Goal: Task Accomplishment & Management: Manage account settings

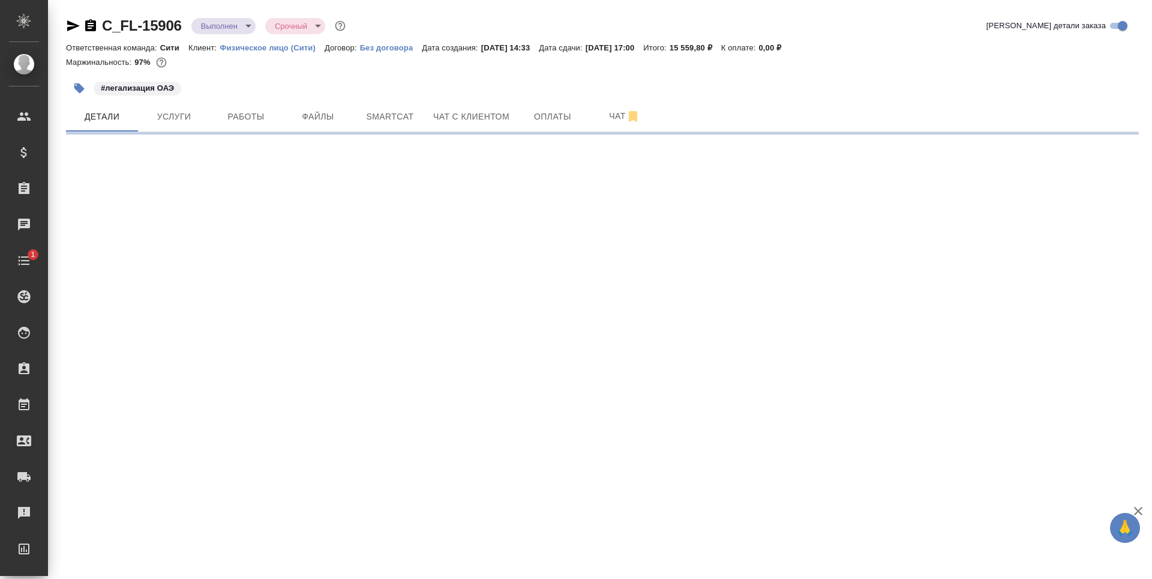
select select "RU"
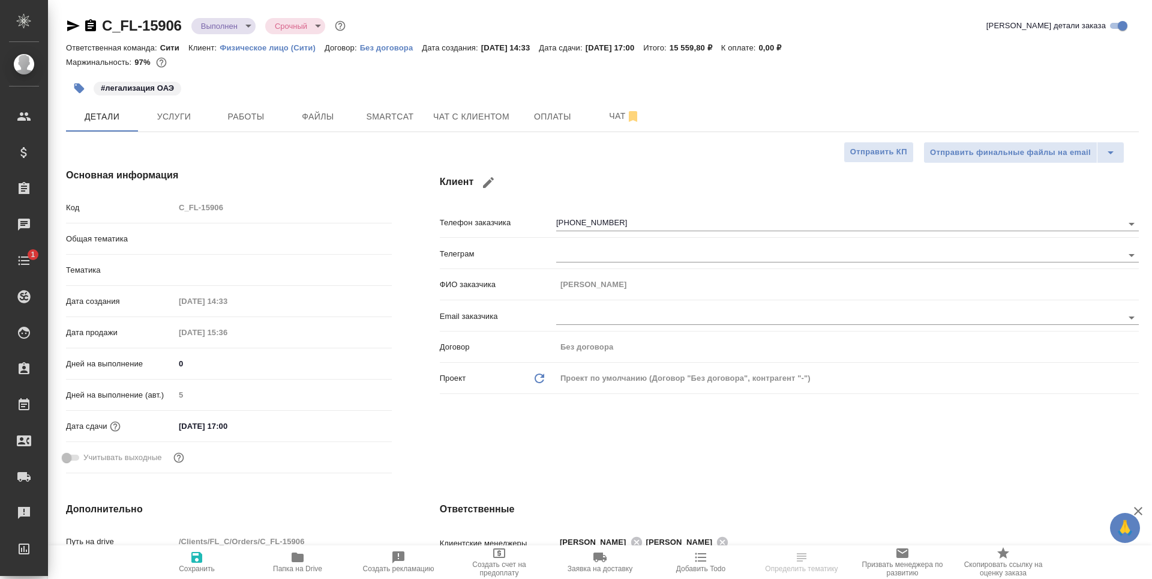
type textarea "x"
click at [296, 566] on span "Папка на Drive" at bounding box center [297, 568] width 49 height 8
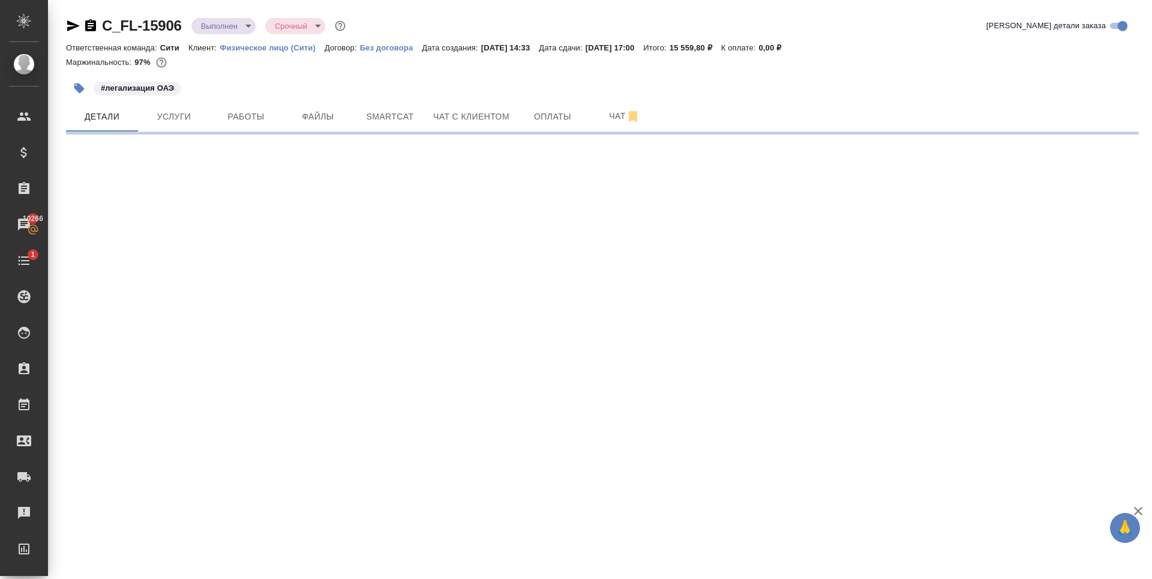
select select "RU"
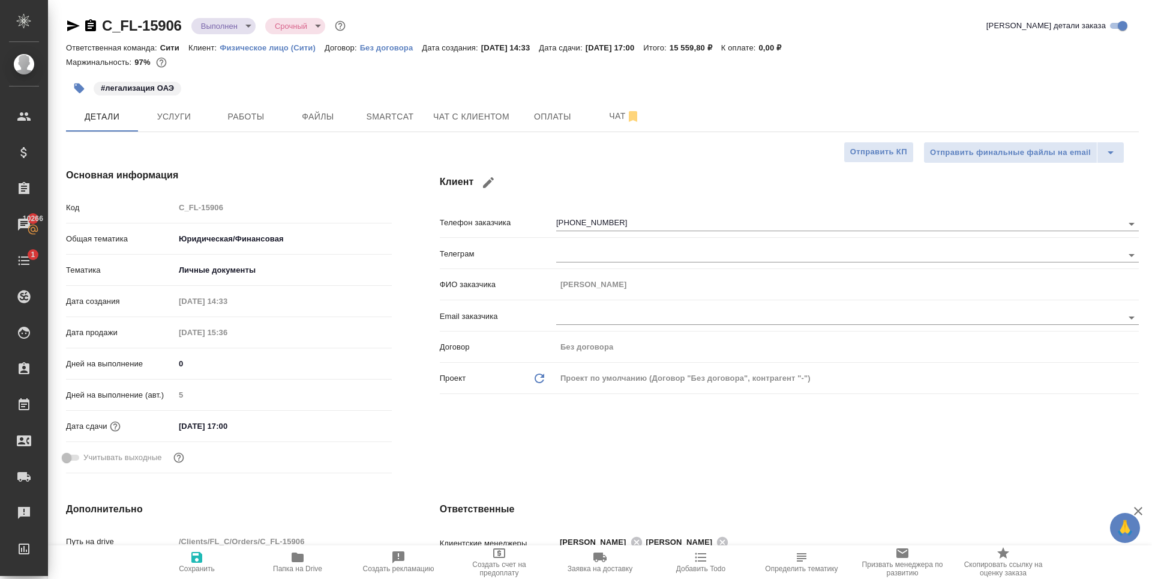
type textarea "x"
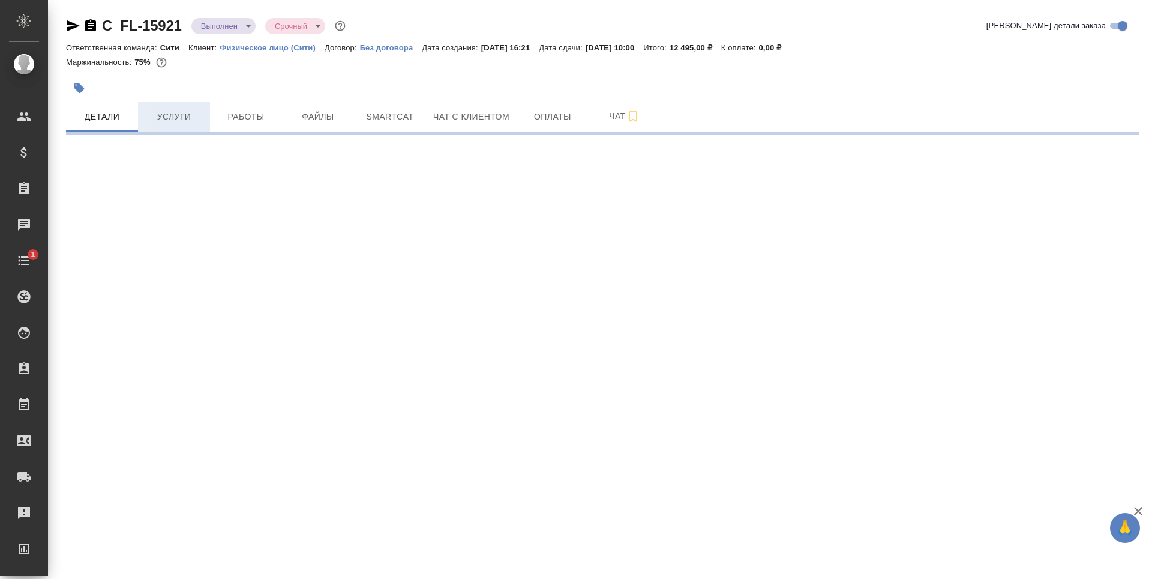
click at [169, 115] on span "Услуги" at bounding box center [174, 116] width 58 height 15
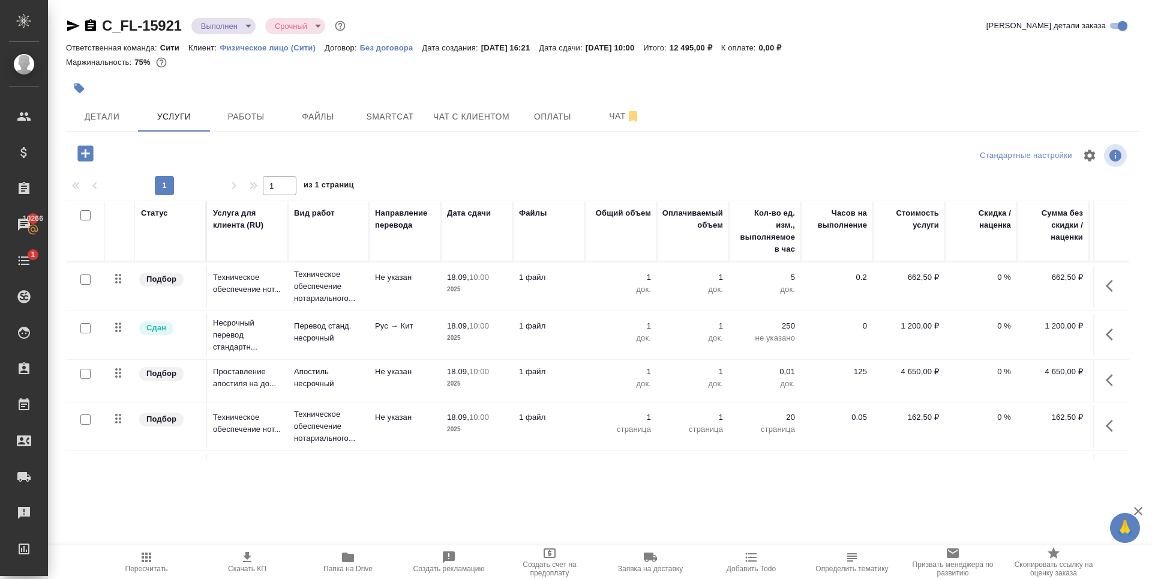
click at [233, 134] on div "C_FL-15921 Выполнен completed Срочный urgent Кратко детали заказа Ответственная…" at bounding box center [602, 244] width 1086 height 489
click at [235, 119] on span "Работы" at bounding box center [246, 116] width 58 height 15
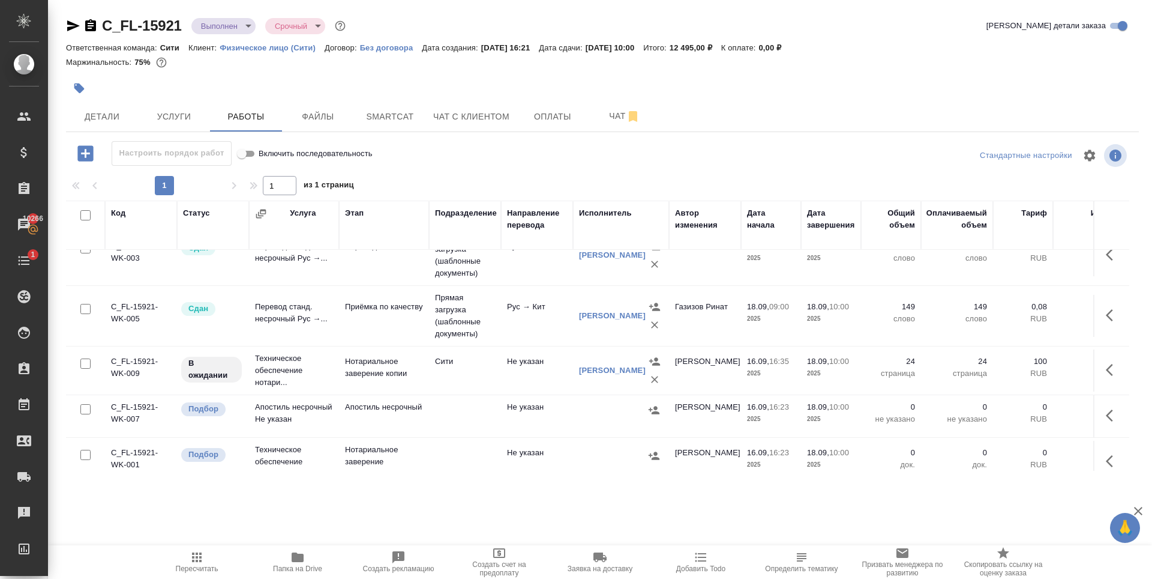
scroll to position [50, 0]
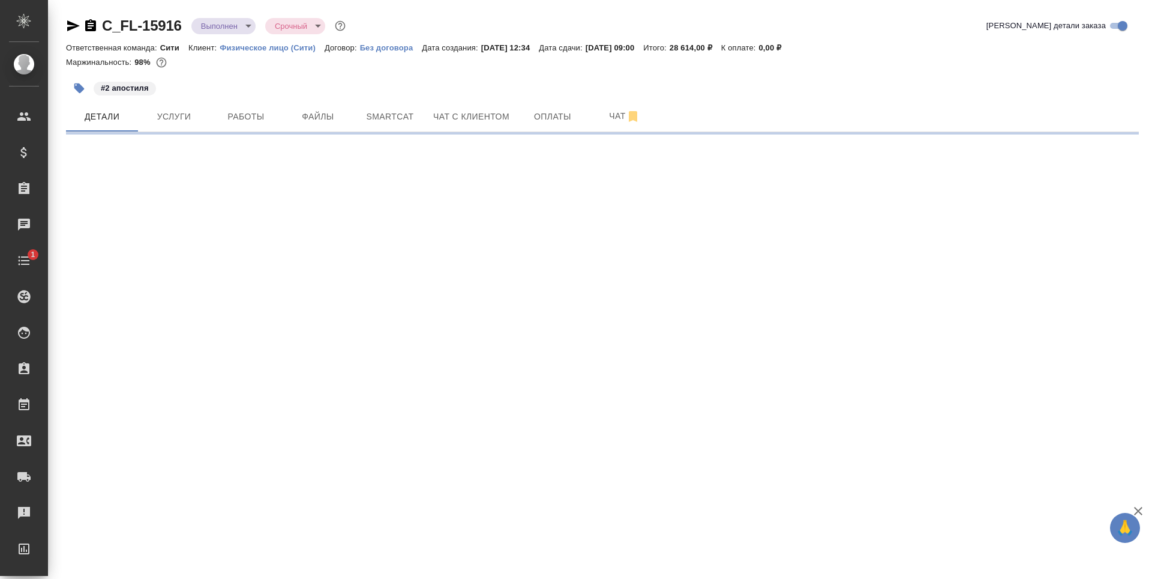
select select "RU"
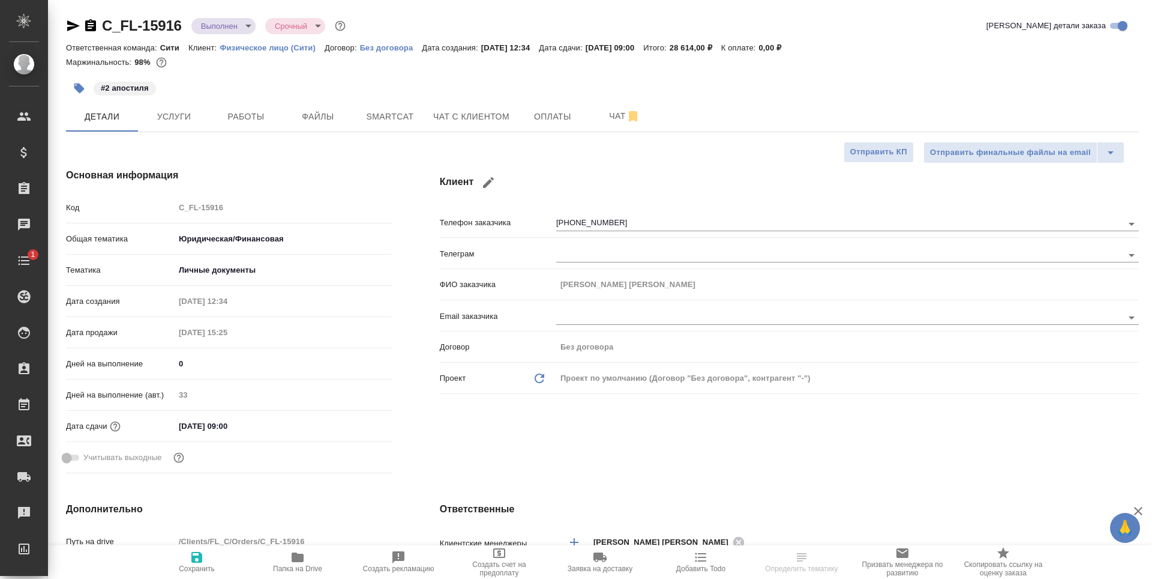
type textarea "x"
click at [194, 122] on span "Услуги" at bounding box center [174, 116] width 58 height 15
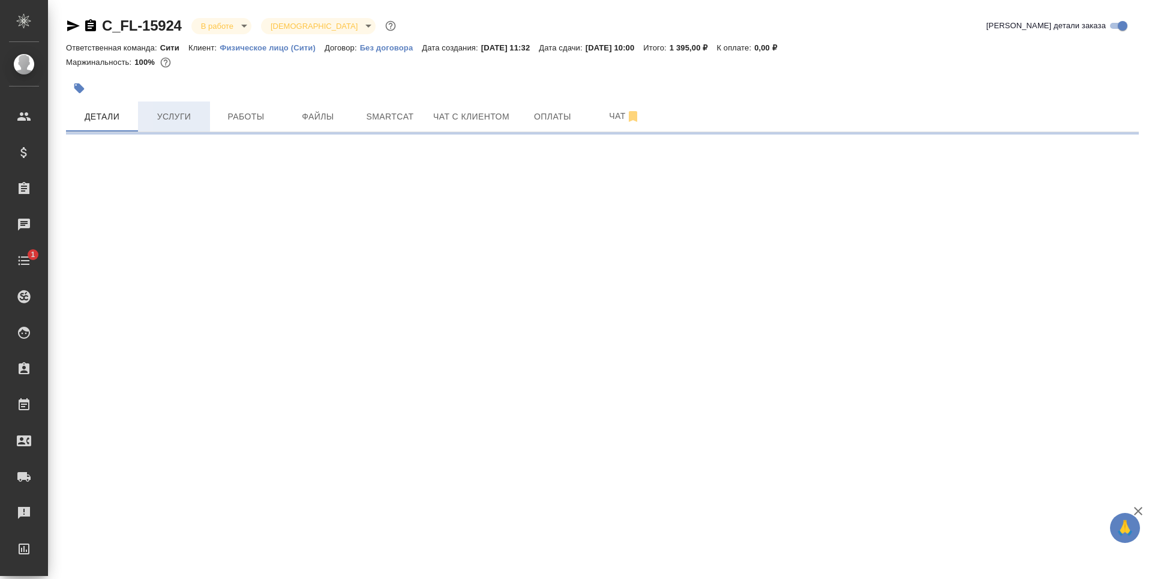
select select "RU"
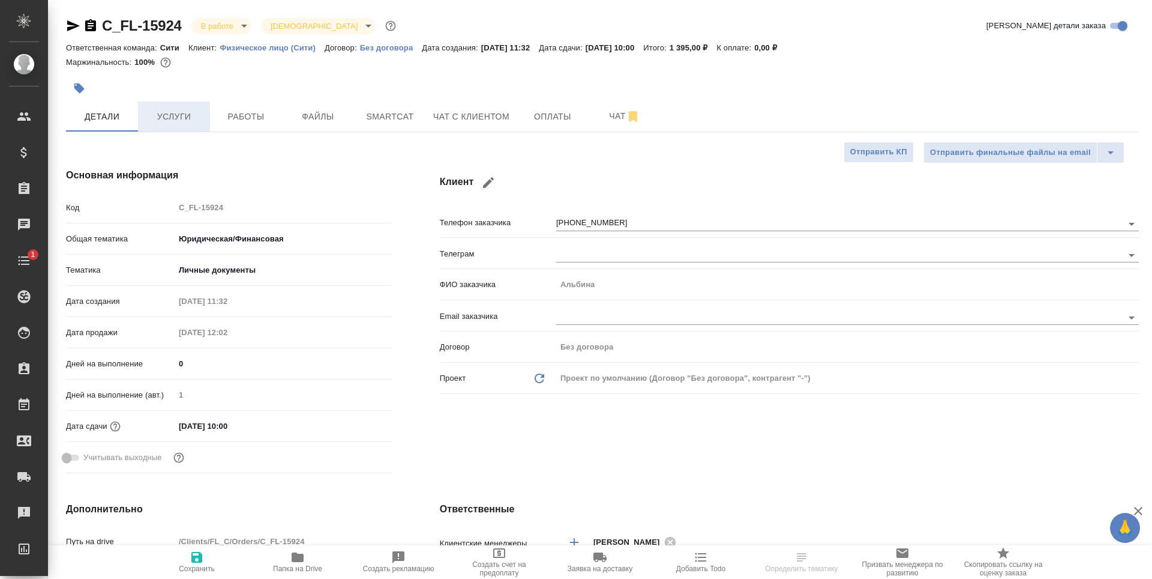
type textarea "x"
click at [239, 119] on span "Работы" at bounding box center [246, 116] width 58 height 15
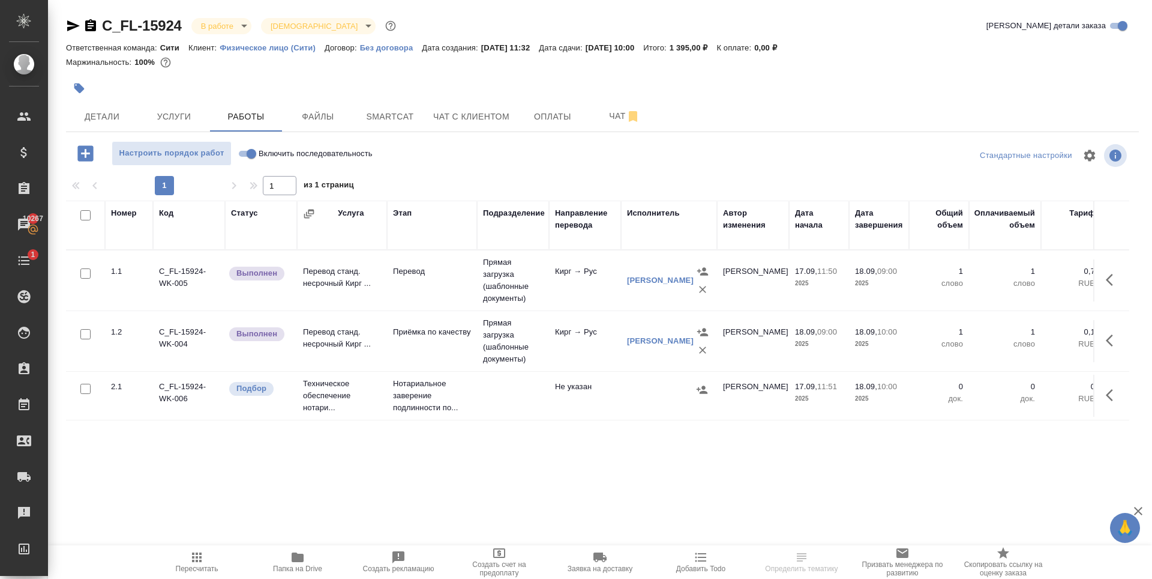
click at [1103, 402] on button "button" at bounding box center [1113, 395] width 29 height 29
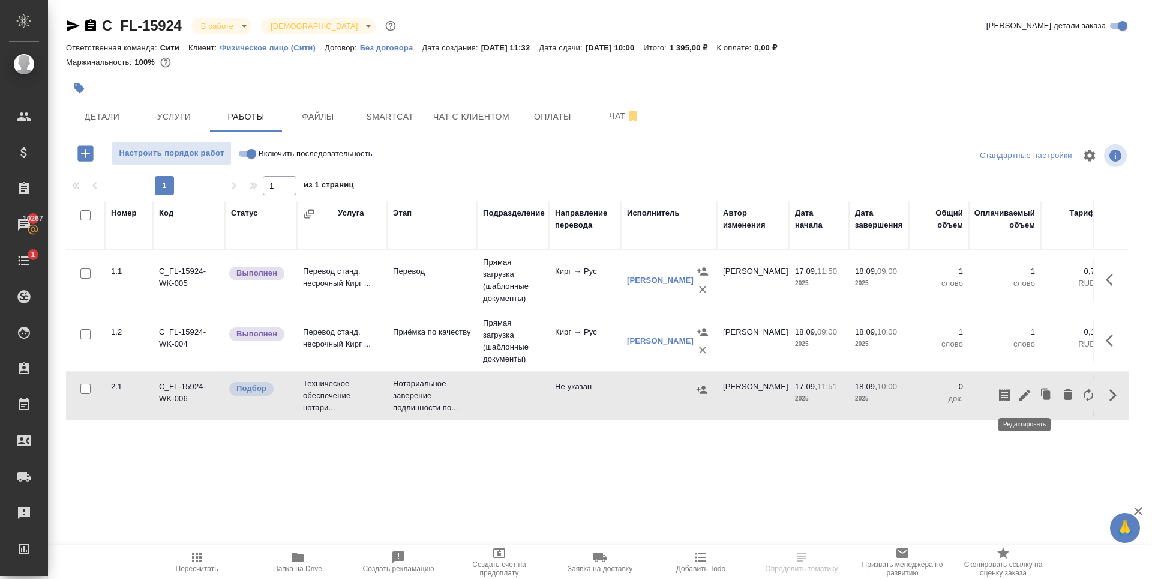
click at [1025, 393] on icon "button" at bounding box center [1025, 395] width 14 height 14
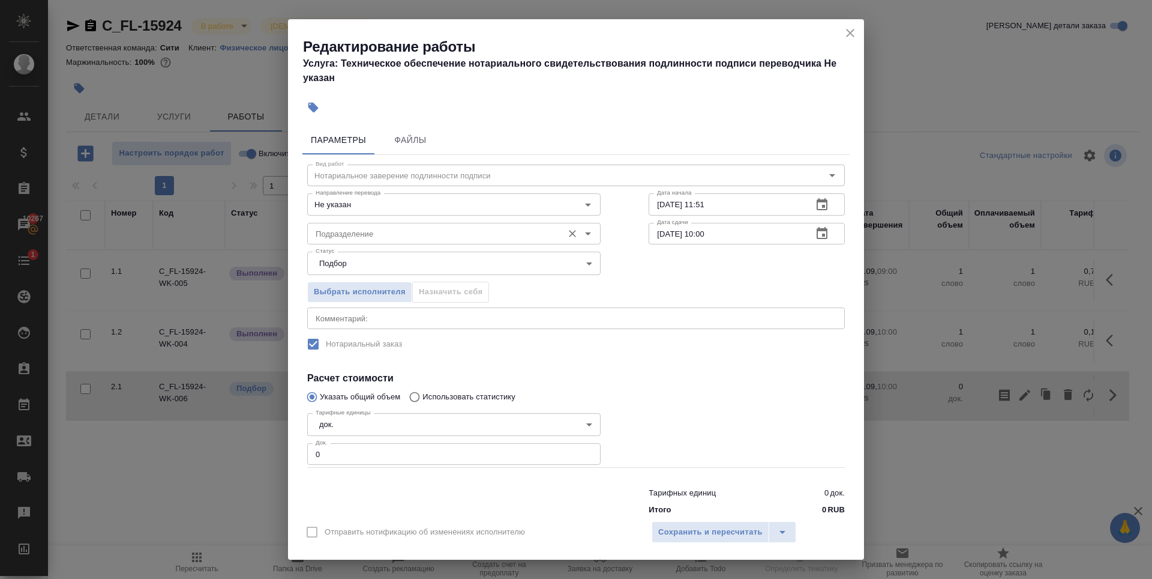
click at [375, 232] on input "Подразделение" at bounding box center [434, 233] width 246 height 14
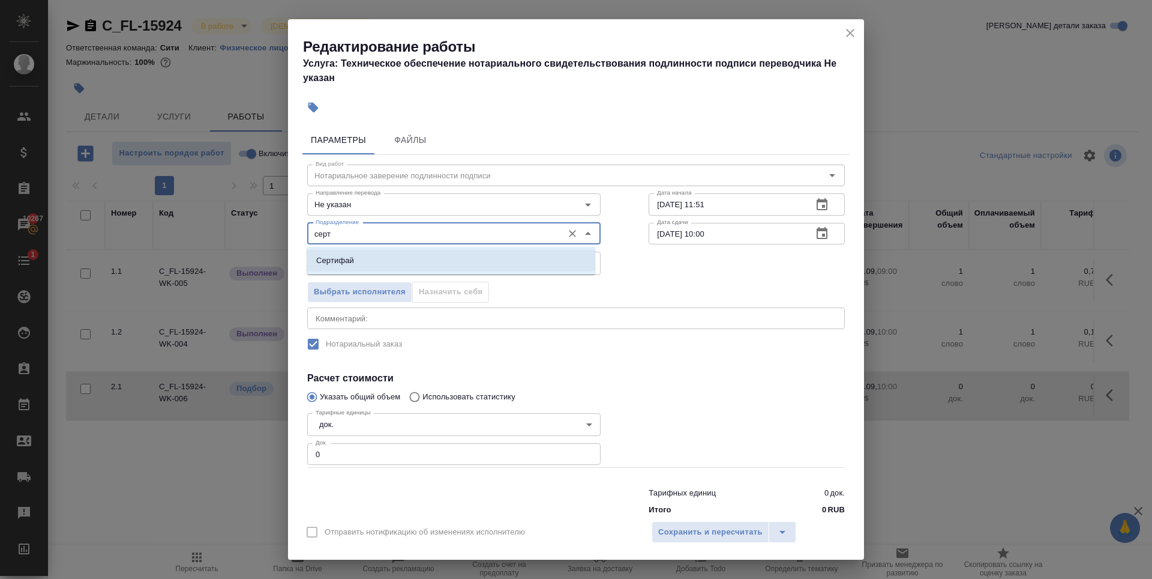
click at [355, 254] on li "Сертифай" at bounding box center [451, 261] width 289 height 22
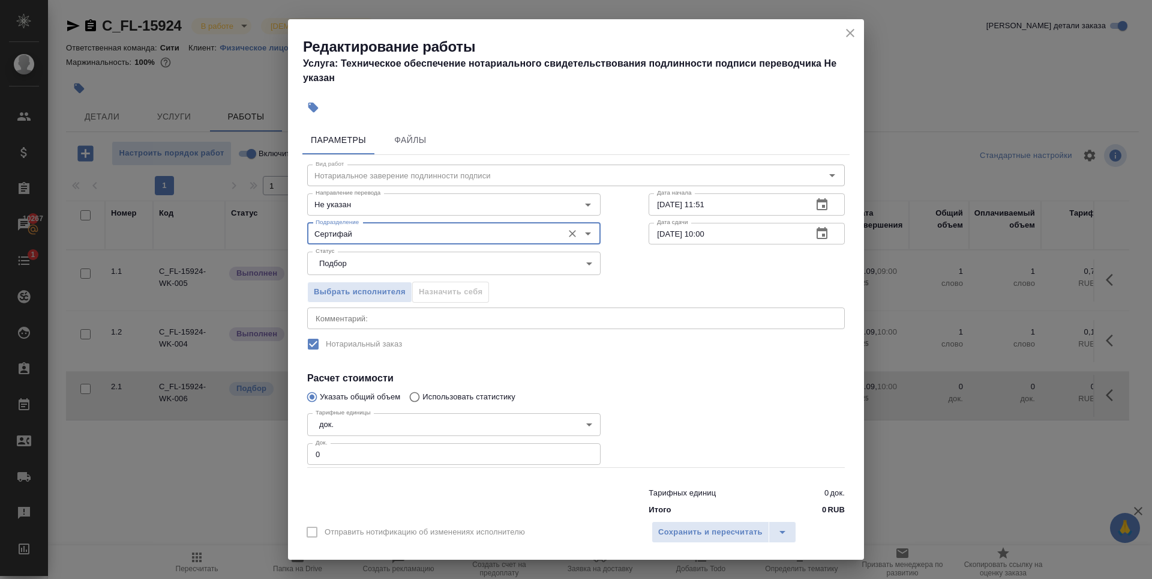
type input "Сертифай"
type input "1"
click at [583, 453] on input "1" at bounding box center [453, 454] width 293 height 22
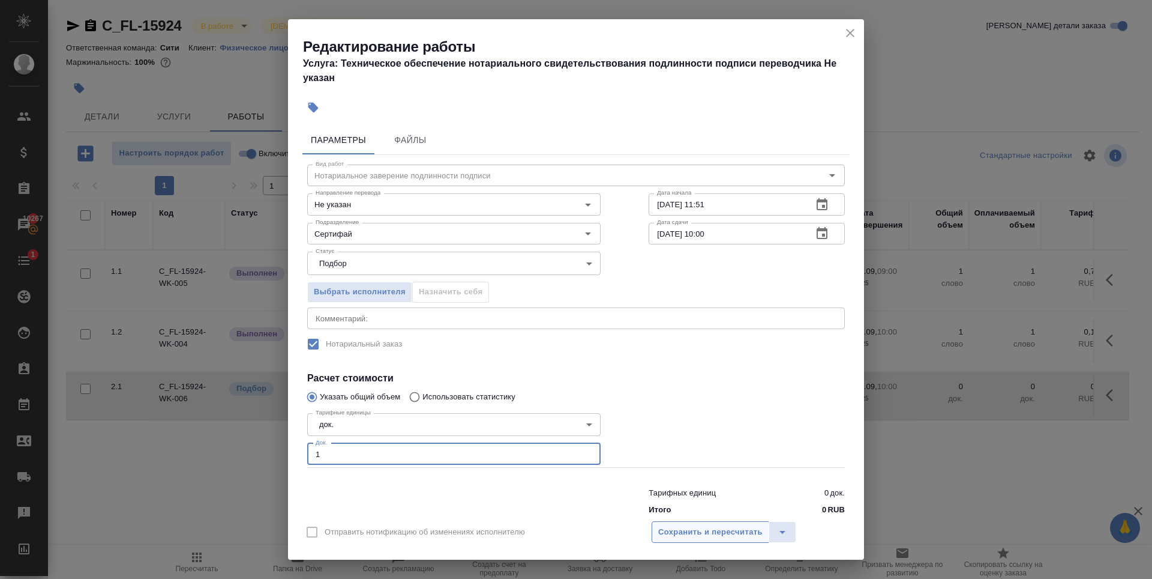
click at [672, 531] on span "Сохранить и пересчитать" at bounding box center [710, 532] width 104 height 14
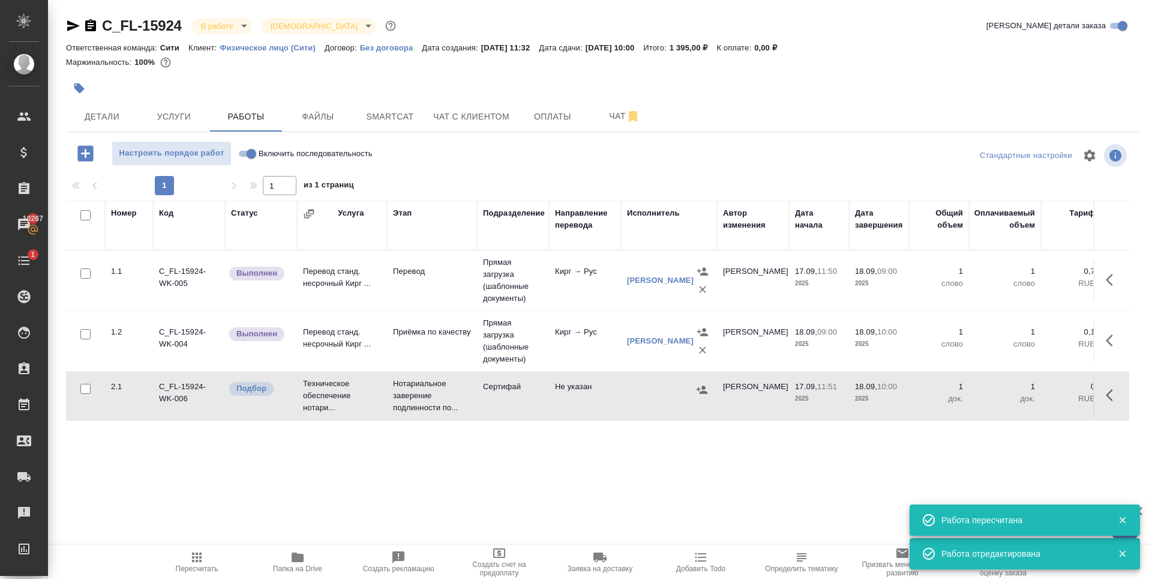
click at [699, 392] on icon "button" at bounding box center [702, 390] width 12 height 12
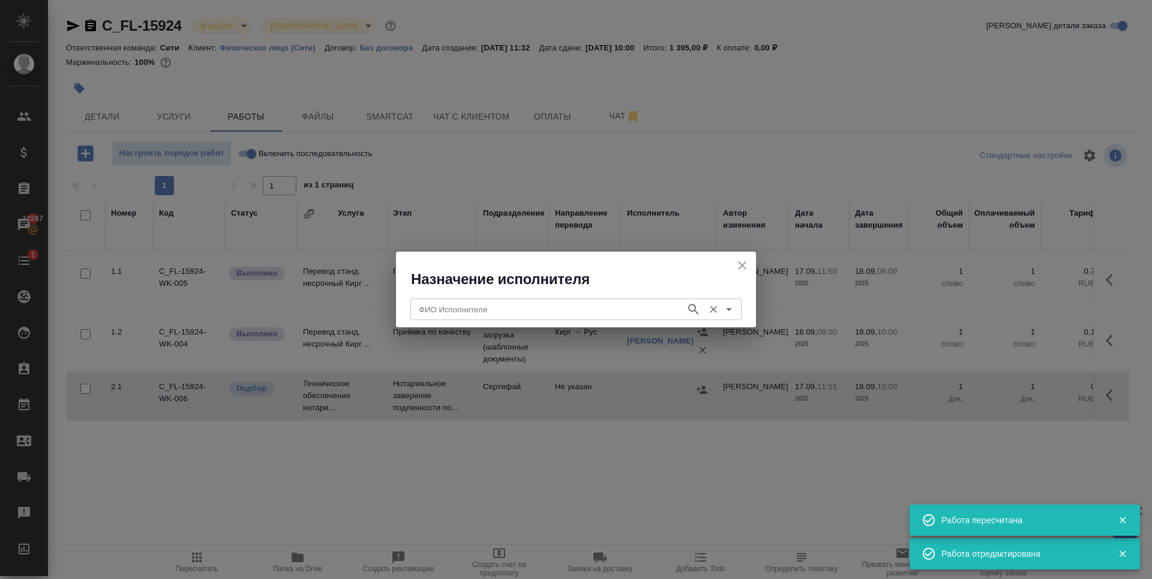
click at [514, 309] on input "ФИО Исполнителя" at bounding box center [547, 309] width 266 height 14
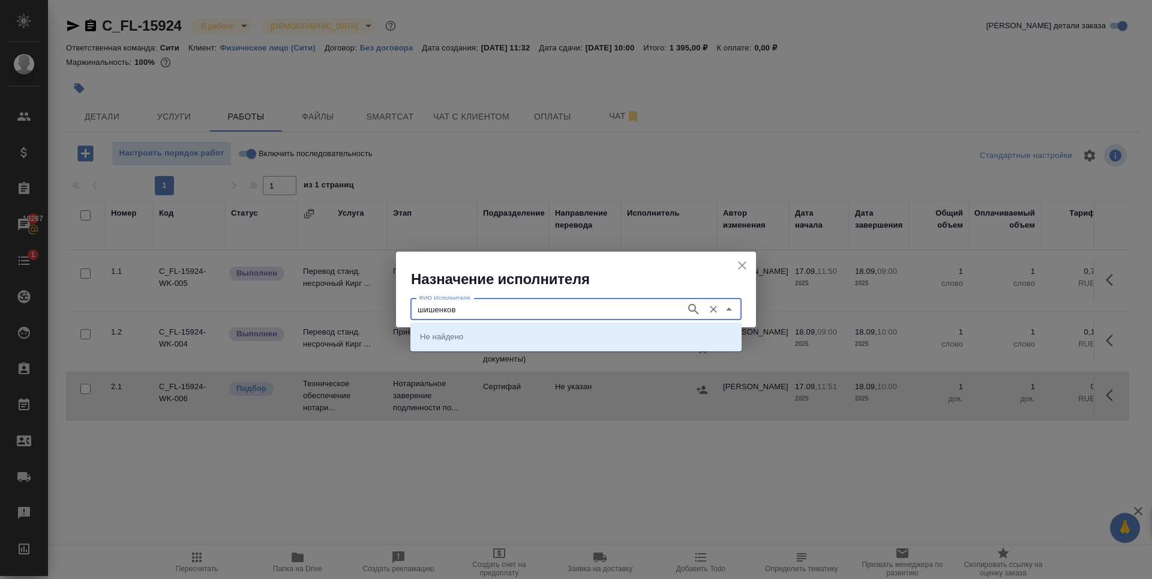
type input "шишенков"
click at [486, 335] on p "НОТАРИУС Шишенков Леонид Васильевич" at bounding box center [452, 336] width 65 height 12
type input "НОТАРИУС Шишенков Леонид Васильевич"
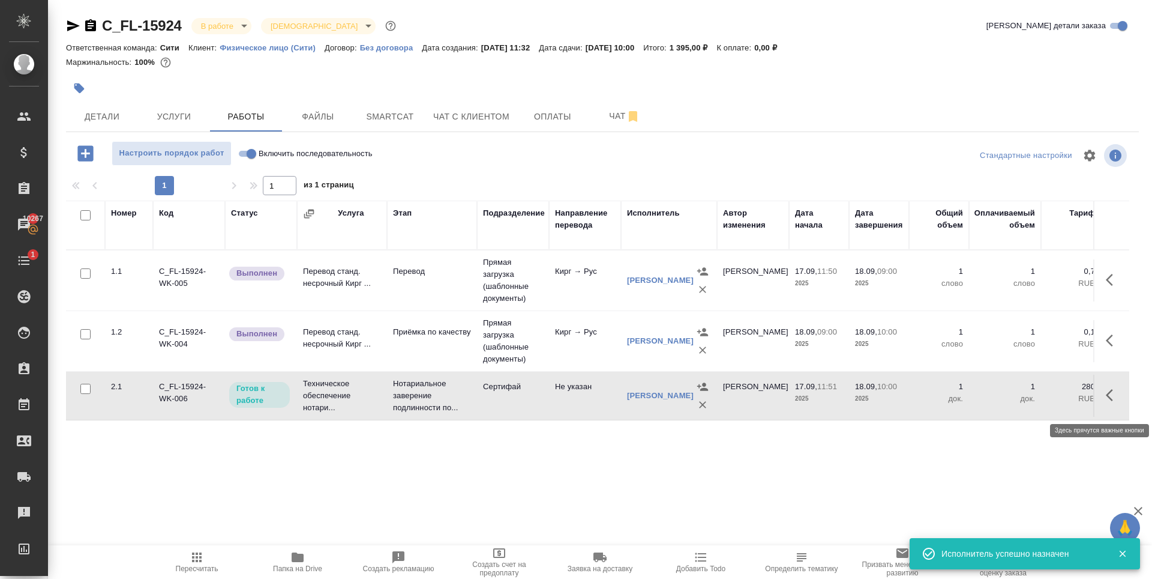
click at [1115, 397] on icon "button" at bounding box center [1113, 395] width 14 height 14
click at [1025, 397] on icon "button" at bounding box center [1025, 395] width 14 height 14
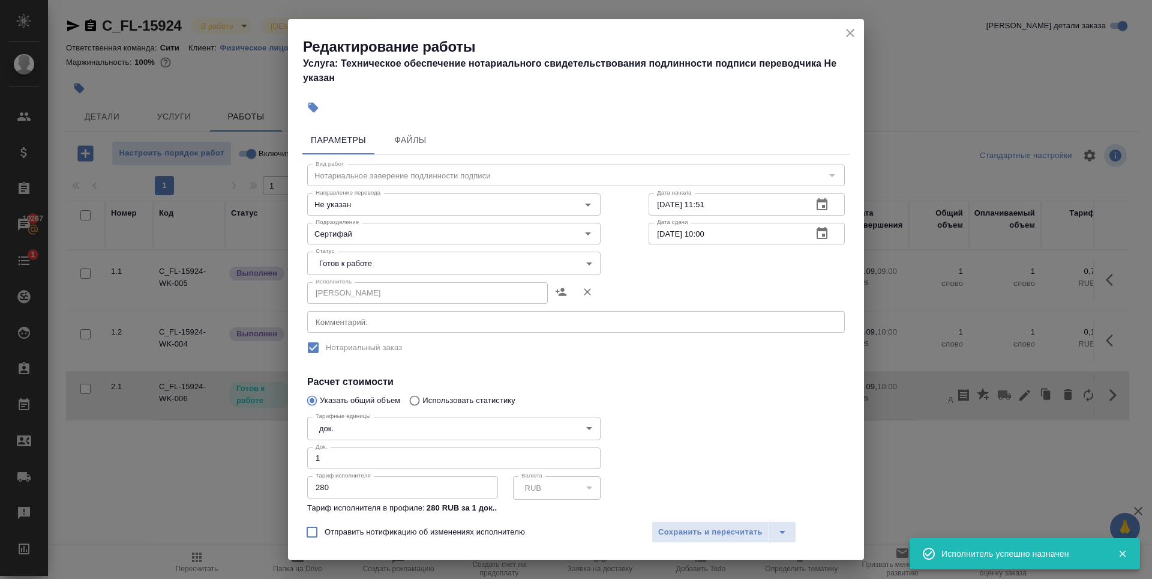
click at [439, 270] on body "🙏 .cls-1 fill:#fff; AWATERA Zaytseva Svetlana Клиенты Спецификации Заказы 10267…" at bounding box center [576, 289] width 1152 height 579
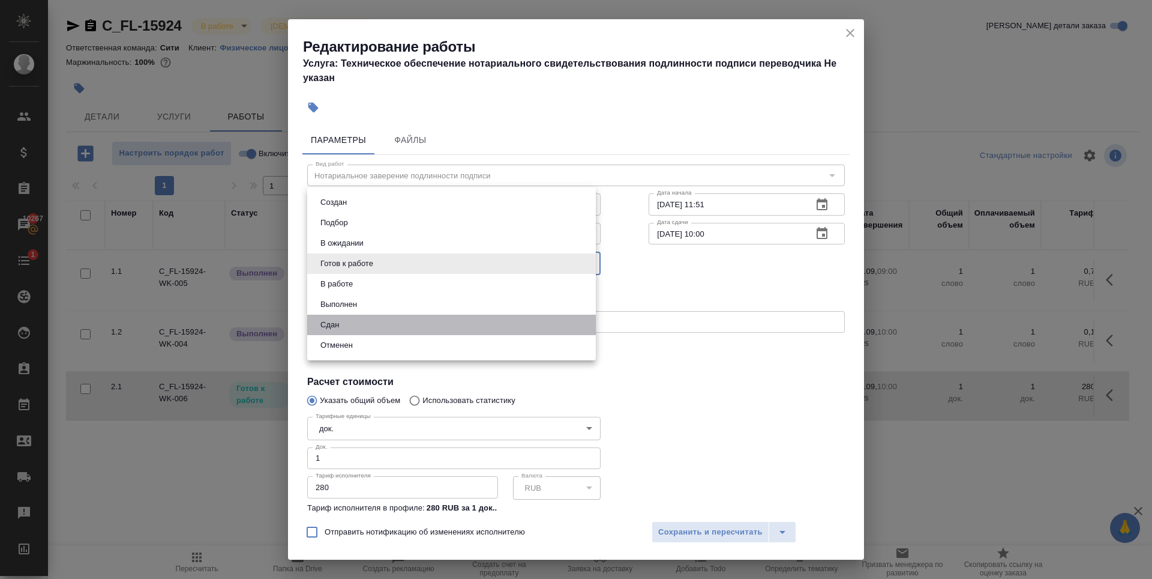
click at [386, 321] on li "Сдан" at bounding box center [451, 325] width 289 height 20
type input "closed"
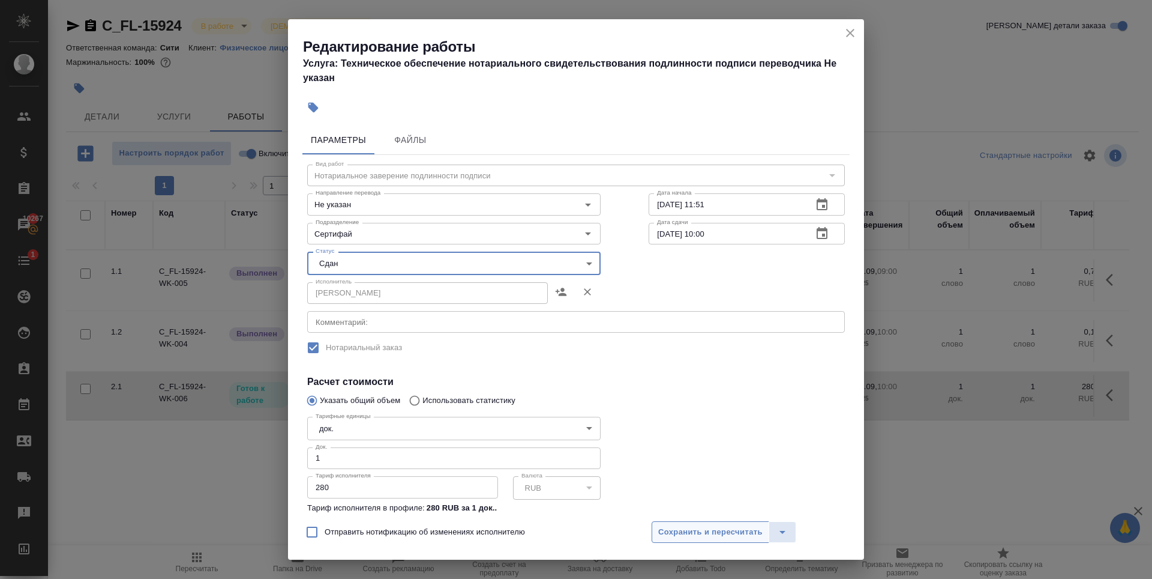
click at [697, 534] on span "Сохранить и пересчитать" at bounding box center [710, 532] width 104 height 14
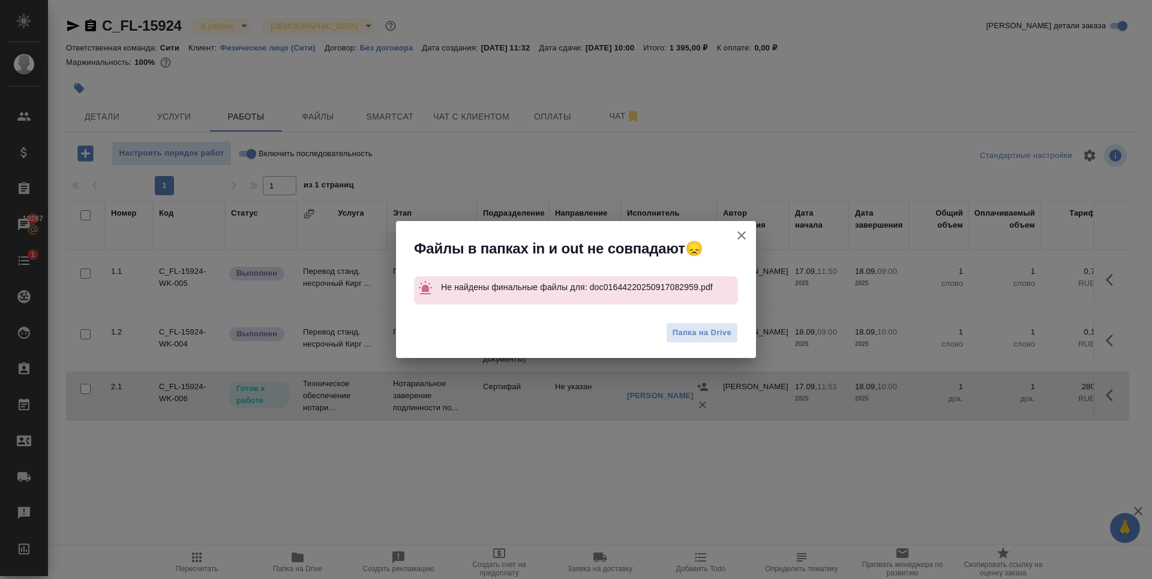
click at [744, 241] on icon "button" at bounding box center [742, 235] width 14 height 14
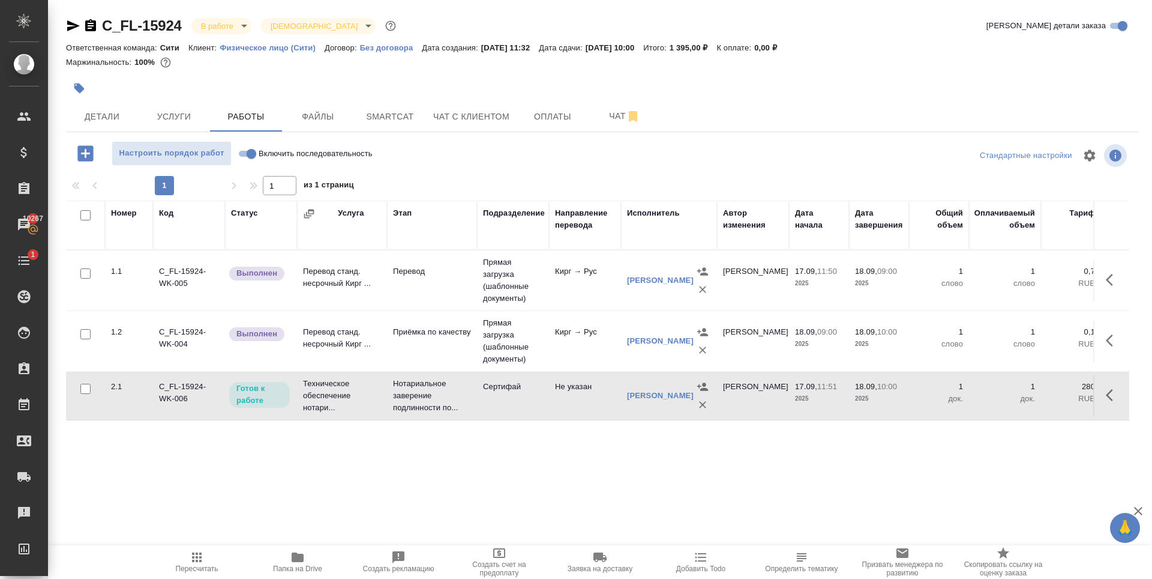
click at [320, 163] on label "Включить последовательность" at bounding box center [304, 153] width 138 height 25
click at [273, 161] on input "Включить последовательность" at bounding box center [251, 153] width 43 height 14
checkbox input "true"
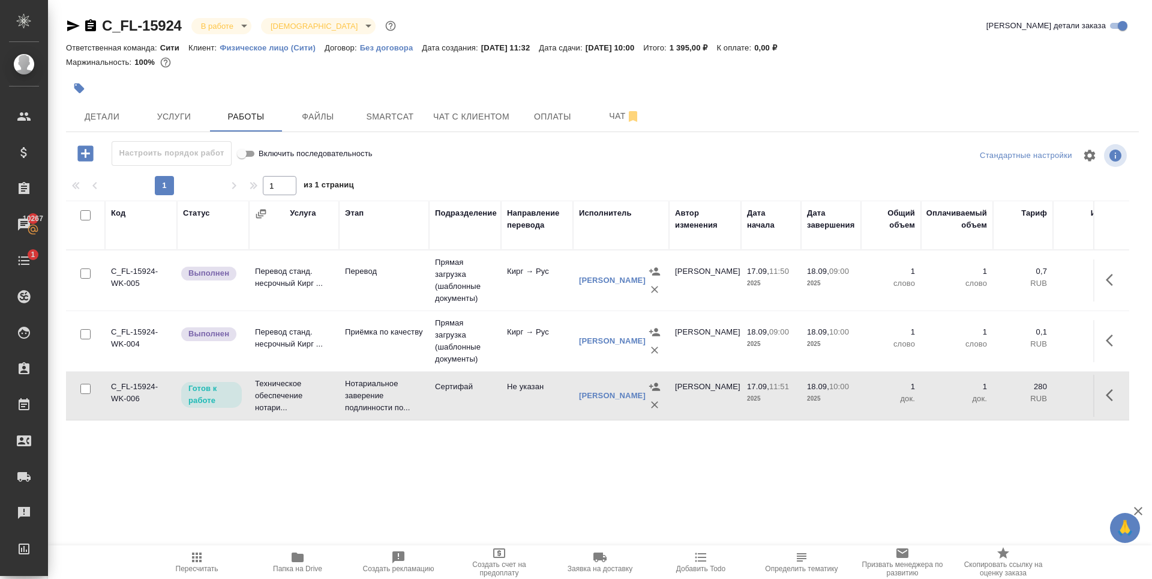
click at [1118, 402] on icon "button" at bounding box center [1113, 395] width 14 height 14
click at [1022, 408] on button "button" at bounding box center [1025, 395] width 20 height 29
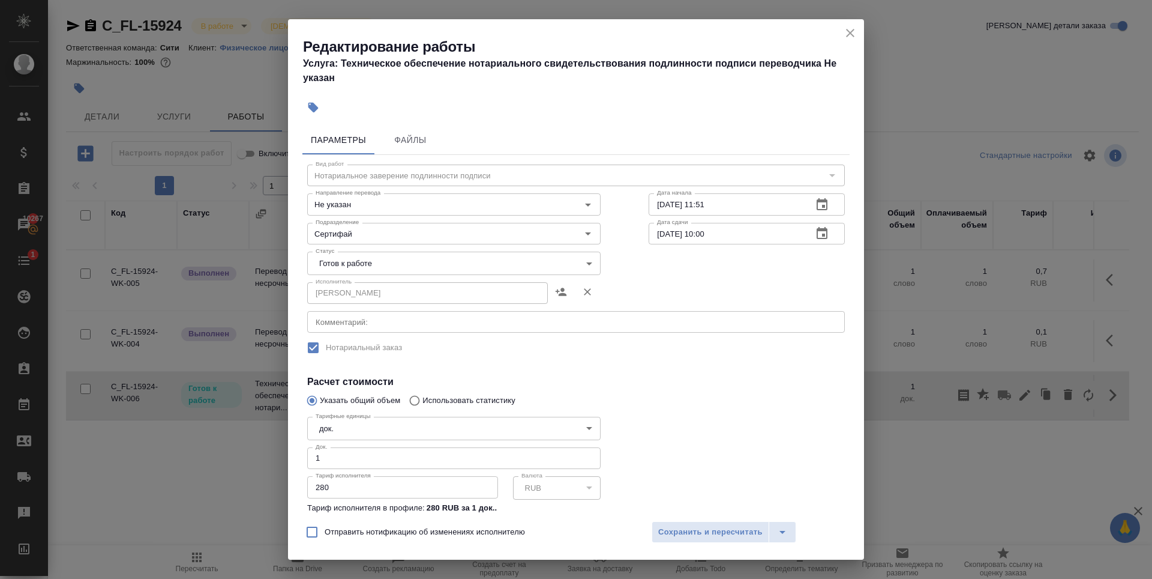
click at [477, 257] on body "🙏 .cls-1 fill:#fff; AWATERA Zaytseva Svetlana Клиенты Спецификации Заказы 10267…" at bounding box center [576, 289] width 1152 height 579
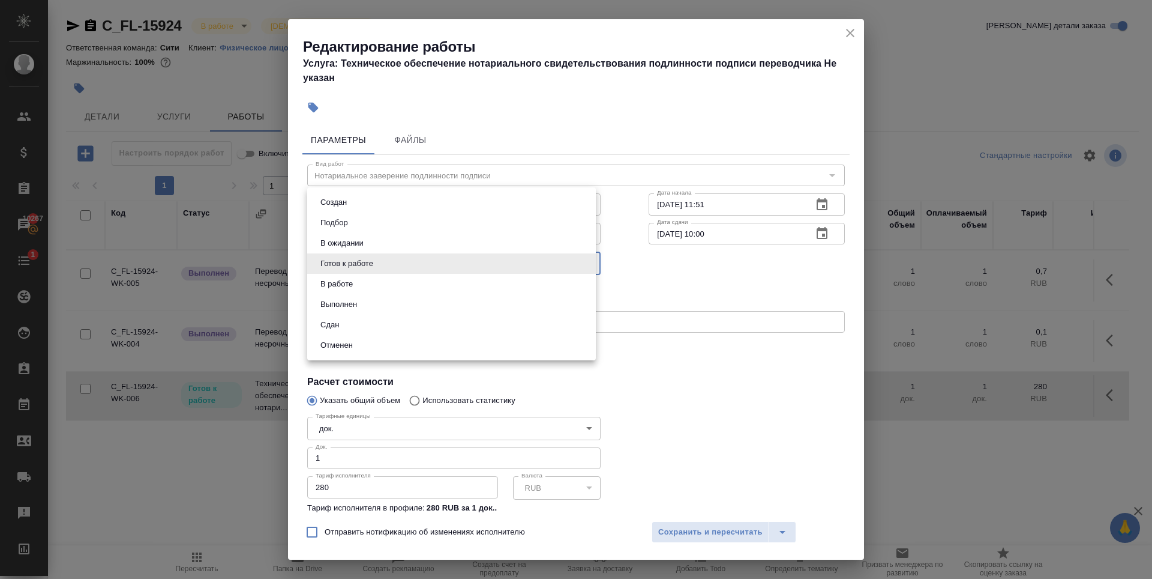
click at [363, 324] on li "Сдан" at bounding box center [451, 325] width 289 height 20
type input "closed"
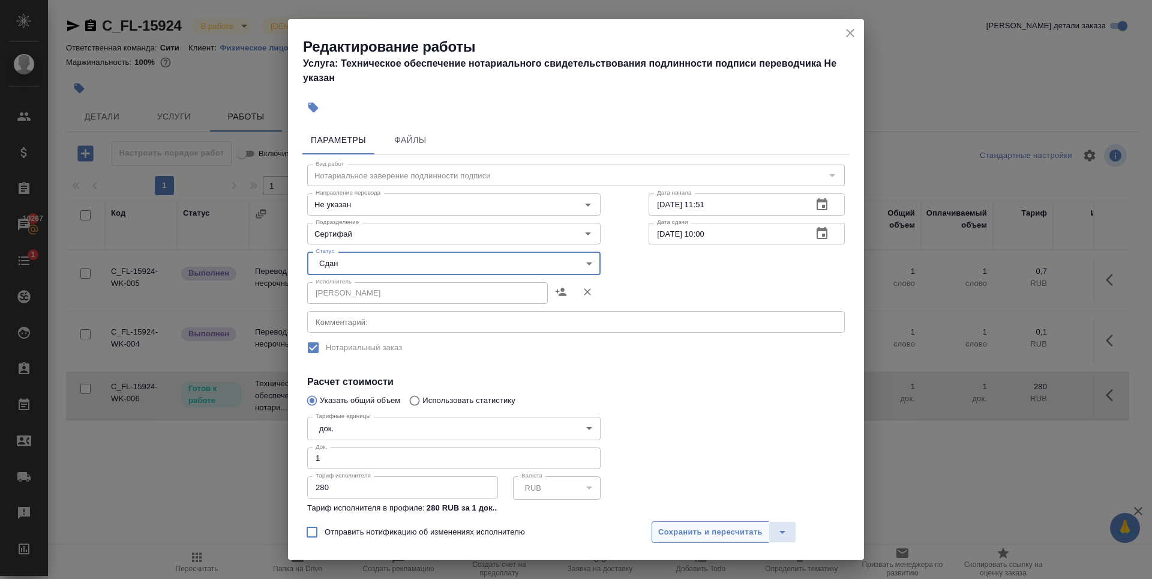
click at [721, 526] on span "Сохранить и пересчитать" at bounding box center [710, 532] width 104 height 14
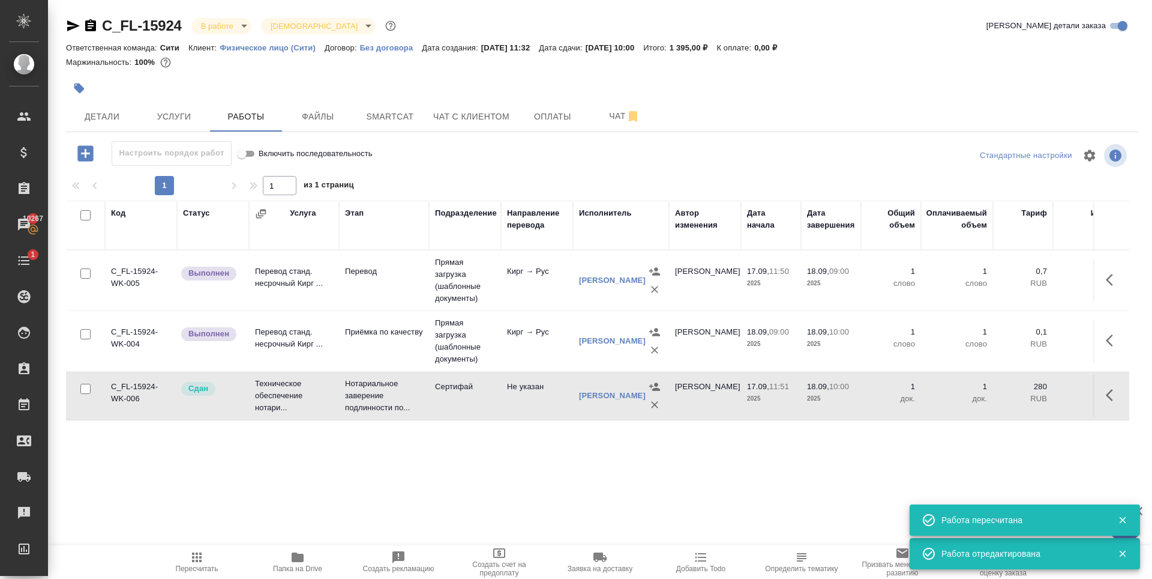
click at [1112, 346] on icon "button" at bounding box center [1113, 340] width 14 height 14
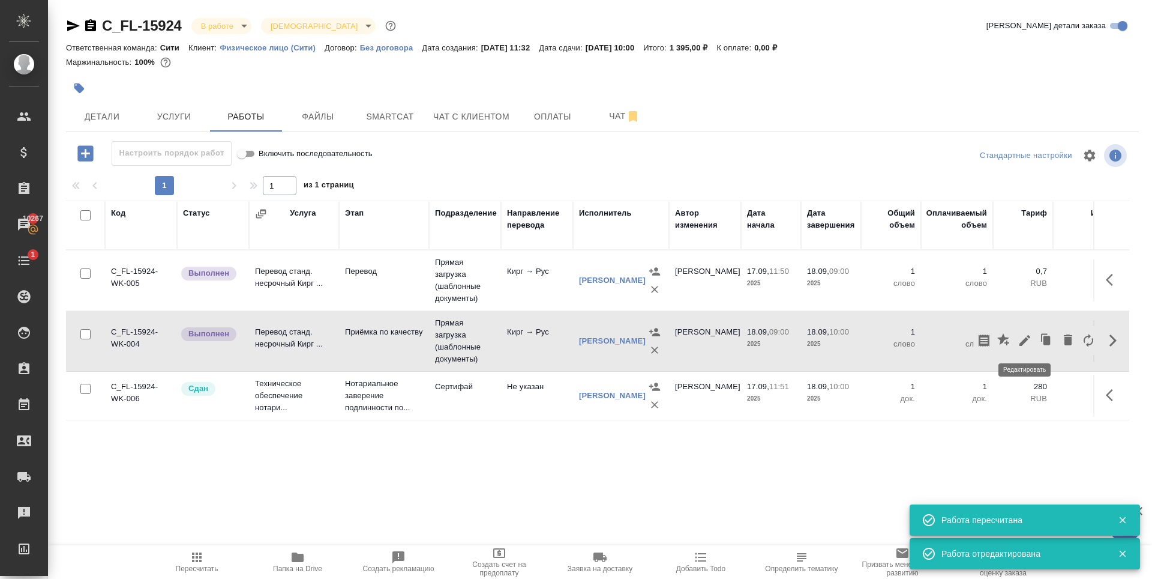
click at [1024, 342] on icon "button" at bounding box center [1025, 340] width 11 height 11
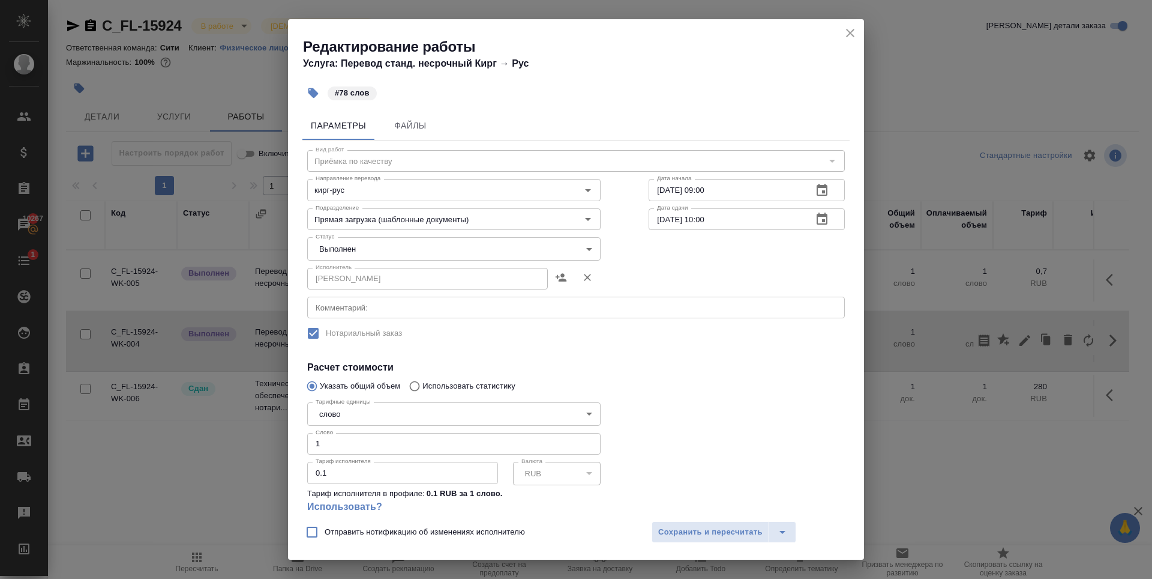
click at [385, 444] on input "1" at bounding box center [453, 444] width 293 height 22
click at [319, 443] on input "178" at bounding box center [453, 444] width 293 height 22
type input "78"
click at [691, 520] on div "Отправить нотификацию об изменениях исполнителю Сохранить и пересчитать" at bounding box center [576, 536] width 576 height 46
click at [691, 527] on span "Сохранить и пересчитать" at bounding box center [710, 532] width 104 height 14
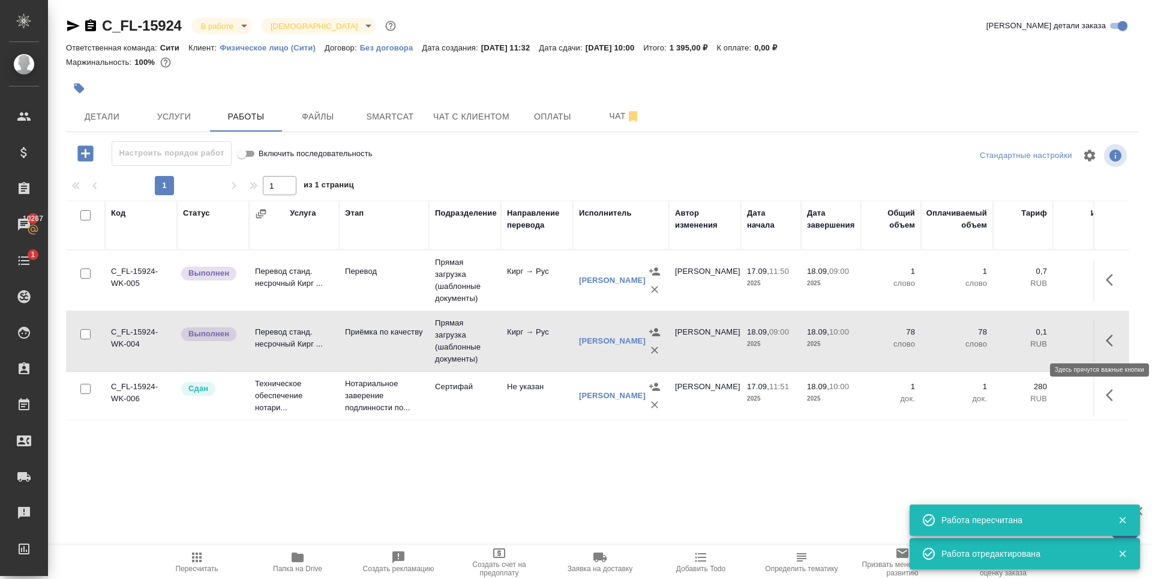
drag, startPoint x: 1113, startPoint y: 338, endPoint x: 1072, endPoint y: 356, distance: 44.6
click at [1114, 338] on icon "button" at bounding box center [1113, 340] width 14 height 14
click at [1028, 341] on icon "button" at bounding box center [1025, 340] width 14 height 14
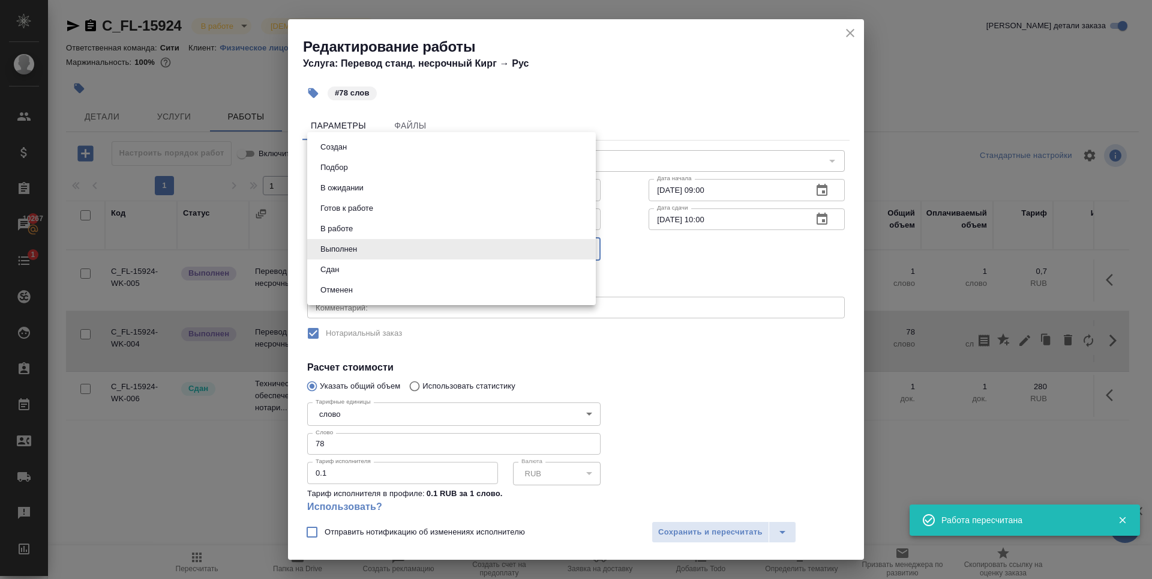
click at [447, 252] on body "🙏 .cls-1 fill:#fff; AWATERA Zaytseva Svetlana Клиенты Спецификации Заказы 10267…" at bounding box center [576, 289] width 1152 height 579
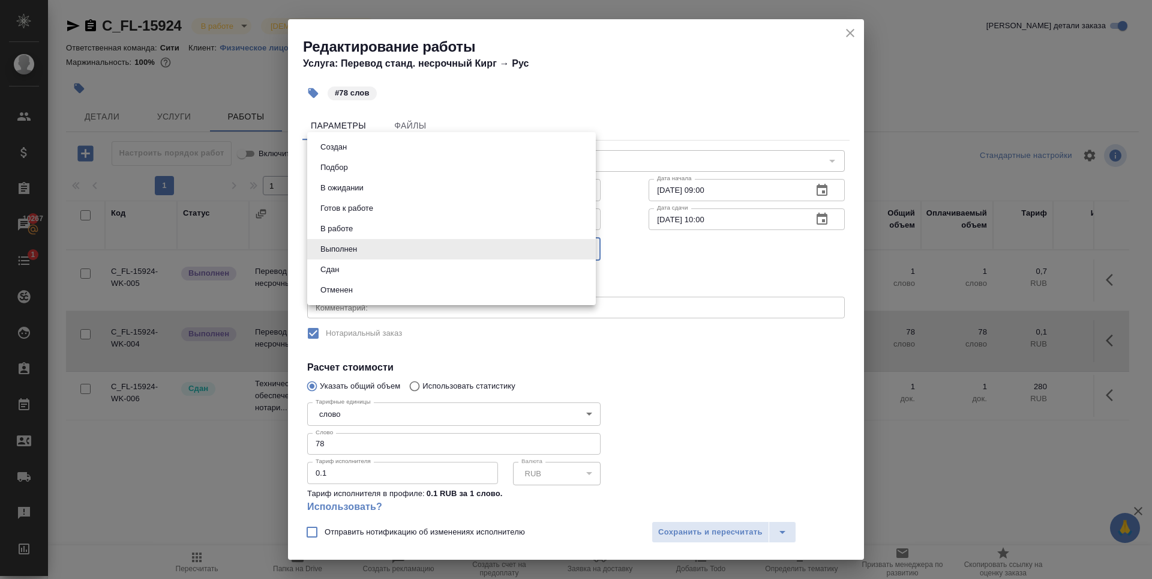
click at [371, 265] on li "Сдан" at bounding box center [451, 269] width 289 height 20
type input "closed"
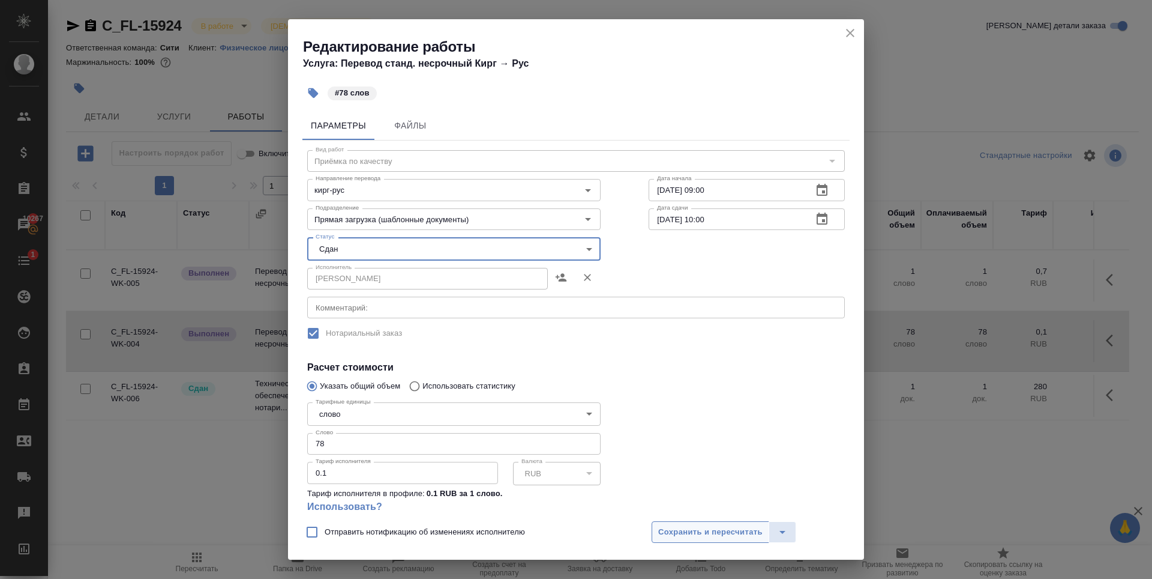
click at [726, 537] on span "Сохранить и пересчитать" at bounding box center [710, 532] width 104 height 14
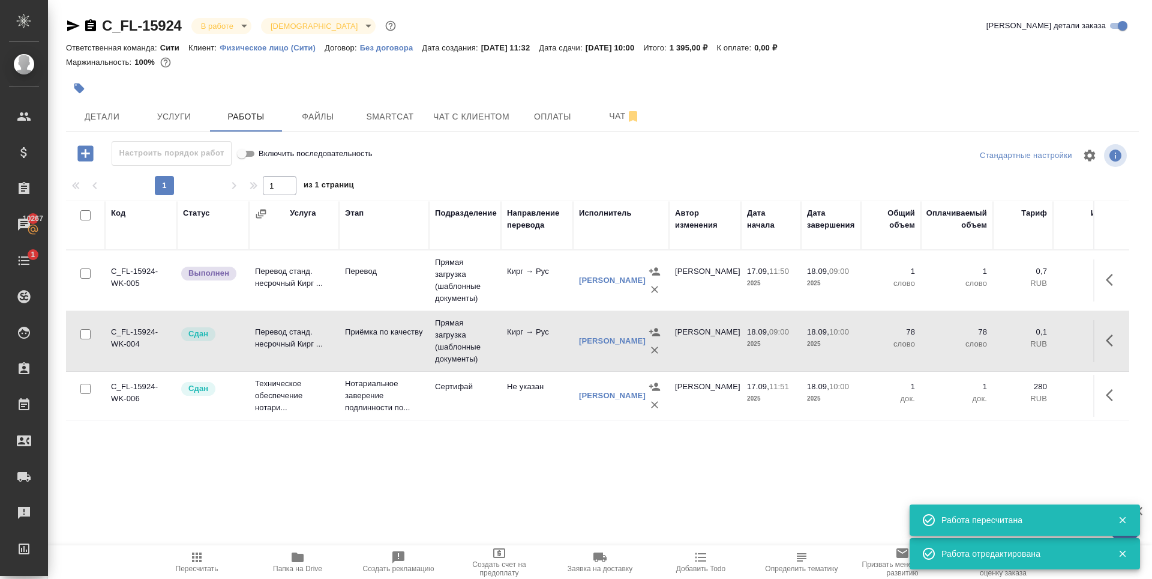
click at [1110, 278] on icon "button" at bounding box center [1113, 279] width 14 height 14
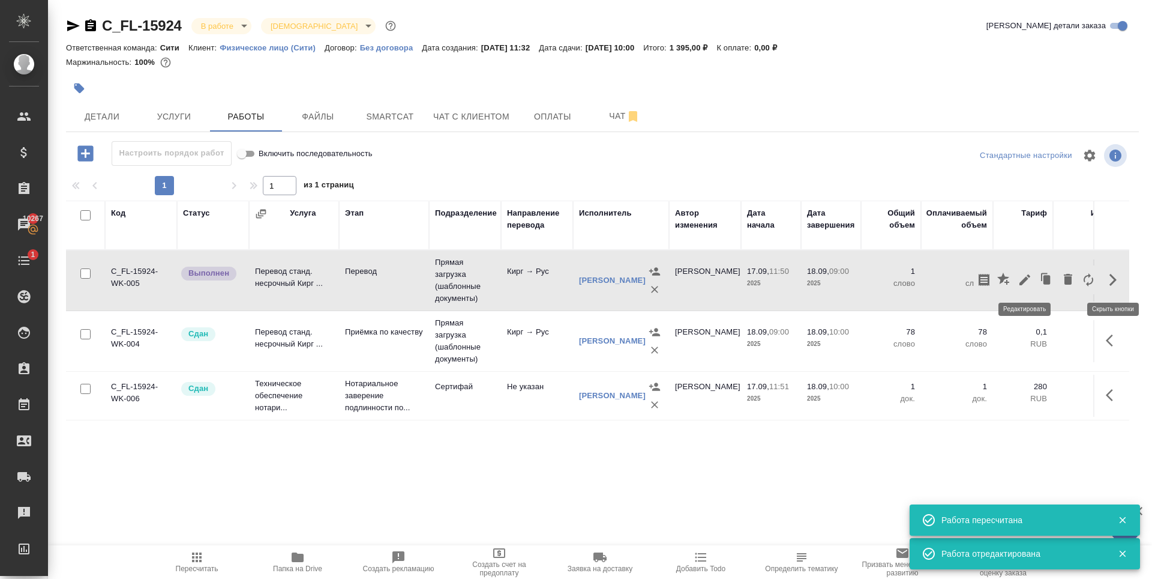
click at [1029, 280] on icon "button" at bounding box center [1025, 279] width 14 height 14
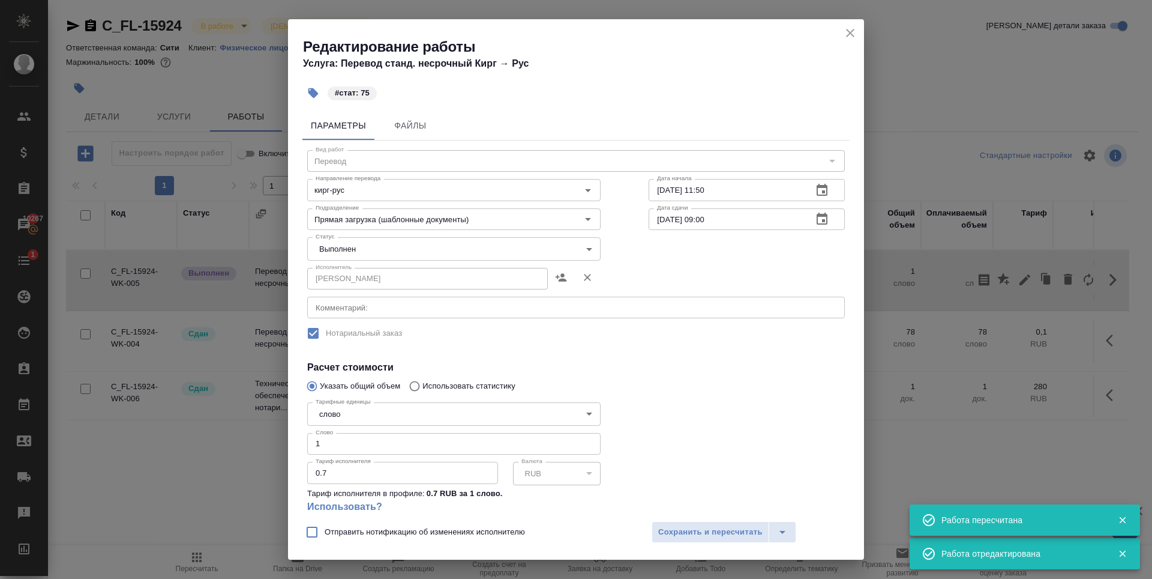
click at [443, 441] on input "1" at bounding box center [453, 444] width 293 height 22
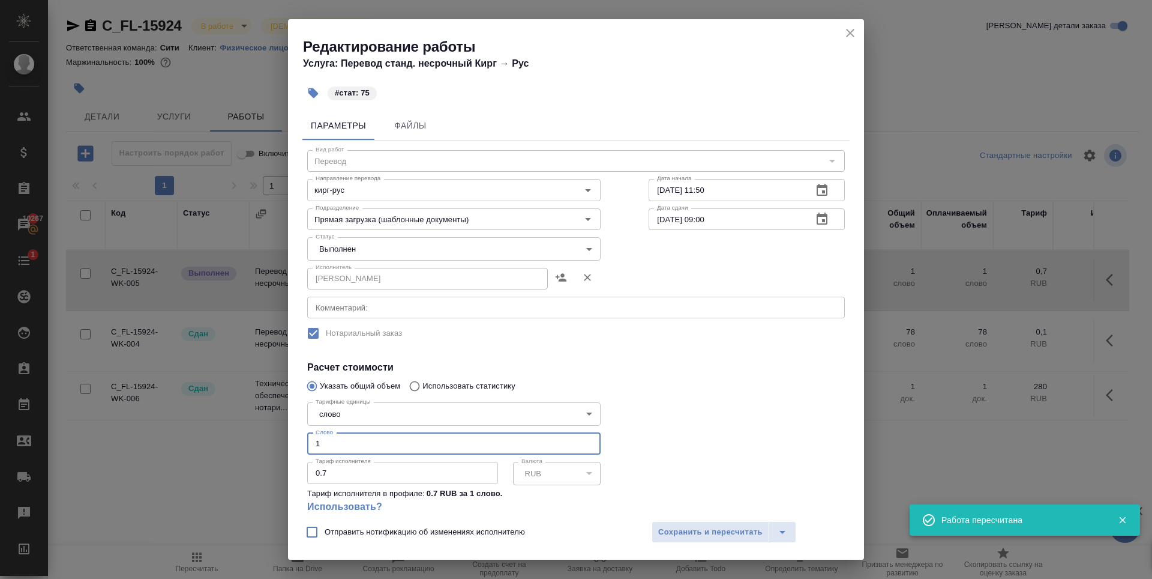
click at [443, 441] on input "1" at bounding box center [453, 444] width 293 height 22
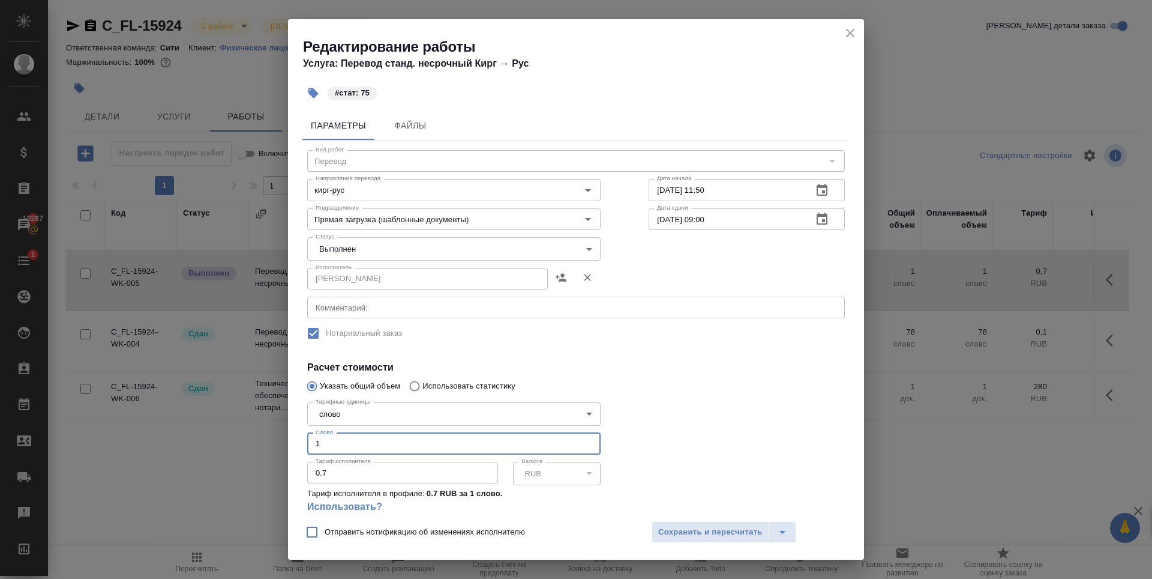
click at [443, 441] on input "1" at bounding box center [453, 444] width 293 height 22
type input "75"
click at [705, 523] on button "Сохранить и пересчитать" at bounding box center [711, 532] width 118 height 22
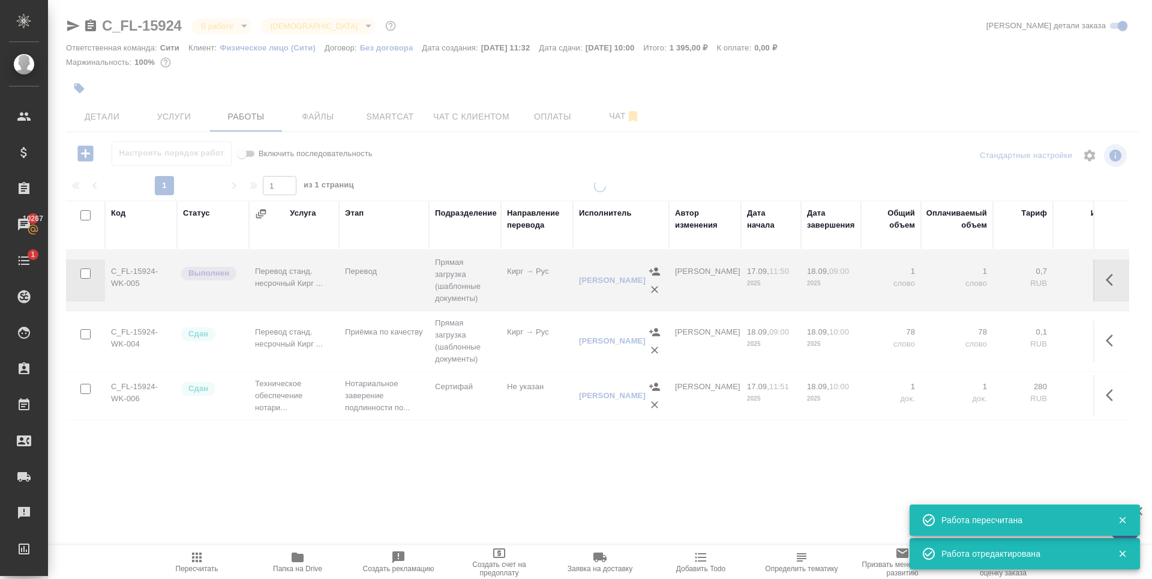
click at [1112, 278] on icon "button" at bounding box center [1113, 279] width 14 height 14
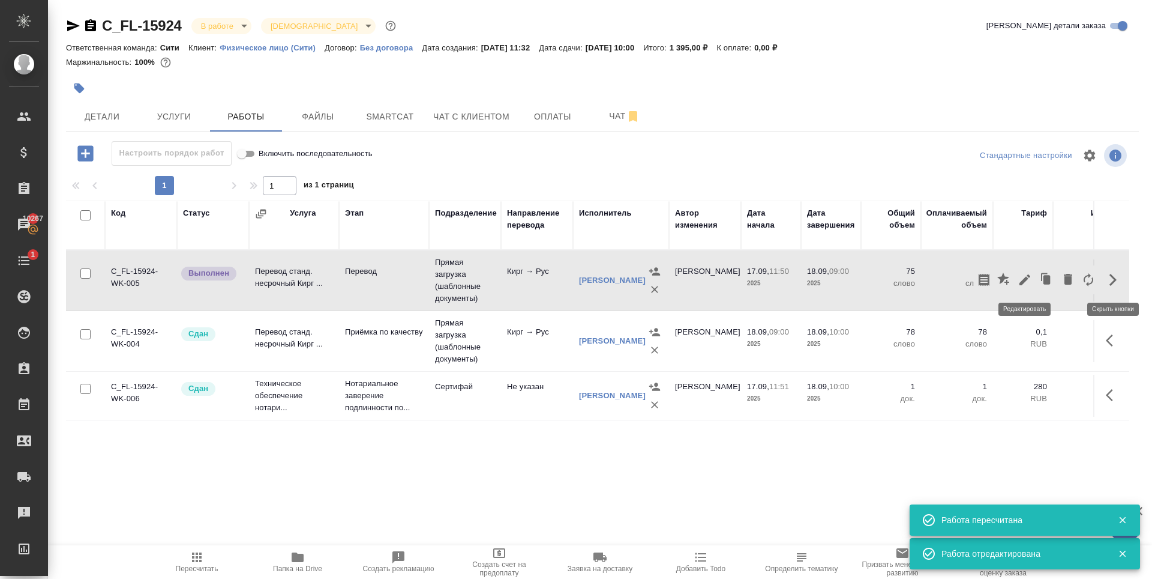
click at [1025, 277] on icon "button" at bounding box center [1025, 279] width 14 height 14
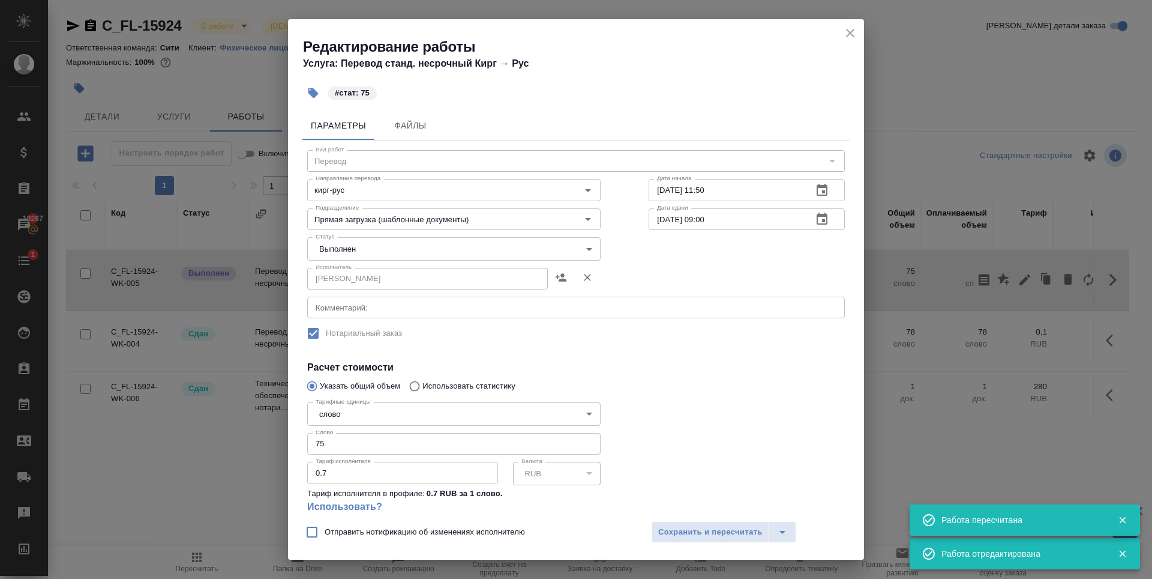
click at [461, 250] on body "🙏 .cls-1 fill:#fff; AWATERA Zaytseva Svetlana Клиенты Спецификации Заказы 10267…" at bounding box center [576, 289] width 1152 height 579
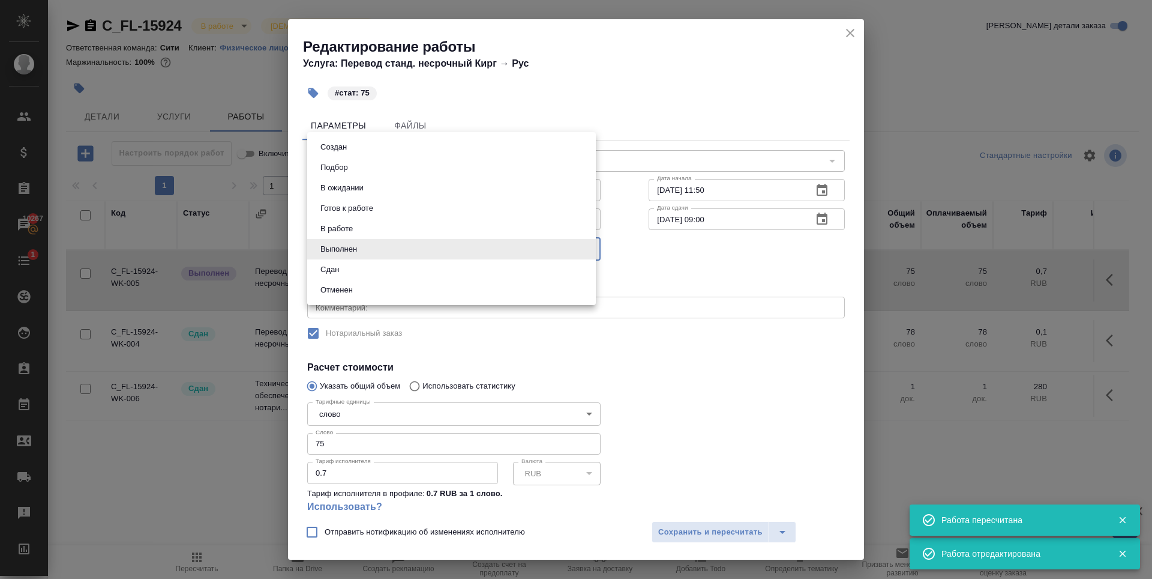
click at [361, 266] on li "Сдан" at bounding box center [451, 269] width 289 height 20
type input "closed"
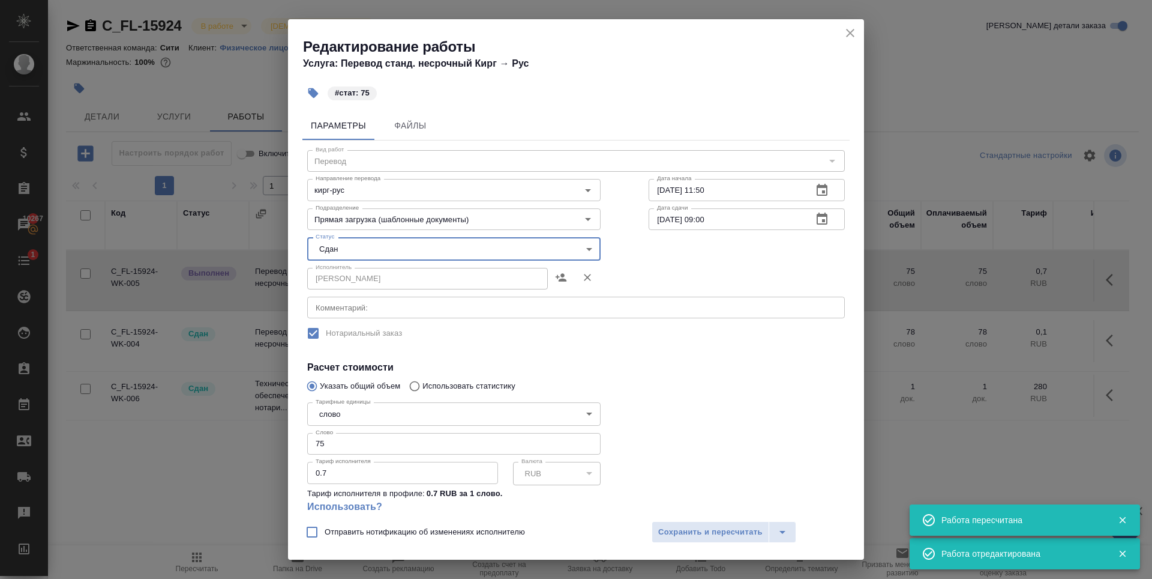
click at [708, 511] on div at bounding box center [747, 462] width 244 height 178
click at [708, 525] on span "Сохранить и пересчитать" at bounding box center [710, 532] width 104 height 14
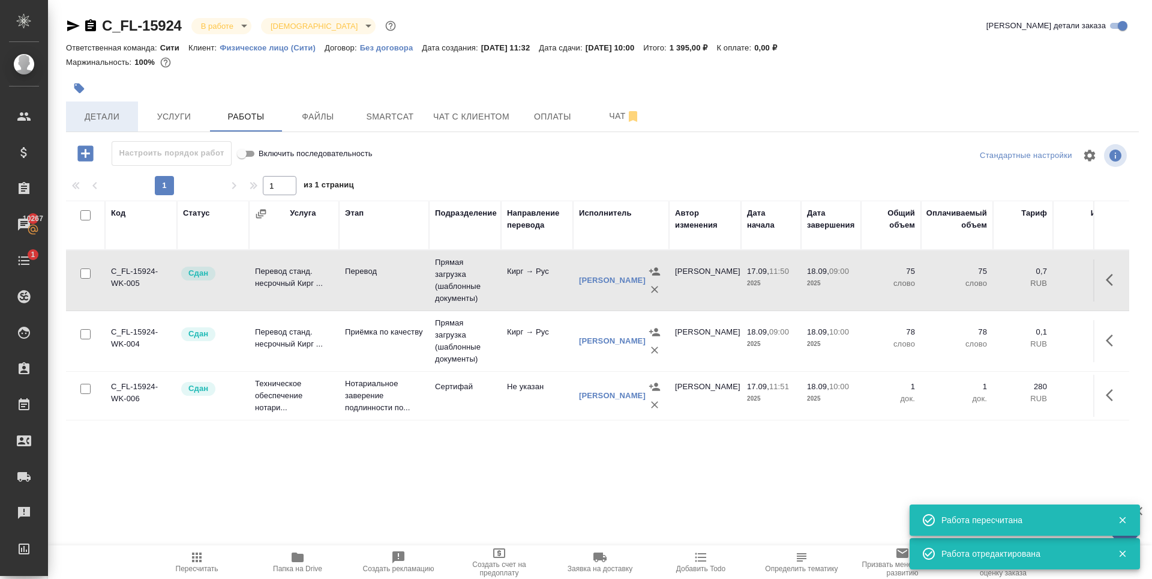
click at [119, 112] on span "Детали" at bounding box center [102, 116] width 58 height 15
click at [222, 15] on div "C_FL-15924 В работе inProgress Святая троица holyTrinity Кратко детали заказа О…" at bounding box center [602, 250] width 1086 height 501
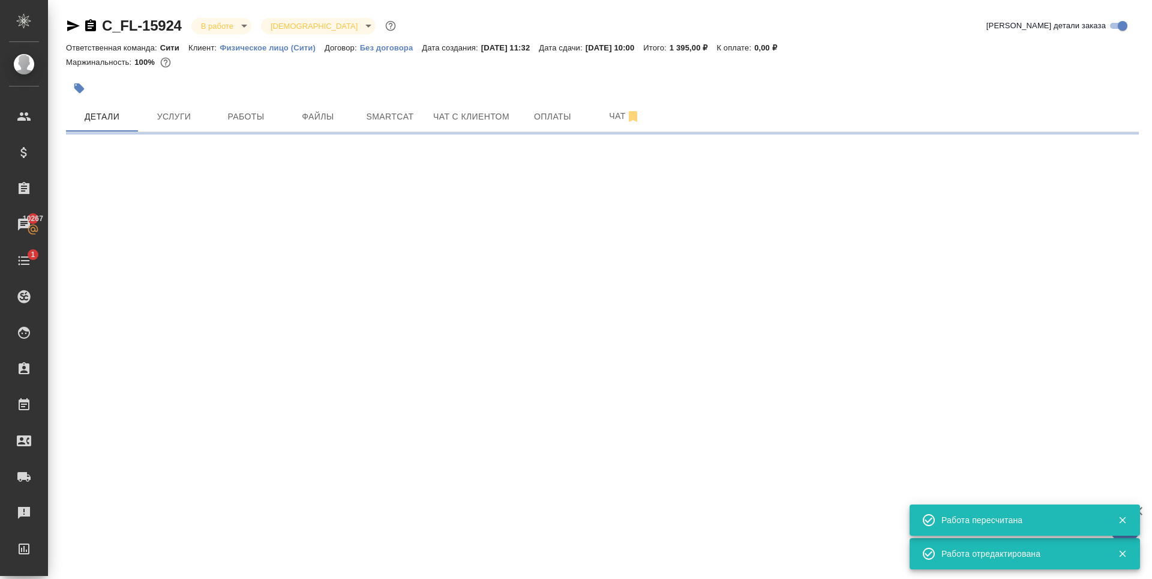
click at [223, 20] on body "🙏 .cls-1 fill:#fff; AWATERA Zaytseva Svetlana Клиенты Спецификации Заказы 10267…" at bounding box center [576, 289] width 1152 height 579
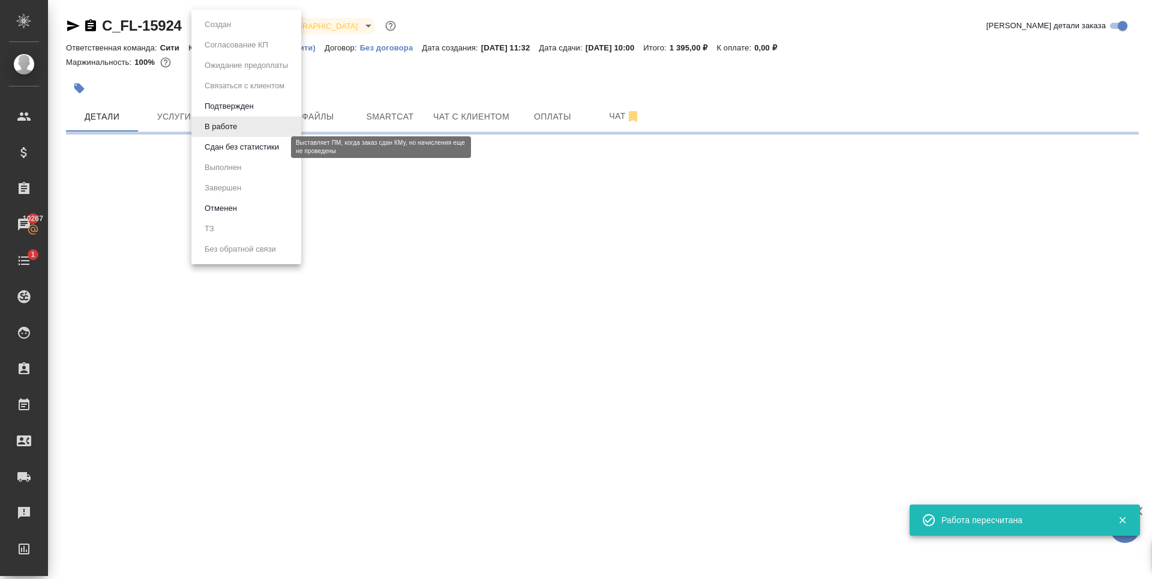
click at [241, 148] on button "Сдан без статистики" at bounding box center [242, 146] width 82 height 13
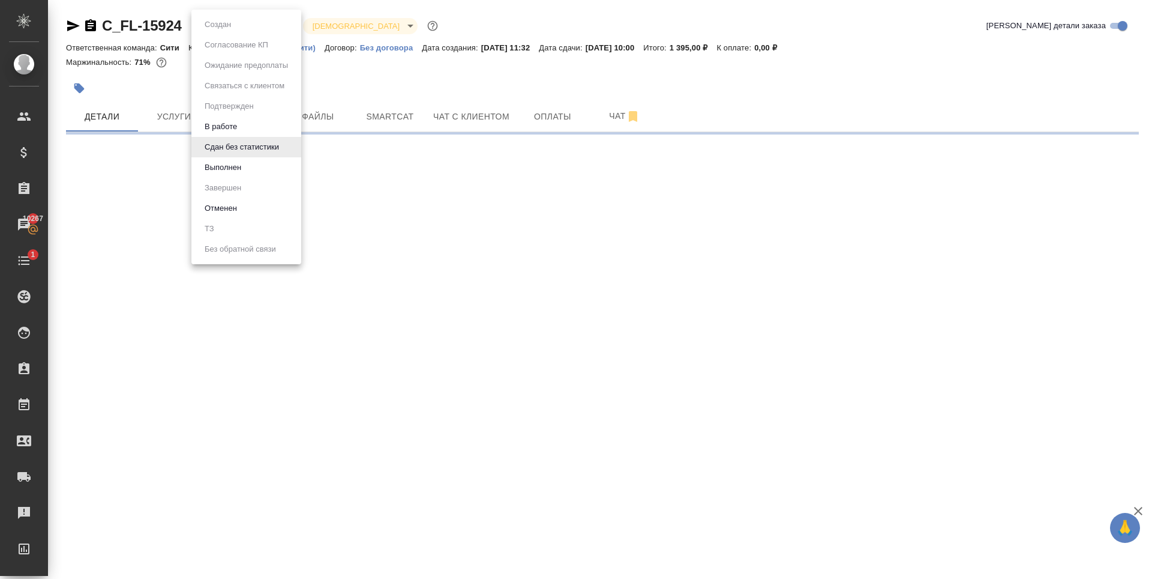
drag, startPoint x: 228, startPoint y: 30, endPoint x: 235, endPoint y: 46, distance: 16.9
click at [229, 30] on body "🙏 .cls-1 fill:#fff; AWATERA Zaytseva Svetlana Клиенты Спецификации Заказы 10267…" at bounding box center [576, 289] width 1152 height 579
select select "RU"
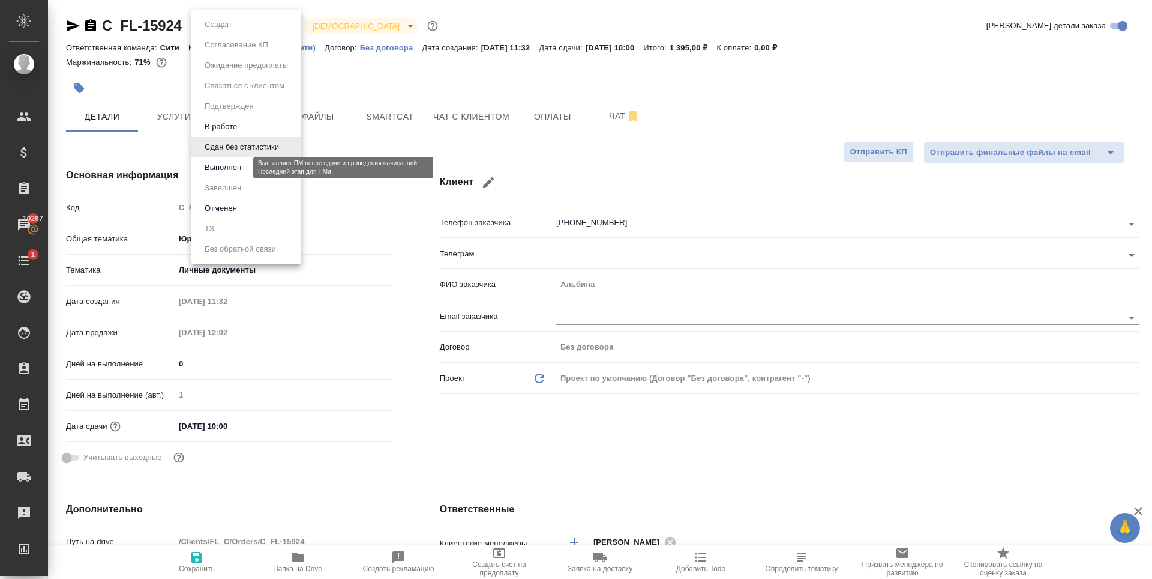
click at [237, 163] on button "Выполнен" at bounding box center [223, 167] width 44 height 13
type textarea "x"
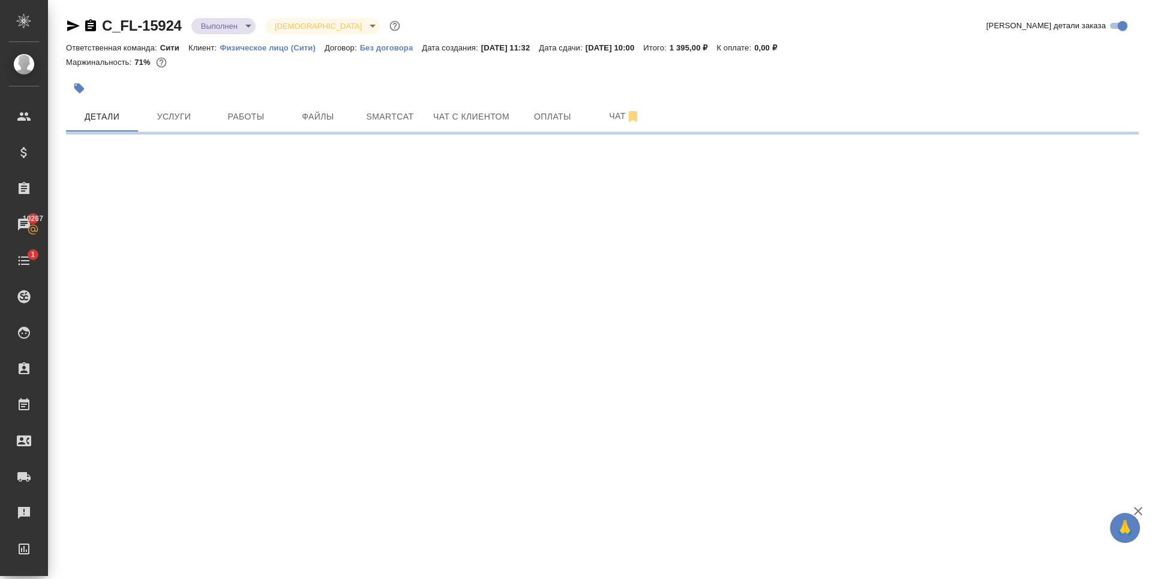
select select "RU"
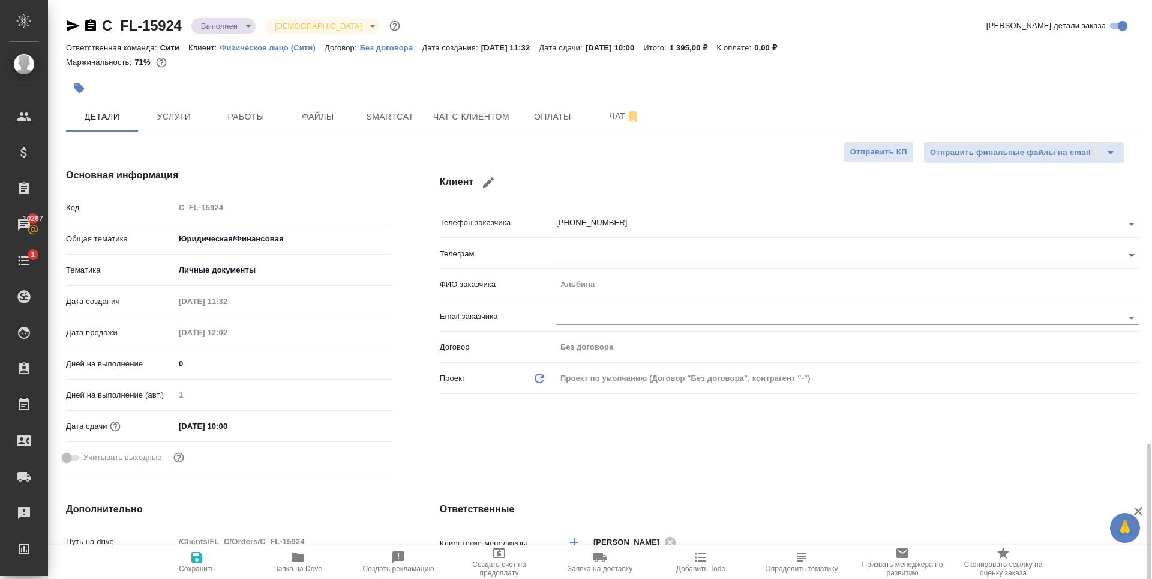
scroll to position [420, 0]
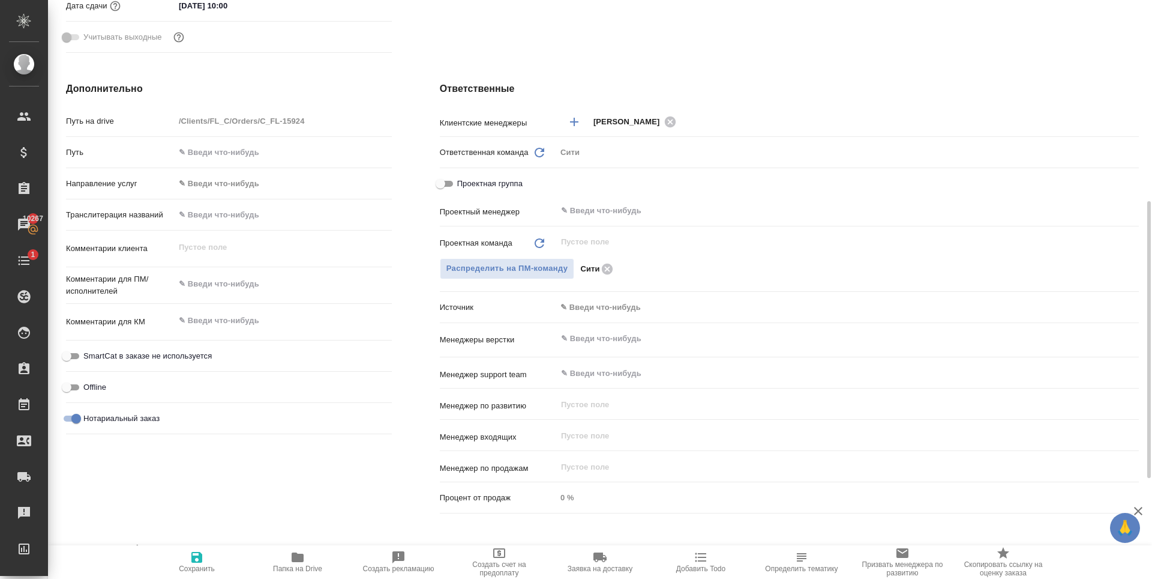
type textarea "x"
click at [654, 214] on input "text" at bounding box center [827, 210] width 535 height 14
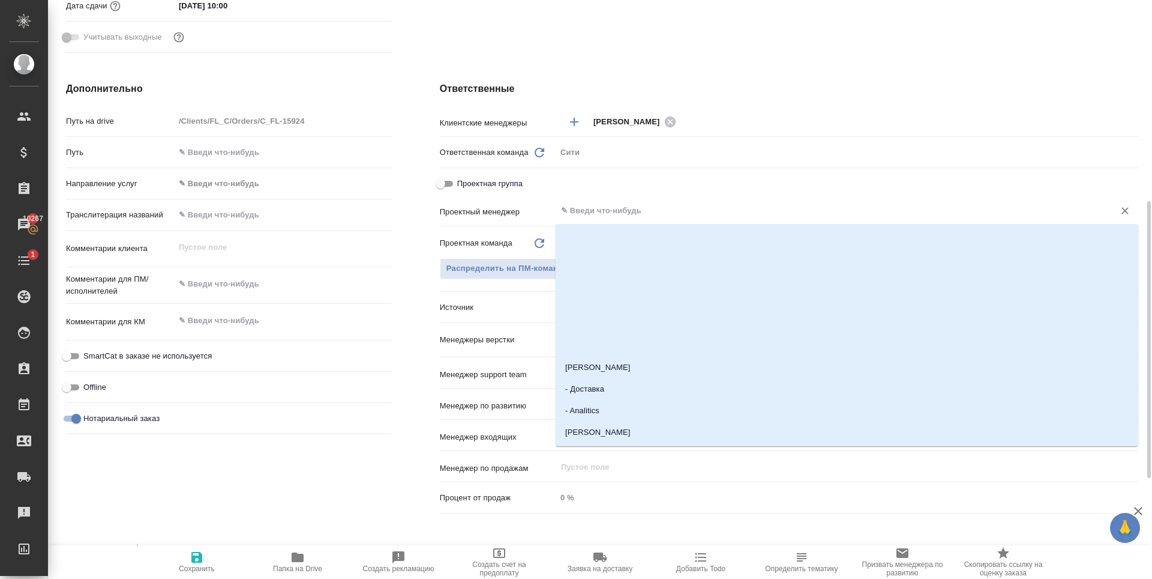
type input "з"
type textarea "x"
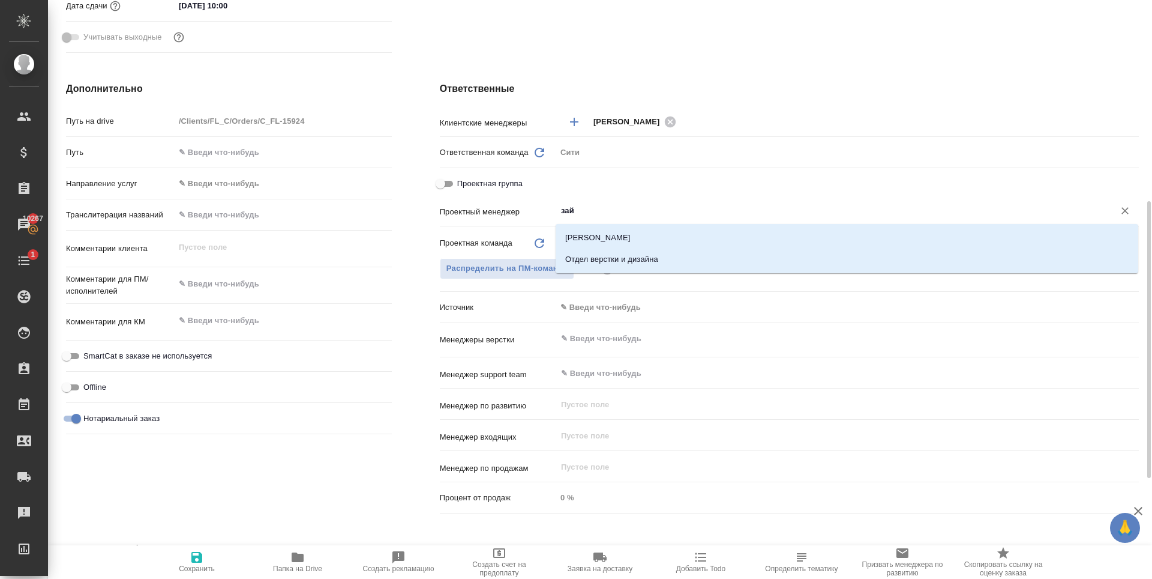
type input "зайц"
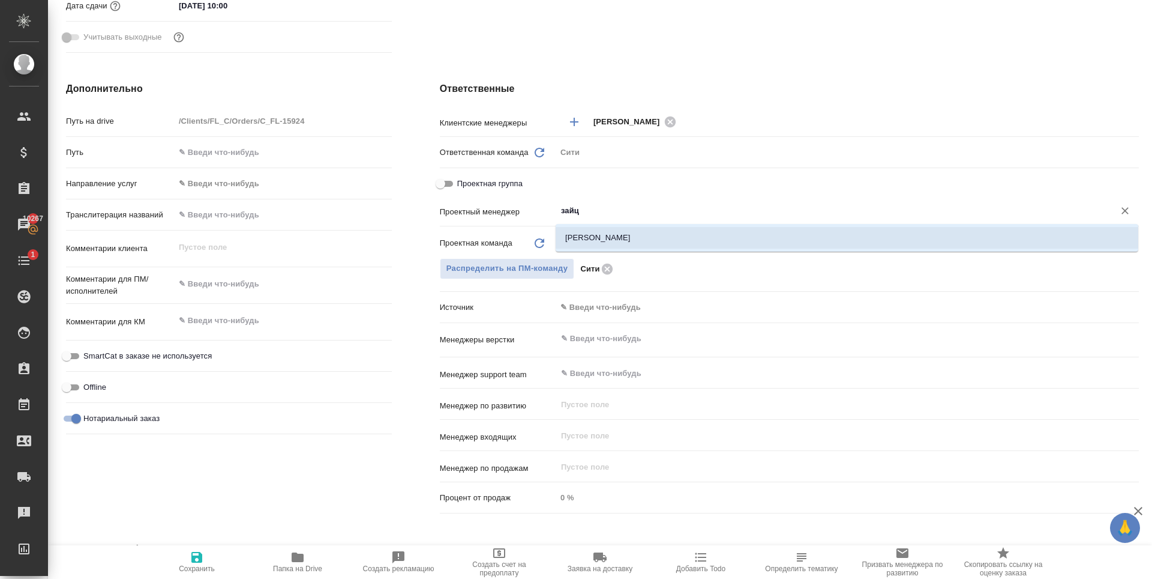
click at [625, 239] on li "[PERSON_NAME]" at bounding box center [847, 238] width 583 height 22
type textarea "x"
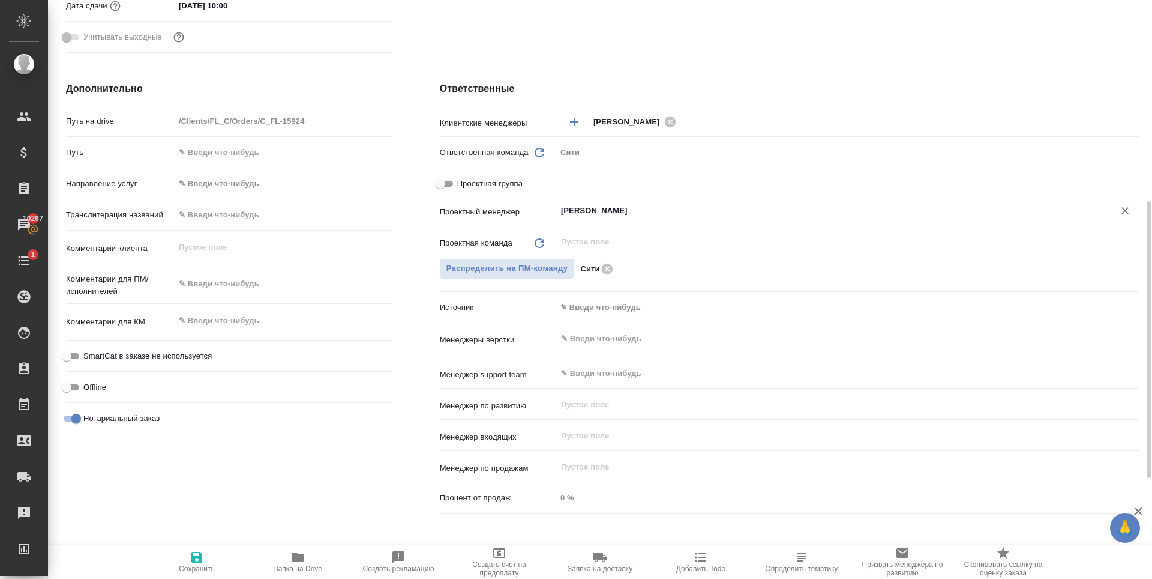
type input "[PERSON_NAME]"
click at [200, 561] on icon "button" at bounding box center [196, 557] width 11 height 11
type textarea "x"
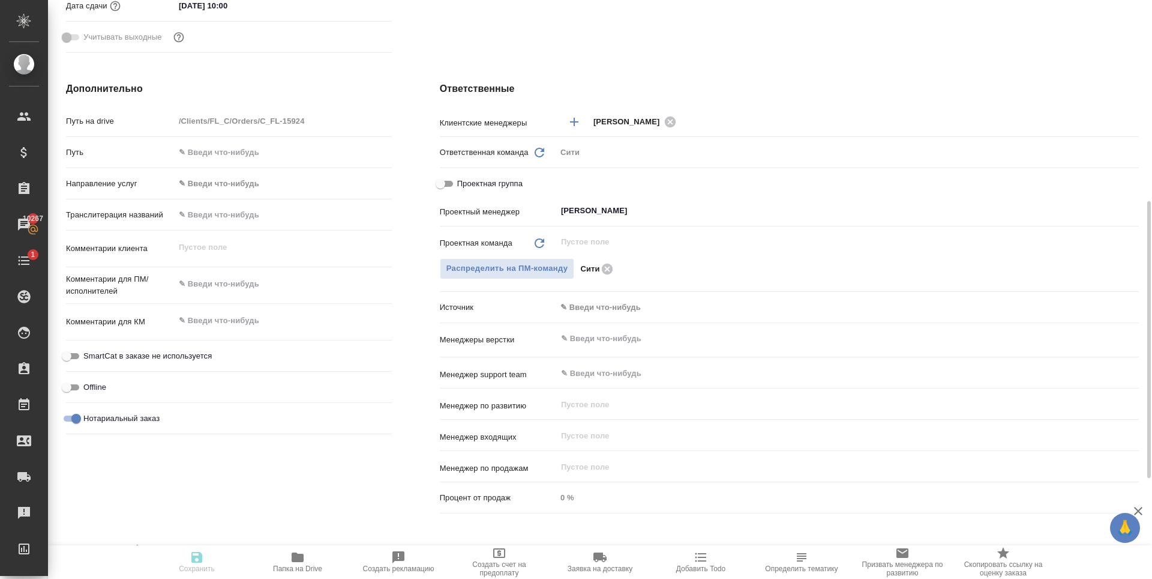
type textarea "x"
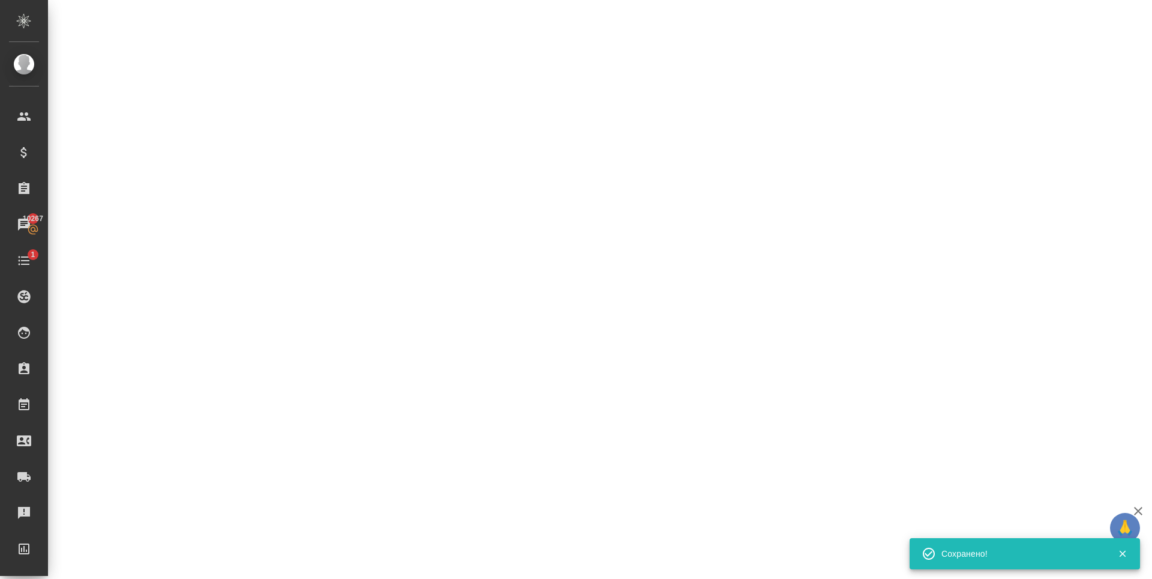
select select "RU"
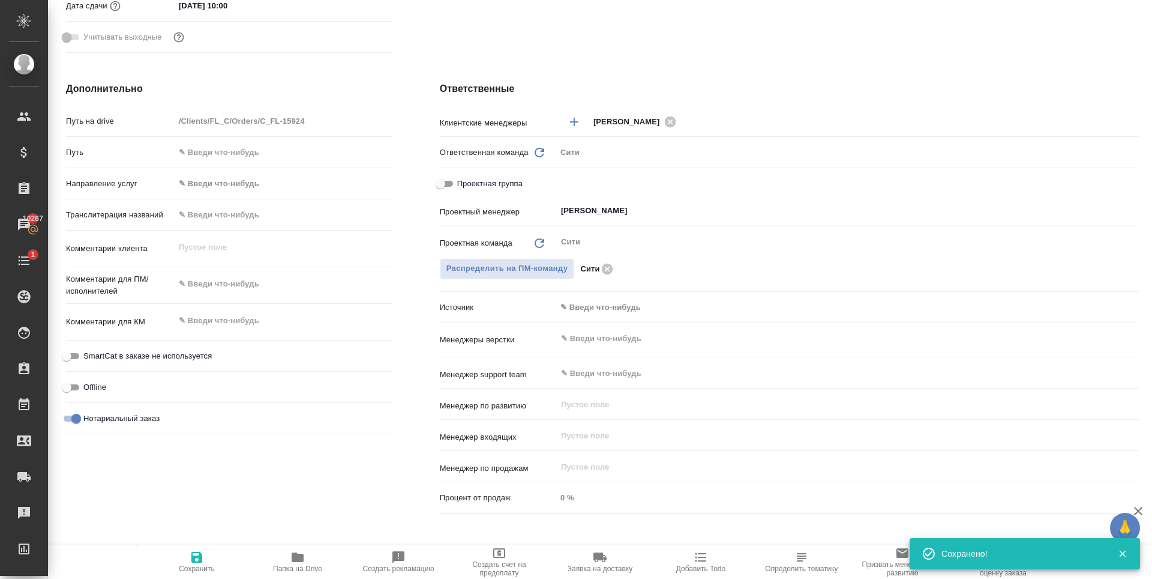
type textarea "x"
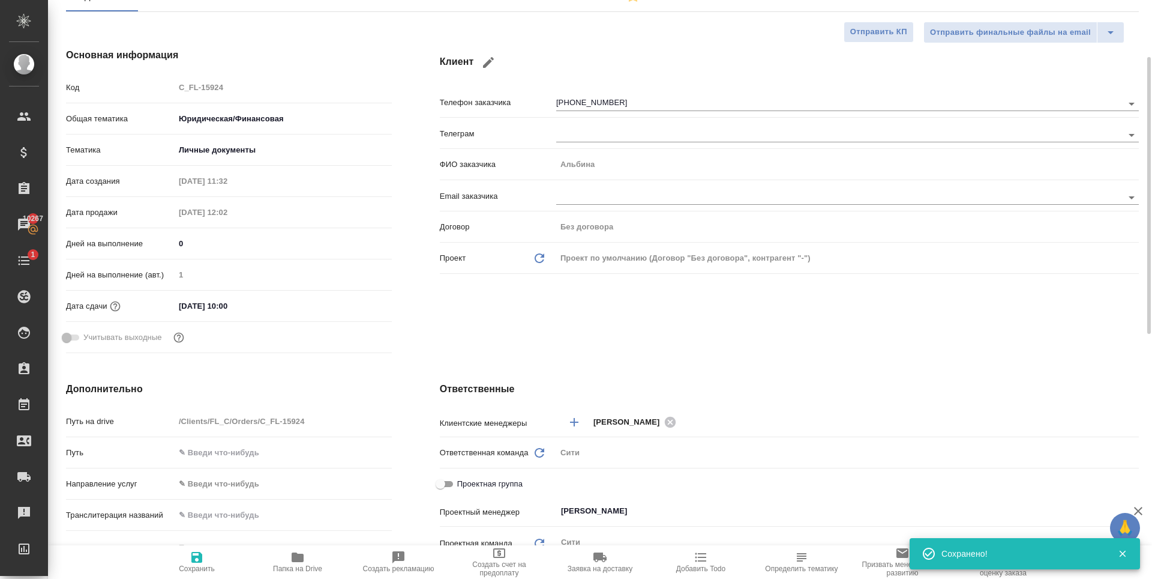
scroll to position [0, 0]
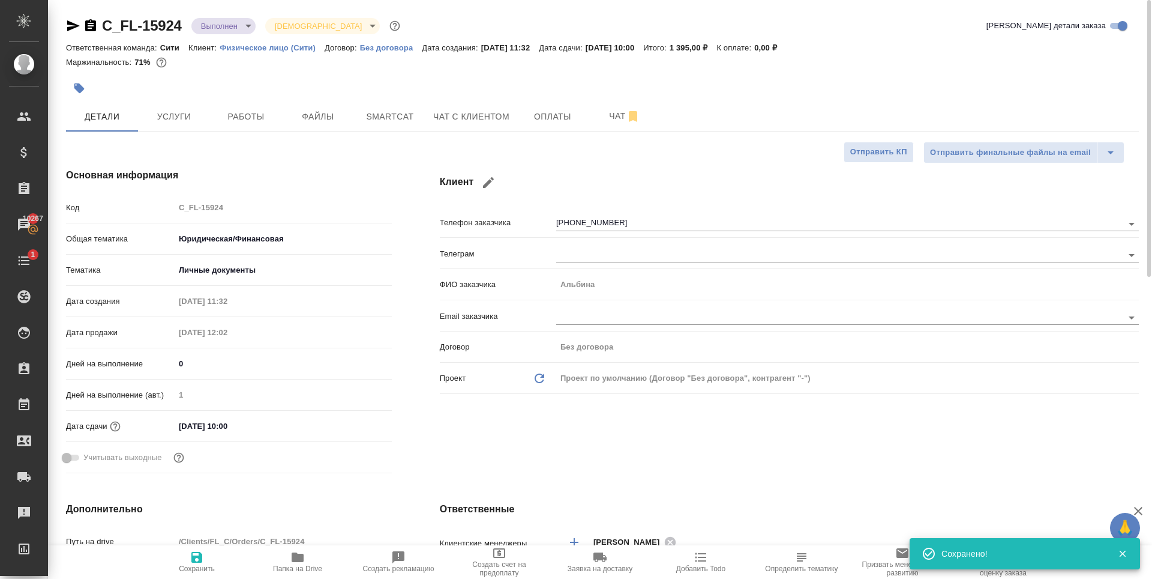
click at [236, 28] on body "🙏 .cls-1 fill:#fff; AWATERA Zaytseva Svetlana Клиенты Спецификации Заказы 10267…" at bounding box center [576, 289] width 1152 height 579
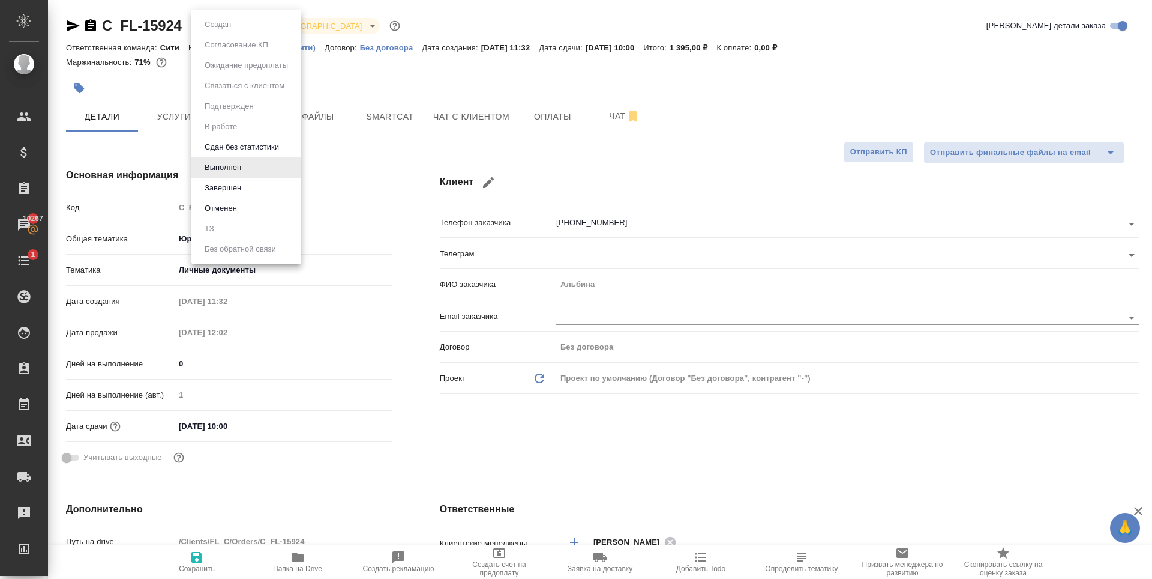
click at [244, 188] on button "Завершен" at bounding box center [223, 187] width 44 height 13
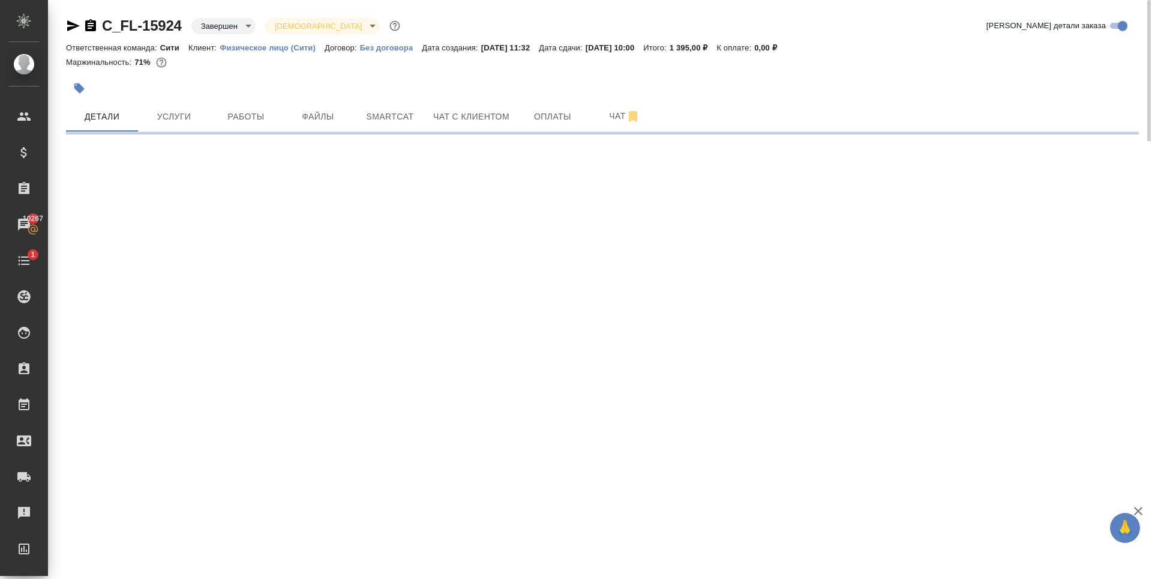
select select "RU"
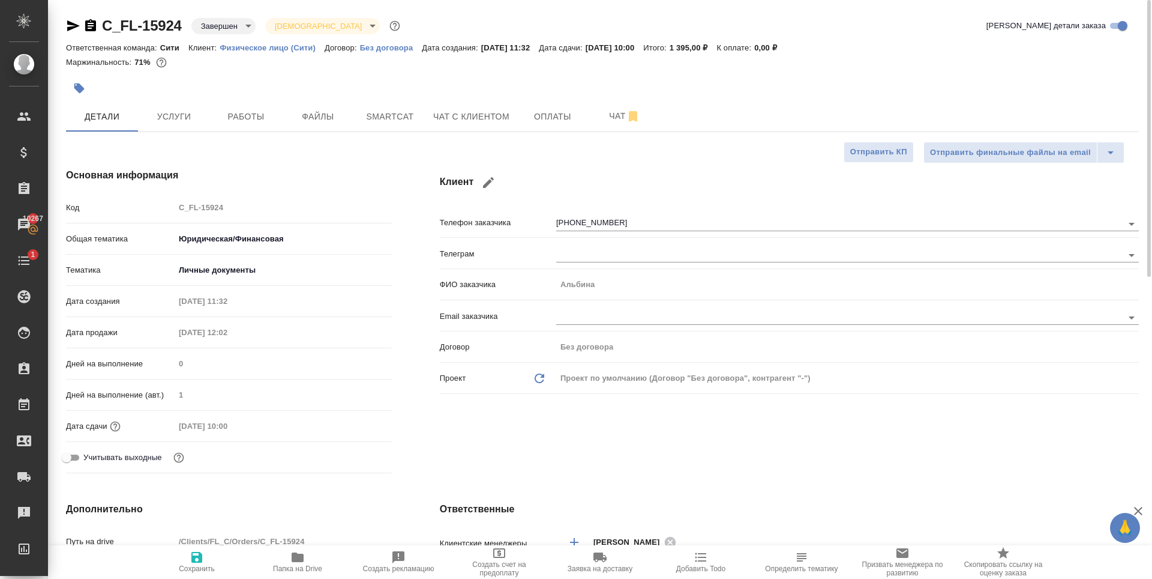
type textarea "x"
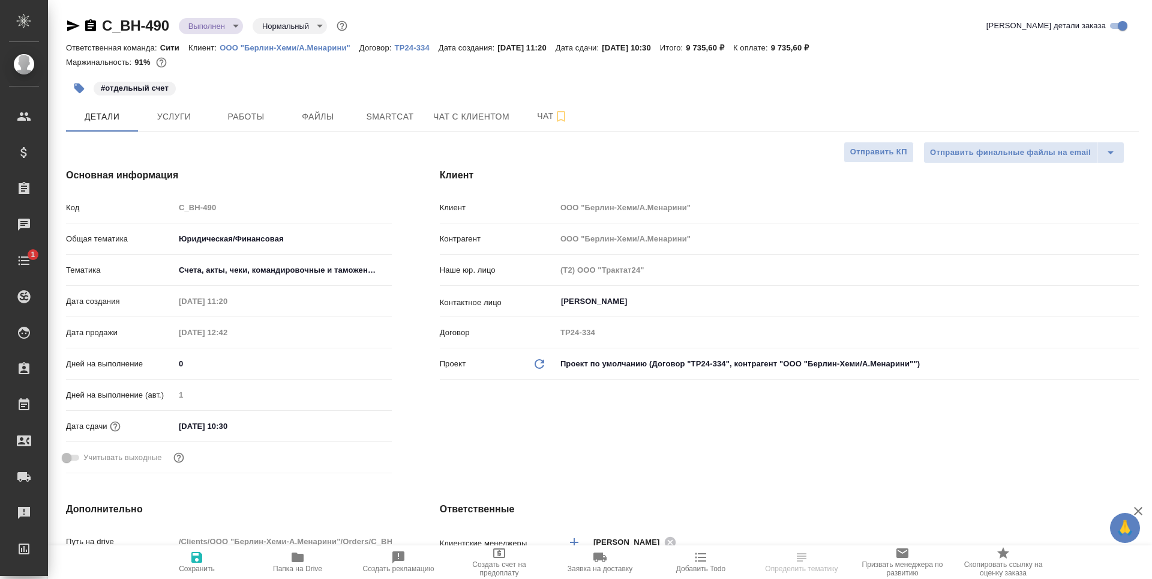
select select "RU"
click at [166, 124] on button "Услуги" at bounding box center [174, 116] width 72 height 30
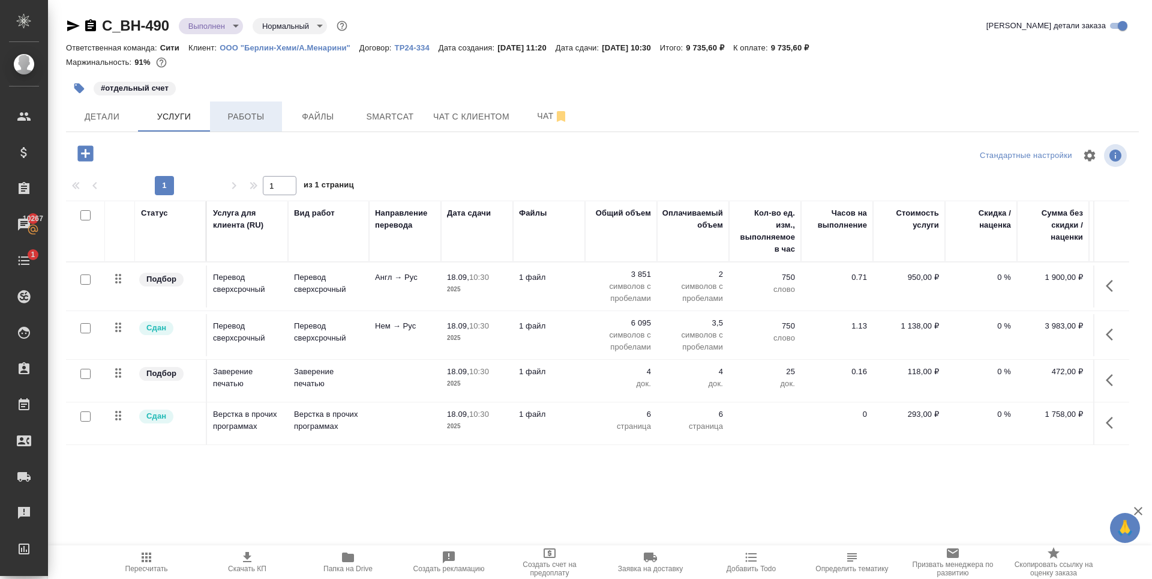
click at [252, 115] on span "Работы" at bounding box center [246, 116] width 58 height 15
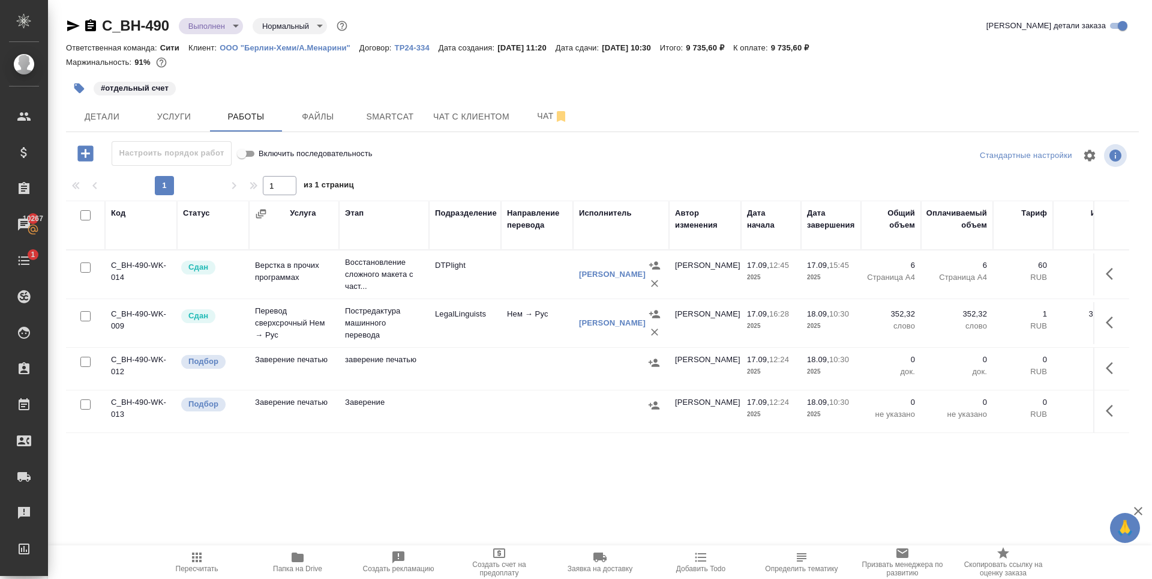
click at [86, 362] on input "checkbox" at bounding box center [85, 362] width 10 height 10
checkbox input "true"
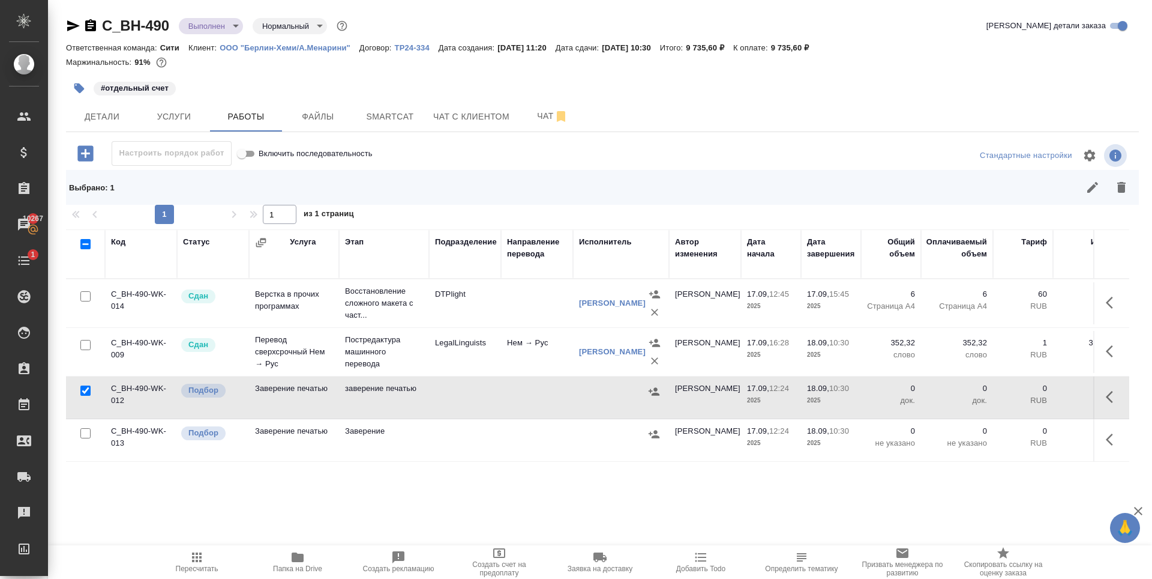
click at [86, 431] on input "checkbox" at bounding box center [85, 433] width 10 height 10
checkbox input "true"
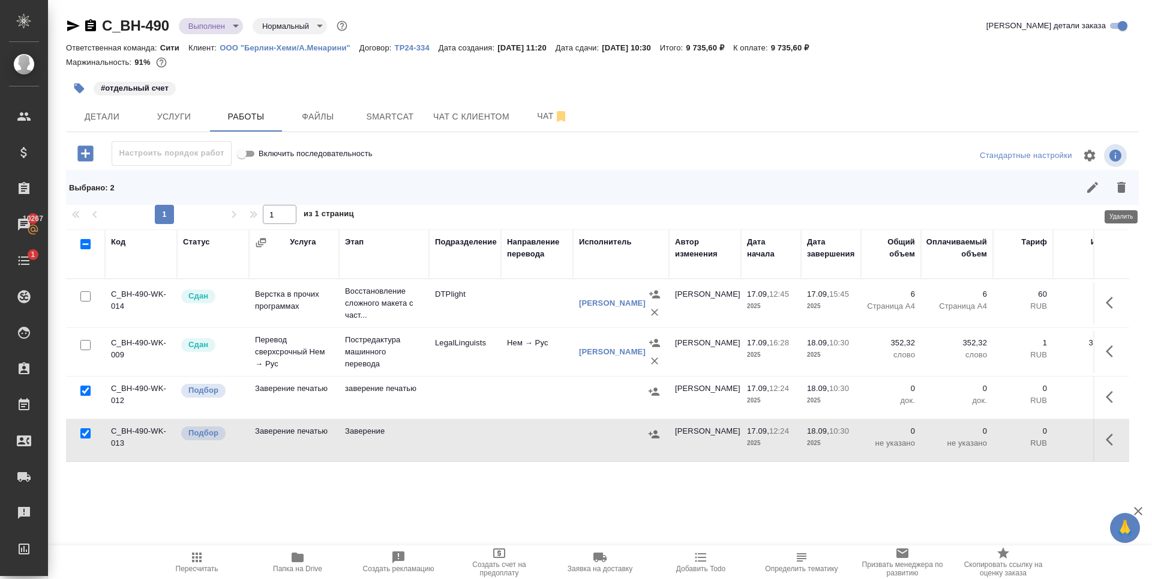
click at [1123, 191] on icon "button" at bounding box center [1122, 187] width 8 height 11
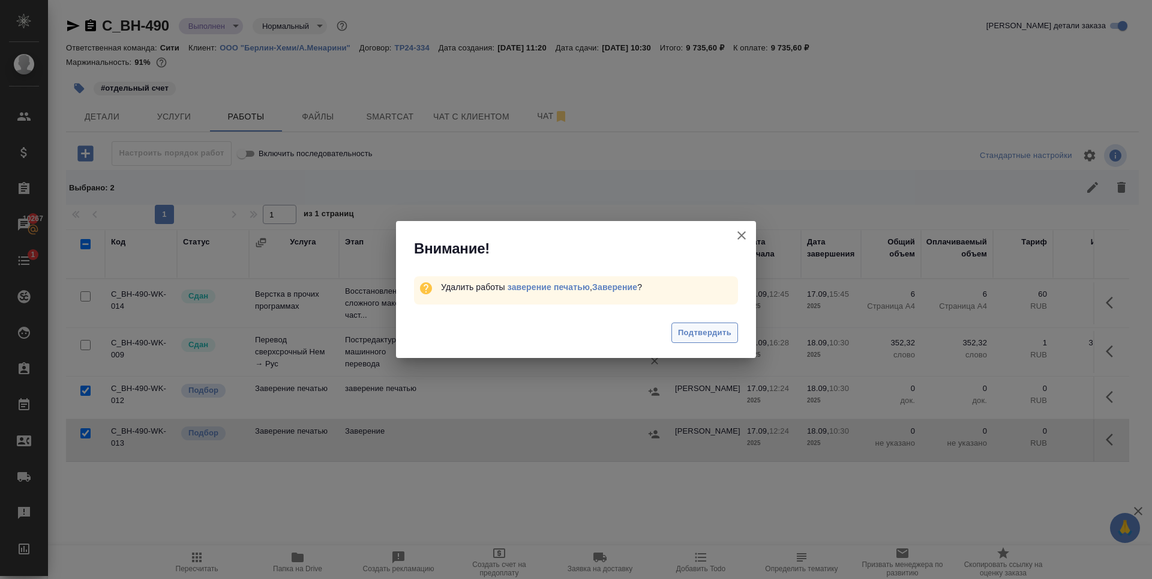
click at [732, 328] on button "Подтвердить" at bounding box center [705, 332] width 67 height 21
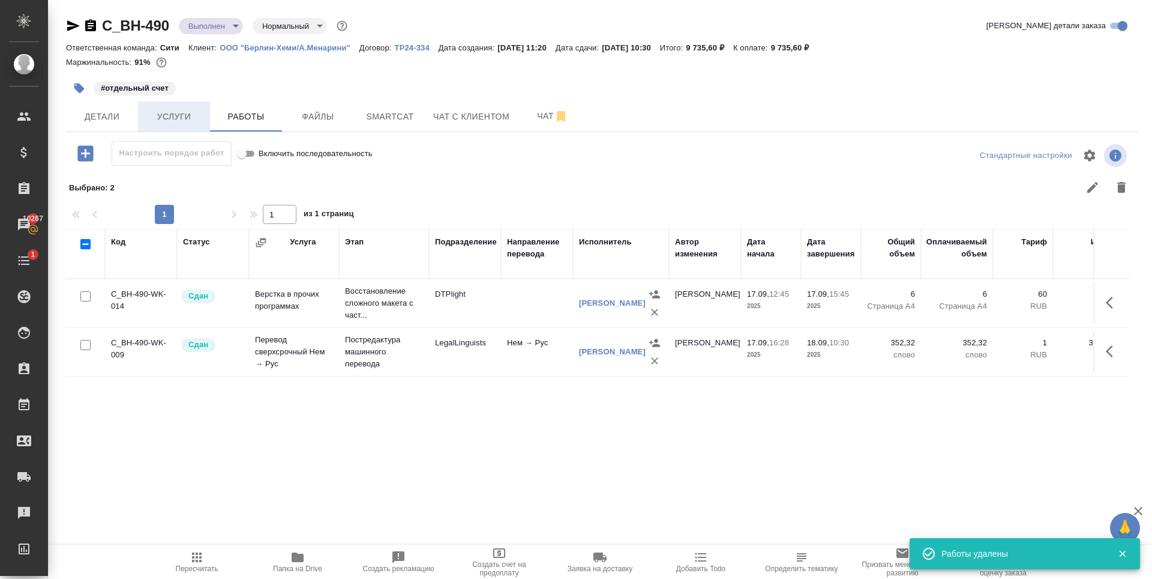
click at [181, 127] on button "Услуги" at bounding box center [174, 116] width 72 height 30
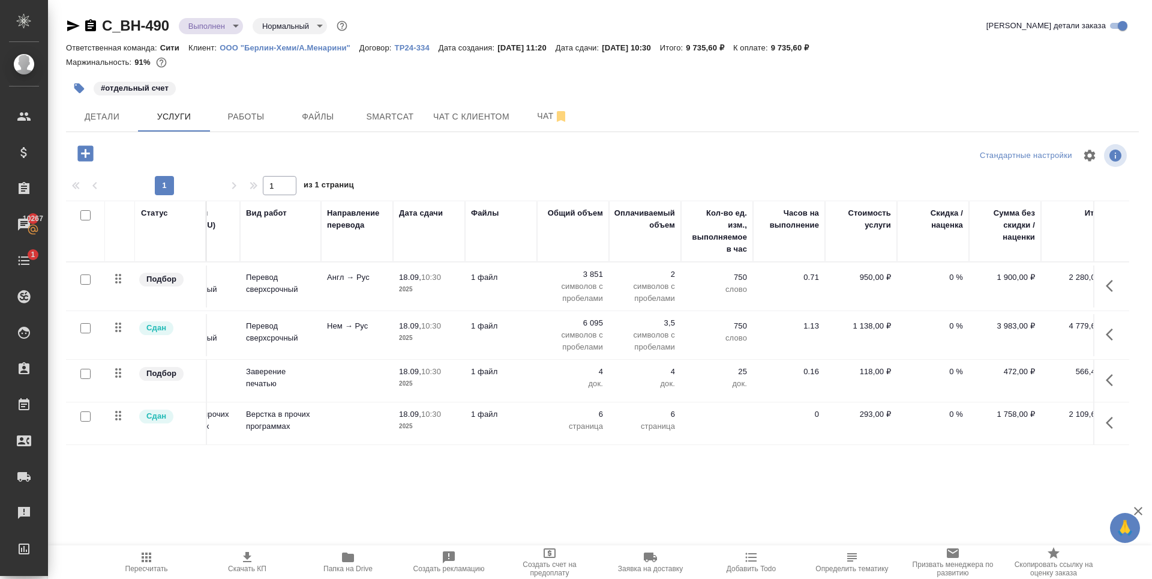
scroll to position [0, 68]
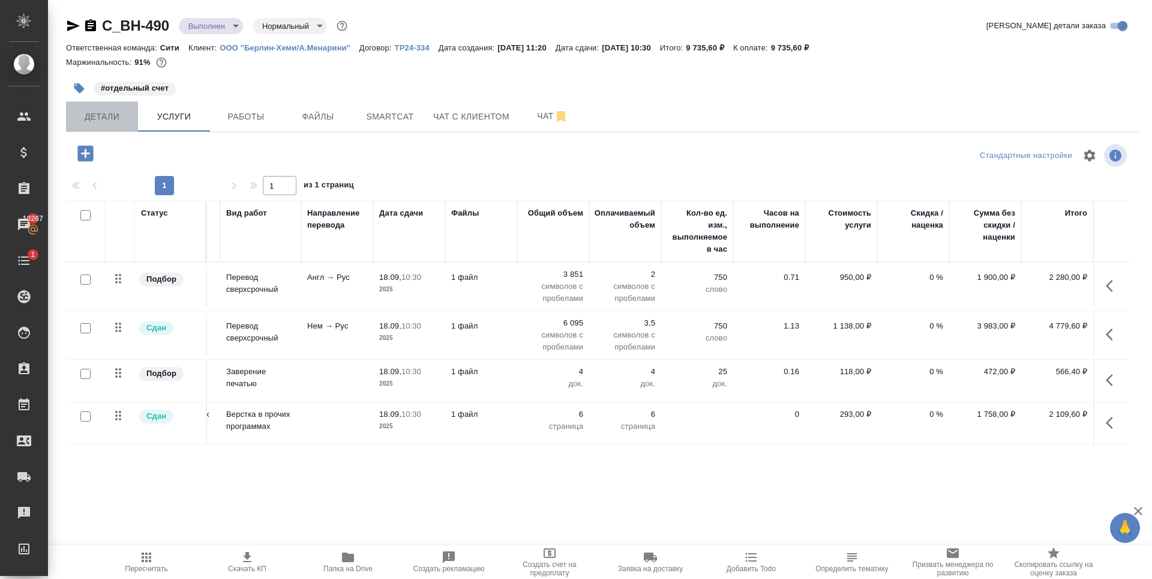
click at [128, 114] on span "Детали" at bounding box center [102, 116] width 58 height 15
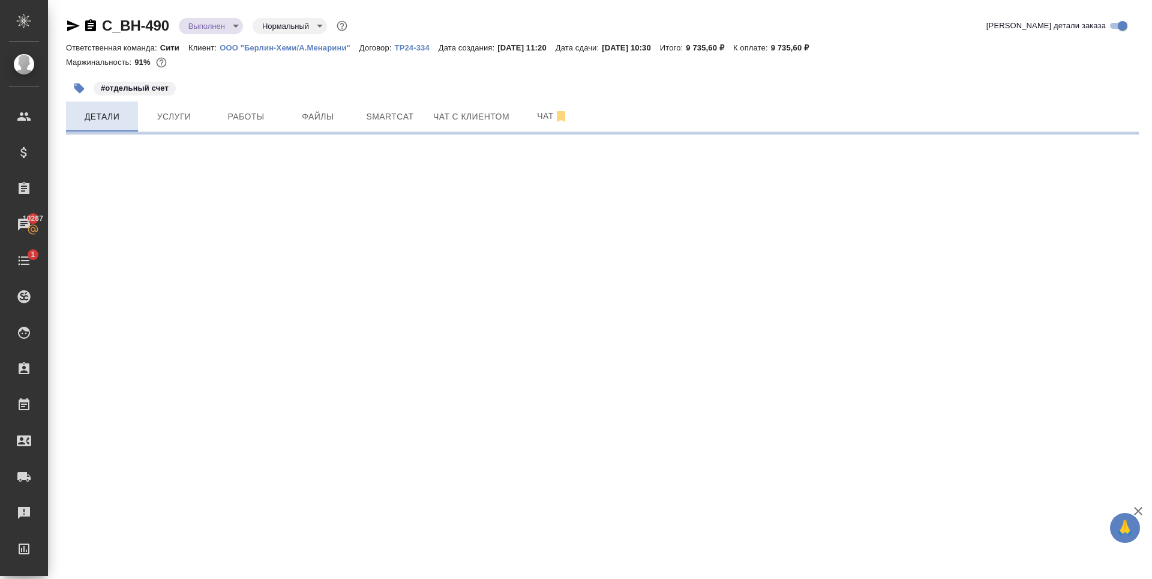
select select "RU"
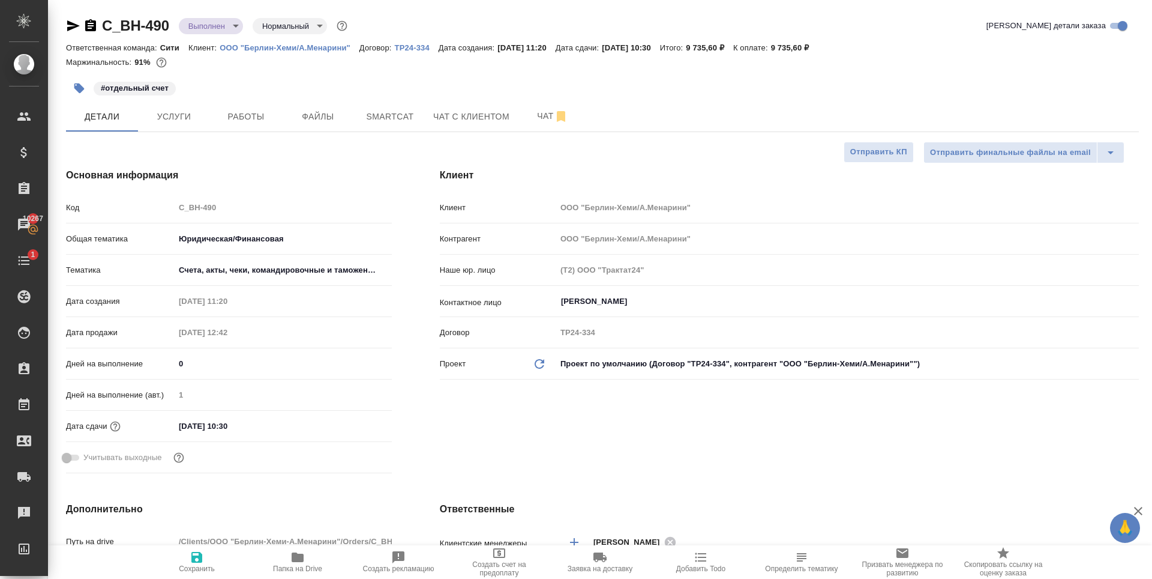
type textarea "x"
click at [238, 118] on span "Работы" at bounding box center [246, 116] width 58 height 15
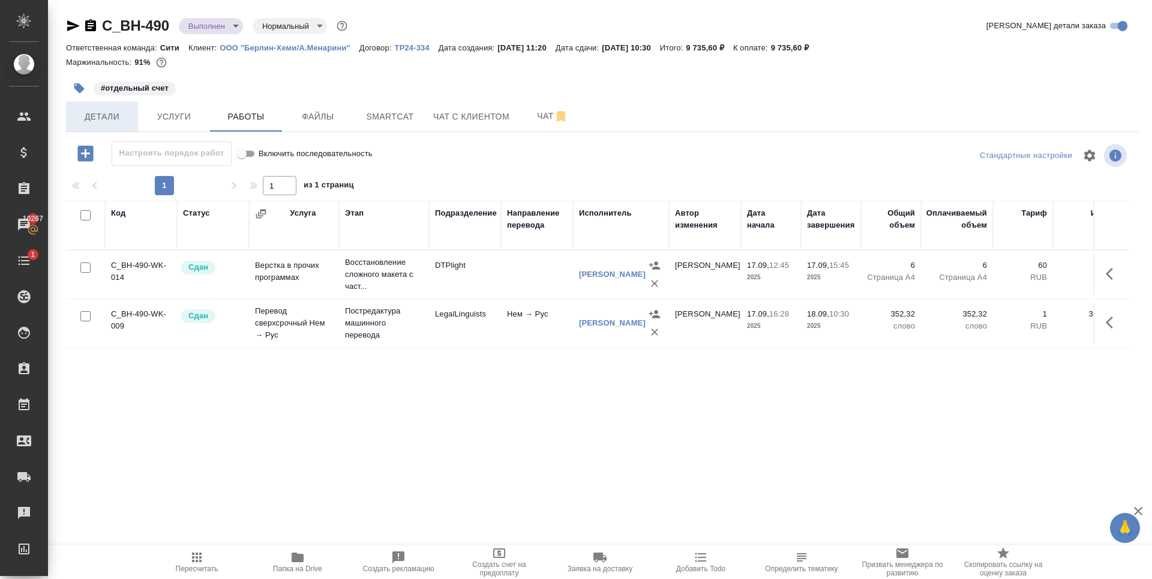
click at [116, 113] on span "Детали" at bounding box center [102, 116] width 58 height 15
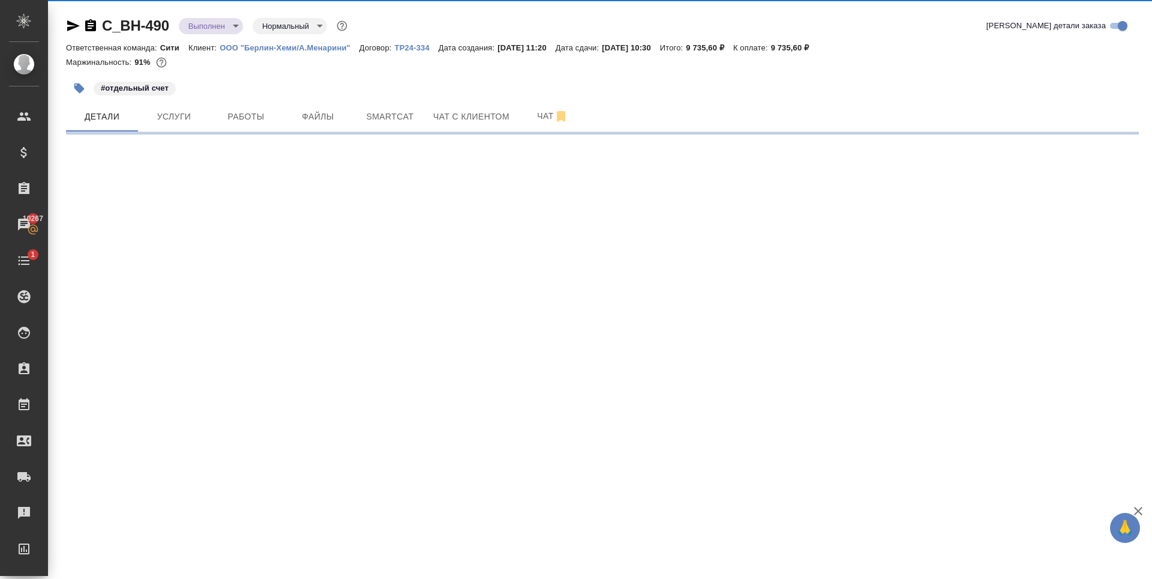
select select "RU"
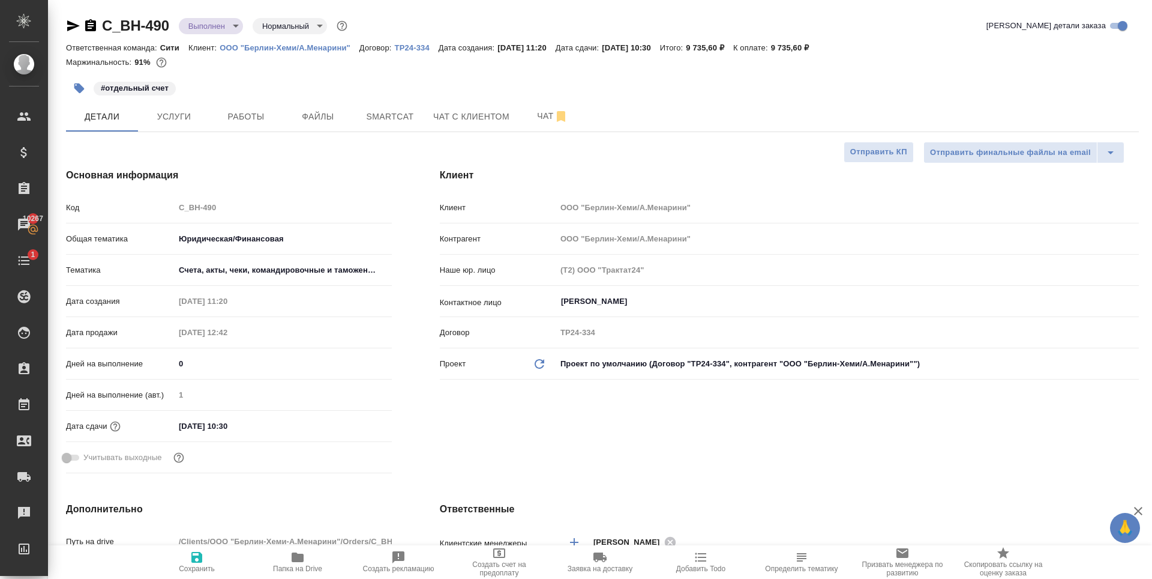
type textarea "x"
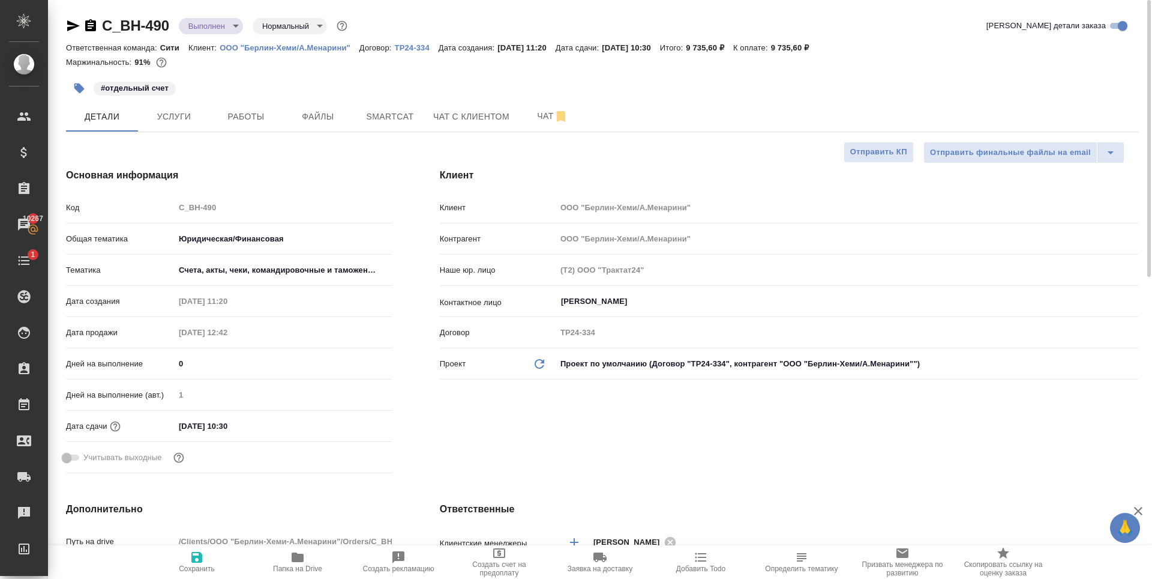
type textarea "x"
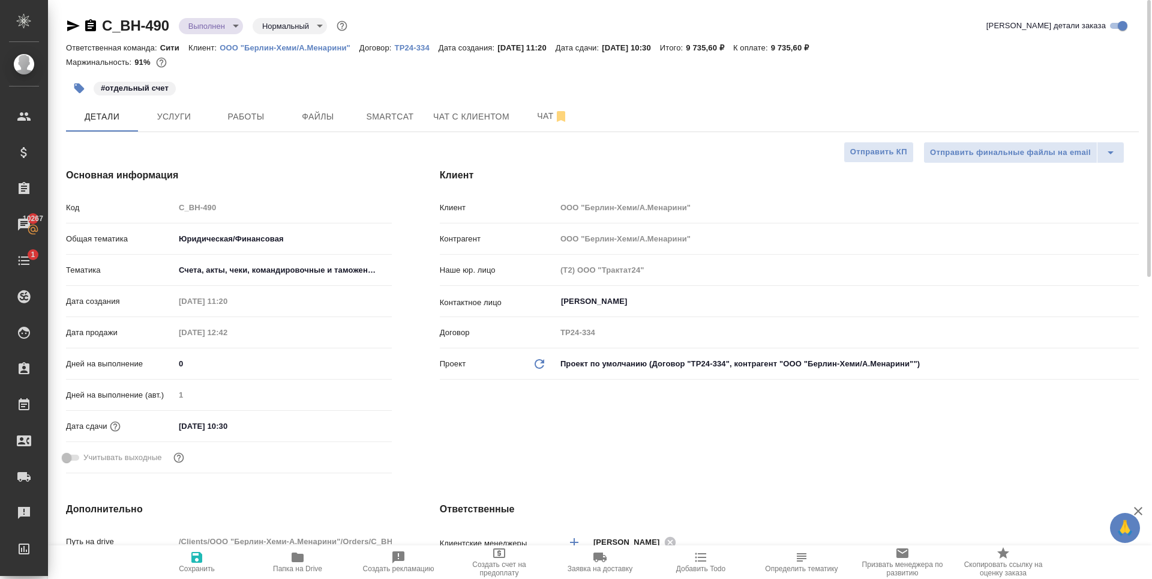
type textarea "x"
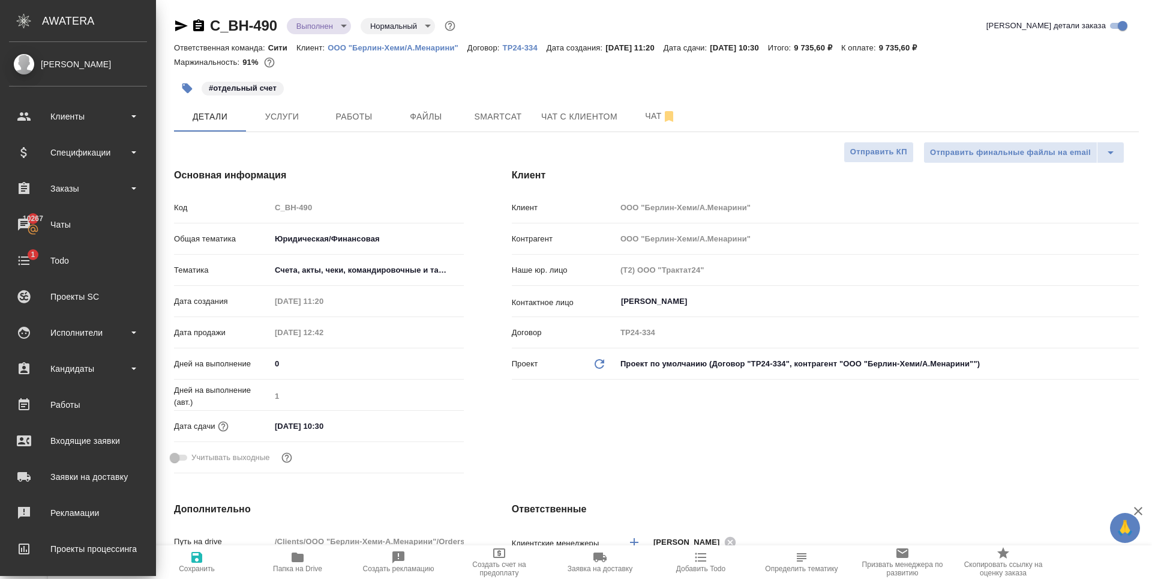
type textarea "x"
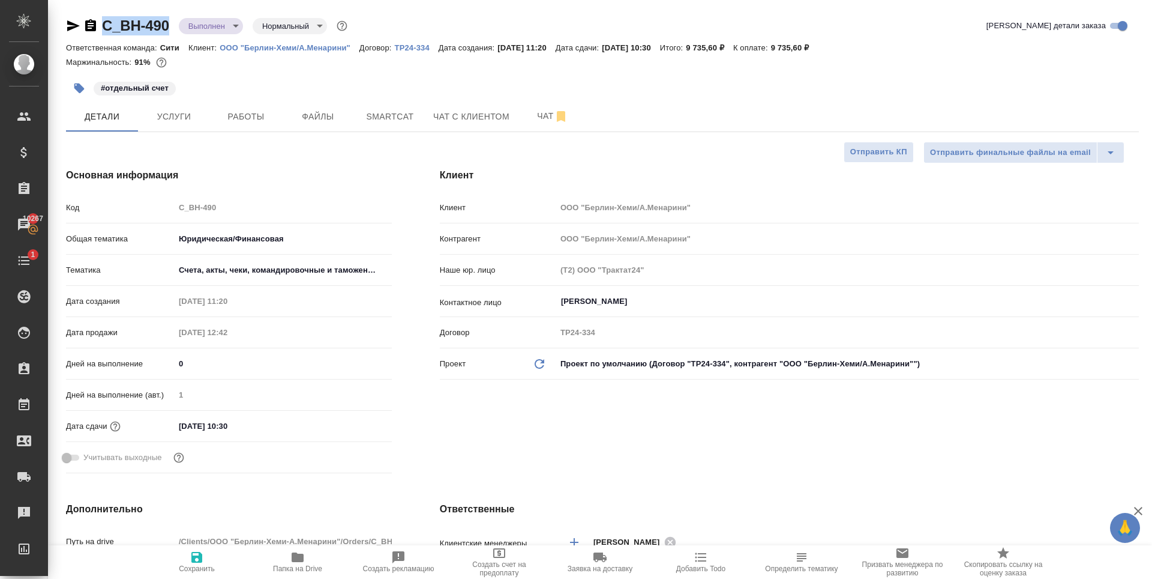
drag, startPoint x: 173, startPoint y: 32, endPoint x: 98, endPoint y: 31, distance: 75.0
click at [98, 31] on div "C_BH-490 Выполнен completed Нормальный normal" at bounding box center [208, 25] width 284 height 19
copy link "C_BH-490"
type textarea "x"
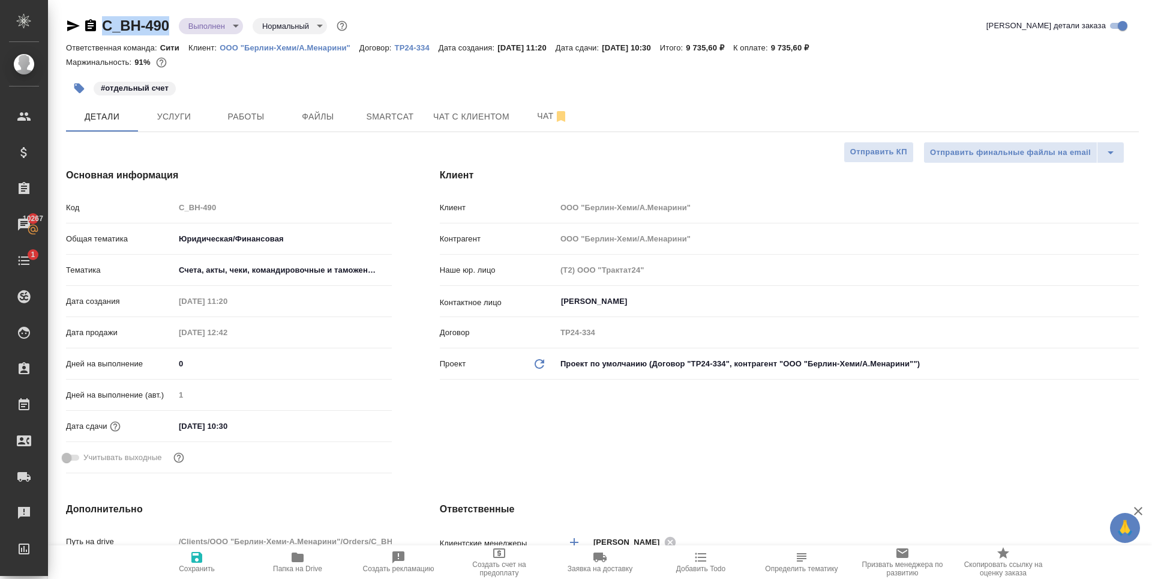
type textarea "x"
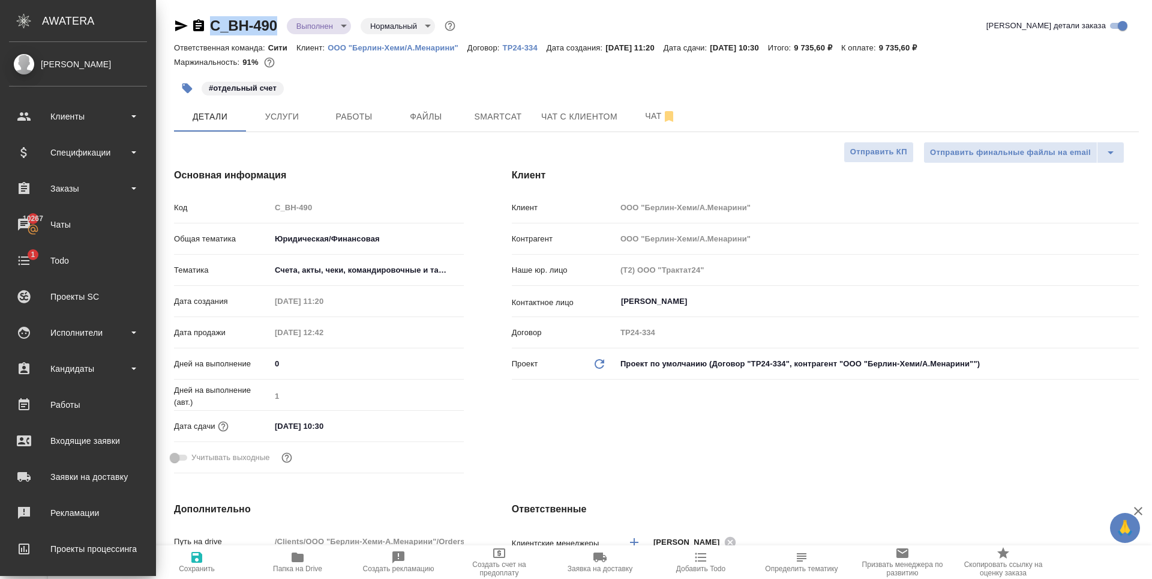
type textarea "x"
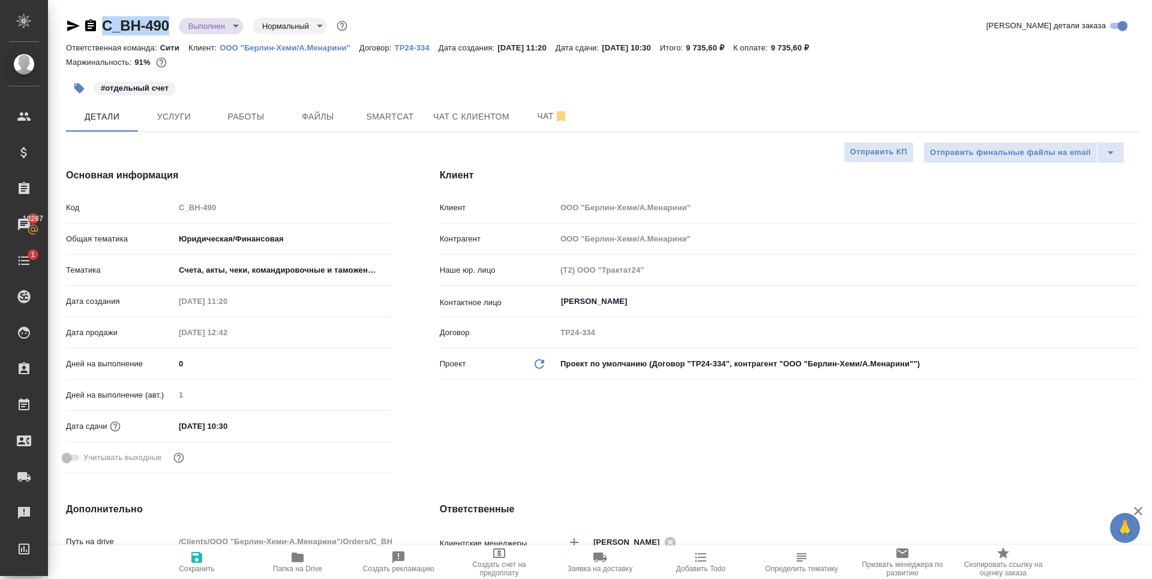
click at [698, 431] on div "Клиент Клиент ООО "Берлин-Хеми/А.Менарини" Контрагент ООО "Берлин-Хеми/А.Менари…" at bounding box center [789, 323] width 747 height 358
click at [697, 559] on icon "button" at bounding box center [701, 557] width 14 height 14
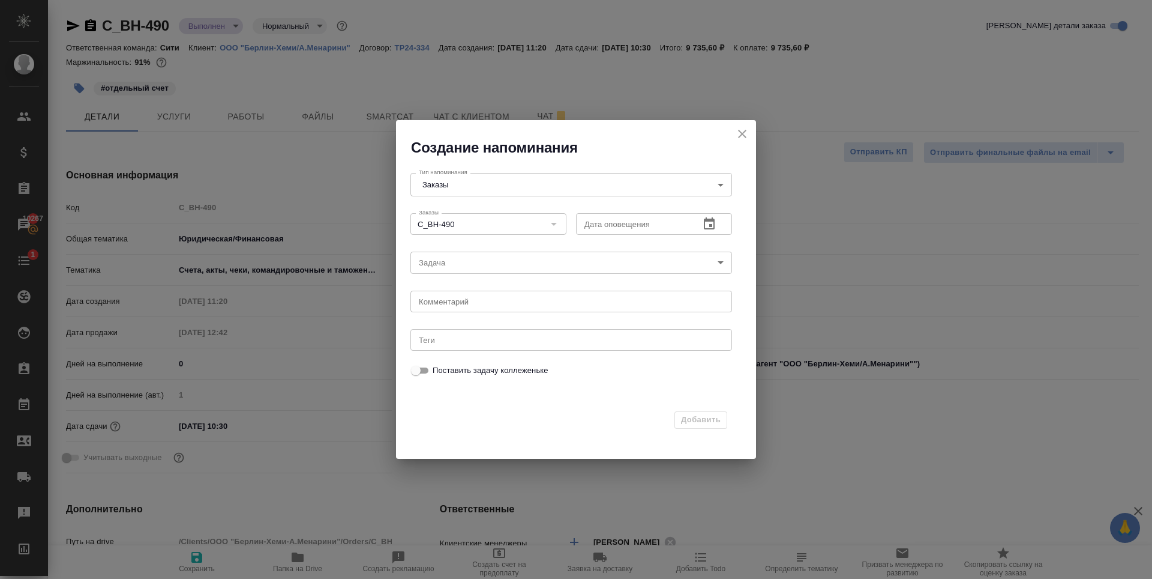
click at [649, 220] on input "text" at bounding box center [633, 224] width 114 height 22
click at [718, 227] on button "button" at bounding box center [709, 223] width 29 height 29
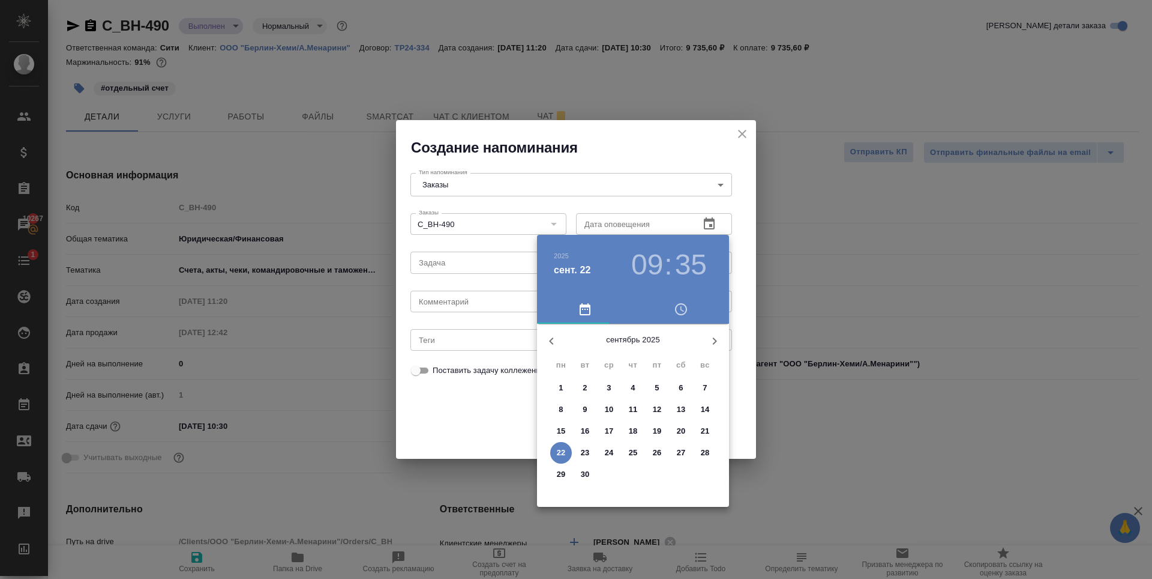
click at [563, 471] on p "29" at bounding box center [561, 474] width 9 height 12
type input "29.09.2025 09:35"
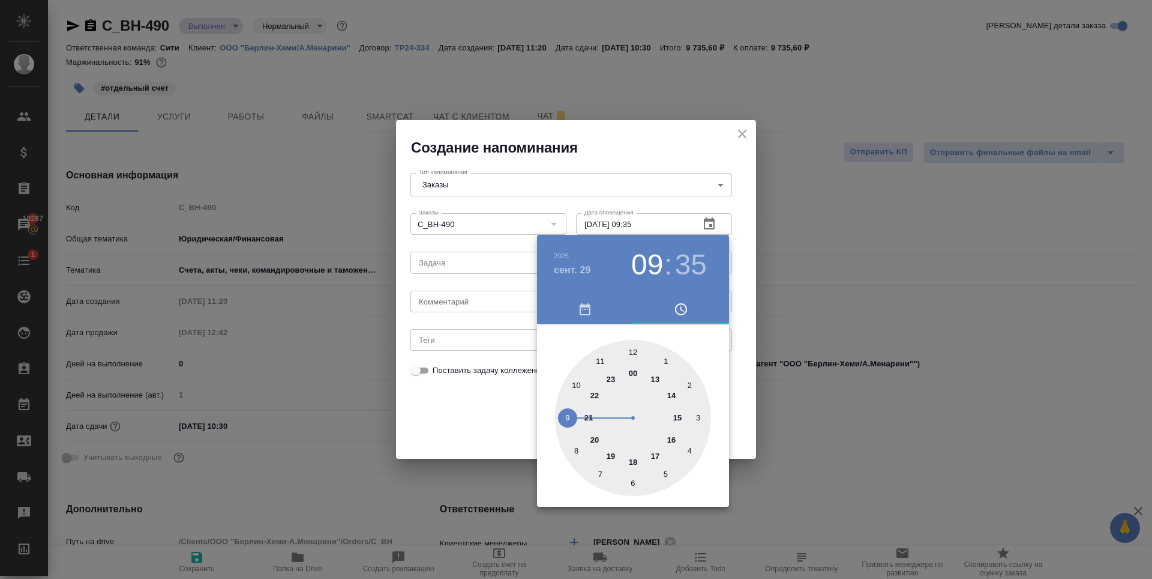
click at [646, 147] on div at bounding box center [576, 289] width 1152 height 579
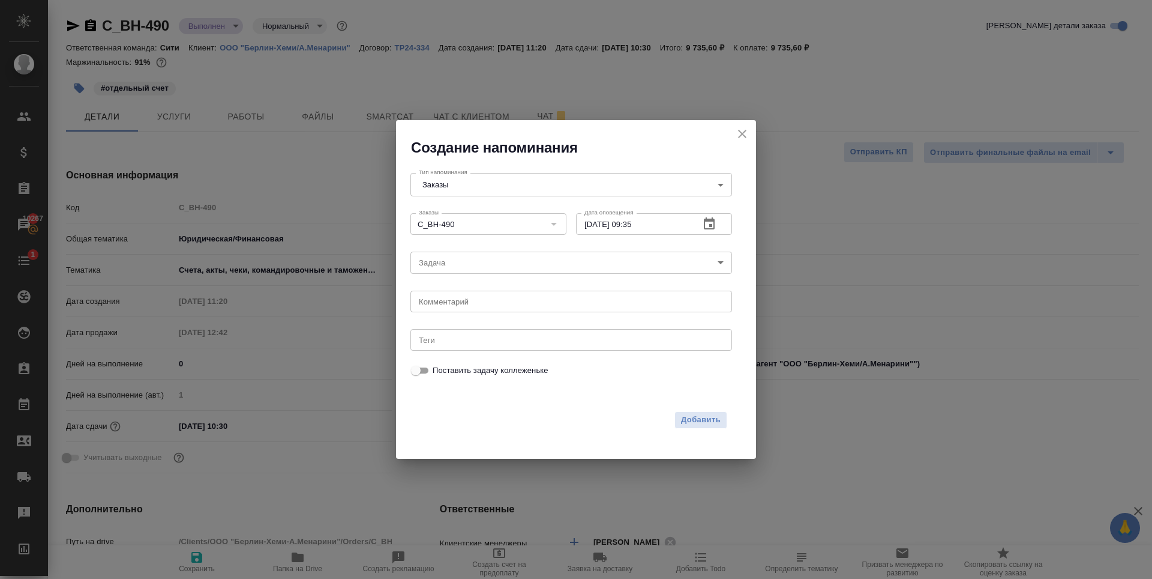
click at [474, 308] on div "x Комментарий" at bounding box center [572, 301] width 322 height 22
click at [481, 189] on body "🙏 .cls-1 fill:#fff; AWATERA Zaytseva Svetlana Клиенты Спецификации Заказы 10267…" at bounding box center [576, 289] width 1152 height 579
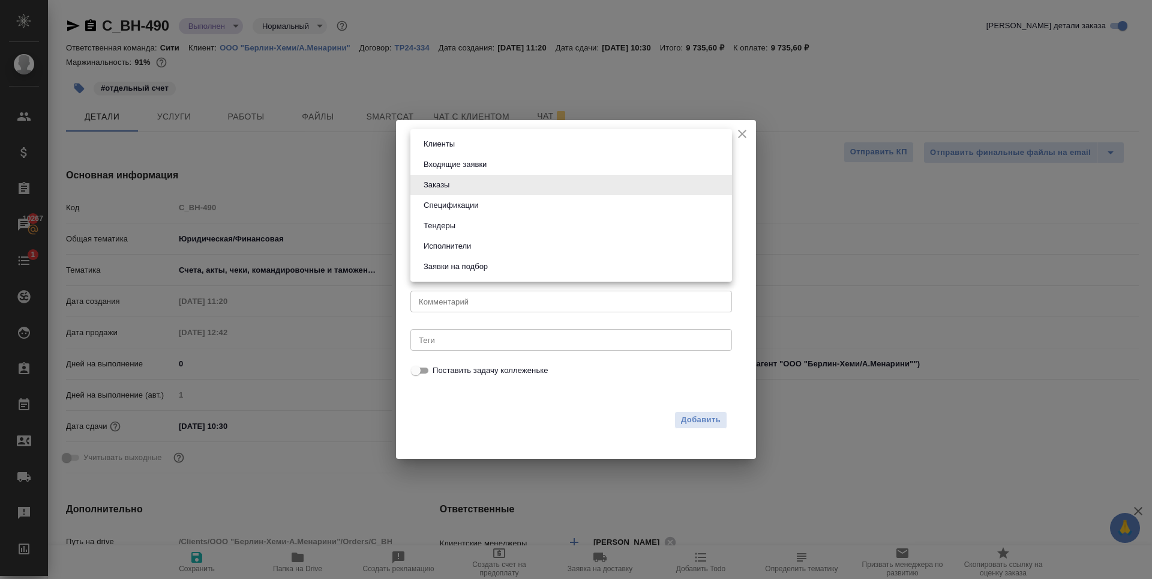
click at [481, 189] on li "Заказы" at bounding box center [572, 185] width 322 height 20
click at [481, 189] on body "🙏 .cls-1 fill:#fff; AWATERA Zaytseva Svetlana Клиенты Спецификации Заказы 10267…" at bounding box center [576, 289] width 1152 height 579
click at [469, 203] on button "Спецификации" at bounding box center [451, 205] width 62 height 13
type input "Specifications"
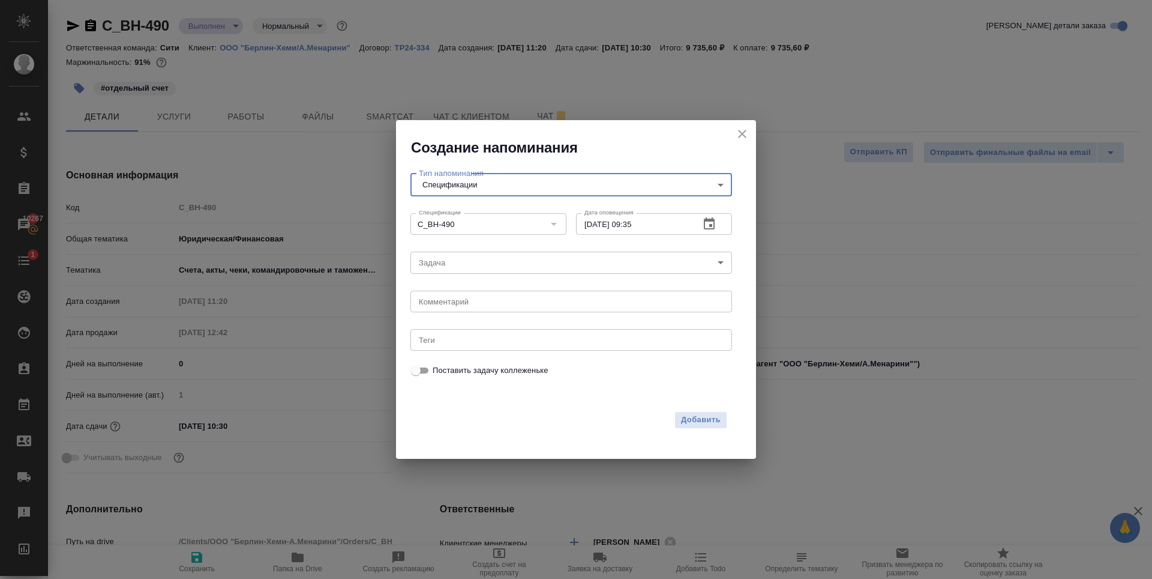
click at [454, 267] on body "🙏 .cls-1 fill:#fff; AWATERA Zaytseva Svetlana Клиенты Спецификации Заказы 10267…" at bounding box center [576, 289] width 1152 height 579
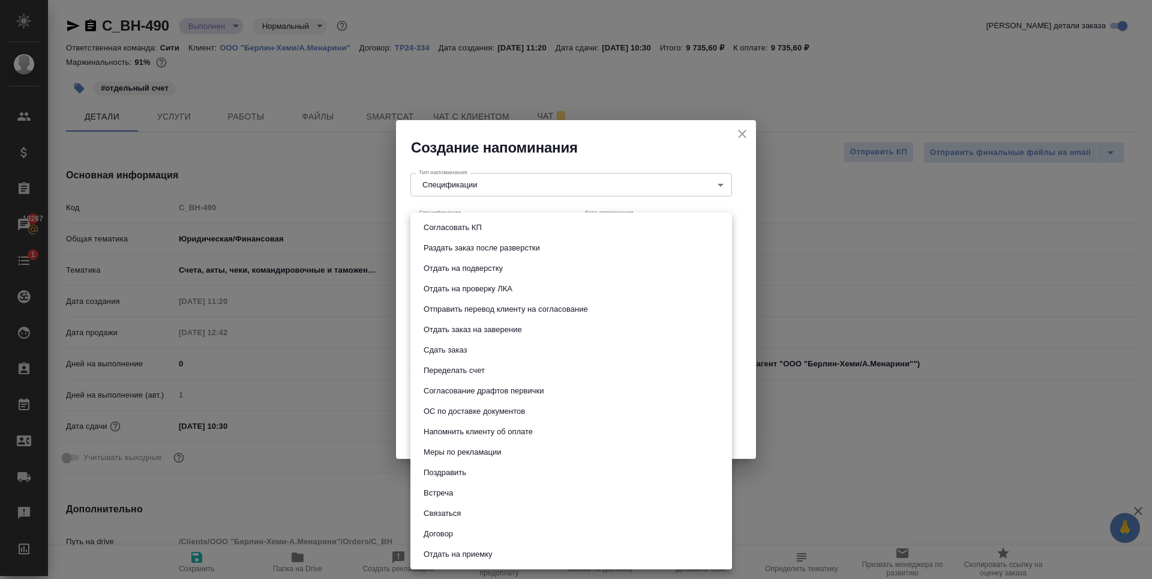
click at [507, 141] on div at bounding box center [576, 289] width 1152 height 579
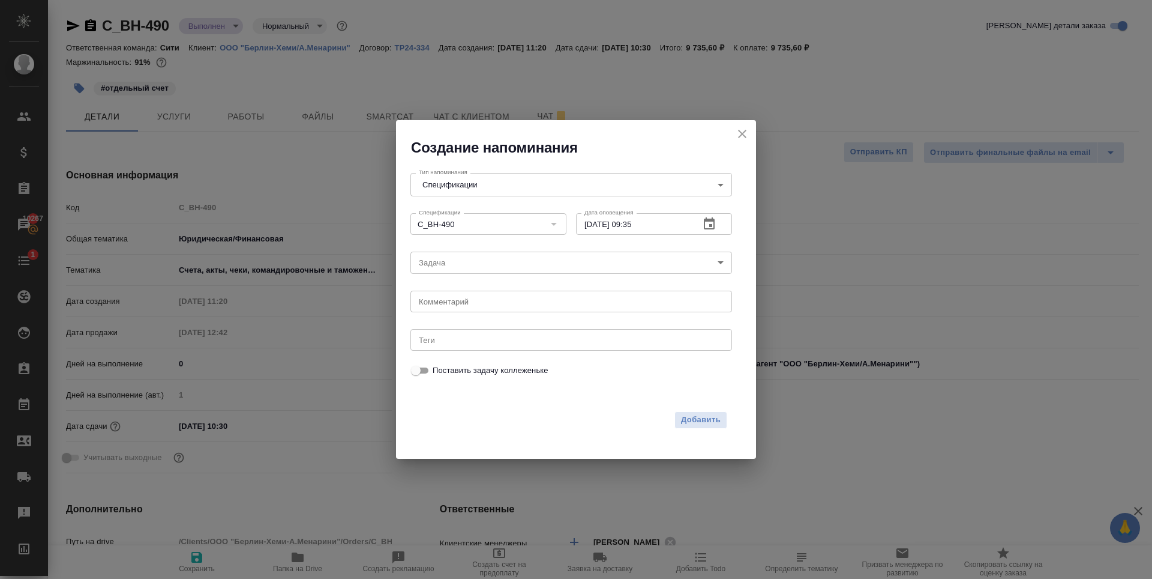
click at [453, 309] on div "x Комментарий" at bounding box center [572, 301] width 322 height 22
type textarea "Отдельный счёт"
click at [586, 258] on body "🙏 .cls-1 fill:#fff; AWATERA Zaytseva Svetlana Клиенты Спецификации Заказы 10267…" at bounding box center [576, 289] width 1152 height 579
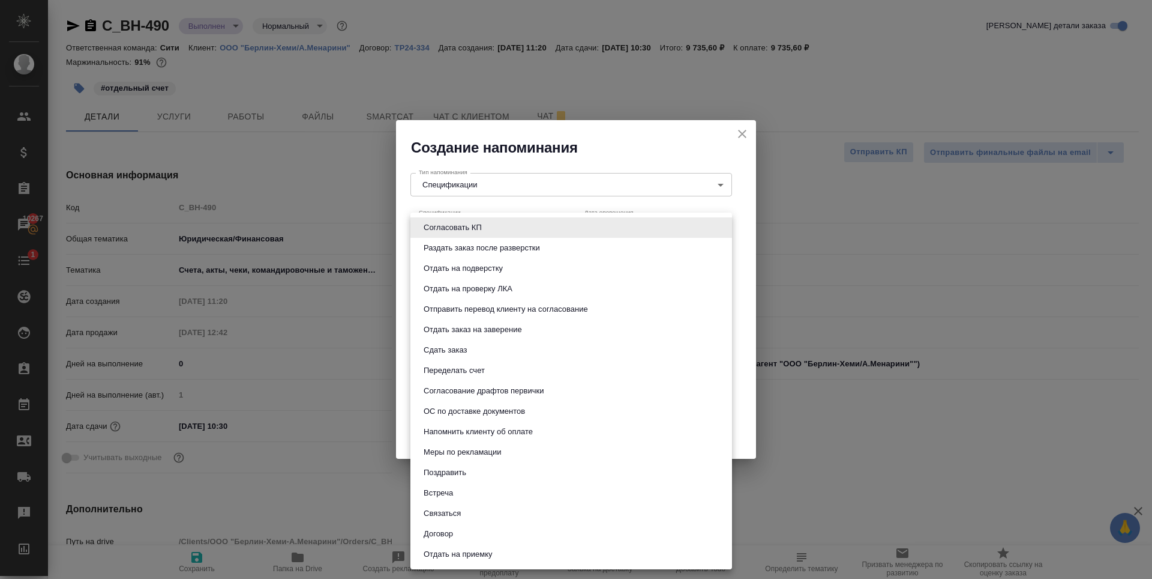
click at [525, 433] on button "Напомнить клиенту об оплате" at bounding box center [478, 431] width 116 height 13
type input "Напомнить клиенту об оплате"
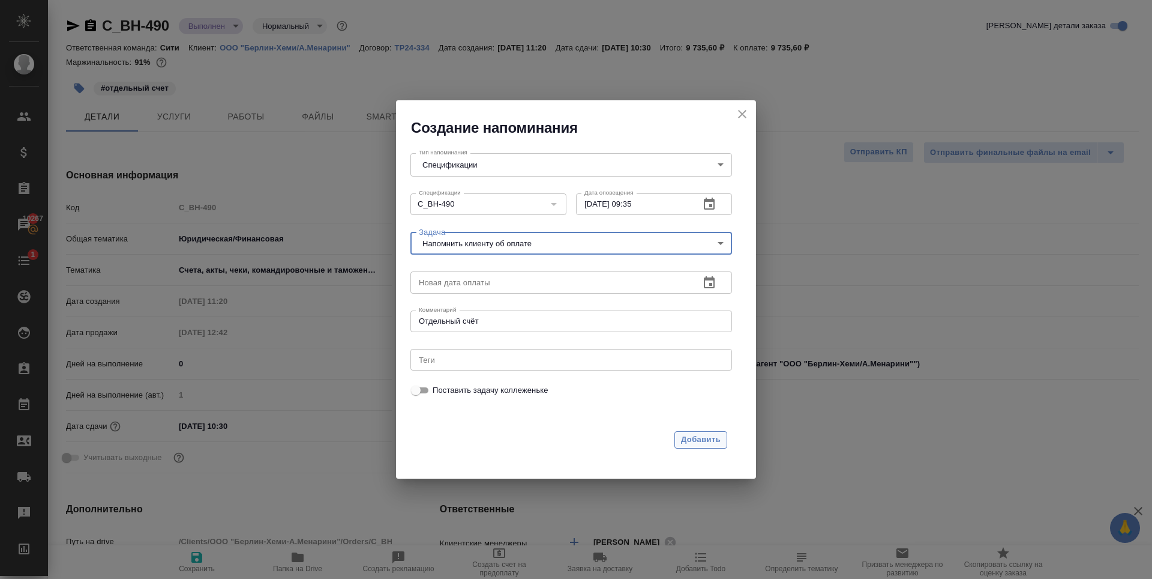
click at [697, 437] on span "Добавить" at bounding box center [701, 440] width 40 height 14
type input "Orders"
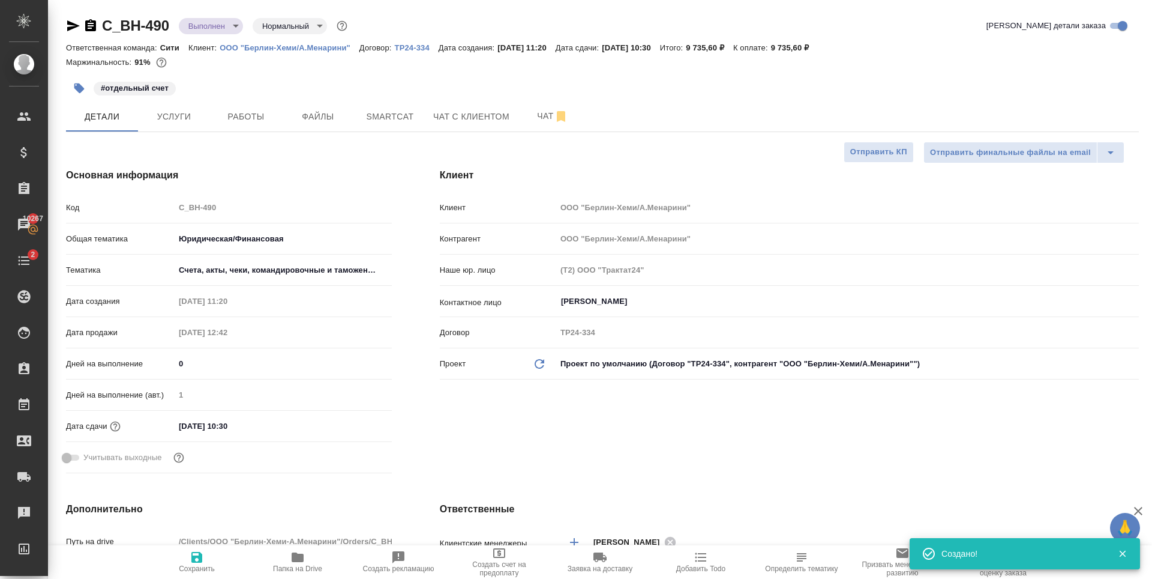
type textarea "x"
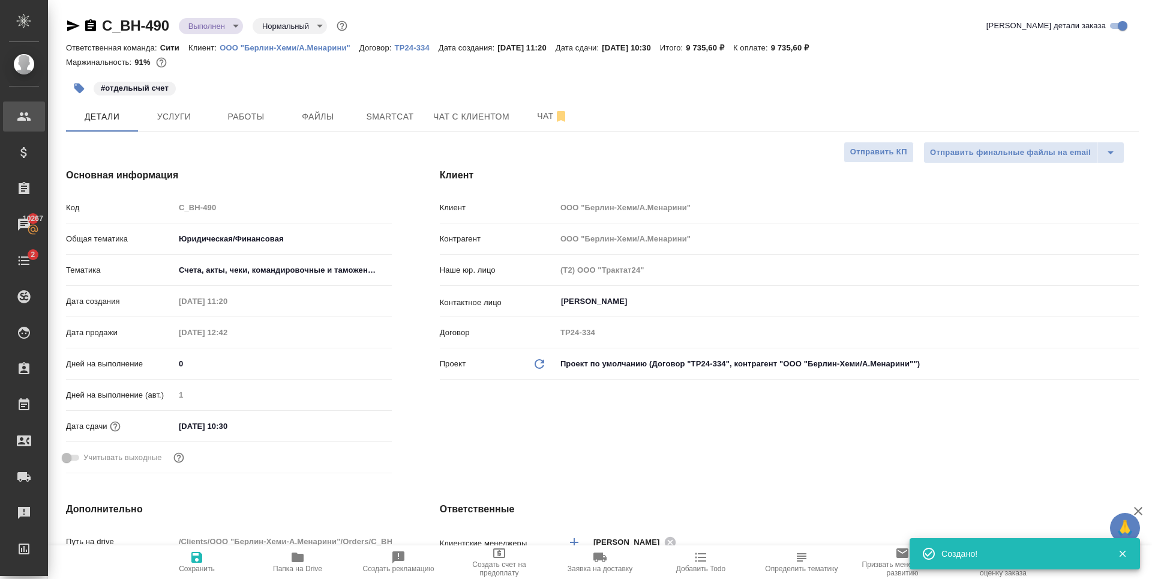
type textarea "x"
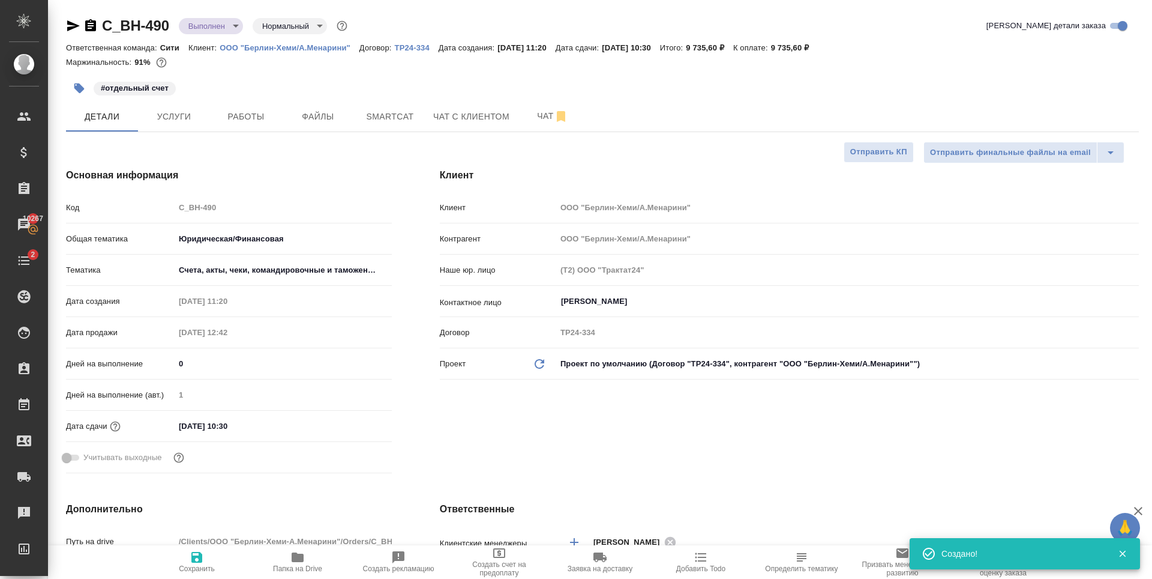
type textarea "x"
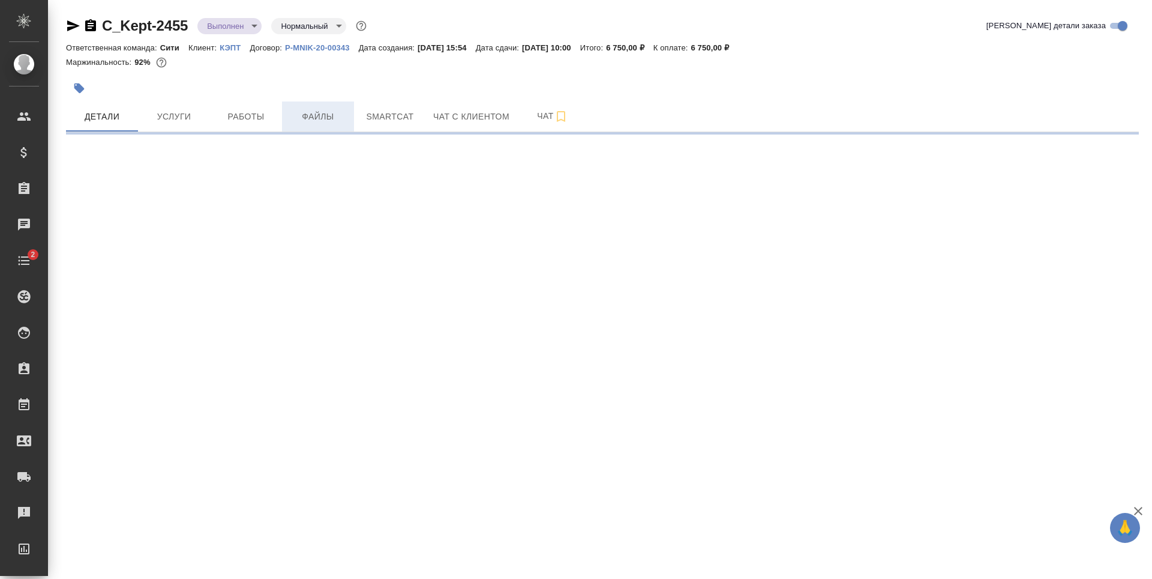
click at [341, 124] on span "Файлы" at bounding box center [318, 116] width 58 height 15
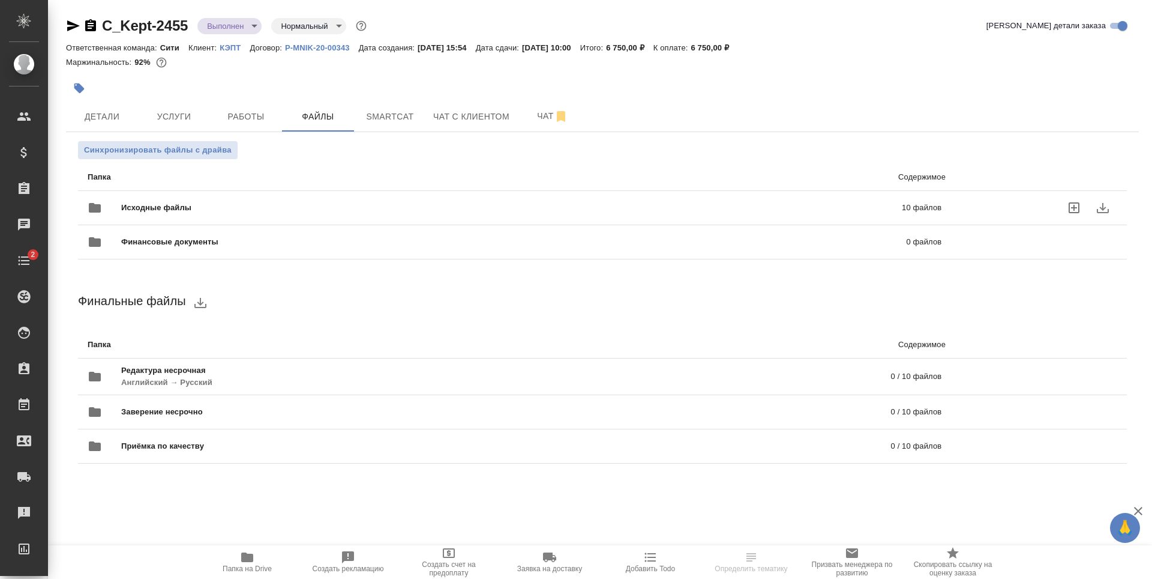
click at [309, 205] on span "Исходные файлы" at bounding box center [334, 208] width 426 height 12
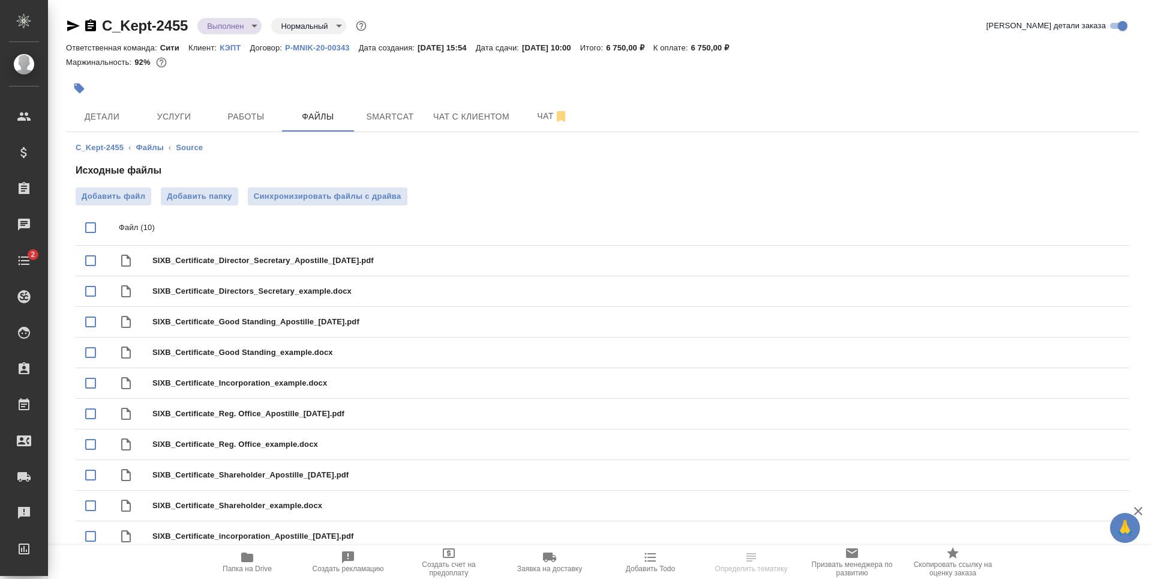
scroll to position [8, 0]
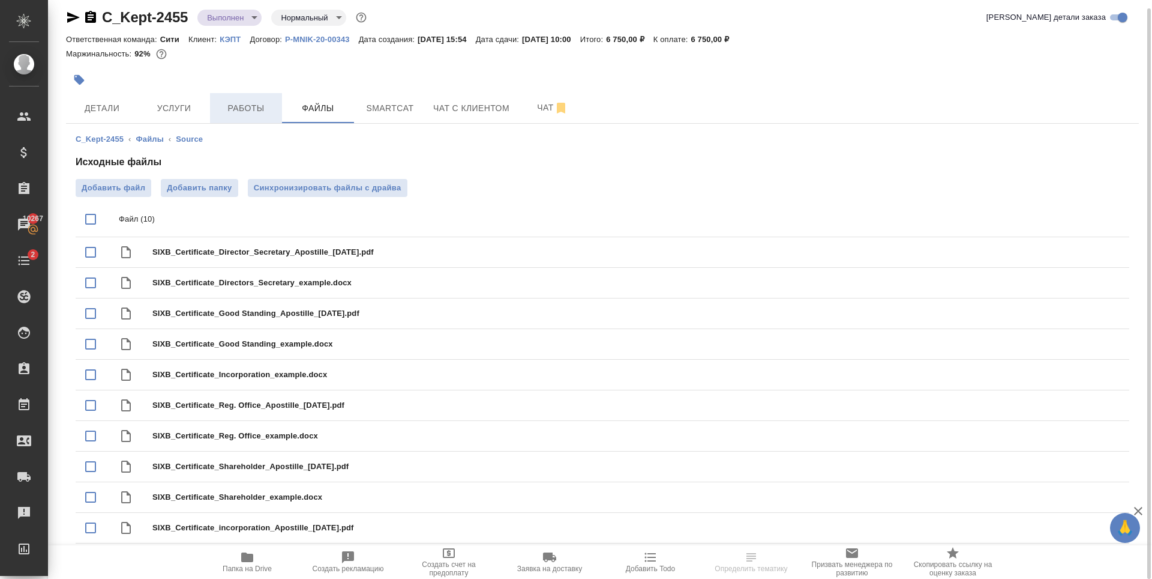
click at [231, 106] on span "Работы" at bounding box center [246, 108] width 58 height 15
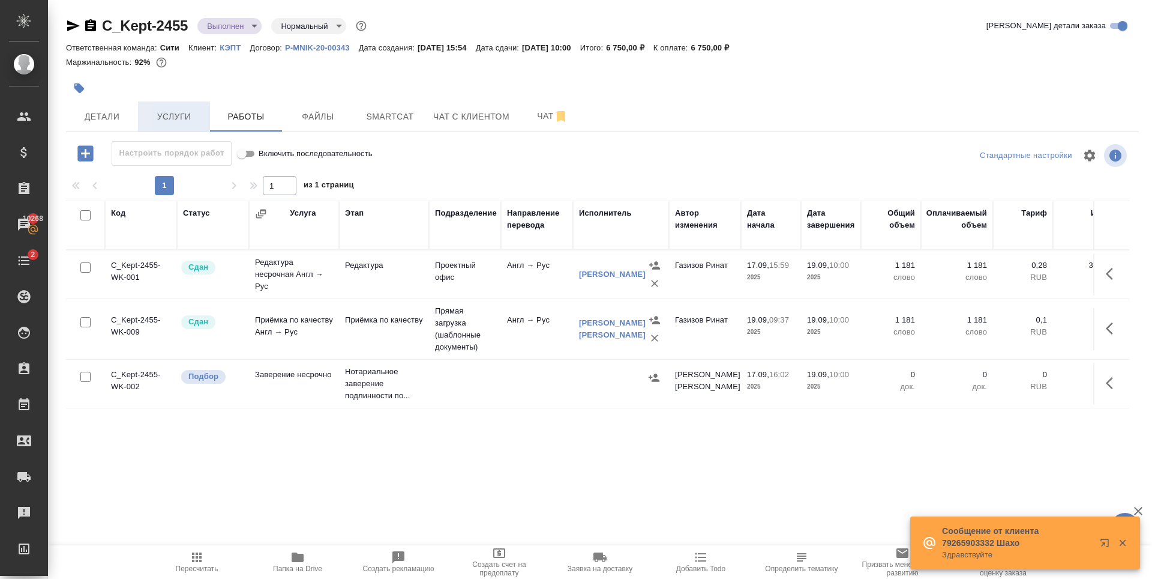
click at [179, 115] on span "Услуги" at bounding box center [174, 116] width 58 height 15
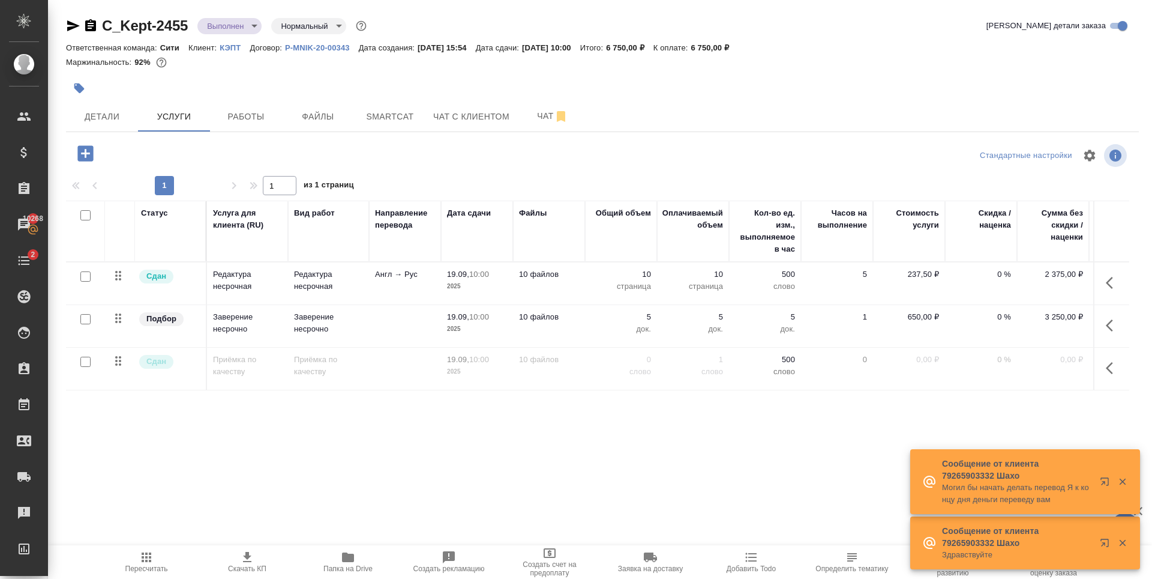
click at [269, 282] on p "Редактура несрочная" at bounding box center [247, 280] width 69 height 24
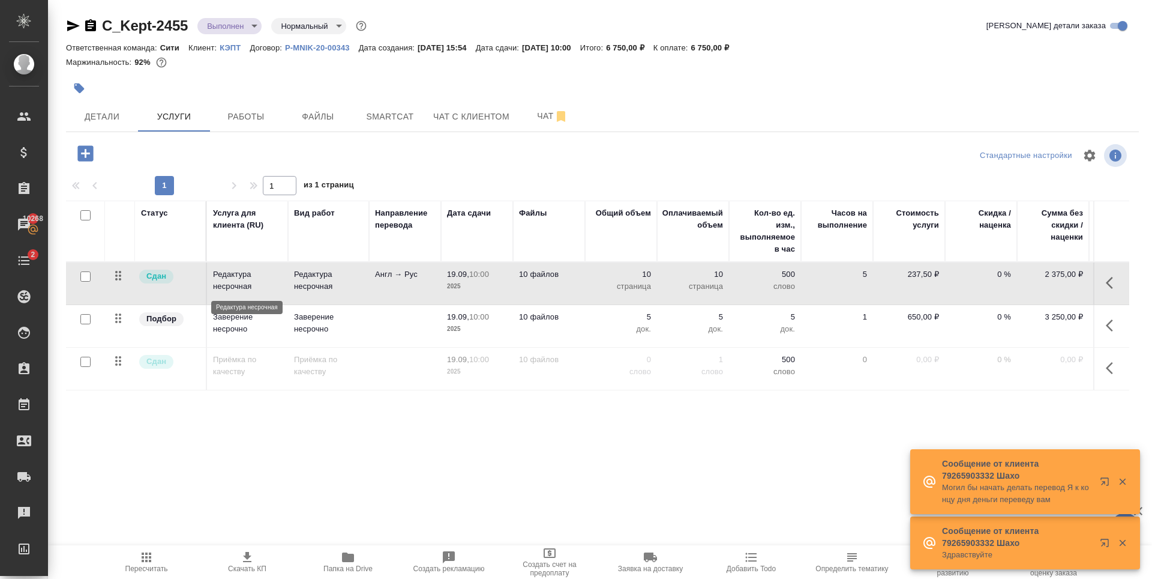
click at [269, 282] on p "Редактура несрочная" at bounding box center [247, 280] width 69 height 24
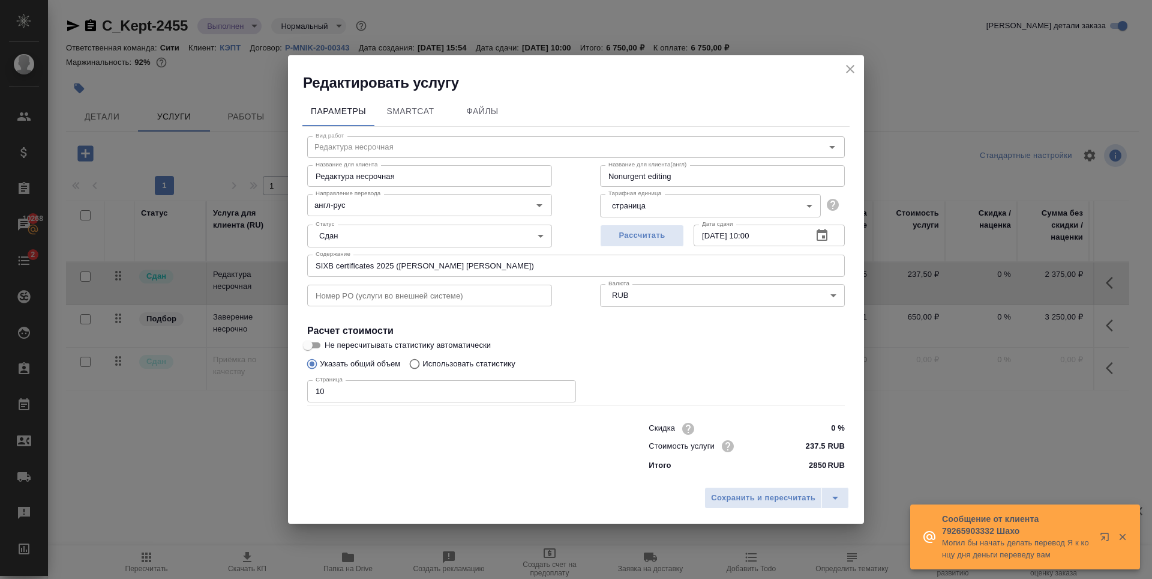
click at [855, 66] on icon "close" at bounding box center [850, 69] width 14 height 14
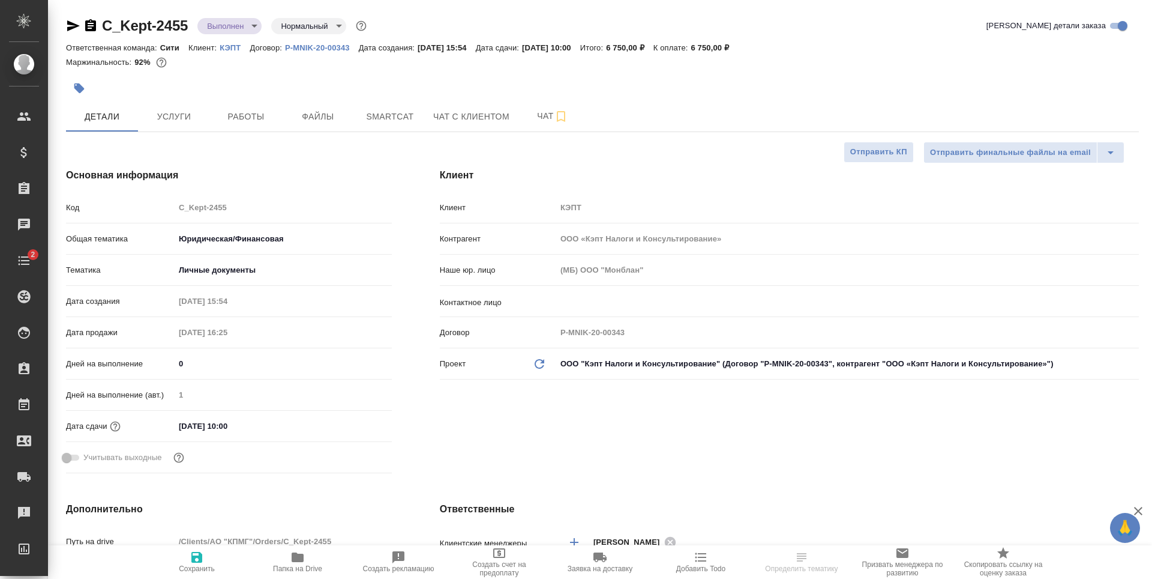
select select "RU"
click at [636, 305] on input "text" at bounding box center [827, 301] width 535 height 14
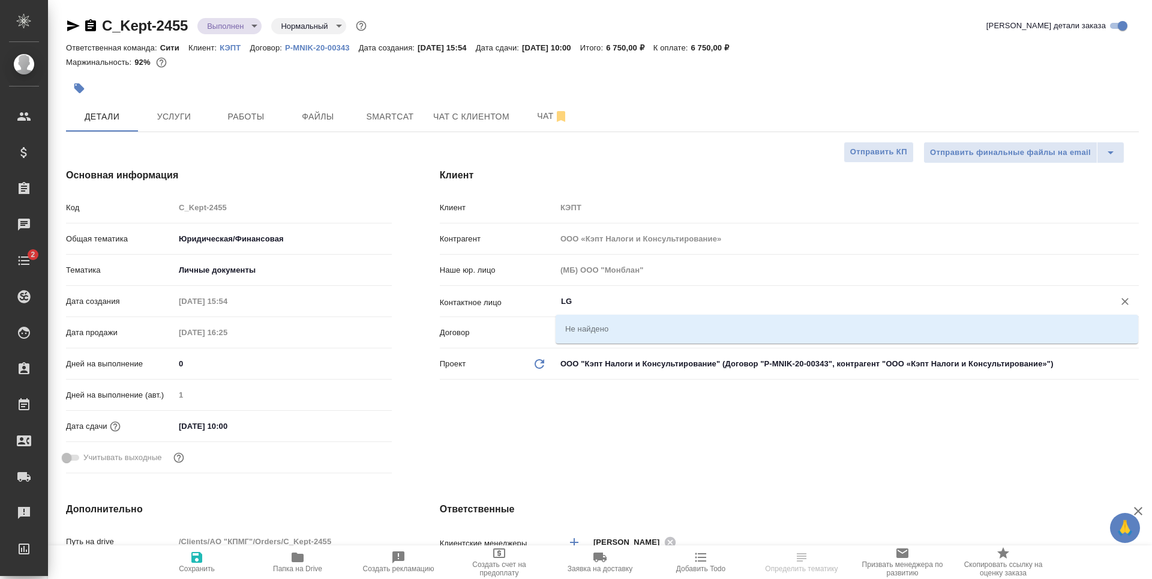
type input "L"
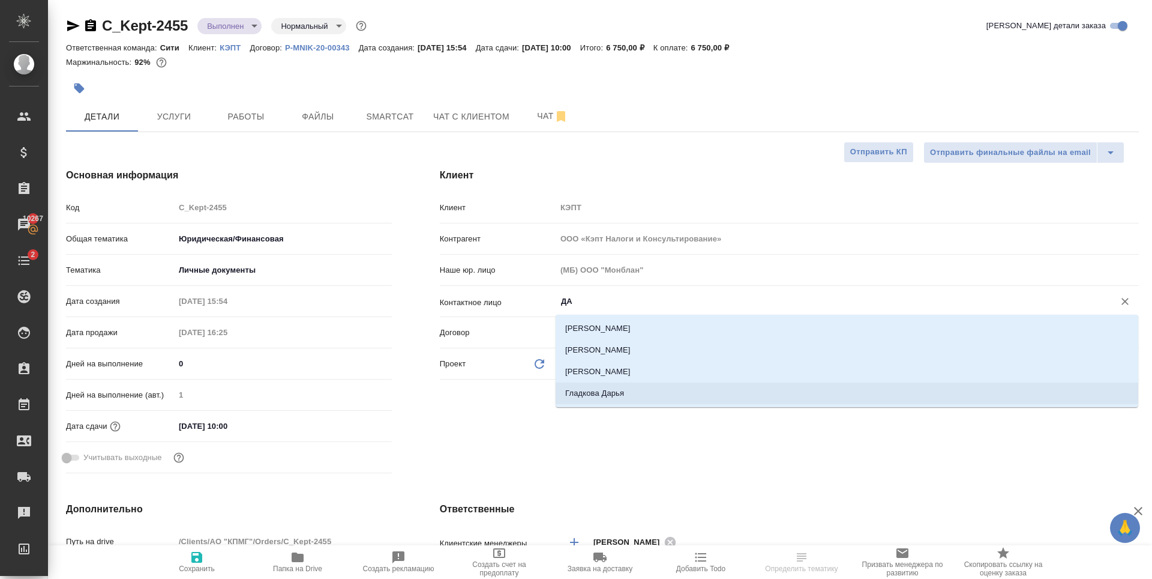
click at [586, 396] on li "Гладкова Дарья" at bounding box center [847, 393] width 583 height 22
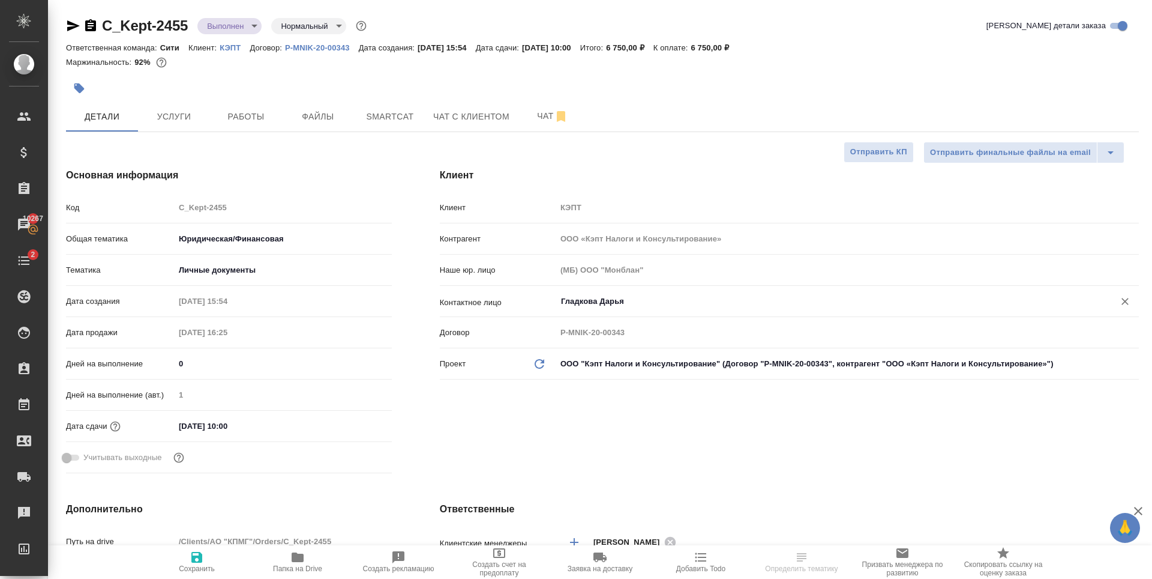
type input "Гладкова Дарья"
click at [195, 567] on span "Сохранить" at bounding box center [197, 568] width 36 height 8
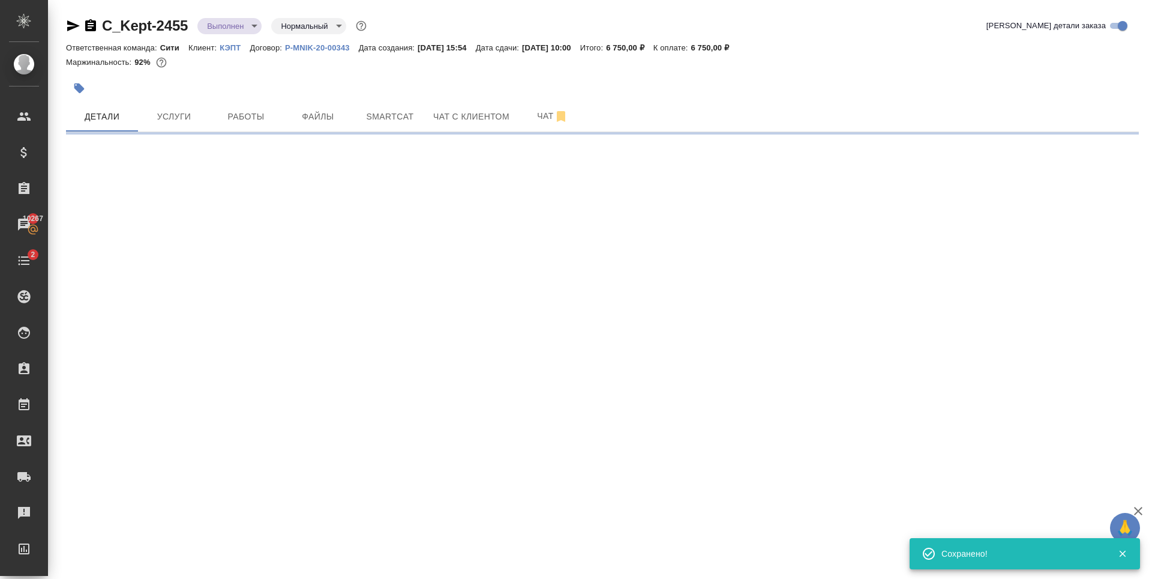
select select "RU"
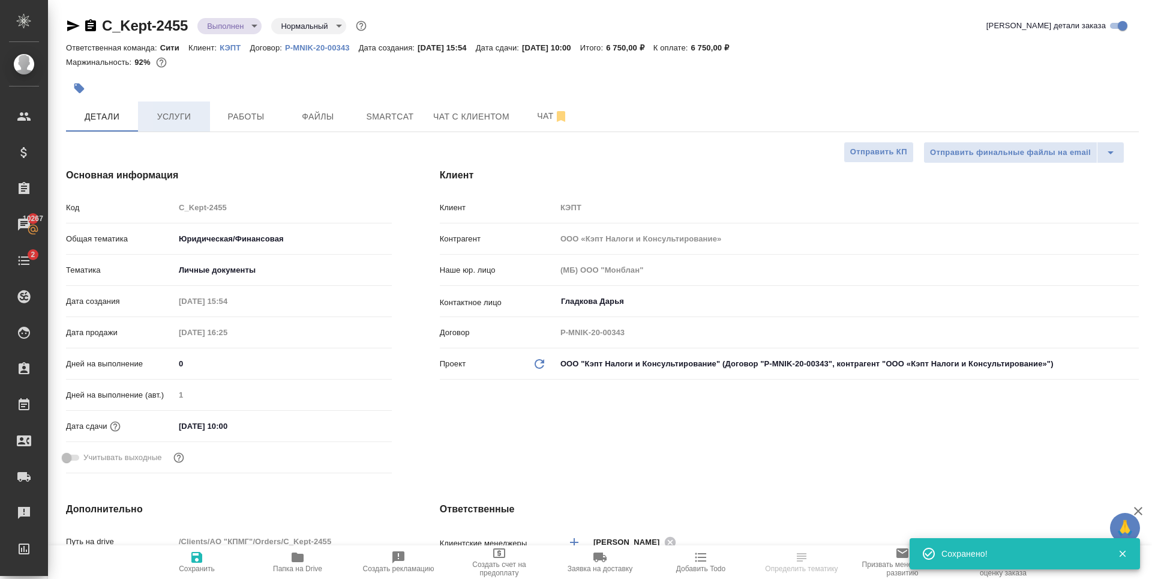
type textarea "x"
click at [188, 104] on button "Услуги" at bounding box center [174, 116] width 72 height 30
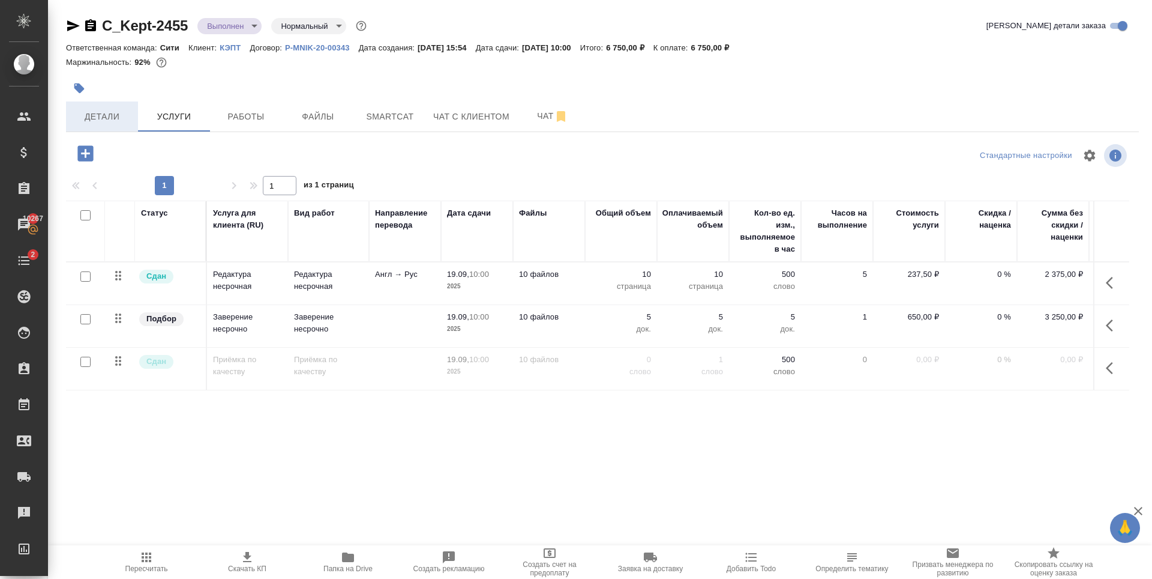
click at [120, 120] on span "Детали" at bounding box center [102, 116] width 58 height 15
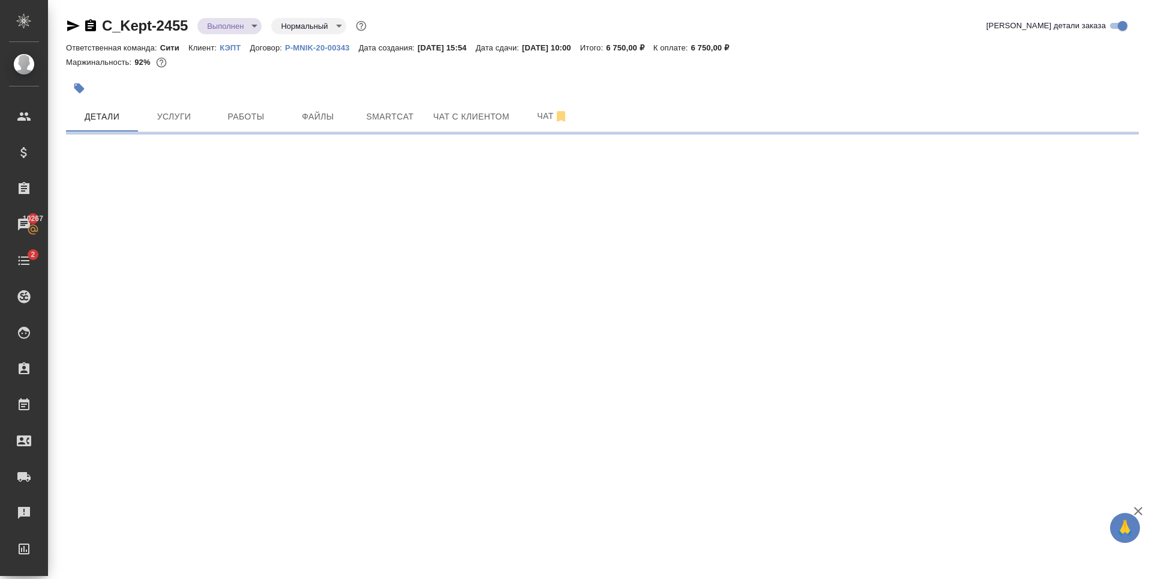
select select "RU"
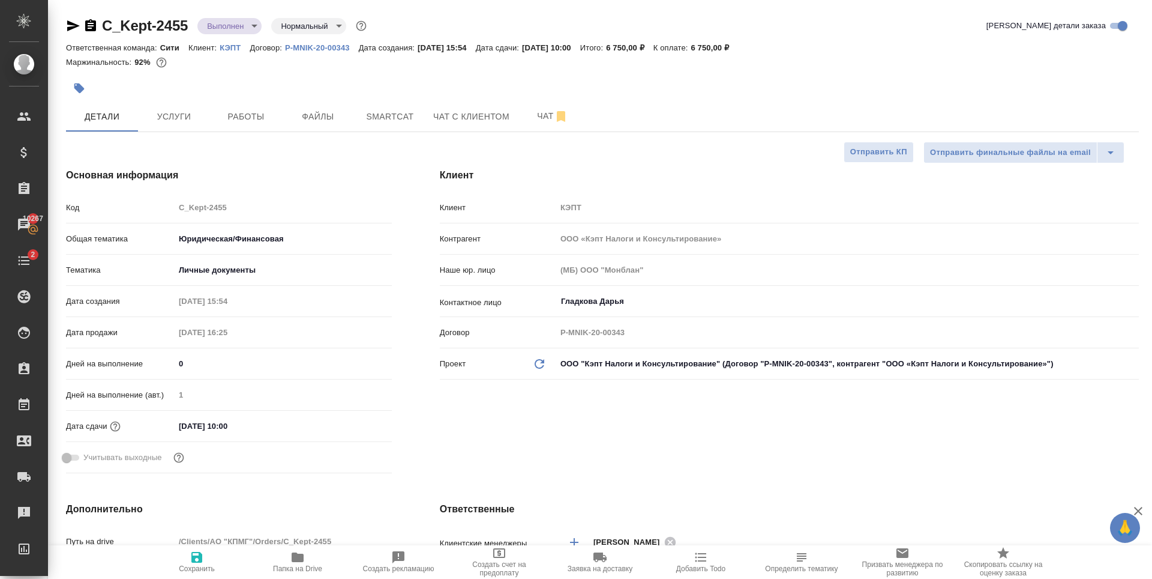
type textarea "x"
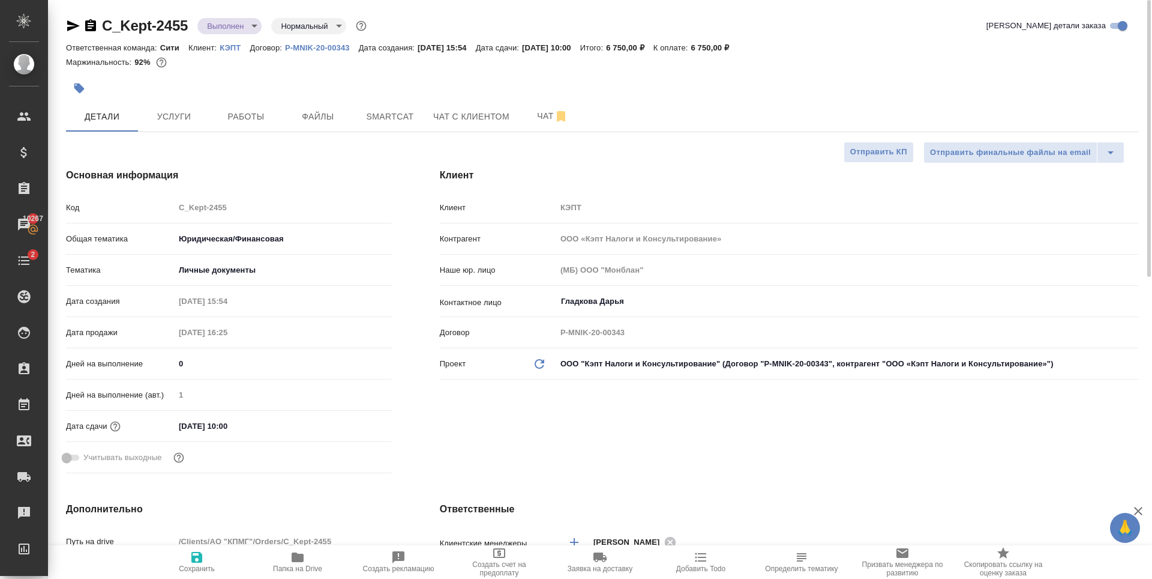
type textarea "x"
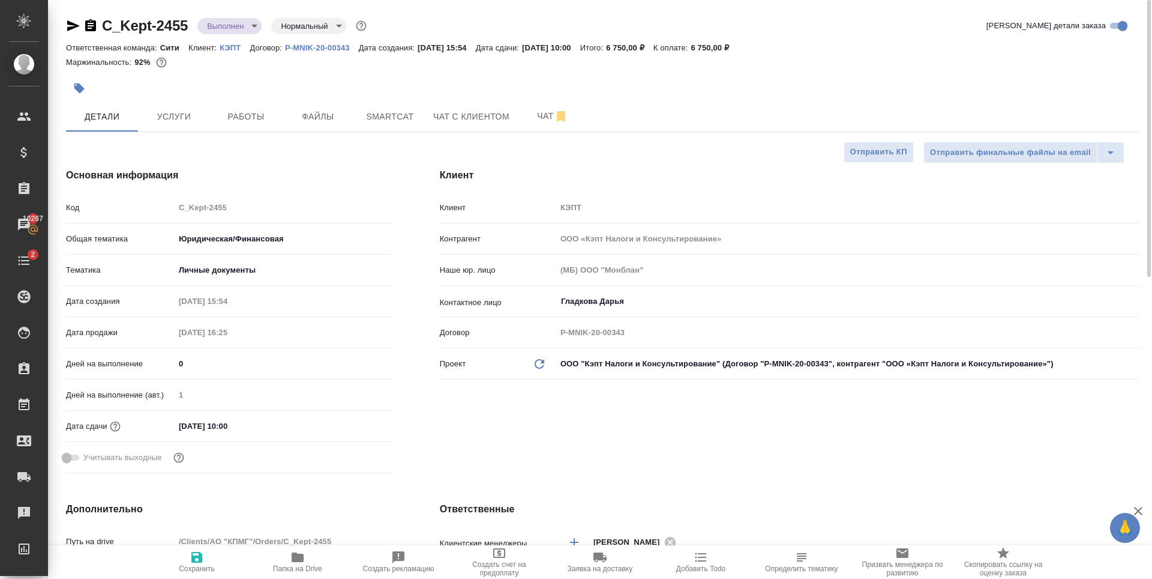
type textarea "x"
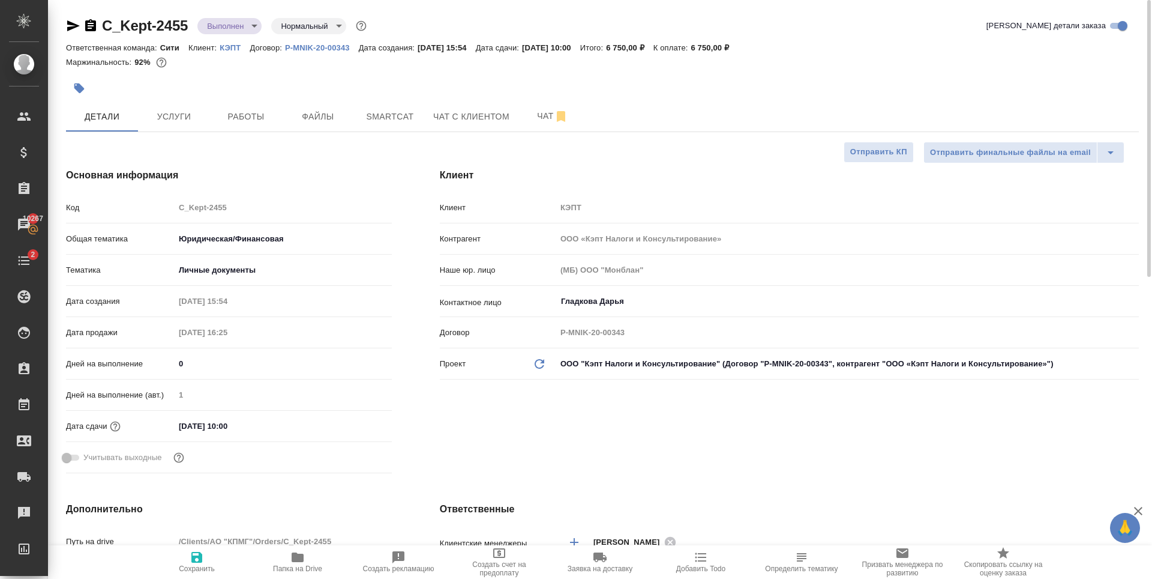
type textarea "x"
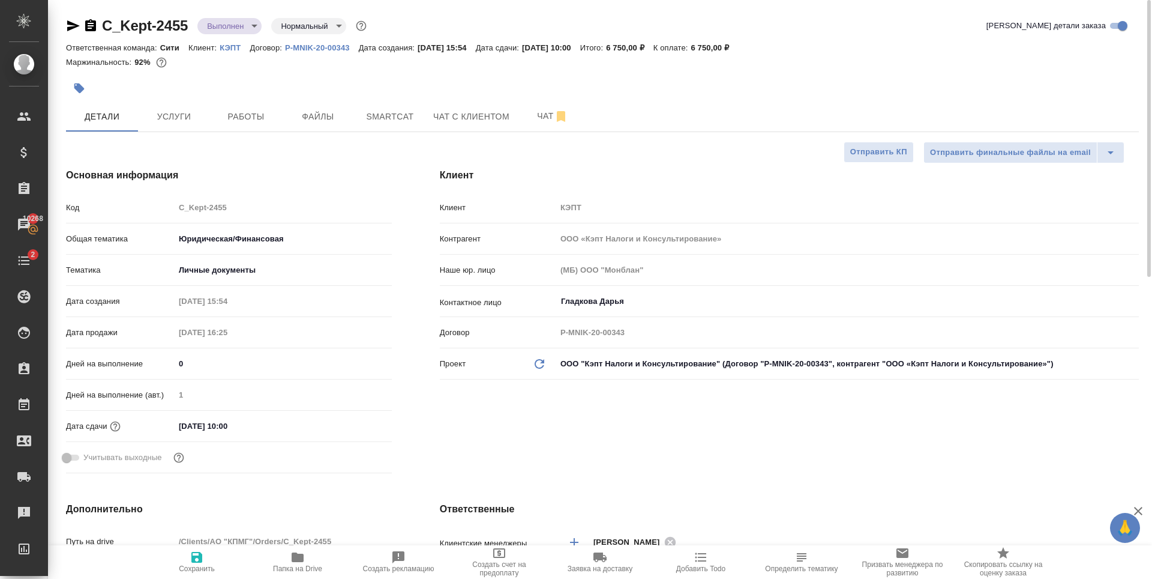
type textarea "x"
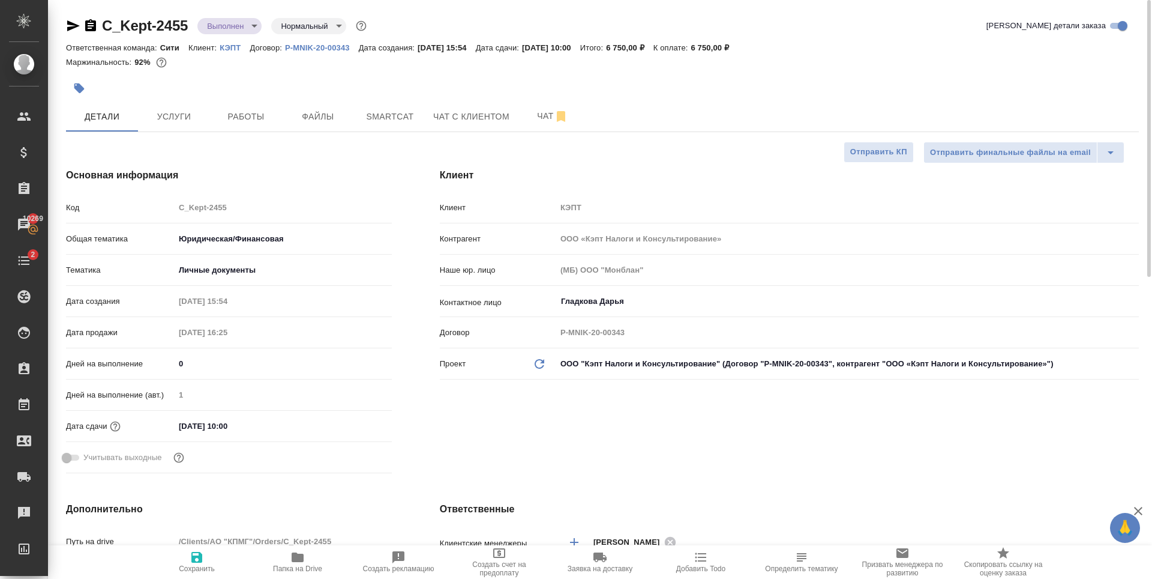
type textarea "x"
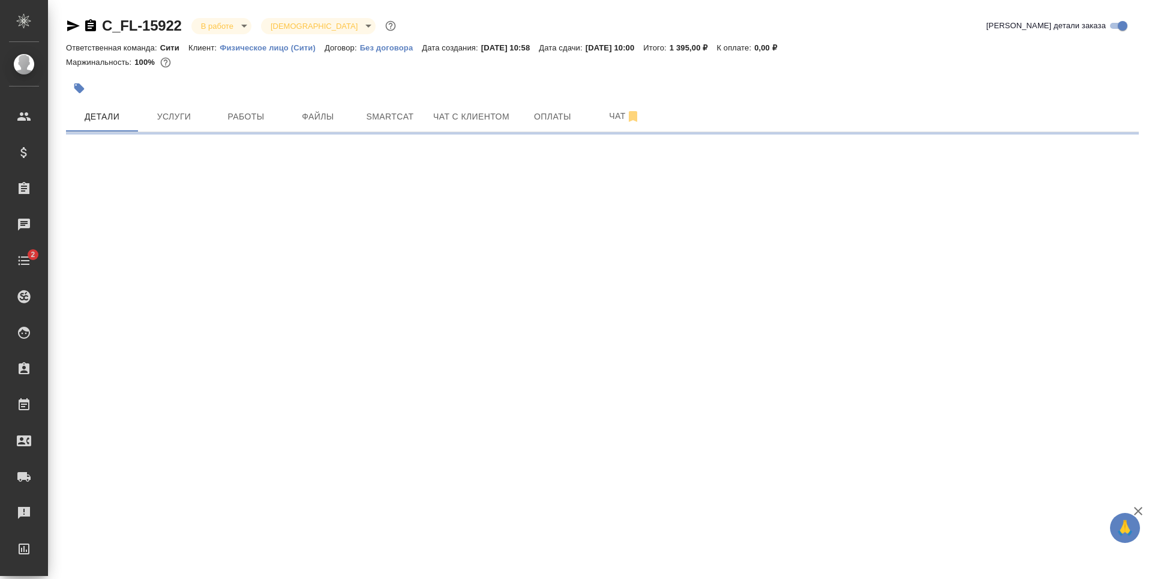
click at [250, 125] on button "Работы" at bounding box center [246, 116] width 72 height 30
select select "RU"
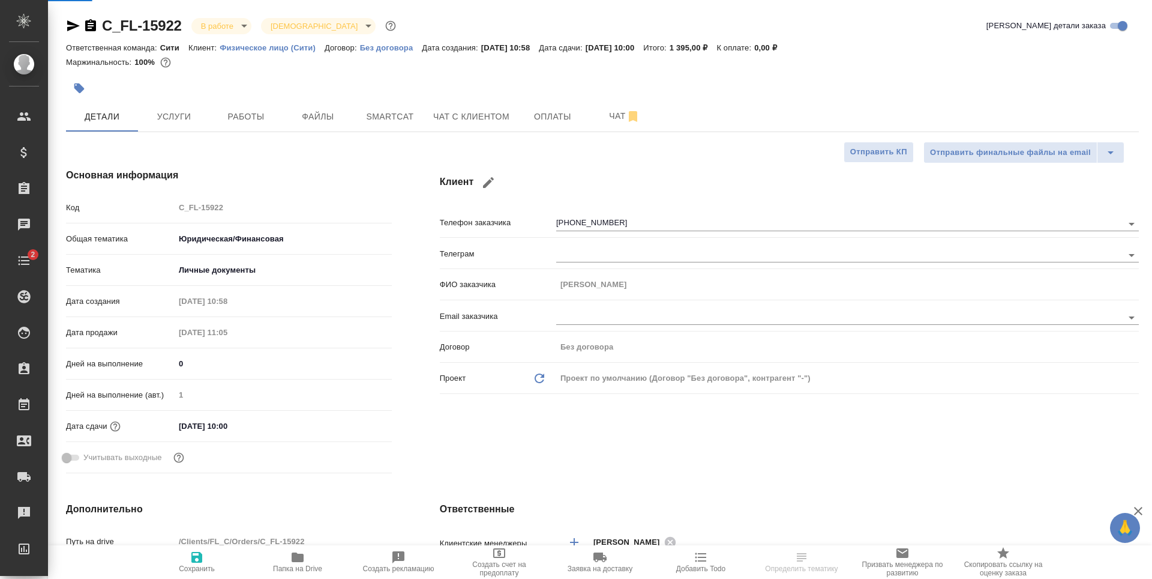
type textarea "x"
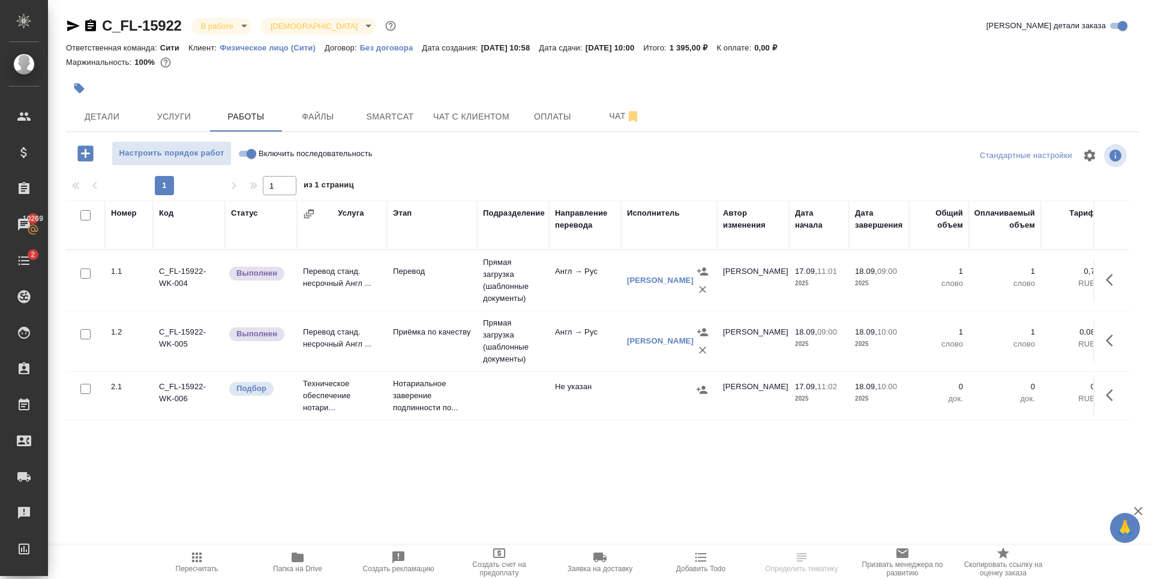
click at [1110, 396] on icon "button" at bounding box center [1113, 395] width 14 height 14
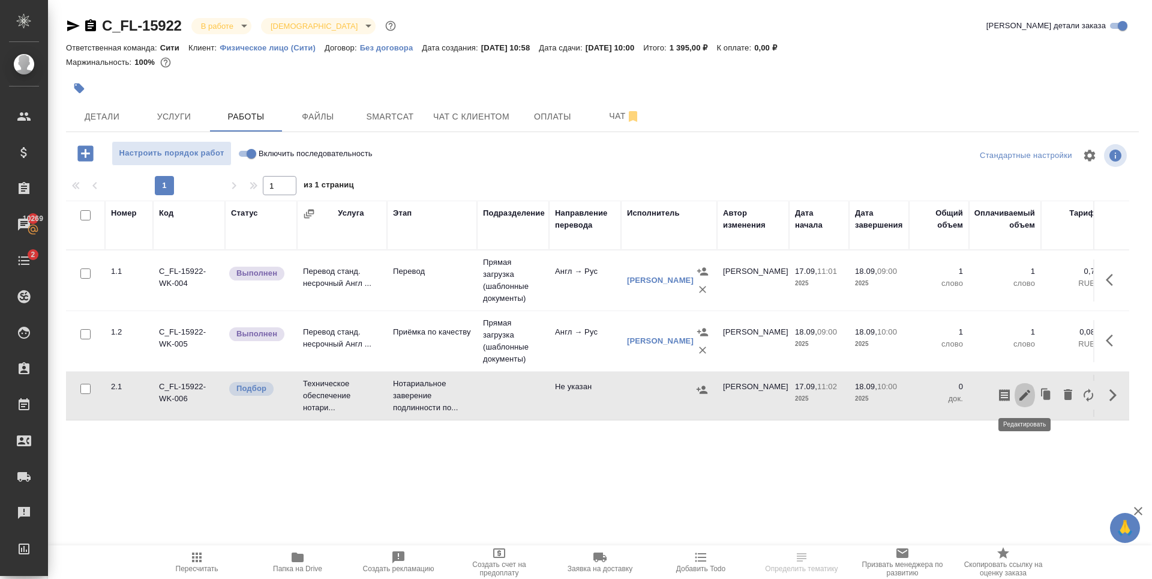
click at [1025, 392] on icon "button" at bounding box center [1025, 395] width 14 height 14
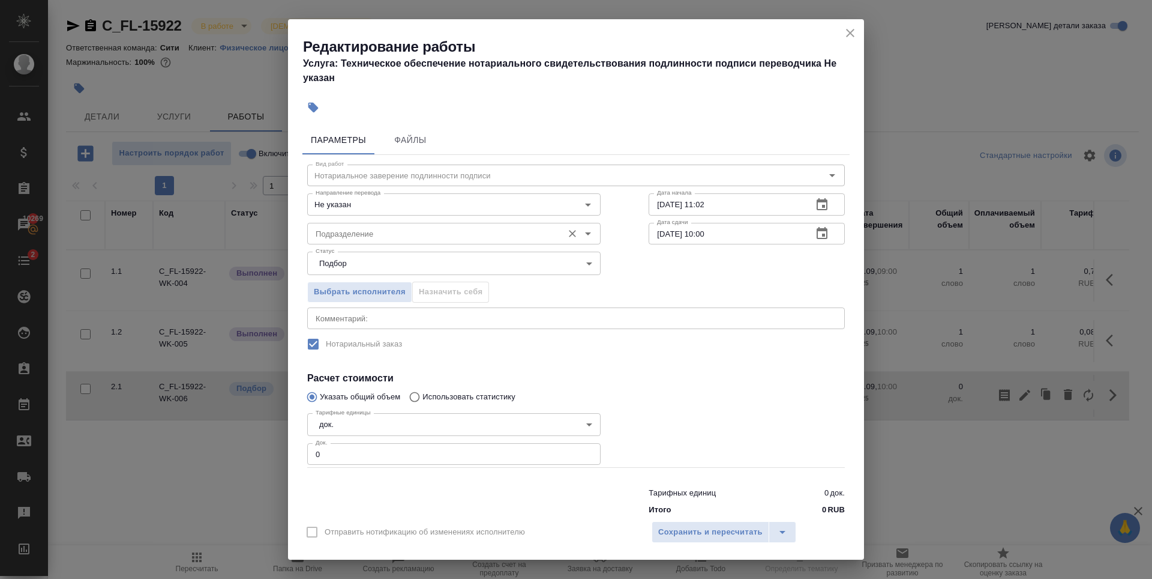
click at [402, 228] on input "Подразделение" at bounding box center [434, 233] width 246 height 14
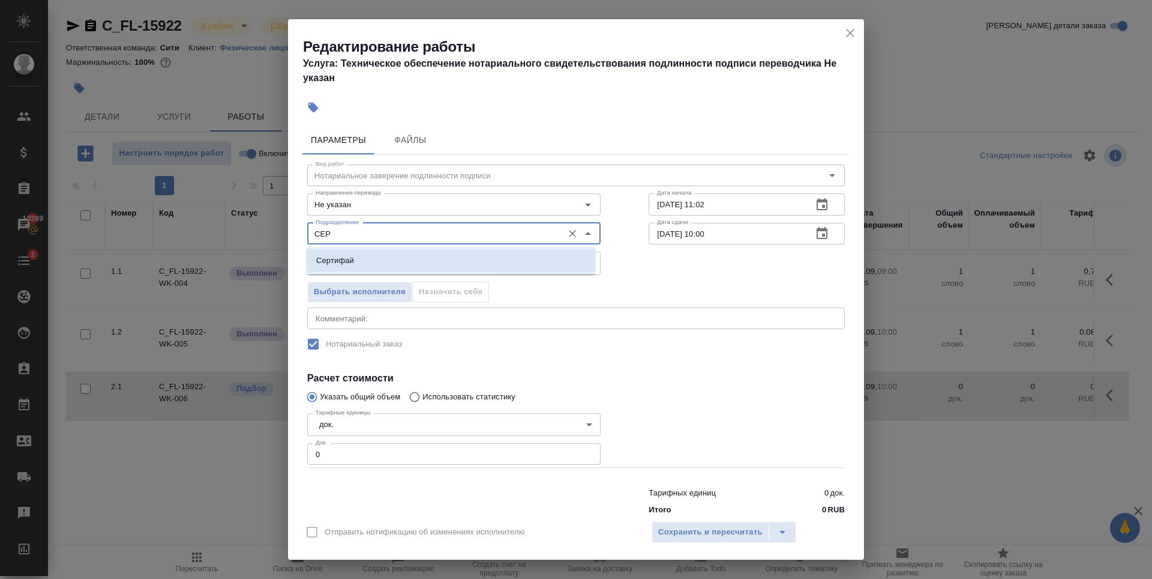
click at [400, 257] on li "Сертифай" at bounding box center [451, 261] width 289 height 22
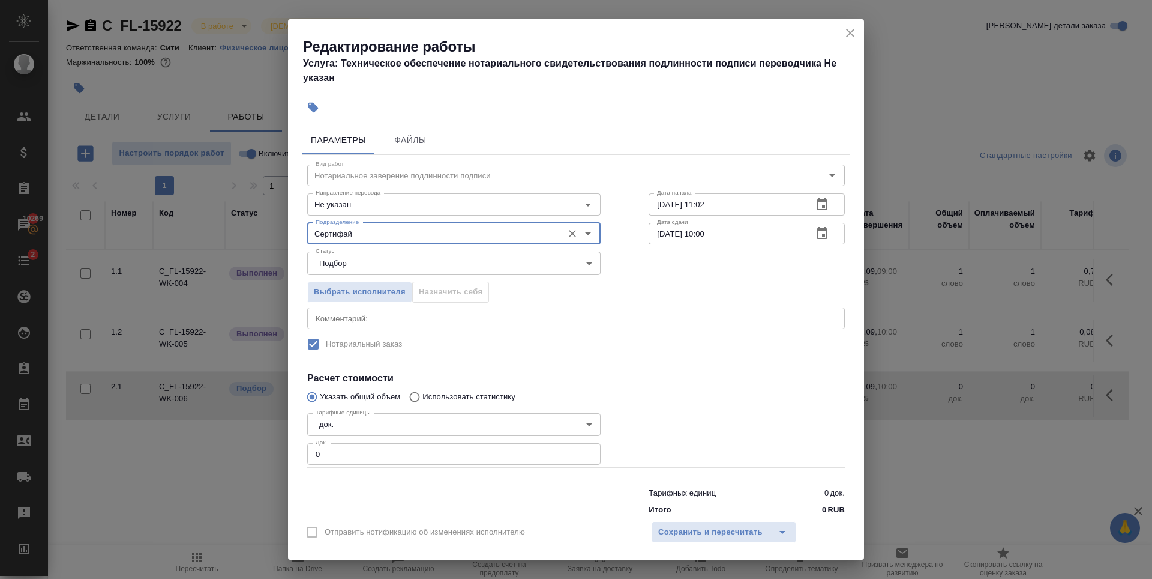
type input "Сертифай"
type input "1"
click at [585, 450] on input "1" at bounding box center [453, 454] width 293 height 22
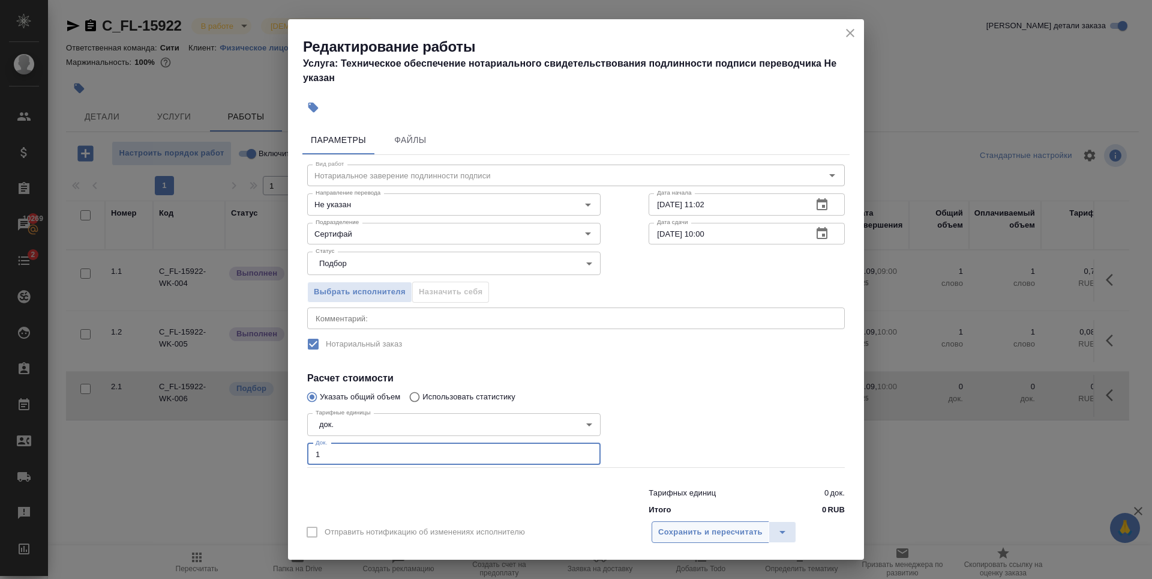
click at [683, 539] on button "Сохранить и пересчитать" at bounding box center [711, 532] width 118 height 22
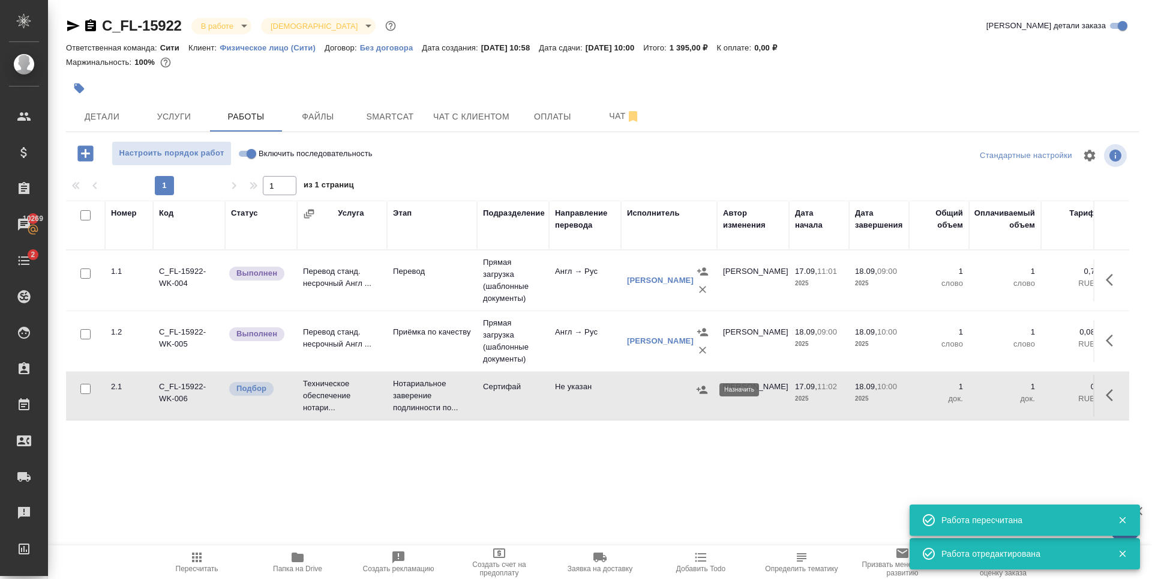
click at [700, 390] on icon "button" at bounding box center [702, 390] width 12 height 12
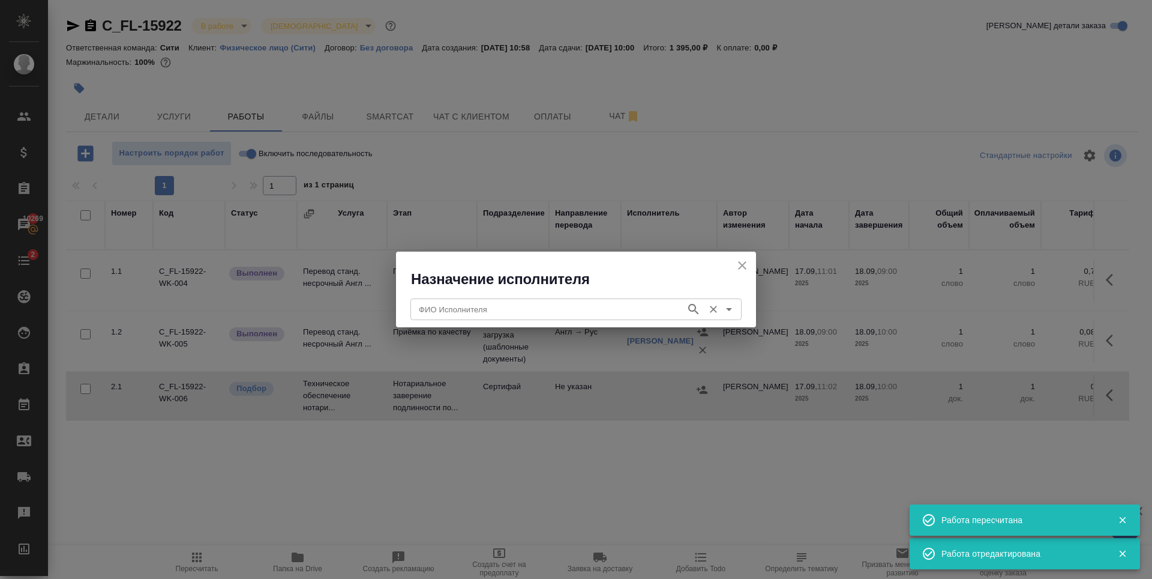
click at [459, 310] on input "ФИО Исполнителя" at bounding box center [547, 309] width 266 height 14
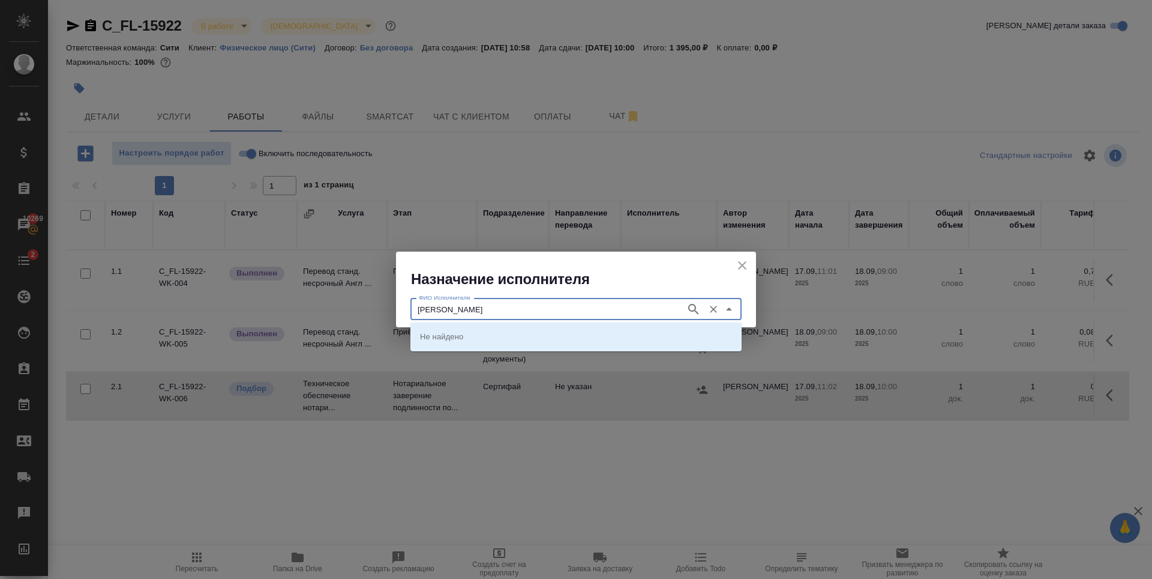
type input "[PERSON_NAME]"
click at [511, 325] on li "[PERSON_NAME]" at bounding box center [576, 336] width 331 height 22
type input "[PERSON_NAME]"
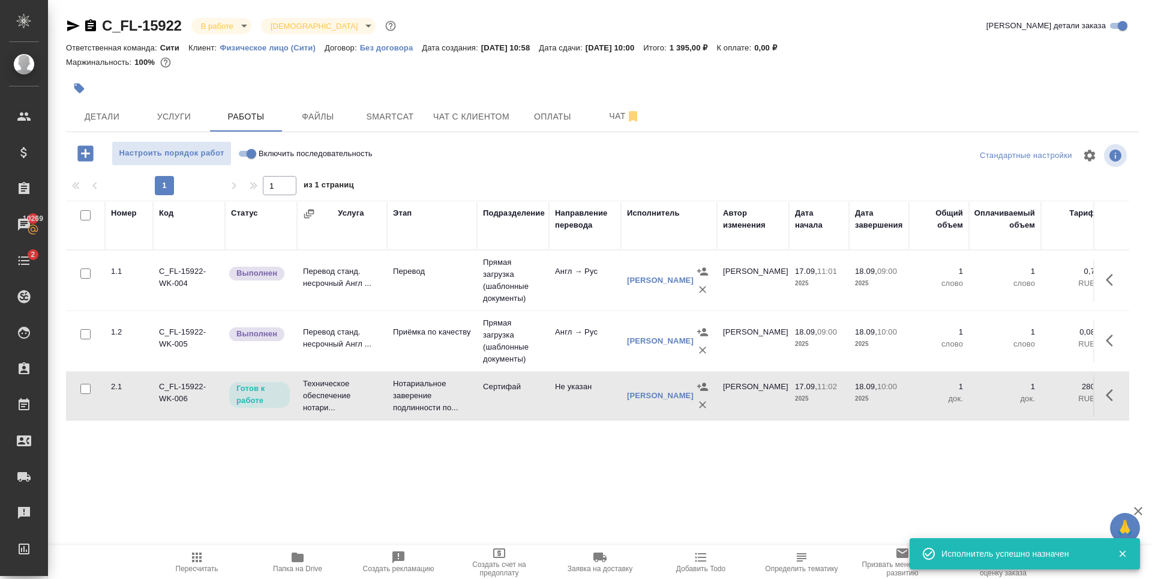
click at [242, 146] on input "Включить последовательность" at bounding box center [251, 153] width 43 height 14
checkbox input "true"
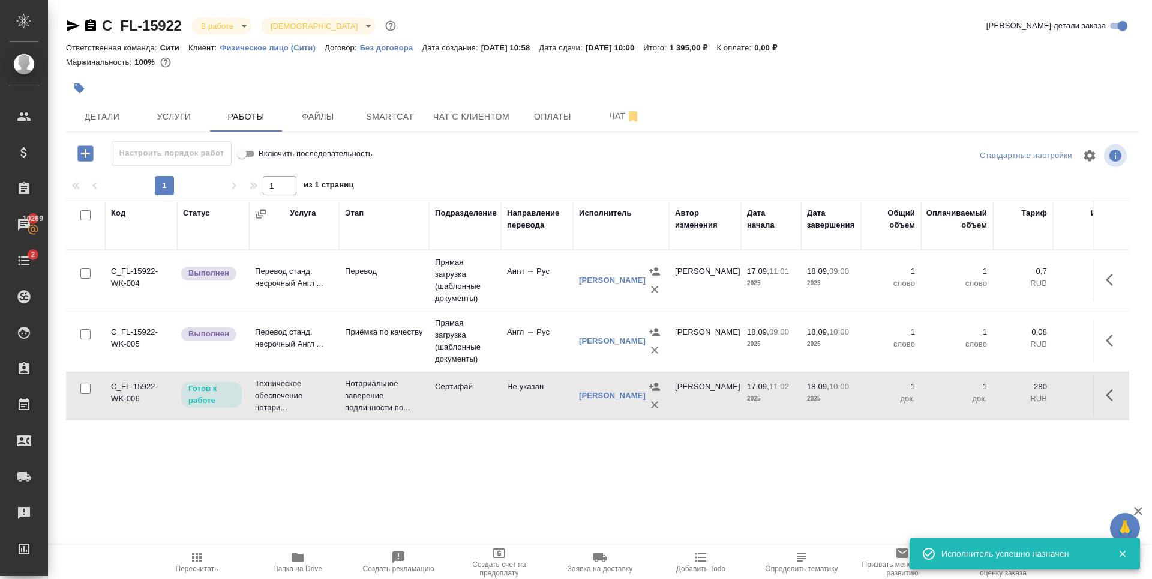
click at [1113, 274] on icon "button" at bounding box center [1113, 279] width 14 height 14
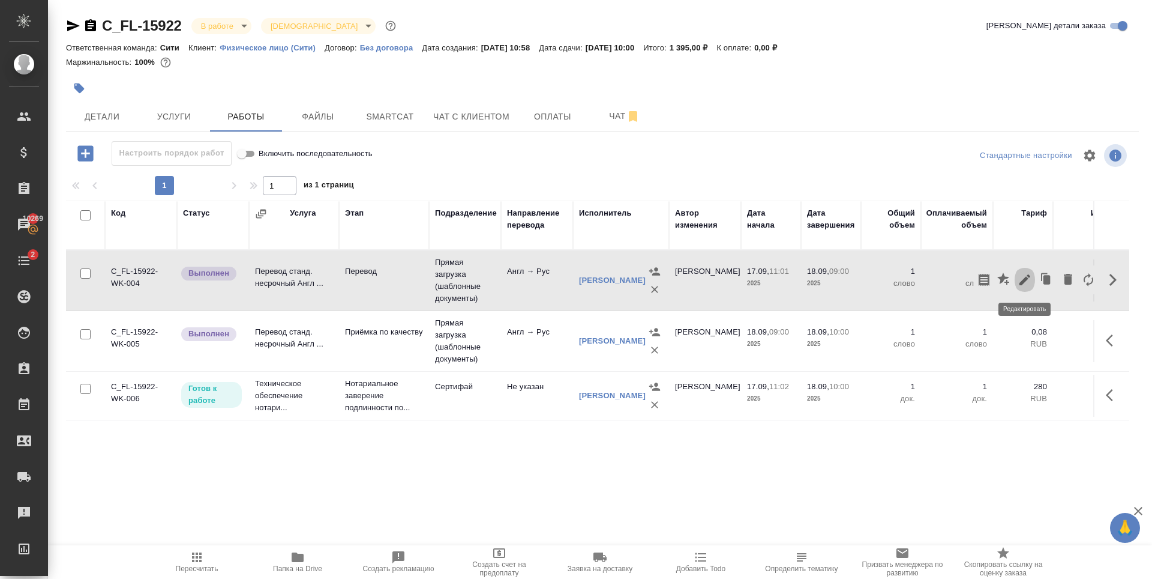
click at [1024, 278] on icon "button" at bounding box center [1025, 279] width 14 height 14
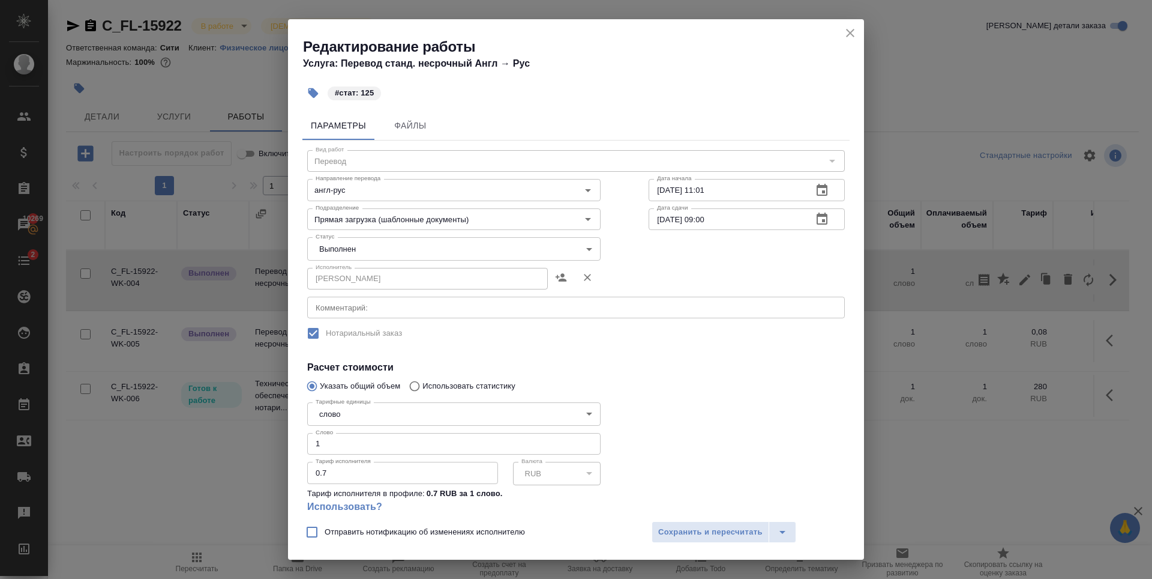
drag, startPoint x: 399, startPoint y: 454, endPoint x: 391, endPoint y: 454, distance: 7.2
click at [397, 454] on input "1" at bounding box center [453, 444] width 293 height 22
click at [391, 454] on input "1" at bounding box center [453, 444] width 293 height 22
type input "125"
click at [741, 531] on span "Сохранить и пересчитать" at bounding box center [710, 532] width 104 height 14
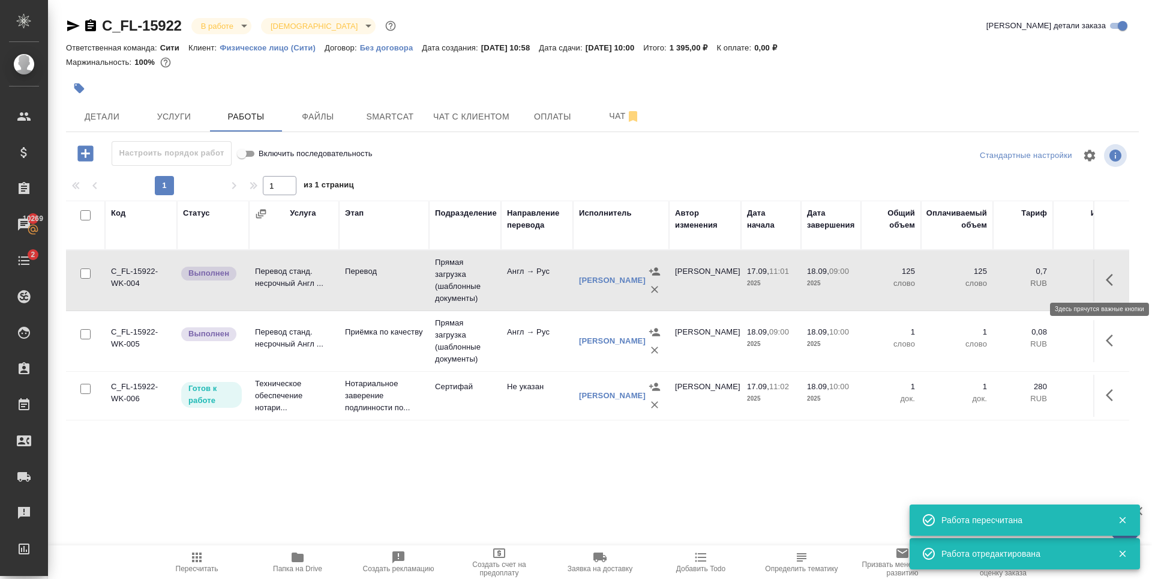
click at [1116, 274] on icon "button" at bounding box center [1113, 279] width 14 height 14
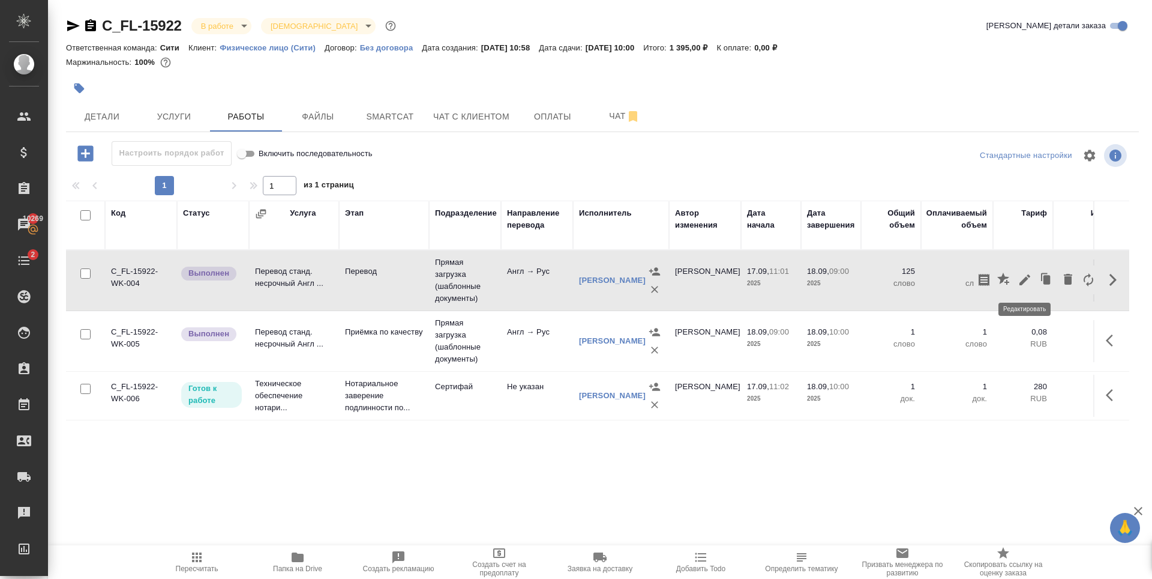
click at [1023, 282] on icon "button" at bounding box center [1025, 279] width 11 height 11
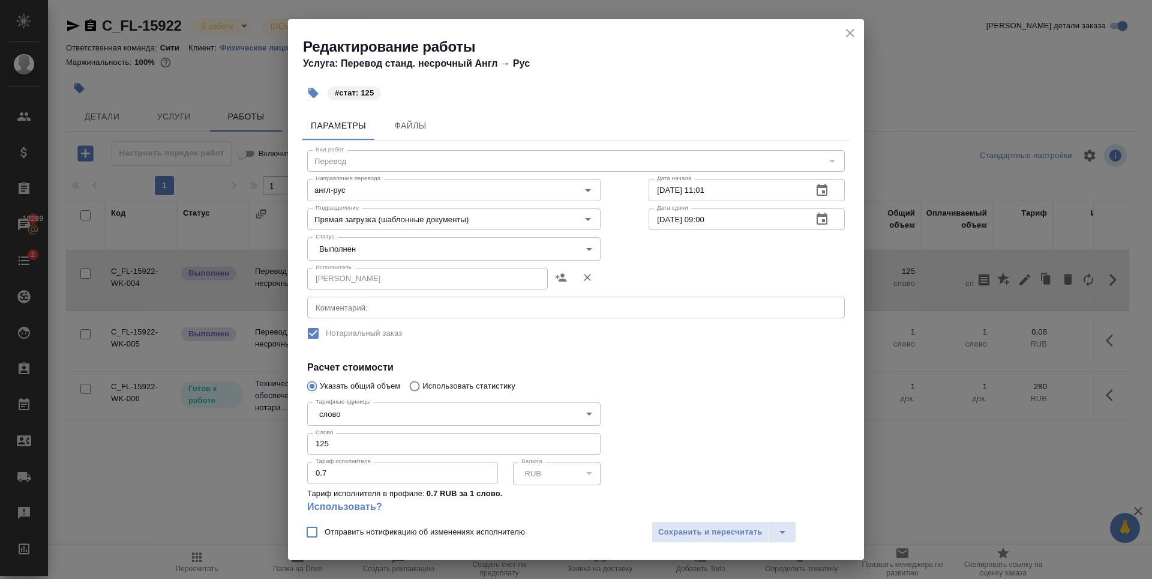
click at [390, 239] on body "🙏 .cls-1 fill:#fff; AWATERA Zaytseva Svetlana Клиенты Спецификации Заказы 10269…" at bounding box center [576, 289] width 1152 height 579
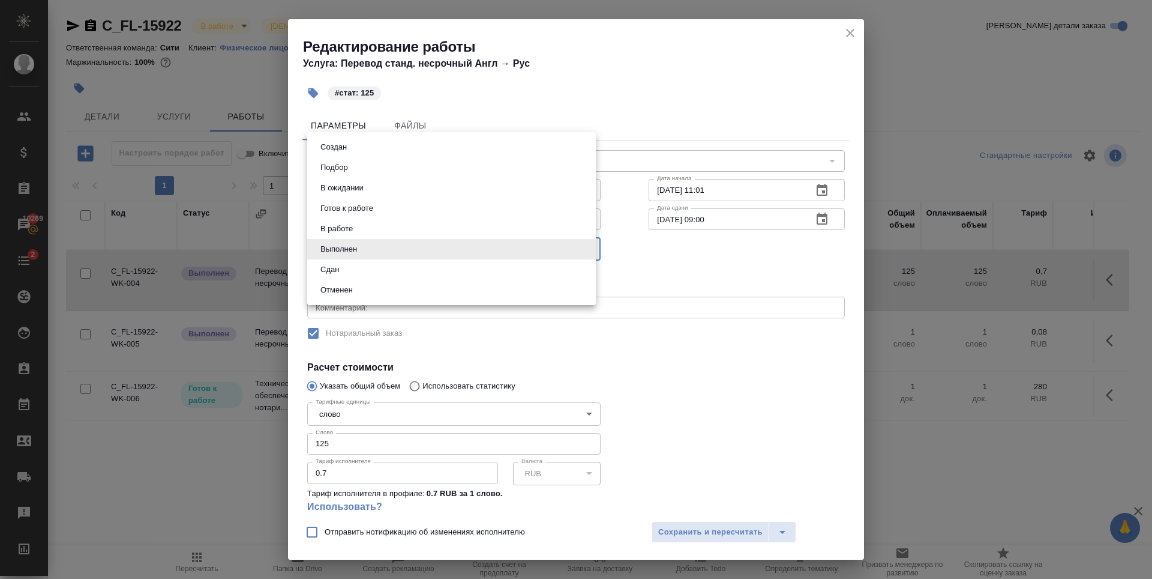
click at [358, 269] on li "Сдан" at bounding box center [451, 269] width 289 height 20
type input "closed"
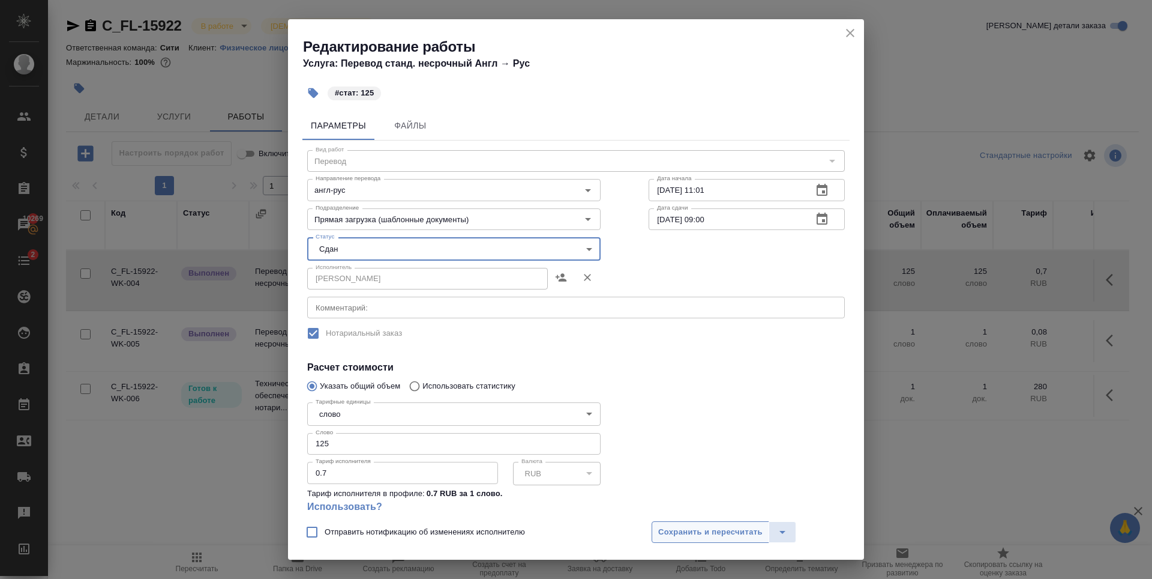
click at [699, 525] on span "Сохранить и пересчитать" at bounding box center [710, 532] width 104 height 14
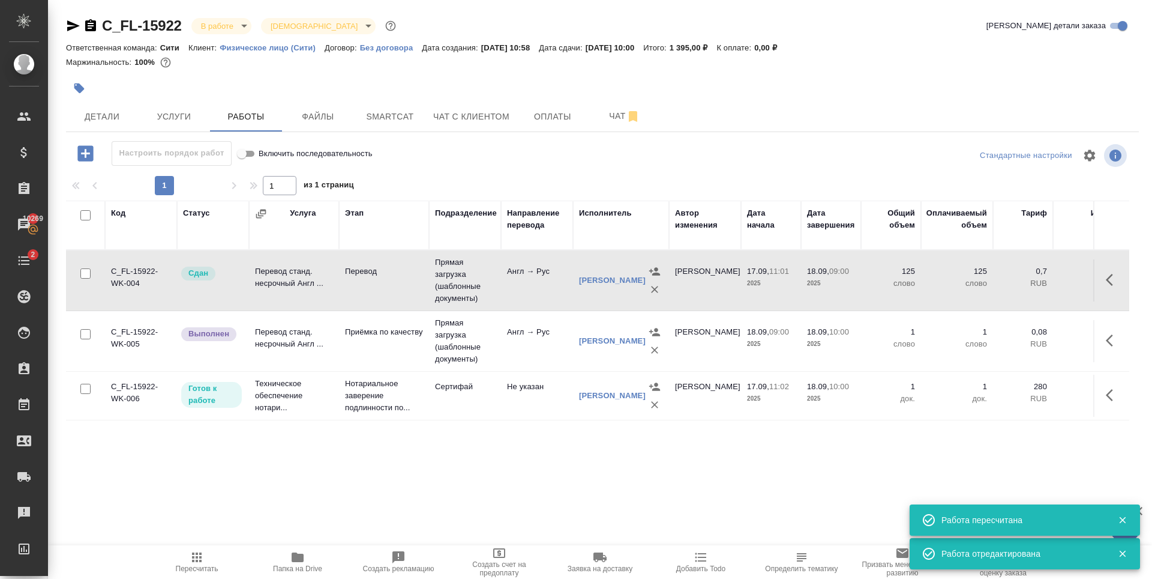
click at [1110, 339] on icon "button" at bounding box center [1109, 340] width 7 height 12
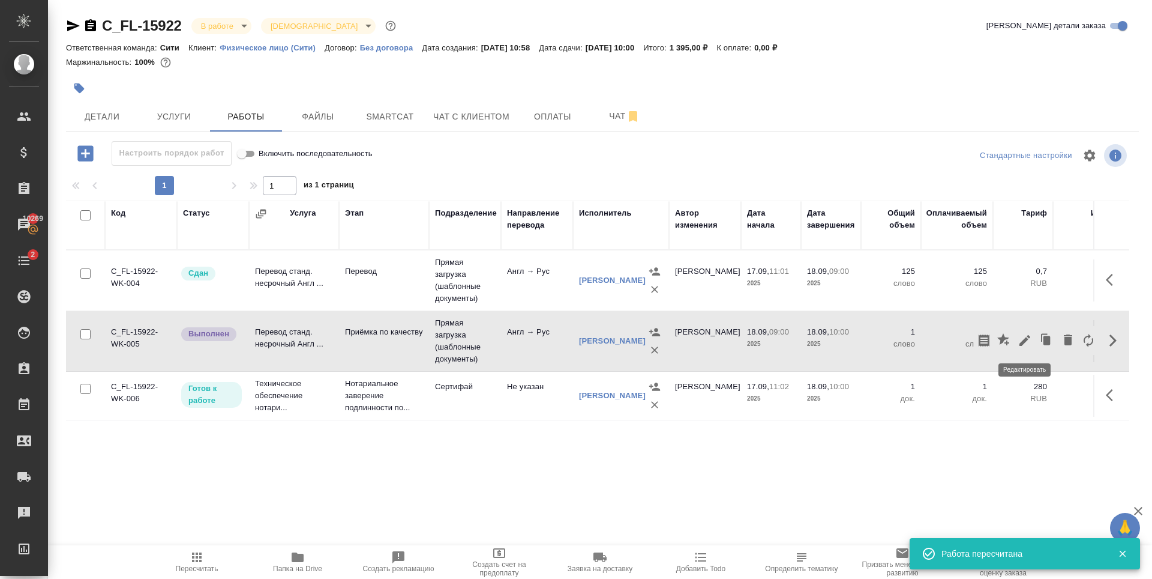
click at [1020, 343] on icon "button" at bounding box center [1025, 340] width 14 height 14
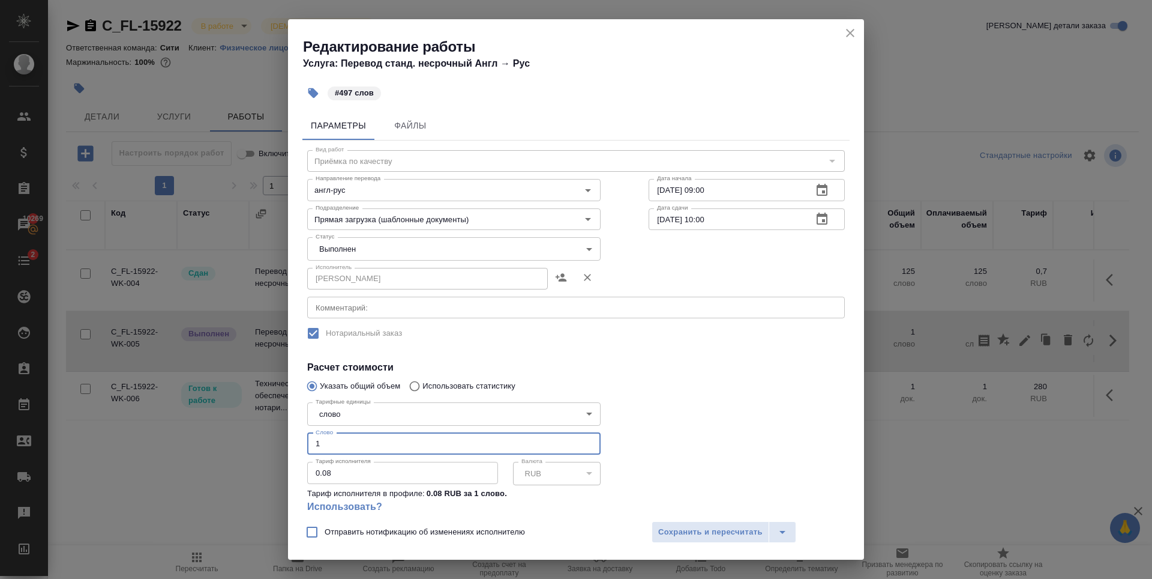
click at [367, 450] on input "1" at bounding box center [453, 444] width 293 height 22
type input "497"
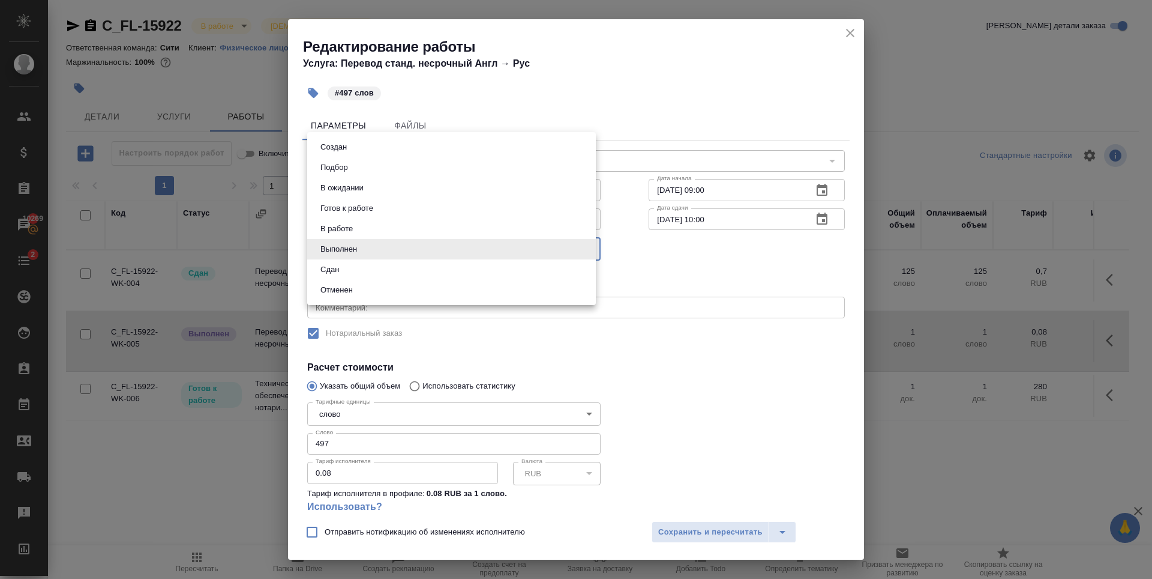
click at [379, 251] on body "🙏 .cls-1 fill:#fff; AWATERA Zaytseva Svetlana Клиенты Спецификации Заказы 10269…" at bounding box center [576, 289] width 1152 height 579
click at [354, 259] on li "Сдан" at bounding box center [451, 269] width 289 height 20
type input "closed"
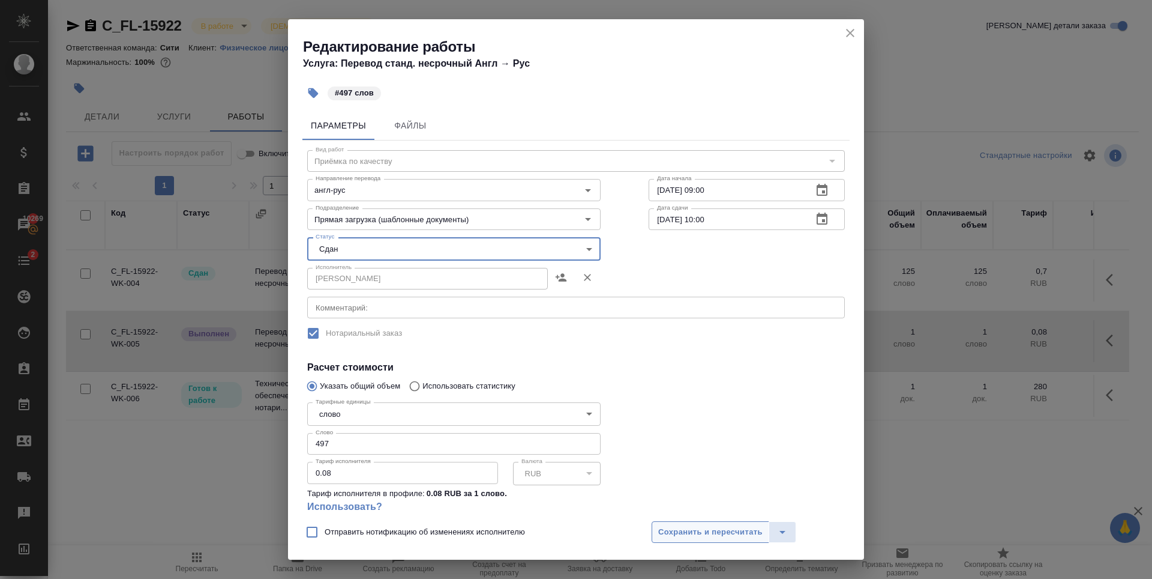
click at [741, 537] on span "Сохранить и пересчитать" at bounding box center [710, 532] width 104 height 14
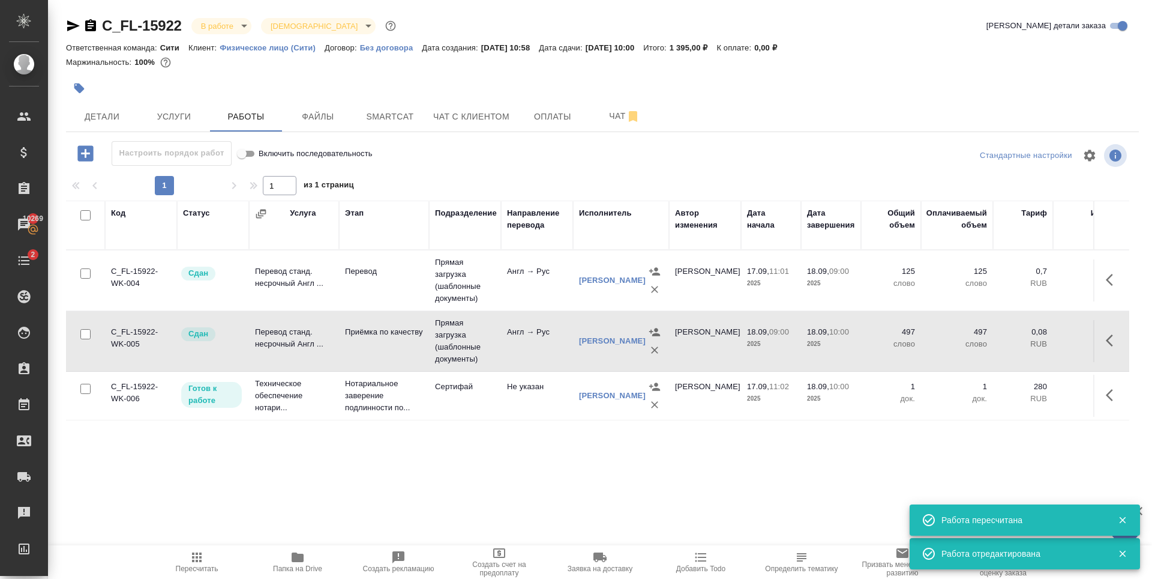
click at [1109, 402] on icon "button" at bounding box center [1113, 395] width 14 height 14
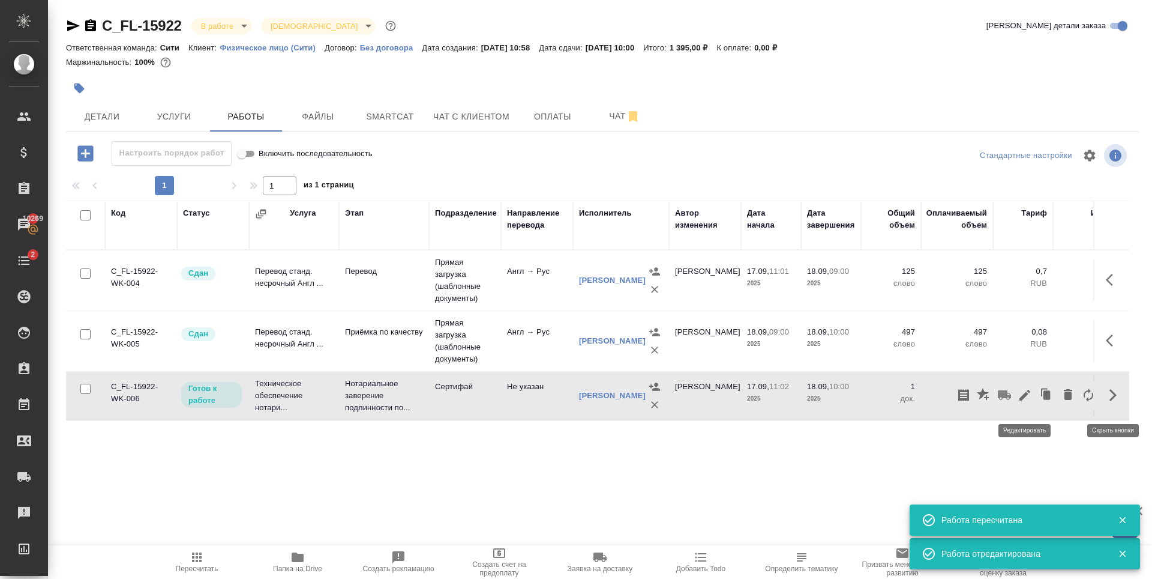
click at [1027, 400] on icon "button" at bounding box center [1025, 395] width 11 height 11
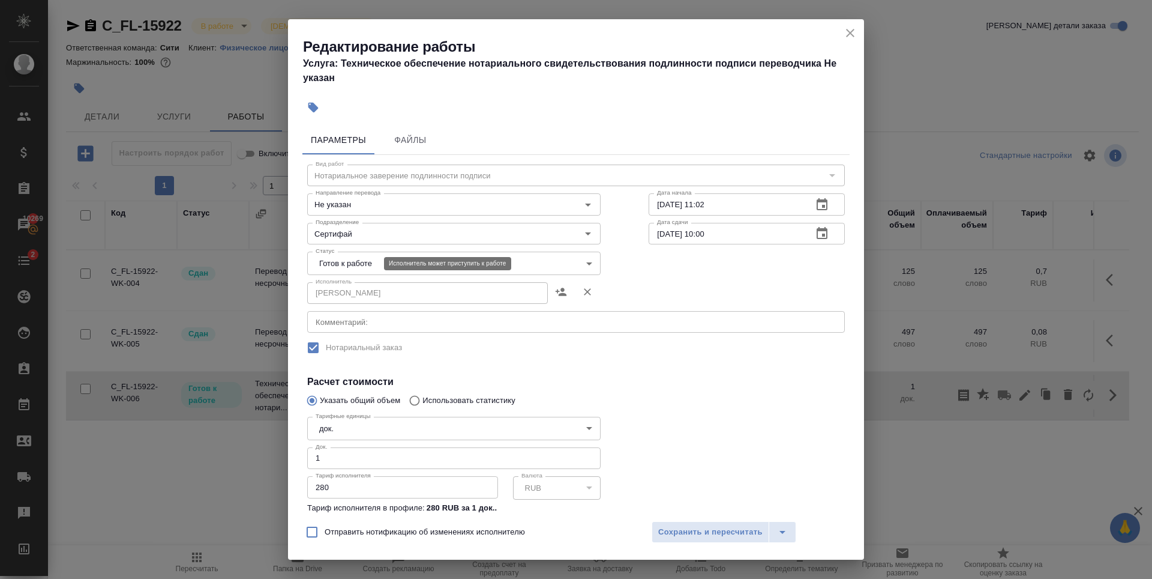
click at [346, 268] on body "🙏 .cls-1 fill:#fff; AWATERA Zaytseva Svetlana Клиенты Спецификации Заказы 10269…" at bounding box center [576, 289] width 1152 height 579
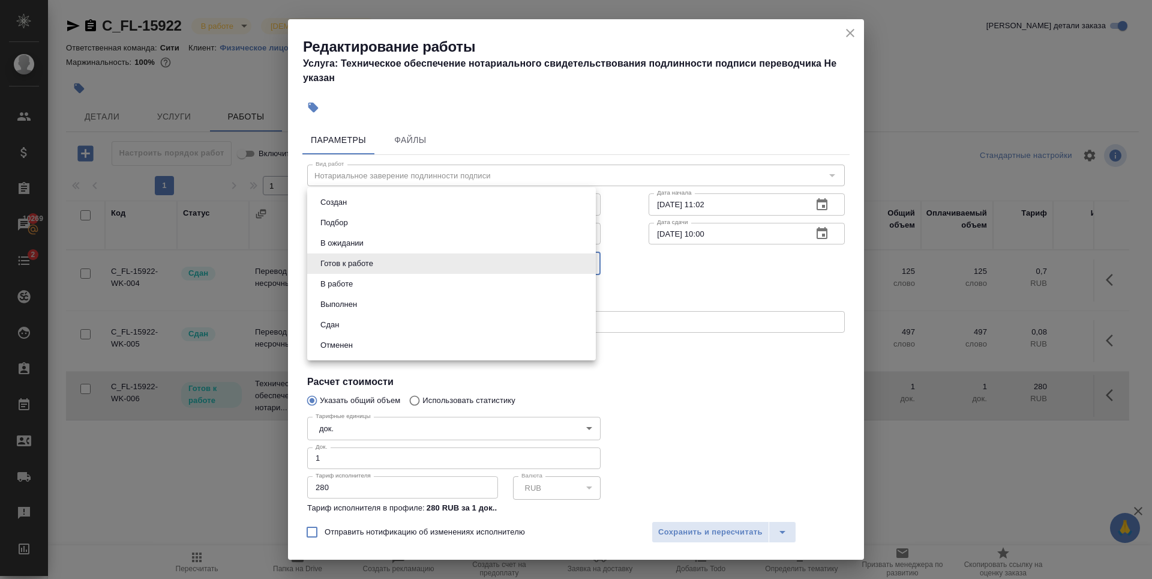
click at [363, 324] on li "Сдан" at bounding box center [451, 325] width 289 height 20
type input "closed"
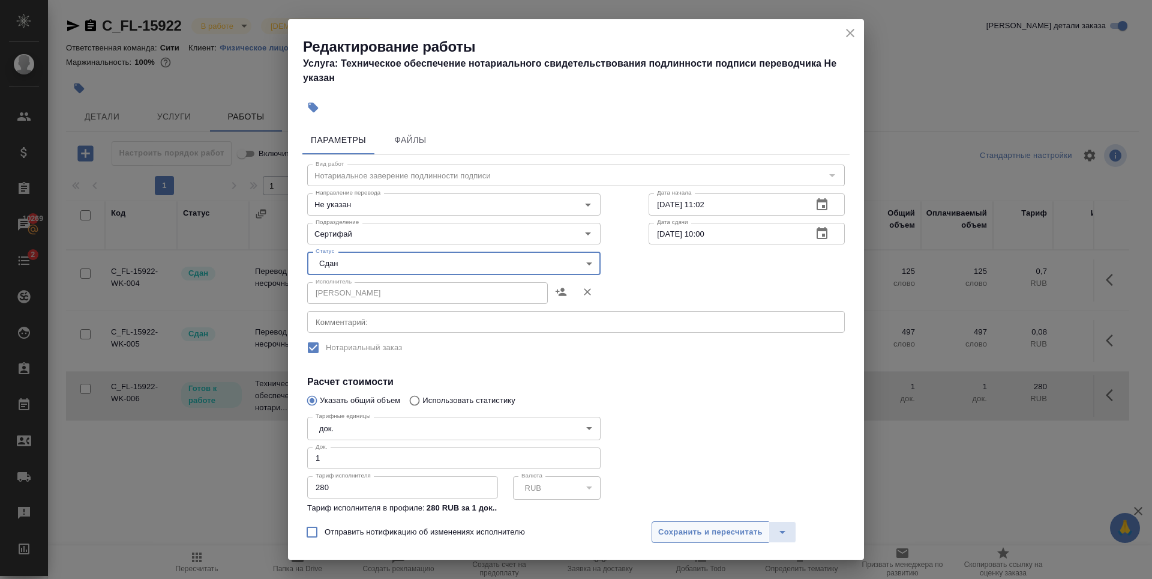
click at [722, 533] on span "Сохранить и пересчитать" at bounding box center [710, 532] width 104 height 14
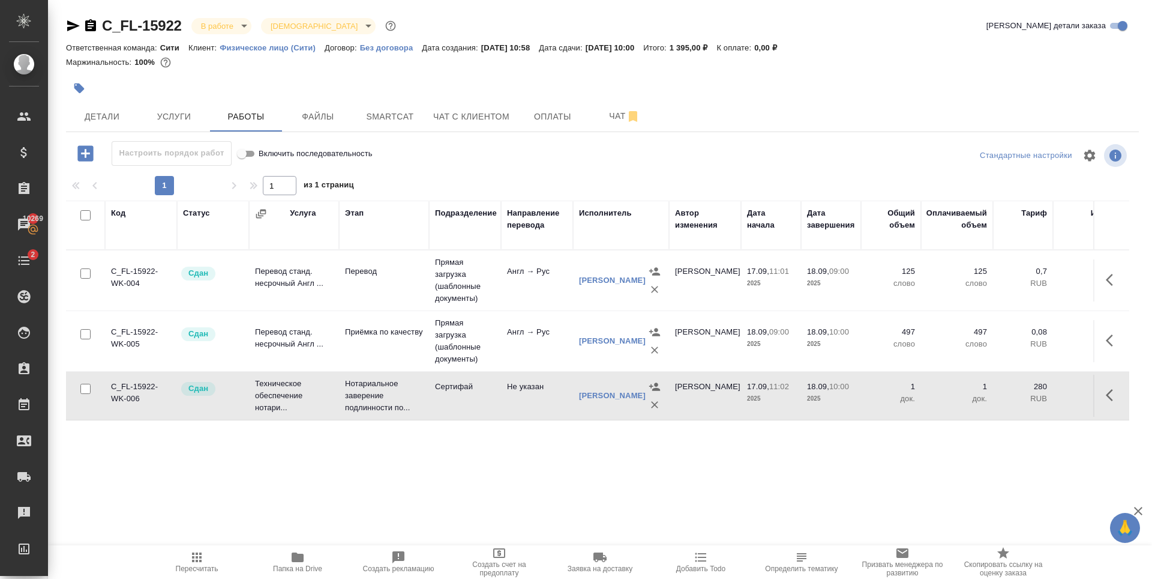
click at [284, 499] on div "C_FL-15922 В работе inProgress Святая троица holyTrinity Кратко детали заказа О…" at bounding box center [602, 250] width 1086 height 501
click at [113, 109] on span "Детали" at bounding box center [102, 116] width 58 height 15
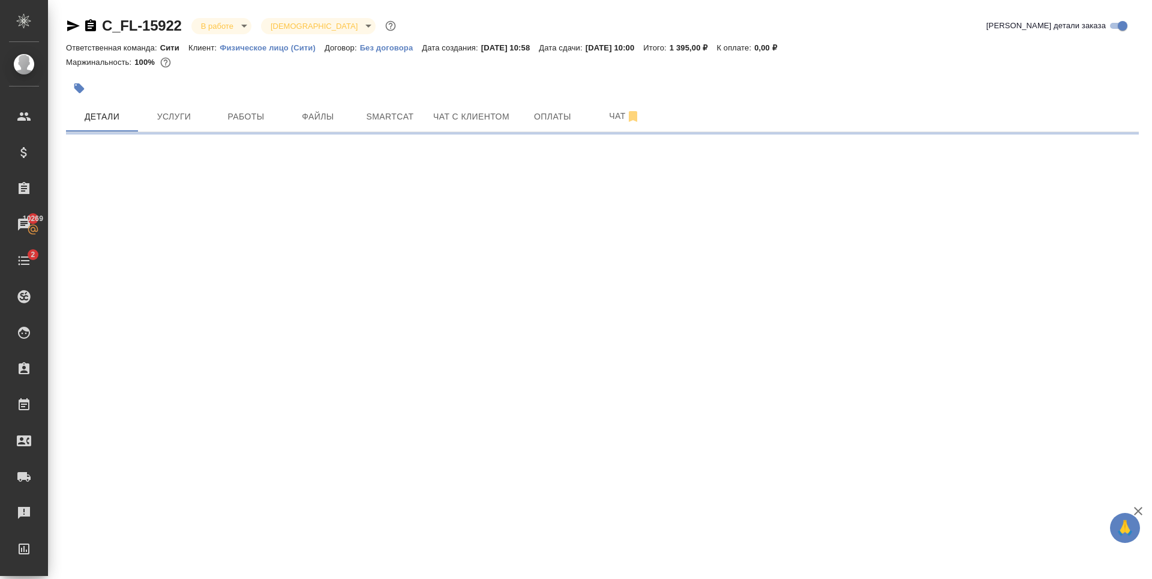
select select "RU"
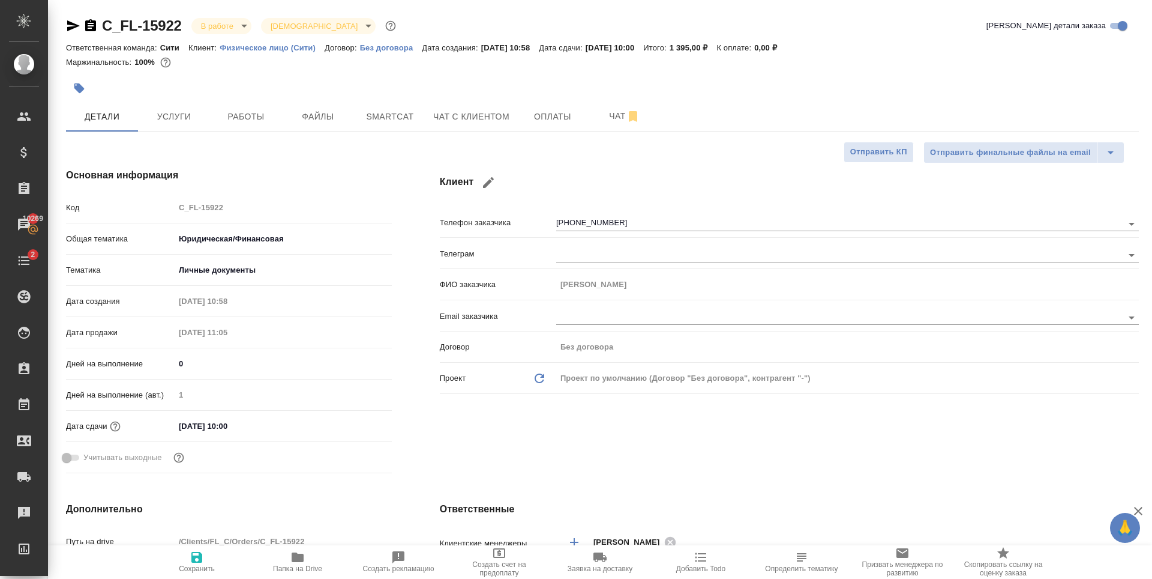
type textarea "x"
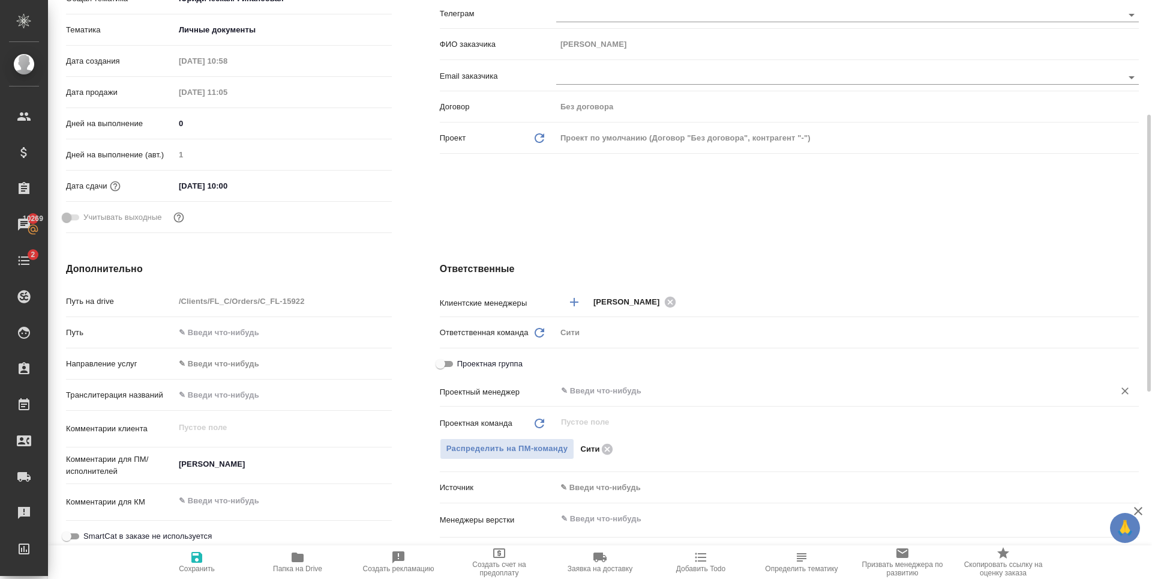
click at [610, 381] on div "​" at bounding box center [847, 391] width 583 height 22
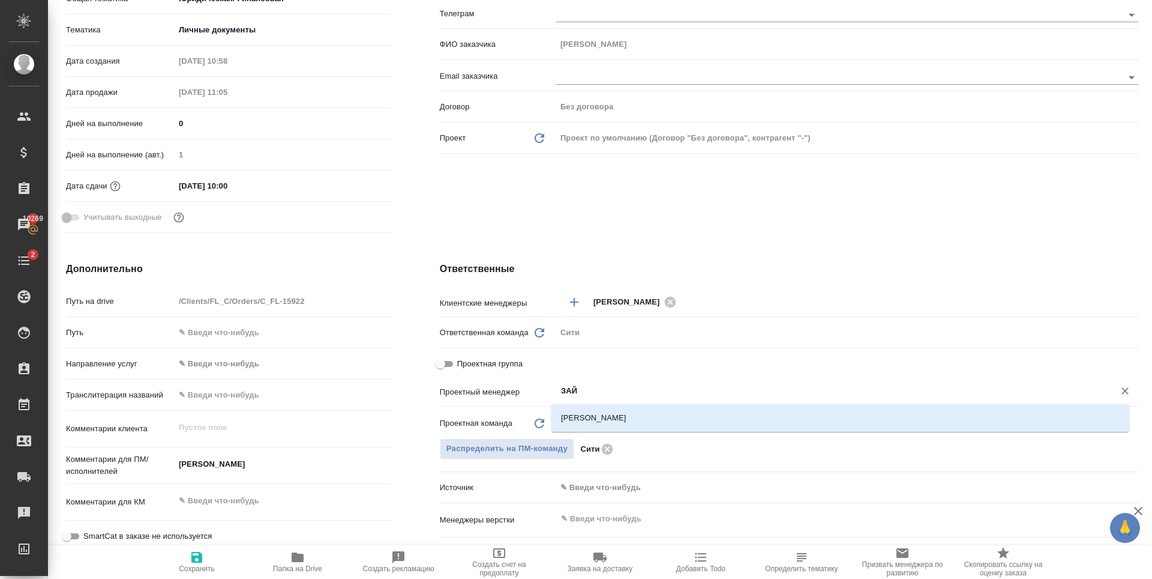
type input "ЗАЙЦ"
click at [689, 408] on li "[PERSON_NAME]" at bounding box center [841, 418] width 578 height 22
type textarea "x"
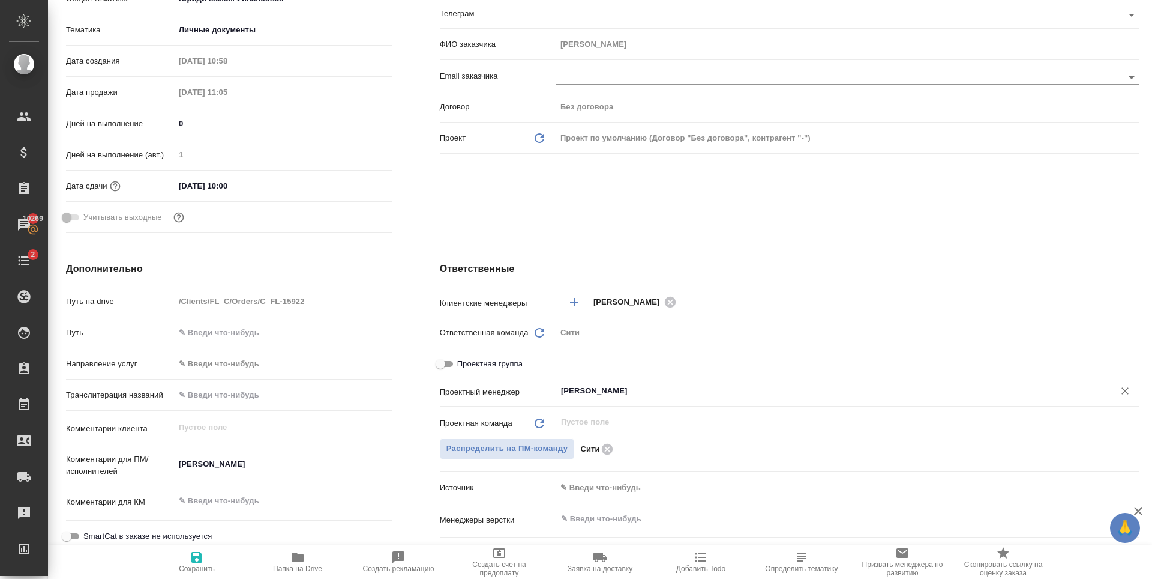
type input "[PERSON_NAME]"
click at [194, 555] on icon "button" at bounding box center [197, 557] width 14 height 14
type textarea "x"
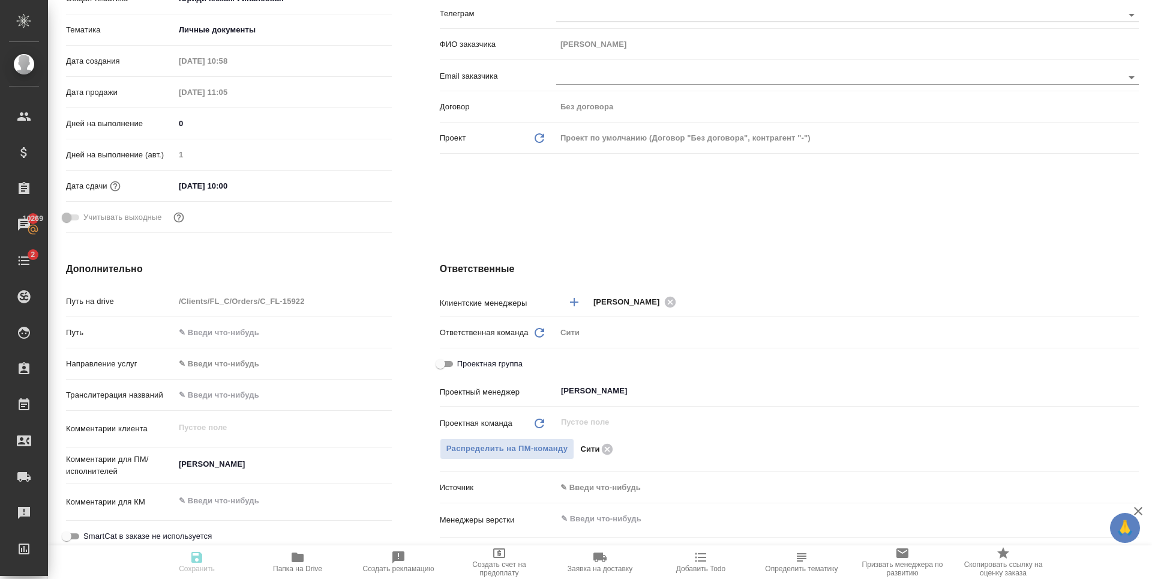
type textarea "x"
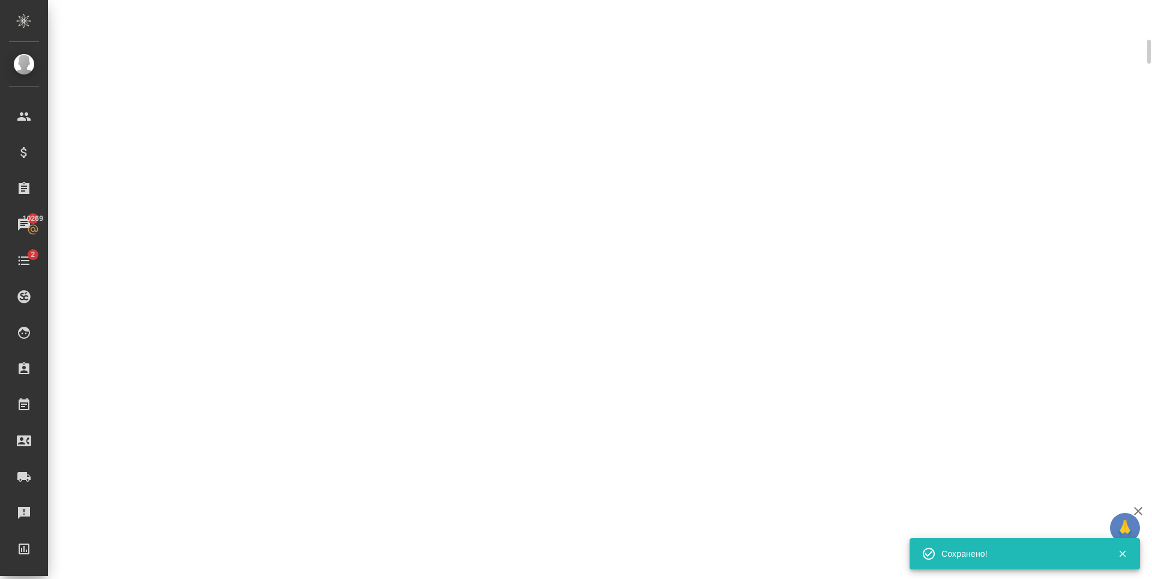
scroll to position [230, 0]
select select "RU"
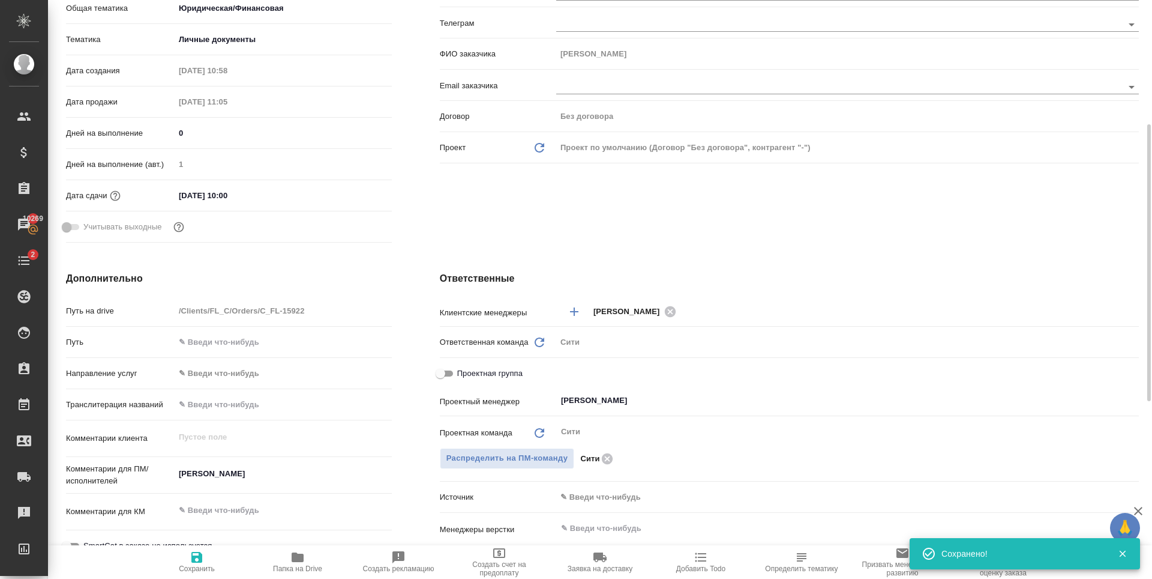
type textarea "x"
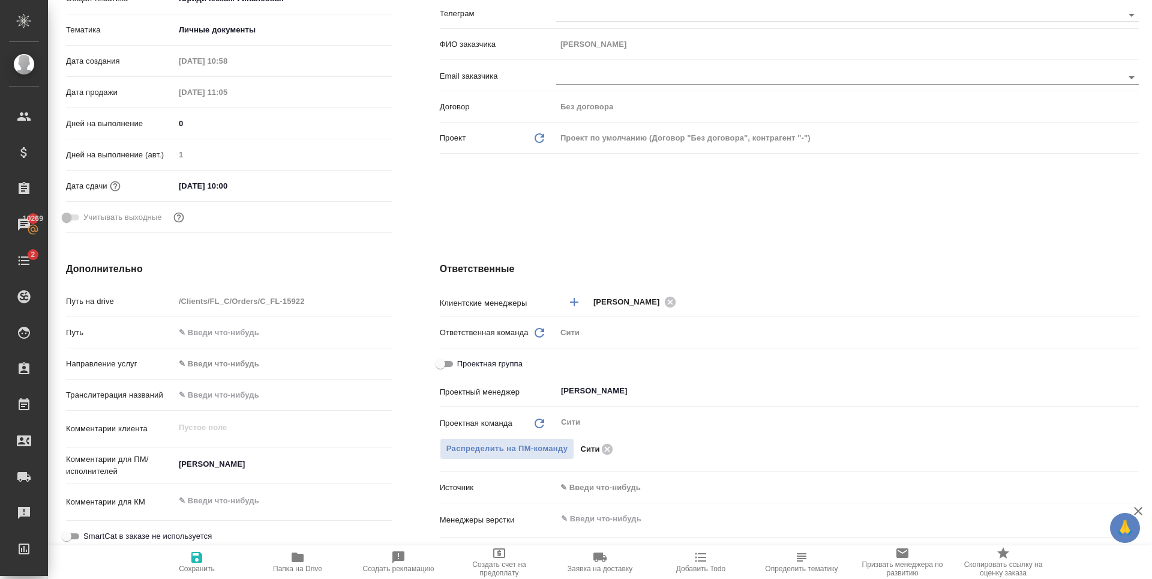
scroll to position [0, 0]
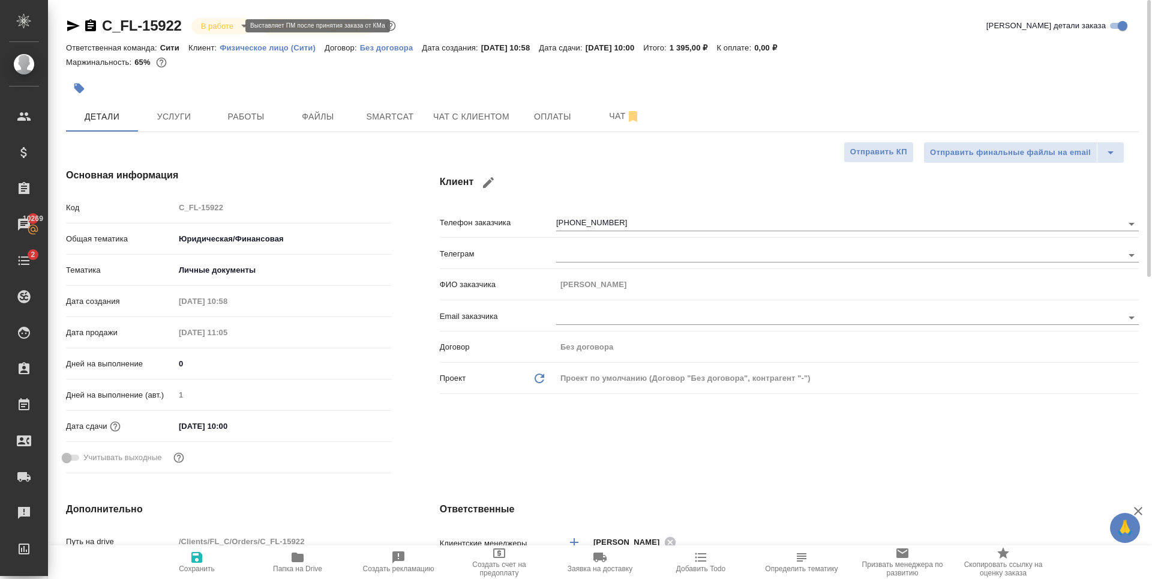
click at [229, 24] on body "🙏 .cls-1 fill:#fff; AWATERA Zaytseva Svetlana Клиенты Спецификации Заказы 10269…" at bounding box center [576, 289] width 1152 height 579
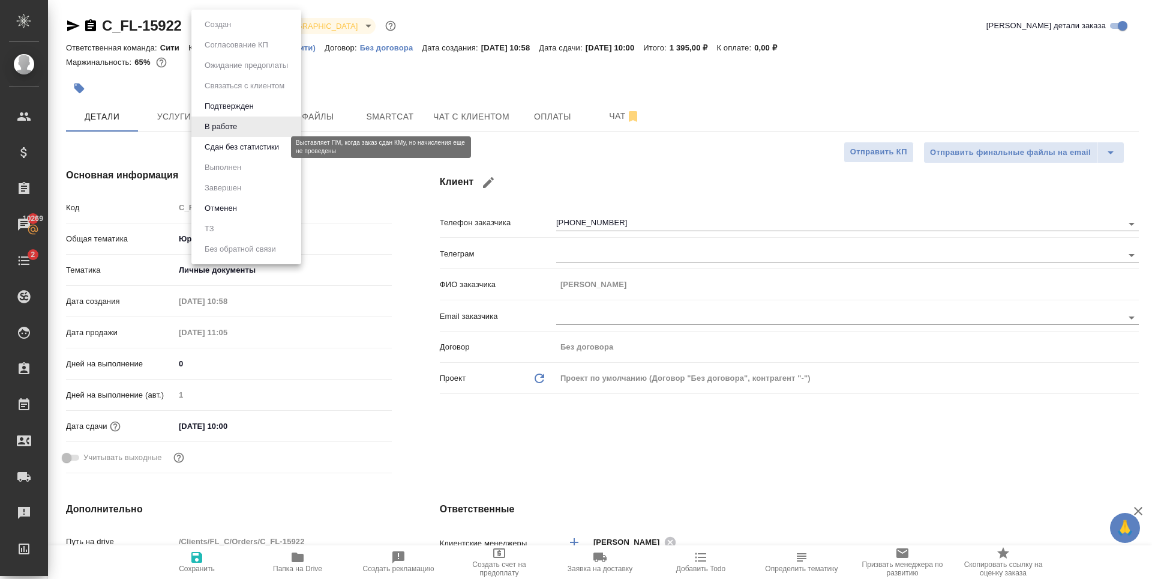
click at [228, 148] on button "Сдан без статистики" at bounding box center [242, 146] width 82 height 13
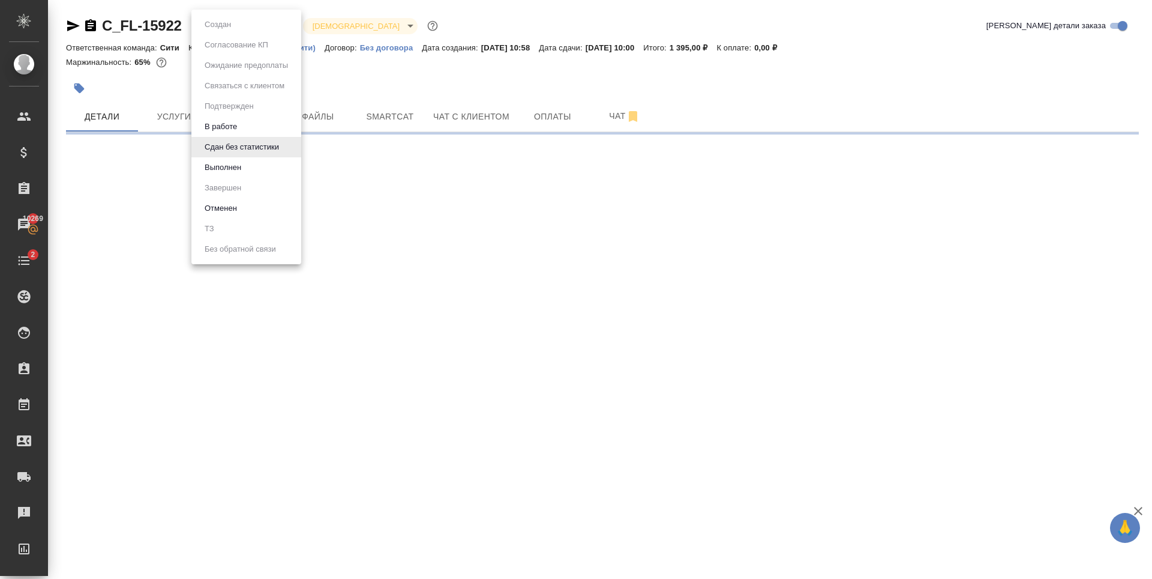
click at [233, 26] on body "🙏 .cls-1 fill:#fff; AWATERA Zaytseva Svetlana Клиенты Спецификации Заказы 10269…" at bounding box center [576, 289] width 1152 height 579
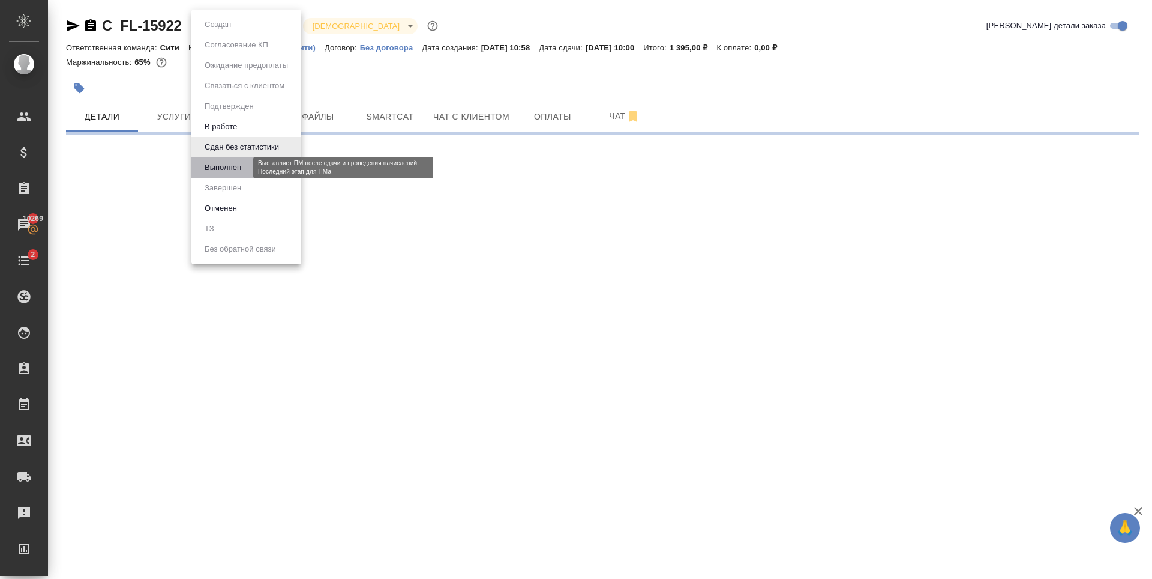
click at [218, 171] on button "Выполнен" at bounding box center [223, 167] width 44 height 13
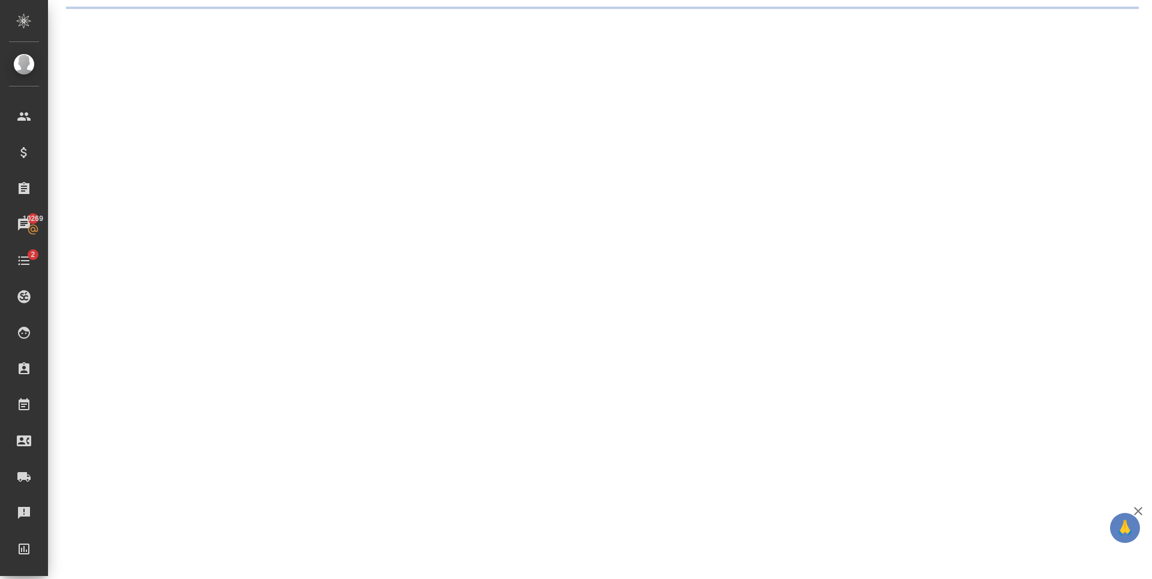
select select "RU"
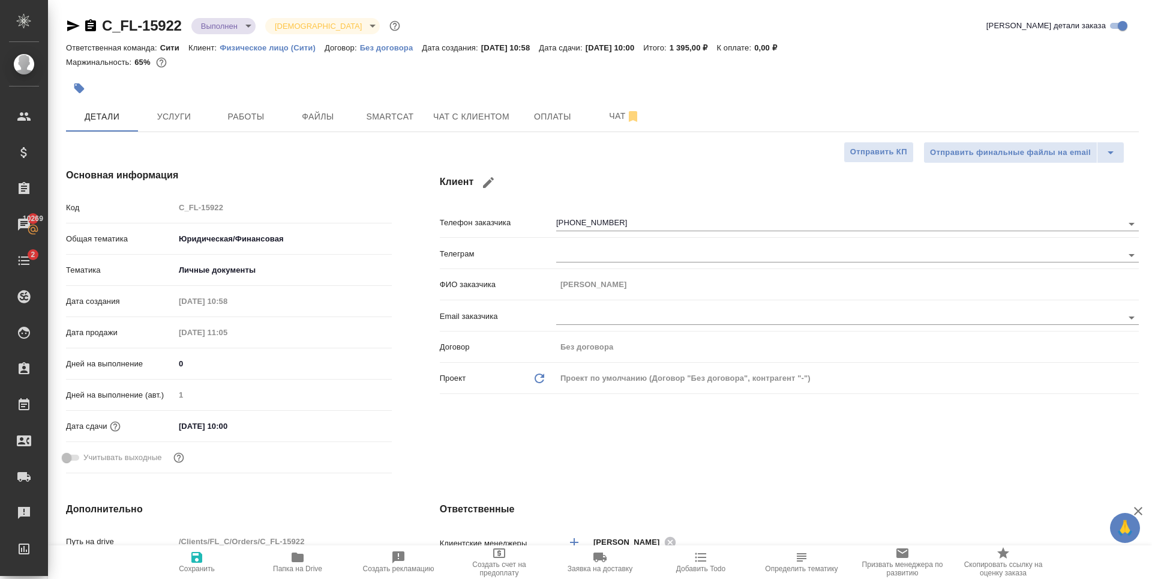
type textarea "x"
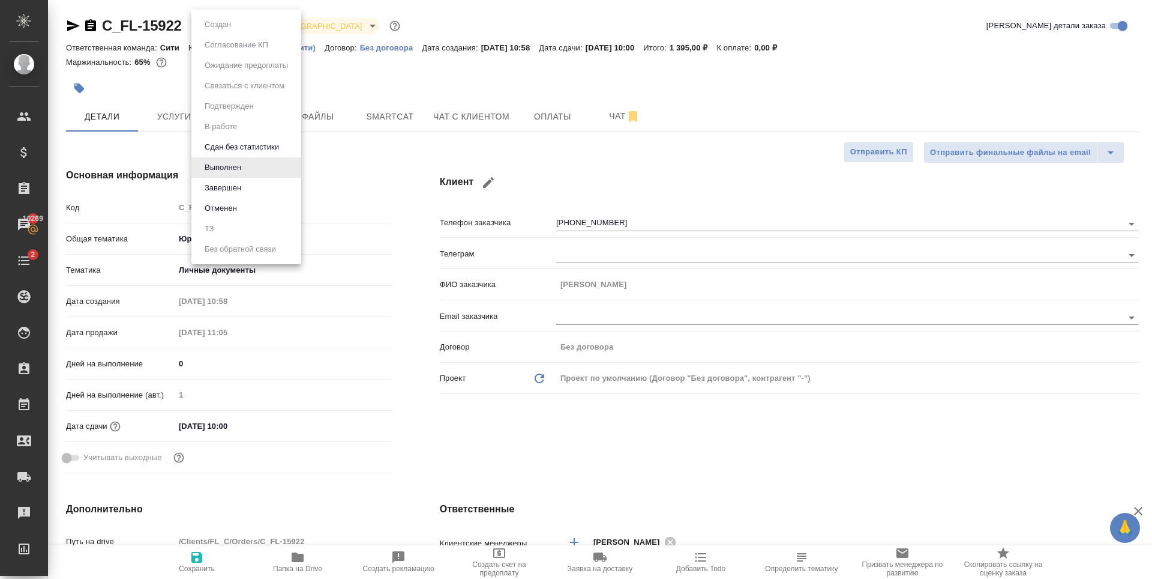
click at [219, 31] on body "🙏 .cls-1 fill:#fff; AWATERA Zaytseva Svetlana Клиенты Спецификации Заказы 10269…" at bounding box center [576, 289] width 1152 height 579
type textarea "x"
click at [221, 194] on li "Завершен" at bounding box center [246, 188] width 110 height 20
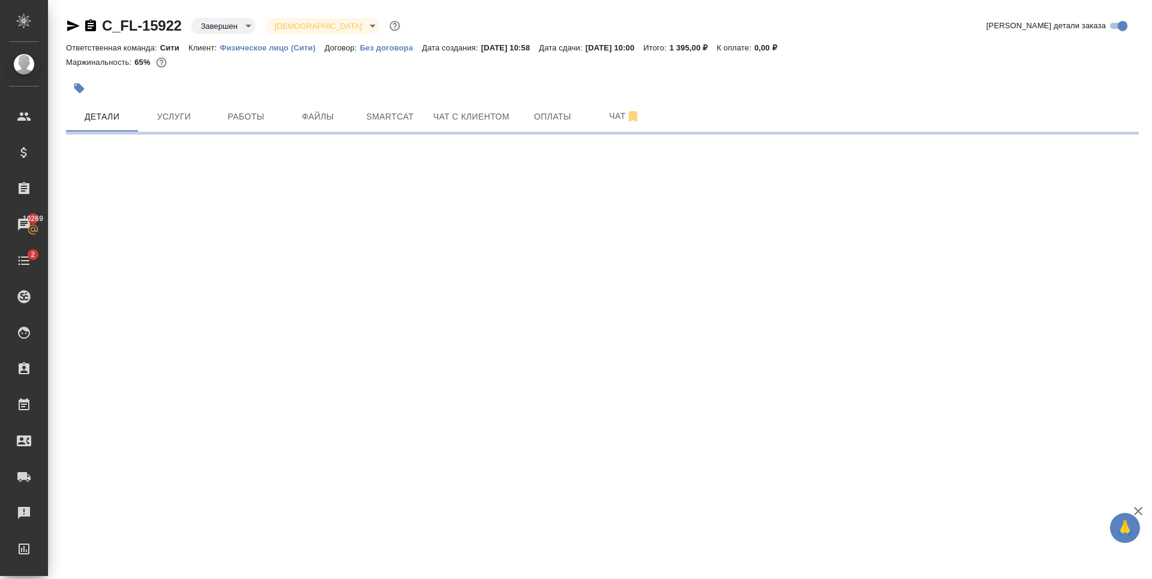
select select "RU"
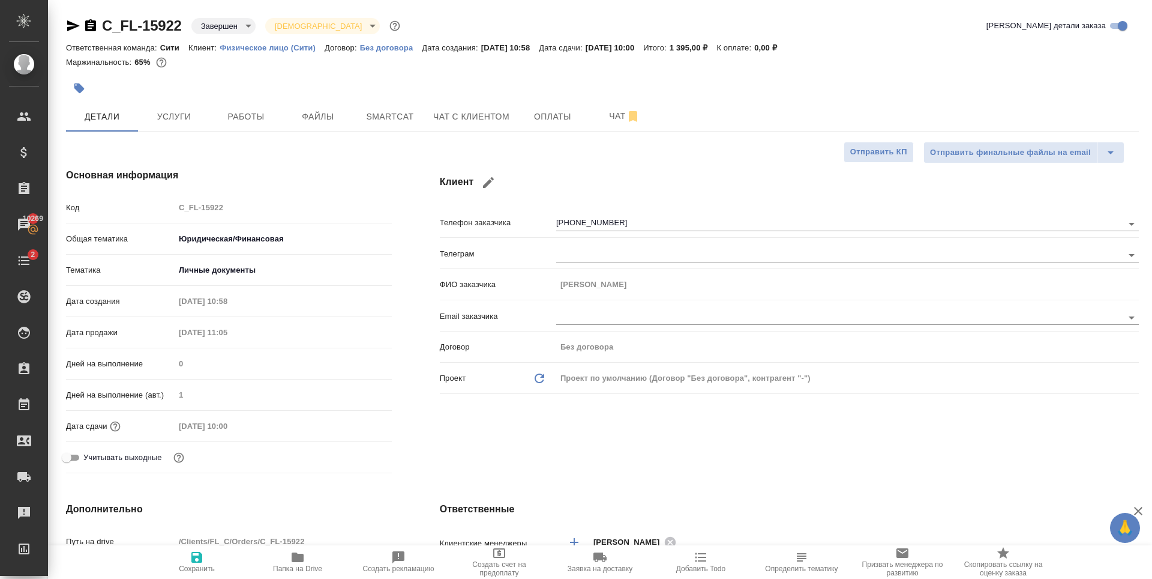
type textarea "x"
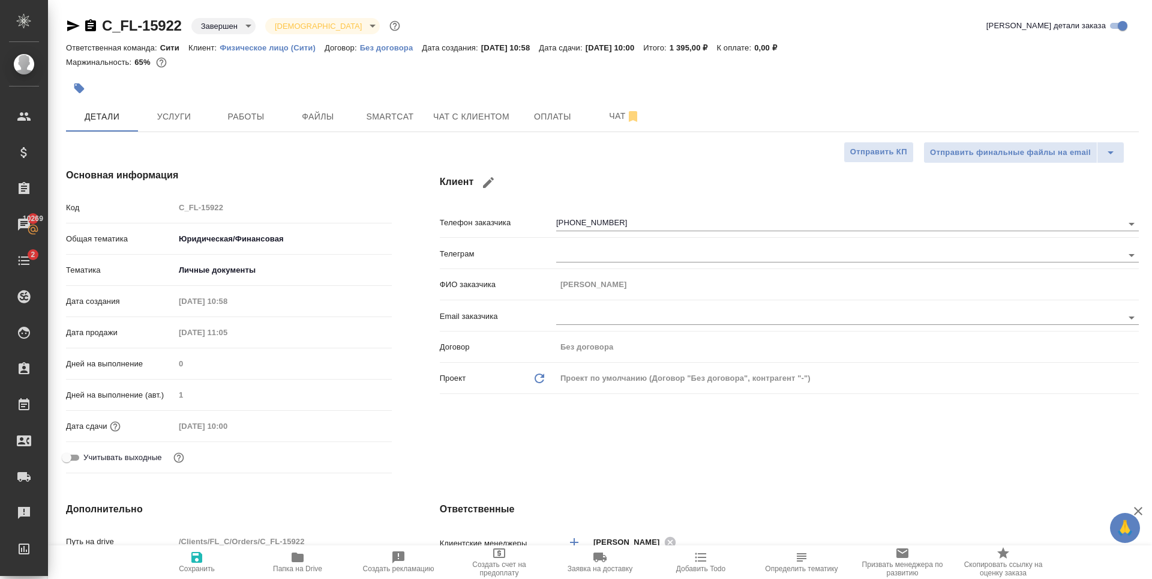
type textarea "x"
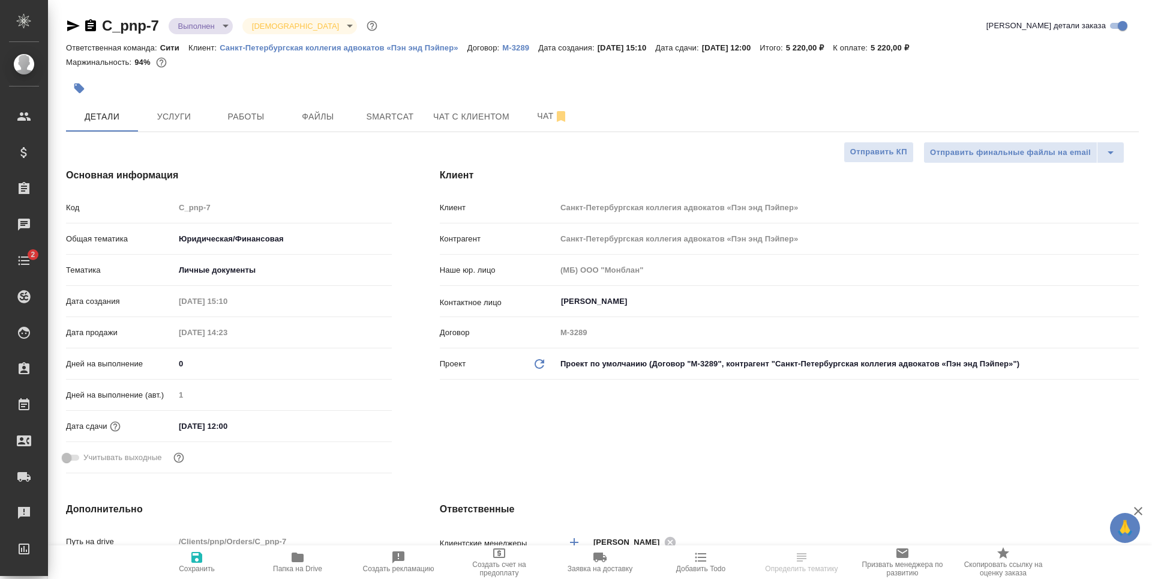
select select "RU"
type textarea "x"
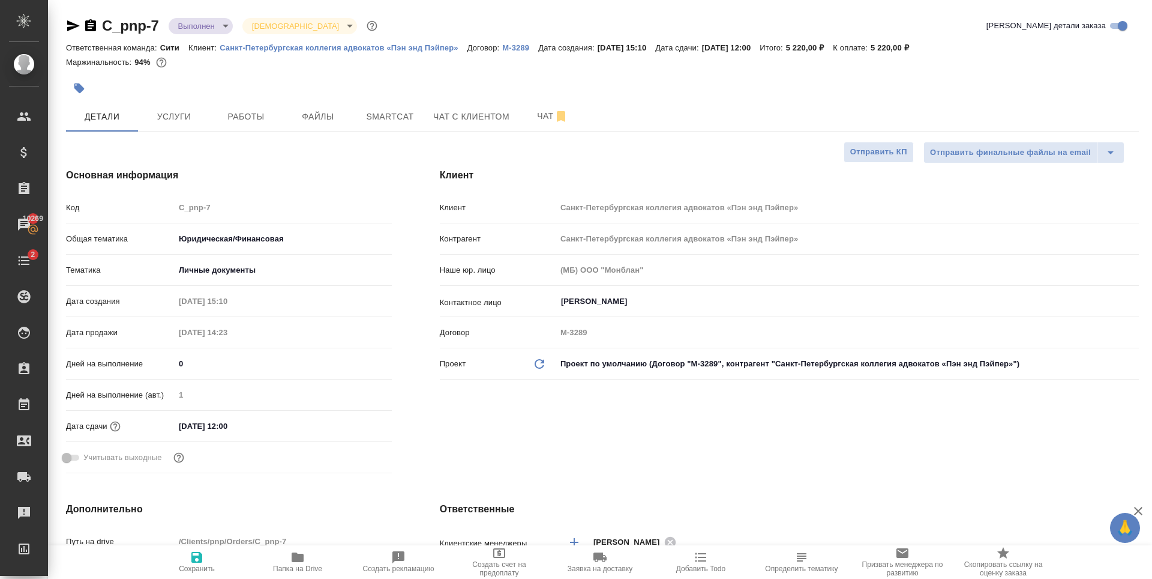
type textarea "x"
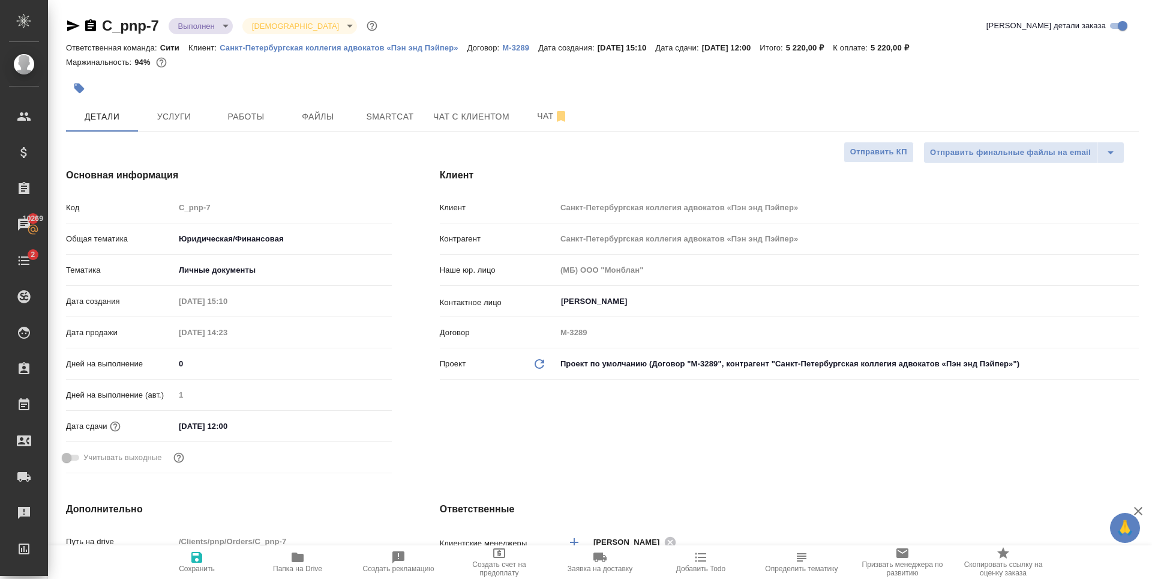
type textarea "x"
click at [206, 119] on button "Услуги" at bounding box center [174, 116] width 72 height 30
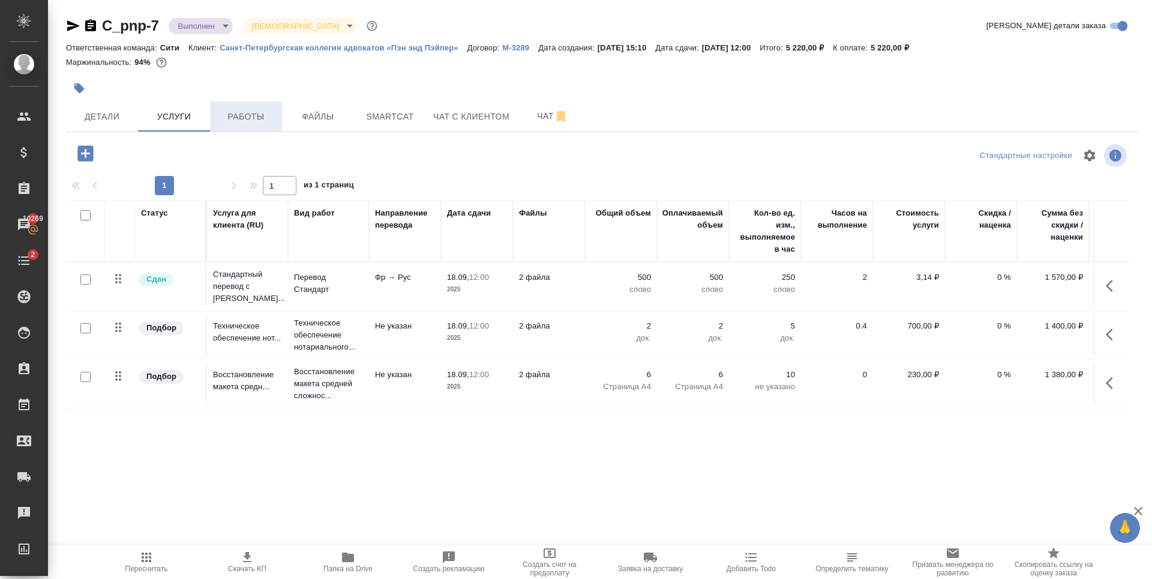
click at [248, 114] on span "Работы" at bounding box center [246, 116] width 58 height 15
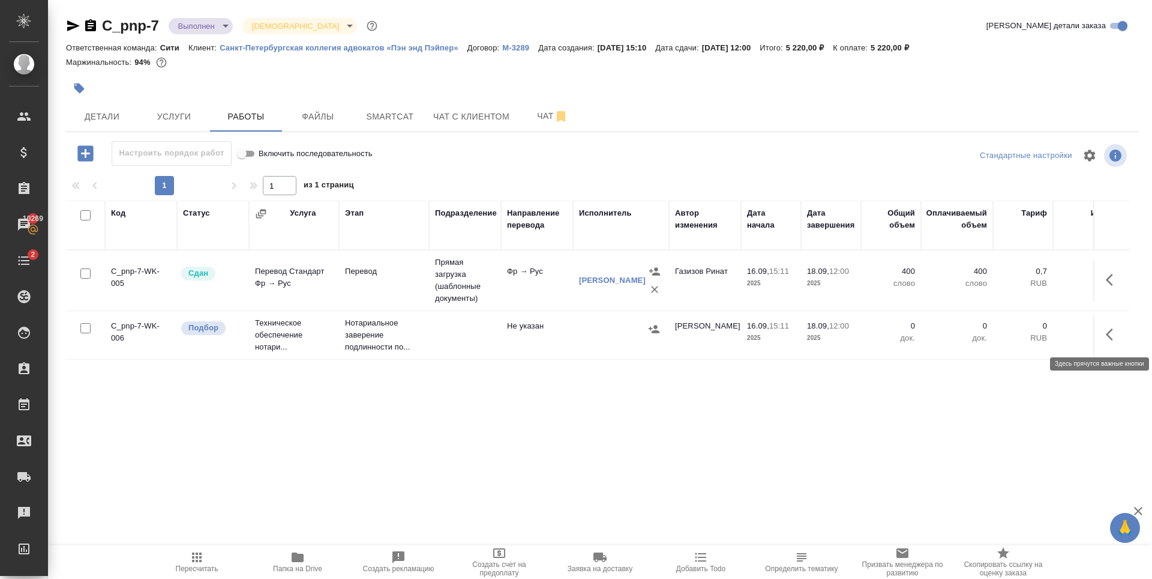
click at [1113, 335] on icon "button" at bounding box center [1113, 334] width 14 height 14
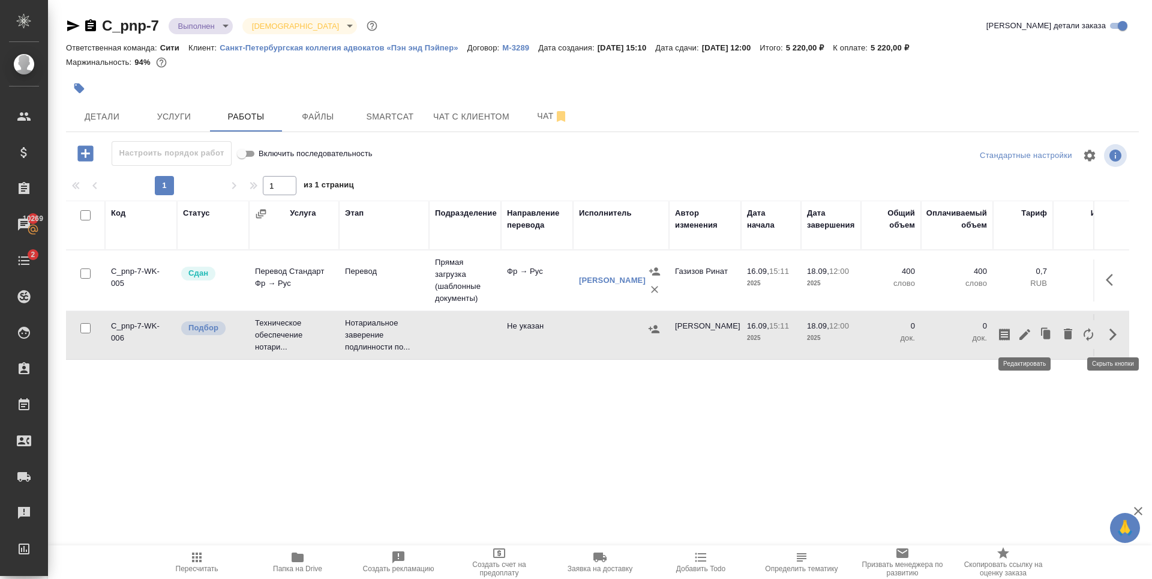
click at [1021, 334] on icon "button" at bounding box center [1025, 334] width 14 height 14
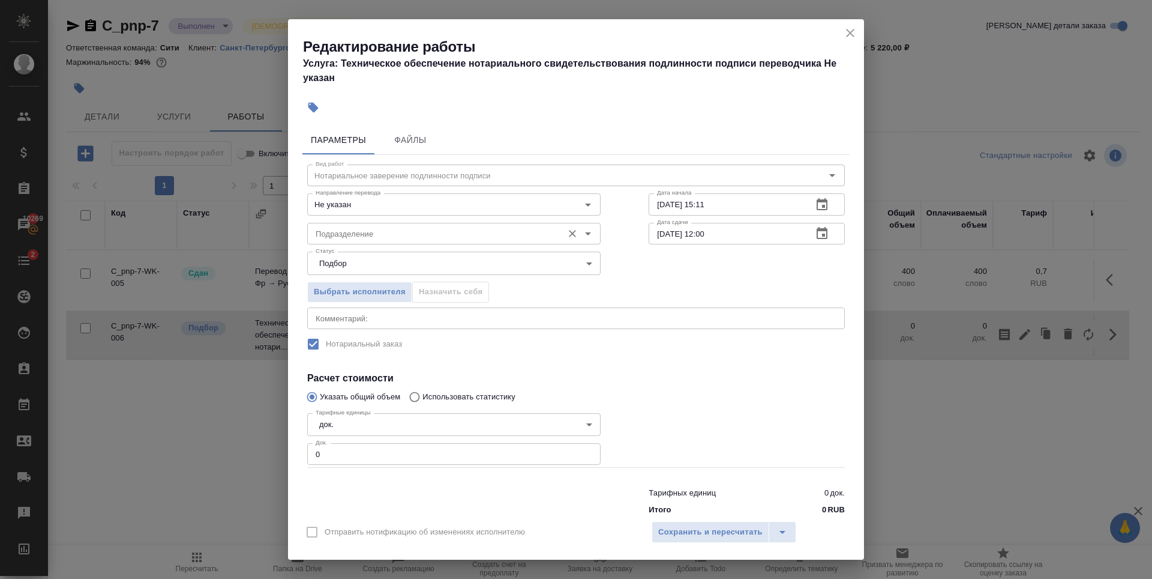
click at [404, 228] on input "Подразделение" at bounding box center [434, 233] width 246 height 14
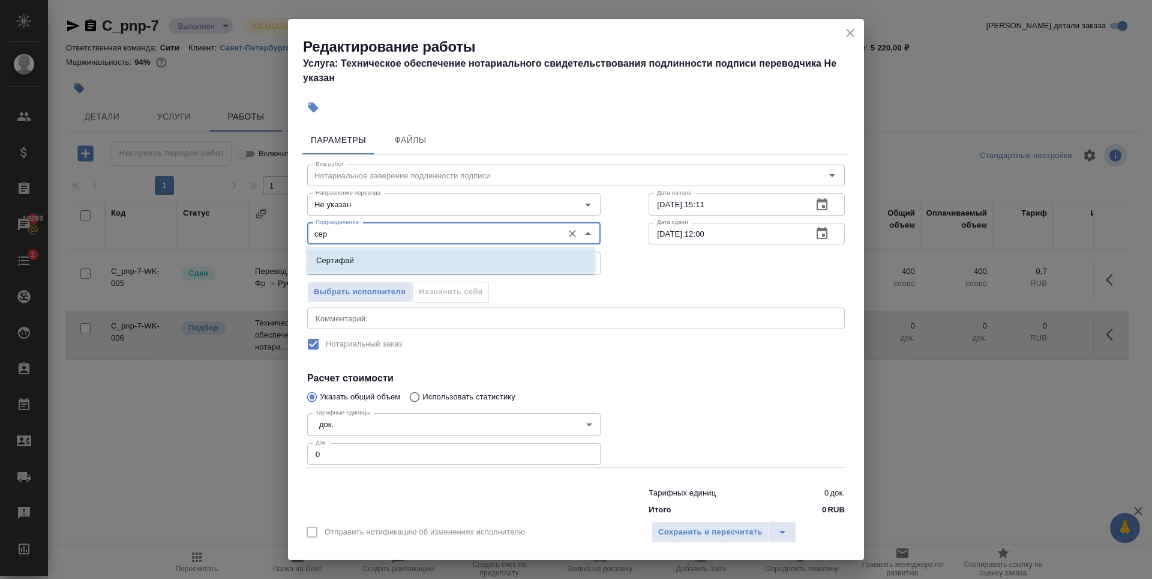
click at [382, 259] on li "Сертифай" at bounding box center [451, 261] width 289 height 22
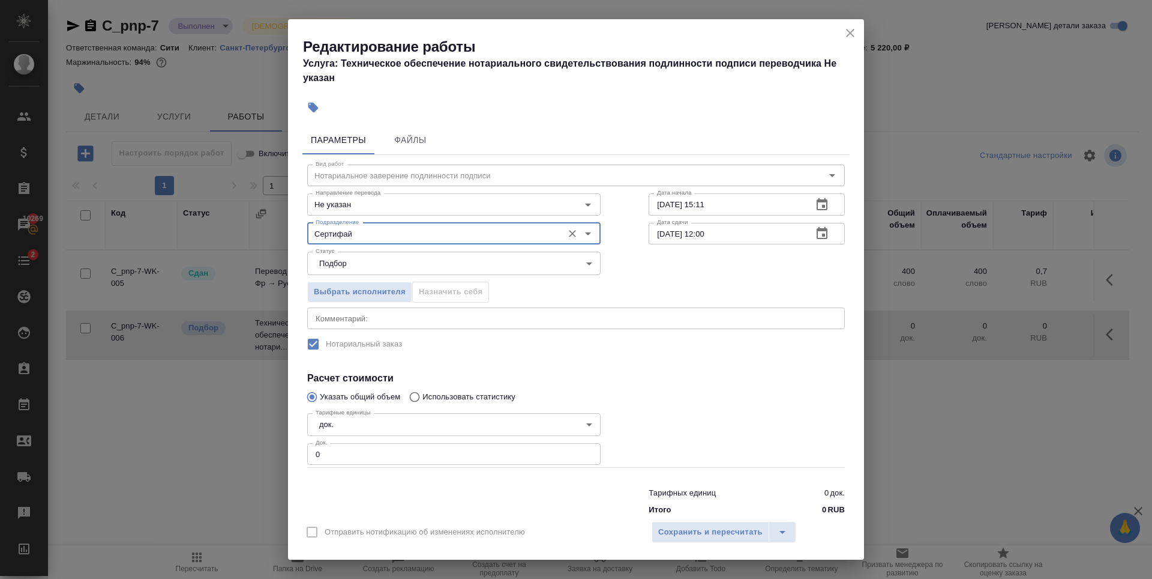
type input "Сертифай"
click at [586, 452] on input "1" at bounding box center [453, 454] width 293 height 22
type input "2"
click at [586, 452] on input "2" at bounding box center [453, 454] width 293 height 22
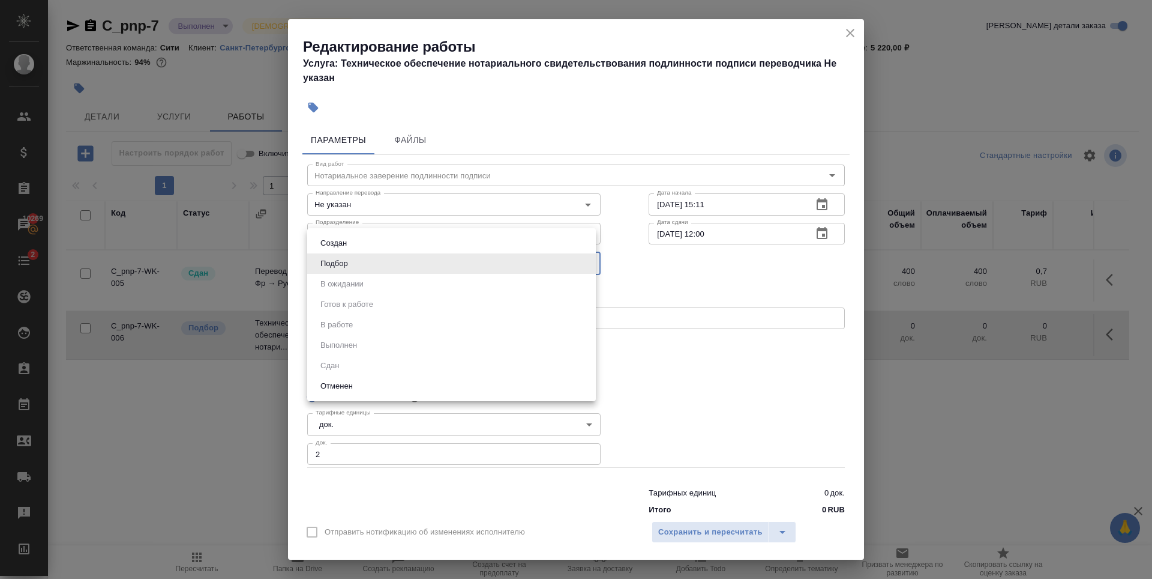
click at [405, 257] on body "🙏 .cls-1 fill:#fff; AWATERA [PERSON_NAME] Спецификации Заказы 10269 Чаты 2 Todo…" at bounding box center [576, 289] width 1152 height 579
click at [807, 287] on div at bounding box center [576, 289] width 1152 height 579
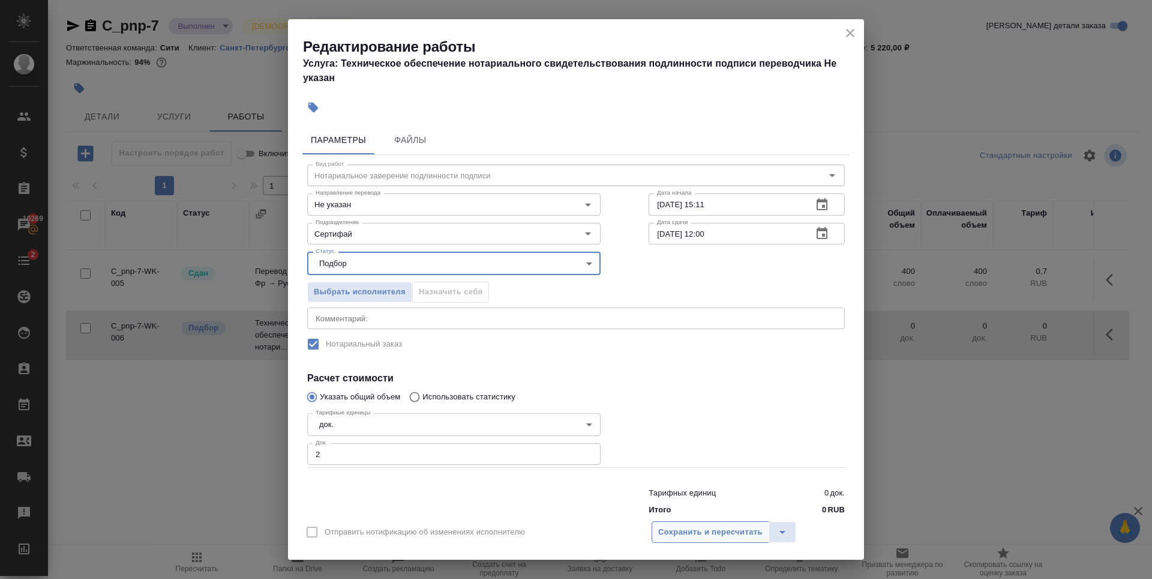
click at [727, 534] on span "Сохранить и пересчитать" at bounding box center [710, 532] width 104 height 14
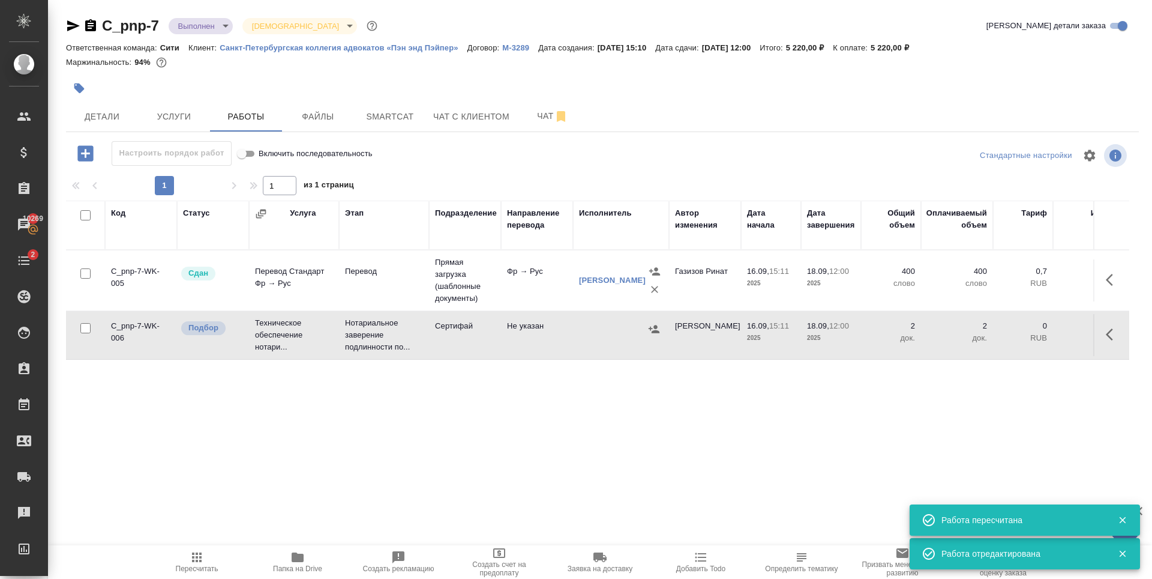
click at [1114, 336] on icon "button" at bounding box center [1113, 334] width 14 height 14
click at [1023, 336] on icon "button" at bounding box center [1025, 334] width 11 height 11
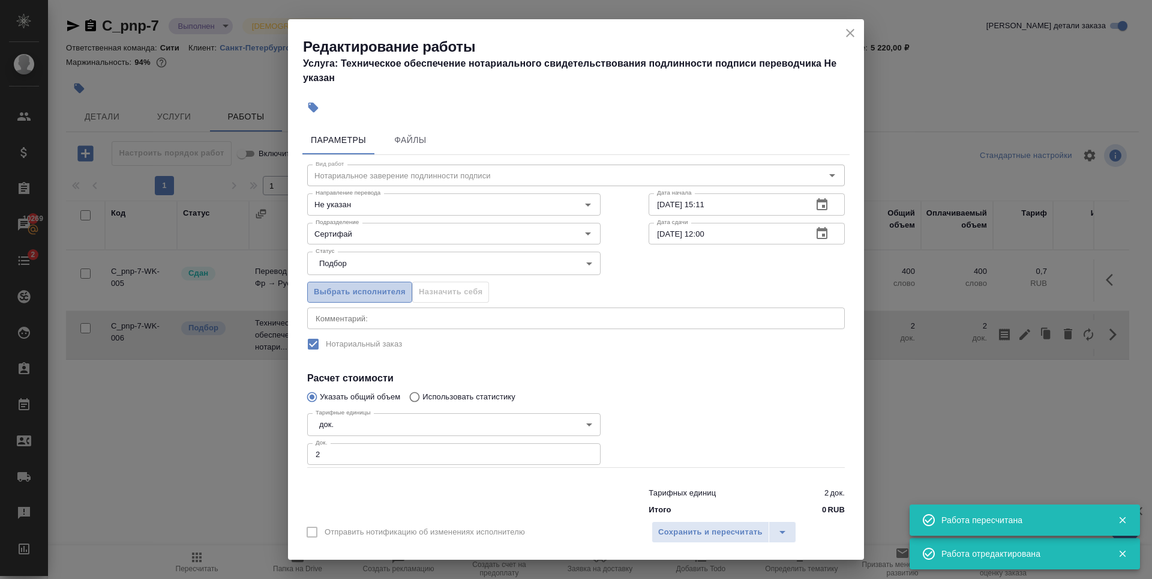
click at [396, 296] on span "Выбрать исполнителя" at bounding box center [360, 292] width 92 height 14
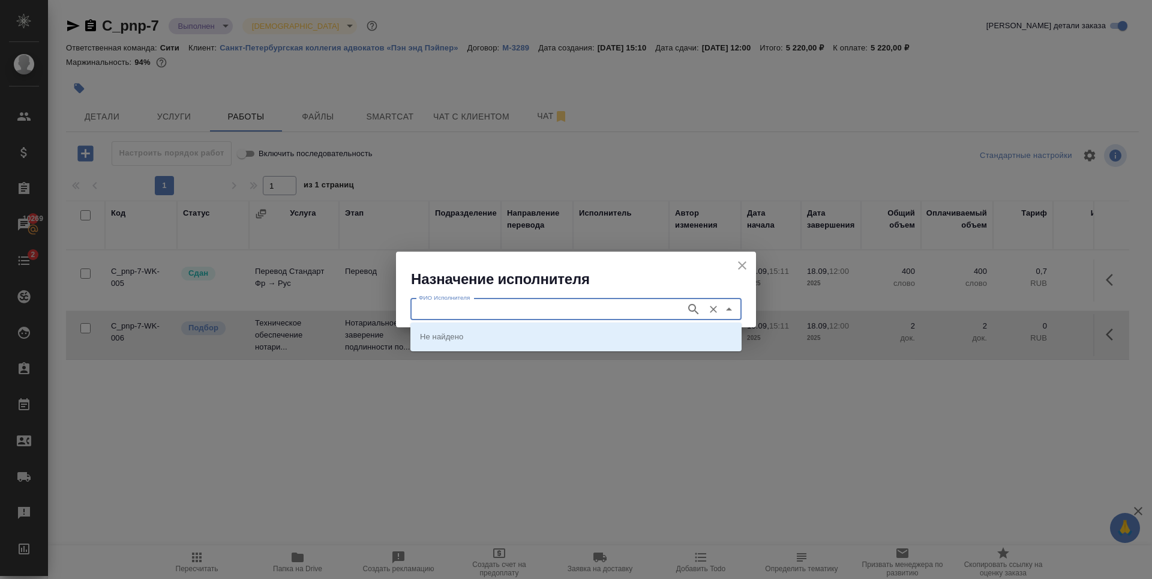
click at [474, 309] on input "ФИО Исполнителя" at bounding box center [547, 309] width 266 height 14
type input "шишенков"
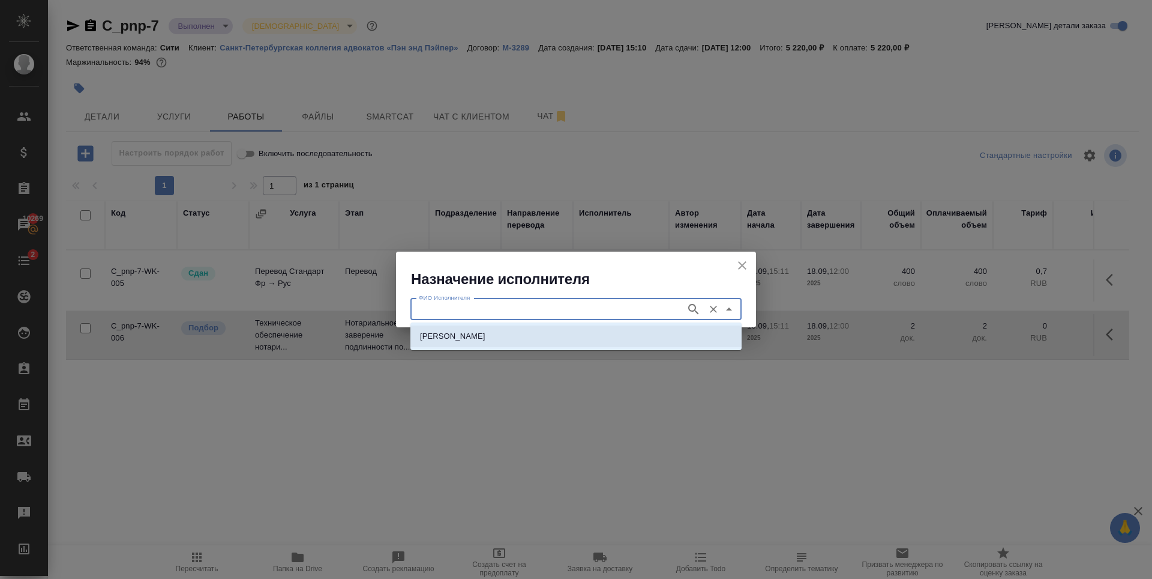
click at [468, 331] on p "НОТАРИУС Шишенков Леонид Васильевич" at bounding box center [452, 336] width 65 height 12
type input "НОТАРИУС Шишенков Леонид Васильевич"
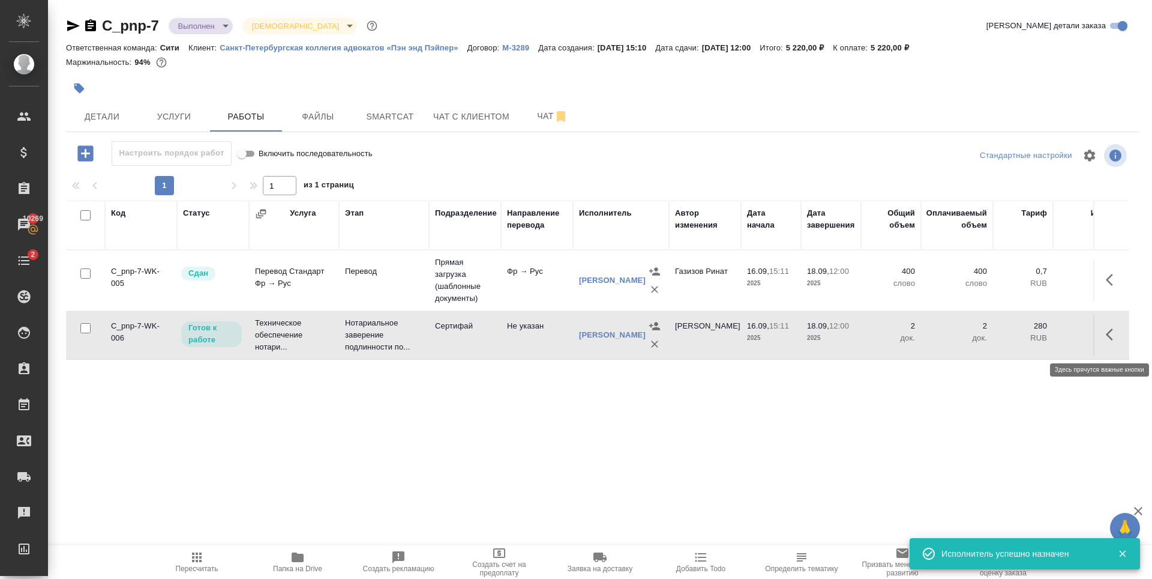
click at [1109, 339] on icon "button" at bounding box center [1109, 334] width 7 height 12
click at [1022, 340] on icon "button" at bounding box center [1025, 334] width 11 height 11
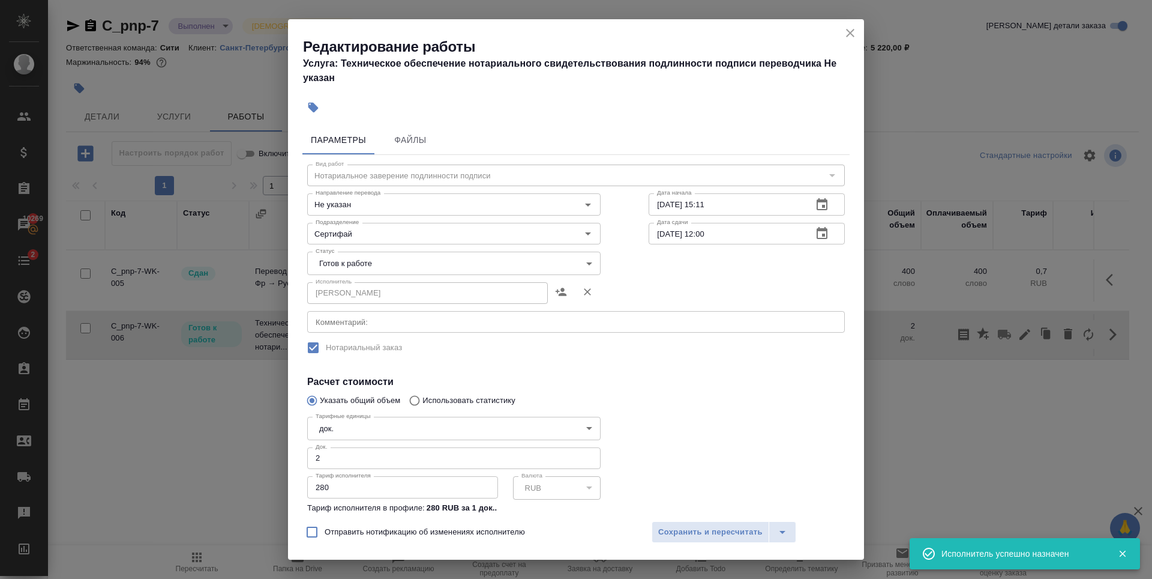
click at [415, 266] on body "🙏 .cls-1 fill:#fff; AWATERA Zaytseva Svetlana Клиенты Спецификации Заказы 10269…" at bounding box center [576, 289] width 1152 height 579
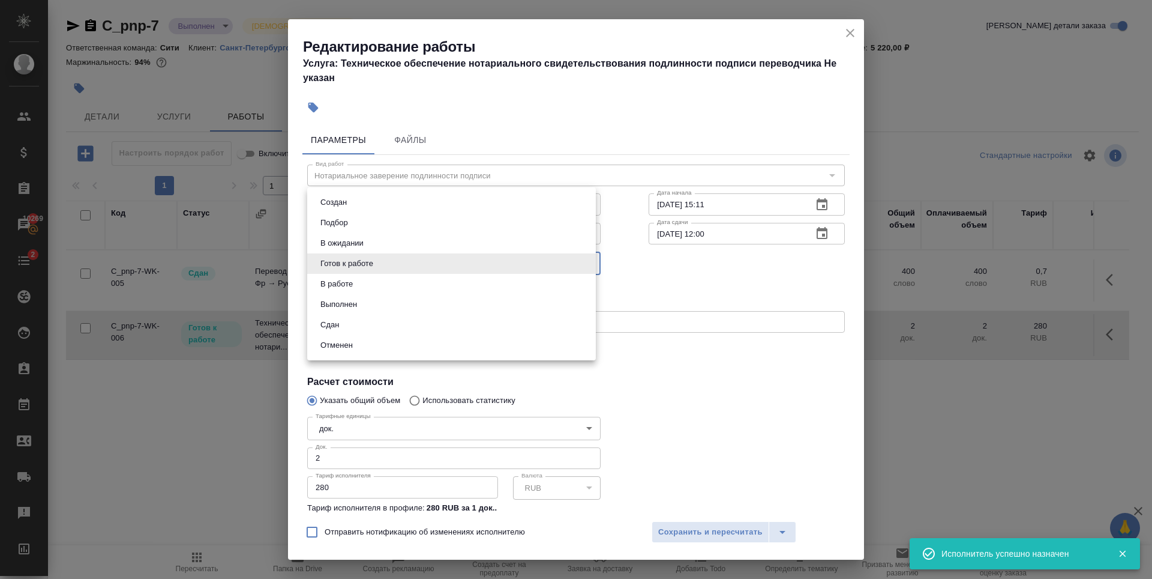
click at [354, 333] on li "Сдан" at bounding box center [451, 325] width 289 height 20
type input "closed"
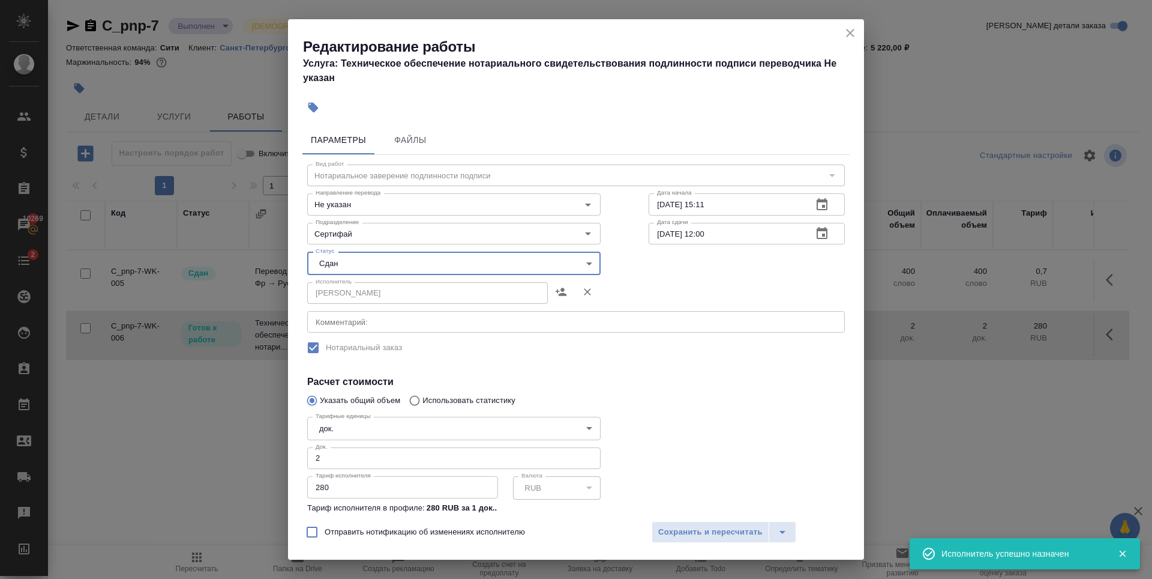
click at [708, 519] on div "Отправить нотификацию об изменениях исполнителю Сохранить и пересчитать" at bounding box center [576, 536] width 576 height 46
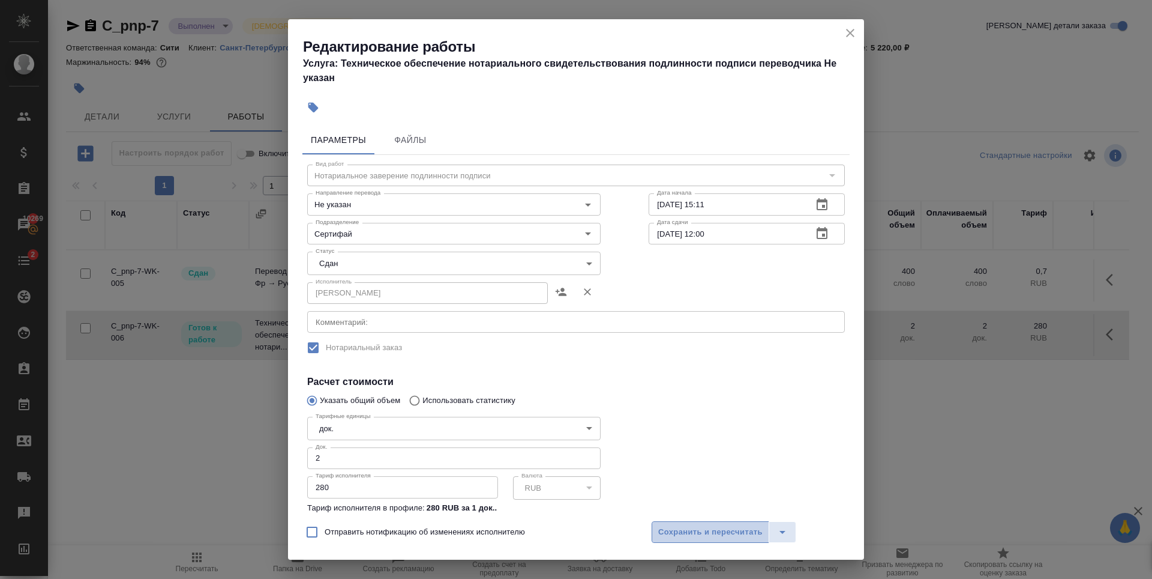
click at [709, 528] on span "Сохранить и пересчитать" at bounding box center [710, 532] width 104 height 14
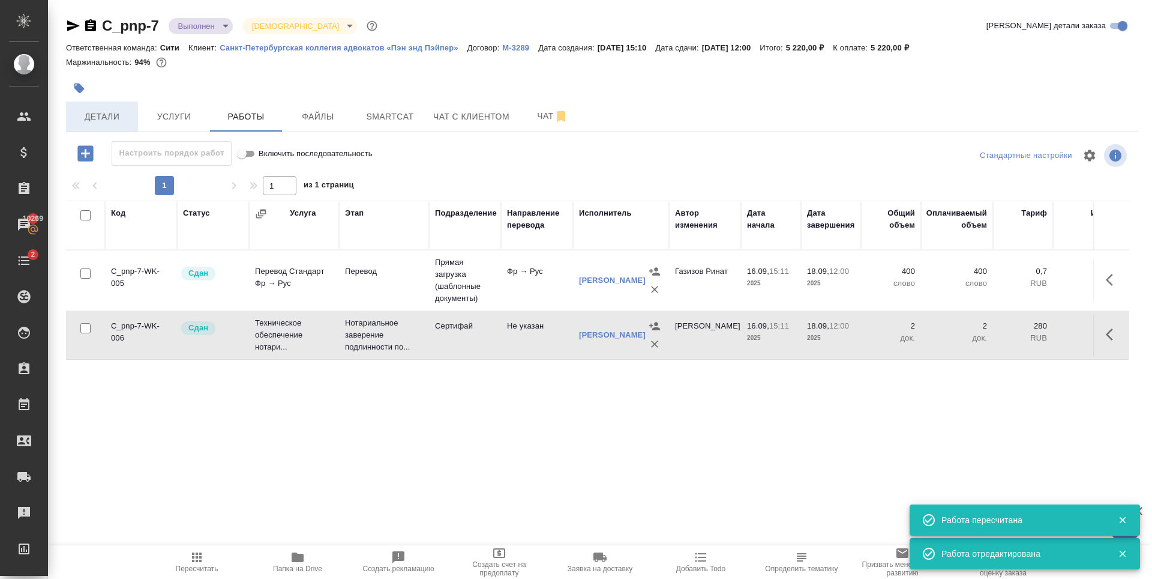
click at [94, 117] on span "Детали" at bounding box center [102, 116] width 58 height 15
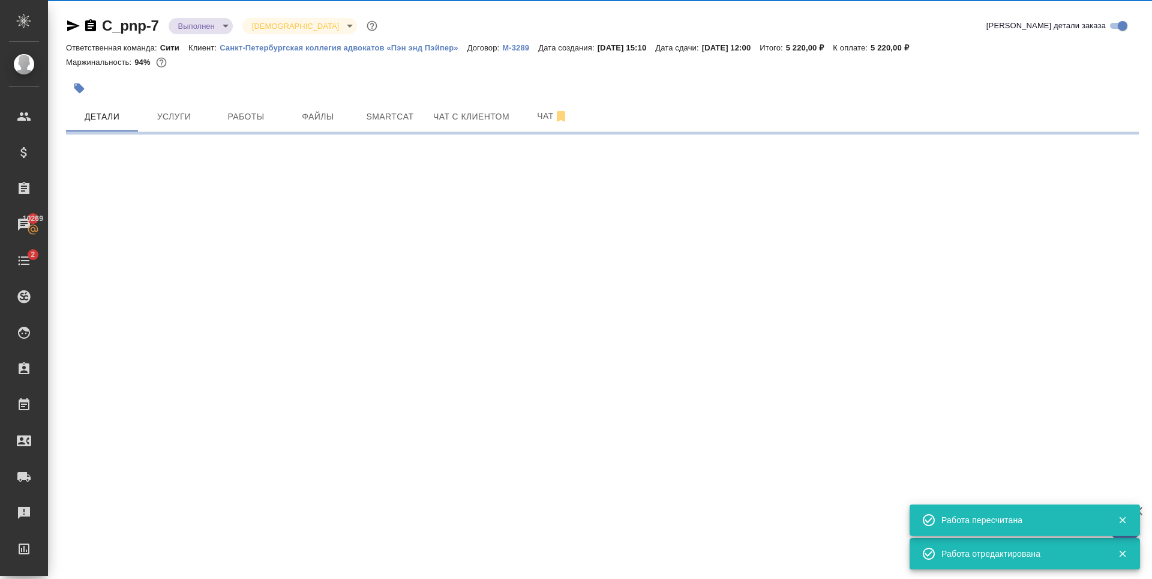
select select "RU"
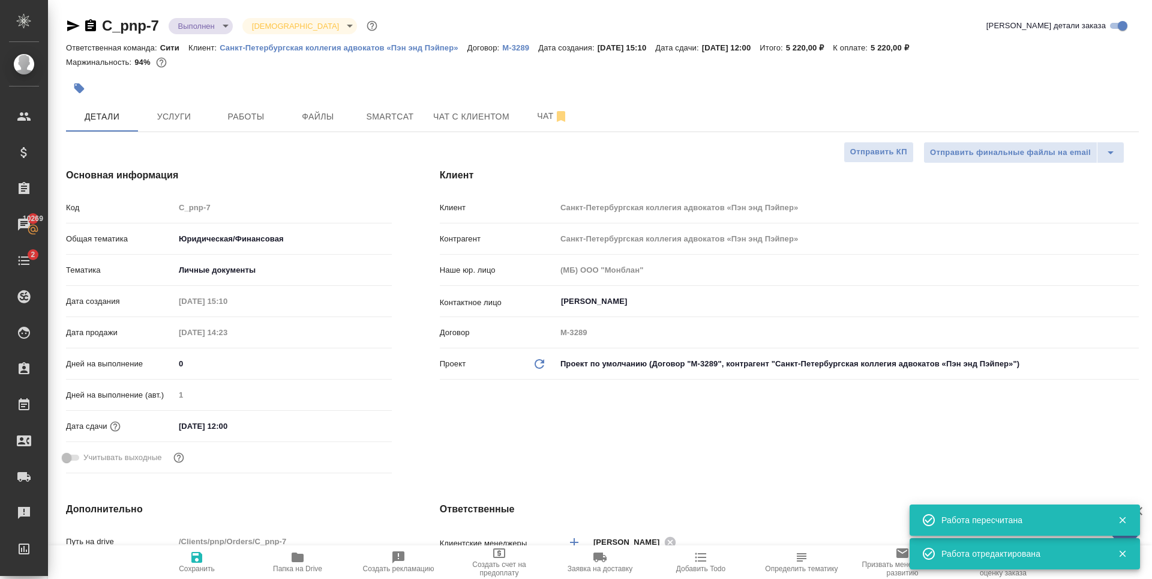
type textarea "x"
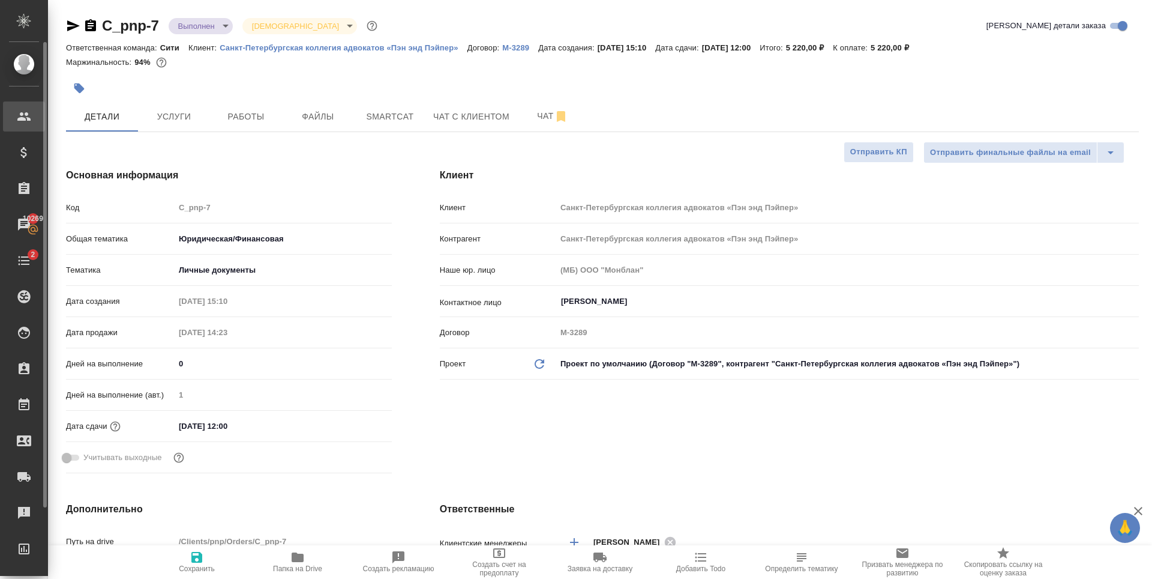
type textarea "x"
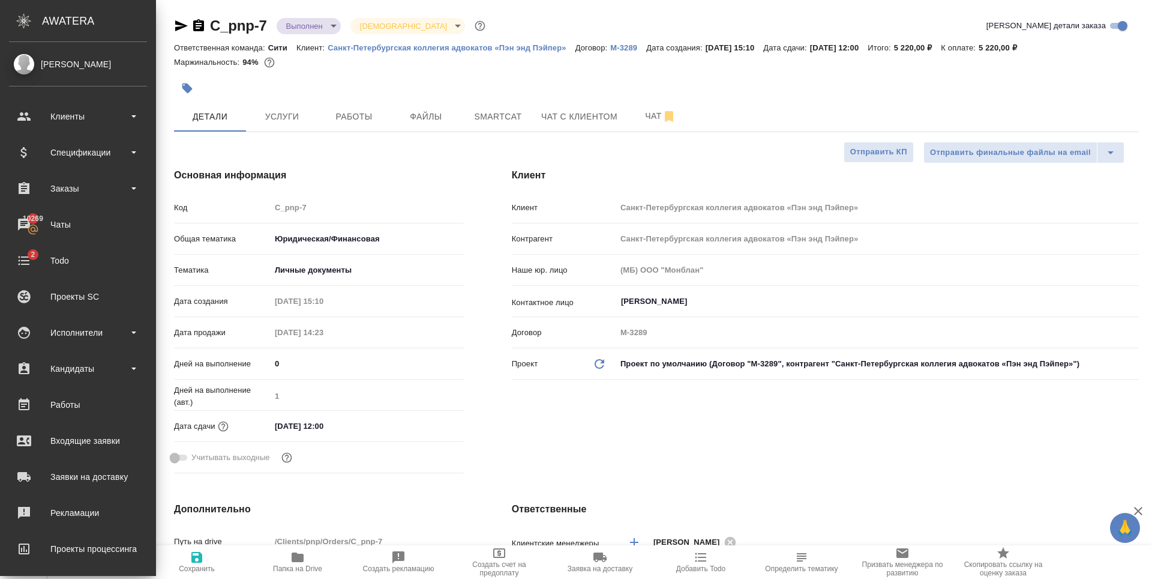
type textarea "x"
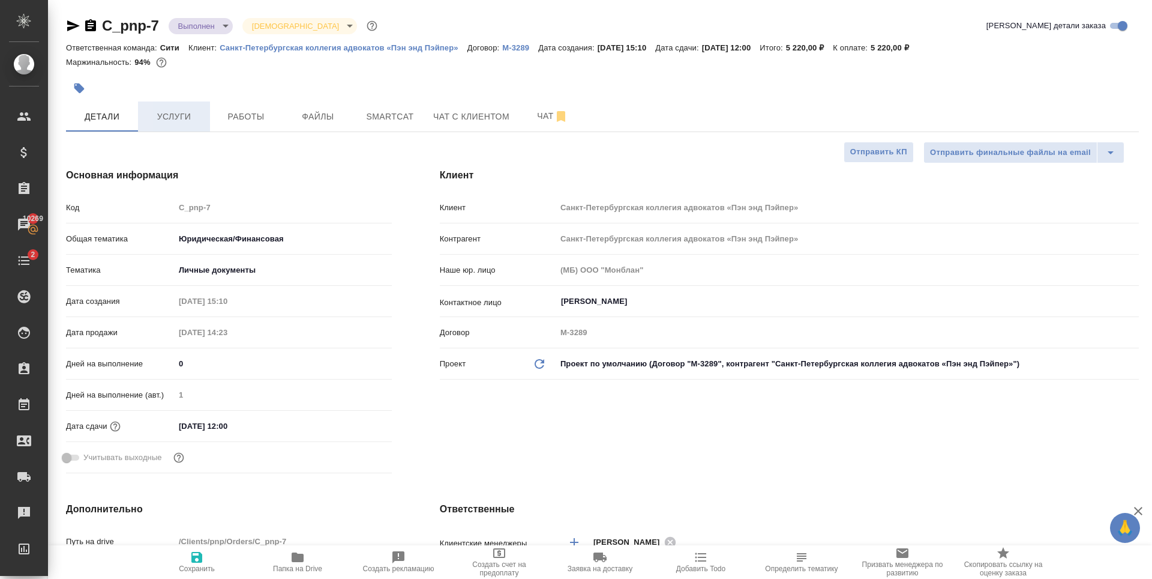
click at [161, 116] on span "Услуги" at bounding box center [174, 116] width 58 height 15
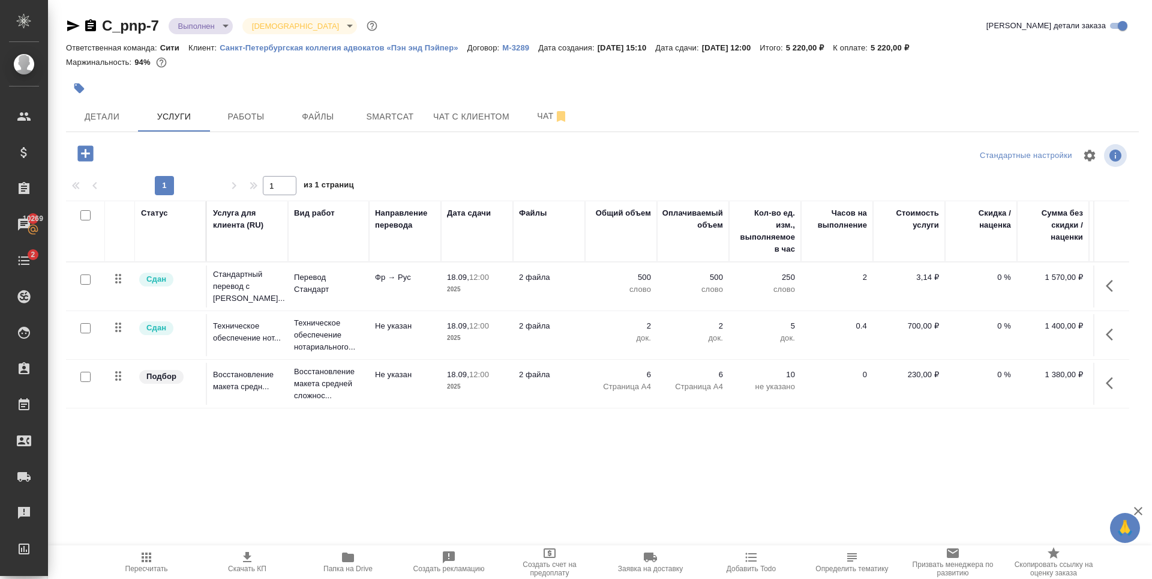
scroll to position [0, 68]
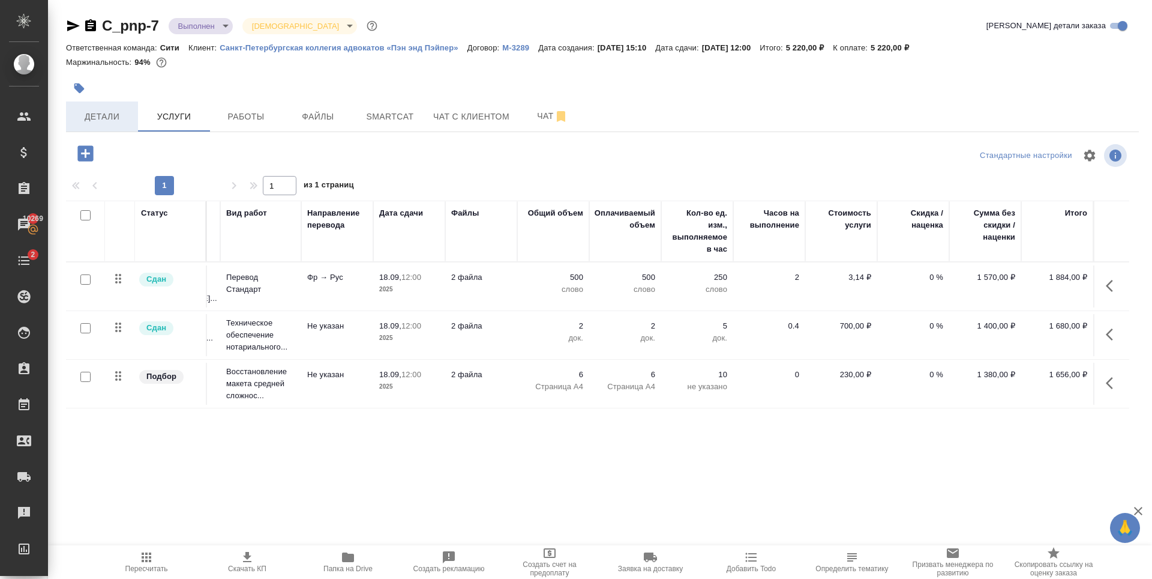
click at [109, 110] on span "Детали" at bounding box center [102, 116] width 58 height 15
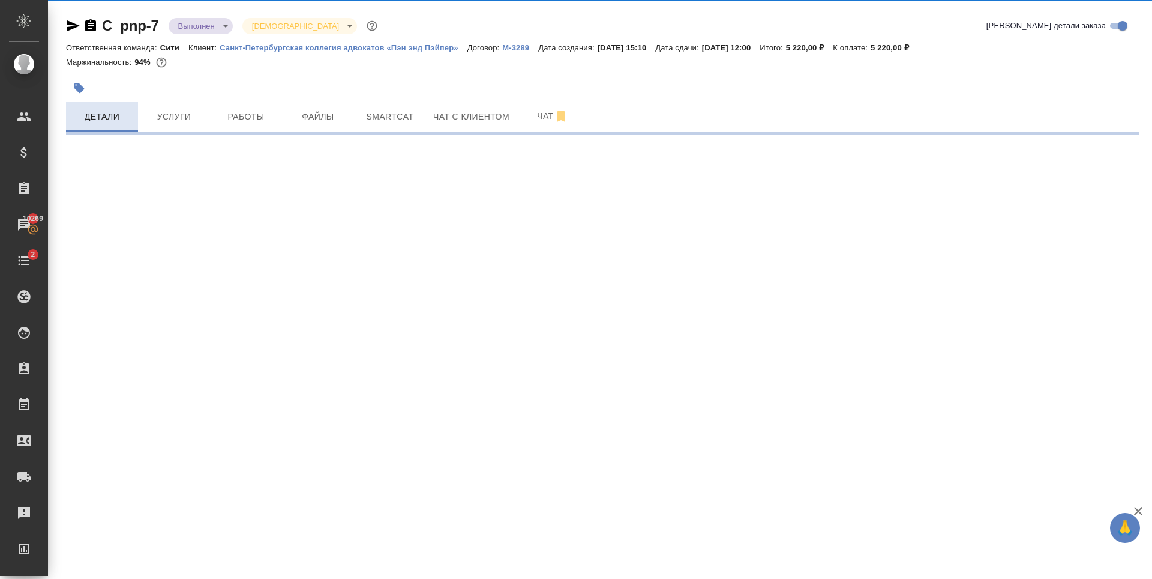
select select "RU"
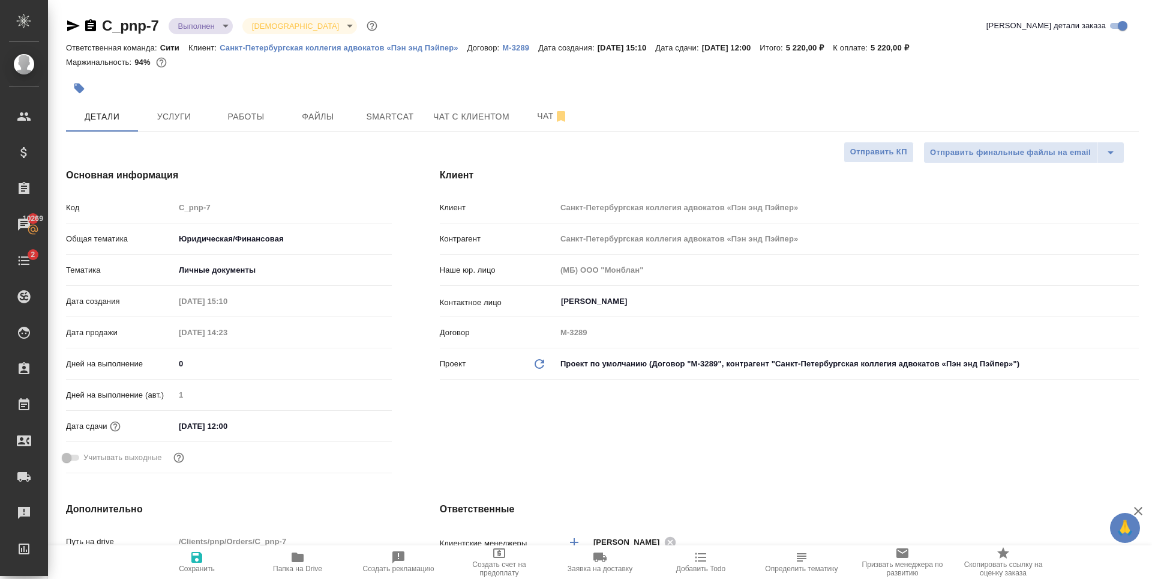
type textarea "x"
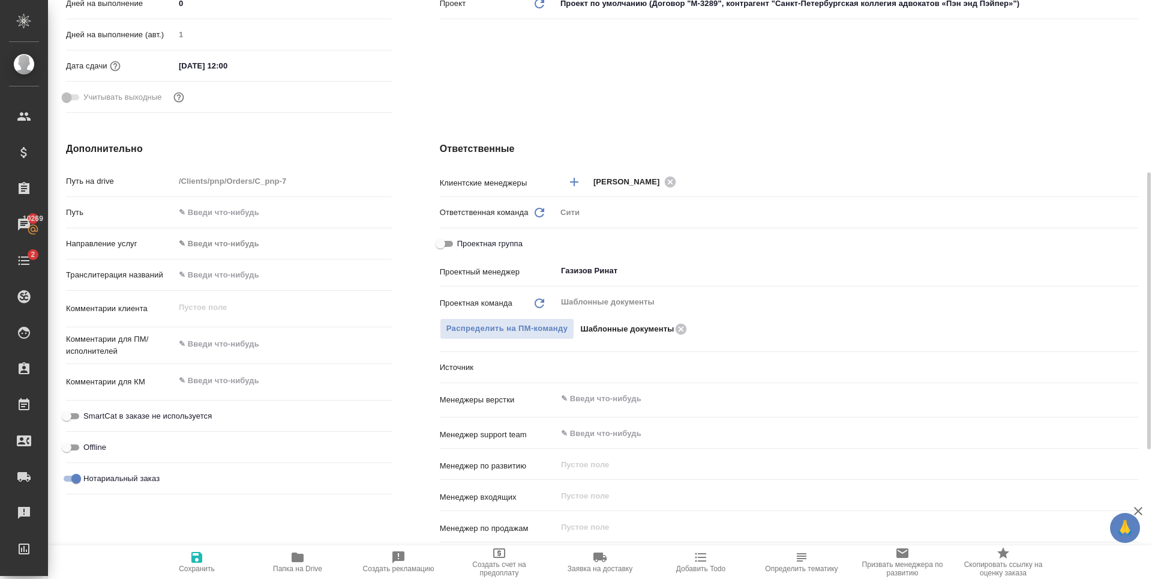
click at [480, 241] on span "Проектная группа" at bounding box center [489, 244] width 65 height 12
click at [462, 241] on input "Проектная группа" at bounding box center [440, 243] width 43 height 14
checkbox input "true"
type textarea "x"
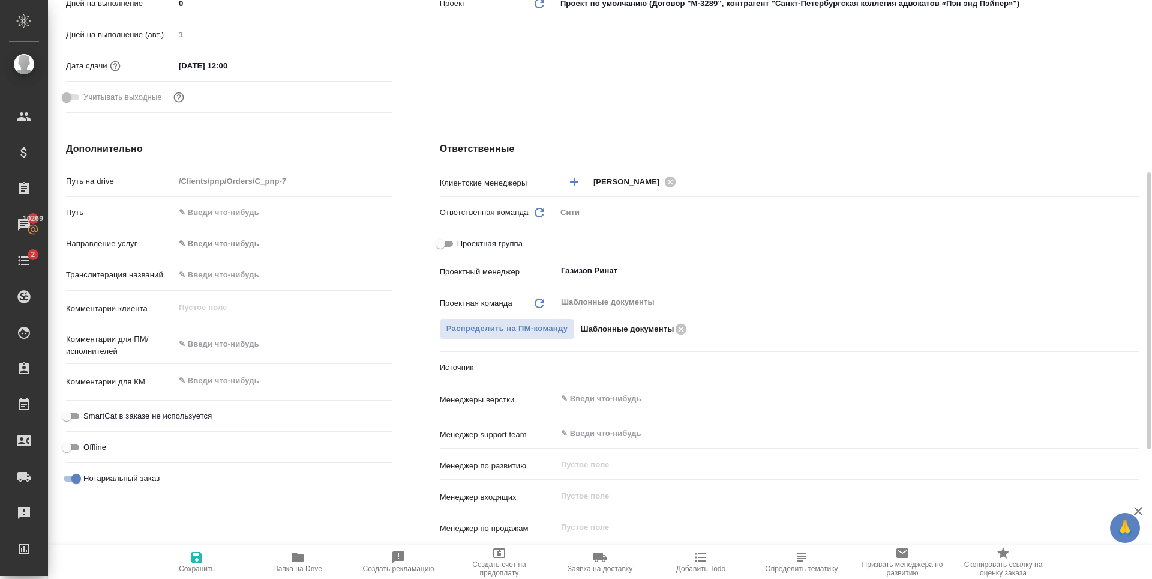
type textarea "x"
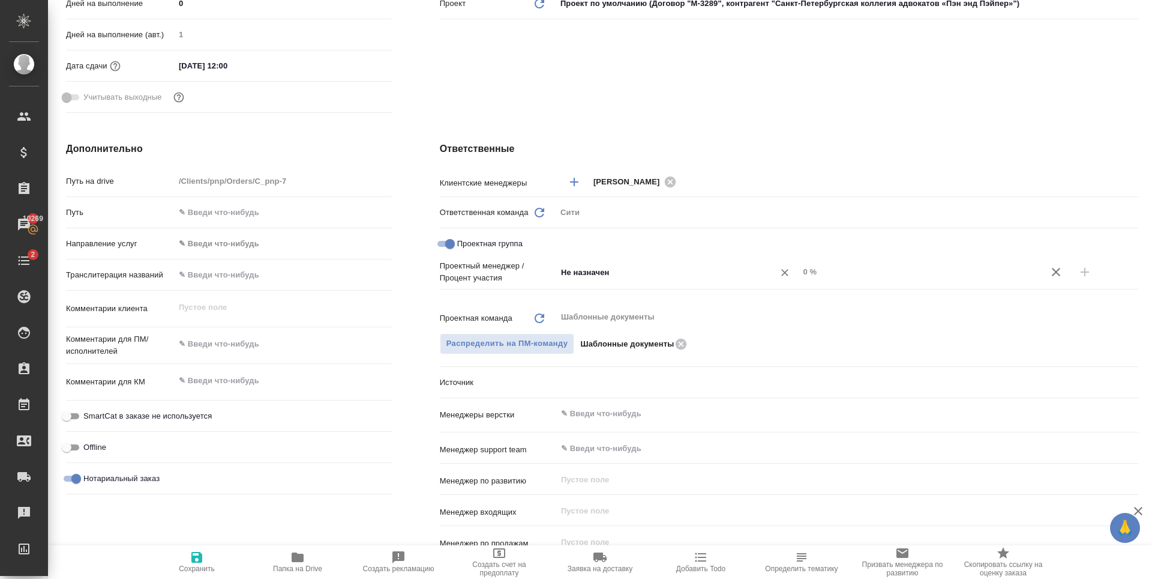
click at [590, 276] on input "Не назначен" at bounding box center [658, 272] width 196 height 14
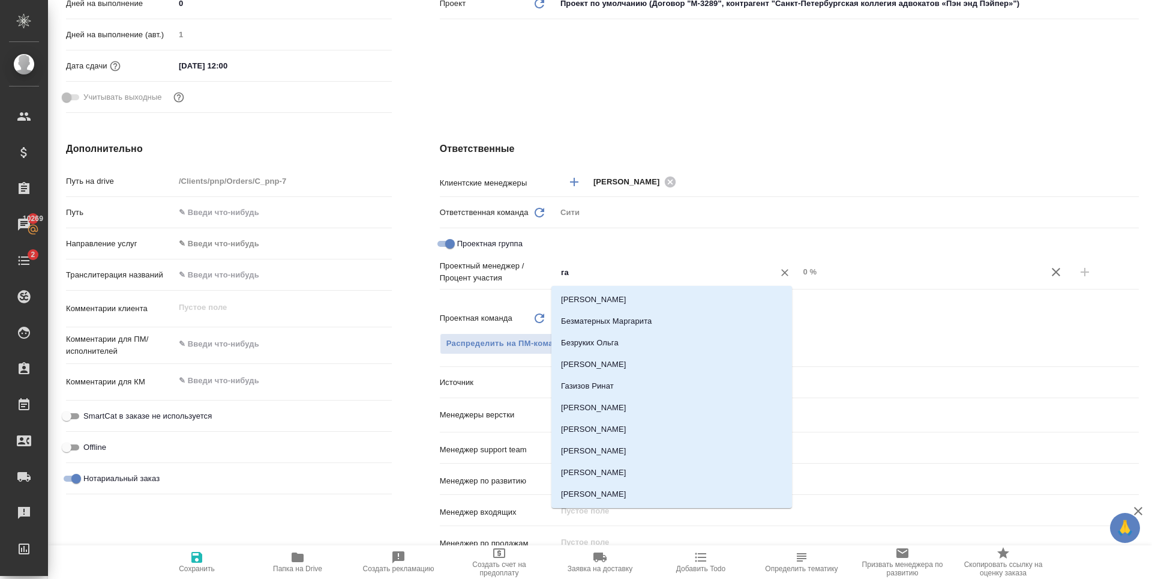
type input "газ"
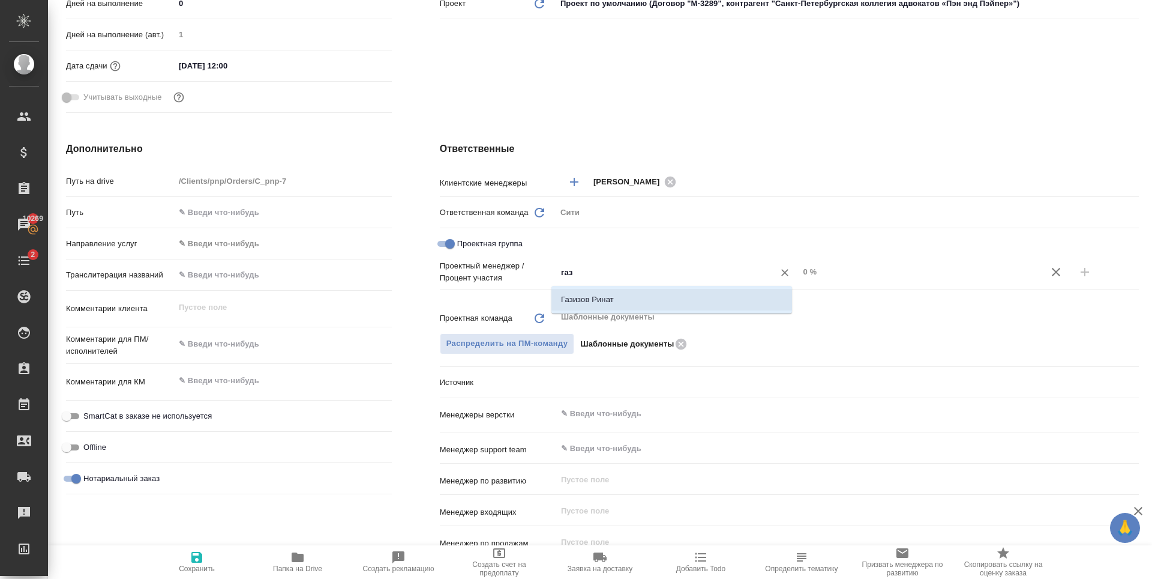
click at [572, 309] on li "Газизов Ринат" at bounding box center [672, 300] width 241 height 22
type textarea "x"
click at [822, 267] on input "0 %" at bounding box center [920, 271] width 242 height 17
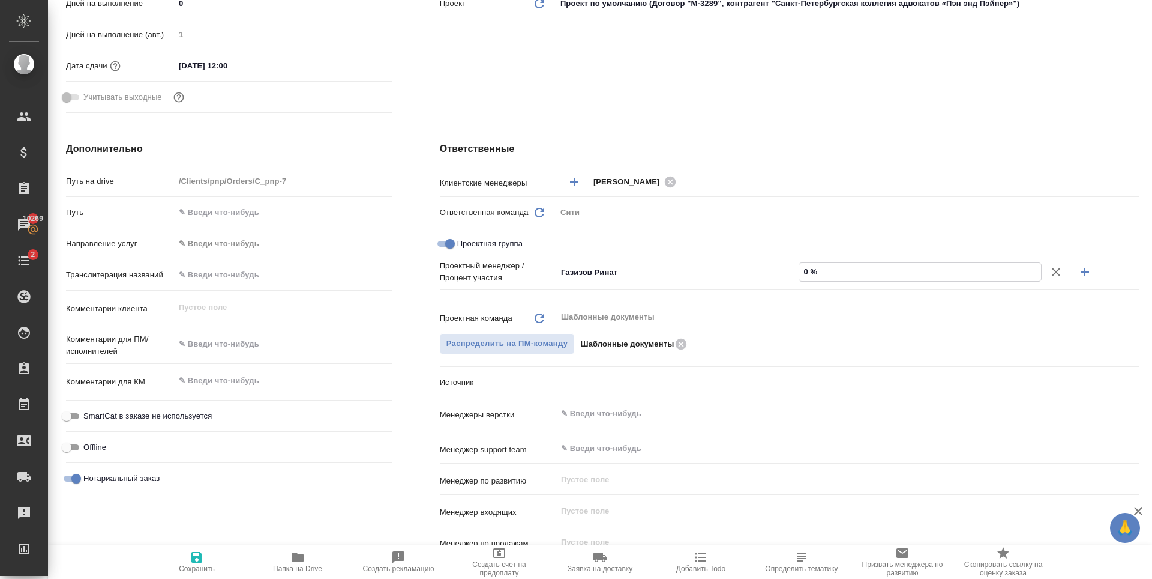
type textarea "x"
type input "06 %"
type textarea "x"
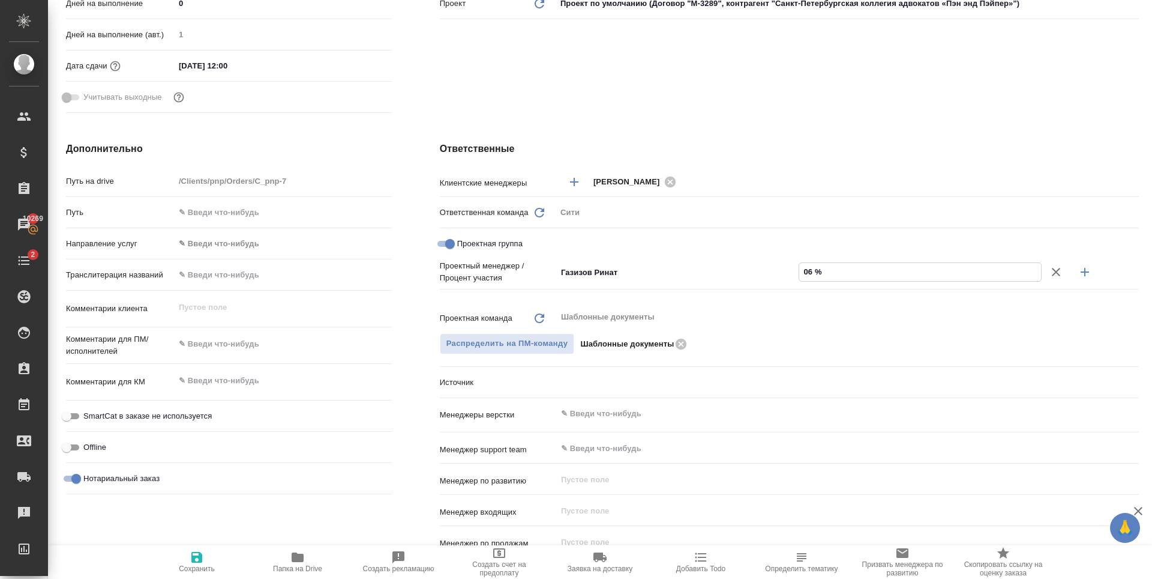
type textarea "x"
click at [801, 274] on input "068 %" at bounding box center [920, 271] width 242 height 17
type input "68 %"
type textarea "x"
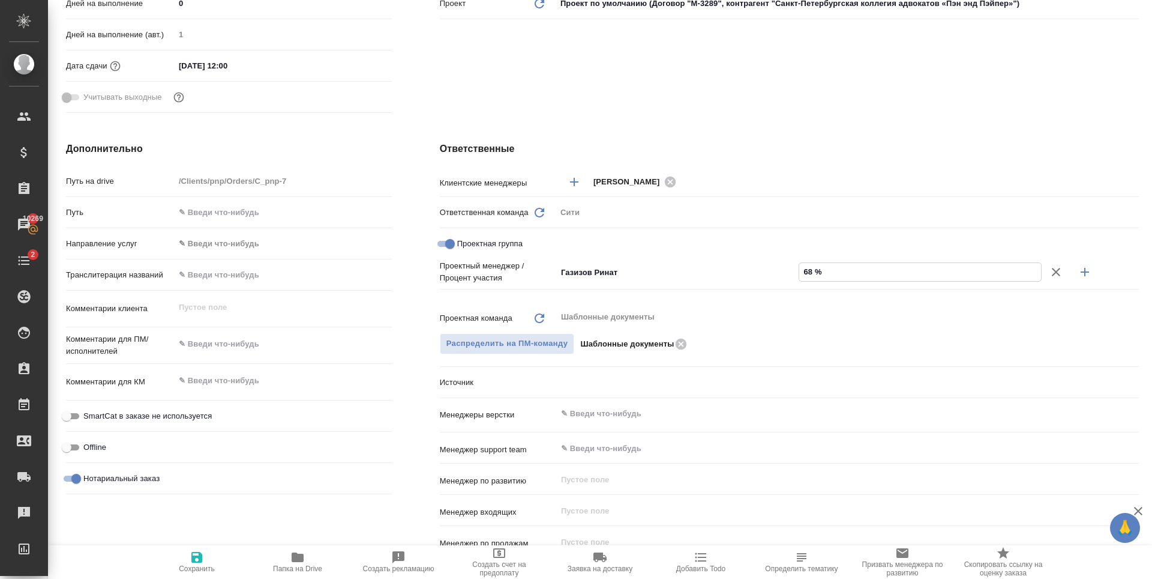
type textarea "x"
type input "68 %"
click at [1078, 274] on icon "button" at bounding box center [1085, 272] width 14 height 14
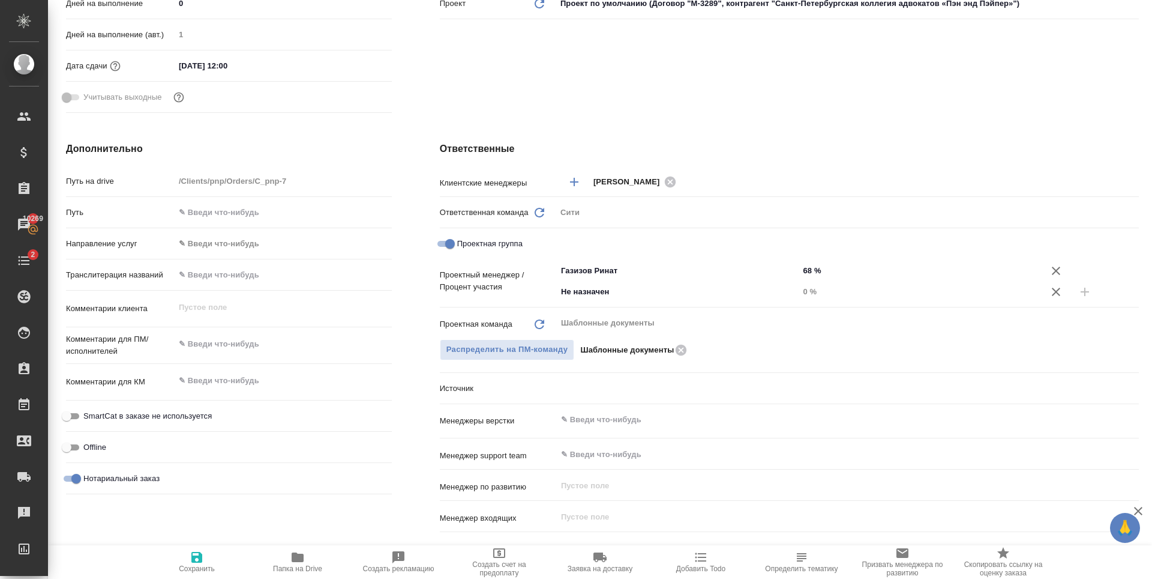
type textarea "x"
click at [612, 297] on input "Не назначен" at bounding box center [658, 291] width 196 height 14
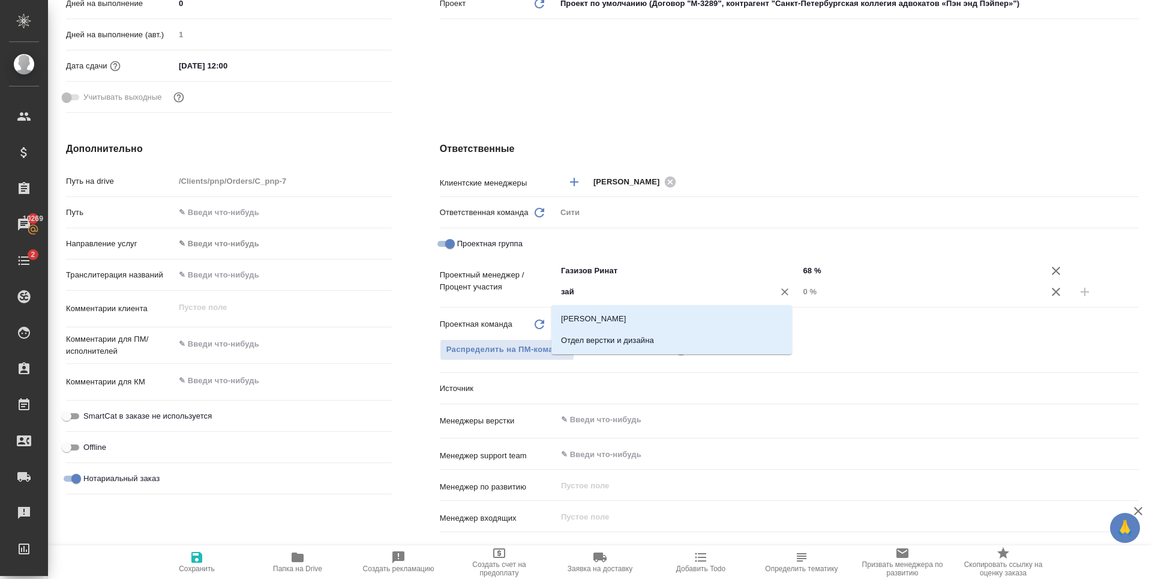
type input "зайц"
click at [619, 312] on li "[PERSON_NAME]" at bounding box center [672, 319] width 241 height 22
type textarea "x"
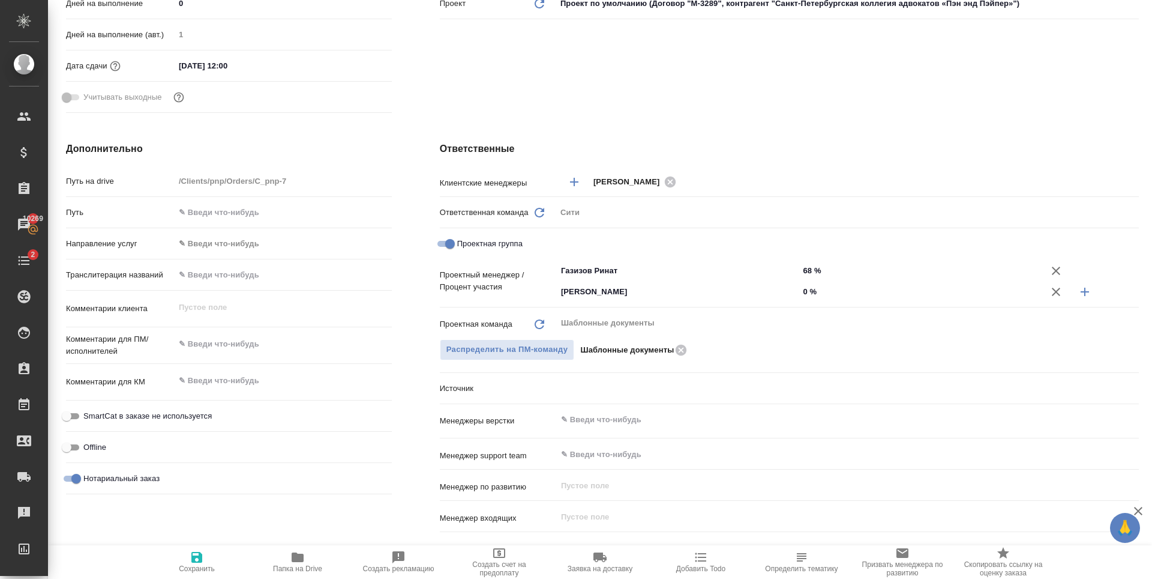
click at [802, 298] on input "0 %" at bounding box center [920, 291] width 243 height 17
type textarea "x"
type input "32 %"
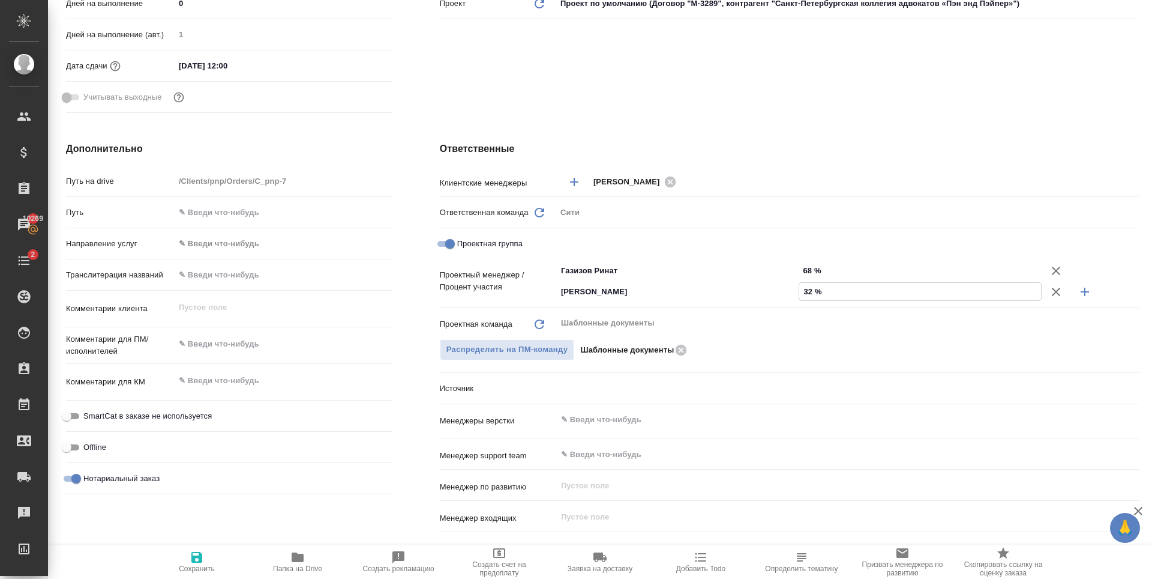
type textarea "x"
type input "32 %"
click at [190, 559] on icon "button" at bounding box center [197, 557] width 14 height 14
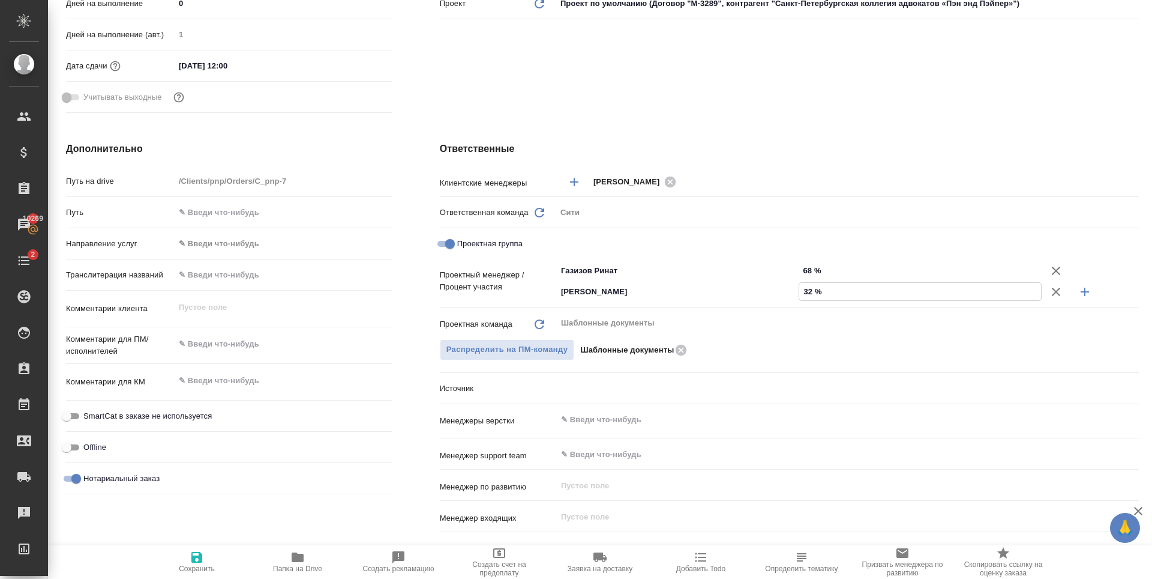
type textarea "x"
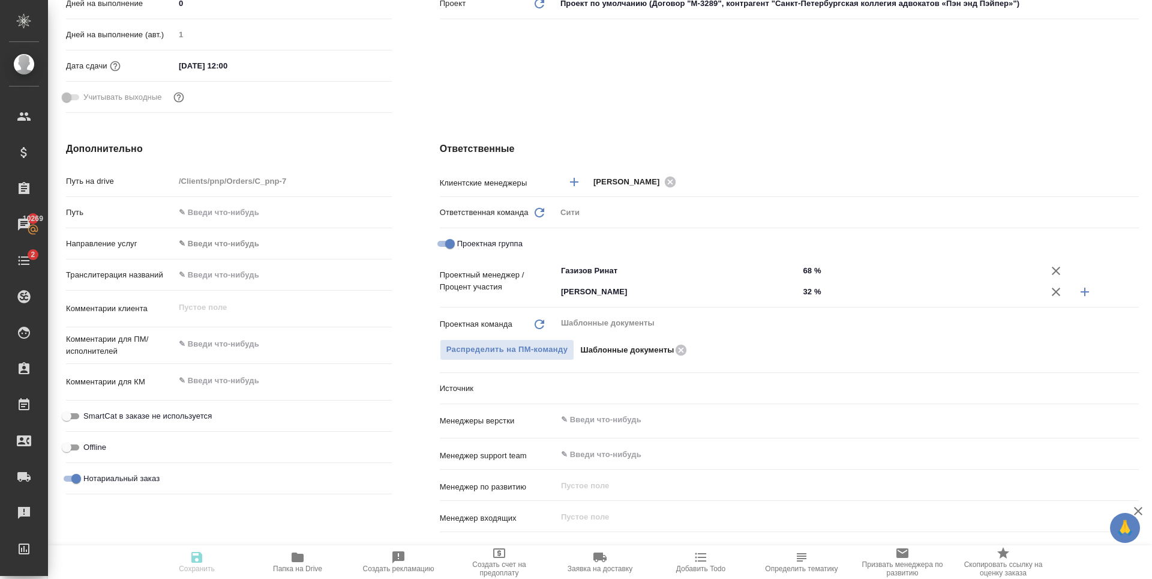
type textarea "x"
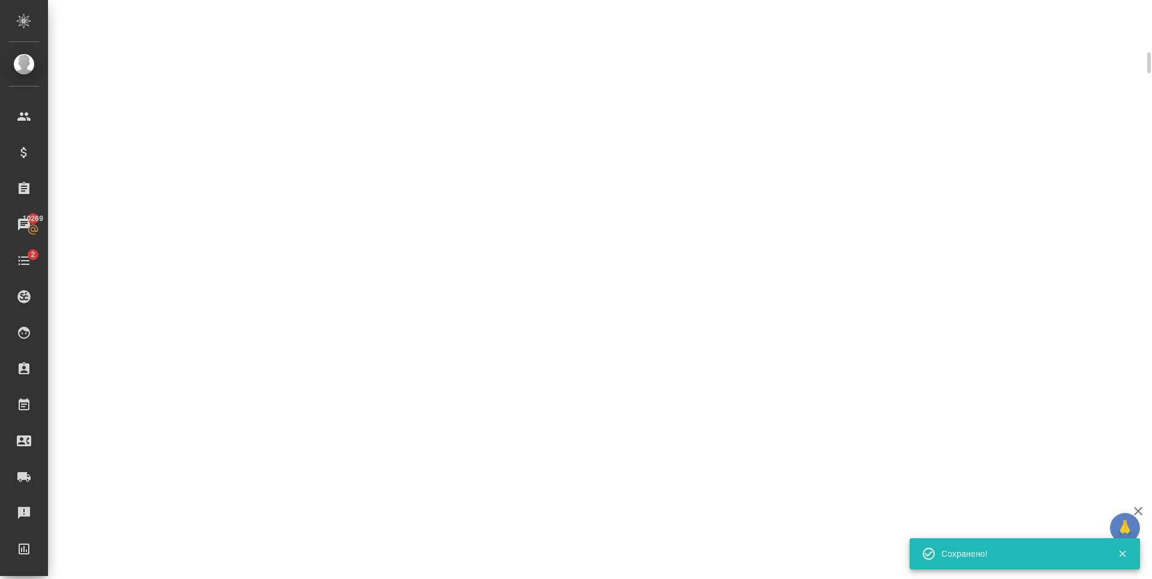
select select "RU"
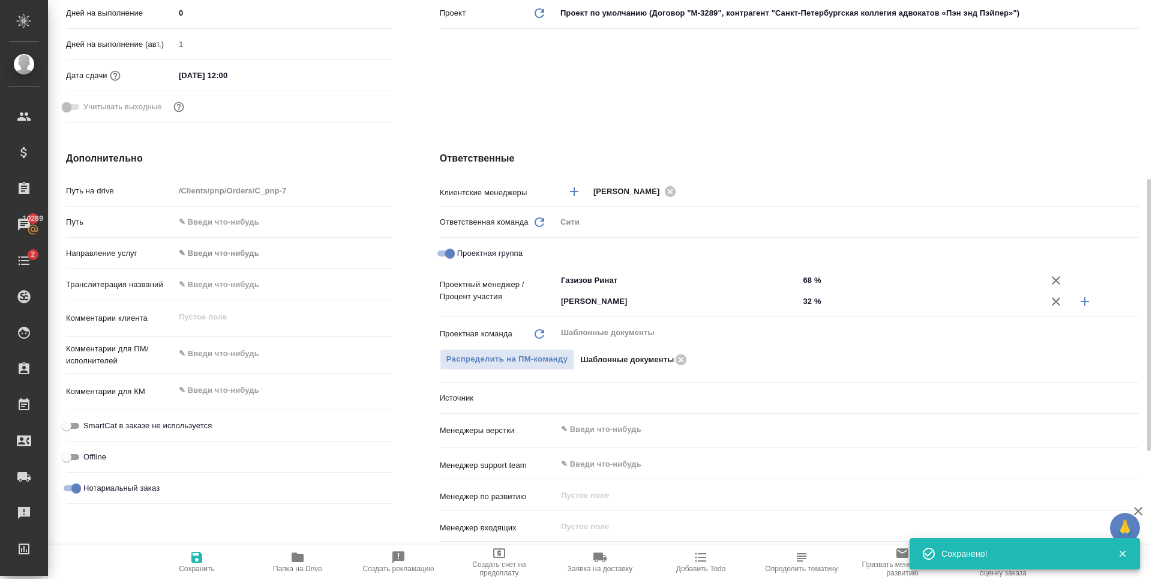
type textarea "x"
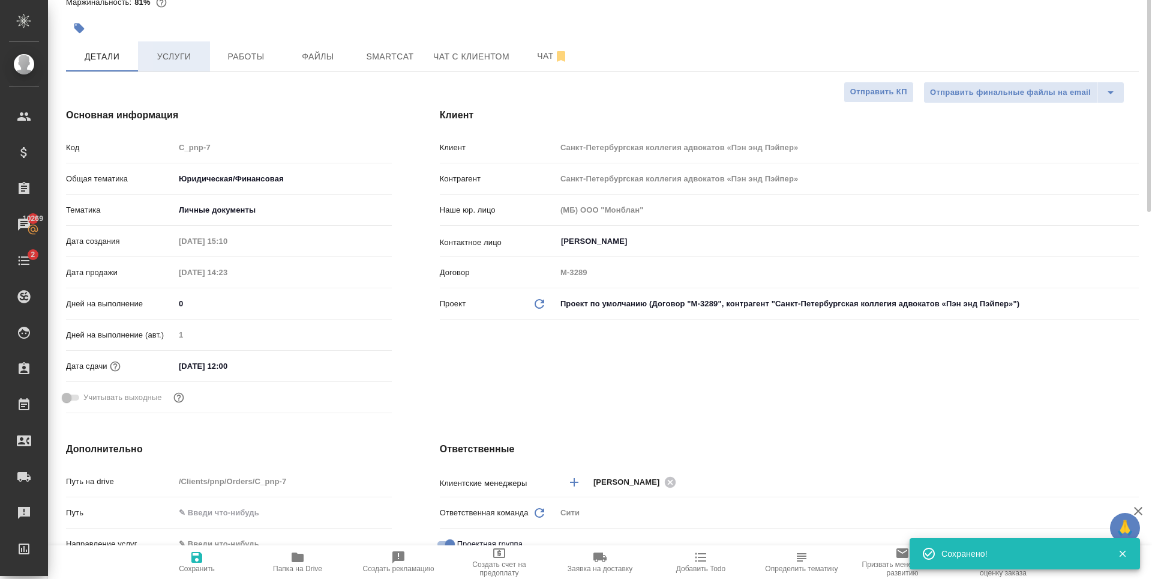
scroll to position [0, 0]
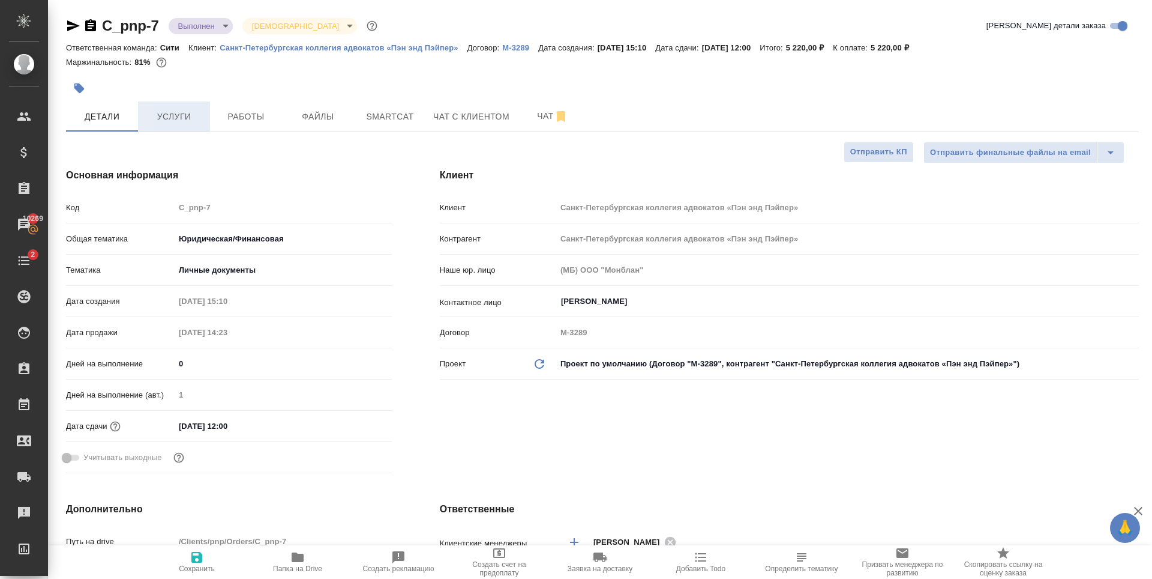
click at [203, 119] on button "Услуги" at bounding box center [174, 116] width 72 height 30
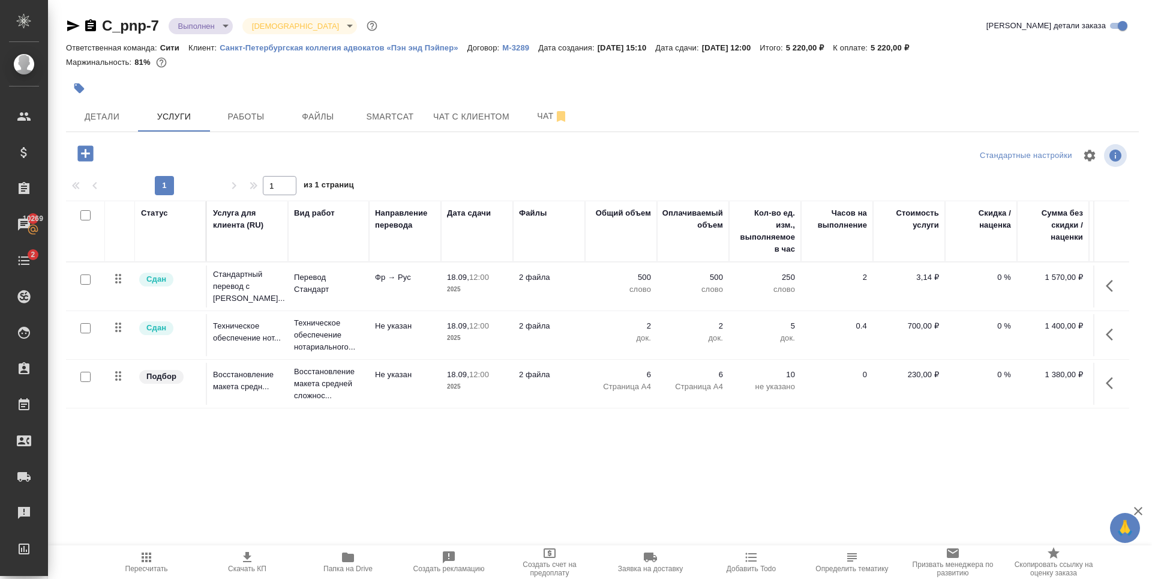
click at [226, 119] on span "Работы" at bounding box center [246, 116] width 58 height 15
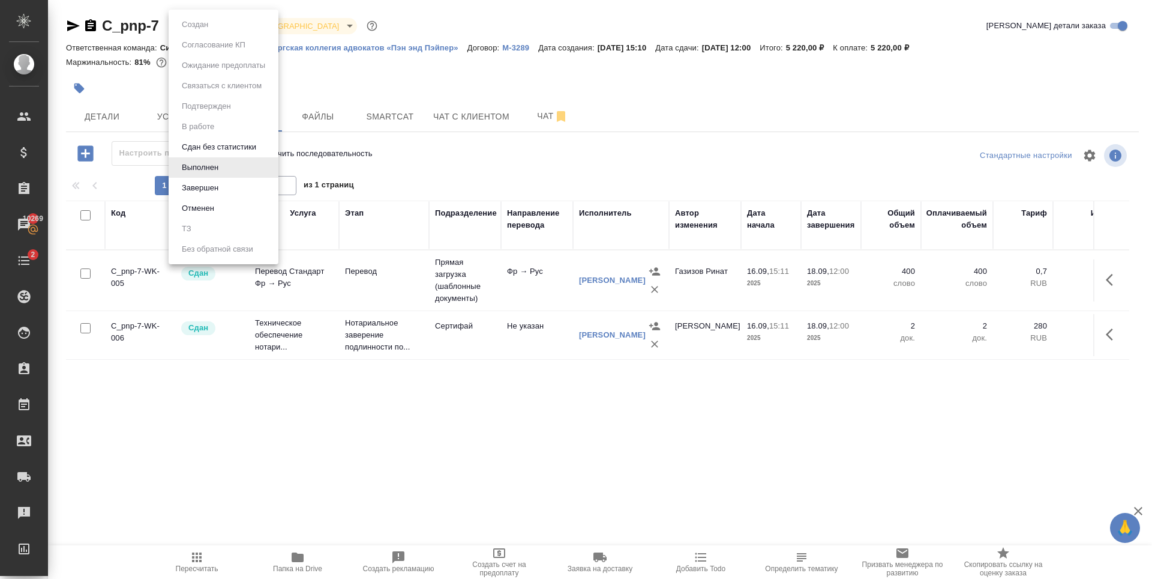
click at [213, 32] on body "🙏 .cls-1 fill:#fff; AWATERA Zaytseva Svetlana Клиенты Спецификации Заказы 10269…" at bounding box center [576, 289] width 1152 height 579
drag, startPoint x: 697, startPoint y: 467, endPoint x: 752, endPoint y: 460, distance: 55.7
click at [752, 460] on div at bounding box center [576, 289] width 1152 height 579
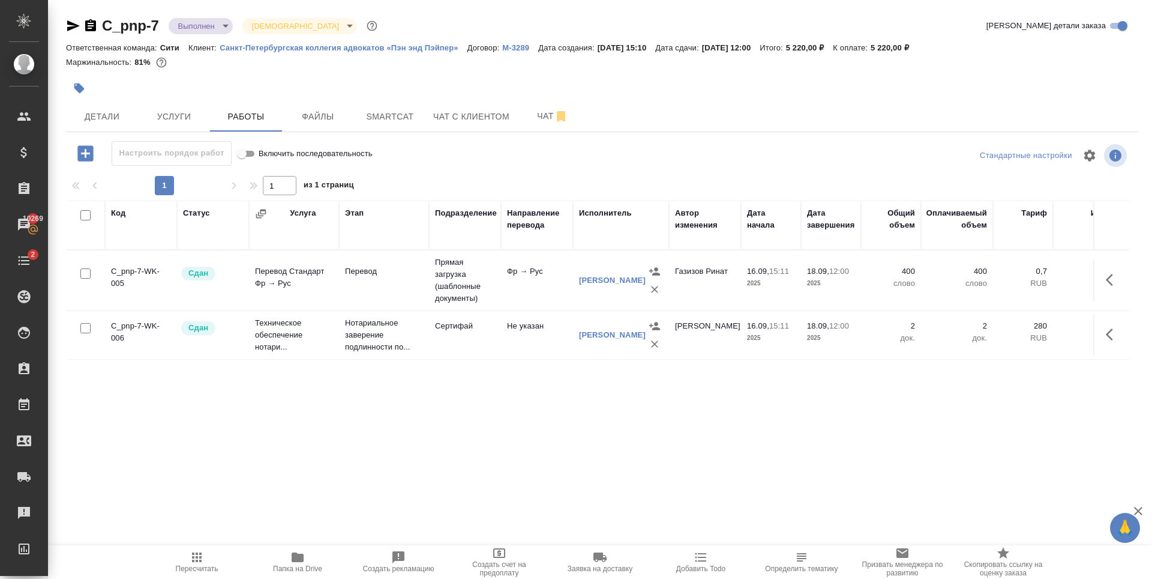
drag, startPoint x: 752, startPoint y: 460, endPoint x: 769, endPoint y: 460, distance: 16.8
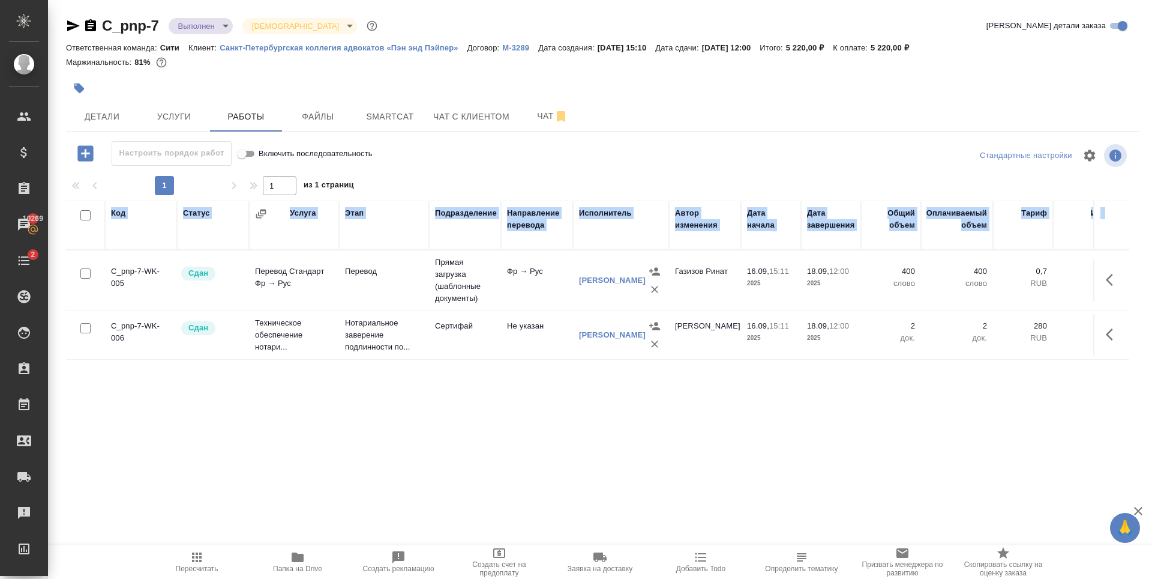
click at [202, 32] on body "🙏 .cls-1 fill:#fff; AWATERA Zaytseva Svetlana Клиенты Спецификации Заказы 10269…" at bounding box center [576, 289] width 1152 height 579
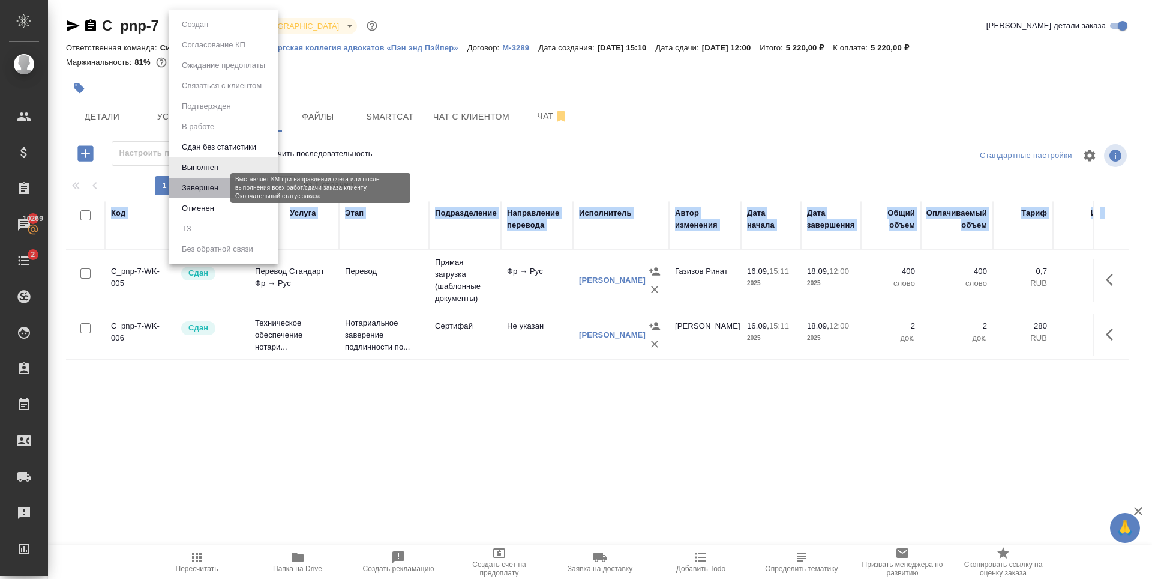
click at [199, 194] on button "Завершен" at bounding box center [200, 187] width 44 height 13
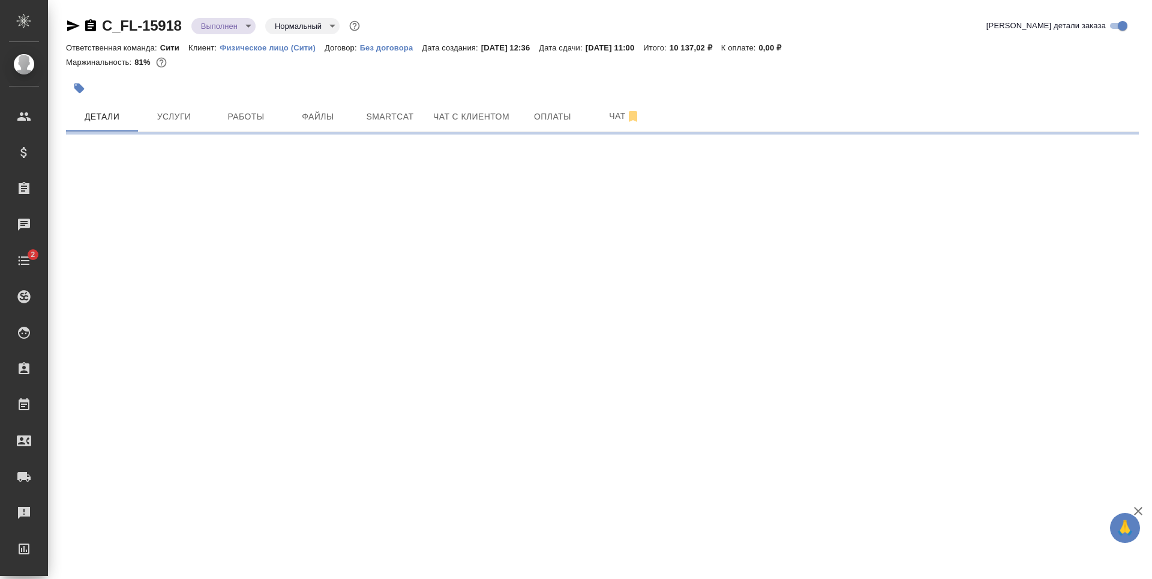
select select "RU"
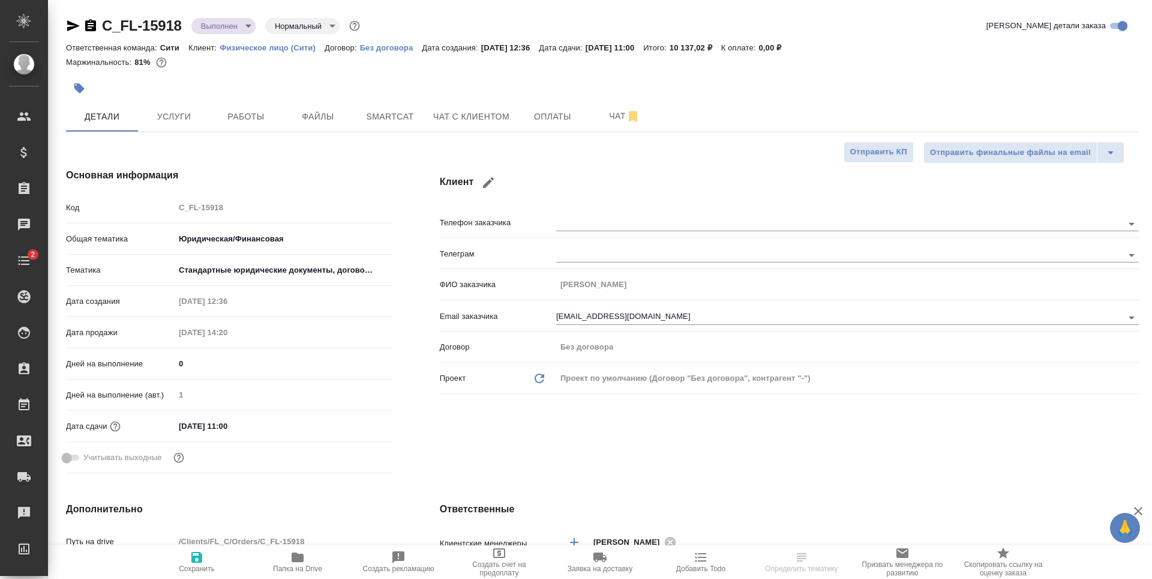
type textarea "x"
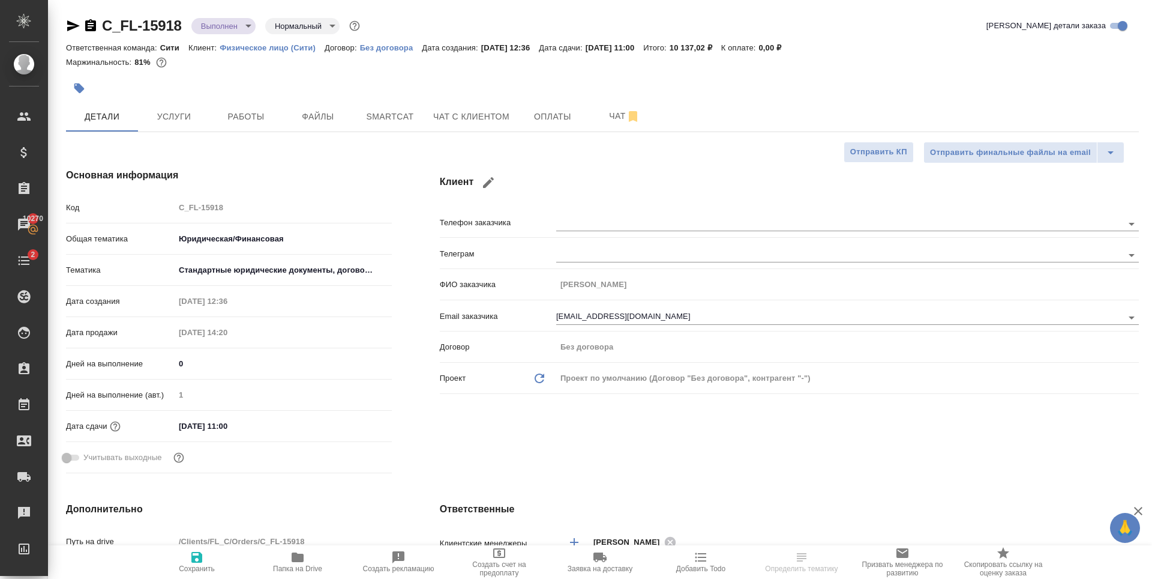
type textarea "x"
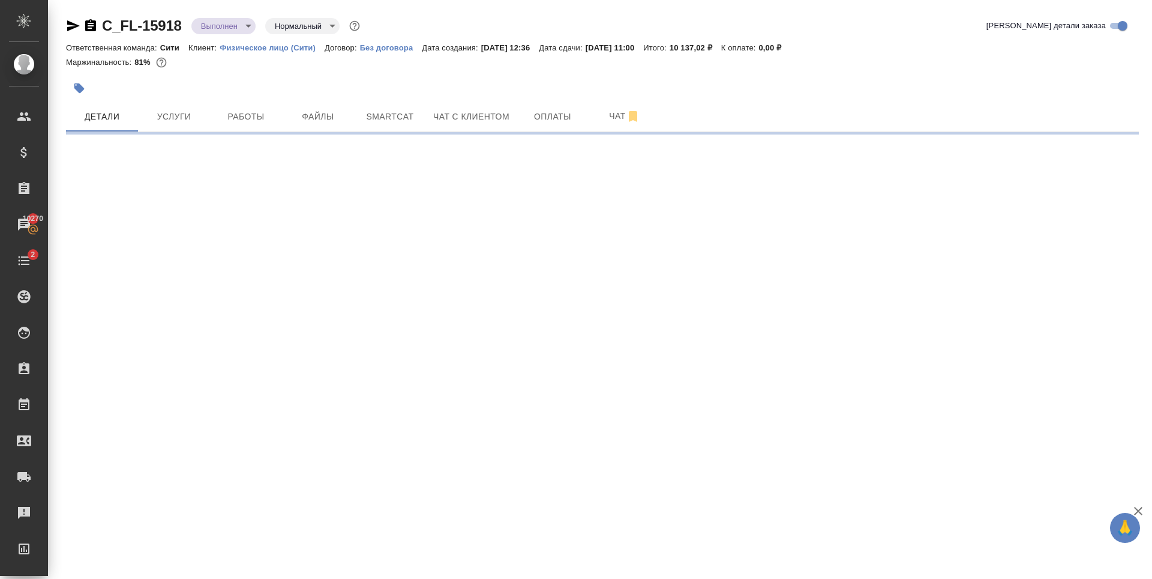
select select "RU"
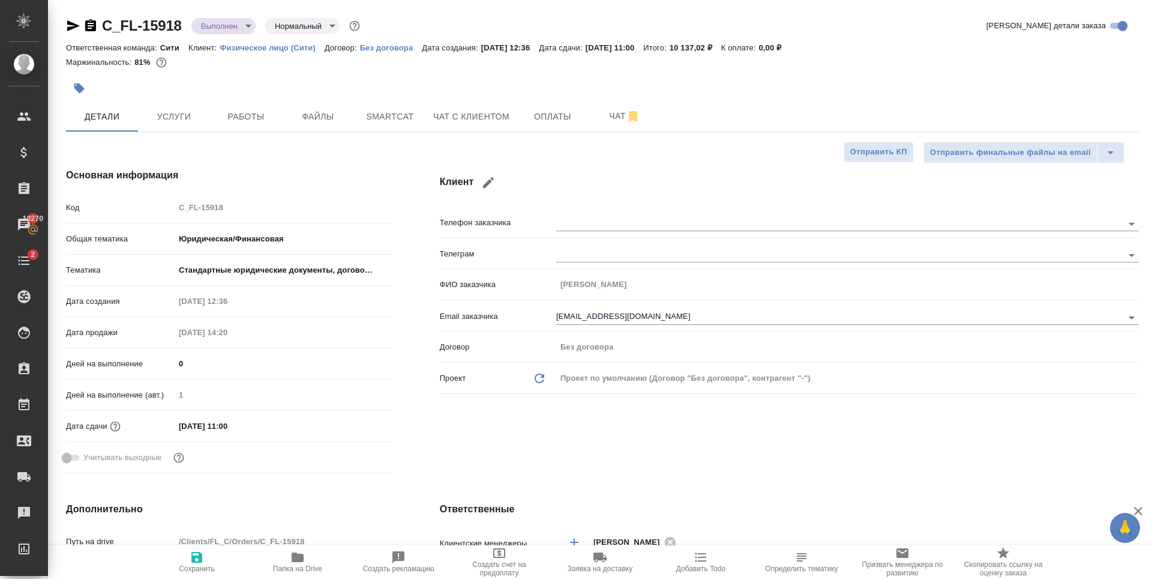
type textarea "x"
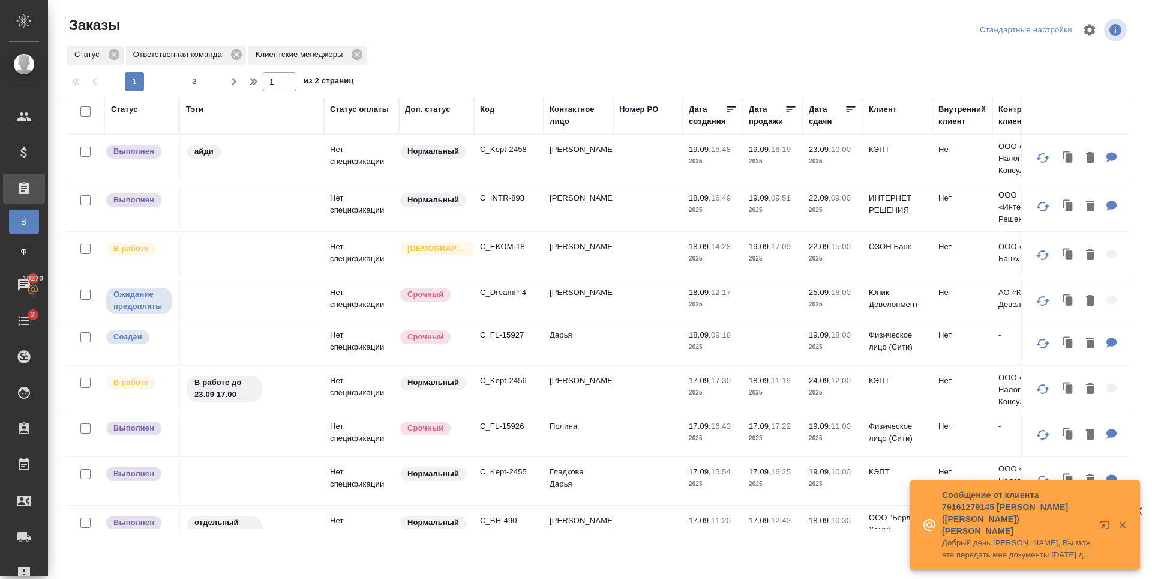
scroll to position [420, 0]
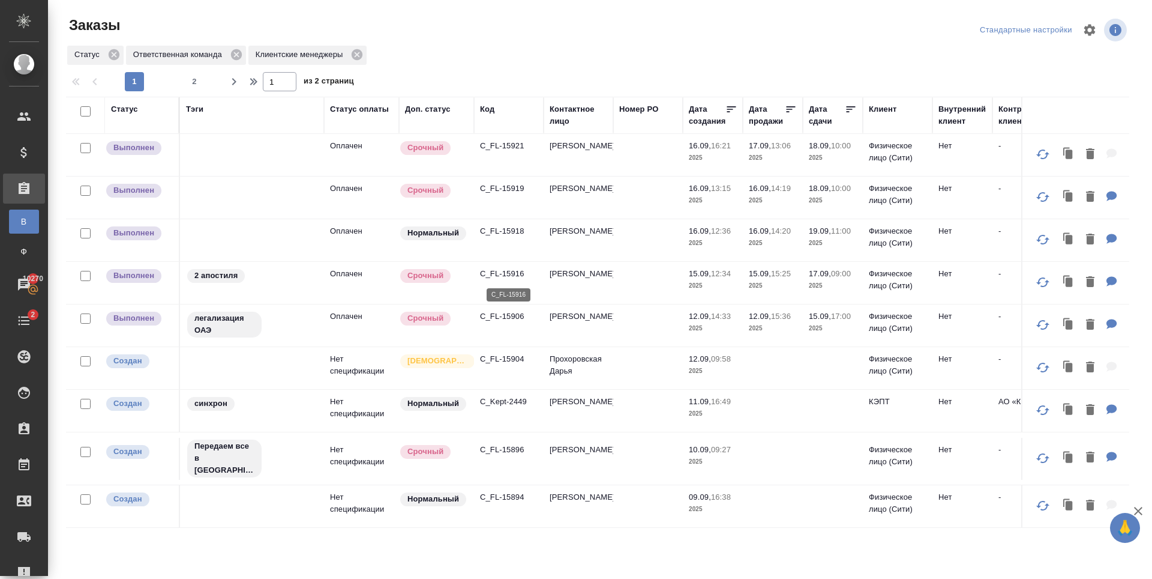
click at [501, 269] on p "C_FL-15916" at bounding box center [509, 274] width 58 height 12
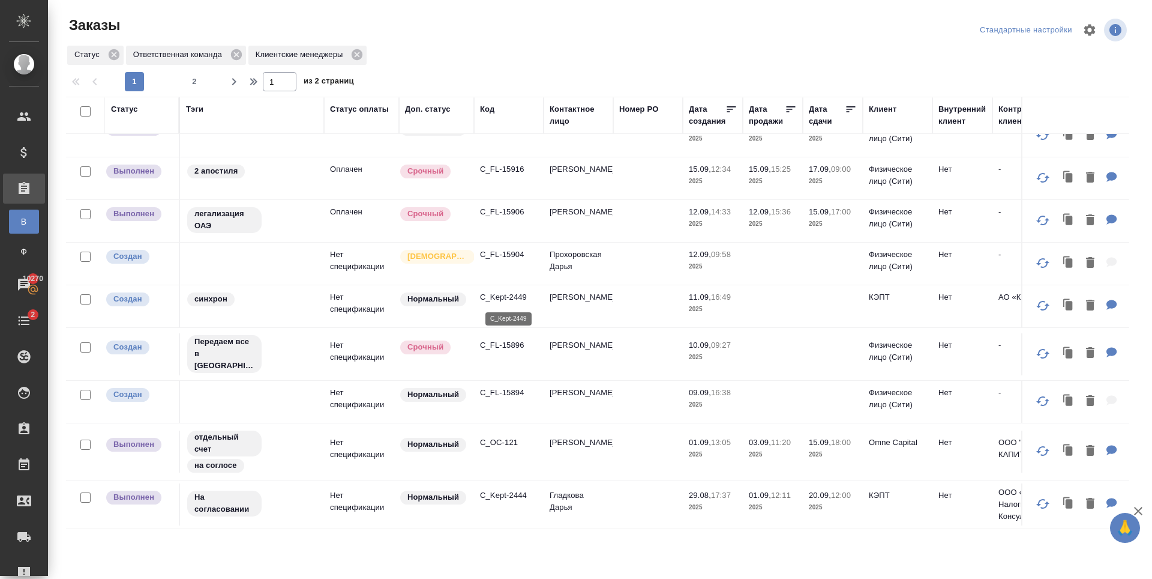
scroll to position [547, 0]
click at [197, 72] on button "2" at bounding box center [194, 81] width 19 height 19
type input "2"
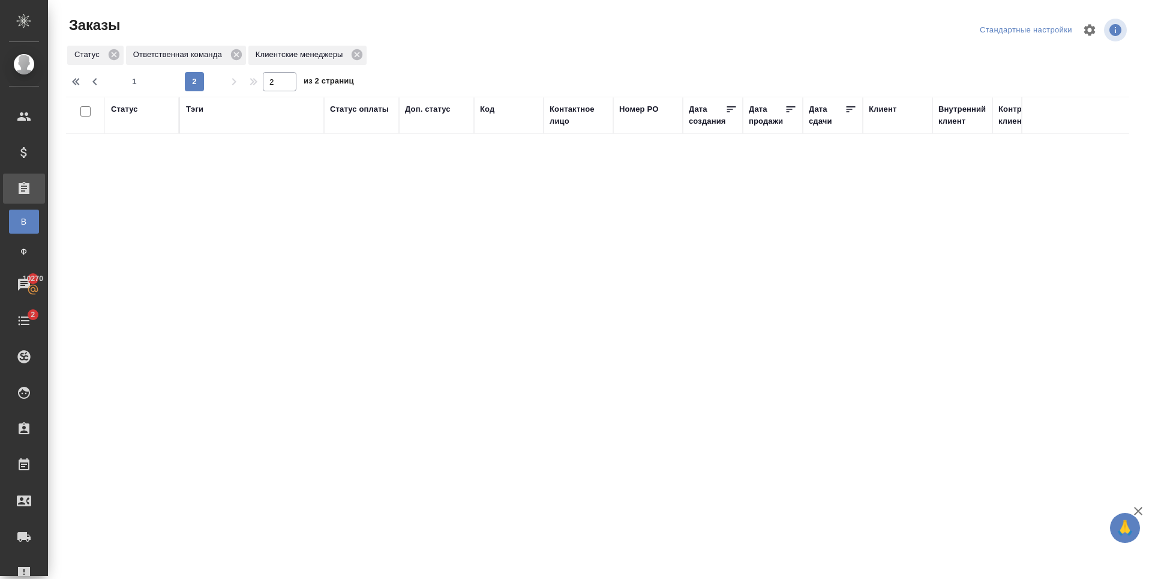
scroll to position [0, 0]
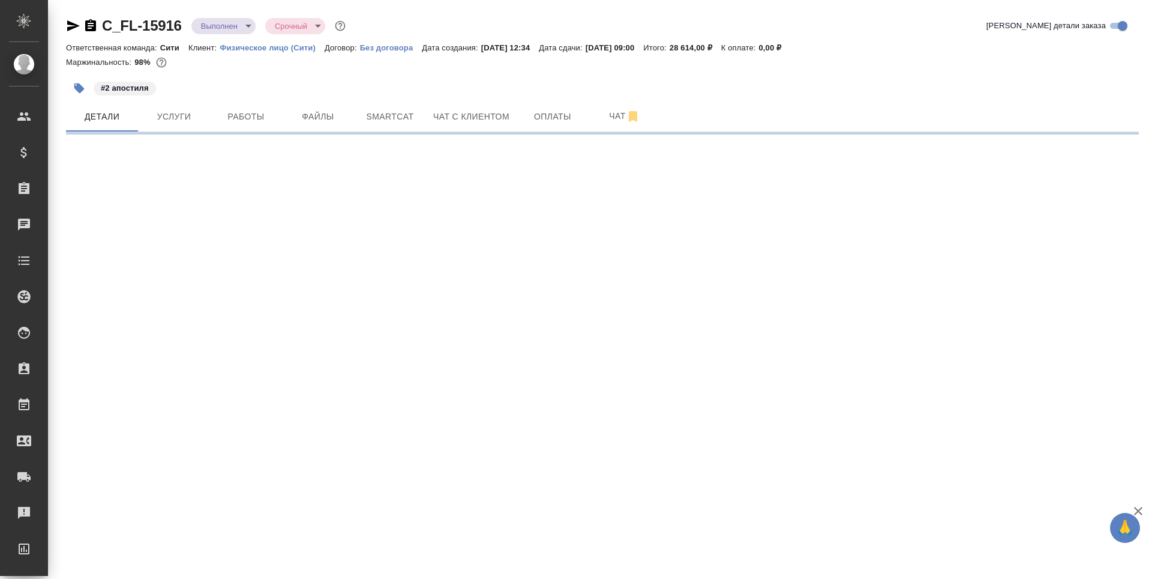
select select "RU"
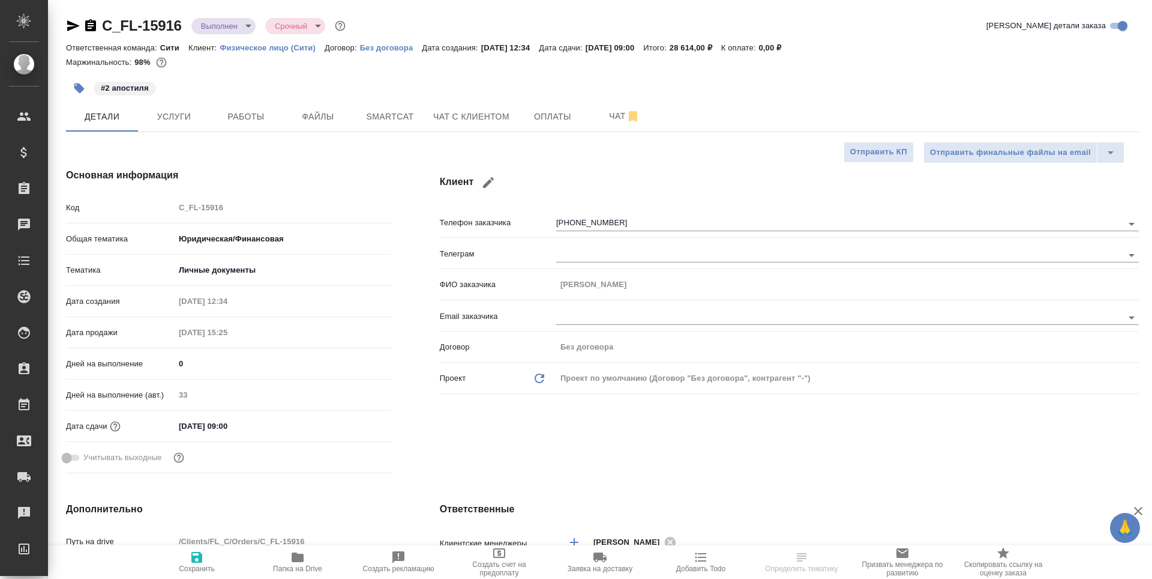
type textarea "x"
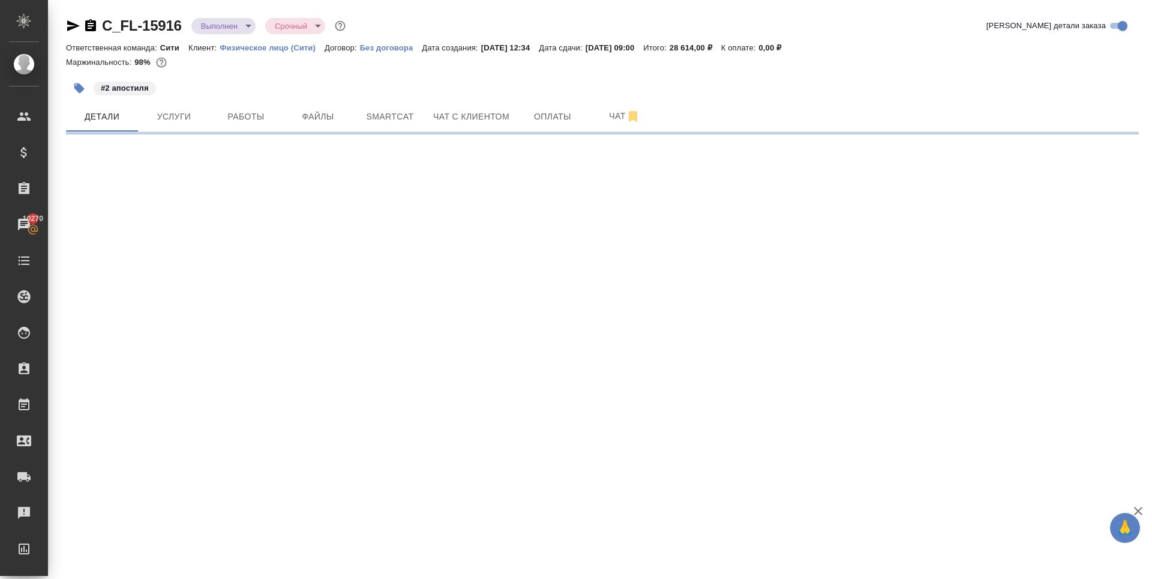
select select "RU"
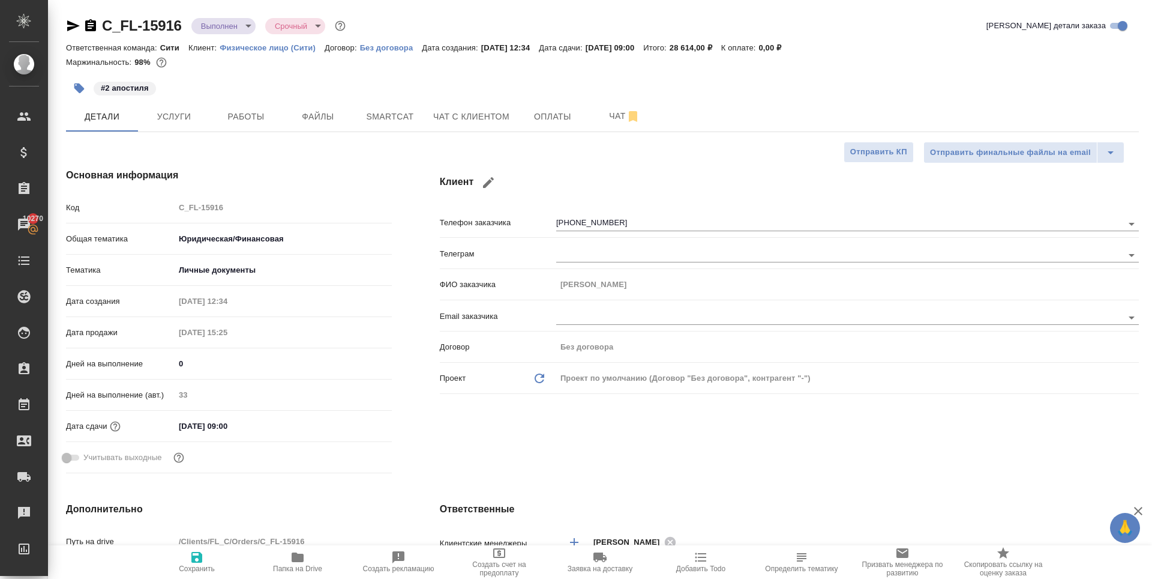
type textarea "x"
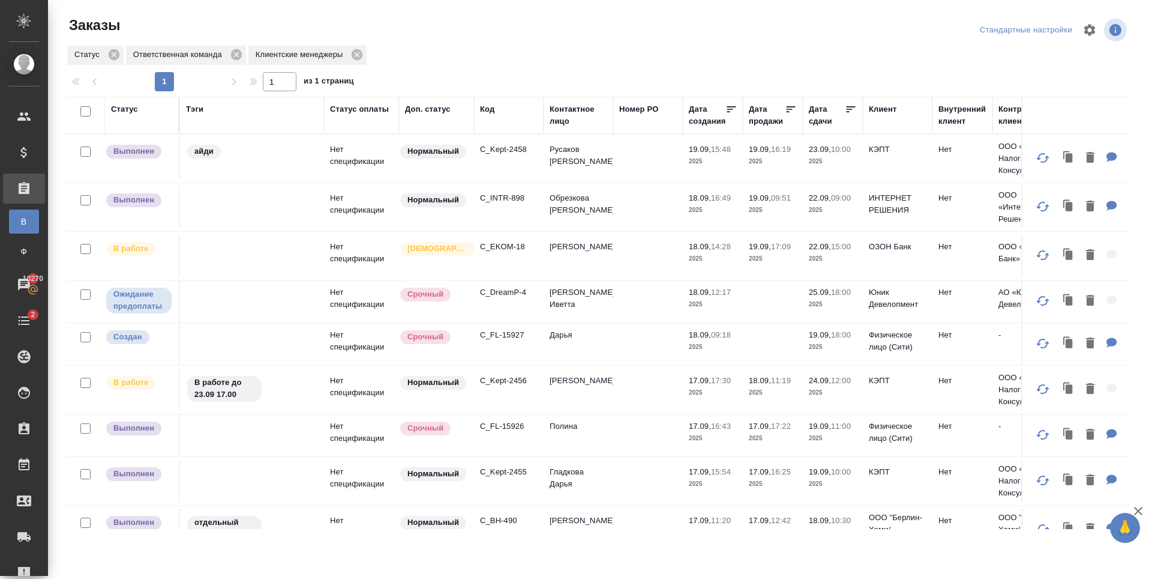
scroll to position [547, 0]
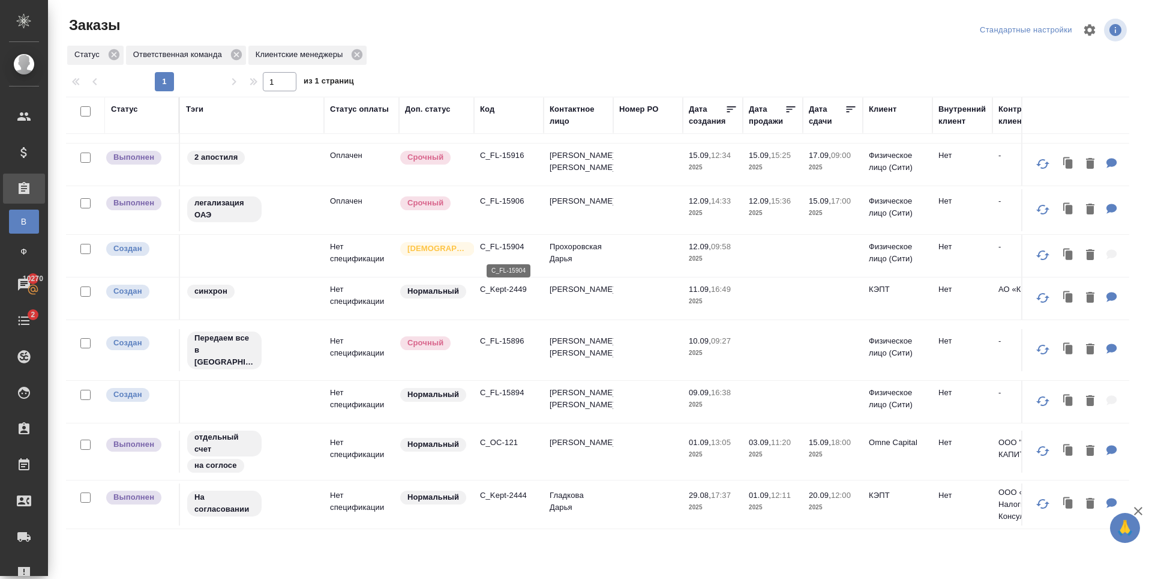
click at [497, 253] on p "C_FL-15904" at bounding box center [509, 247] width 58 height 12
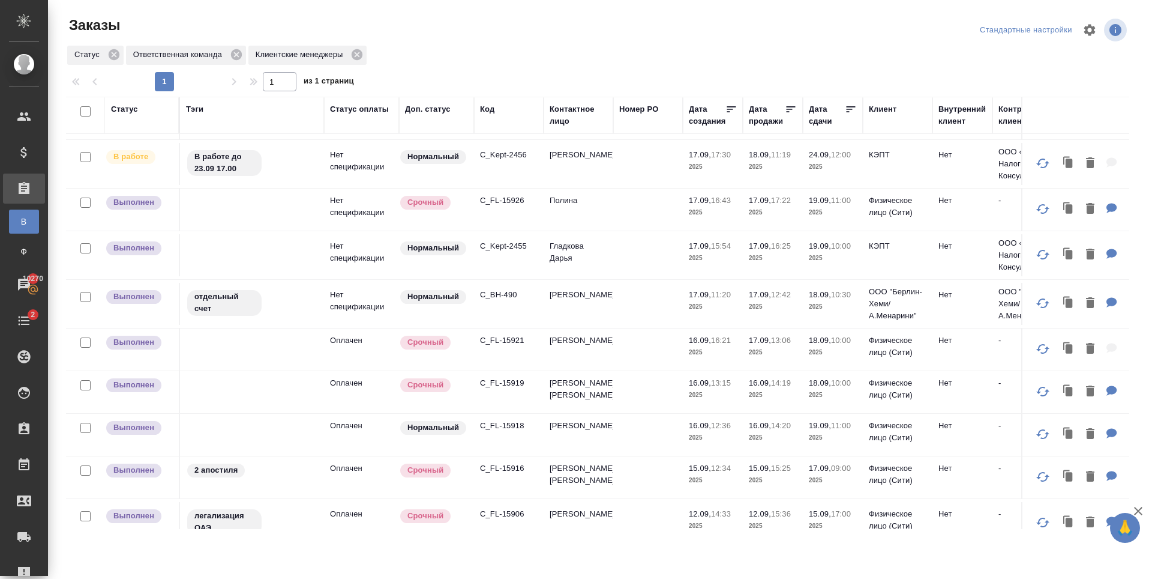
scroll to position [205, 0]
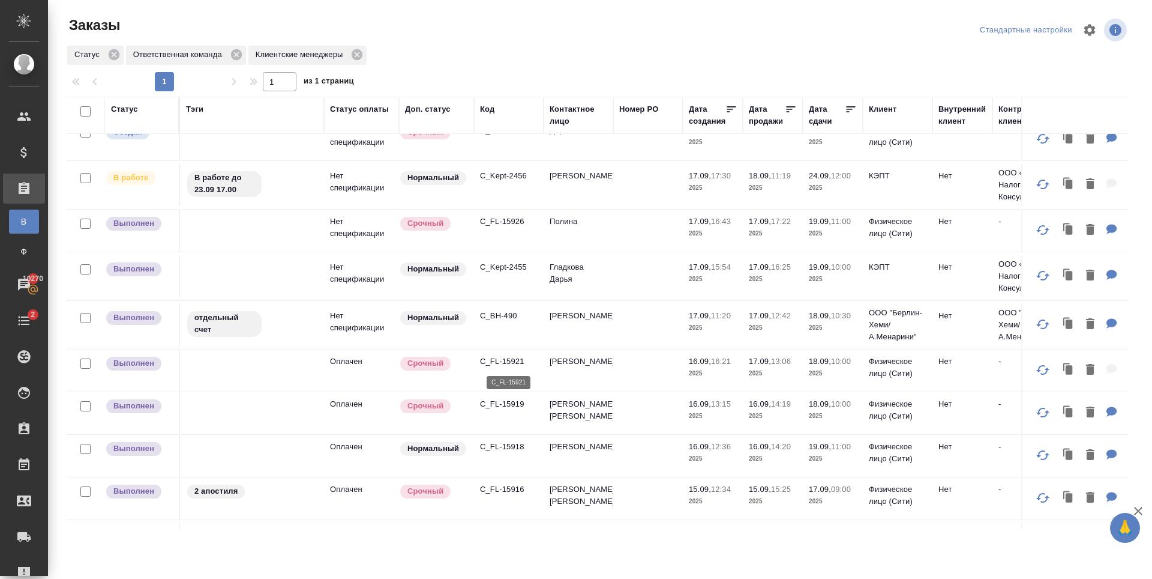
click at [518, 364] on p "C_FL-15921" at bounding box center [509, 361] width 58 height 12
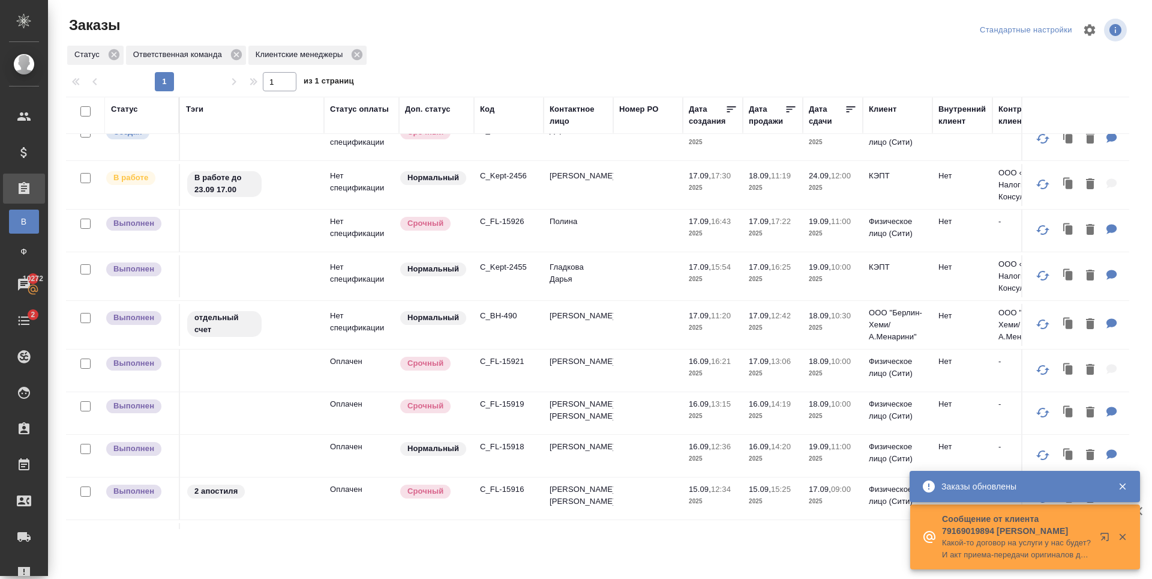
scroll to position [0, 0]
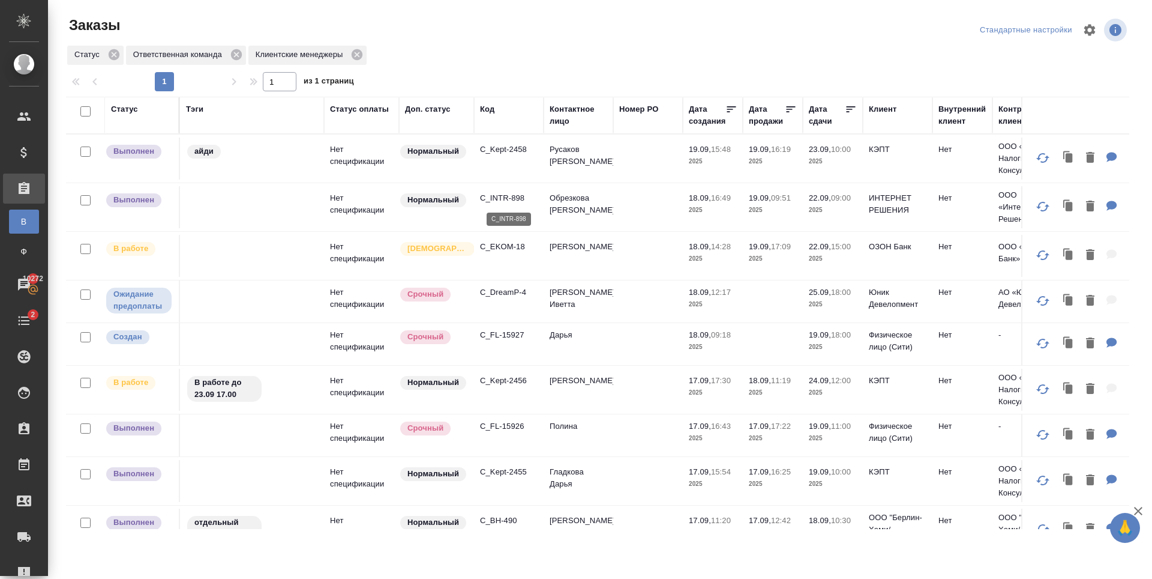
click at [492, 198] on p "C_INTR-898" at bounding box center [509, 198] width 58 height 12
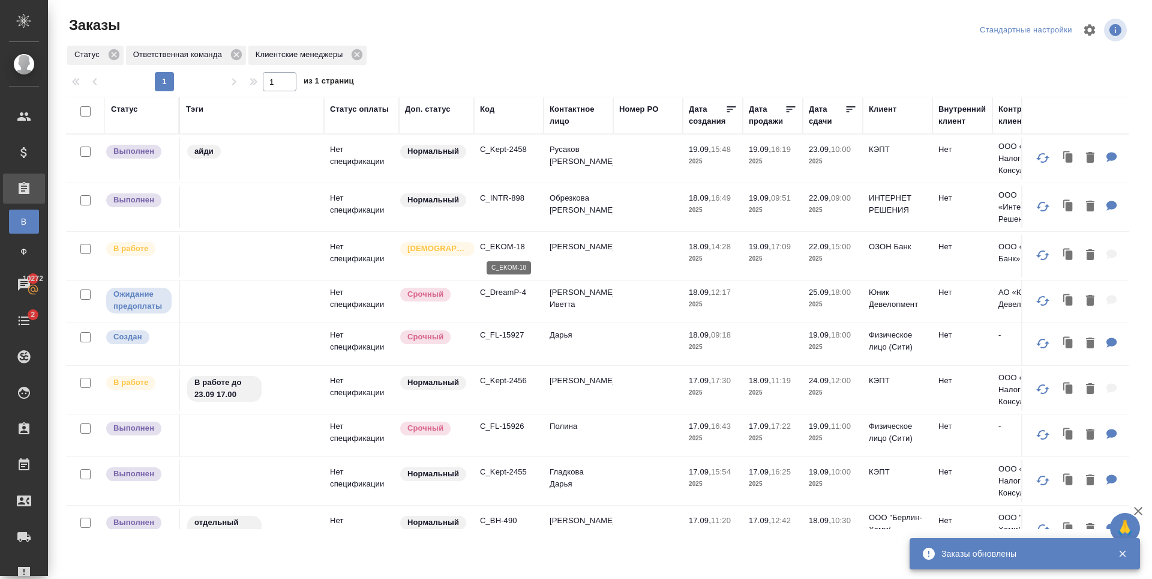
click at [513, 248] on p "C_EKOM-18" at bounding box center [509, 247] width 58 height 12
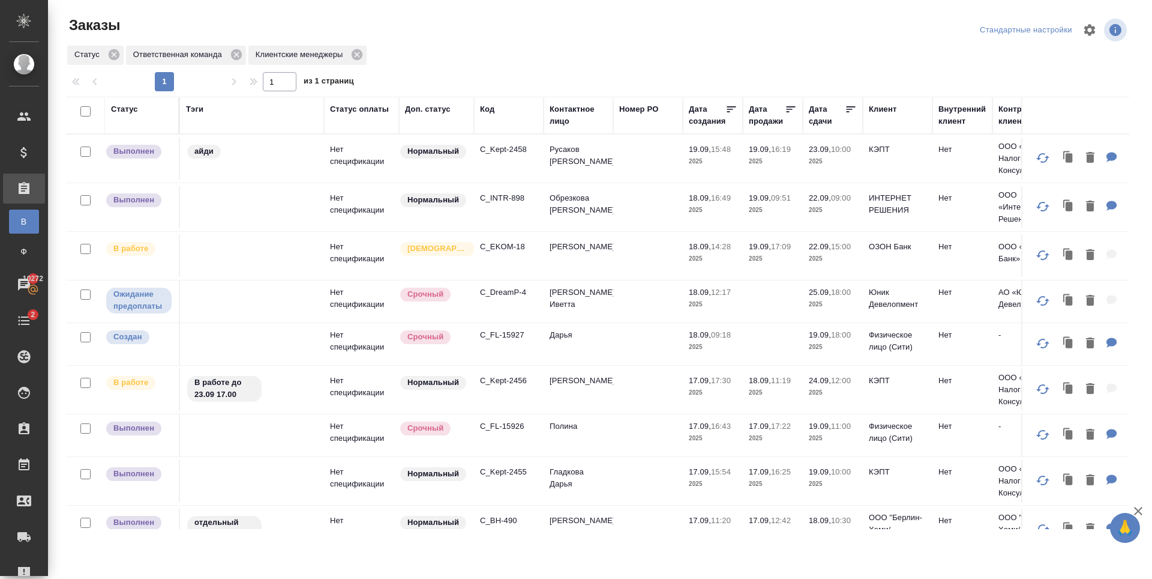
scroll to position [120, 0]
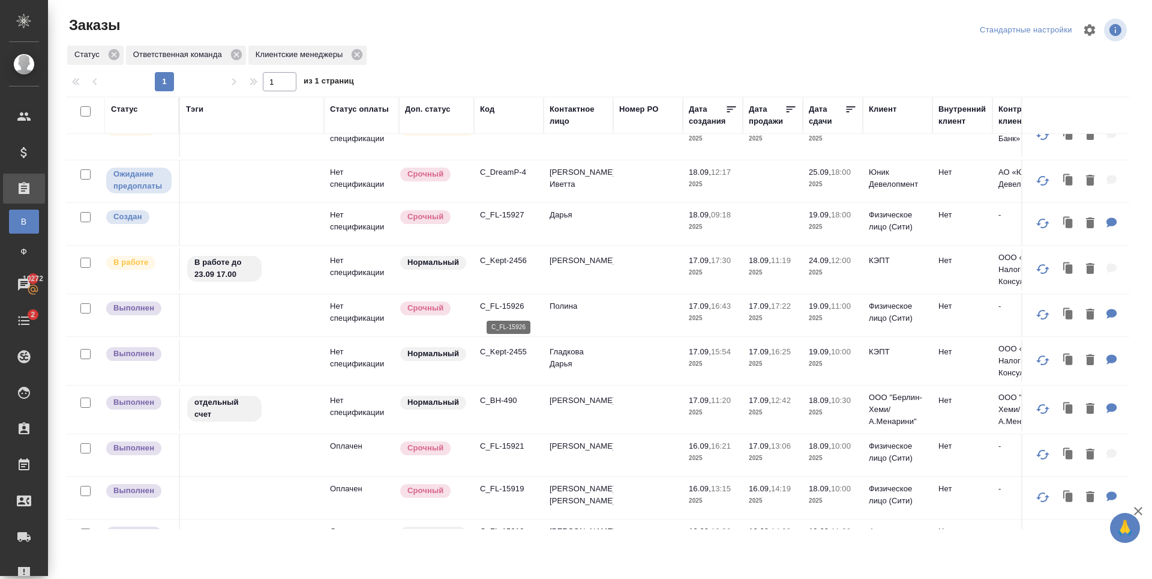
click at [499, 308] on p "C_FL-15926" at bounding box center [509, 306] width 58 height 12
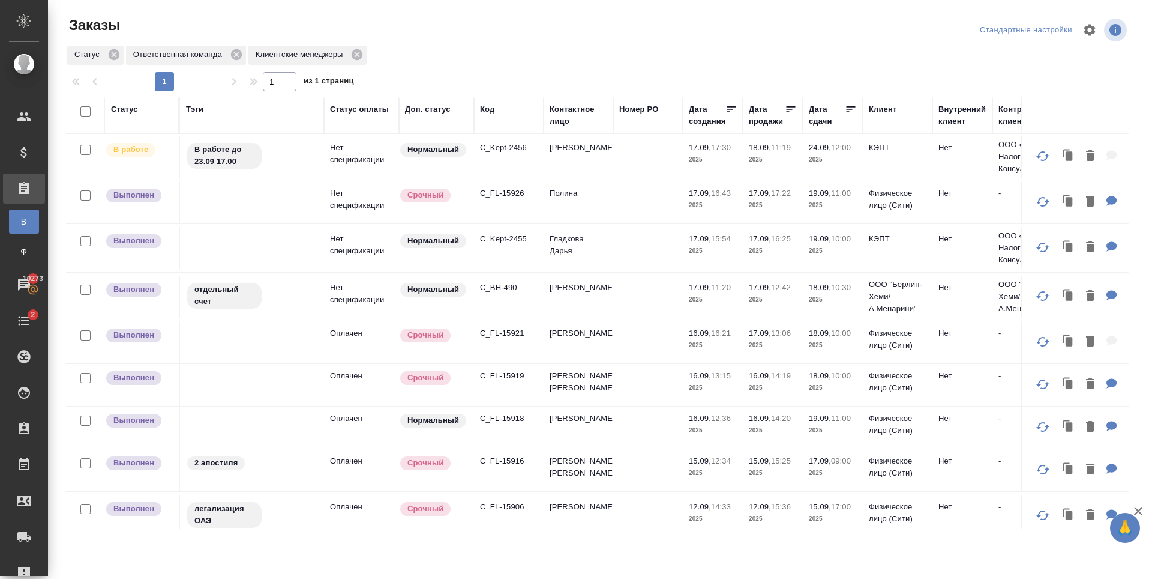
scroll to position [300, 0]
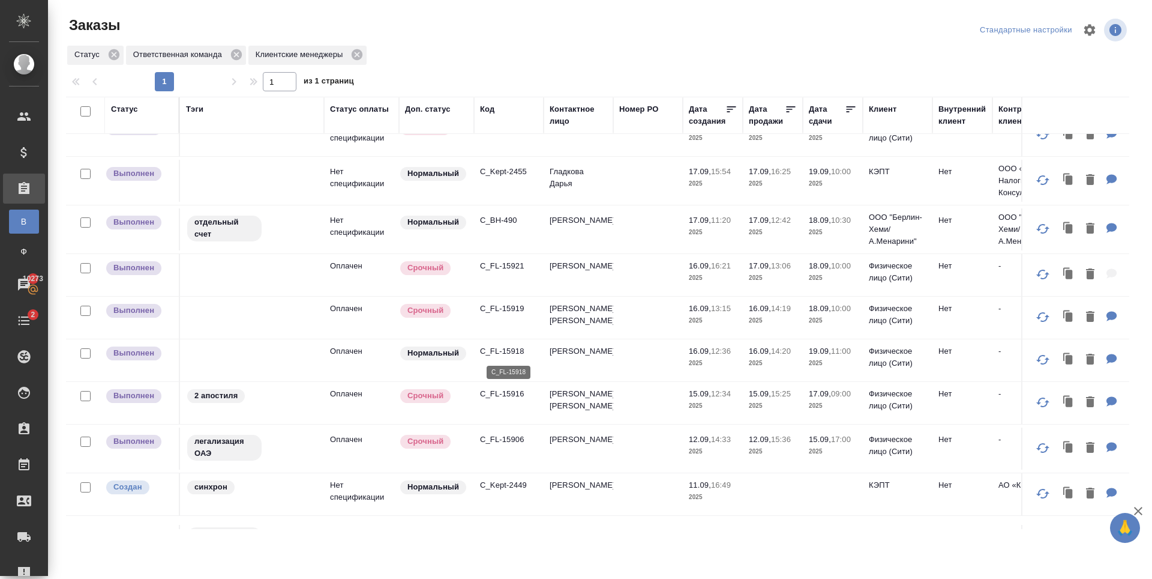
click at [508, 350] on p "C_FL-15918" at bounding box center [509, 351] width 58 height 12
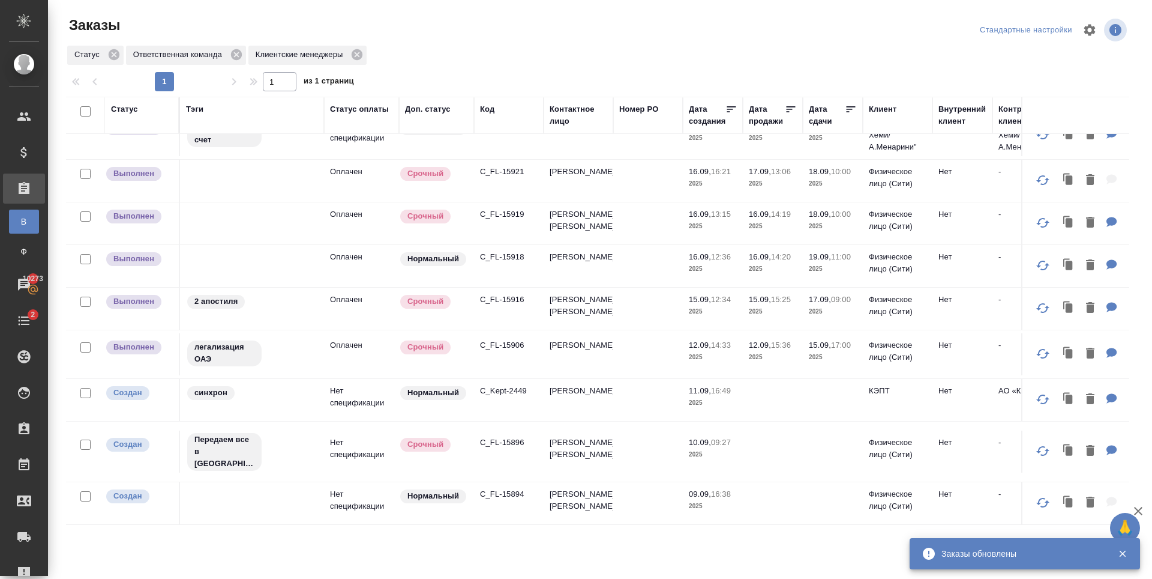
scroll to position [420, 0]
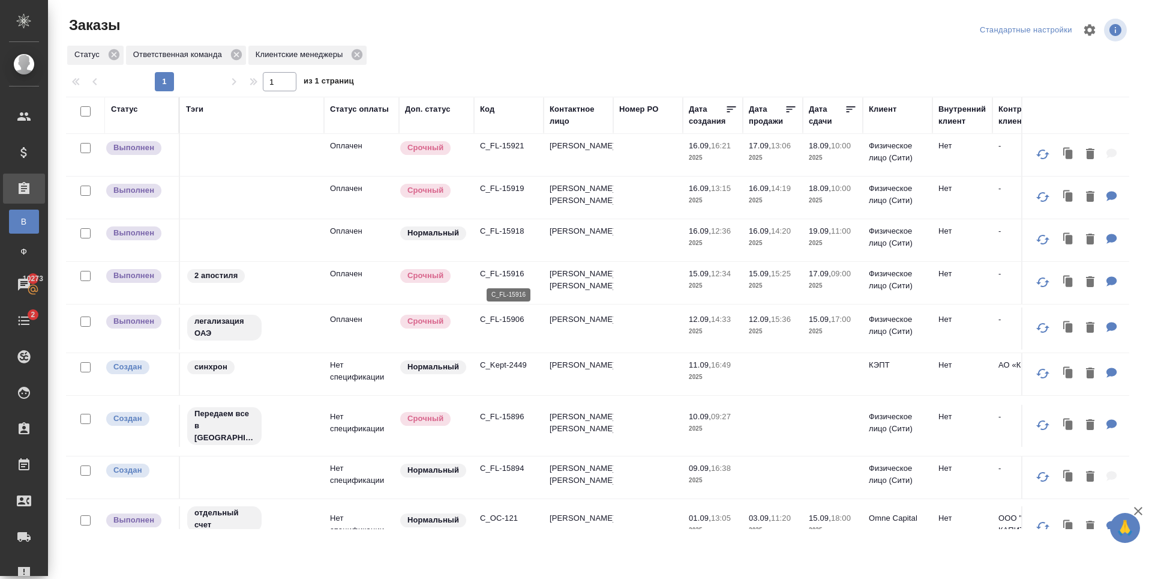
click at [513, 273] on p "C_FL-15916" at bounding box center [509, 274] width 58 height 12
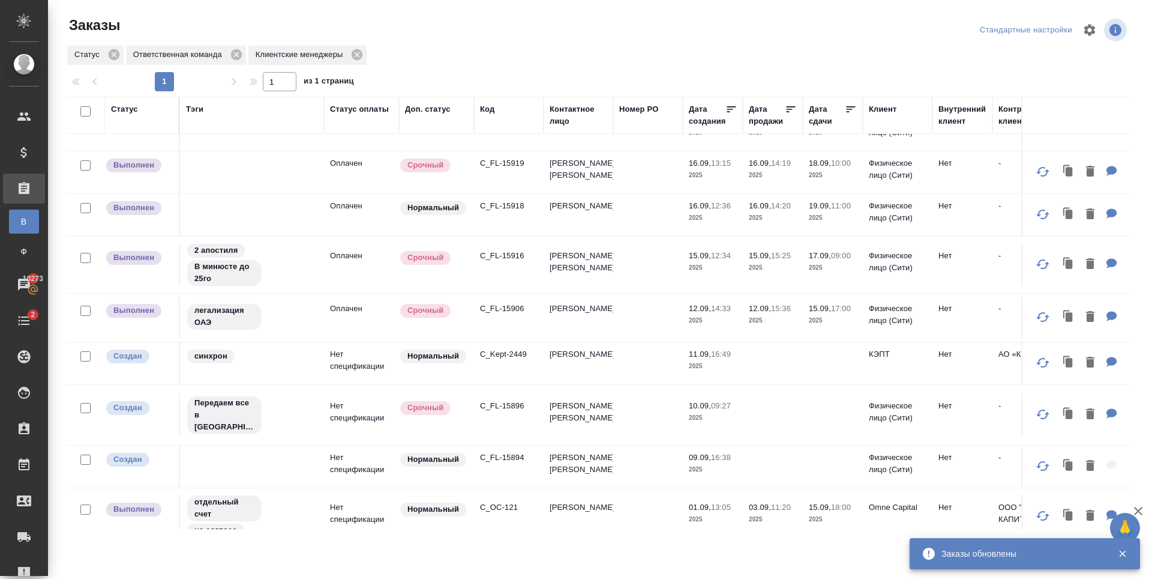
scroll to position [562, 0]
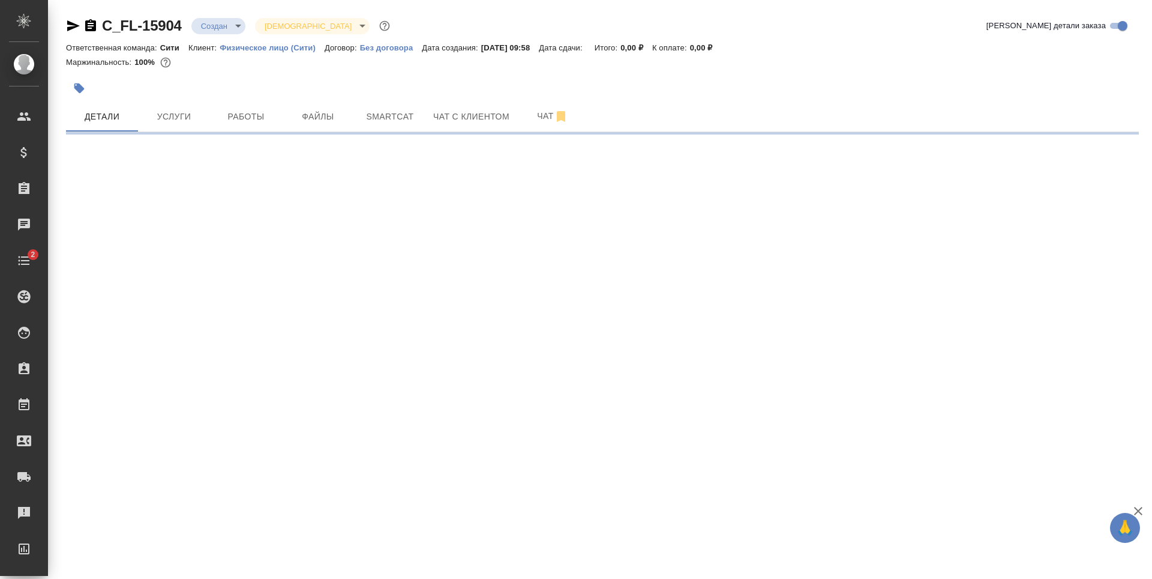
select select "RU"
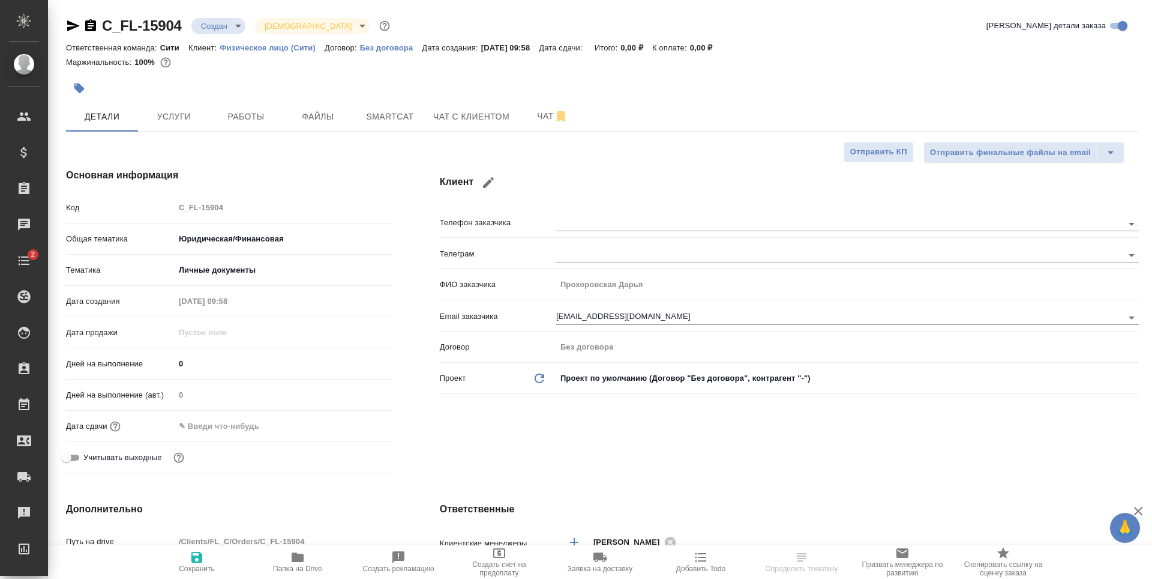
type textarea "x"
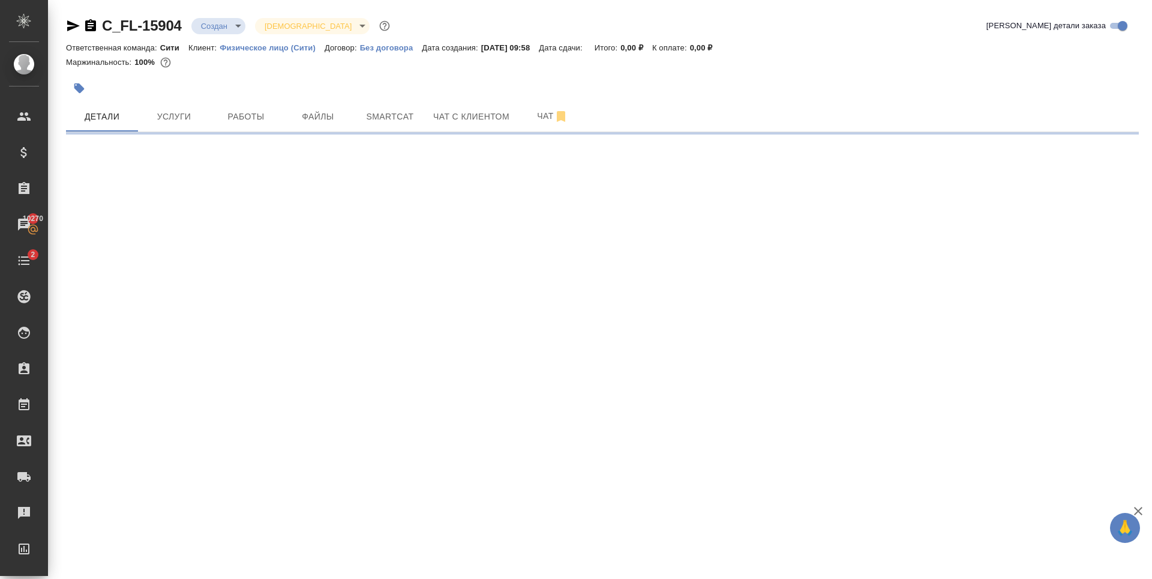
select select "RU"
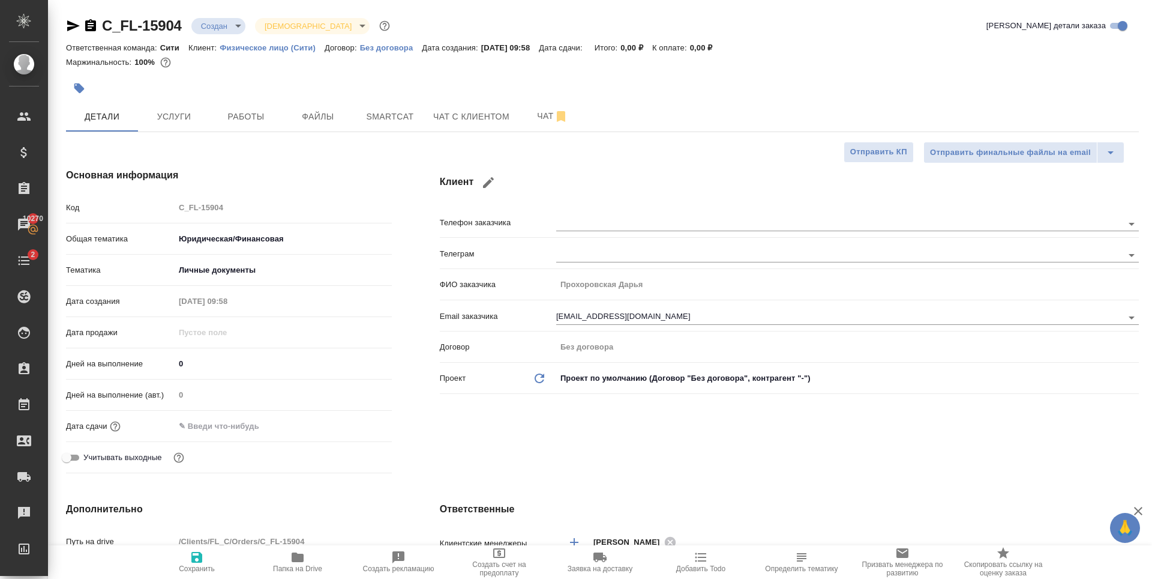
type textarea "x"
click at [212, 25] on body "🙏 .cls-1 fill:#fff; AWATERA [PERSON_NAME] Спецификации Заказы 10270 Чаты 2 Todo…" at bounding box center [576, 289] width 1152 height 579
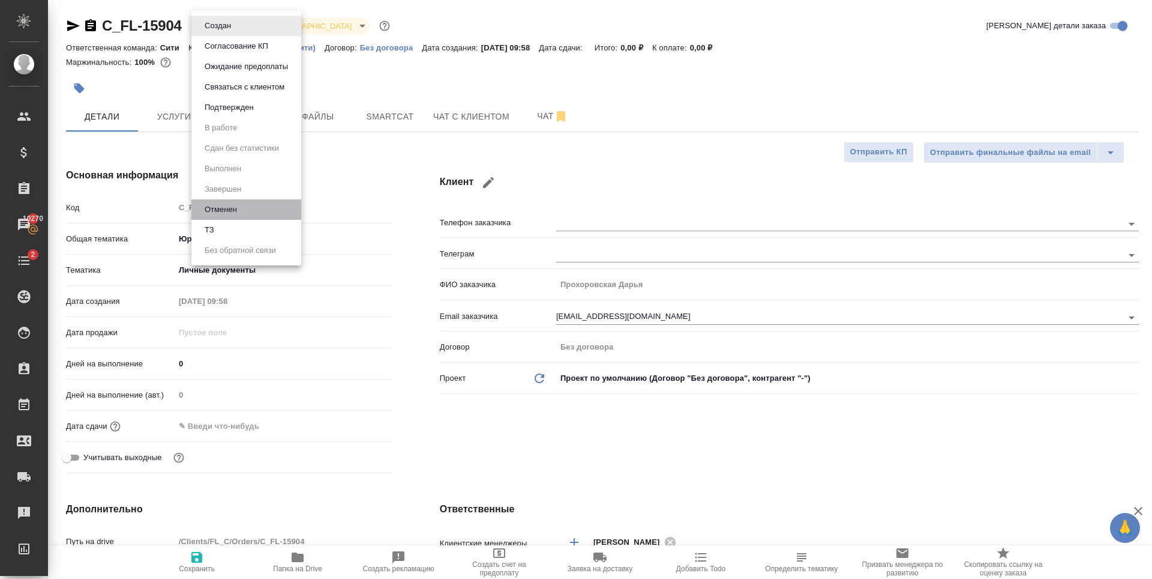
click at [257, 210] on li "Отменен" at bounding box center [246, 209] width 110 height 20
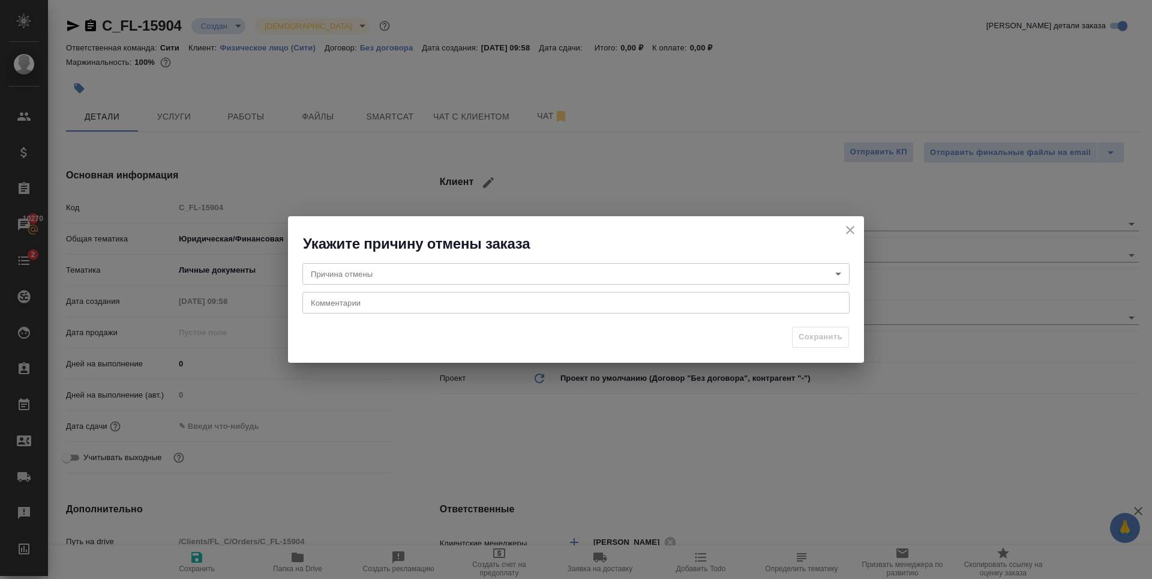
click at [447, 274] on body "🙏 .cls-1 fill:#fff; AWATERA [PERSON_NAME] Спецификации Заказы 10270 Чаты 2 Todo…" at bounding box center [576, 289] width 1152 height 579
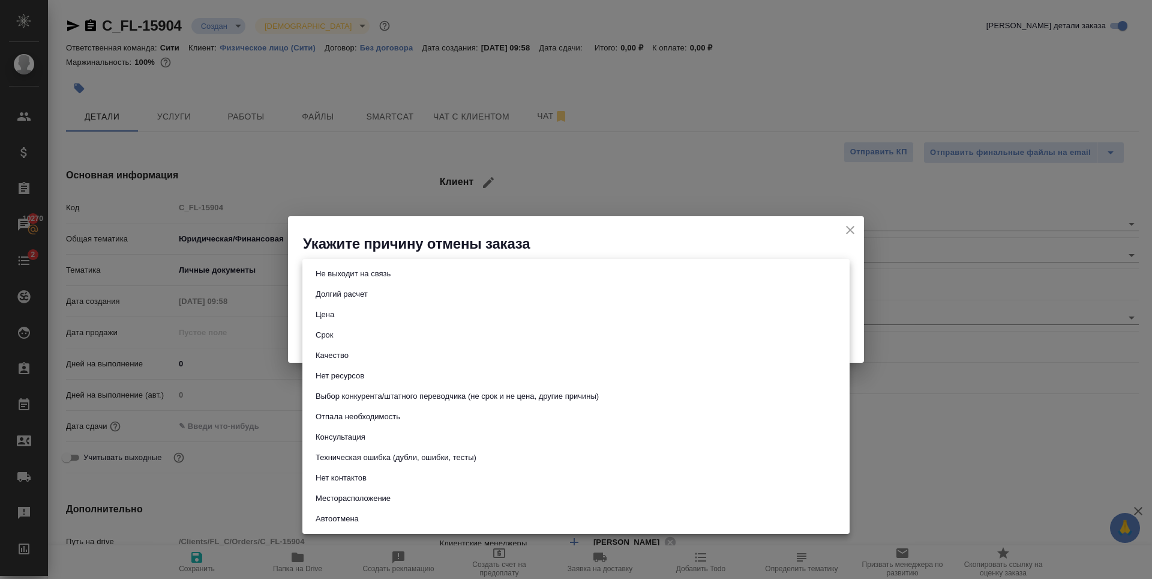
click at [411, 459] on button "Техническая ошибка (дубли, ошибки, тесты)" at bounding box center [396, 457] width 168 height 13
type input "technicalError"
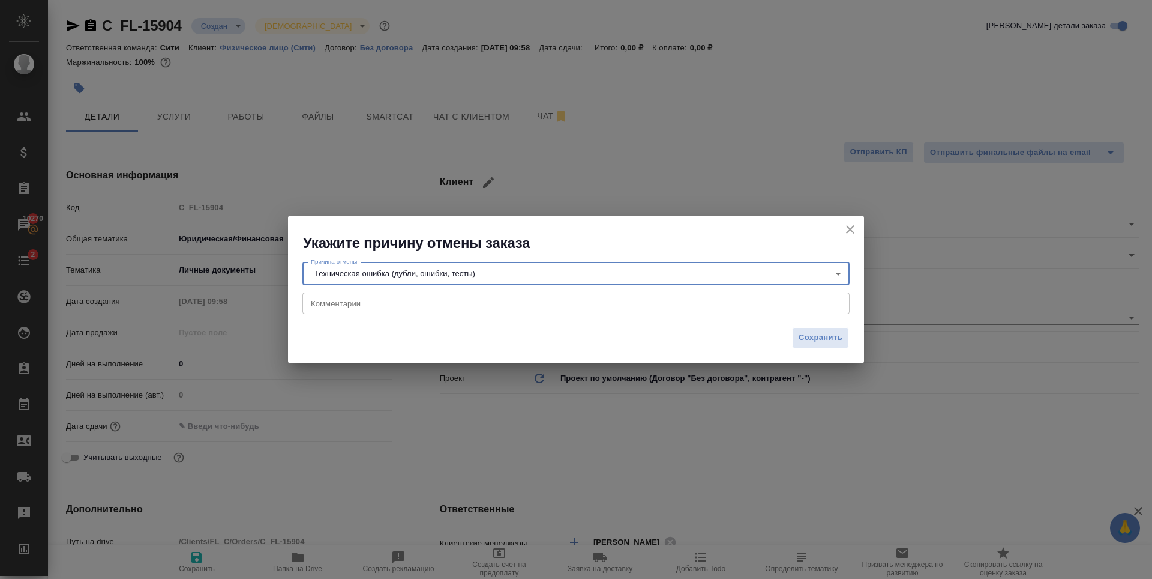
click at [707, 259] on div "Причина отмены Техническая ошибка (дубли, ошибки, тесты) technicalError Причина…" at bounding box center [576, 287] width 576 height 68
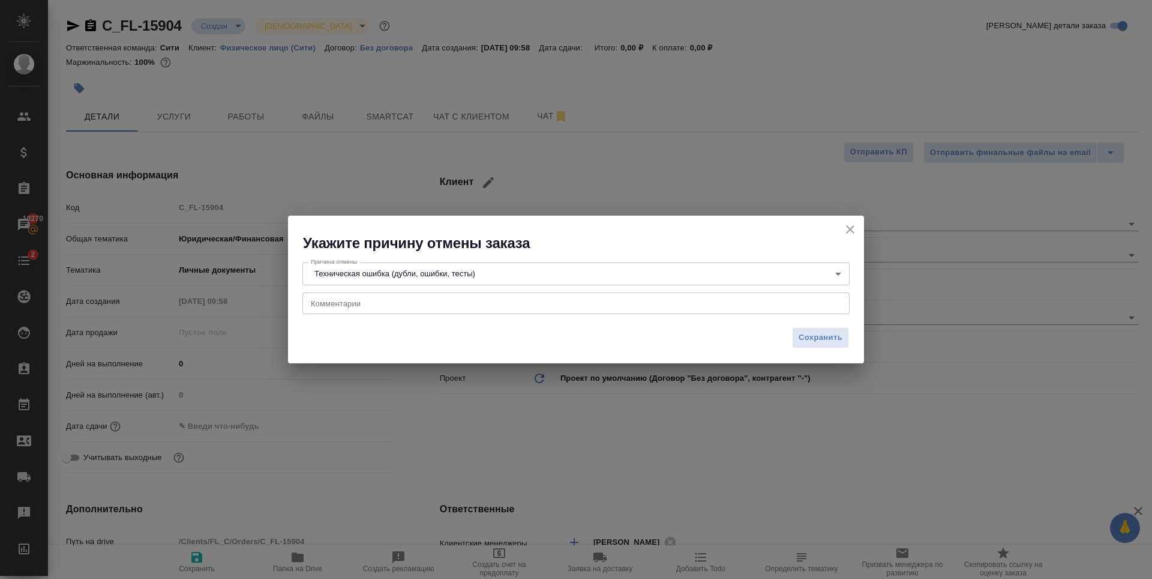
click at [711, 269] on body "🙏 .cls-1 fill:#fff; AWATERA [PERSON_NAME] Спецификации Заказы 10270 Чаты 2 Todo…" at bounding box center [576, 289] width 1152 height 579
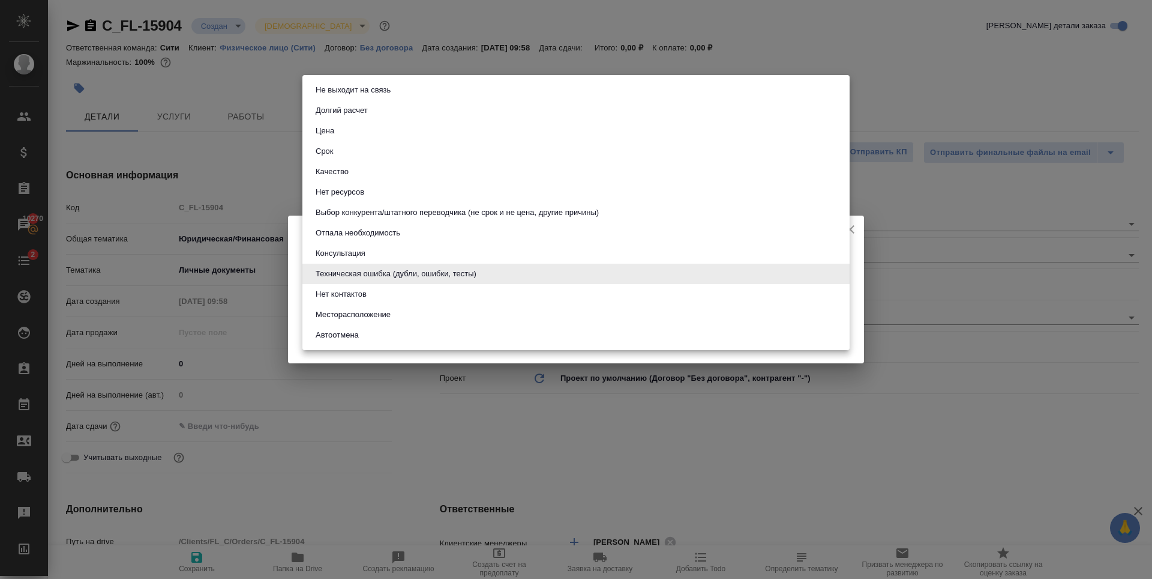
click at [861, 285] on div at bounding box center [576, 289] width 1152 height 579
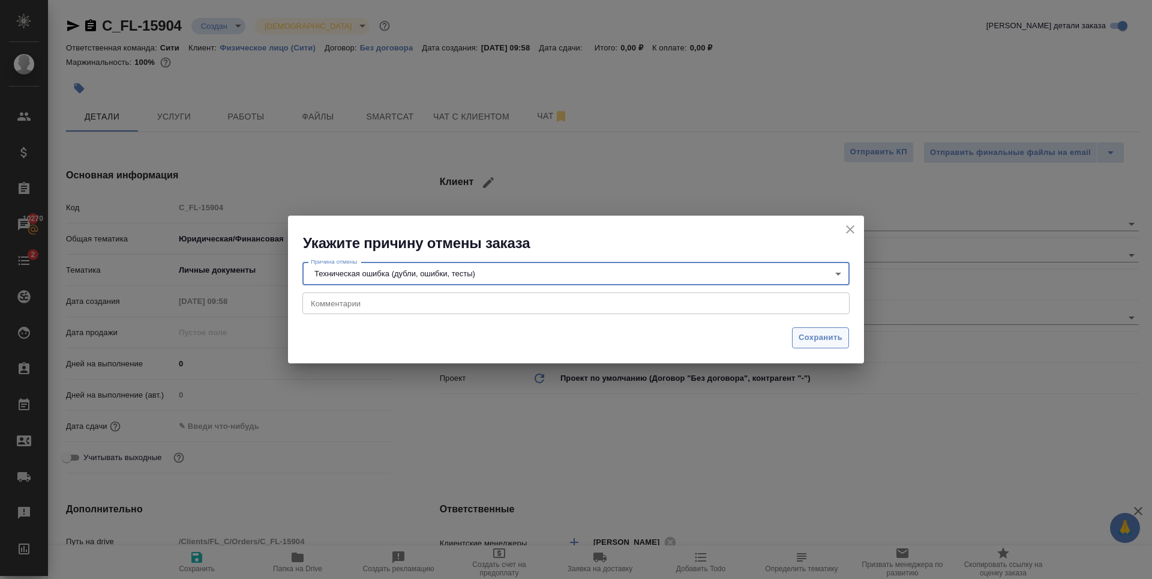
click at [826, 337] on span "Сохранить" at bounding box center [821, 338] width 44 height 14
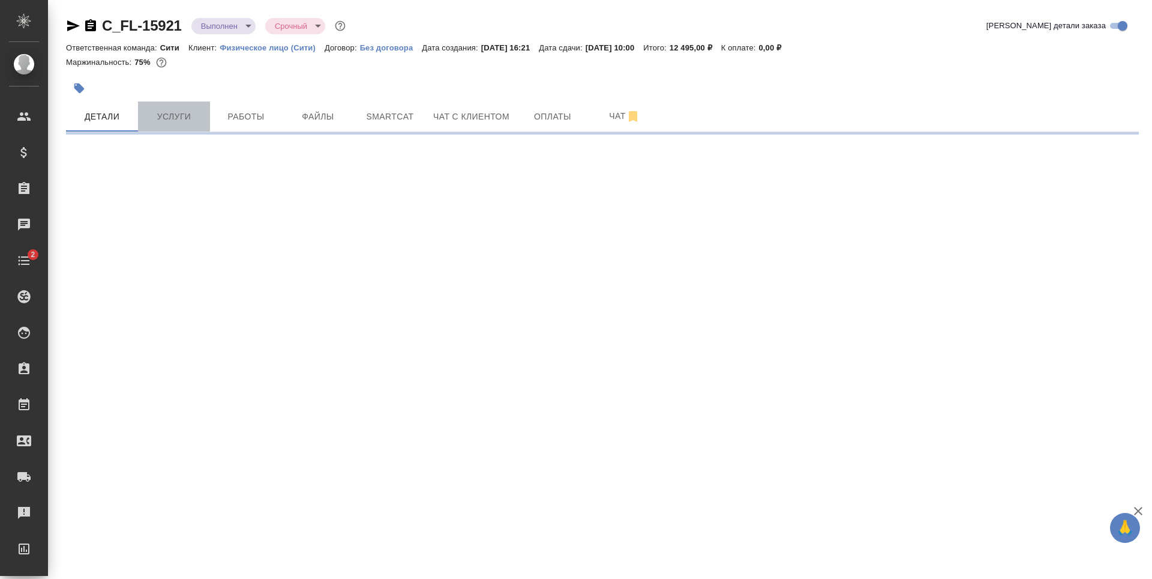
click at [167, 119] on span "Услуги" at bounding box center [174, 116] width 58 height 15
select select "RU"
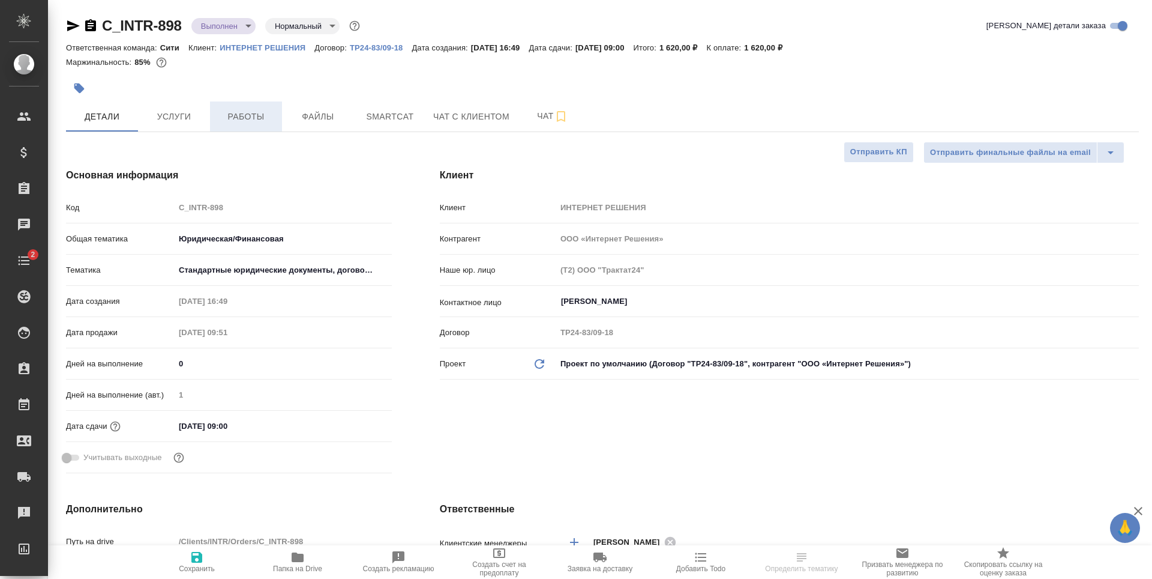
type textarea "x"
click at [246, 115] on span "Работы" at bounding box center [246, 116] width 58 height 15
type textarea "x"
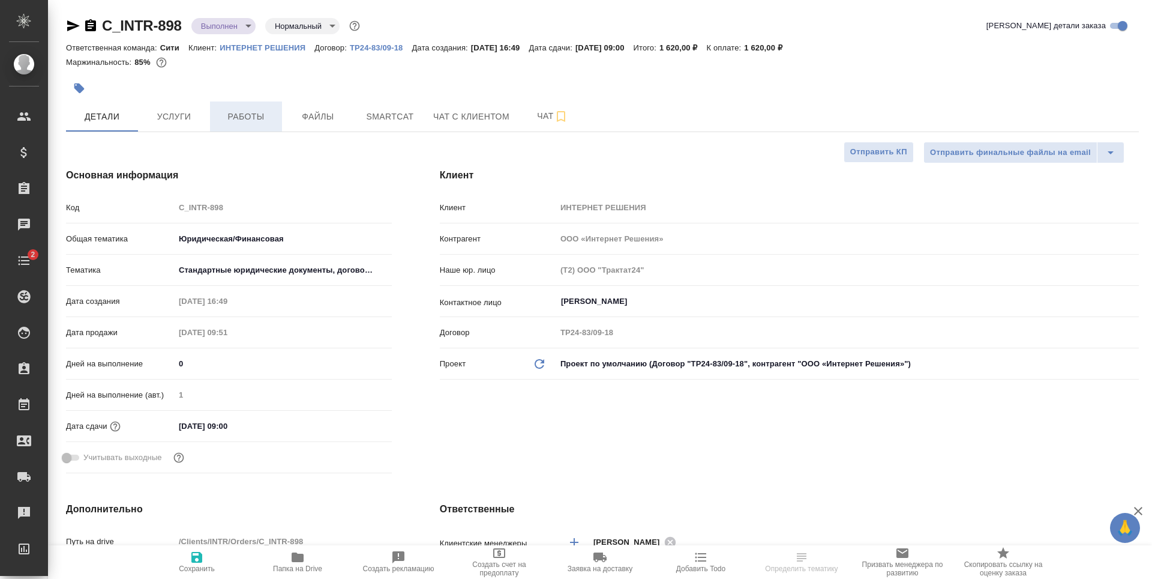
type textarea "x"
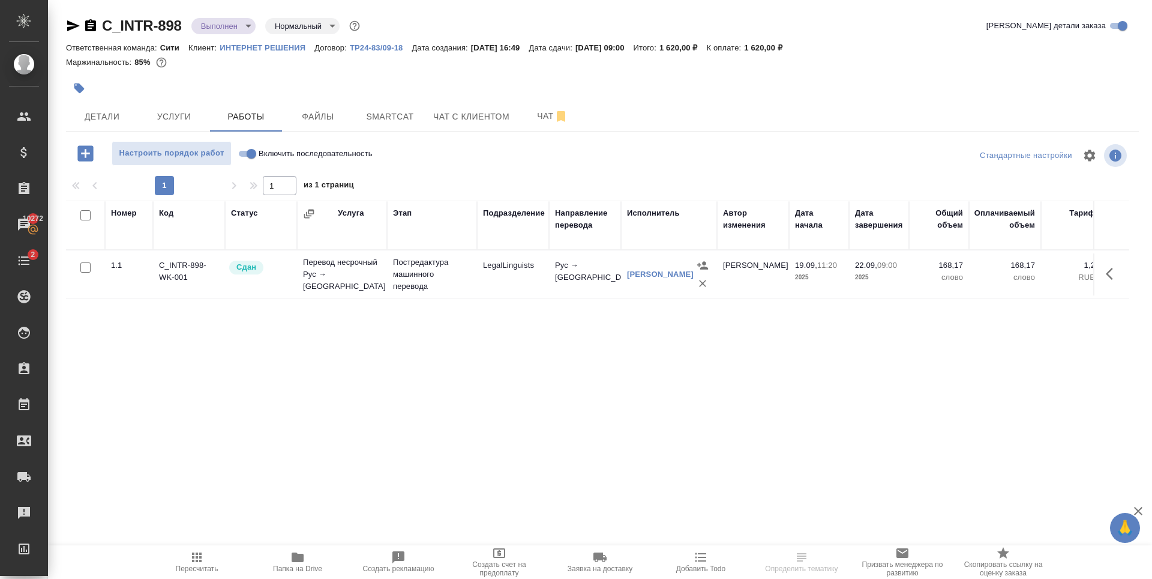
click at [241, 386] on div "Номер Код Статус Услуга Этап Подразделение Направление перевода Исполнитель Авт…" at bounding box center [598, 335] width 1064 height 270
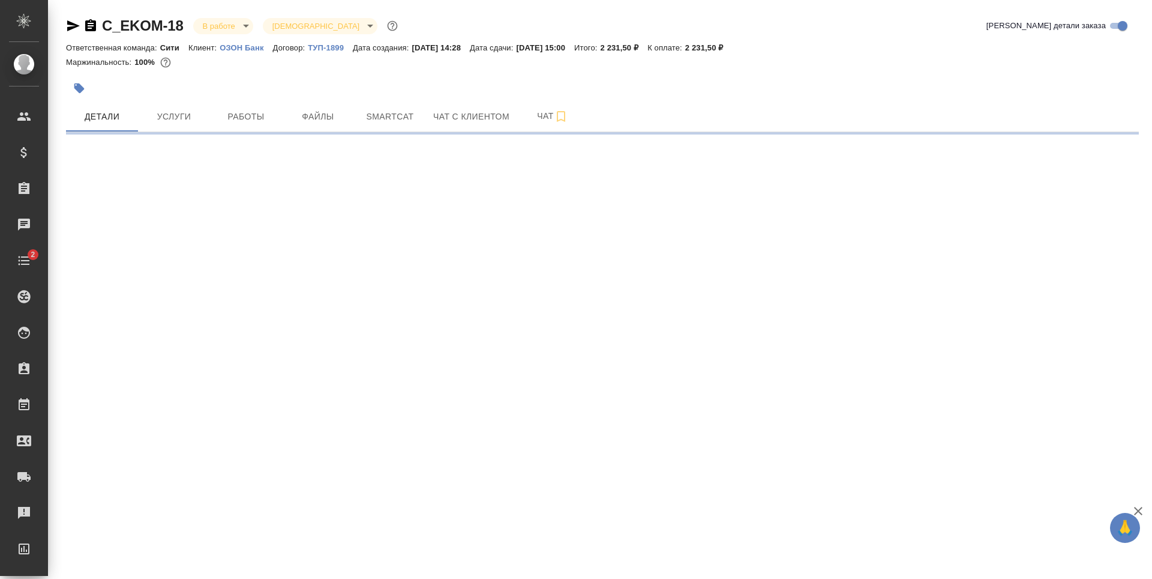
select select "RU"
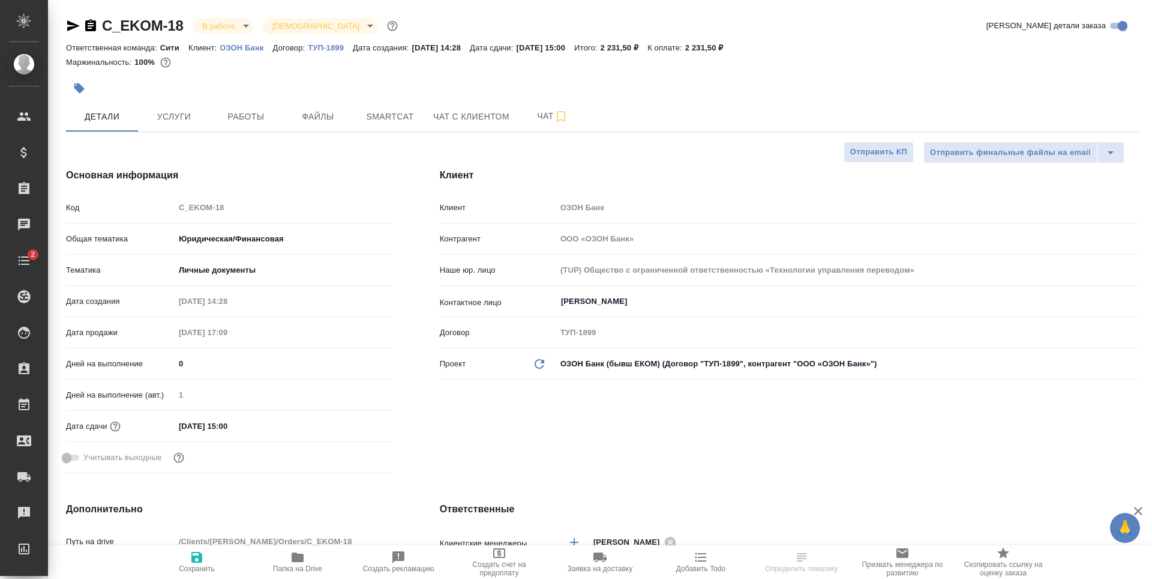
type textarea "x"
click at [221, 76] on div at bounding box center [423, 88] width 715 height 26
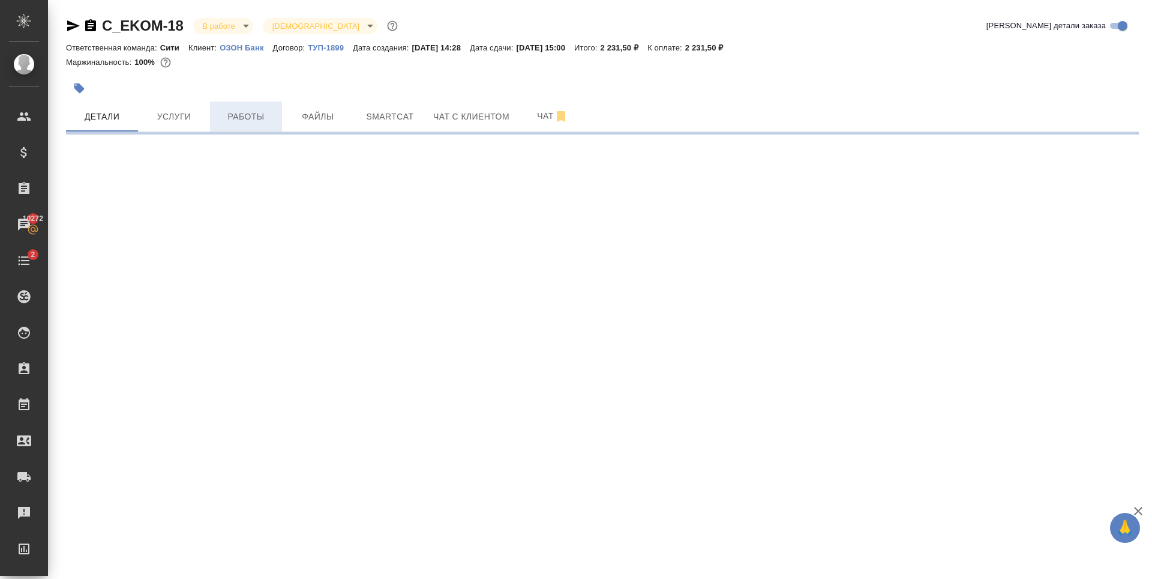
click at [221, 114] on span "Работы" at bounding box center [246, 116] width 58 height 15
select select "RU"
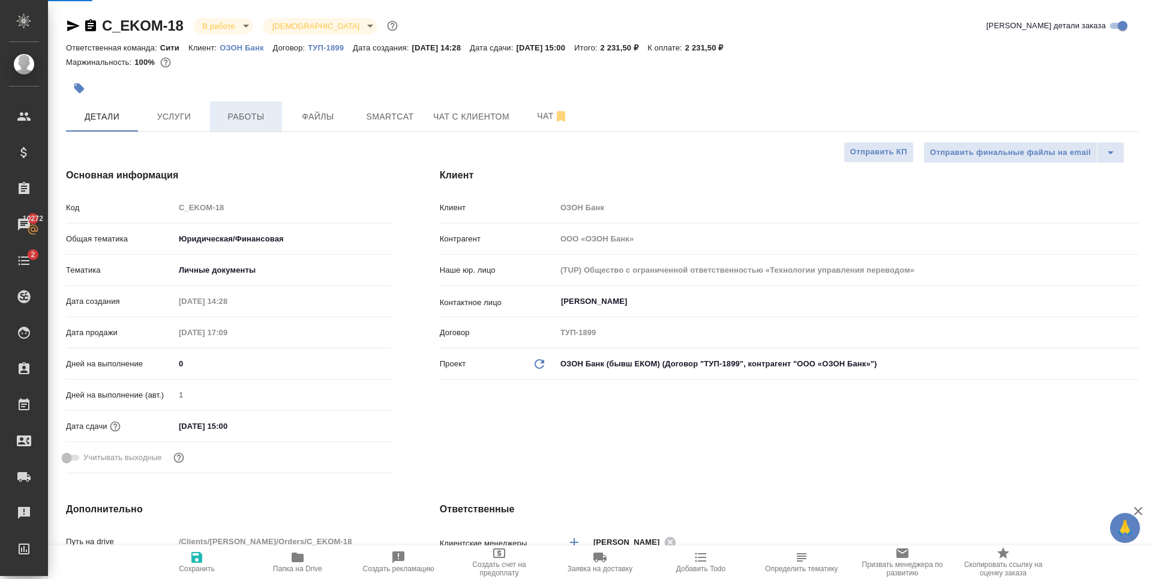
type textarea "x"
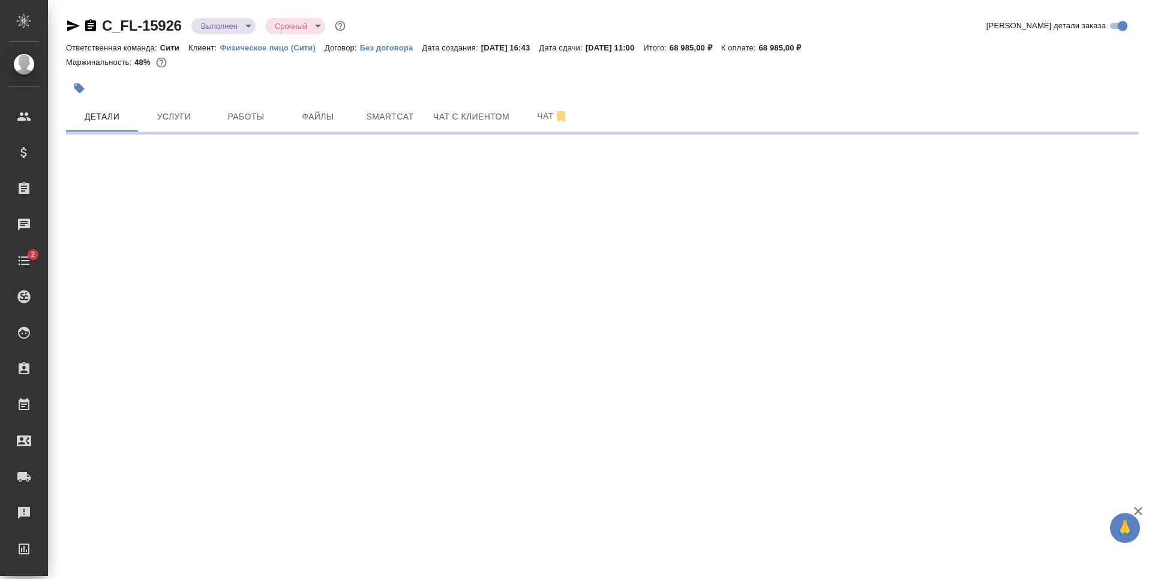
select select "RU"
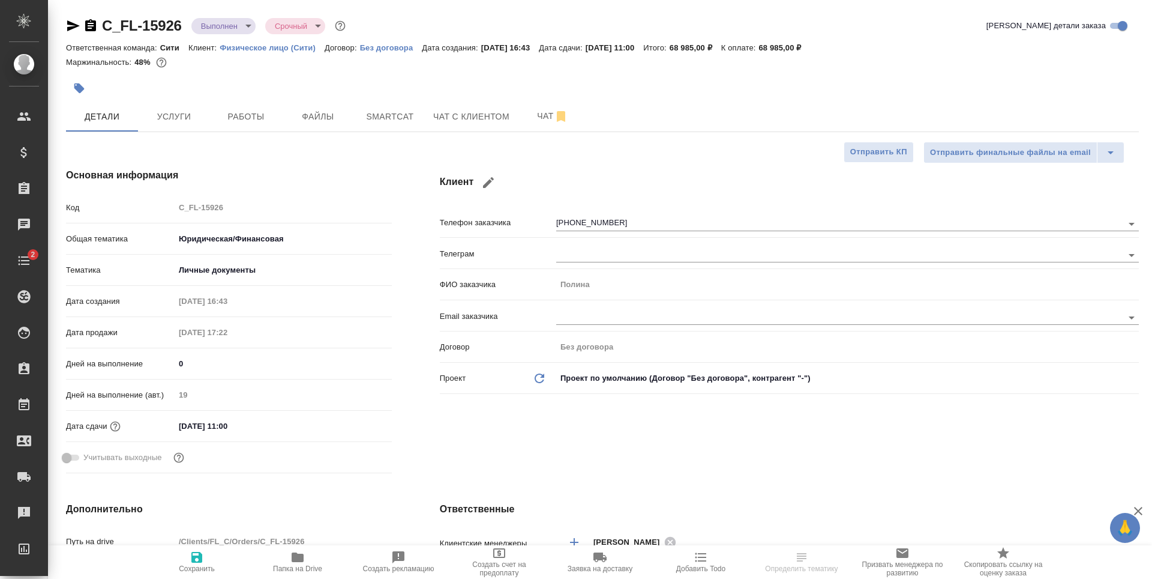
type textarea "x"
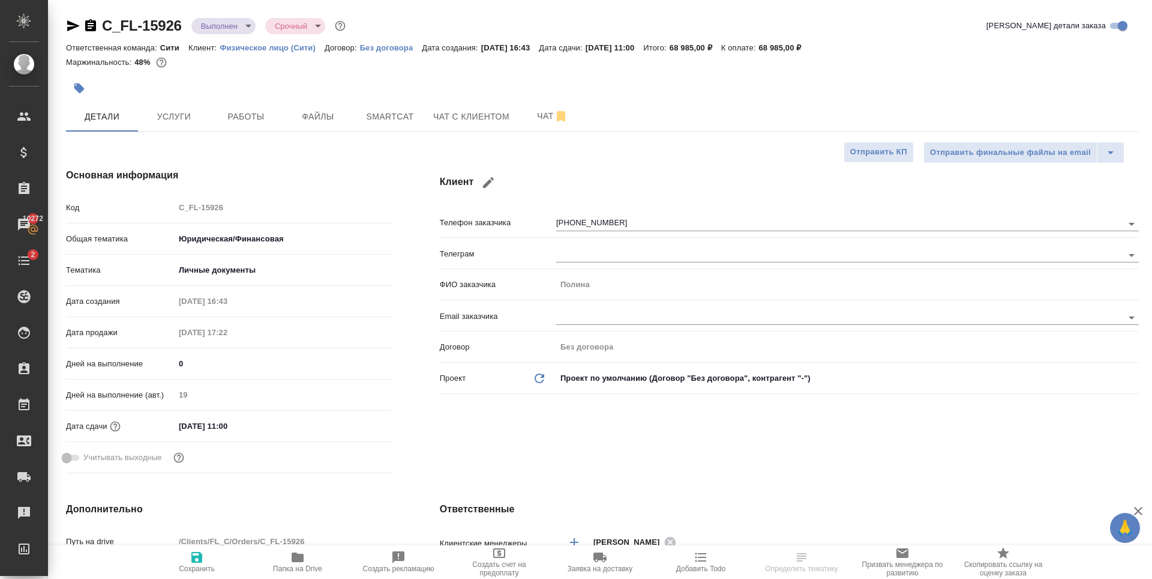
type textarea "x"
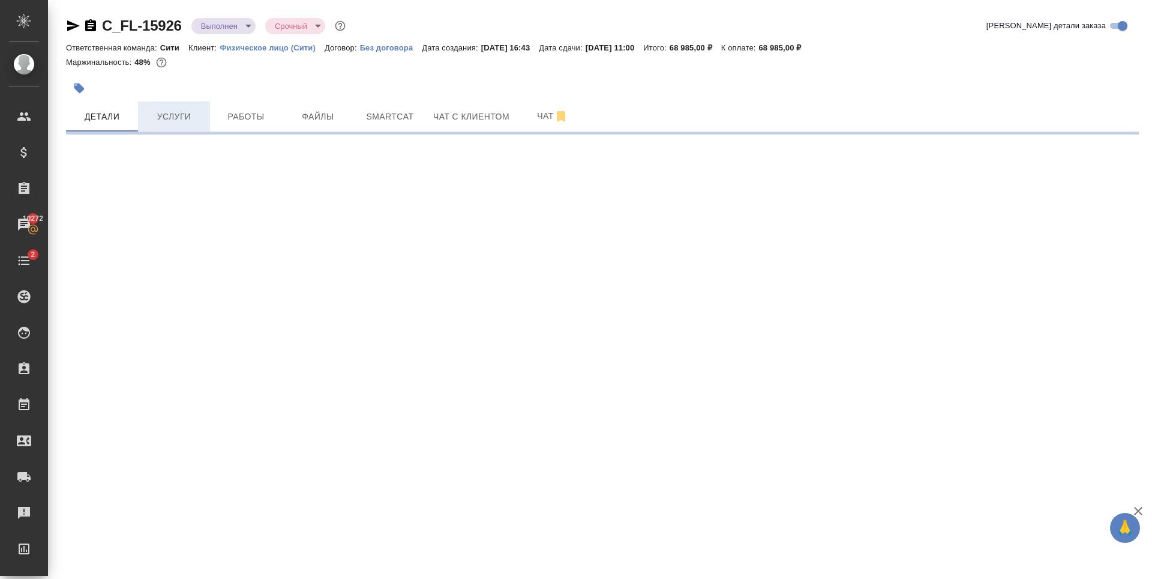
click at [179, 117] on span "Услуги" at bounding box center [174, 116] width 58 height 15
select select "RU"
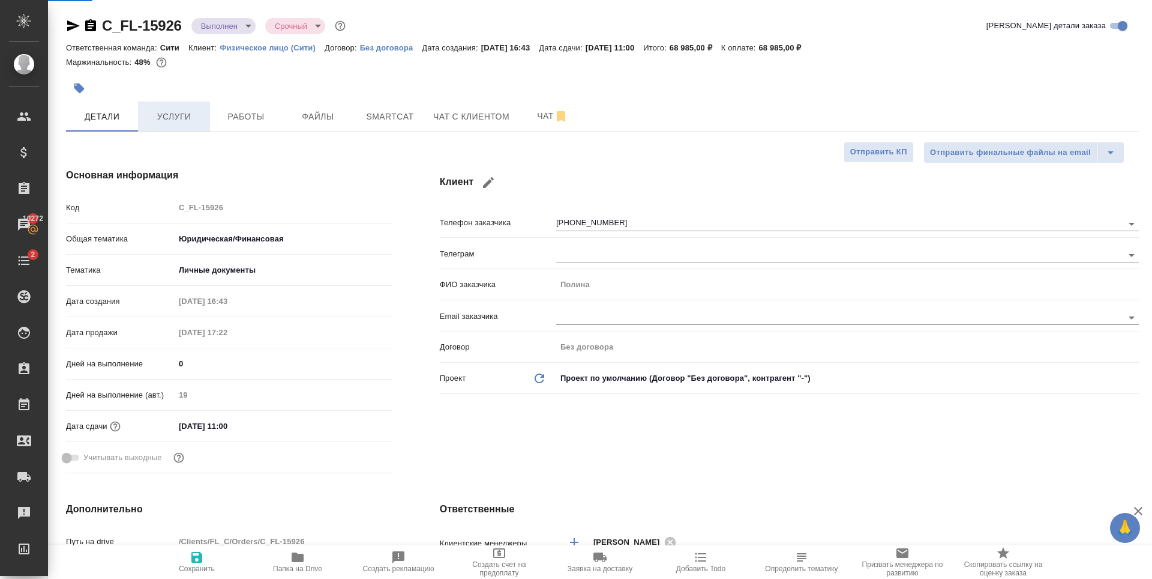
type textarea "x"
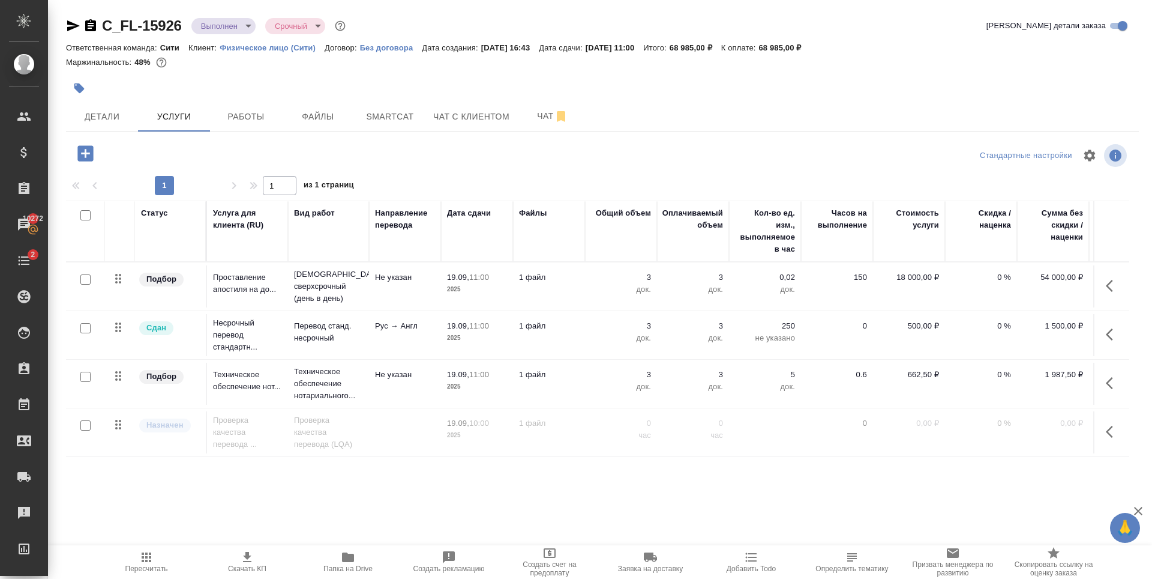
click at [361, 73] on div at bounding box center [602, 74] width 1073 height 2
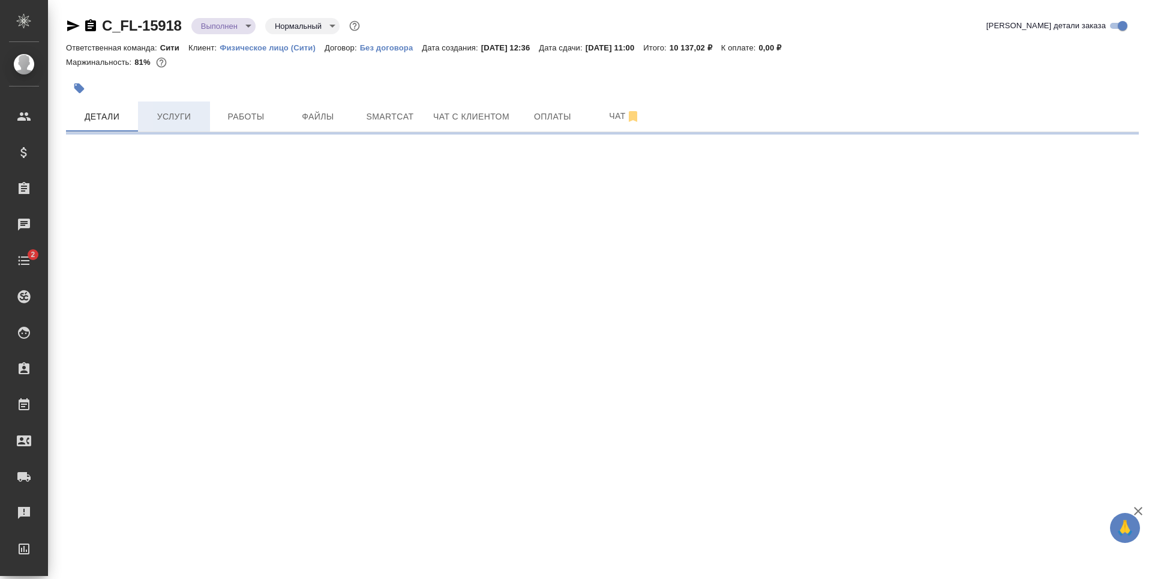
click at [177, 124] on span "Услуги" at bounding box center [174, 116] width 58 height 15
select select "RU"
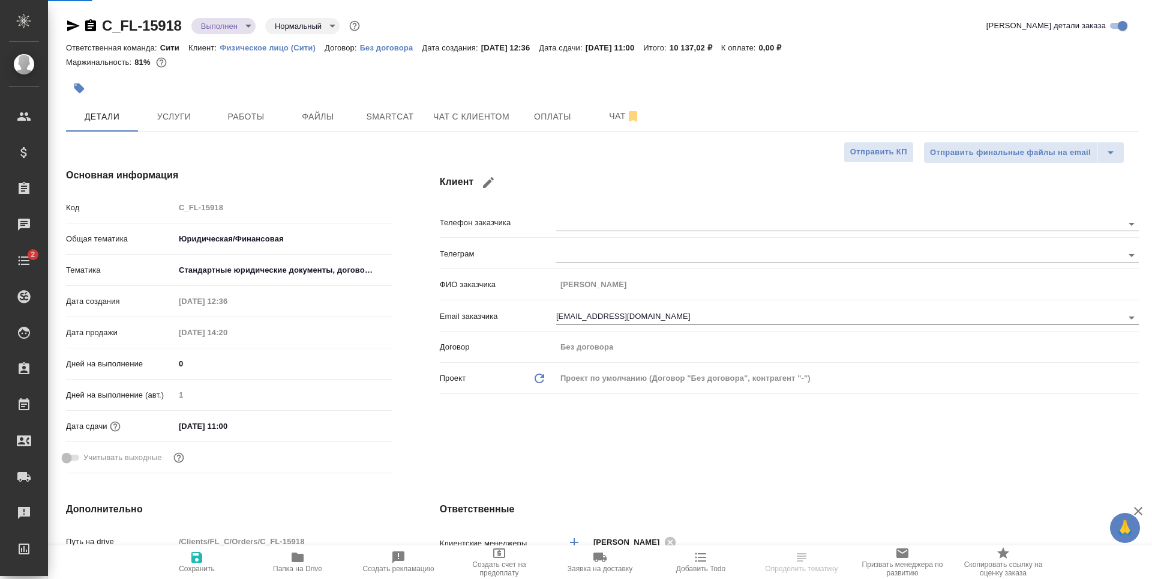
type textarea "x"
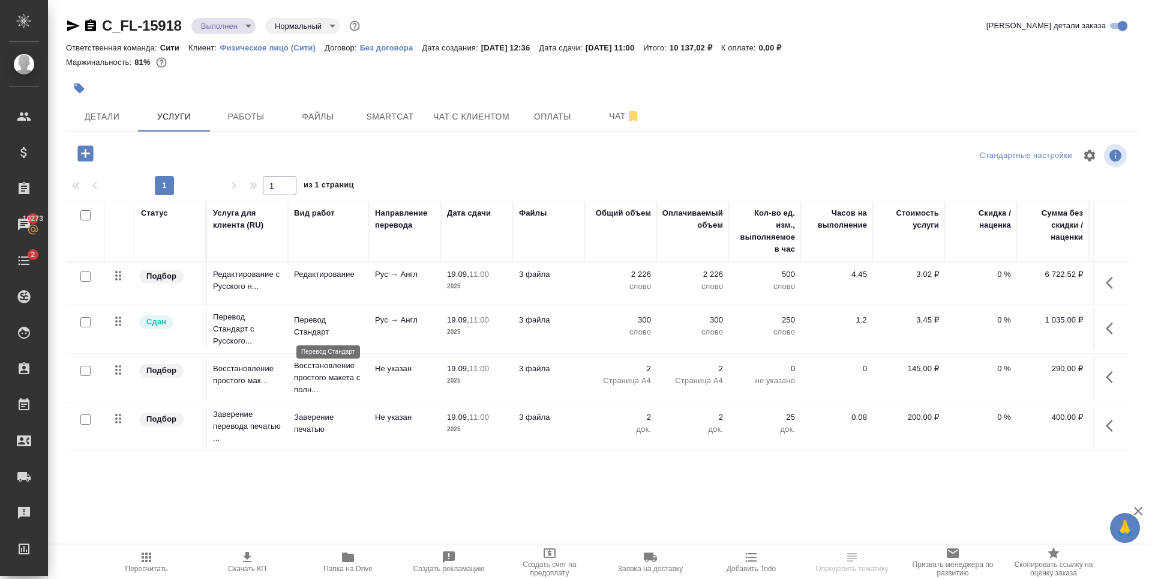
scroll to position [1, 0]
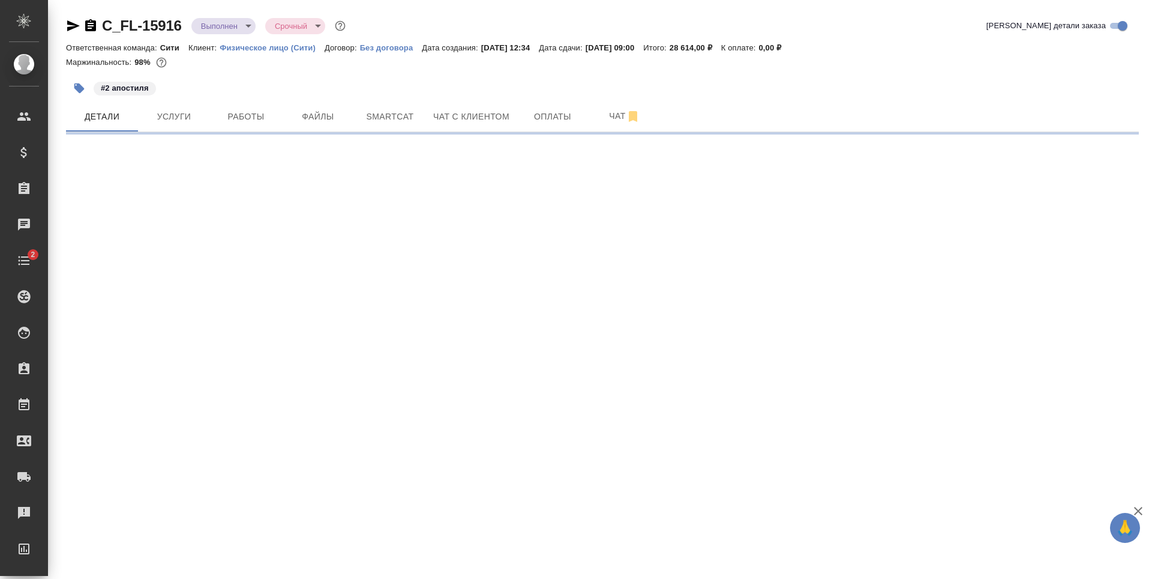
select select "RU"
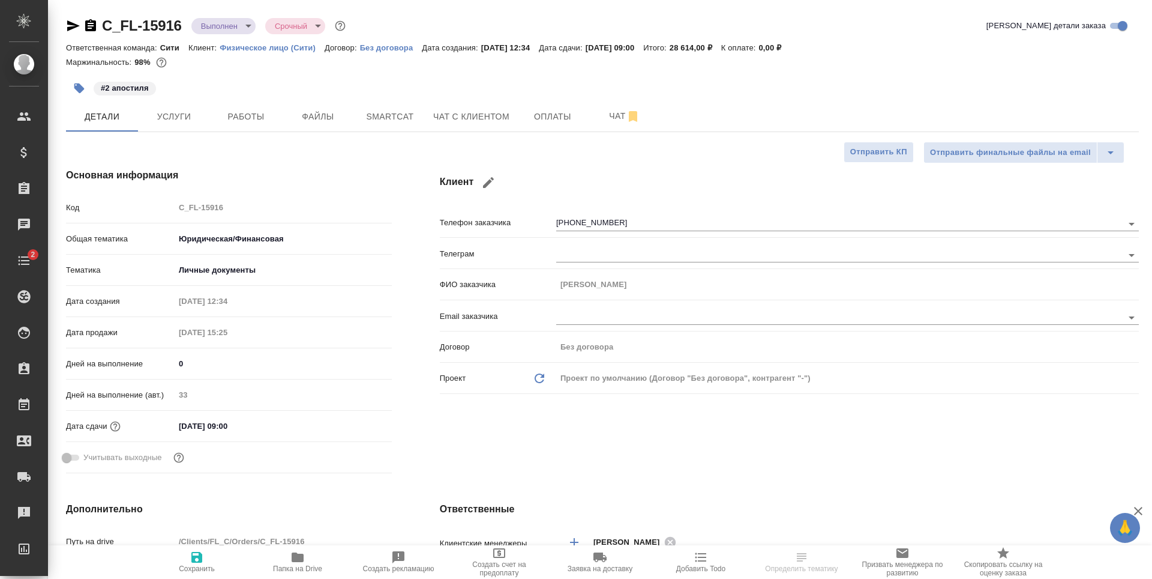
type textarea "x"
click at [455, 124] on span "Чат с клиентом" at bounding box center [471, 116] width 76 height 15
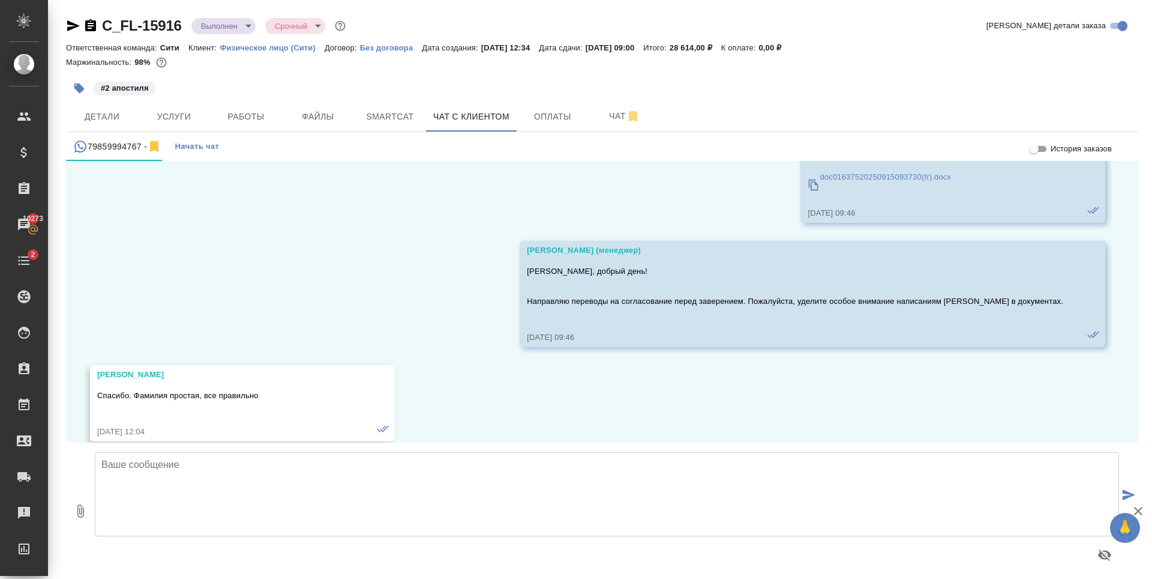
scroll to position [366, 0]
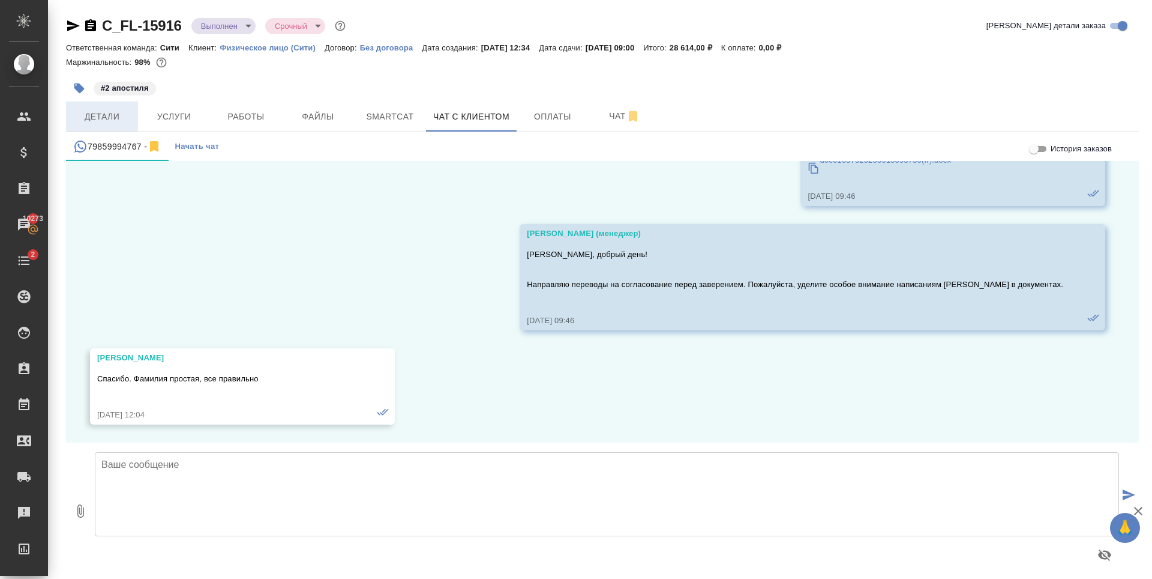
click at [100, 115] on span "Детали" at bounding box center [102, 116] width 58 height 15
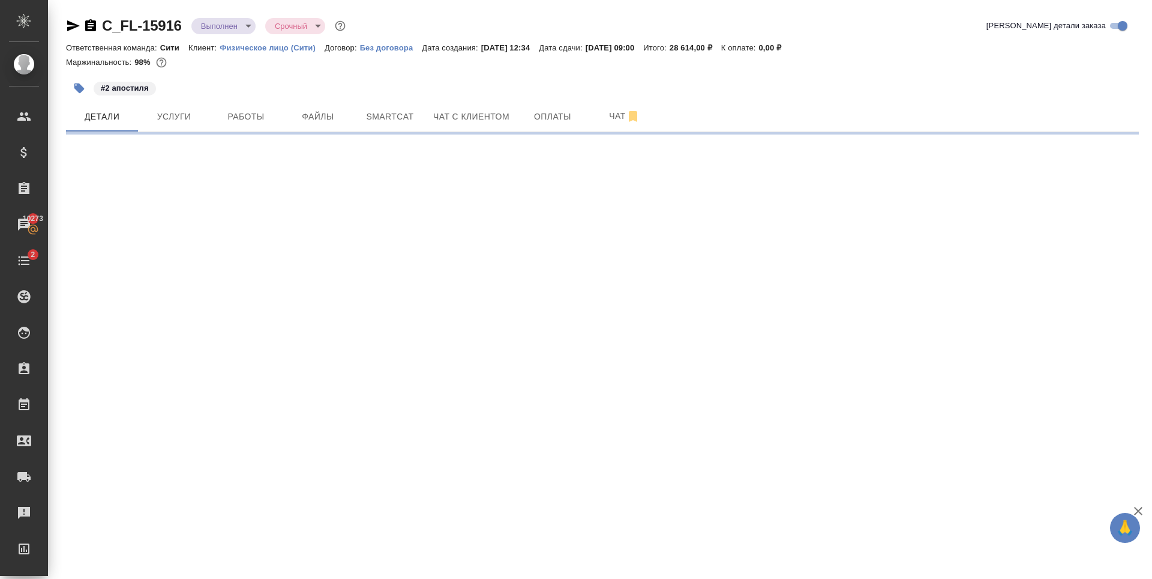
select select "RU"
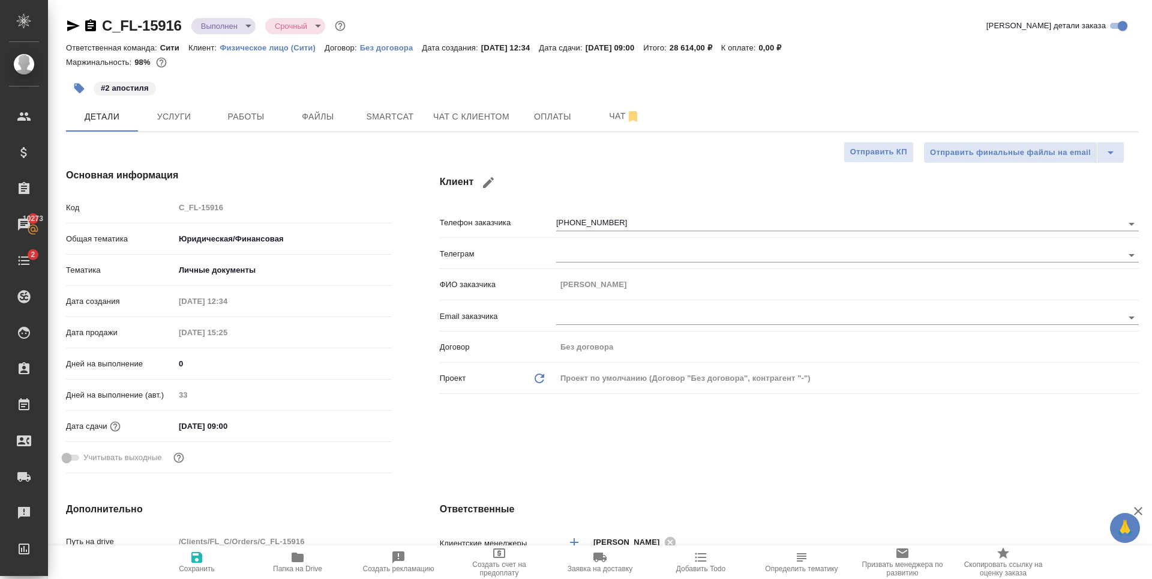
type textarea "x"
click at [131, 80] on div "#2 апостиля" at bounding box center [423, 88] width 715 height 26
click at [134, 83] on p "#2 апостиля" at bounding box center [125, 88] width 48 height 12
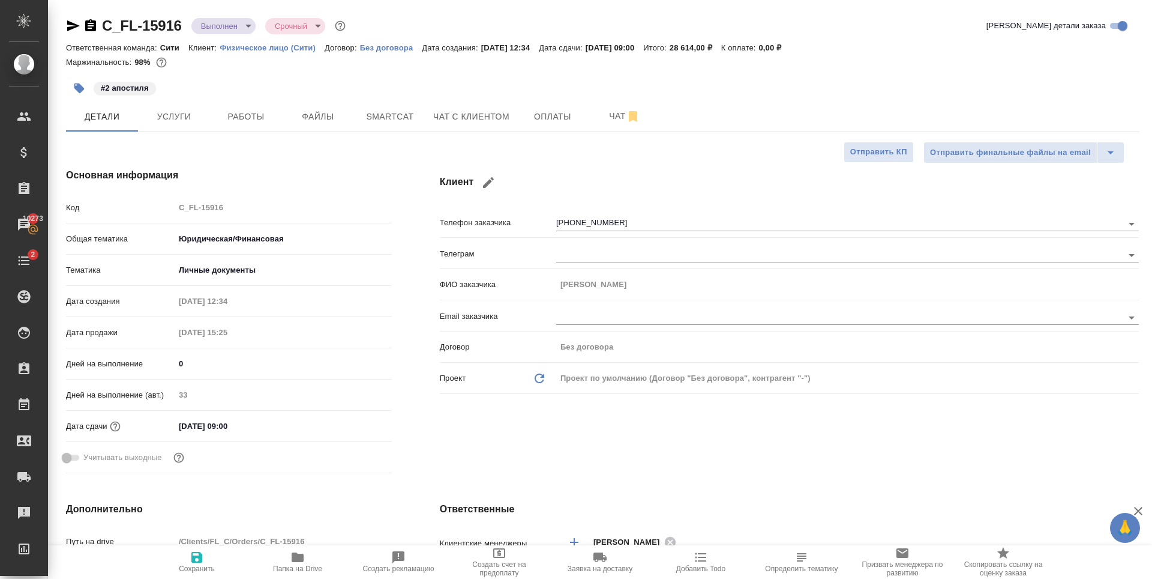
click at [79, 89] on icon "button" at bounding box center [79, 88] width 10 height 10
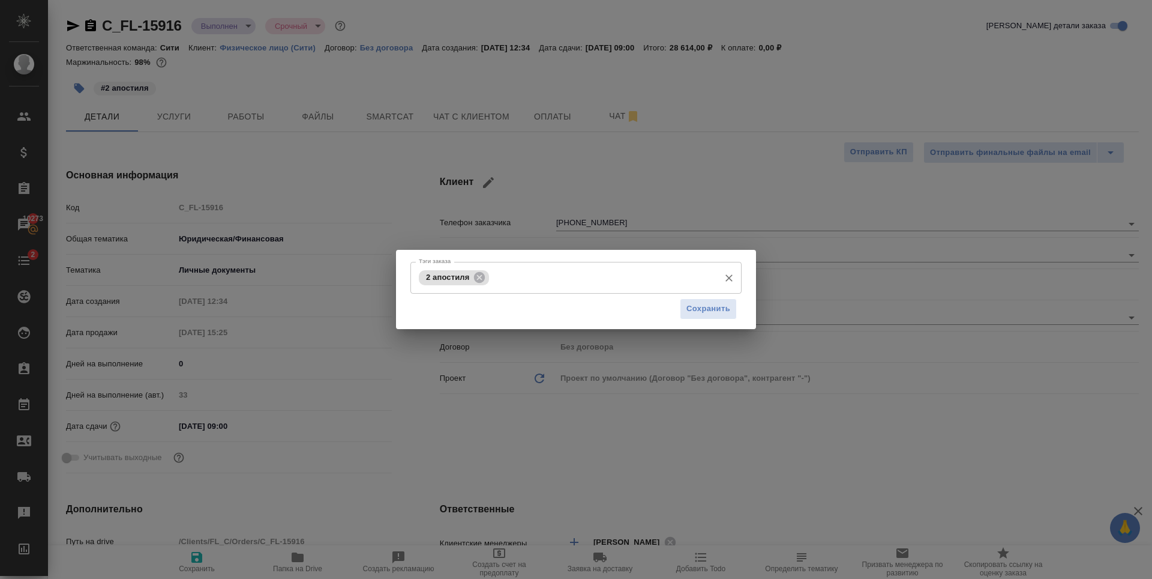
click at [626, 273] on input "Тэги заказа" at bounding box center [602, 277] width 221 height 20
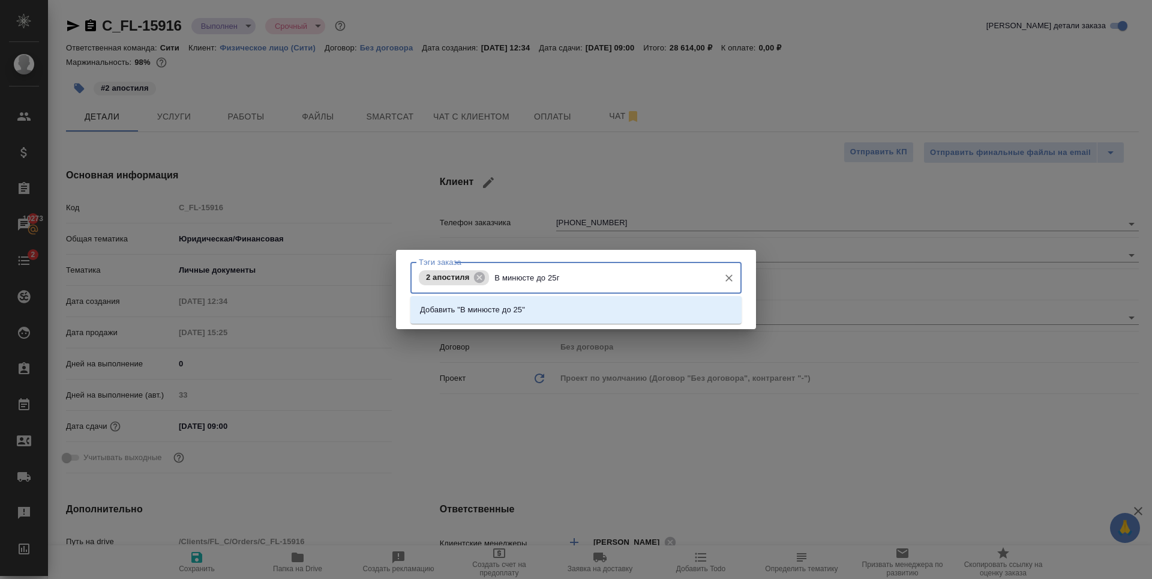
type input "В минюсте до 25го"
click at [607, 317] on li "Добавить "В минюсте до 25го"" at bounding box center [576, 310] width 331 height 22
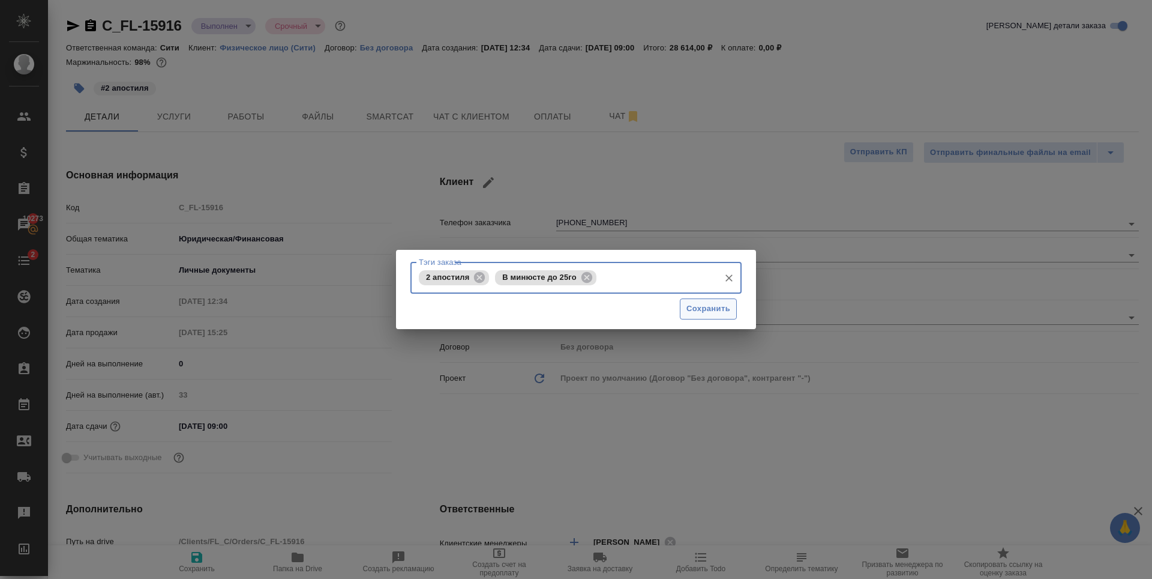
click at [717, 310] on span "Сохранить" at bounding box center [709, 309] width 44 height 14
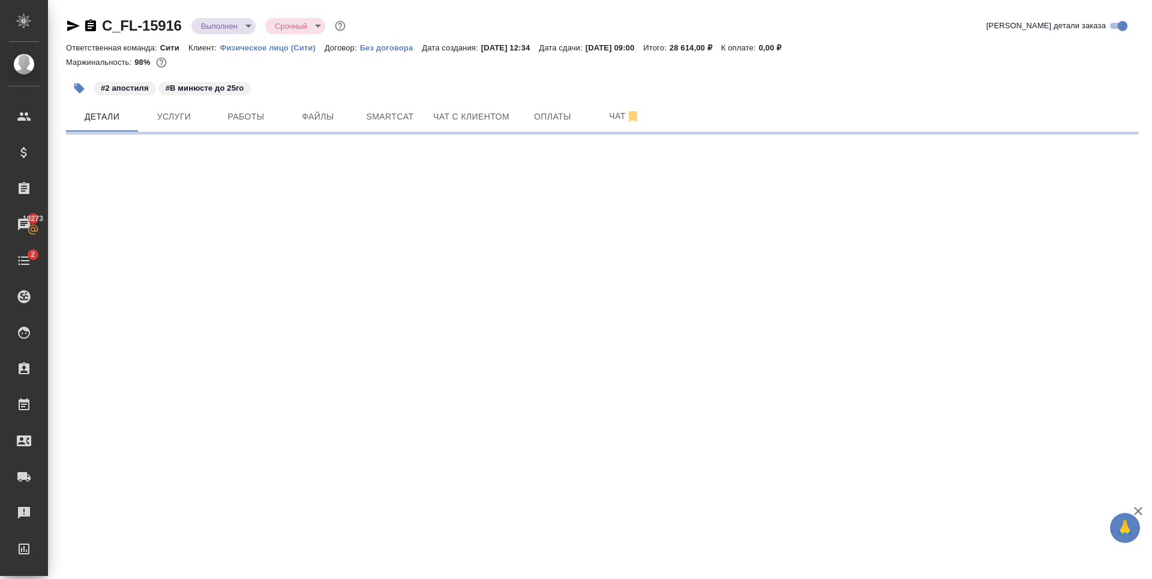
select select "RU"
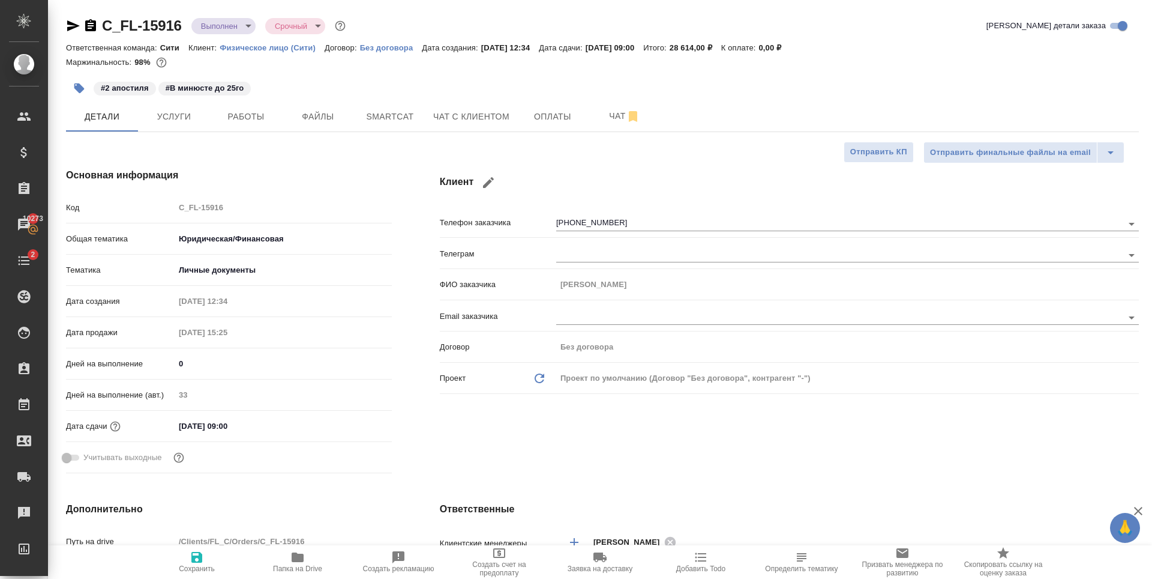
type textarea "x"
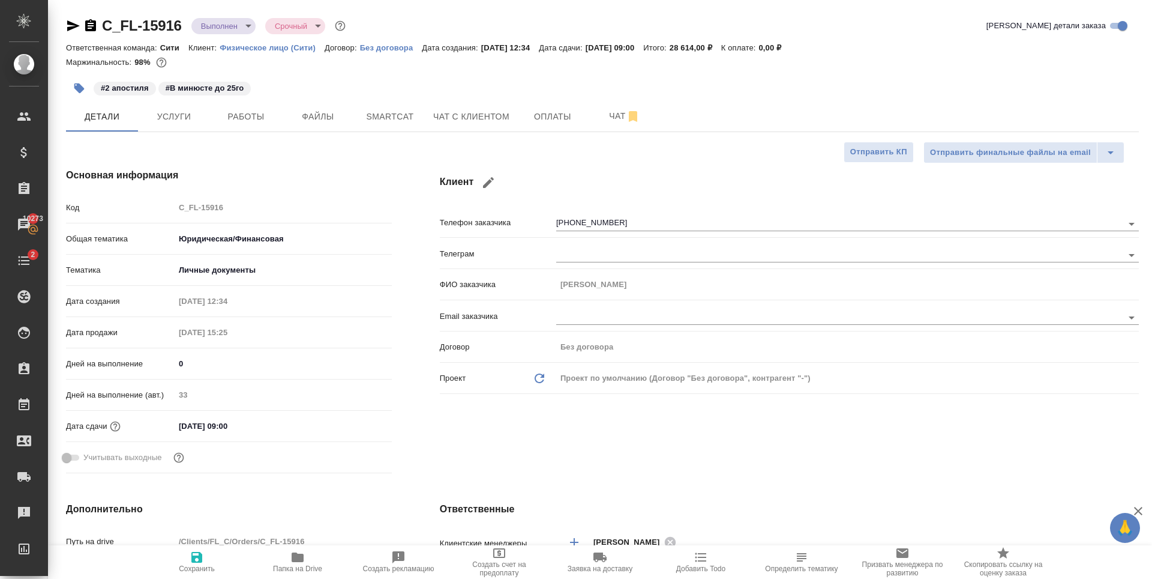
type textarea "x"
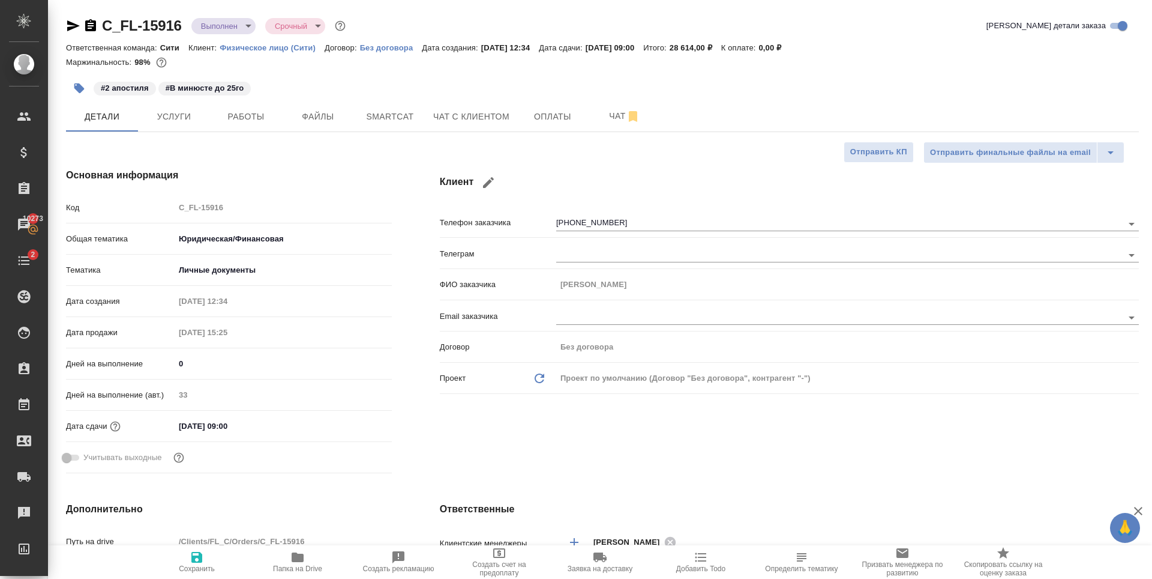
type textarea "x"
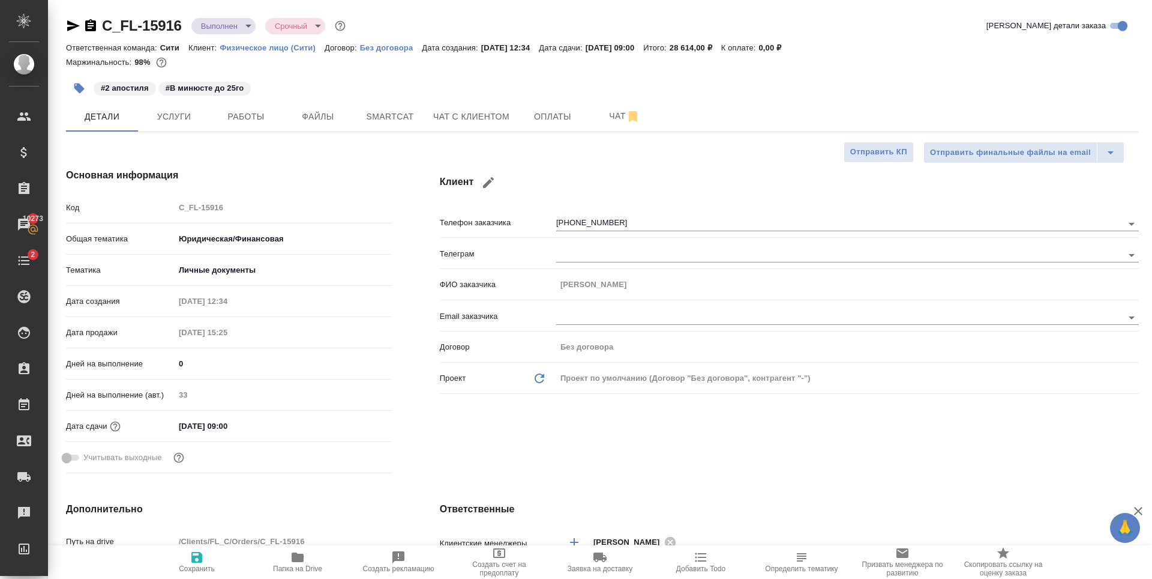
type textarea "x"
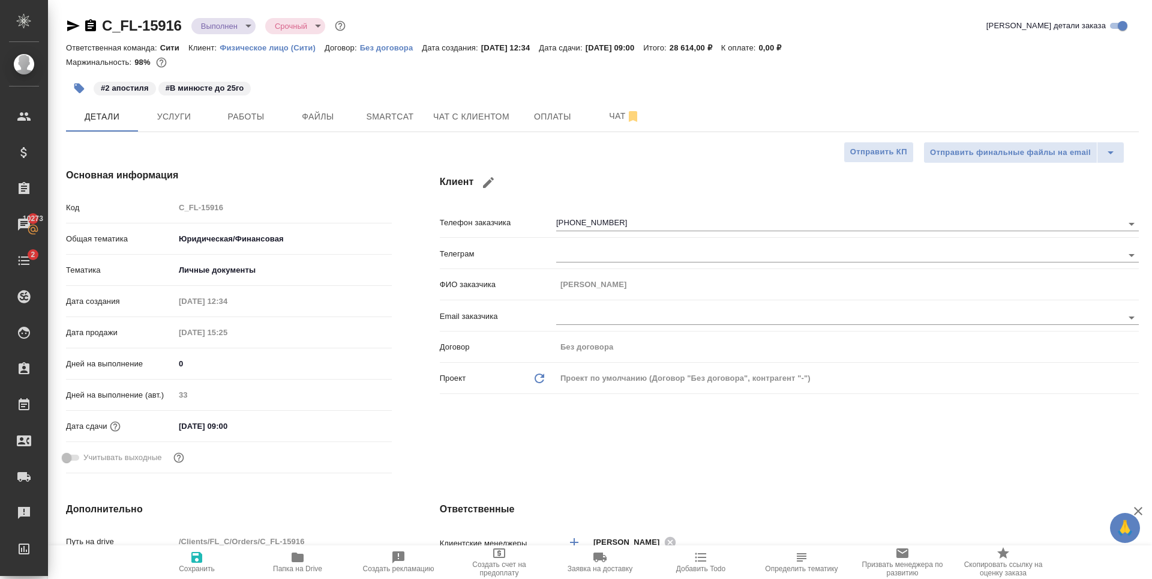
type textarea "x"
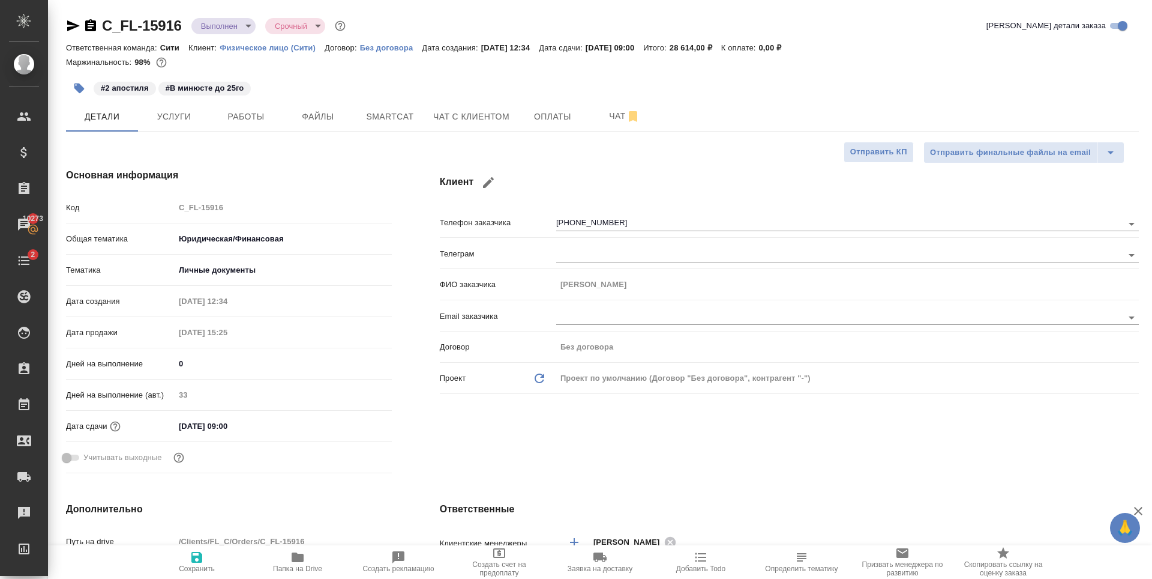
type textarea "x"
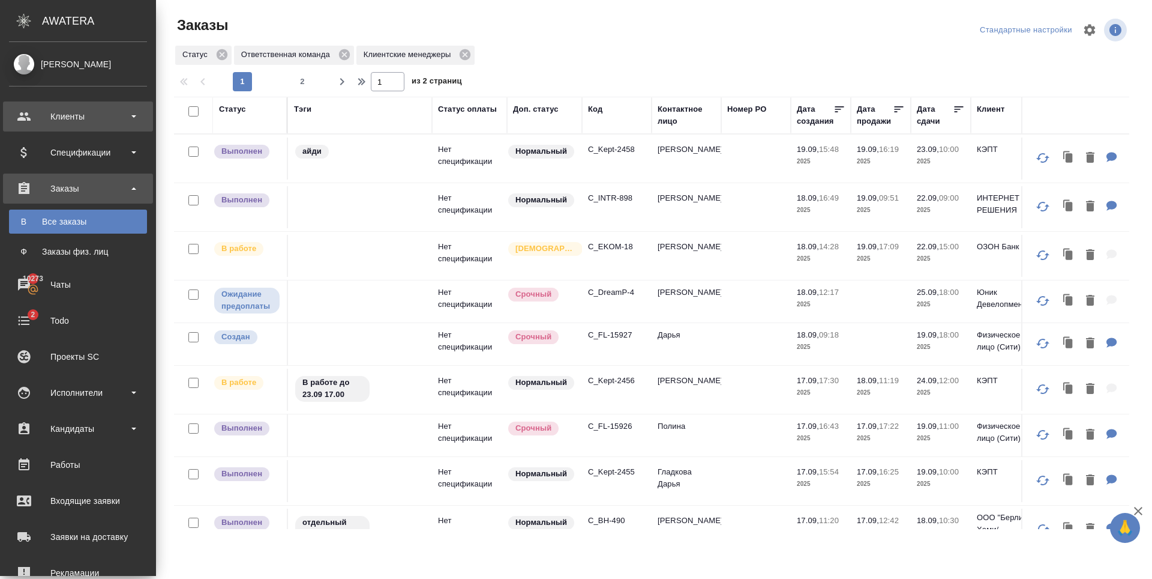
click at [85, 109] on div "Клиенты" at bounding box center [78, 116] width 138 height 18
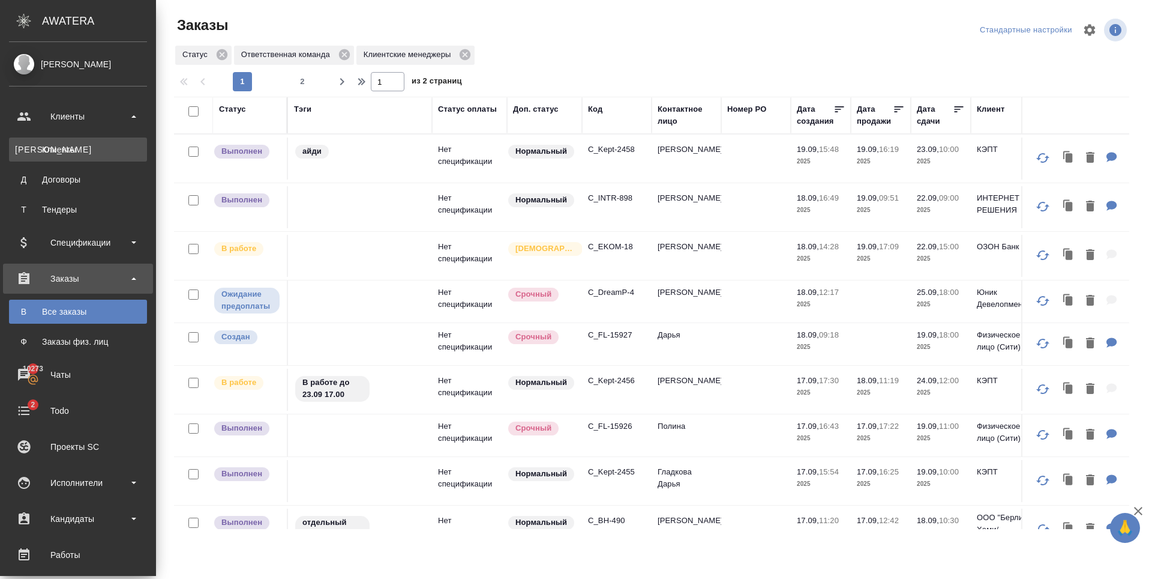
click at [70, 152] on div "Клиенты" at bounding box center [78, 149] width 126 height 12
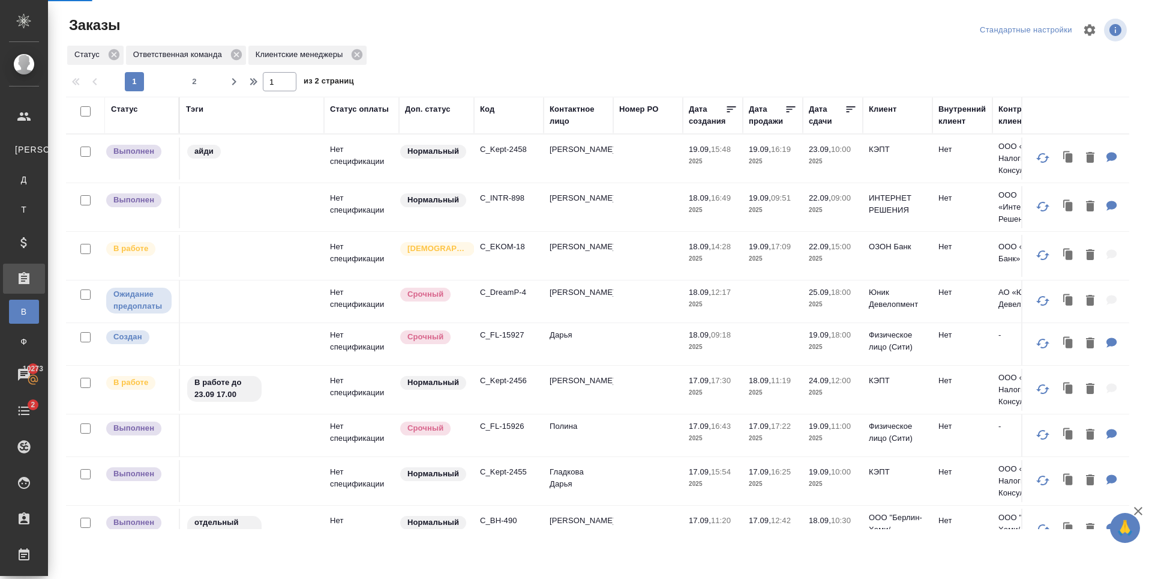
select select "RU"
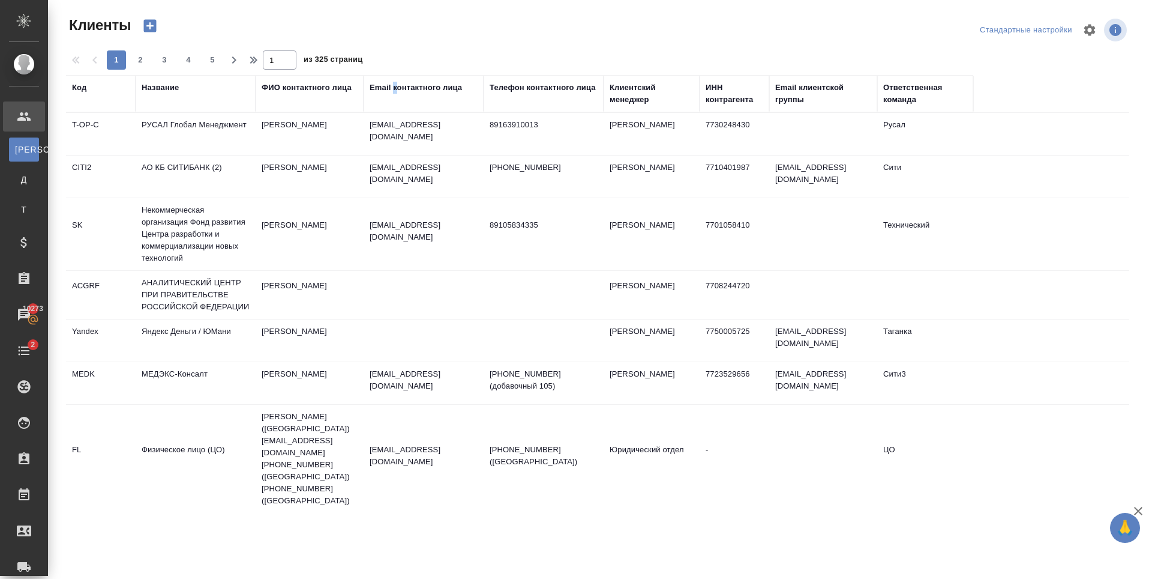
click at [396, 89] on div "Email контактного лица" at bounding box center [416, 88] width 92 height 12
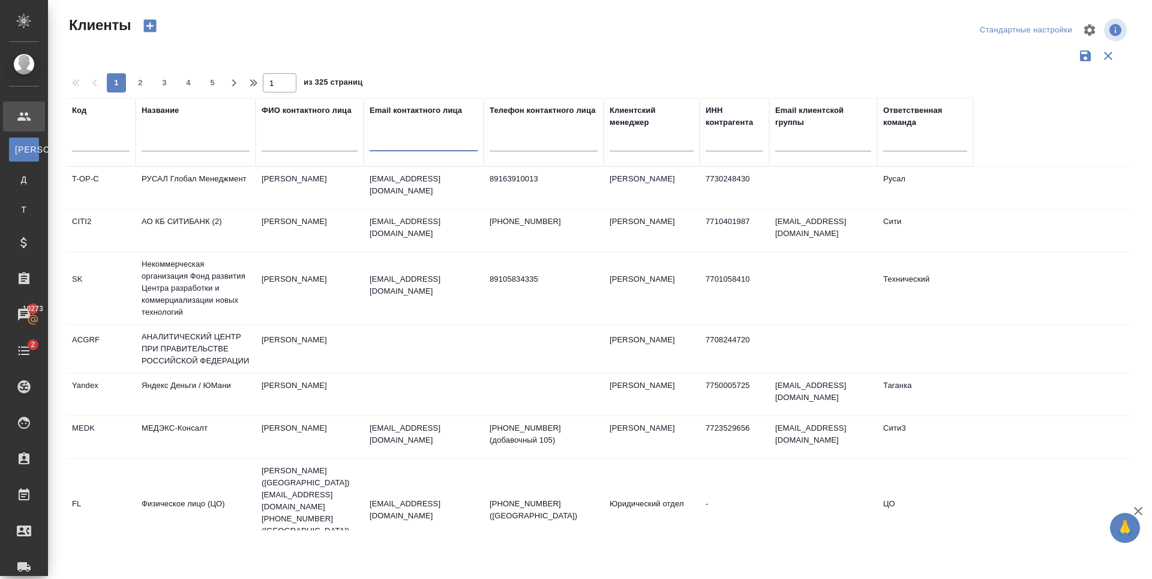
click at [392, 142] on input "text" at bounding box center [424, 143] width 108 height 15
paste input "taisia.serebryakova@citi.com"
type input "taisia.serebryakova@citi.com"
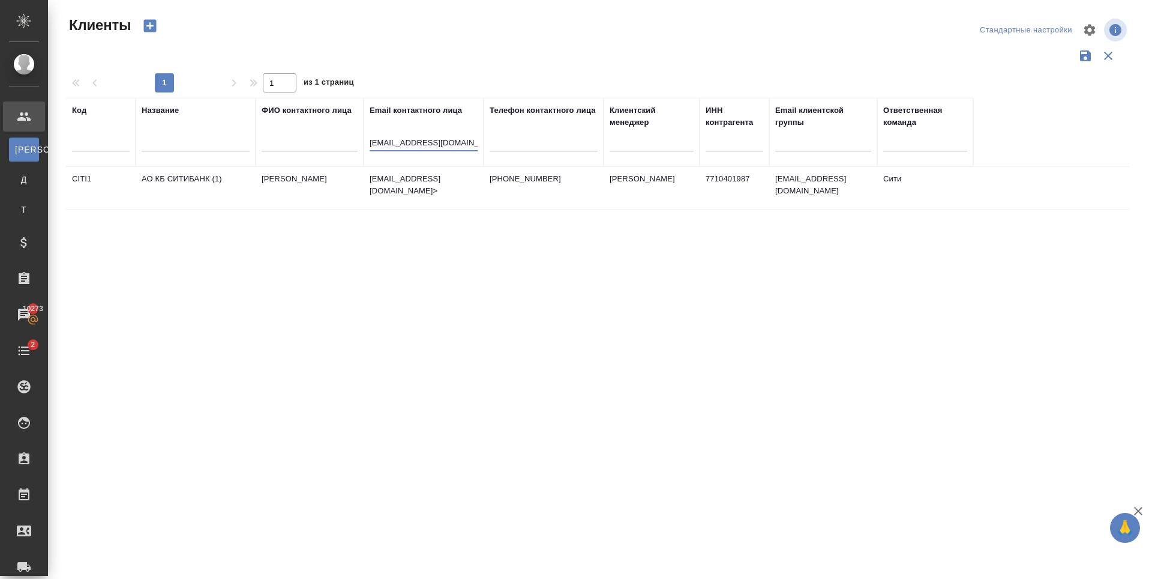
click at [363, 192] on td "Серебрякова Таисия" at bounding box center [310, 188] width 108 height 42
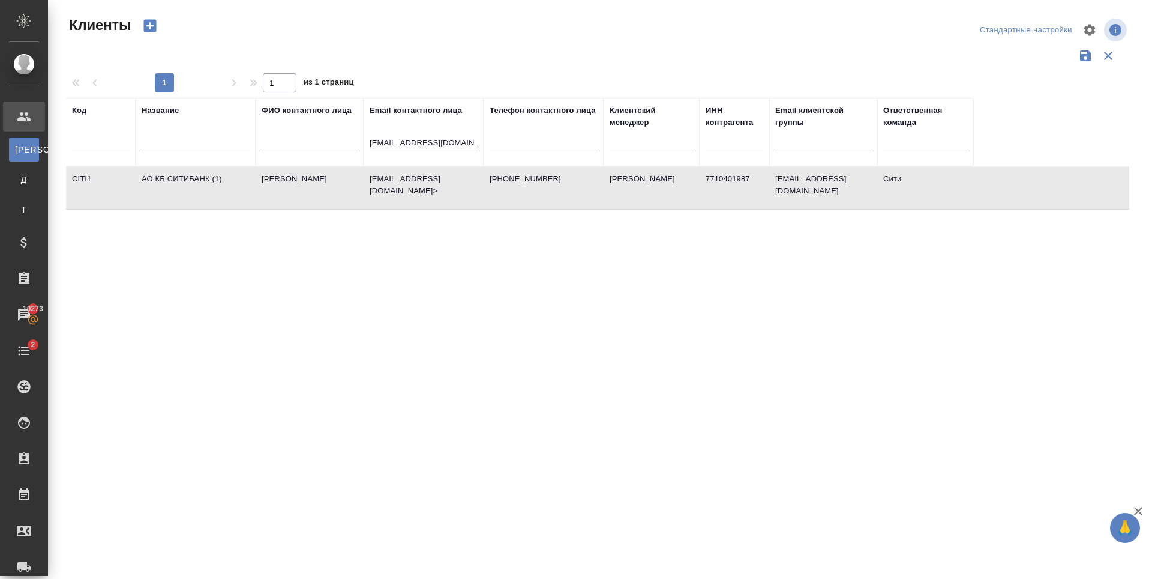
click at [363, 192] on td "Серебрякова Таисия" at bounding box center [310, 188] width 108 height 42
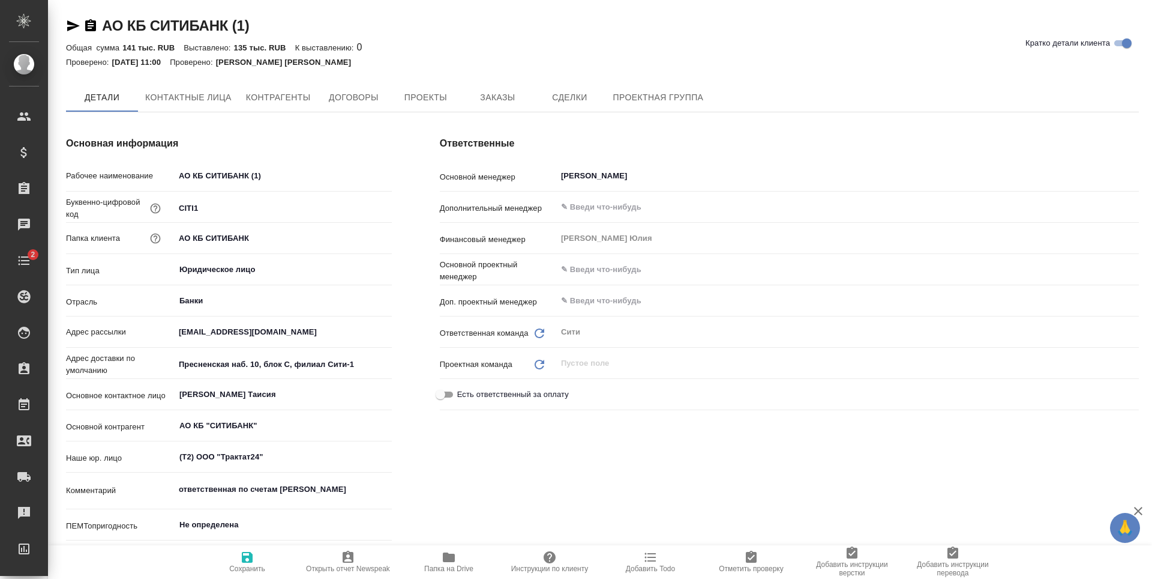
type textarea "x"
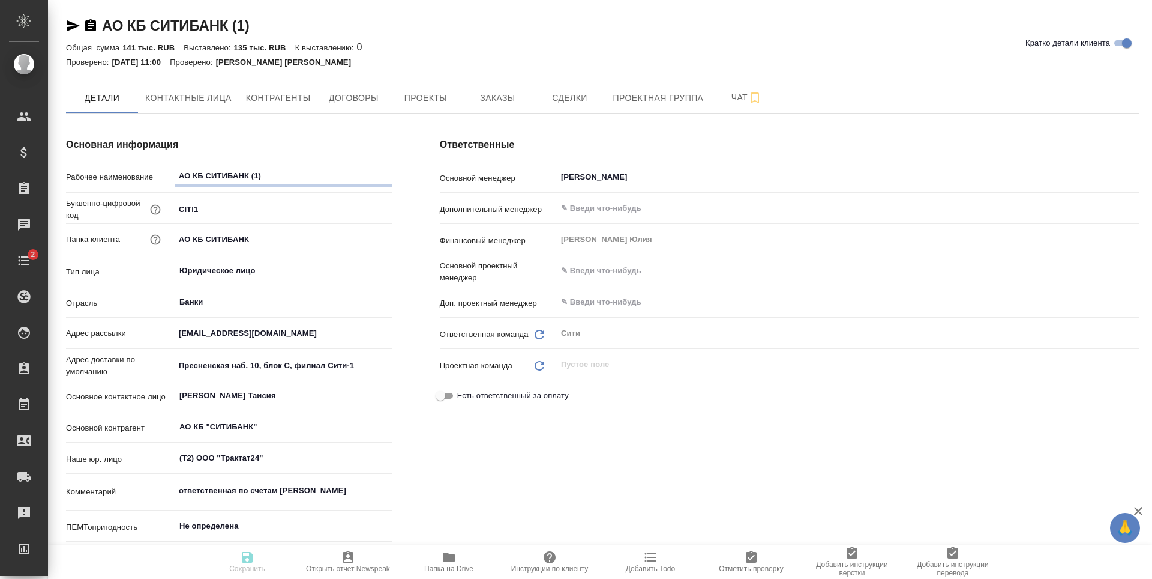
type textarea "x"
click at [475, 99] on span "Заказы" at bounding box center [498, 98] width 58 height 15
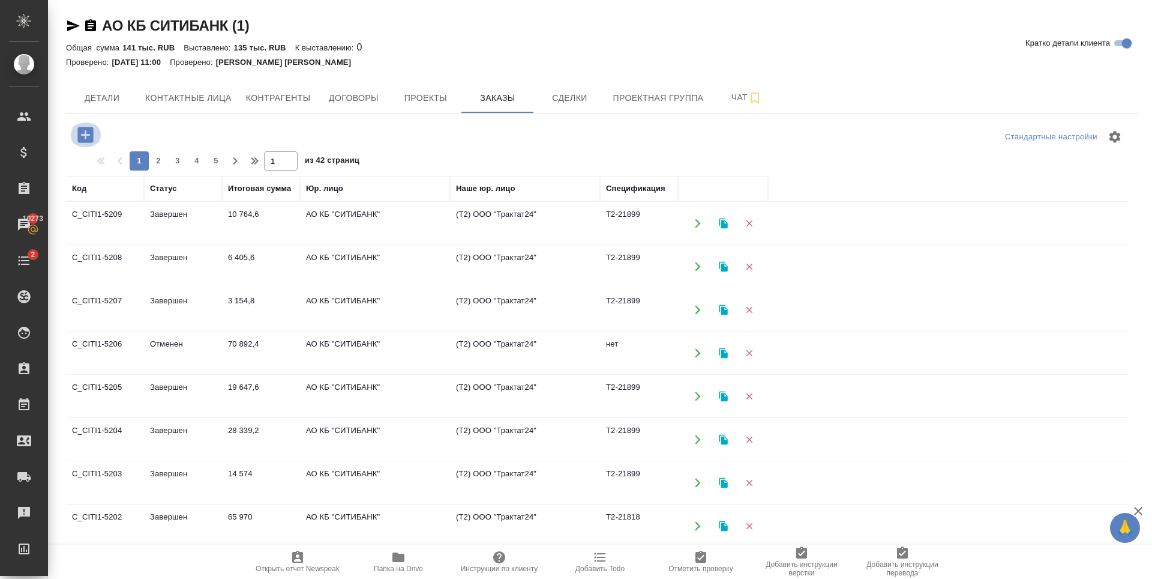
click at [92, 138] on icon "button" at bounding box center [85, 135] width 16 height 16
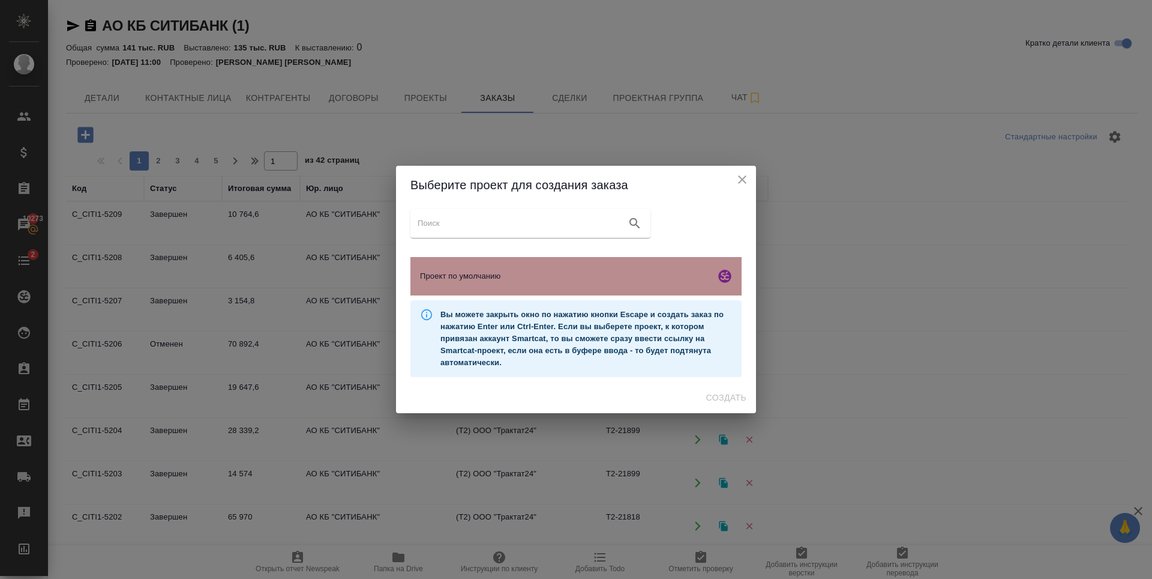
click at [522, 266] on div "Проект по умолчанию" at bounding box center [576, 276] width 331 height 38
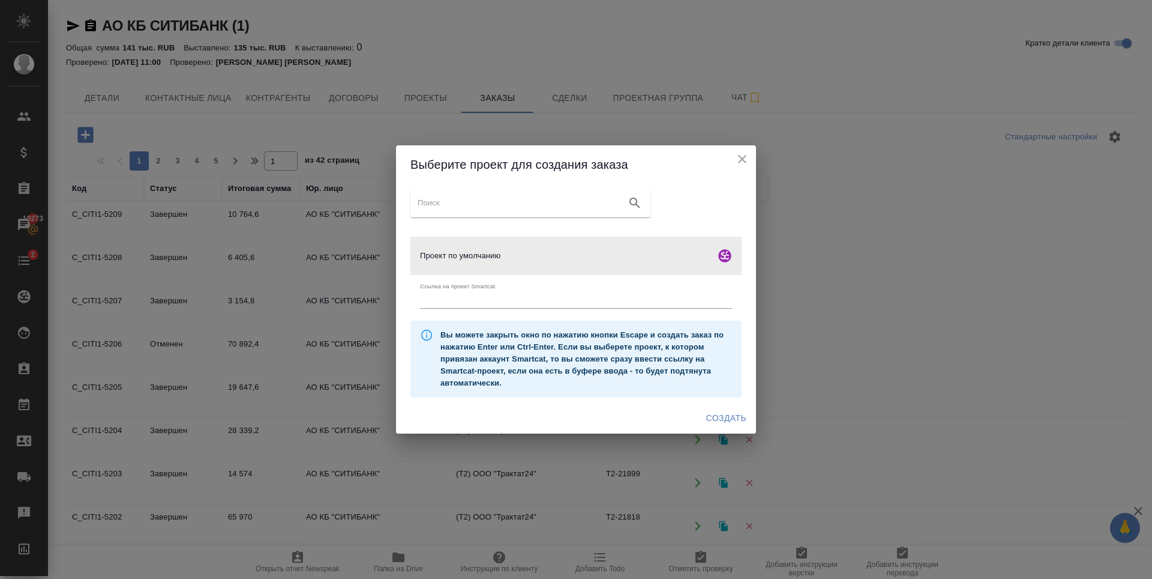
click at [730, 405] on div "Создать" at bounding box center [576, 418] width 360 height 32
click at [733, 409] on button "Создать" at bounding box center [727, 418] width 50 height 22
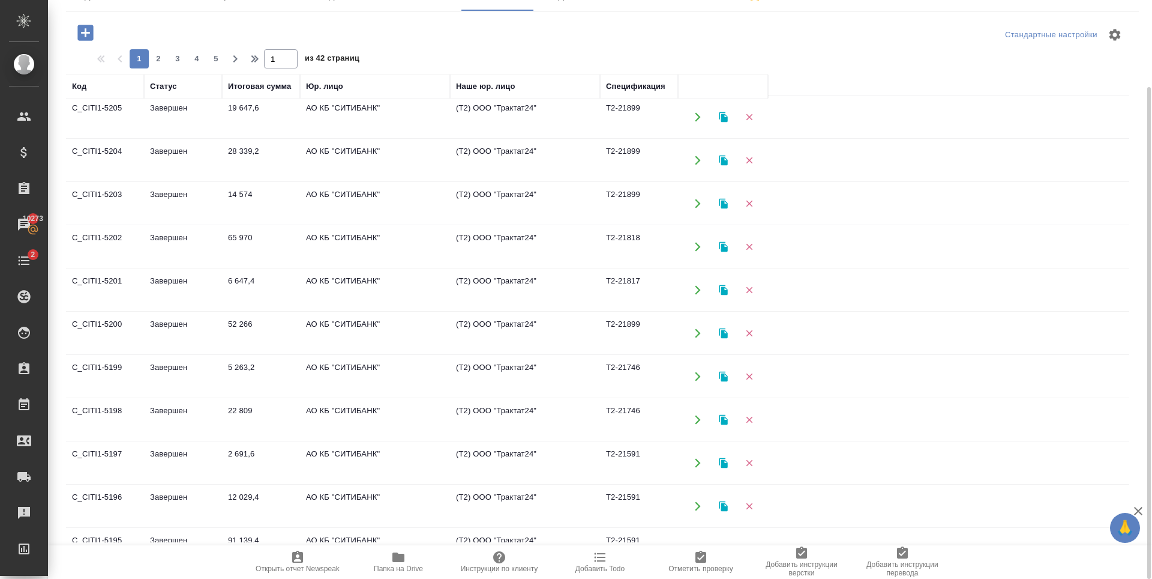
scroll to position [240, 0]
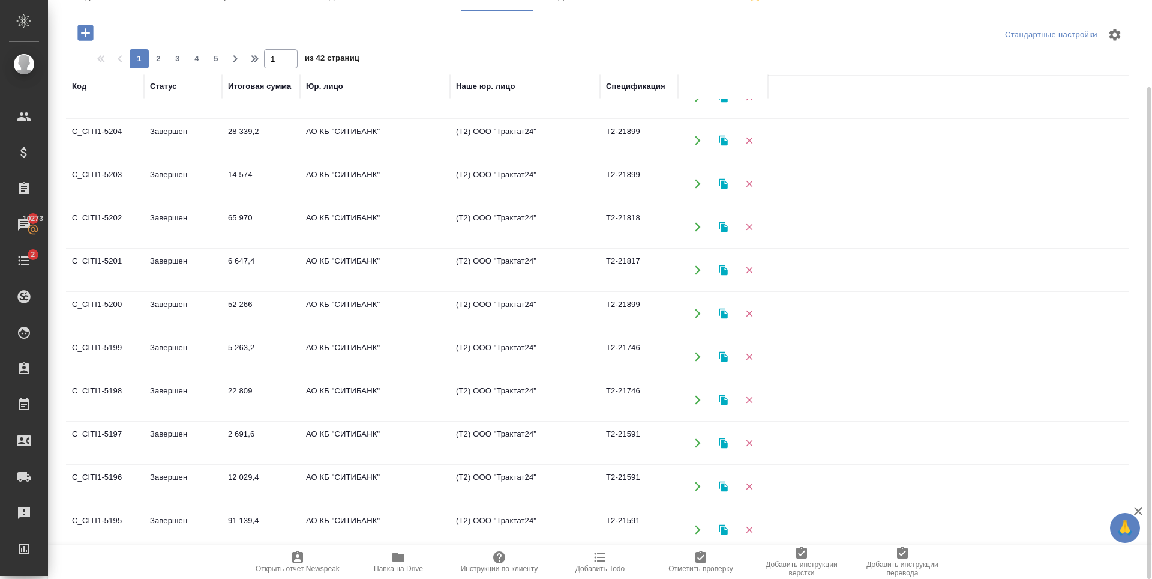
click at [244, 436] on td "2 691,6" at bounding box center [261, 443] width 78 height 42
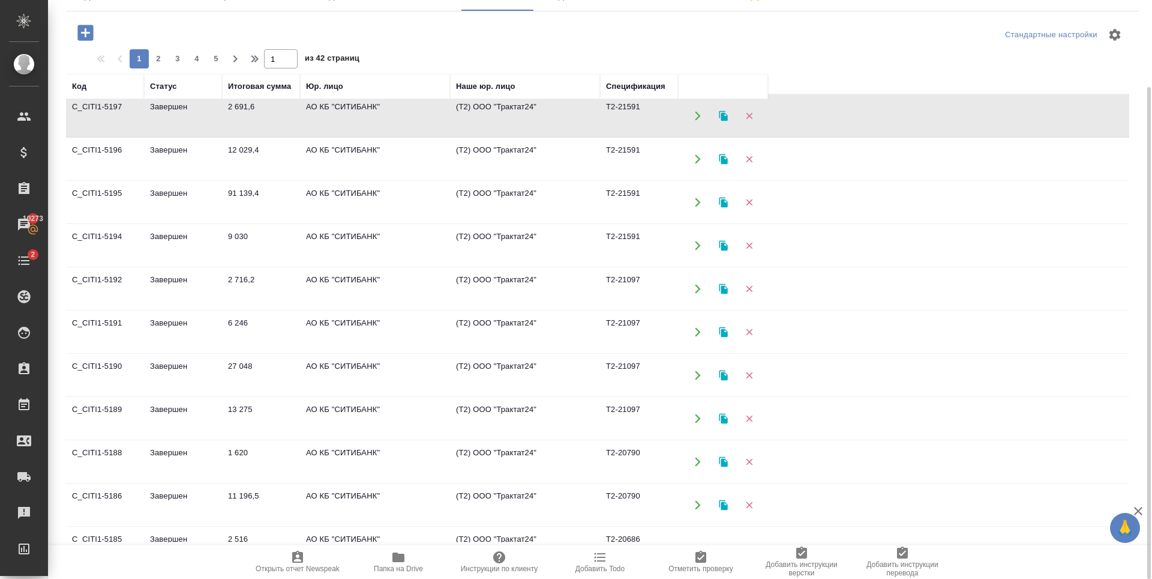
scroll to position [600, 0]
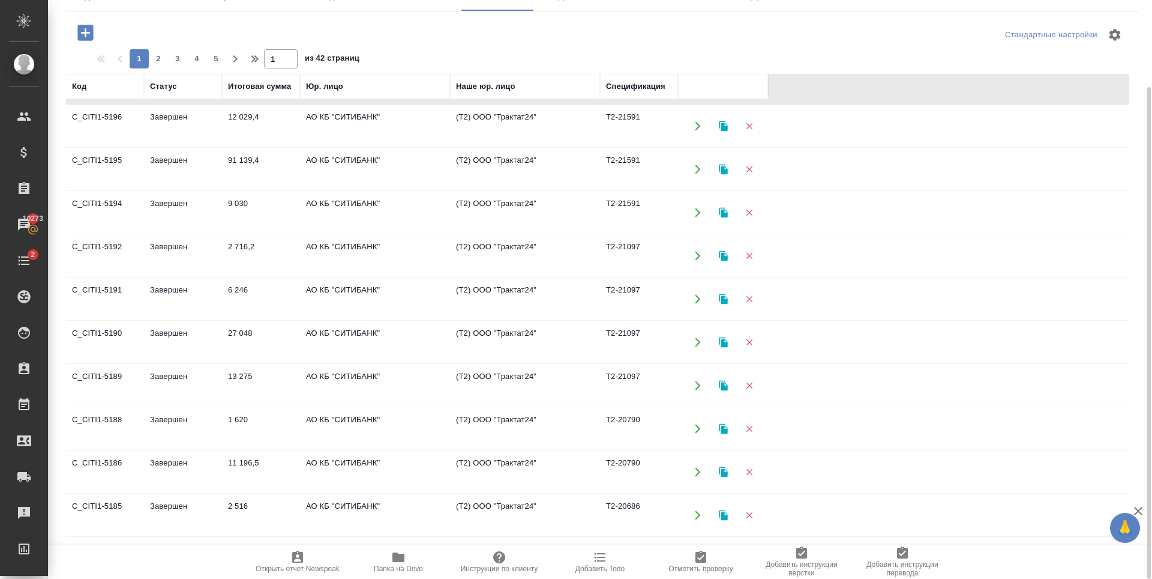
click at [236, 427] on td "1 620" at bounding box center [261, 429] width 78 height 42
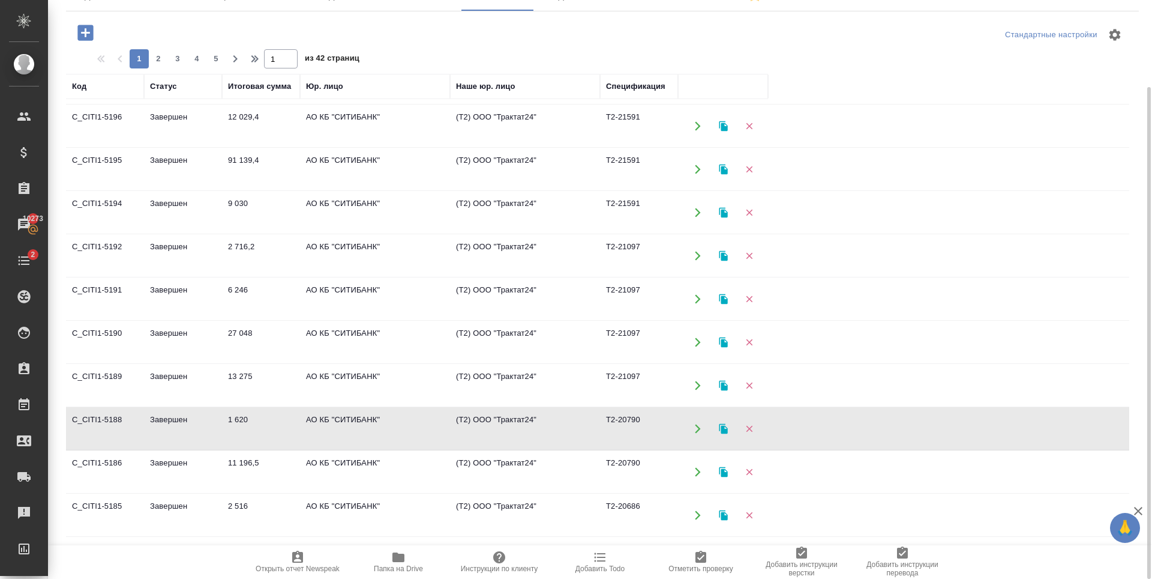
click at [236, 427] on td "1 620" at bounding box center [261, 429] width 78 height 42
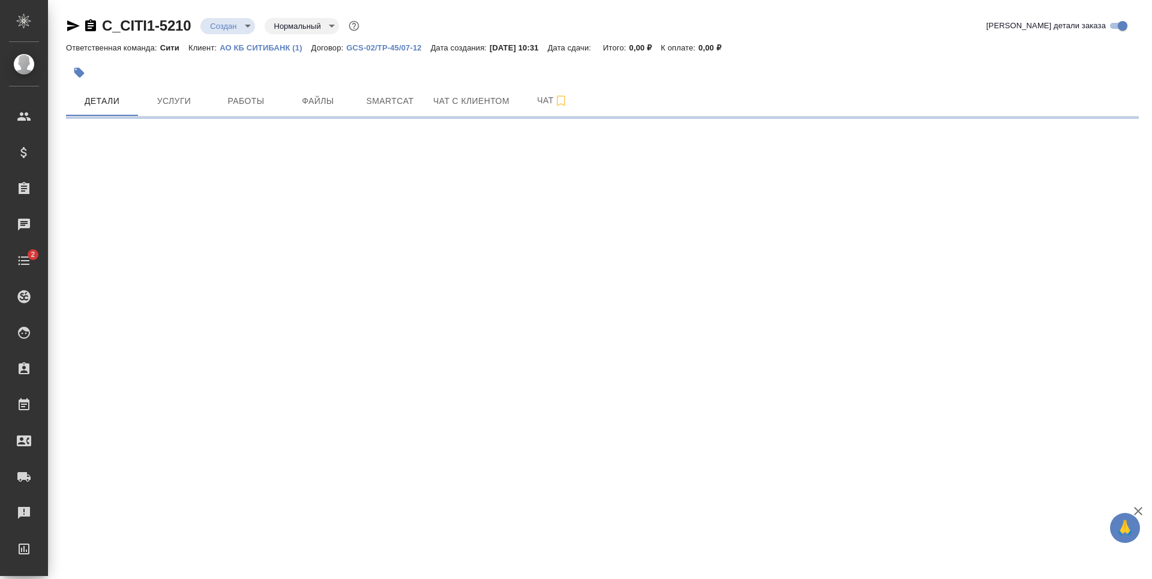
select select "RU"
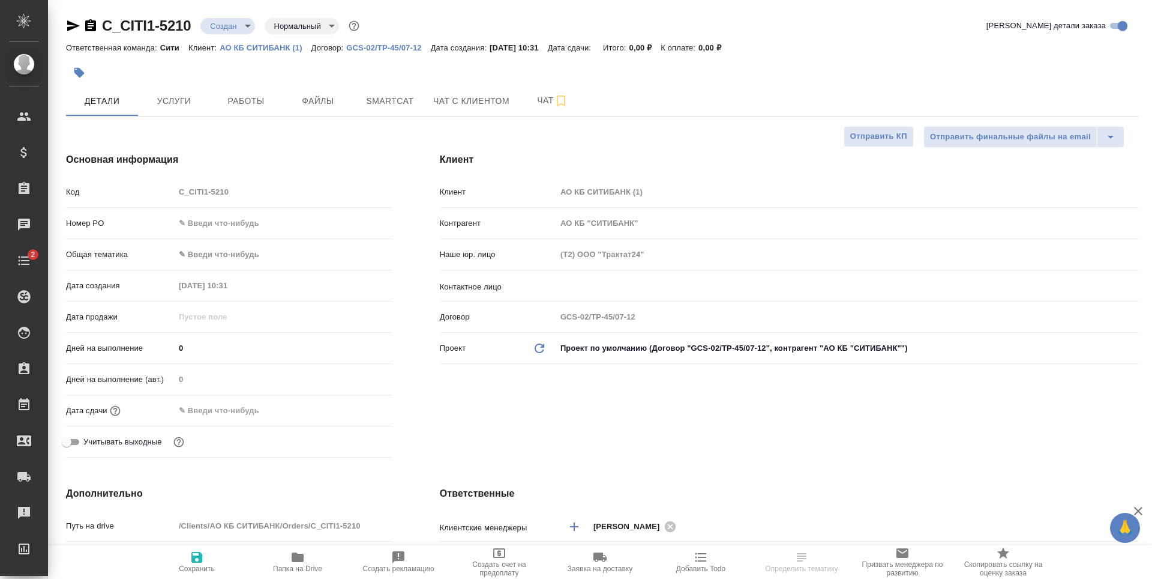
type textarea "x"
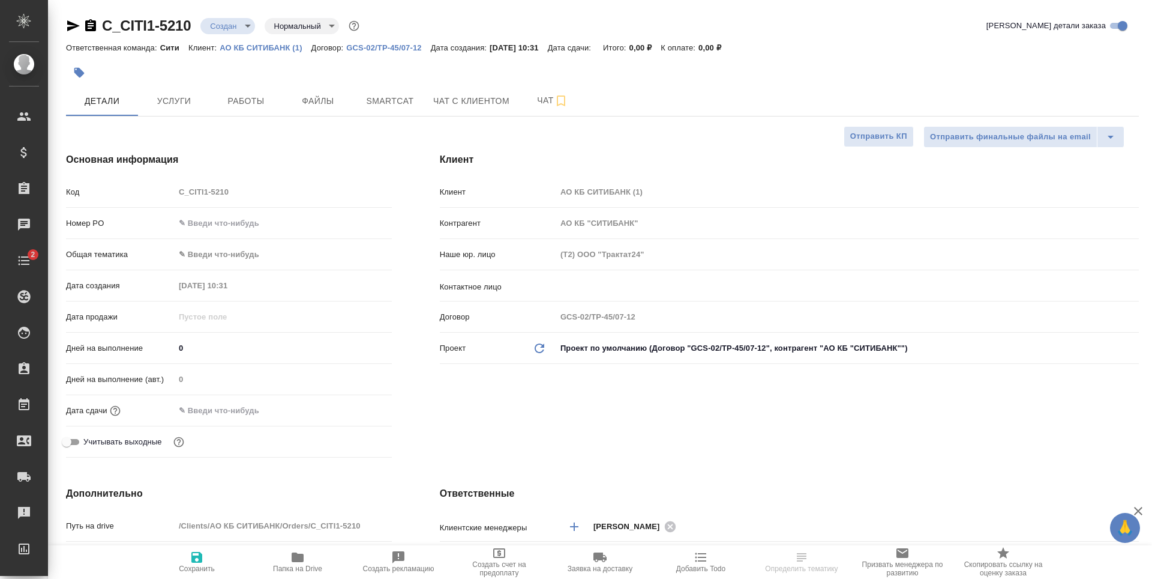
type textarea "x"
click at [315, 103] on span "Файлы" at bounding box center [318, 101] width 58 height 15
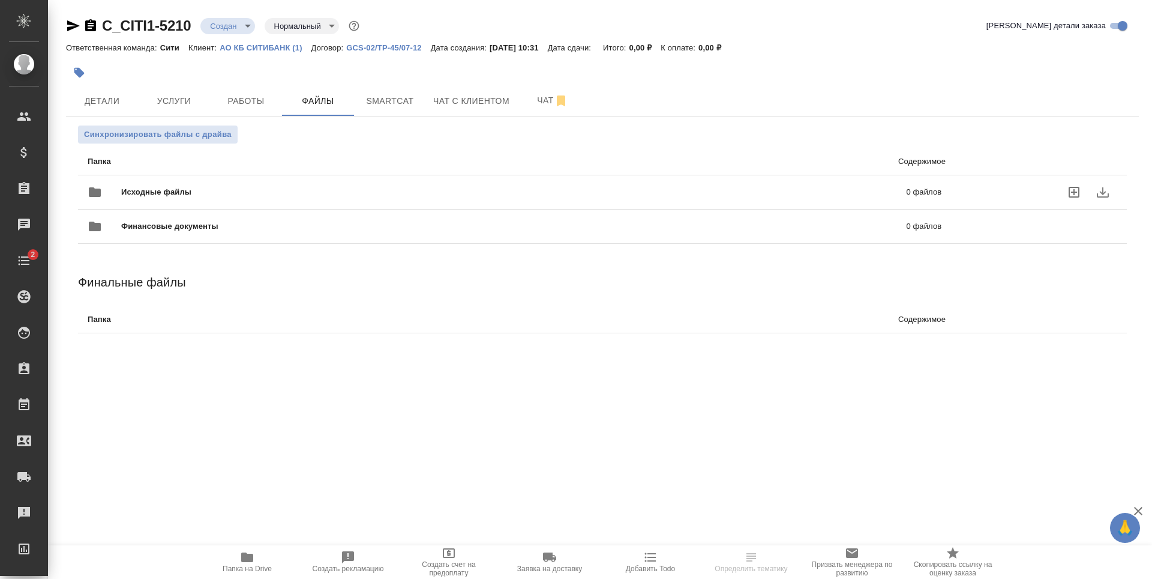
click at [1076, 188] on icon "uploadFiles" at bounding box center [1074, 192] width 14 height 14
click at [0, 0] on input "uploadFiles" at bounding box center [0, 0] width 0 height 0
click at [223, 194] on span "Исходные файлы" at bounding box center [335, 192] width 428 height 12
click at [104, 106] on span "Детали" at bounding box center [102, 101] width 58 height 15
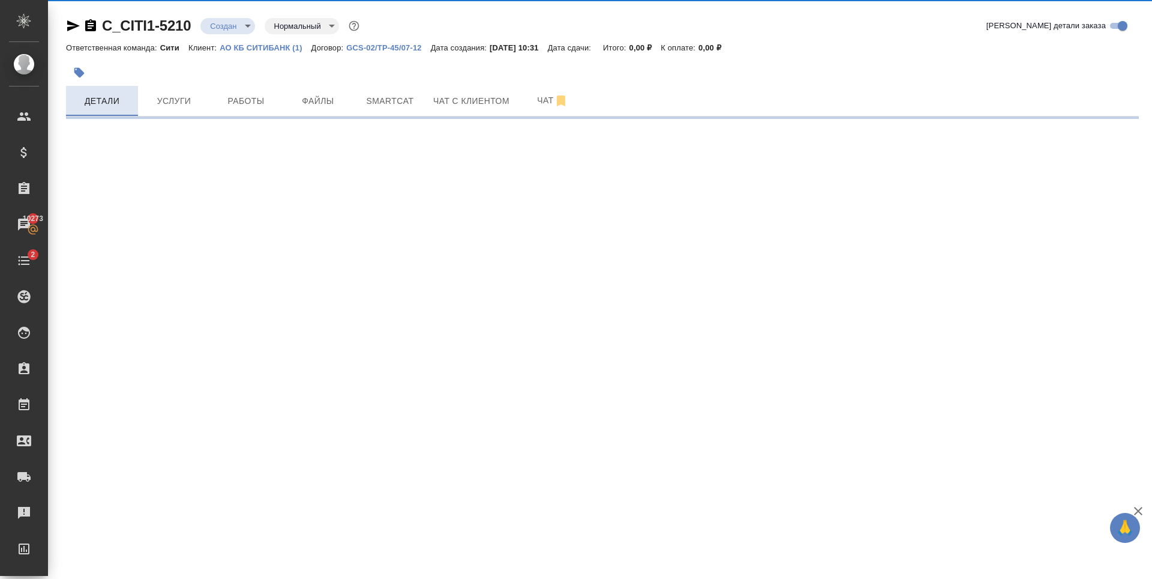
select select "RU"
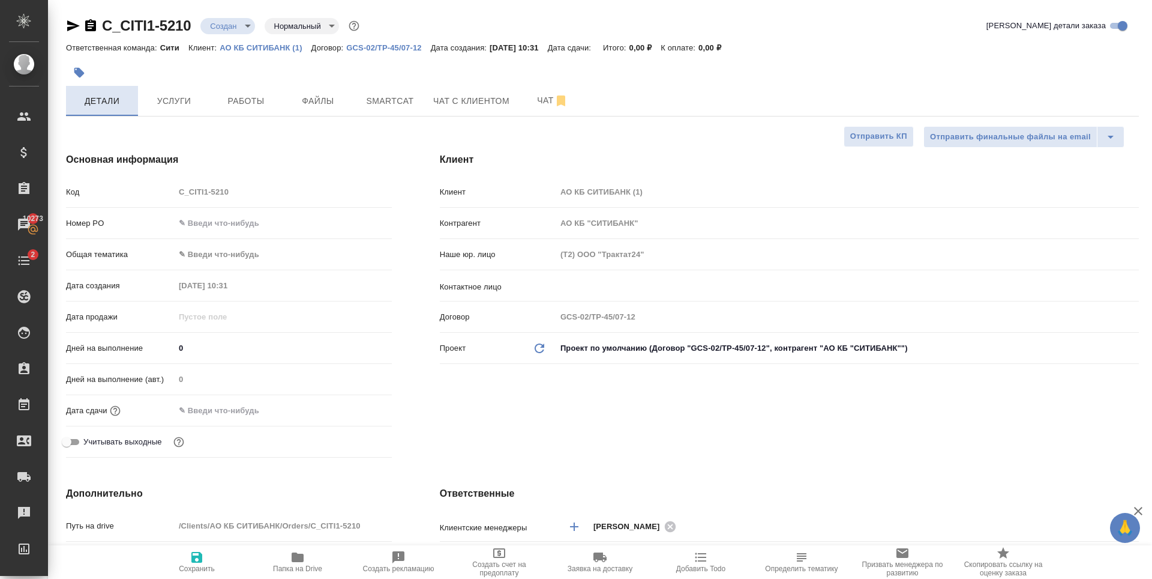
type textarea "x"
click at [179, 112] on button "Услуги" at bounding box center [174, 101] width 72 height 30
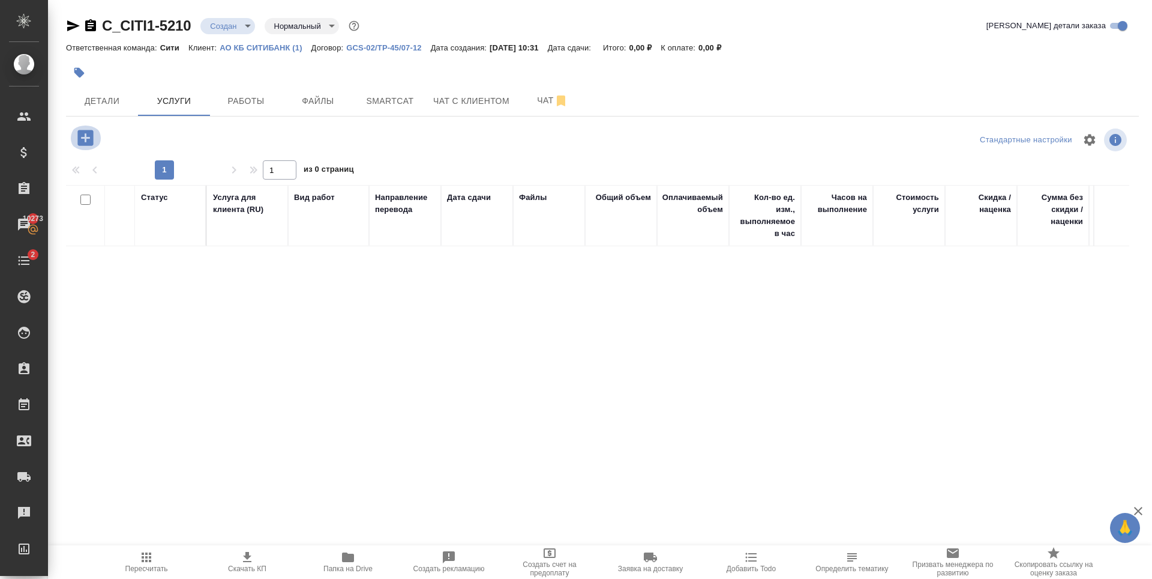
click at [83, 141] on icon "button" at bounding box center [85, 138] width 16 height 16
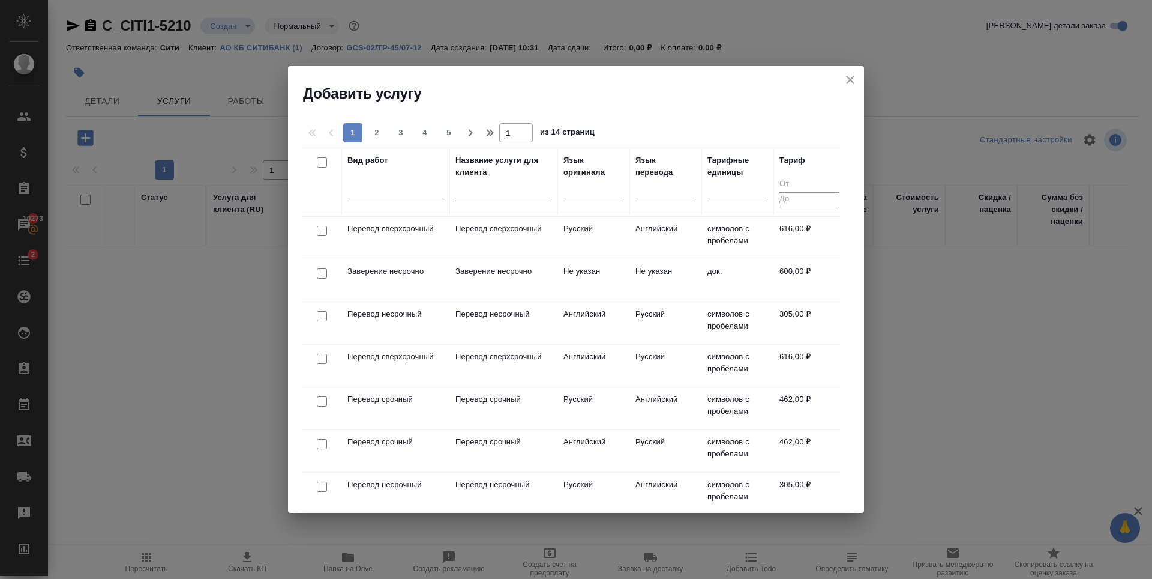
click at [324, 271] on input "checkbox" at bounding box center [322, 273] width 10 height 10
checkbox input "true"
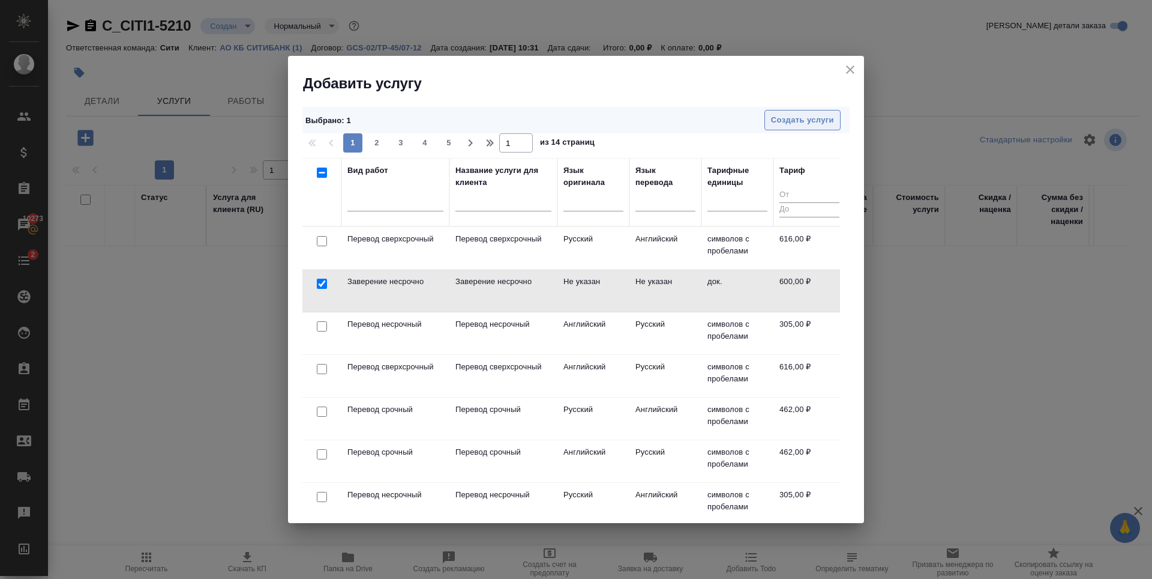
click at [798, 122] on span "Создать услуги" at bounding box center [802, 120] width 63 height 14
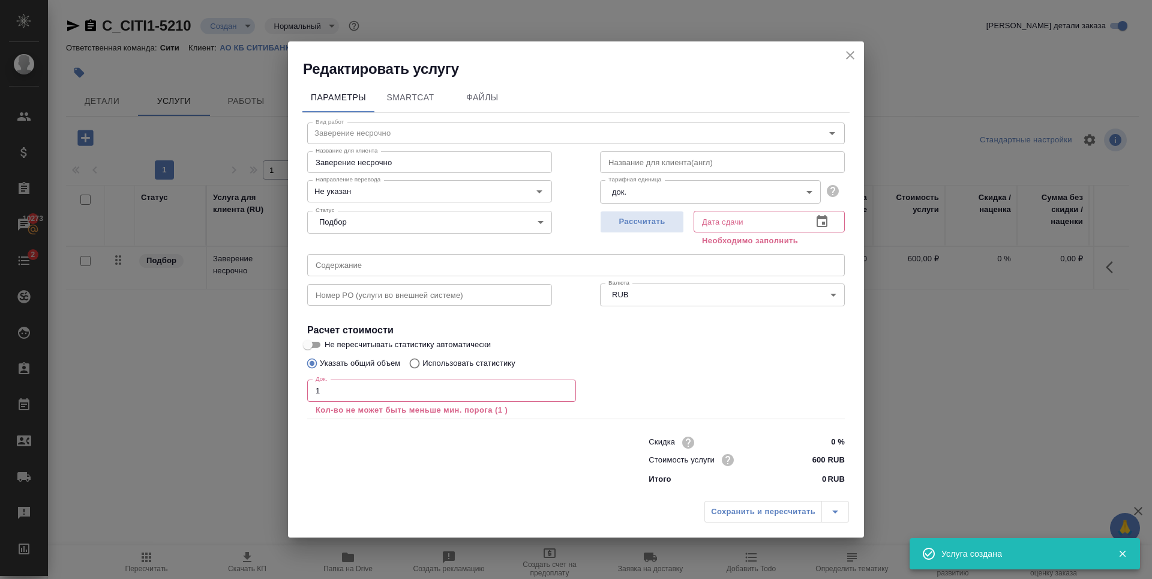
type input "1"
click at [564, 388] on input "1" at bounding box center [441, 390] width 269 height 22
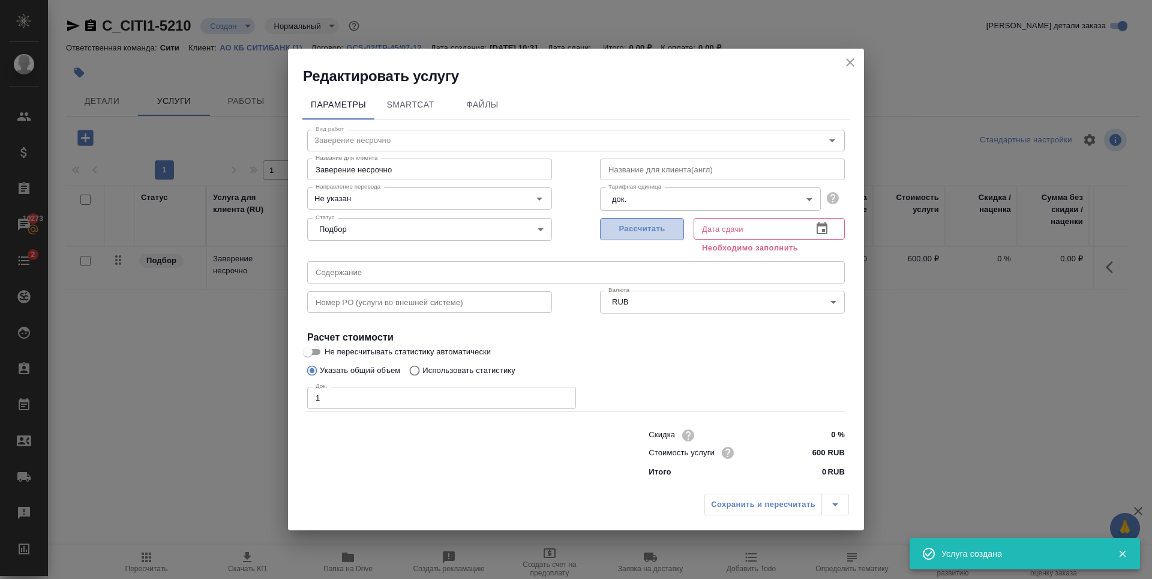
click at [634, 220] on button "Рассчитать" at bounding box center [642, 229] width 84 height 22
type input "22.09.2025 10:48"
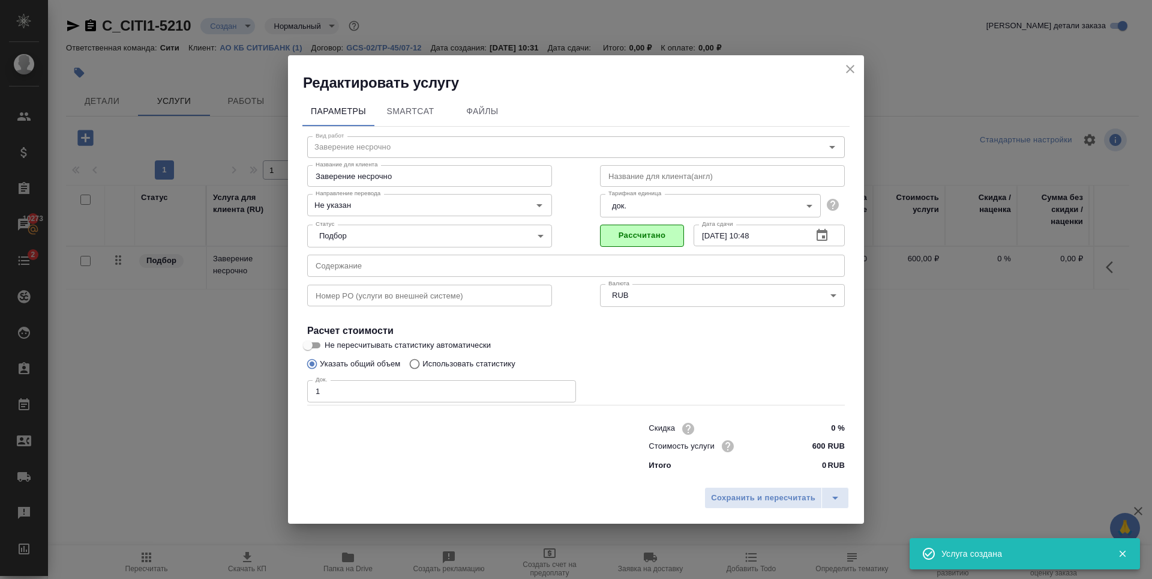
click at [379, 304] on input "text" at bounding box center [429, 295] width 245 height 22
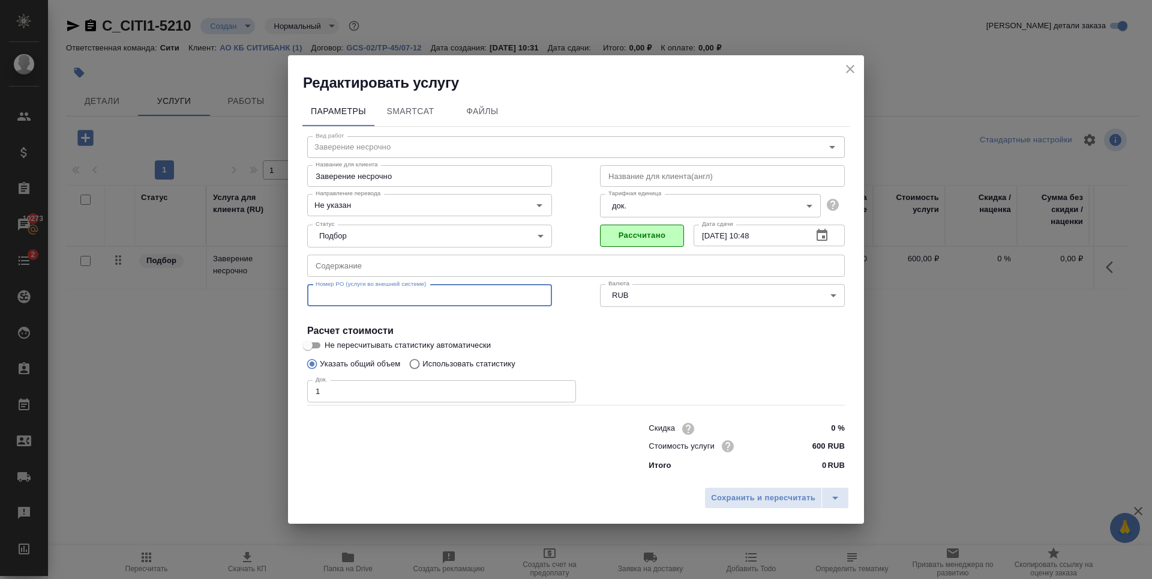
click at [348, 272] on input "text" at bounding box center [576, 265] width 538 height 22
paste input "120944/код клиента (название клиента) название дока"
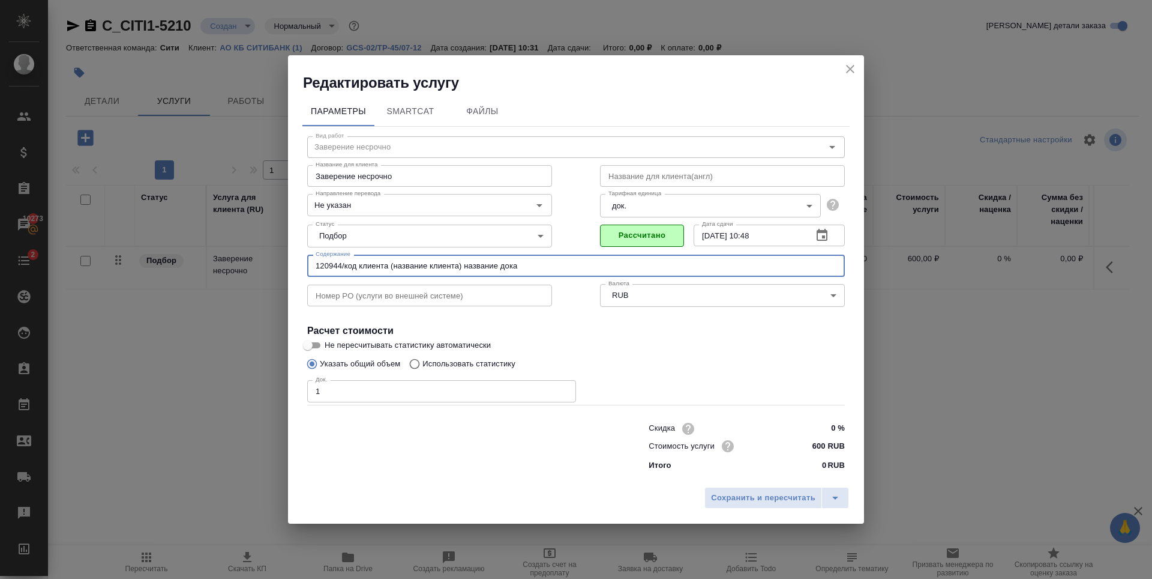
drag, startPoint x: 342, startPoint y: 264, endPoint x: 278, endPoint y: 271, distance: 64.0
click at [278, 271] on div "Редактировать услугу Параметры SmartCat Файлы Вид работ Заверение несрочно Вид …" at bounding box center [576, 289] width 1152 height 579
click at [328, 264] on input "233399/код клиента (название клиента) название дока" at bounding box center [576, 265] width 538 height 22
click at [333, 270] on input "233399/код клиента (название клиента) название дока" at bounding box center [576, 265] width 538 height 22
drag, startPoint x: 322, startPoint y: 268, endPoint x: 332, endPoint y: 268, distance: 9.6
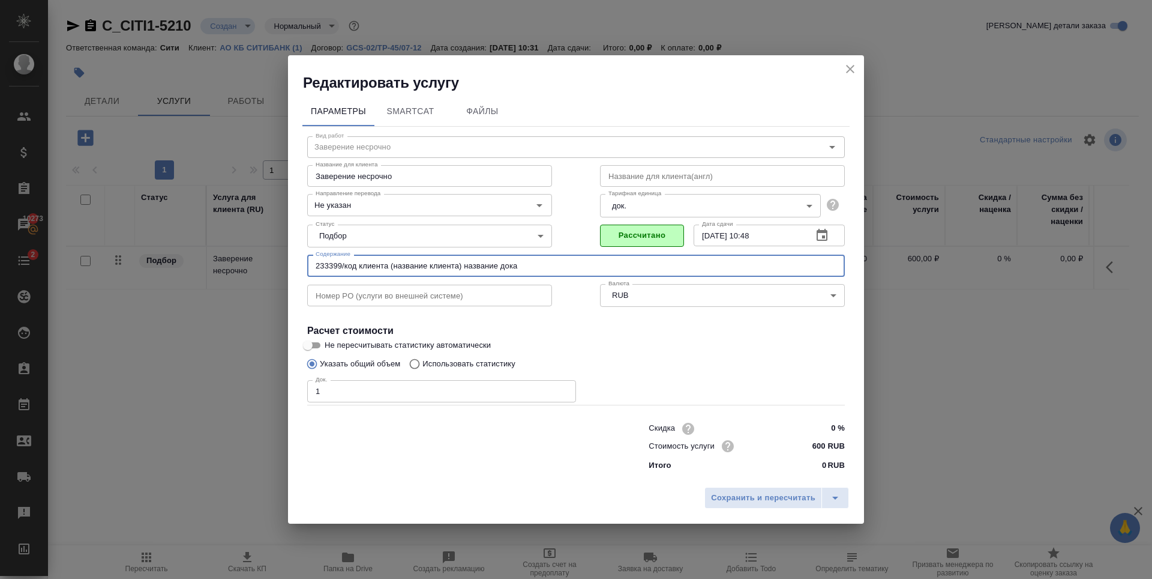
click at [332, 268] on input "233399/код клиента (название клиента) название дока" at bounding box center [576, 265] width 538 height 22
click at [336, 268] on input "233399/код клиента (название клиента) название дока" at bounding box center [576, 265] width 538 height 22
click at [344, 266] on input "233399/код клиента (название клиента) название дока" at bounding box center [576, 265] width 538 height 22
drag, startPoint x: 314, startPoint y: 265, endPoint x: 464, endPoint y: 264, distance: 150.1
click at [463, 263] on input "233399/120 название дока" at bounding box center [576, 265] width 538 height 22
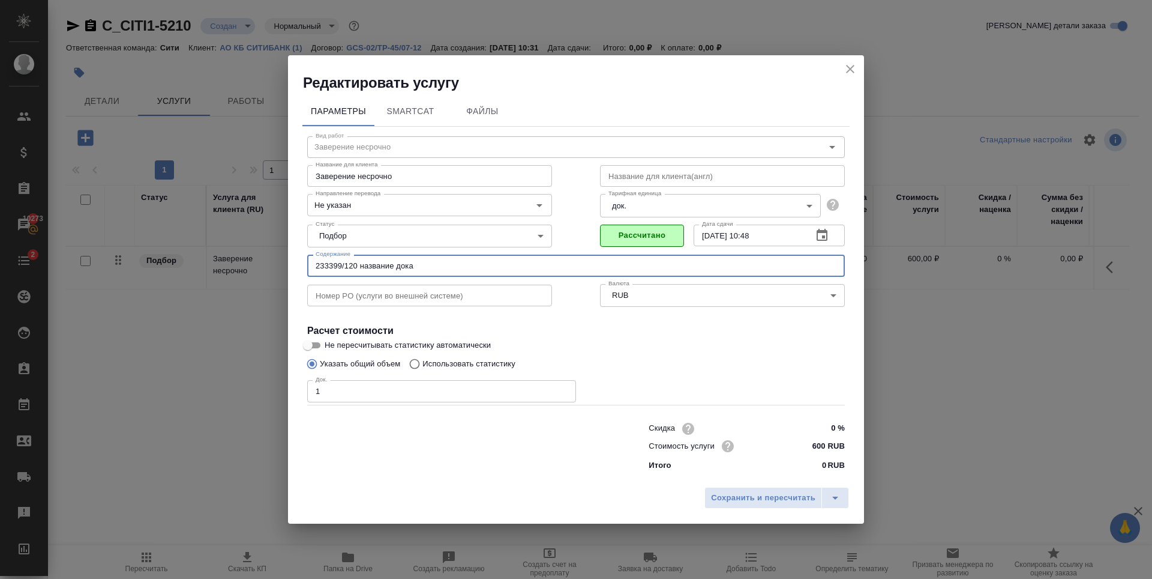
paste input "120944/код клиента (название клиента)"
drag, startPoint x: 348, startPoint y: 265, endPoint x: 463, endPoint y: 272, distance: 116.0
click at [463, 272] on input "120944/код клиента (название клиента) название дока" at bounding box center [576, 265] width 538 height 22
click at [520, 257] on input "120944/501931/BOFA SECURITIES EUROPE SA/Passport Payane" at bounding box center [576, 265] width 538 height 22
type input "120944/501931/BOFA SECURITIES EUROPE SA/Passport Payane"
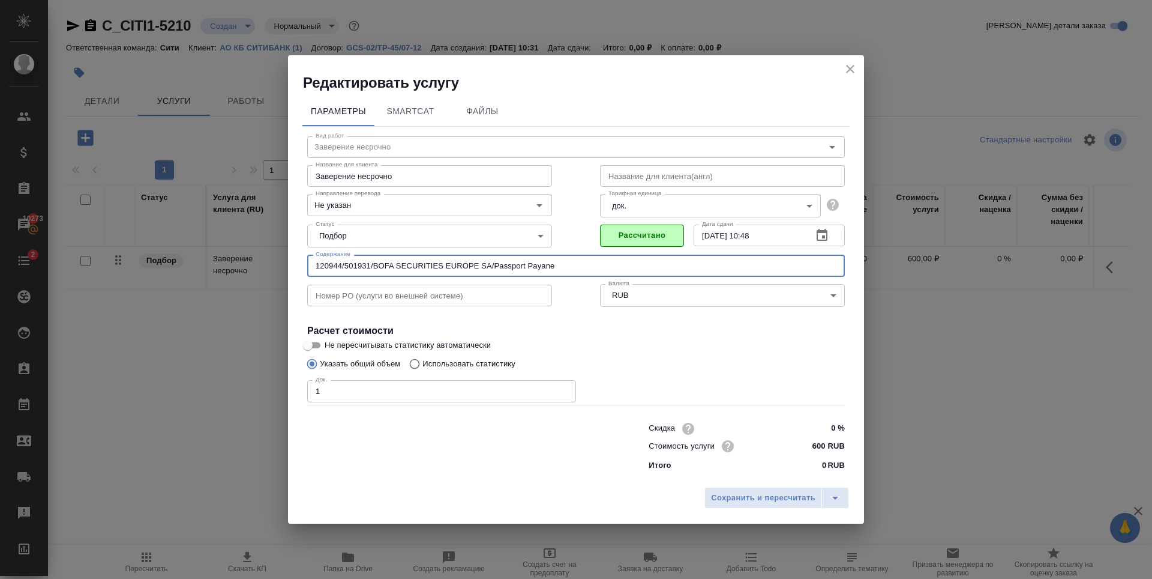
click at [335, 292] on input "text" at bounding box center [429, 295] width 245 height 22
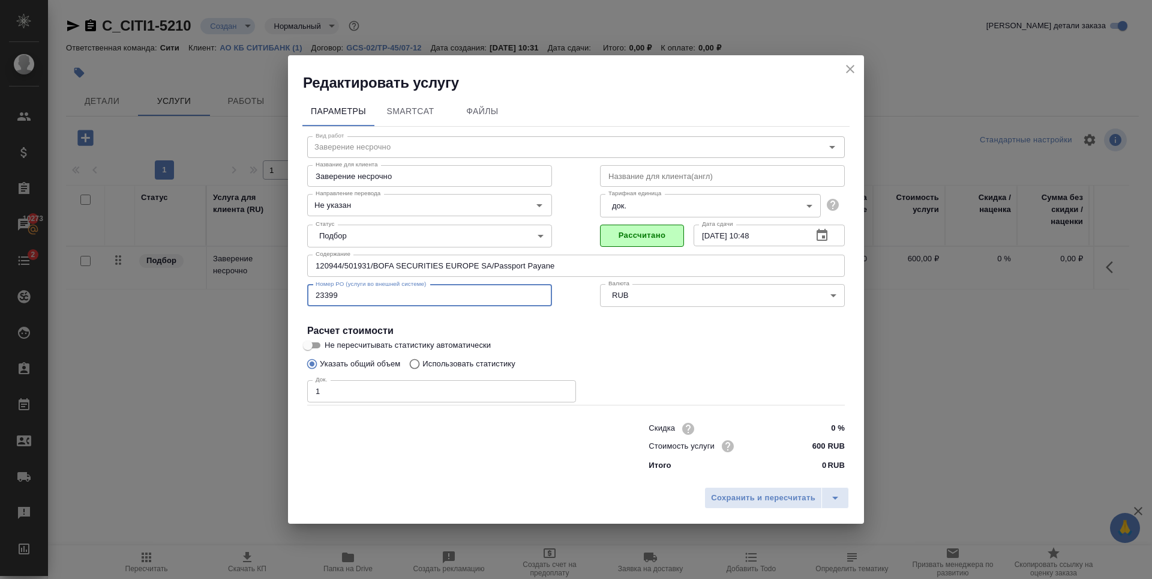
type input "23399"
click at [658, 382] on div "Док. 1 Док." at bounding box center [576, 389] width 538 height 29
click at [770, 504] on span "Сохранить и пересчитать" at bounding box center [763, 498] width 104 height 14
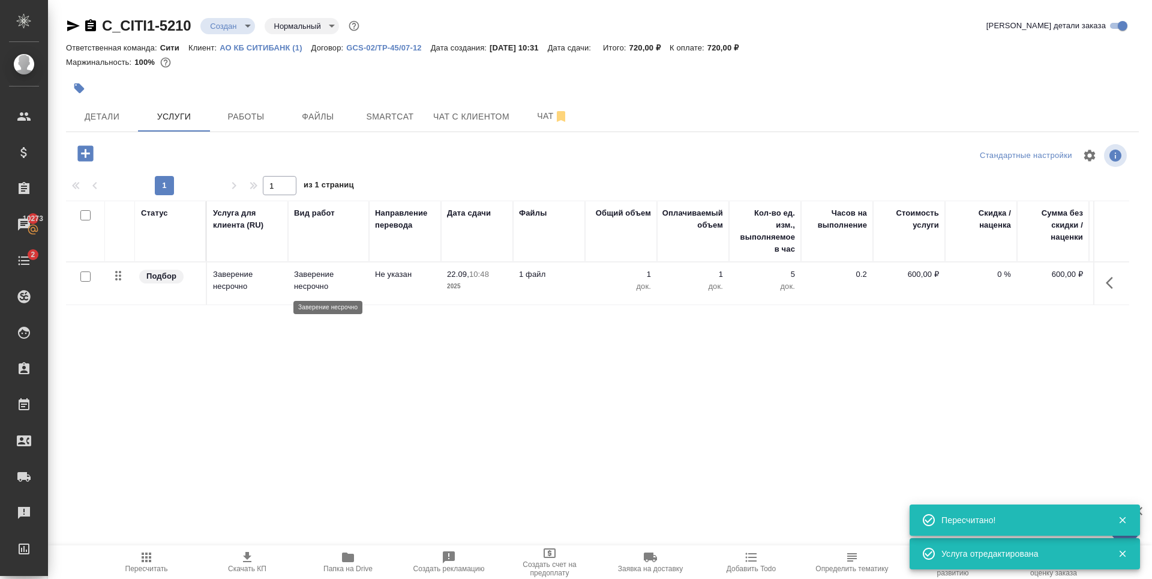
click at [344, 285] on p "Заверение несрочно" at bounding box center [328, 280] width 69 height 24
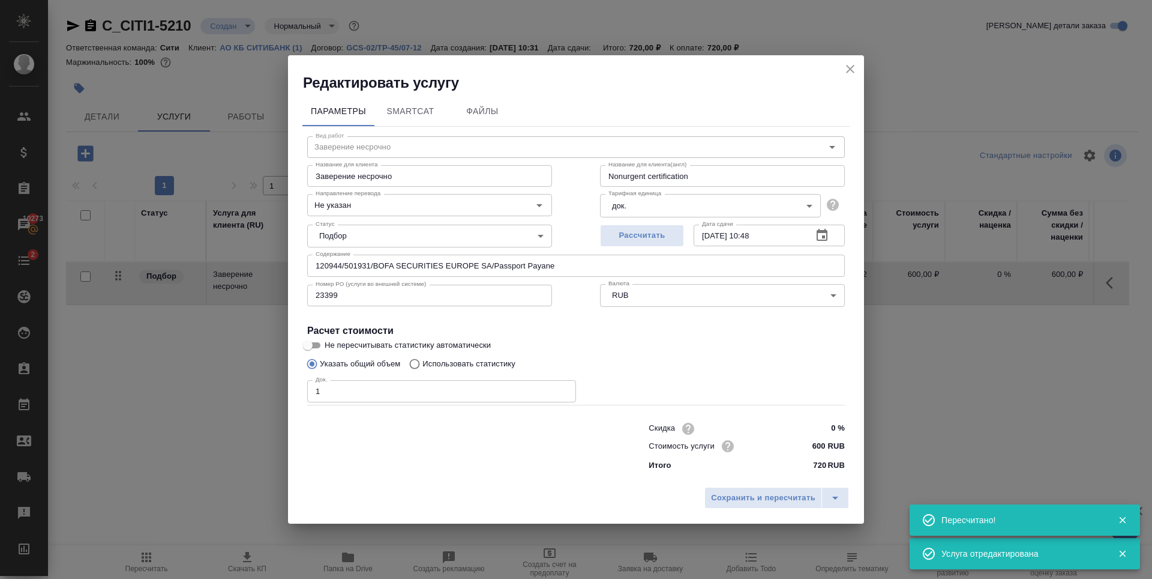
click at [382, 290] on input "23399" at bounding box center [429, 295] width 245 height 22
click at [390, 268] on input "120944/501931/BOFA SECURITIES EUROPE SA/Passport Payane" at bounding box center [576, 265] width 538 height 22
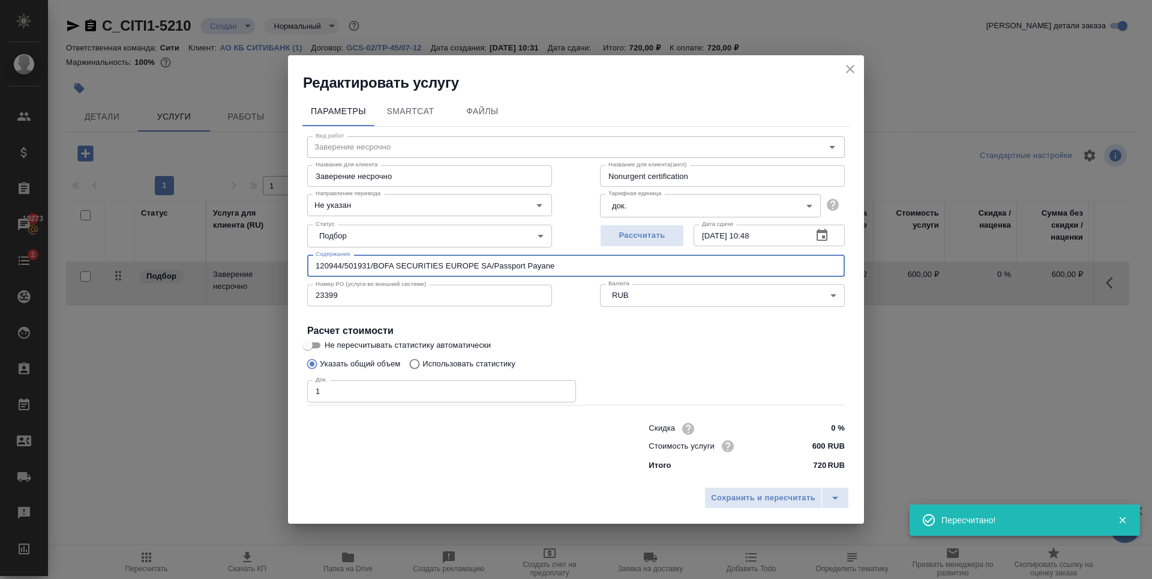
click at [802, 327] on h4 "Расчет стоимости" at bounding box center [576, 331] width 538 height 14
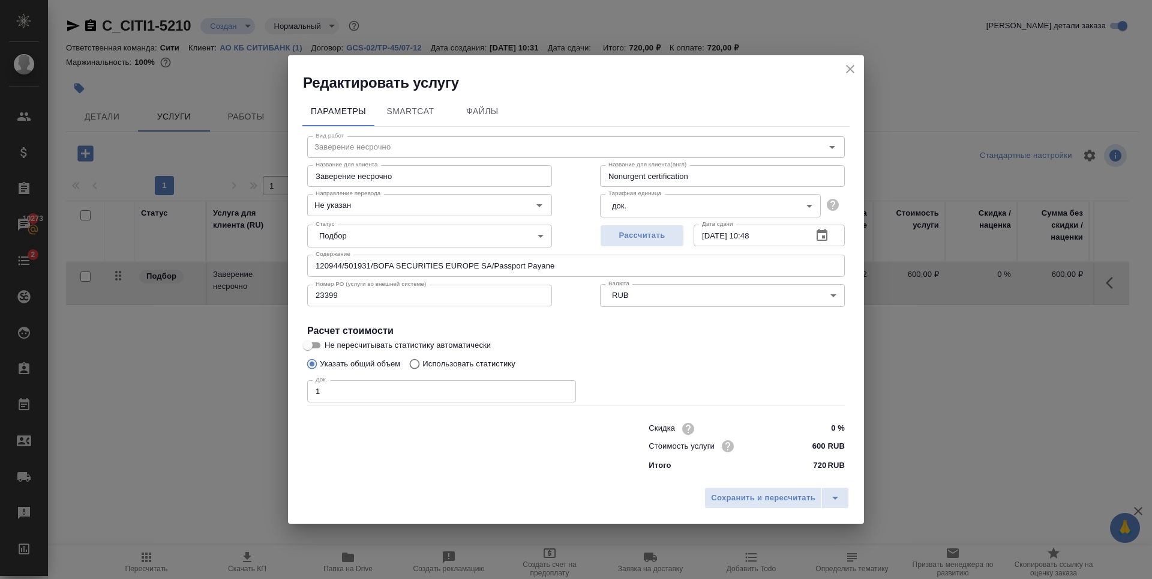
click at [502, 266] on input "120944/501931/BOFA SECURITIES EUROPE SA/Passport Payane" at bounding box center [576, 265] width 538 height 22
click at [799, 363] on div "Указать общий объем Использовать статистику" at bounding box center [576, 363] width 538 height 23
click at [760, 496] on span "Сохранить и пересчитать" at bounding box center [763, 498] width 104 height 14
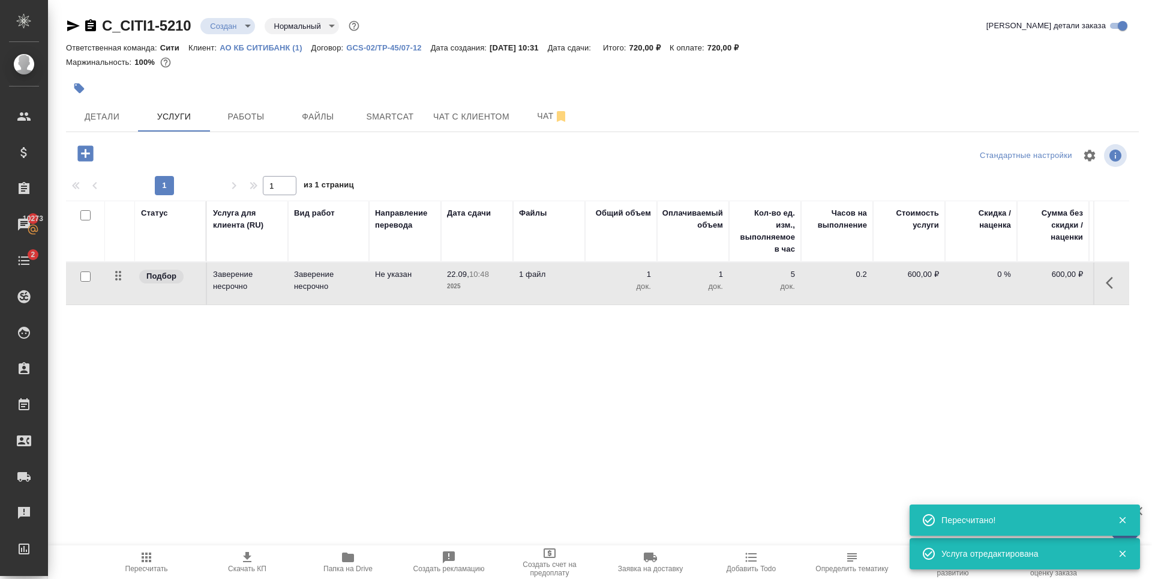
click at [80, 157] on icon "button" at bounding box center [85, 153] width 16 height 16
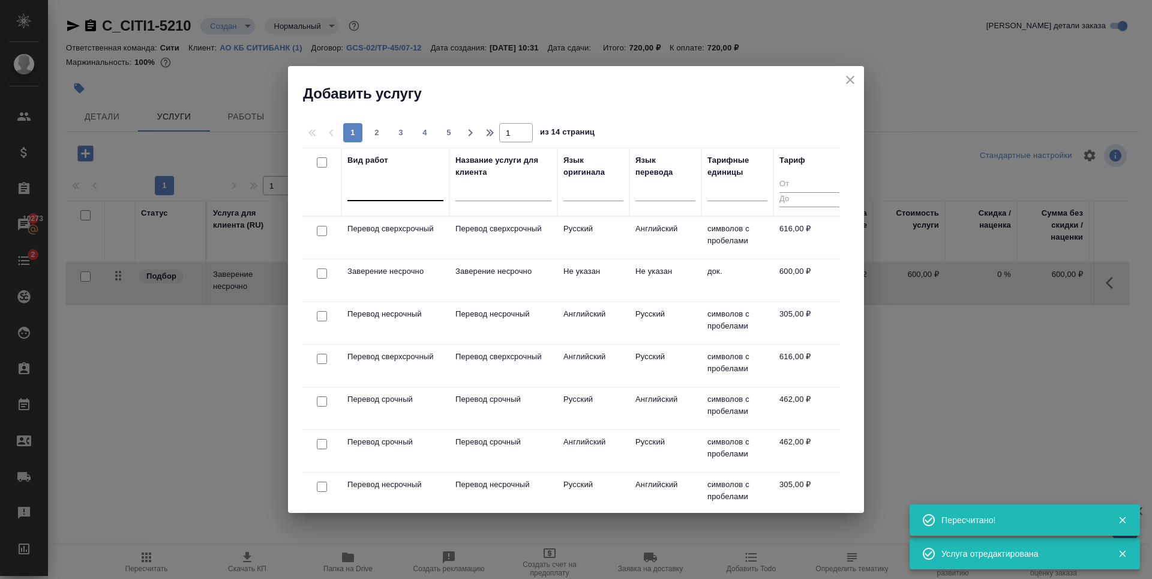
click at [397, 193] on div at bounding box center [396, 188] width 96 height 17
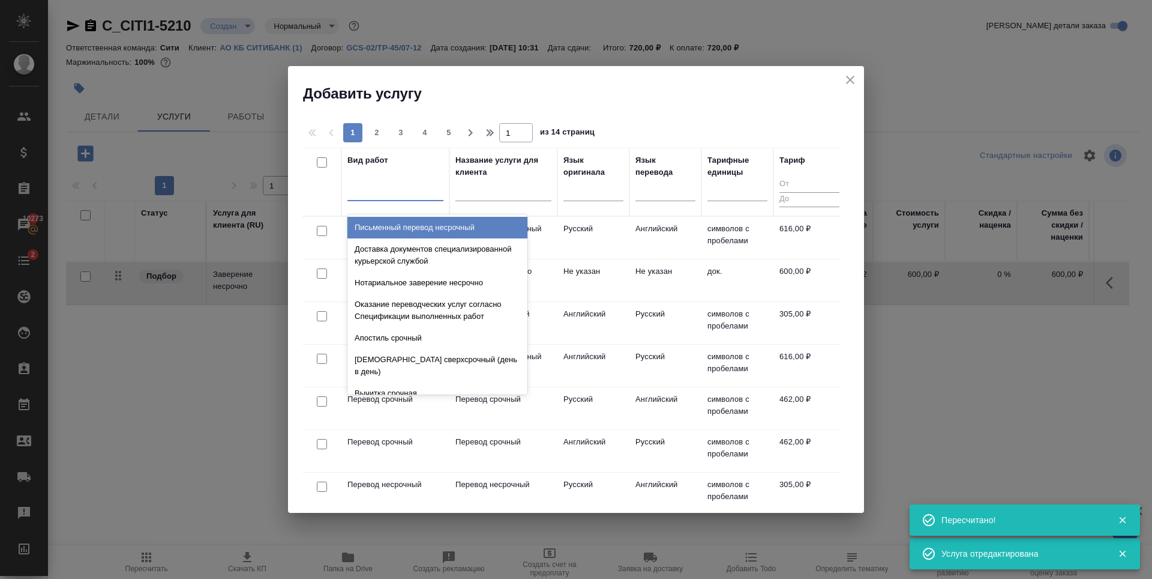
click at [384, 187] on div at bounding box center [396, 188] width 96 height 17
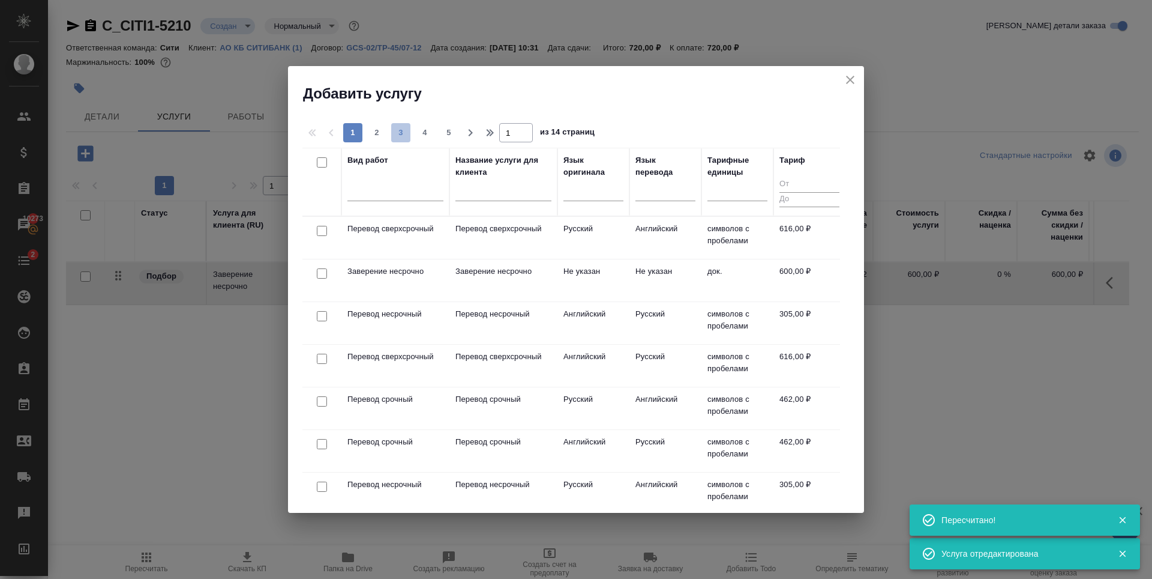
click at [404, 128] on span "3" at bounding box center [400, 133] width 19 height 12
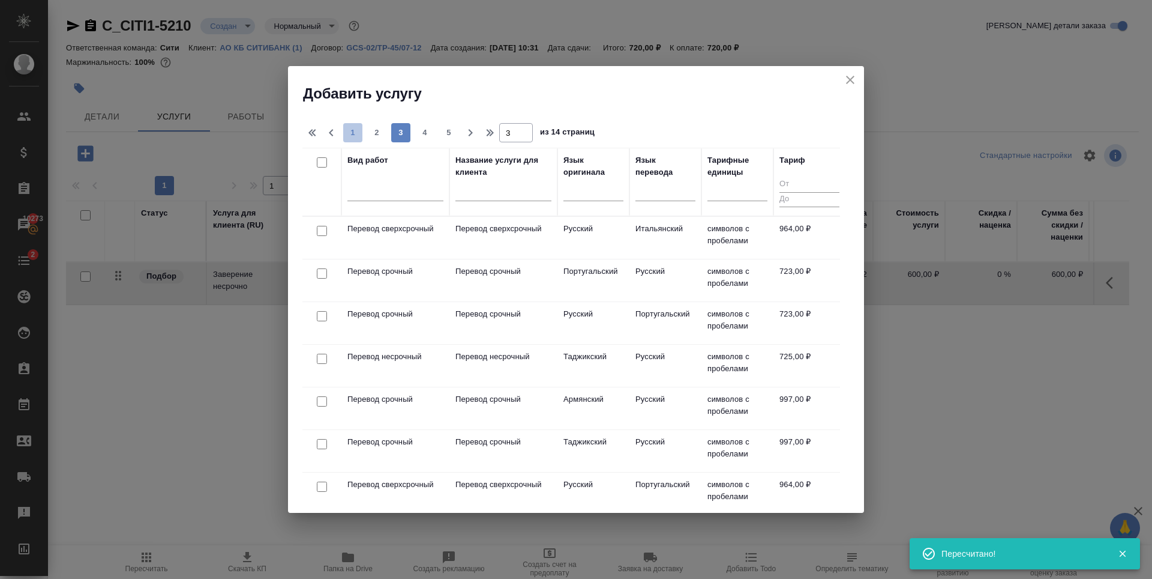
click at [350, 133] on span "1" at bounding box center [352, 133] width 19 height 12
type input "1"
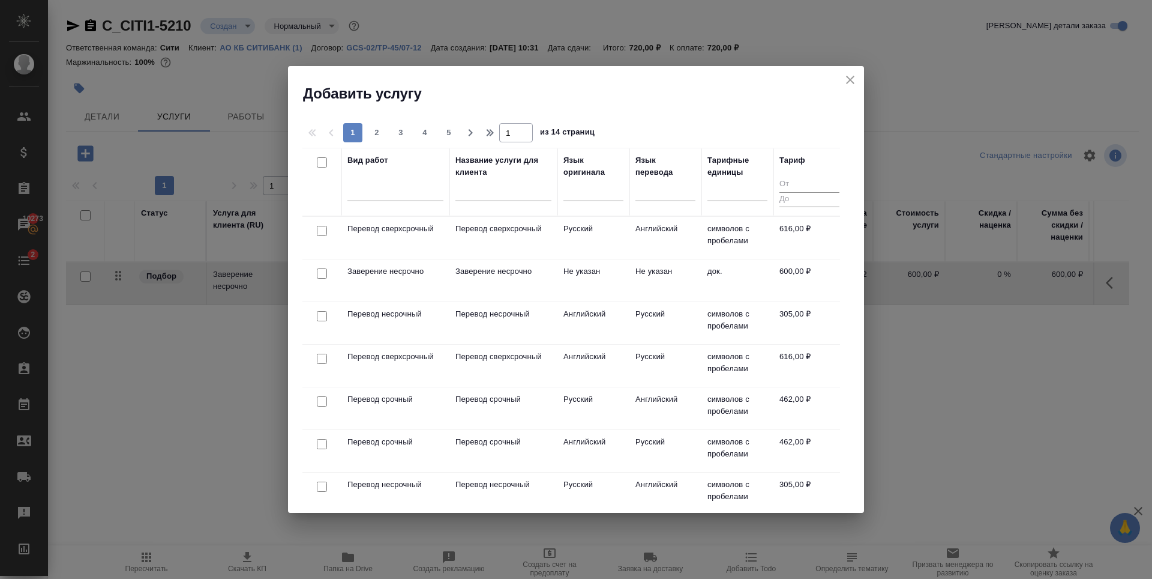
click at [321, 318] on input "checkbox" at bounding box center [322, 316] width 10 height 10
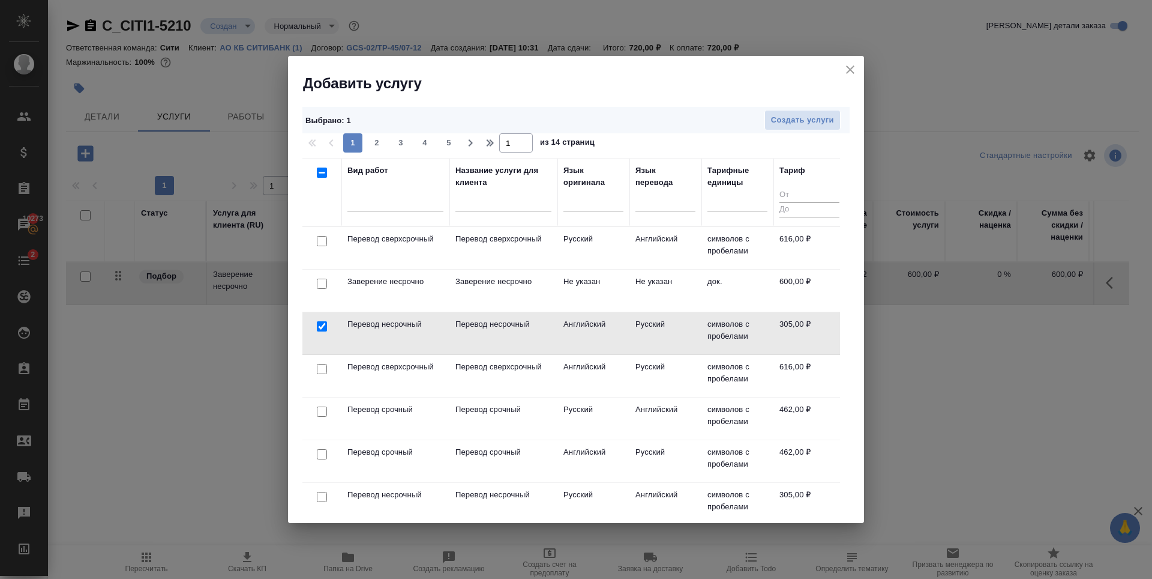
click at [319, 327] on input "checkbox" at bounding box center [322, 326] width 10 height 10
checkbox input "false"
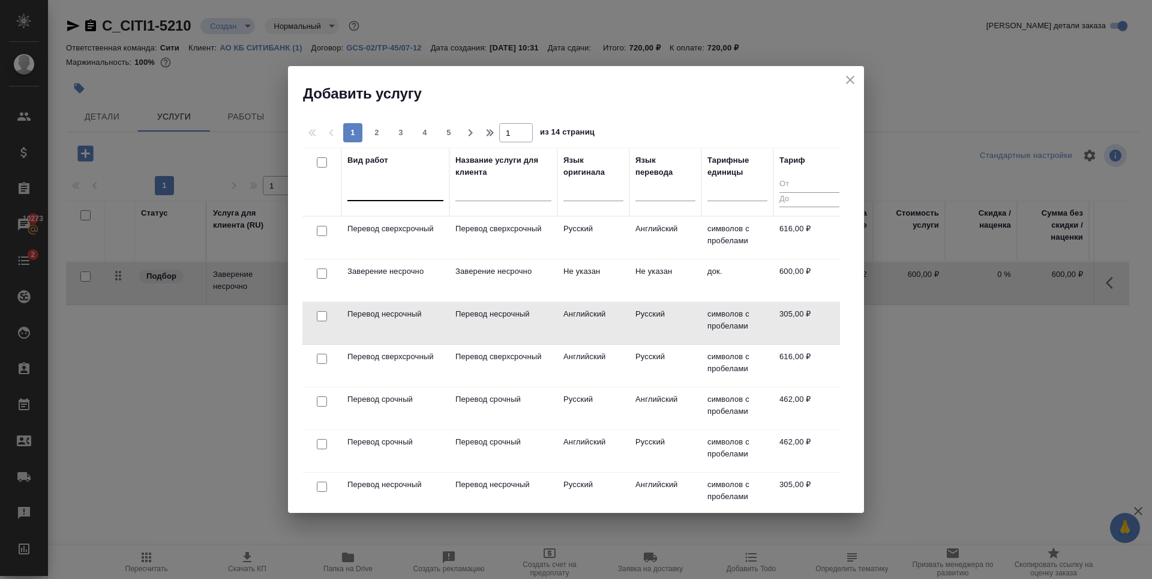
click at [385, 192] on div at bounding box center [396, 188] width 96 height 17
type input "g"
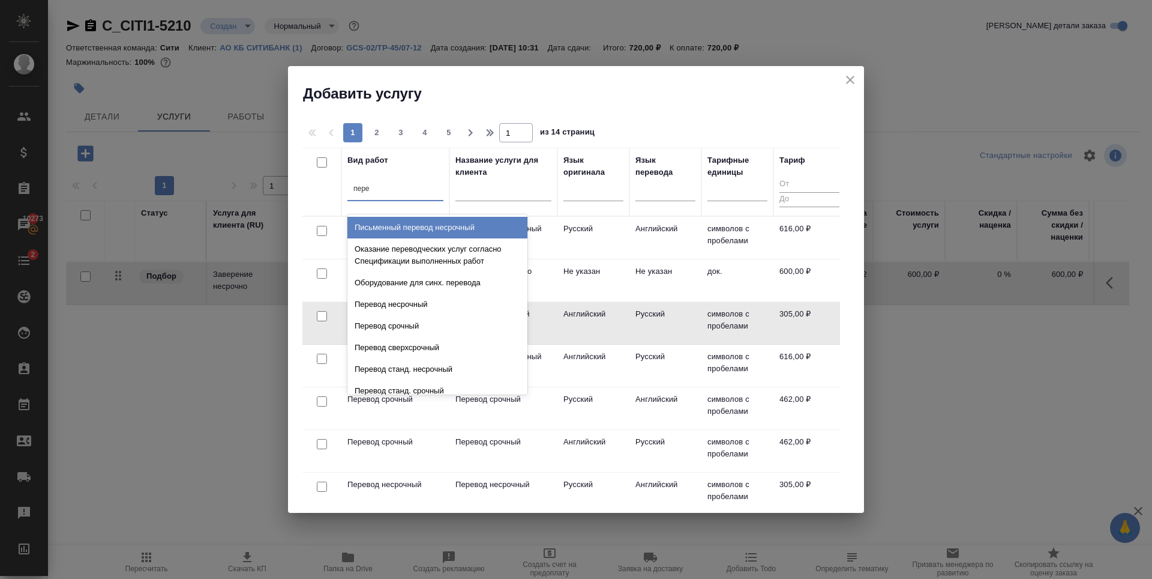
type input "перев"
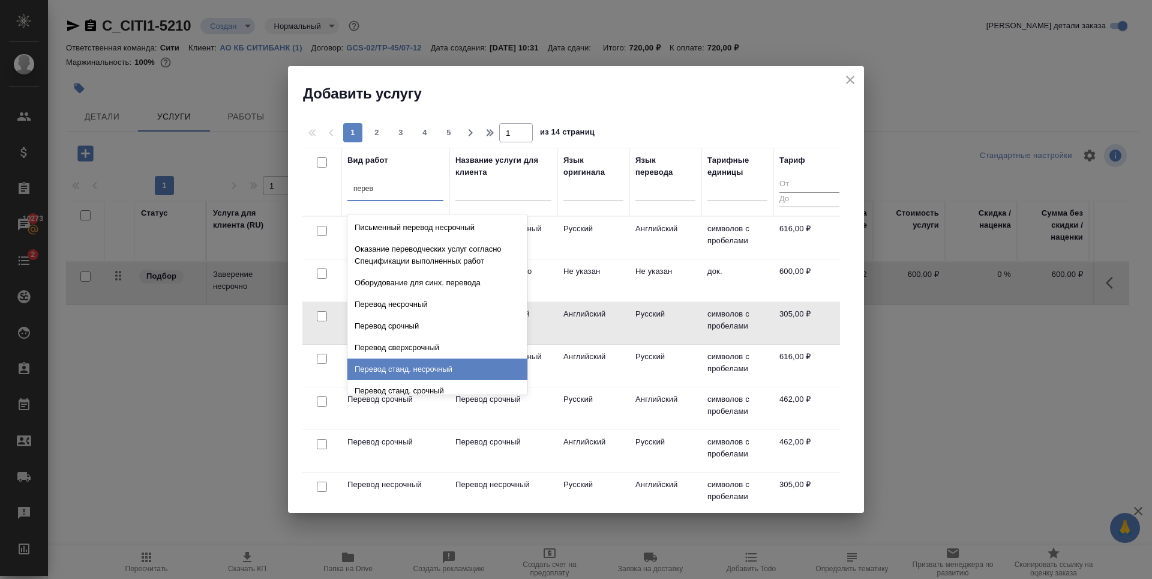
click at [454, 369] on div "Перевод станд. несрочный" at bounding box center [438, 369] width 180 height 22
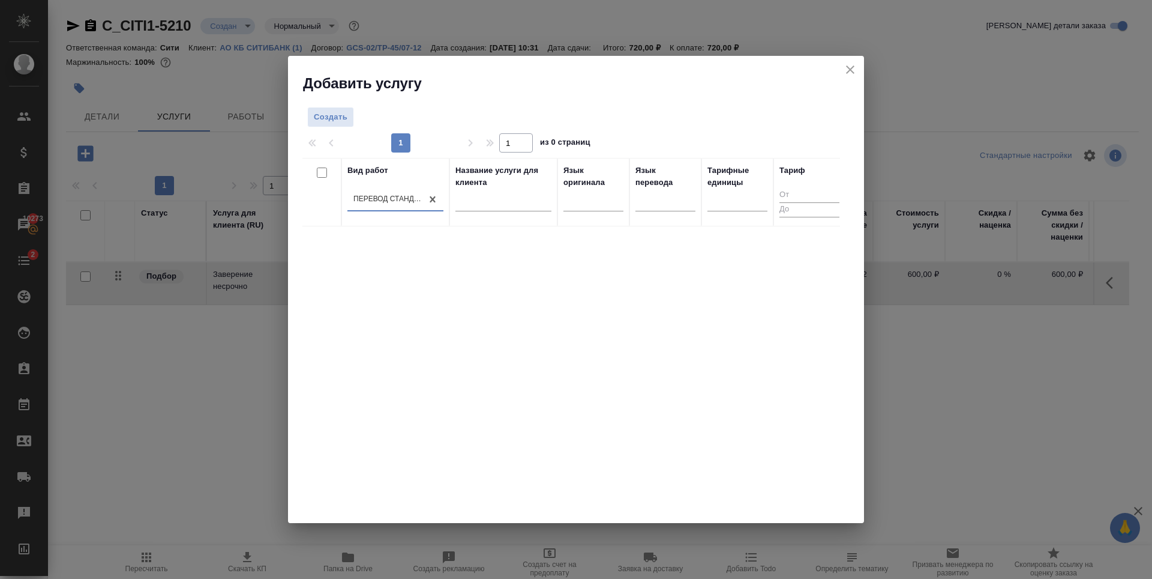
click at [537, 393] on div "Вид работ option Перевод станд. несрочный, selected. 0 results available. Selec…" at bounding box center [571, 338] width 538 height 360
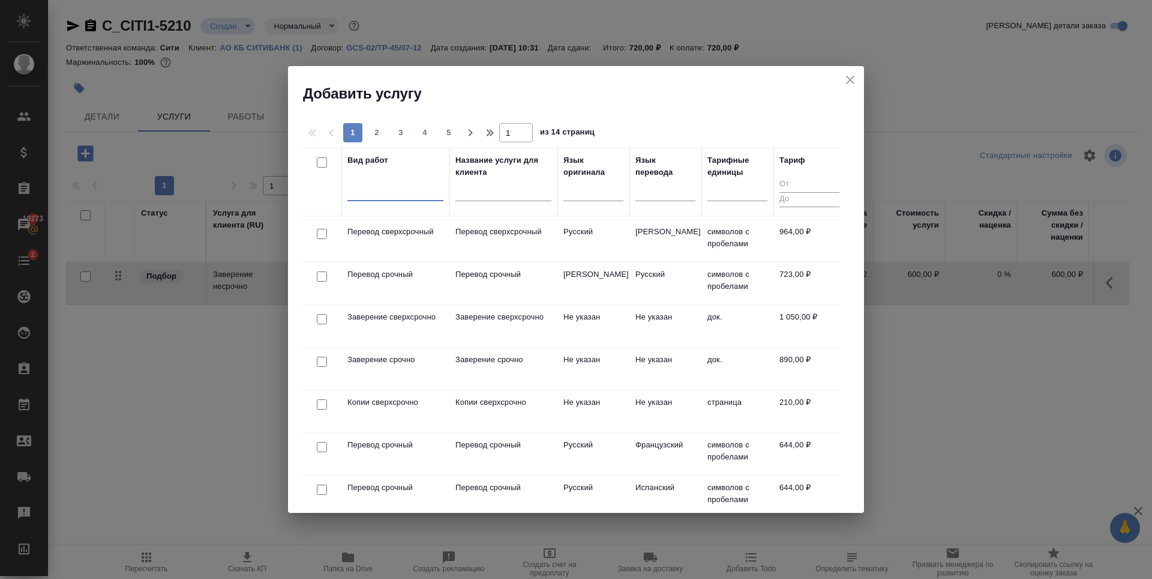
scroll to position [783, 0]
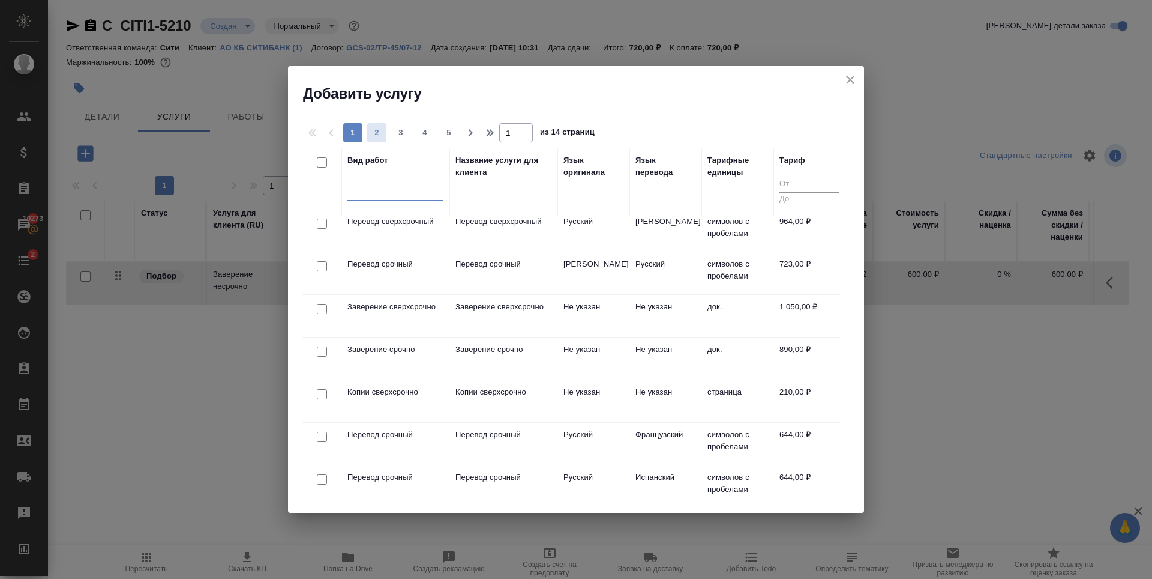
click at [375, 133] on span "2" at bounding box center [376, 133] width 19 height 12
type input "2"
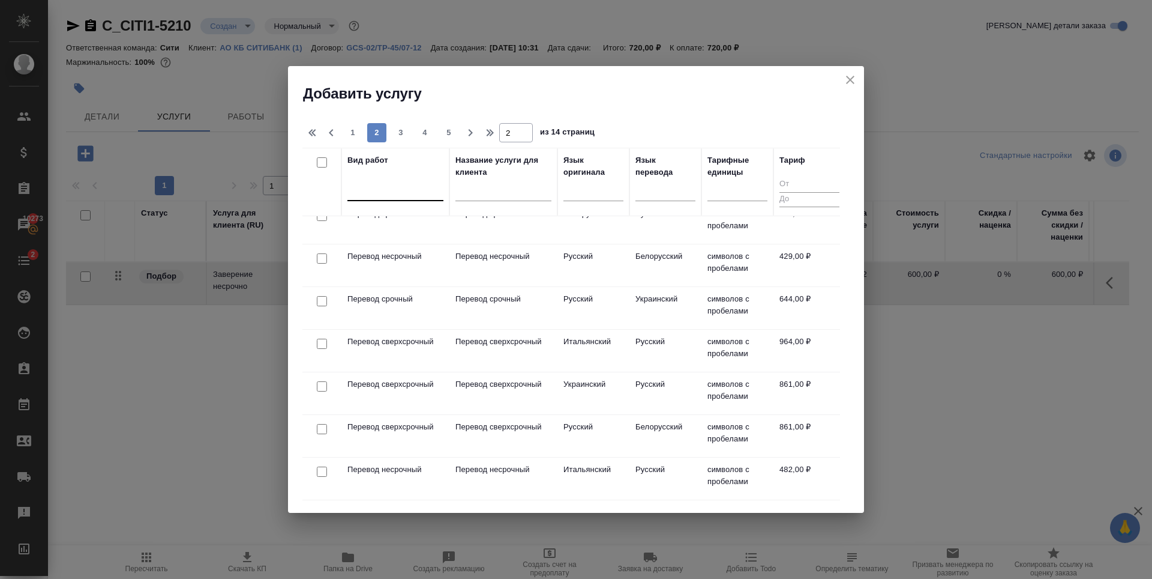
scroll to position [543, 0]
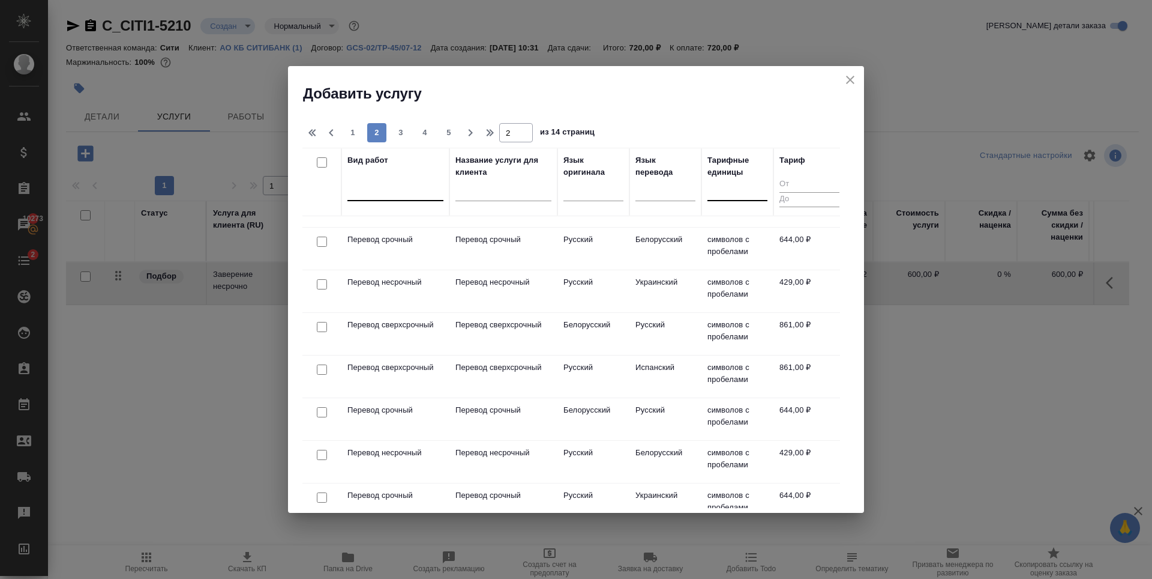
click at [736, 190] on div at bounding box center [738, 188] width 60 height 17
type input "до"
click at [768, 247] on div "док." at bounding box center [798, 249] width 180 height 22
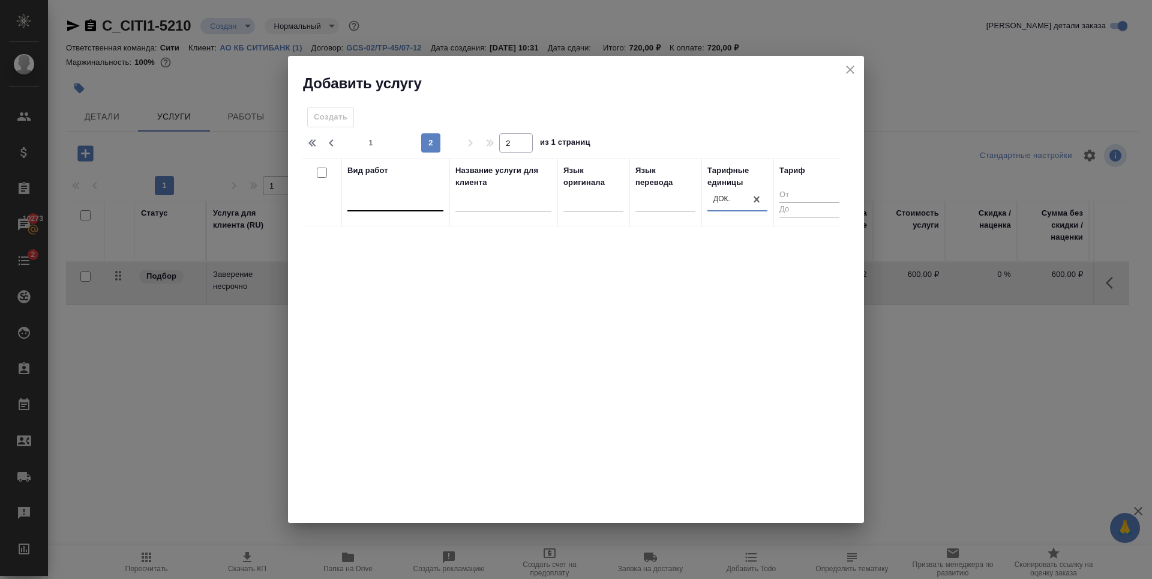
click at [748, 293] on div "Вид работ Название услуги для клиента Язык оригинала Язык перевода Тарифные еди…" at bounding box center [571, 338] width 538 height 360
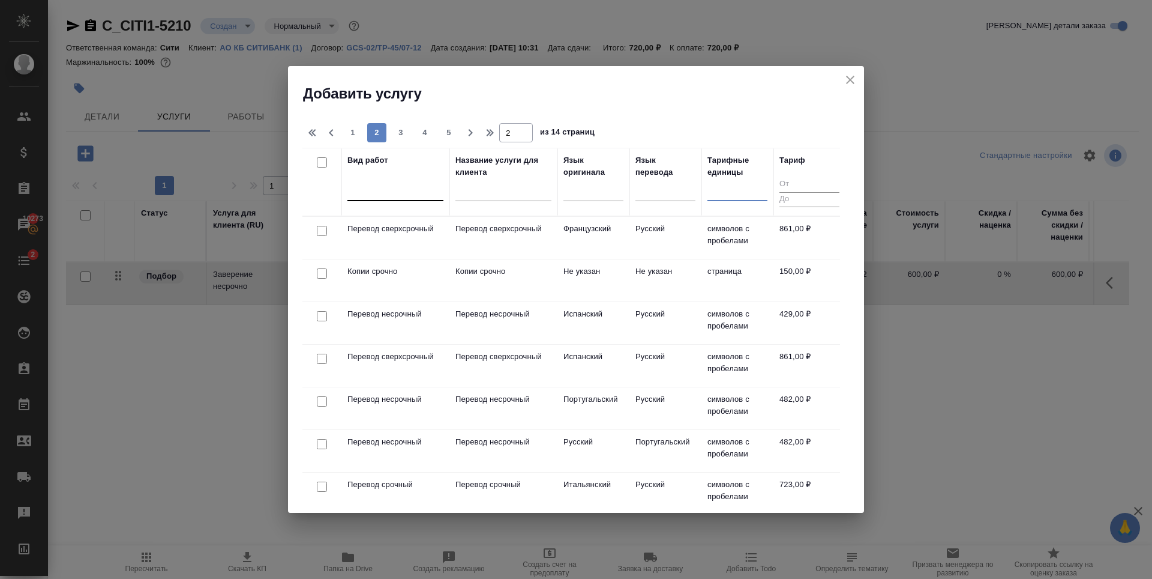
click at [854, 77] on icon "close" at bounding box center [850, 80] width 14 height 14
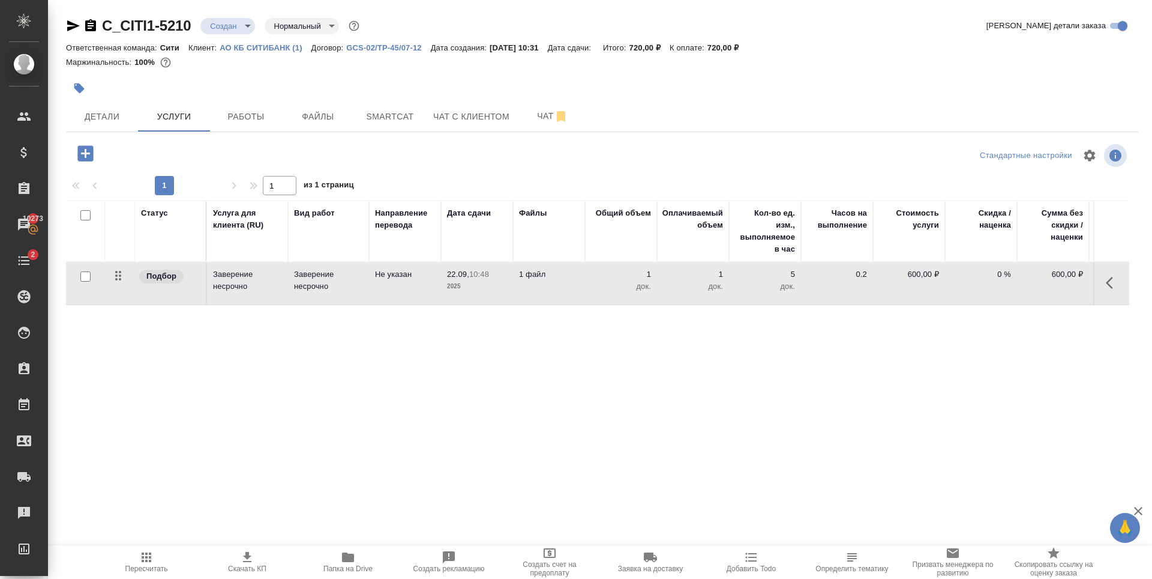
click at [274, 44] on p "АО КБ СИТИБАНК (1)" at bounding box center [265, 47] width 91 height 9
click at [91, 153] on icon "button" at bounding box center [85, 153] width 16 height 16
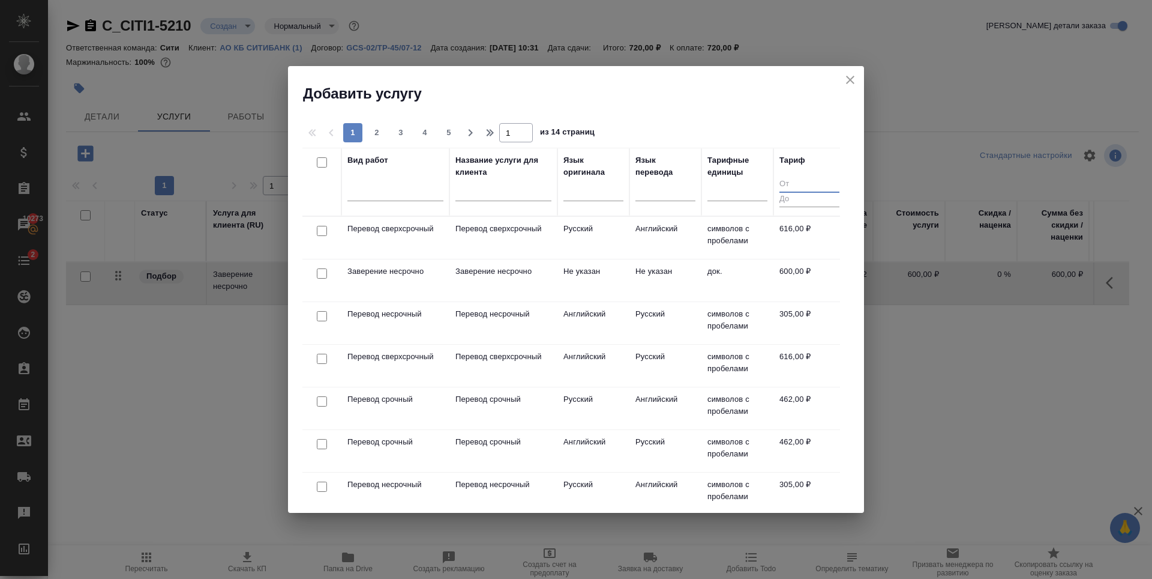
click at [796, 182] on input "number" at bounding box center [810, 184] width 60 height 15
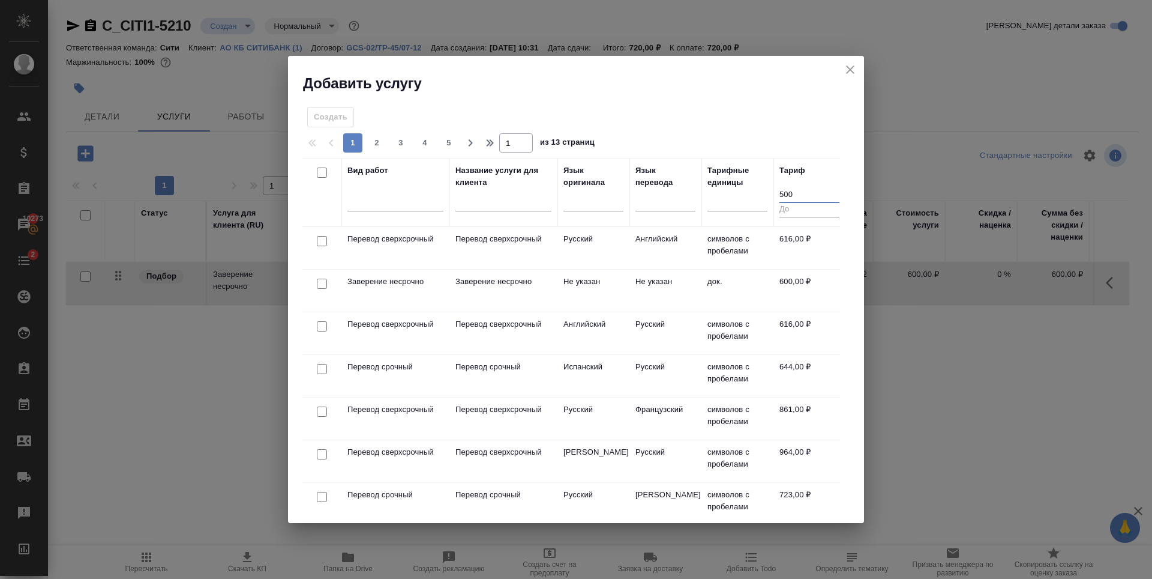
type input "500"
click at [792, 210] on input "number" at bounding box center [810, 209] width 60 height 15
type input "6"
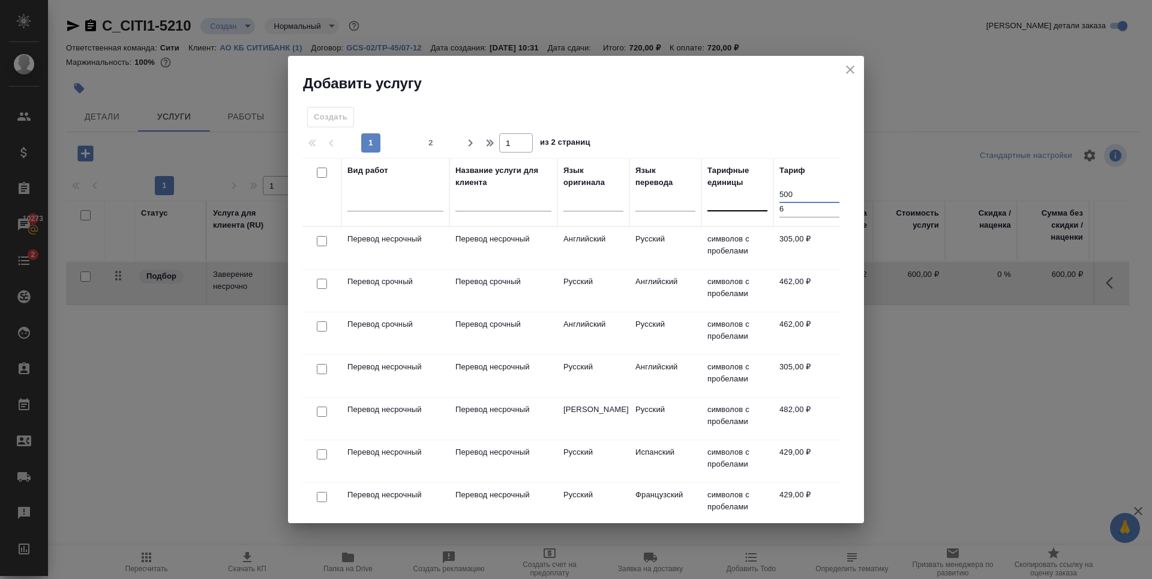
drag, startPoint x: 796, startPoint y: 194, endPoint x: 749, endPoint y: 197, distance: 46.9
click at [749, 197] on tr "Вид работ Название услуги для клиента Язык оригинала Язык перевода Тарифные еди…" at bounding box center [573, 192] width 543 height 68
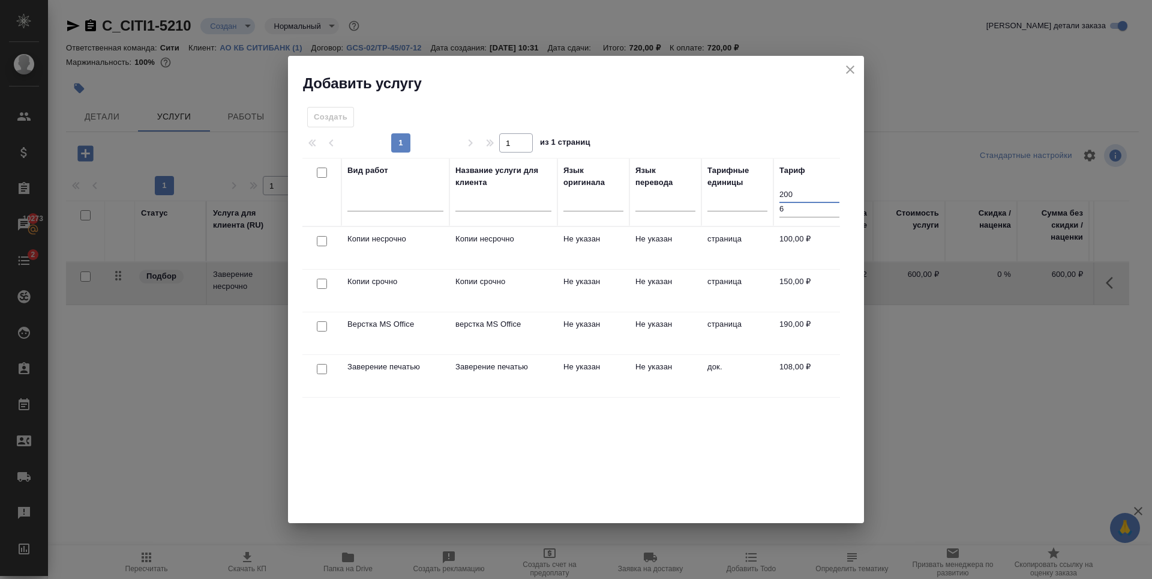
type input "200"
click at [787, 209] on input "6" at bounding box center [810, 209] width 60 height 15
click at [547, 484] on div "Вид работ Название услуги для клиента Язык оригинала Язык перевода Тарифные еди…" at bounding box center [571, 338] width 538 height 360
drag, startPoint x: 808, startPoint y: 193, endPoint x: 754, endPoint y: 199, distance: 54.4
click at [755, 197] on tr "Вид работ Название услуги для клиента Язык оригинала Язык перевода Тарифные еди…" at bounding box center [573, 192] width 543 height 68
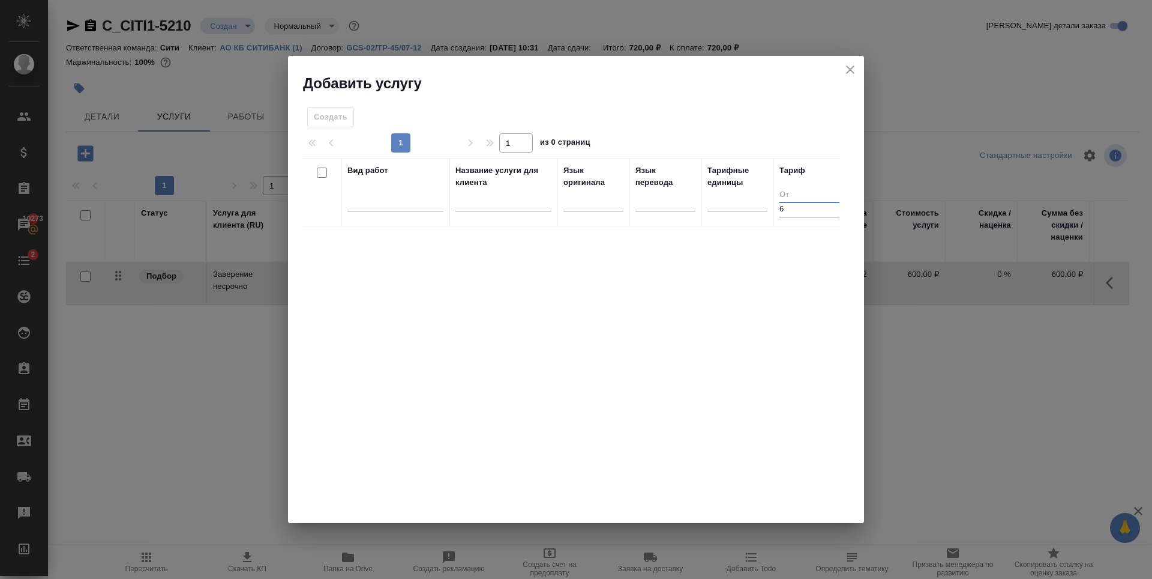
click at [798, 214] on input "6" at bounding box center [810, 209] width 60 height 15
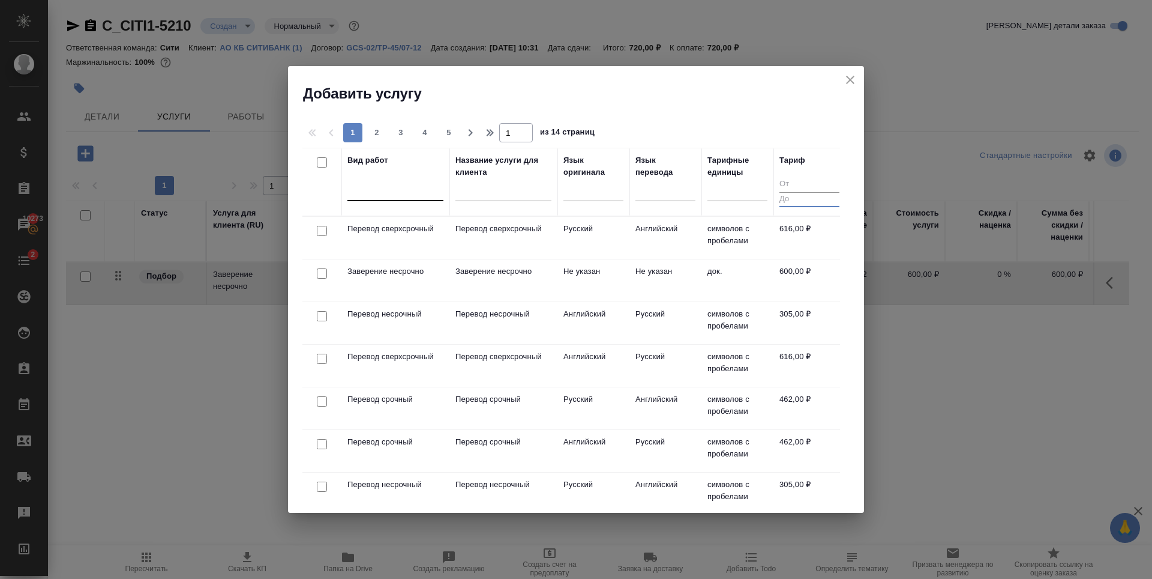
click at [369, 185] on div at bounding box center [396, 188] width 96 height 17
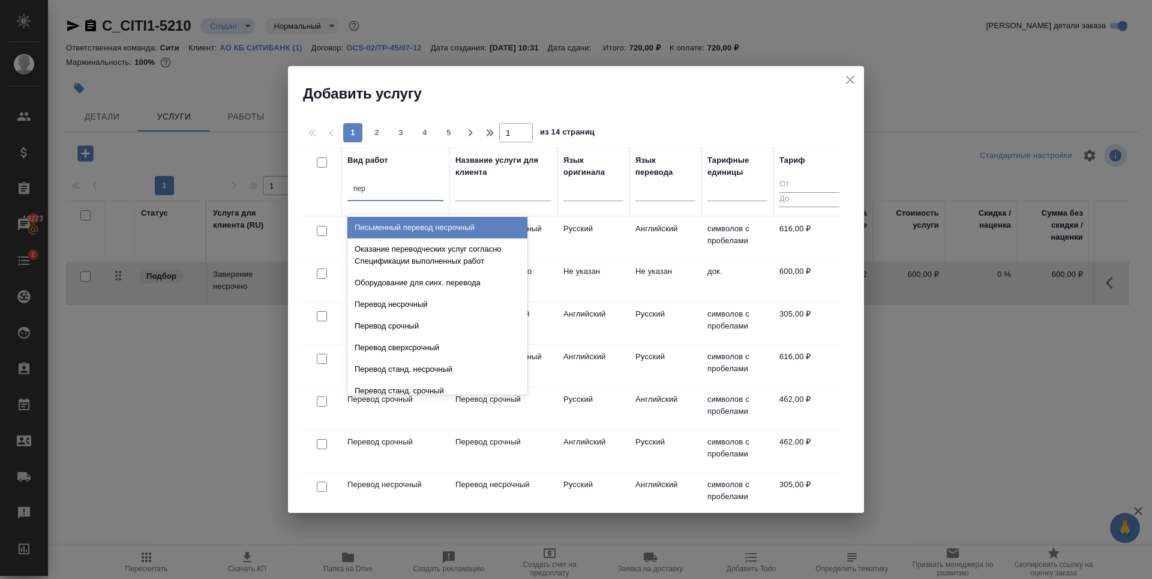
type input "пере"
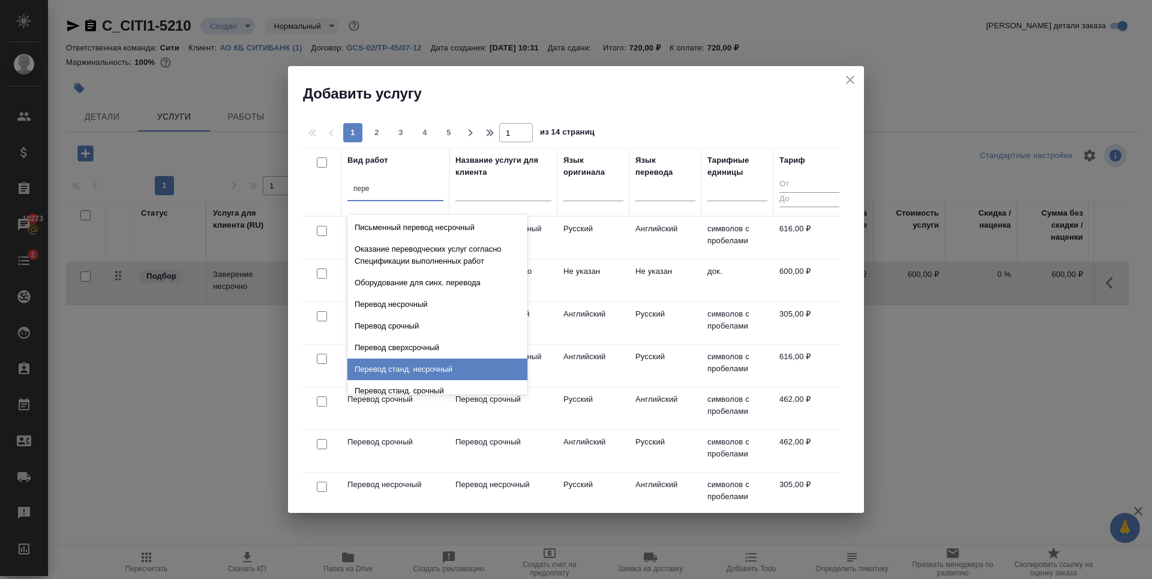
click at [483, 366] on div "Перевод станд. несрочный" at bounding box center [438, 369] width 180 height 22
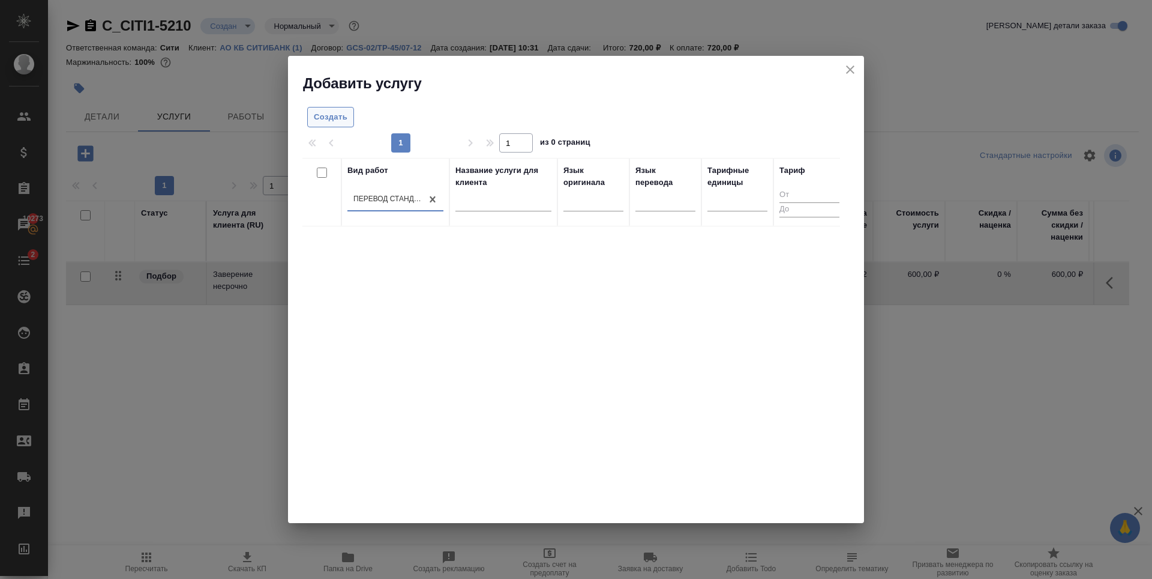
click at [336, 112] on span "Создать" at bounding box center [331, 117] width 34 height 14
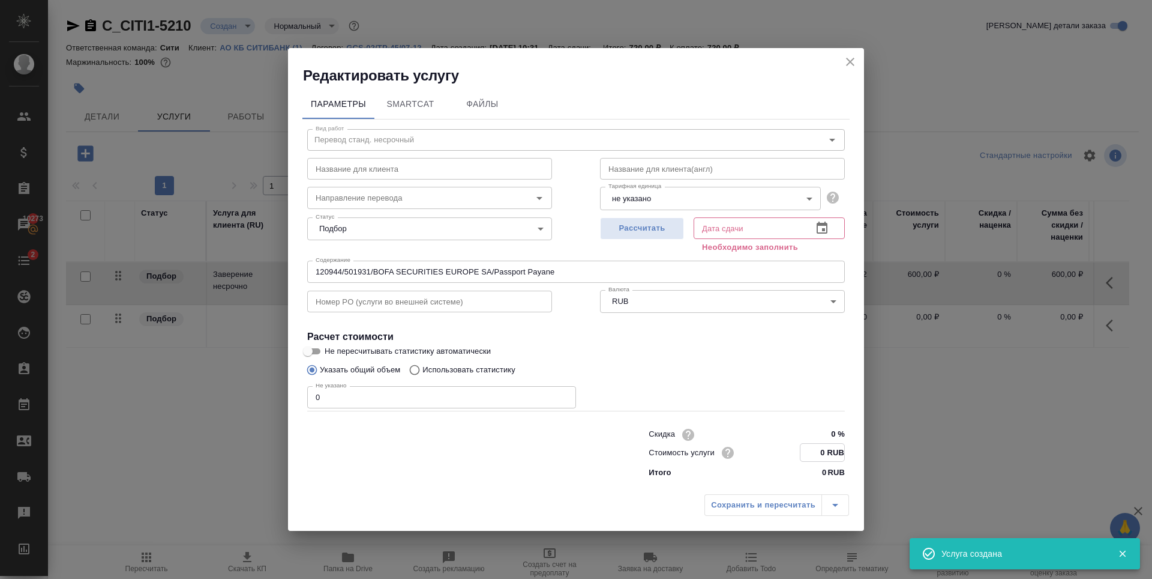
drag, startPoint x: 825, startPoint y: 452, endPoint x: 817, endPoint y: 456, distance: 8.9
click at [817, 456] on input "0 RUB" at bounding box center [823, 452] width 44 height 17
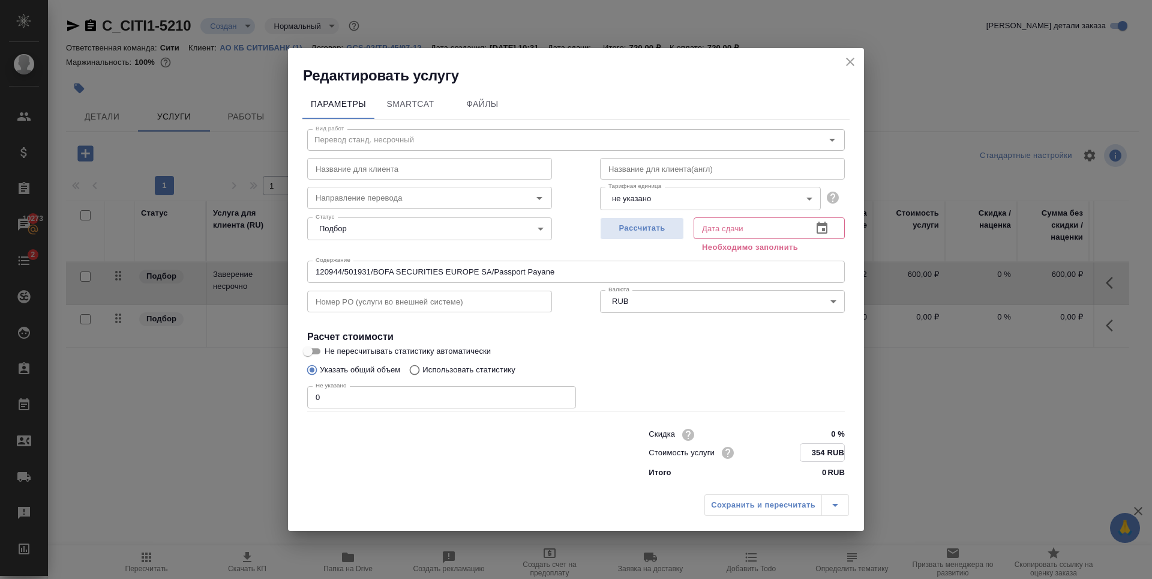
type input "354 RUB"
type input "1"
click at [565, 396] on input "1" at bounding box center [441, 397] width 269 height 22
click at [605, 383] on div "Не указано 1 Не указано" at bounding box center [576, 396] width 538 height 29
click at [627, 229] on span "Рассчитать" at bounding box center [642, 229] width 71 height 14
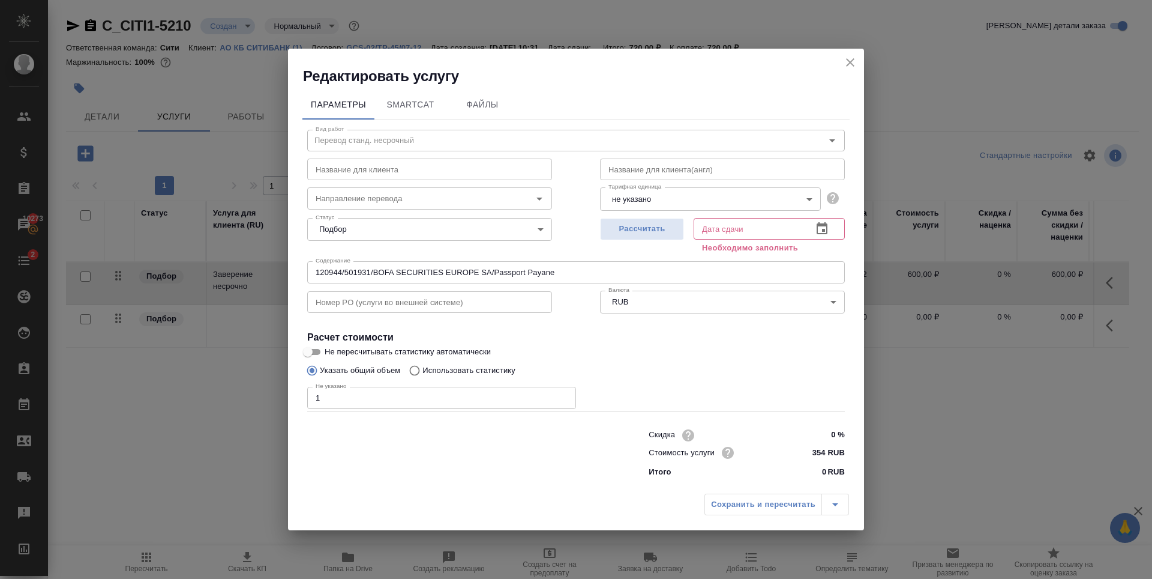
type input "22.09.2025 10:42"
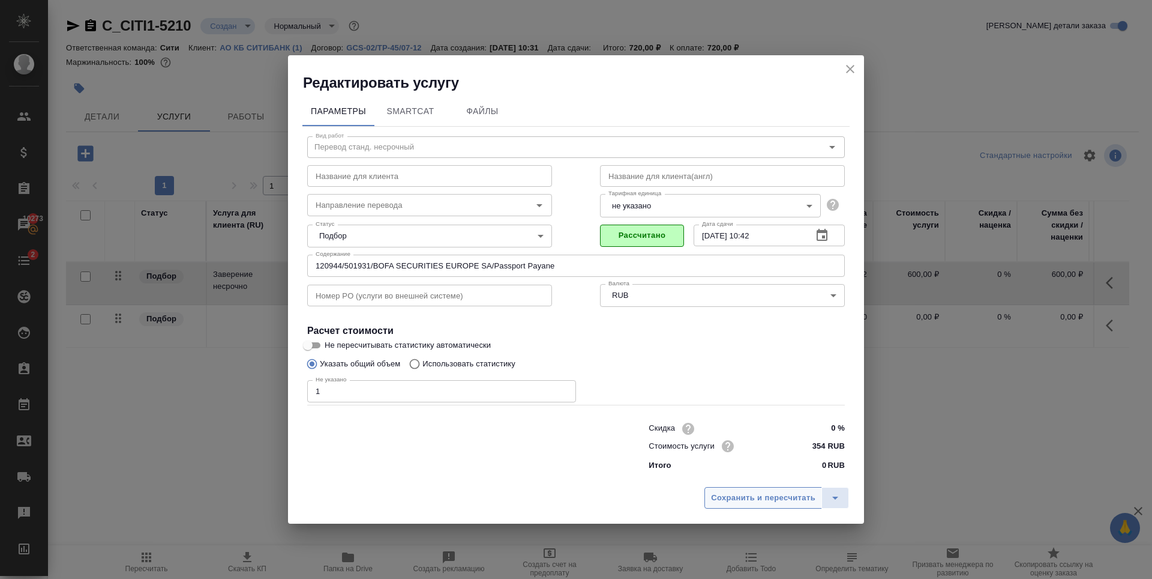
click at [757, 499] on span "Сохранить и пересчитать" at bounding box center [763, 498] width 104 height 14
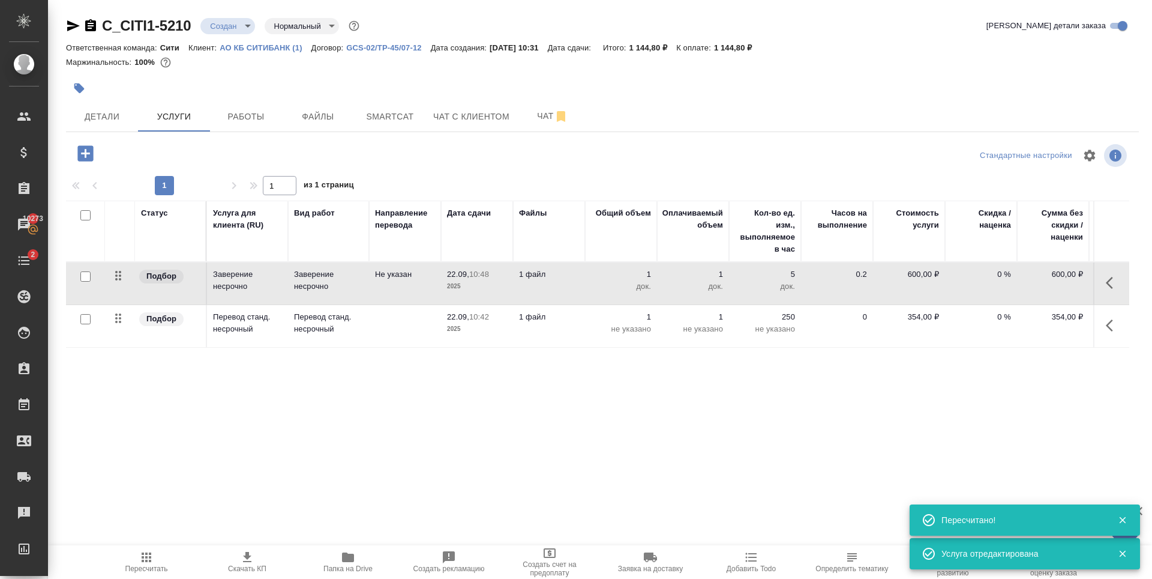
click at [346, 385] on div "Статус Услуга для клиента (RU) Вид работ Направление перевода Дата сдачи Файлы …" at bounding box center [598, 329] width 1064 height 258
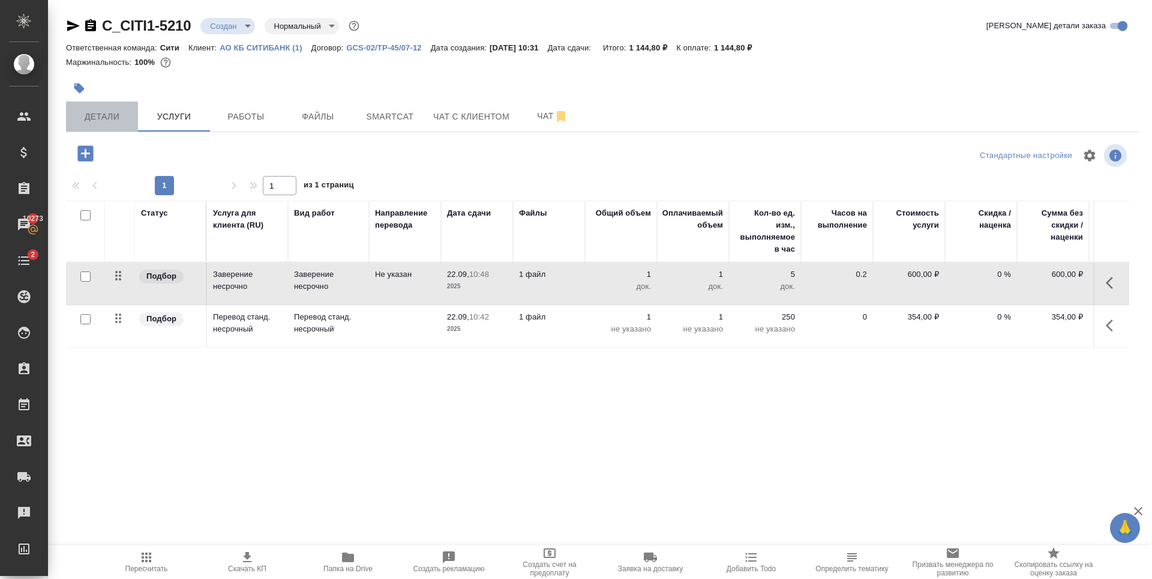
click at [113, 115] on span "Детали" at bounding box center [102, 116] width 58 height 15
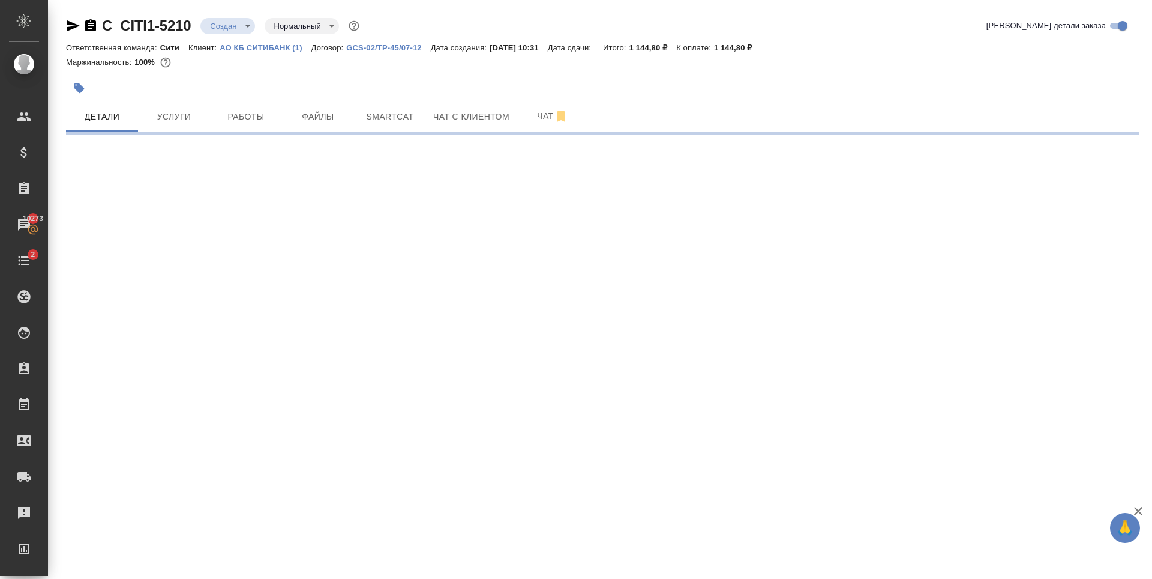
select select "RU"
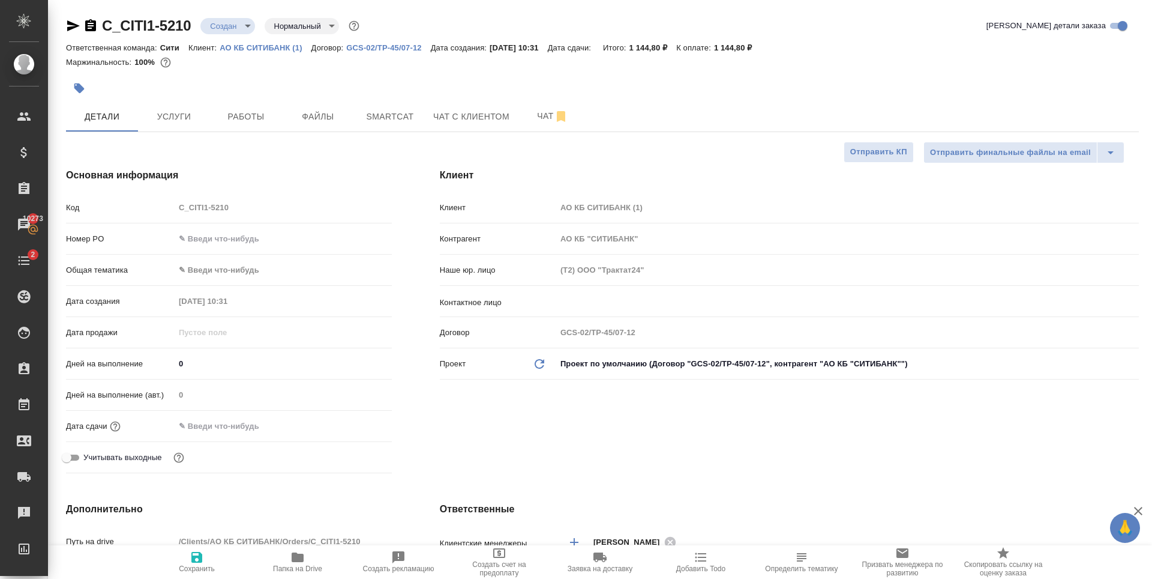
type textarea "x"
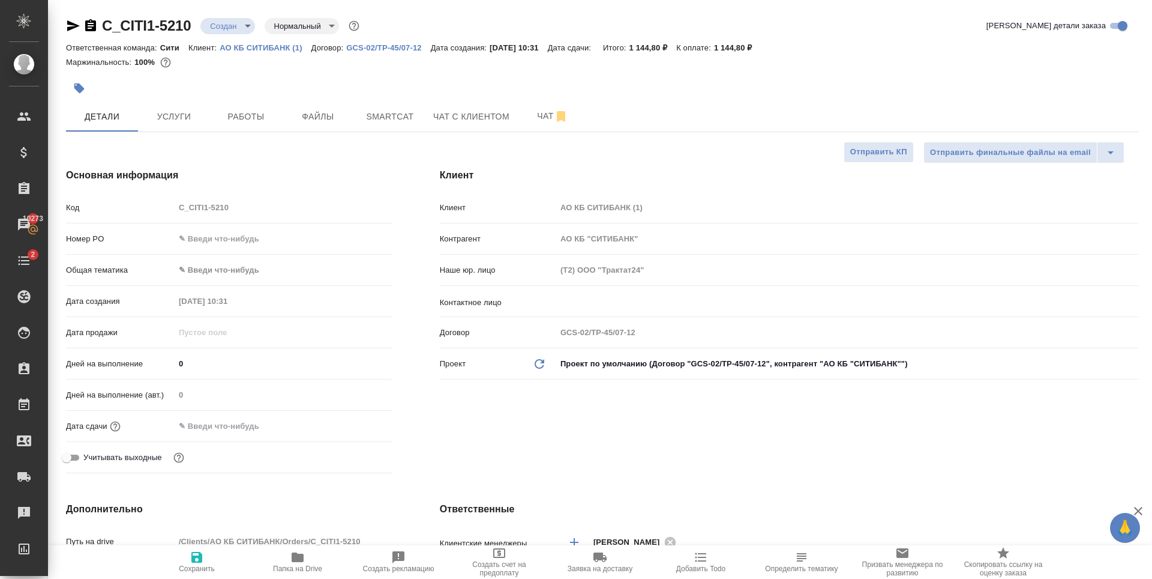
type textarea "x"
drag, startPoint x: 248, startPoint y: 241, endPoint x: 261, endPoint y: 308, distance: 68.4
click at [248, 241] on input "text" at bounding box center [283, 238] width 216 height 17
click at [259, 230] on input "text" at bounding box center [283, 238] width 216 height 17
click at [211, 242] on input "text" at bounding box center [283, 238] width 216 height 17
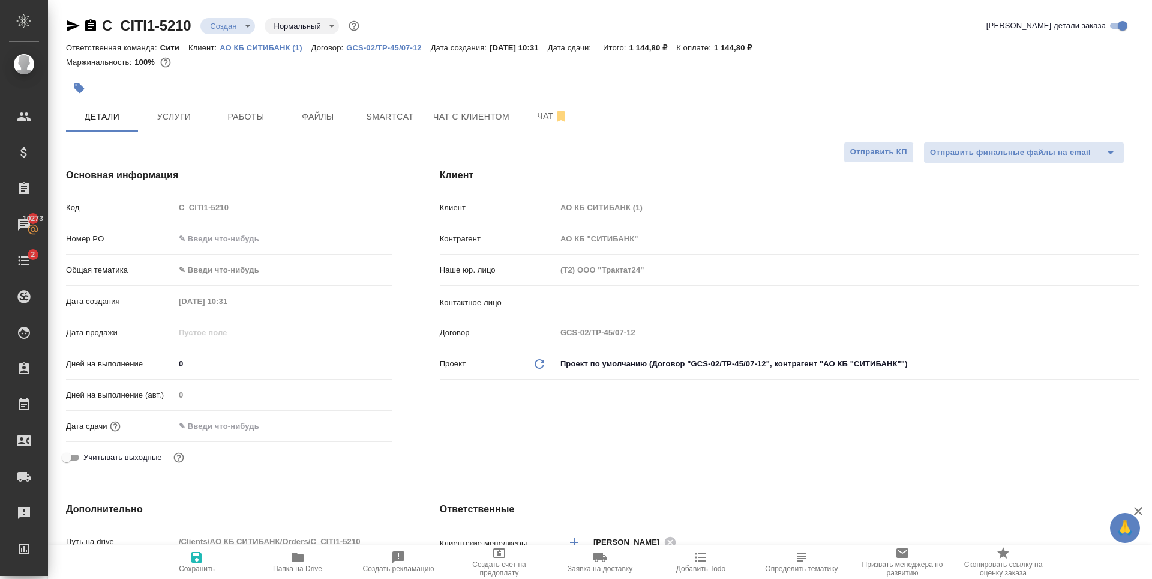
click at [282, 175] on h4 "Основная информация" at bounding box center [229, 175] width 326 height 14
click at [206, 236] on input "text" at bounding box center [283, 238] width 217 height 17
type input "2"
type textarea "x"
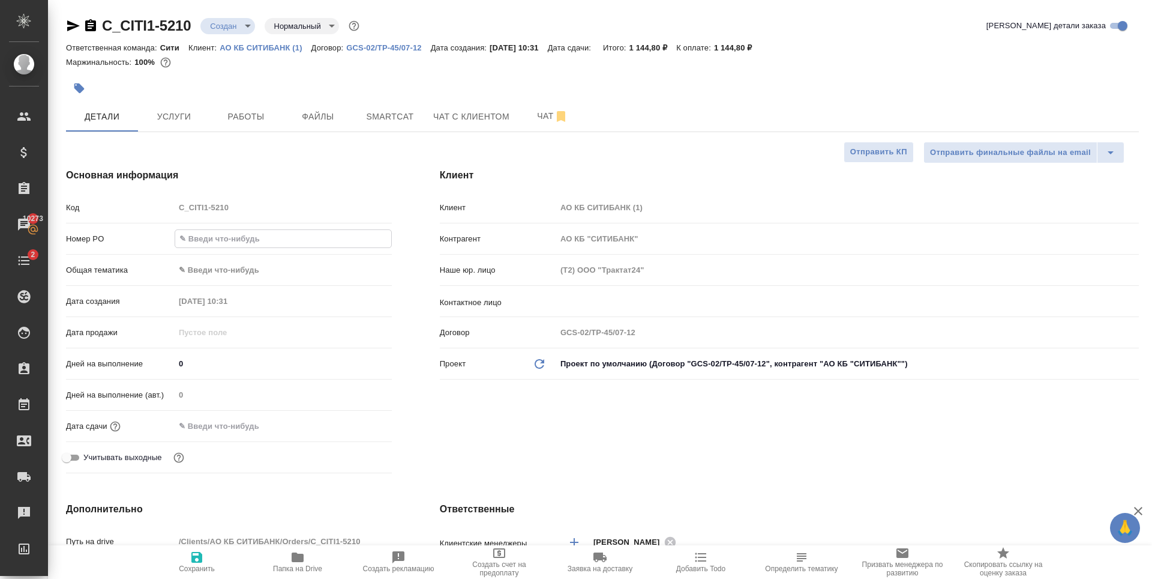
type textarea "x"
type input "23"
type textarea "x"
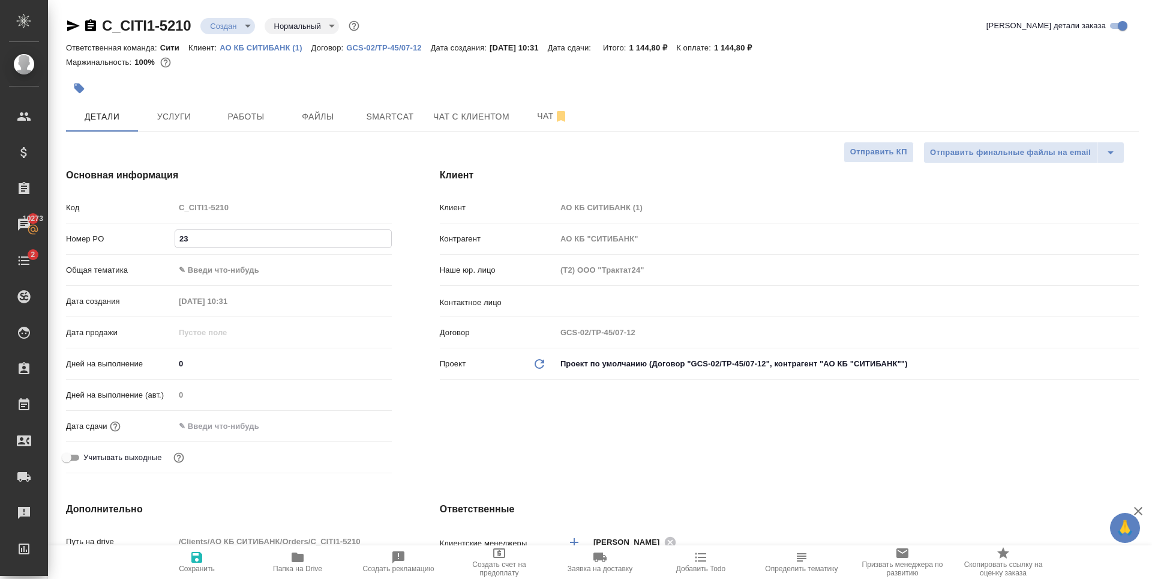
type input "233"
type textarea "x"
type input "2339"
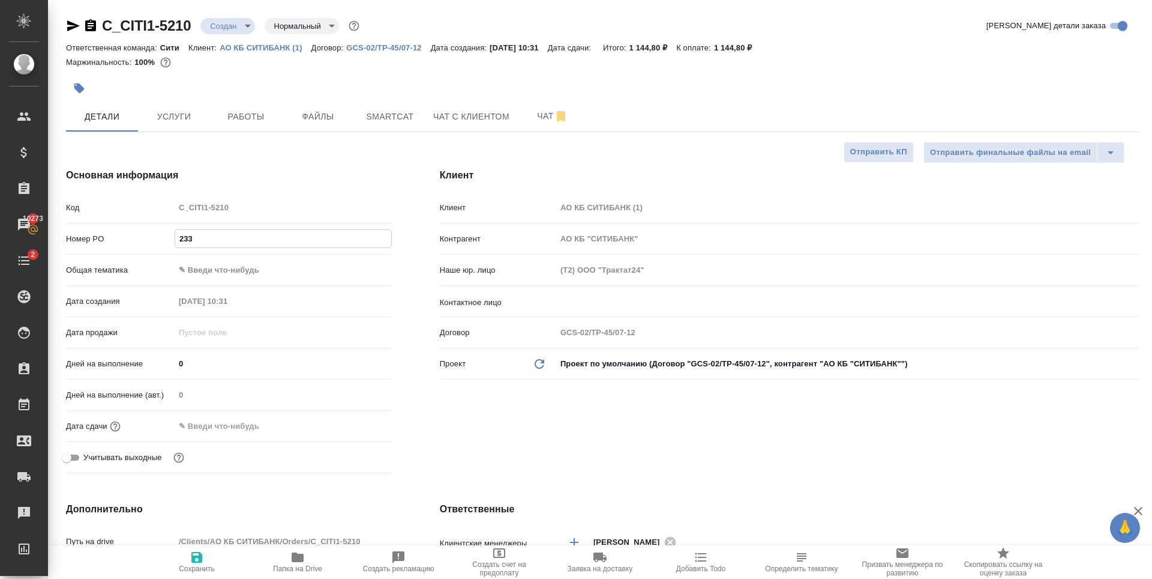
type textarea "x"
type input "23399"
type textarea "x"
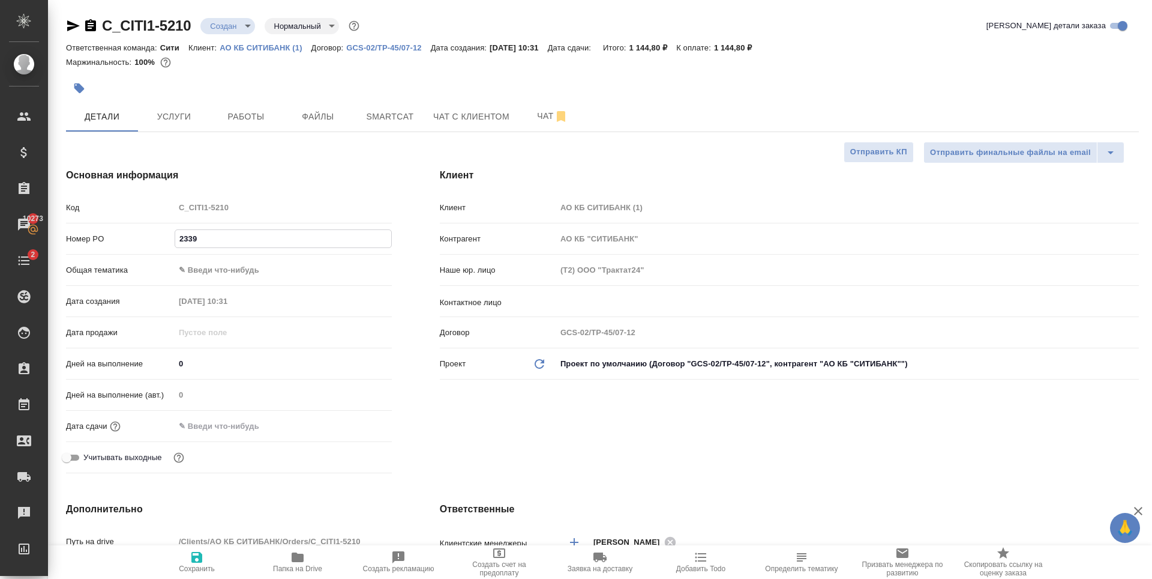
type textarea "x"
type input "23399"
click at [275, 166] on div "Основная информация Код C_CITI1-5210 Номер PO 23399 Общая тематика ✎ Введи что-…" at bounding box center [229, 323] width 374 height 358
click at [218, 272] on body "🙏 .cls-1 fill:#fff; AWATERA Zaytseva Svetlana Клиенты Спецификации Заказы 10273…" at bounding box center [576, 289] width 1152 height 579
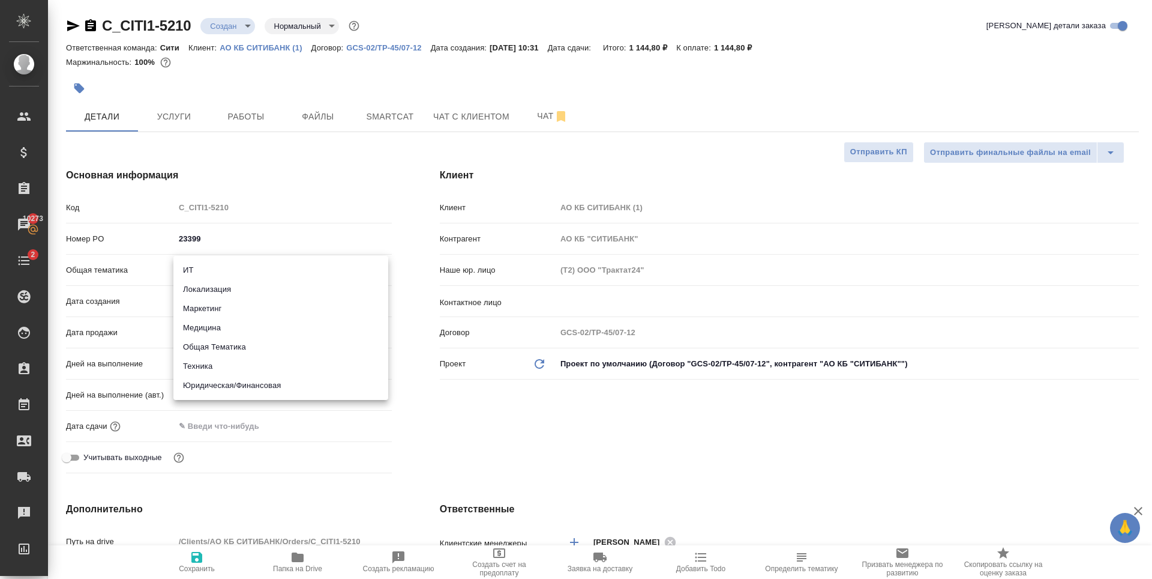
click at [233, 387] on li "Юридическая/Финансовая" at bounding box center [280, 385] width 215 height 19
type input "yr-fn"
type textarea "x"
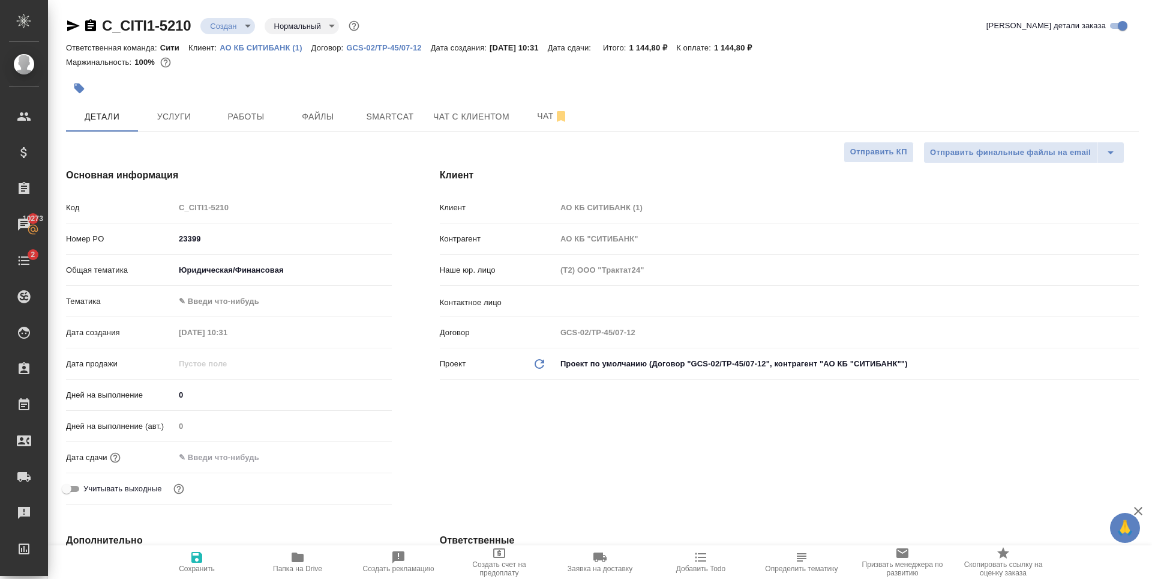
click at [220, 300] on body "🙏 .cls-1 fill:#fff; AWATERA Zaytseva Svetlana Клиенты Спецификации Заказы 10273…" at bounding box center [576, 289] width 1152 height 579
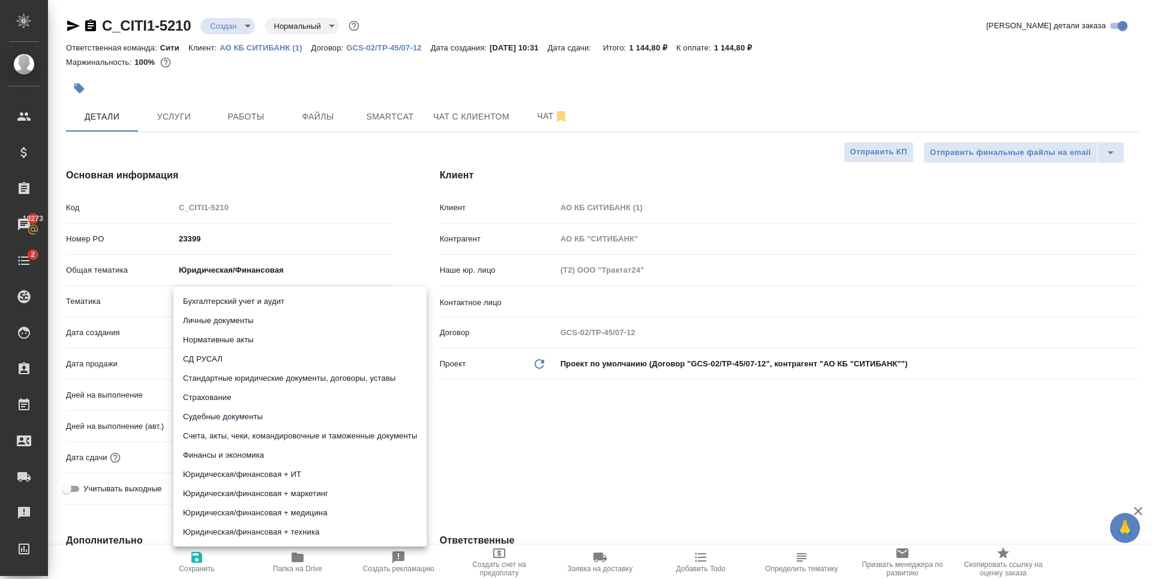
click at [228, 324] on li "Личные документы" at bounding box center [299, 320] width 253 height 19
type textarea "x"
type input "5a8b8b956a9677013d343cfe"
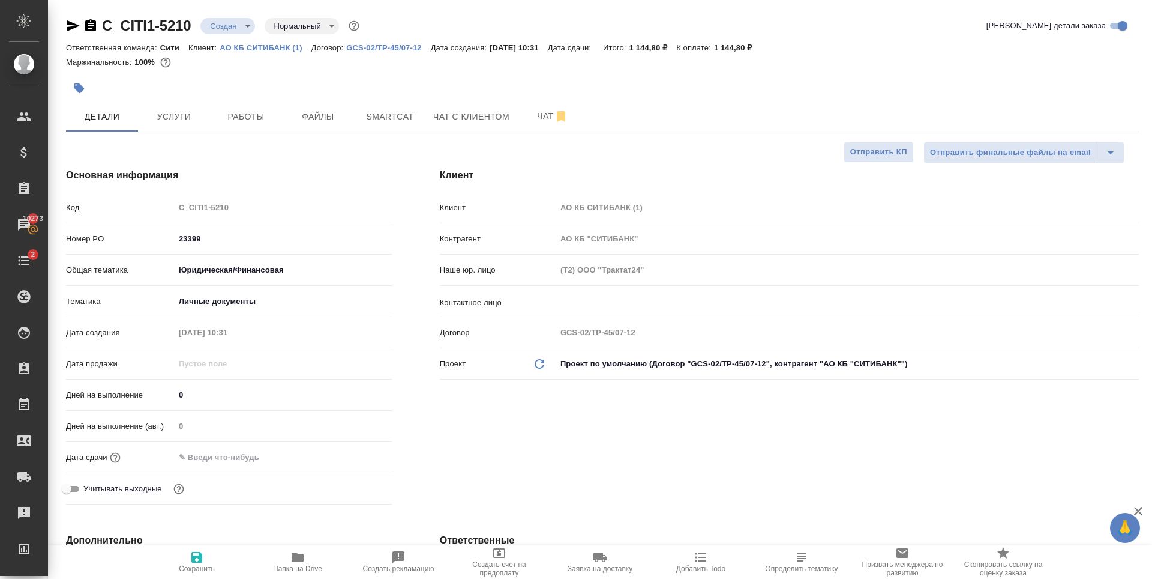
click at [196, 553] on icon "button" at bounding box center [196, 557] width 11 height 11
type textarea "x"
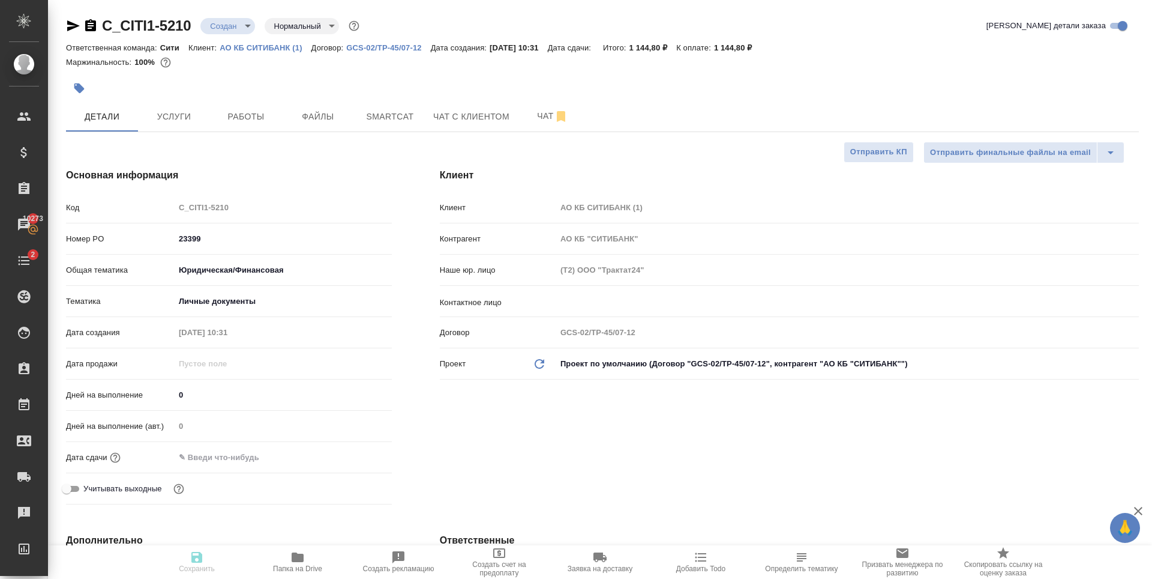
type textarea "x"
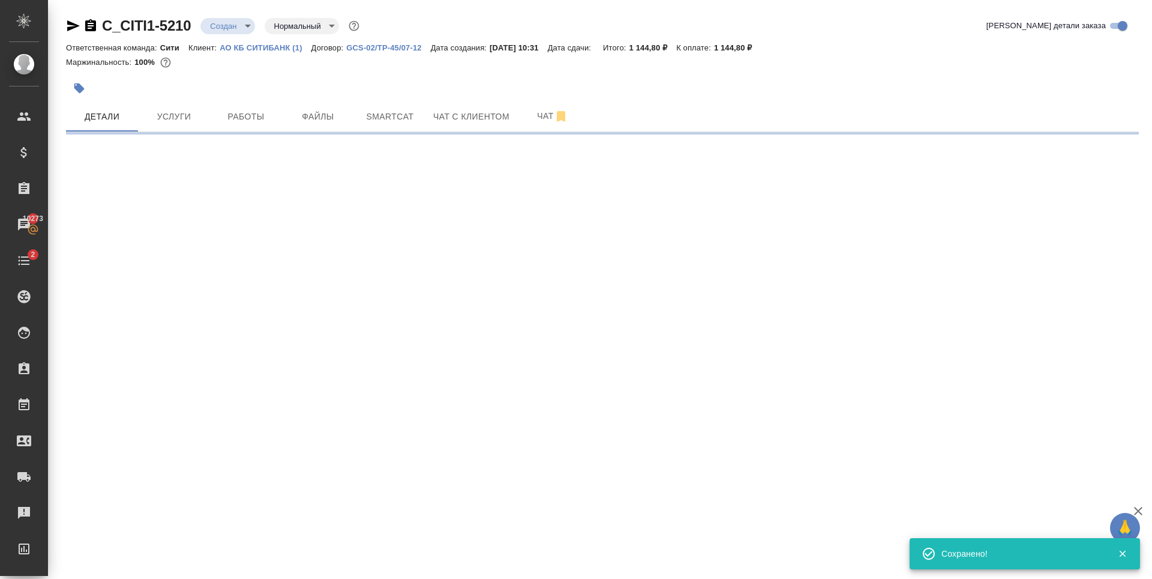
select select "RU"
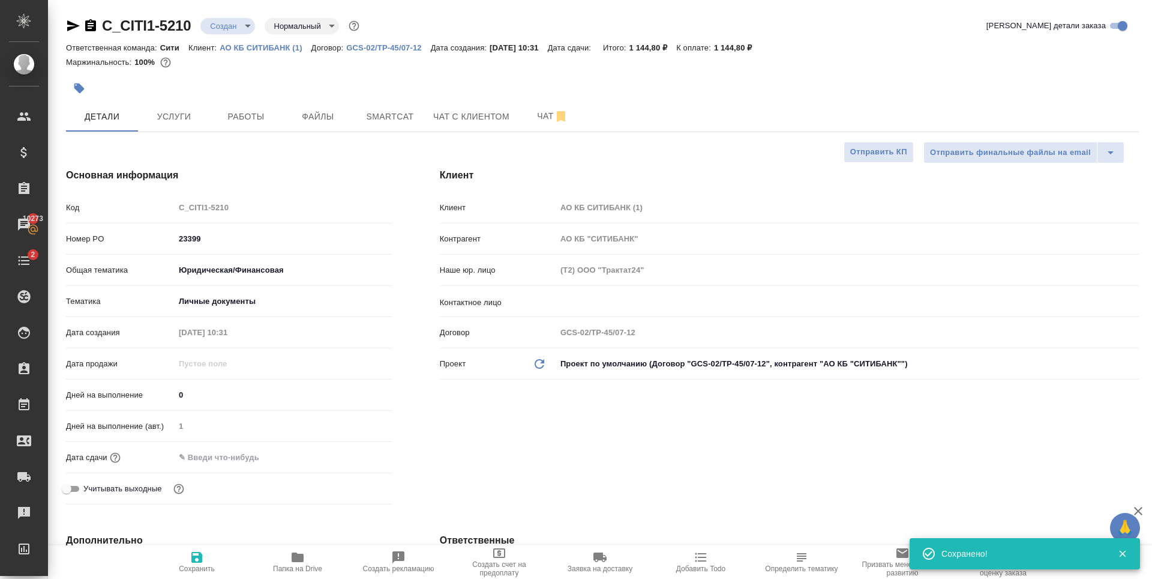
type textarea "x"
click at [250, 468] on div "Дата сдачи" at bounding box center [229, 462] width 326 height 31
click at [291, 454] on div at bounding box center [283, 456] width 217 height 17
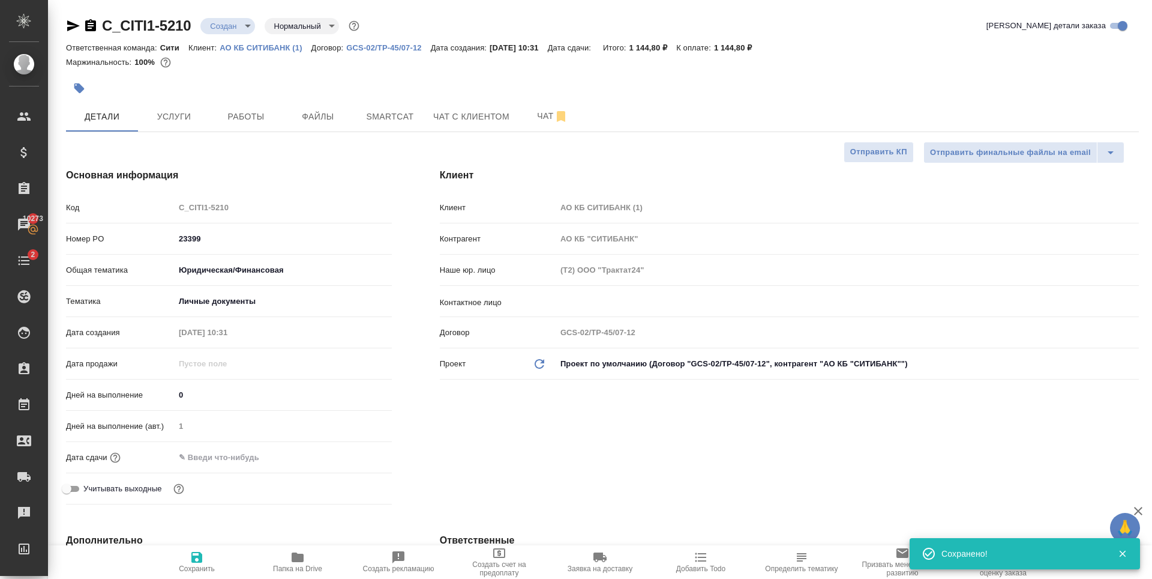
click at [242, 454] on input "text" at bounding box center [227, 456] width 105 height 17
click at [350, 459] on icon "button" at bounding box center [357, 456] width 14 height 14
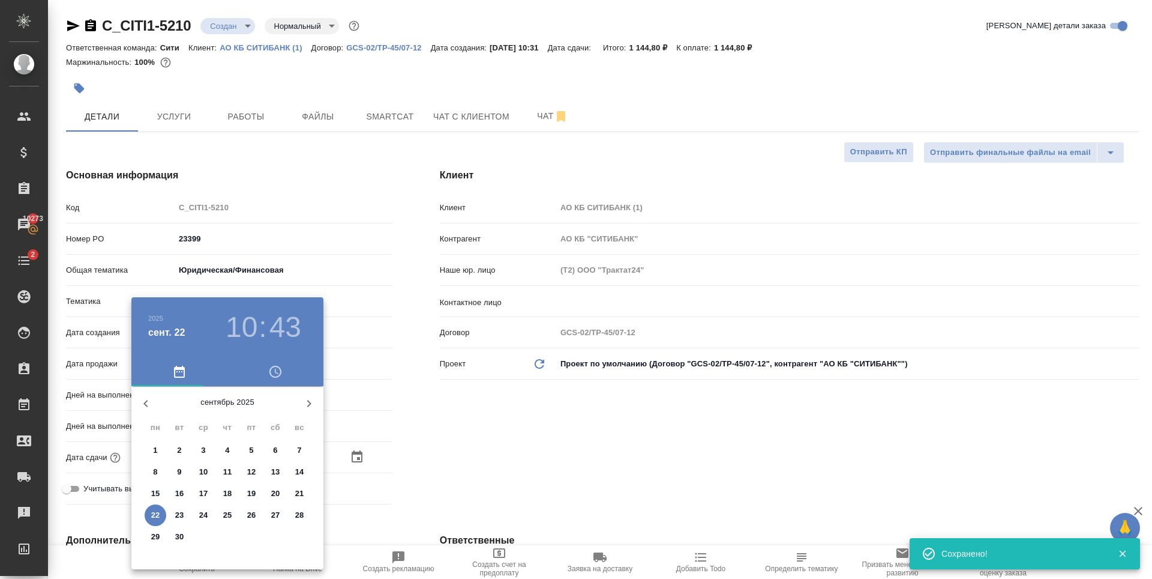
click at [182, 514] on p "23" at bounding box center [179, 515] width 9 height 12
type input "23.09.2025 10:43"
type textarea "x"
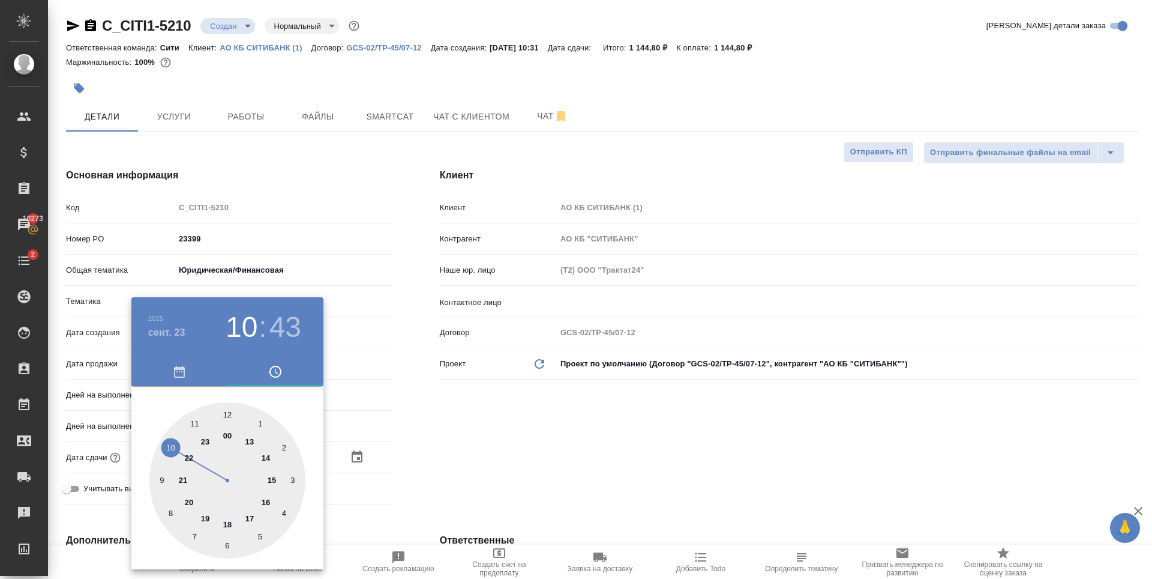
drag, startPoint x: 161, startPoint y: 479, endPoint x: 203, endPoint y: 425, distance: 68.4
click at [161, 480] on div at bounding box center [227, 480] width 156 height 156
type input "23.09.2025 09:43"
type textarea "x"
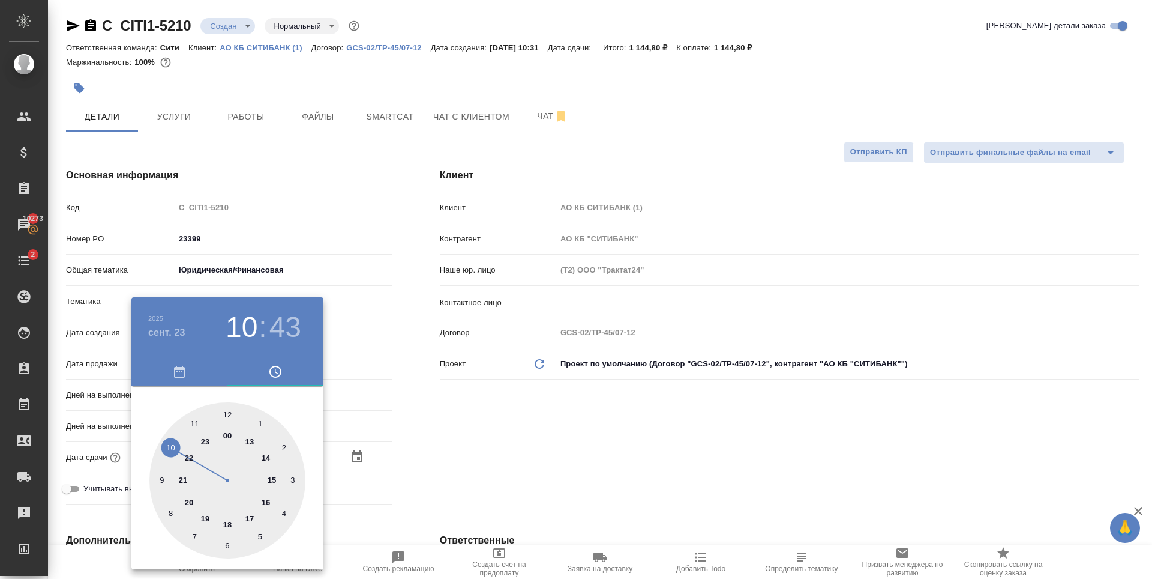
type textarea "x"
click at [226, 413] on div at bounding box center [227, 480] width 156 height 156
type input "23.09.2025 09:00"
type textarea "x"
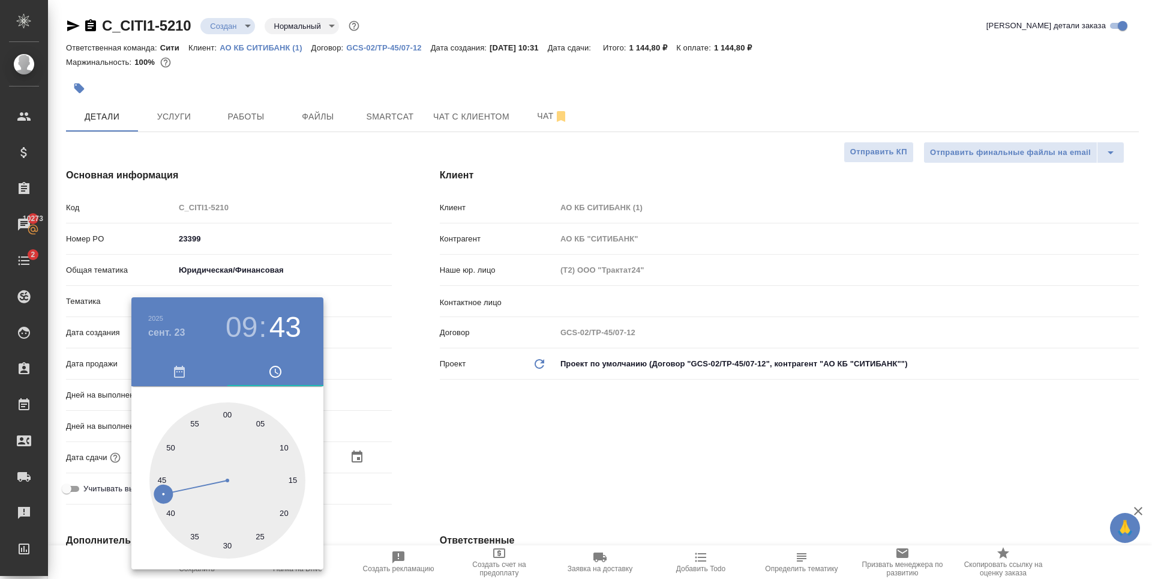
type textarea "x"
click at [562, 421] on div at bounding box center [576, 289] width 1152 height 579
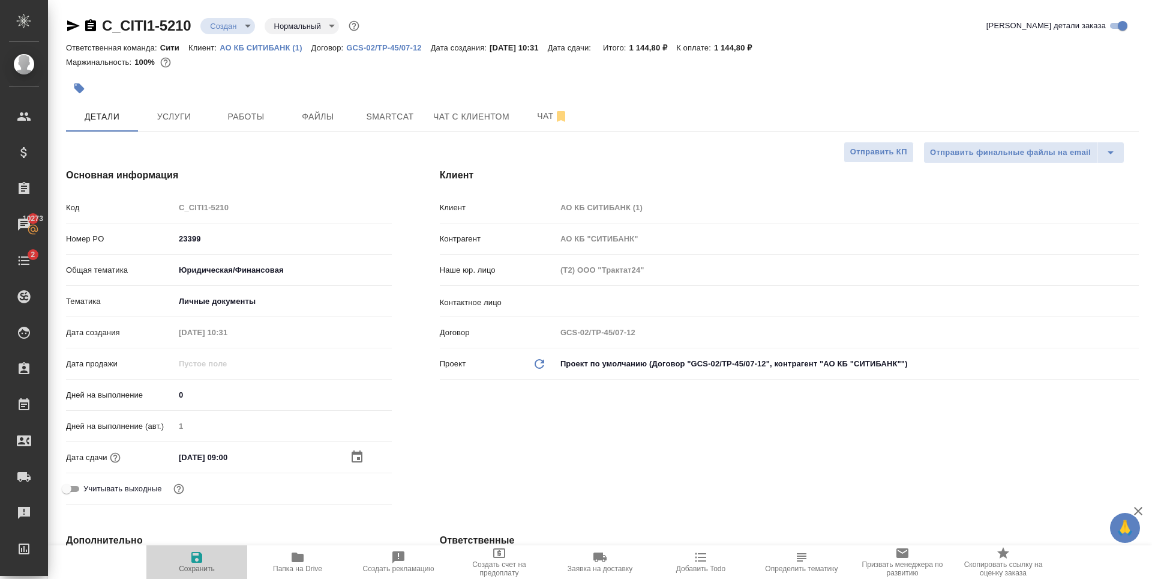
click at [200, 553] on icon "button" at bounding box center [196, 557] width 11 height 11
type textarea "x"
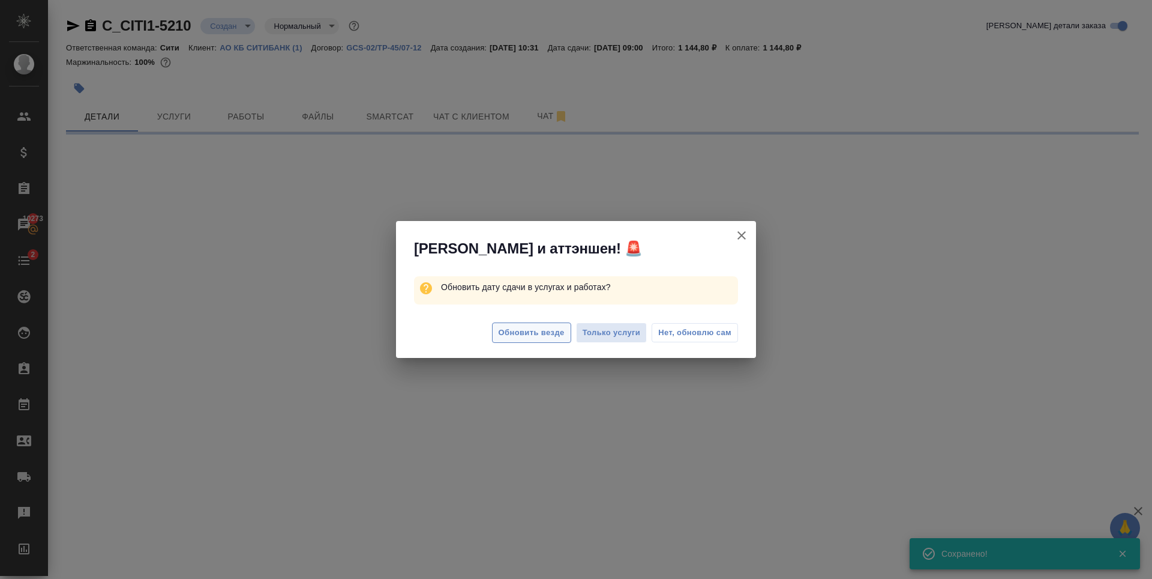
select select "RU"
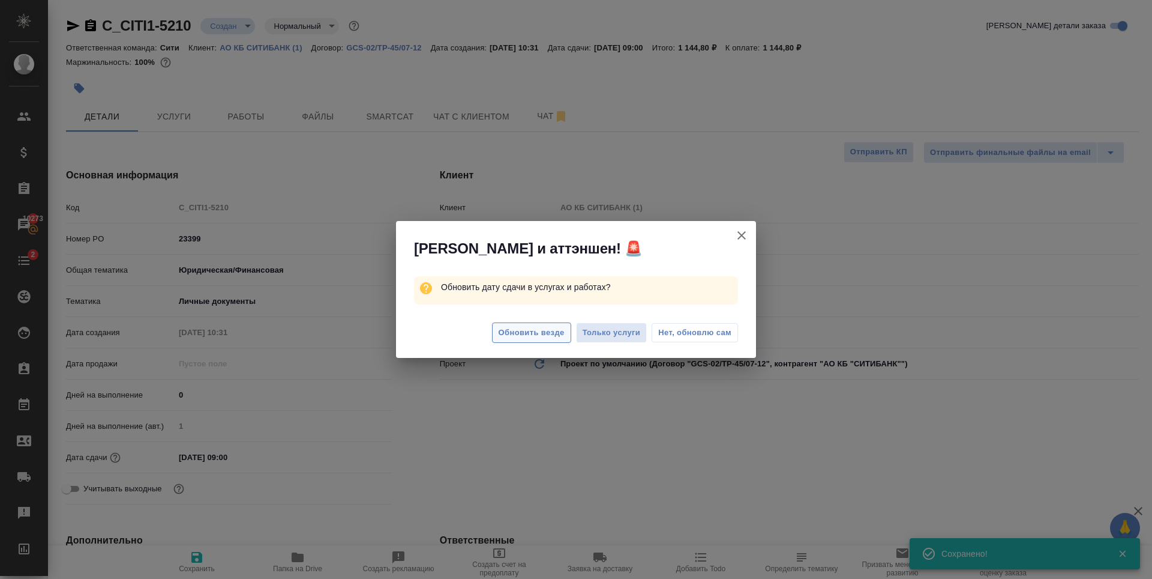
type textarea "x"
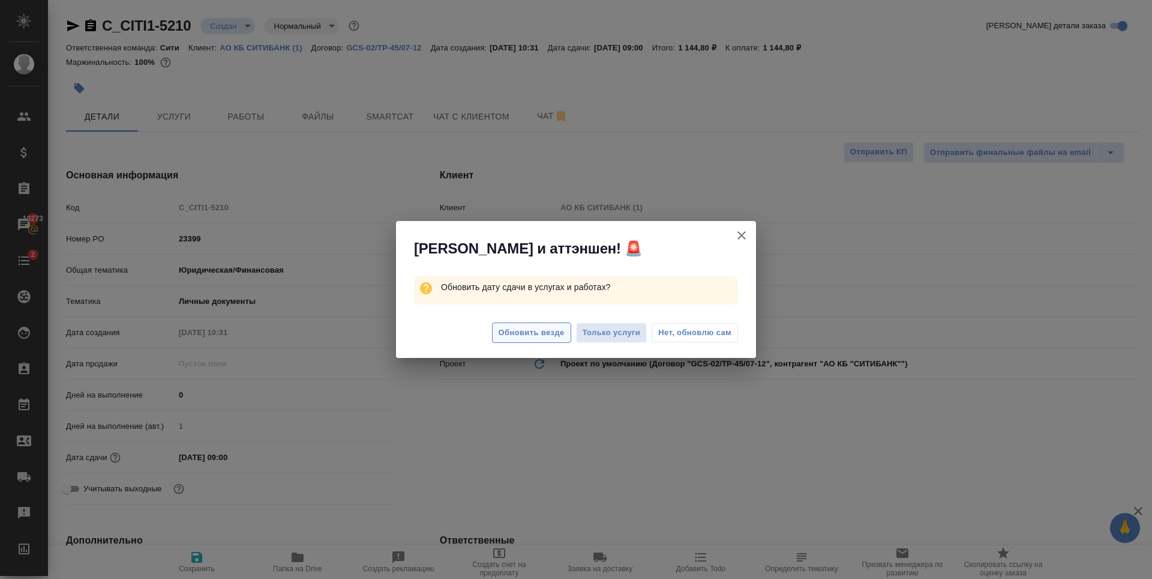
click at [523, 334] on span "Обновить везде" at bounding box center [532, 333] width 66 height 14
type textarea "x"
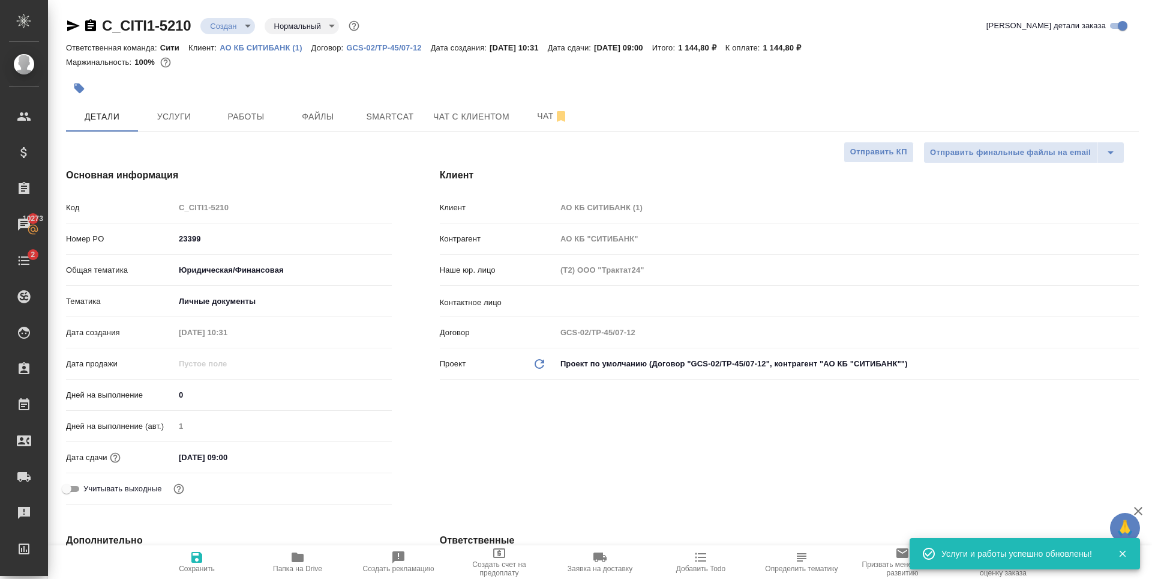
click at [239, 462] on input "23.09.2025 09:00" at bounding box center [227, 456] width 105 height 17
click at [357, 454] on icon "button" at bounding box center [357, 456] width 14 height 14
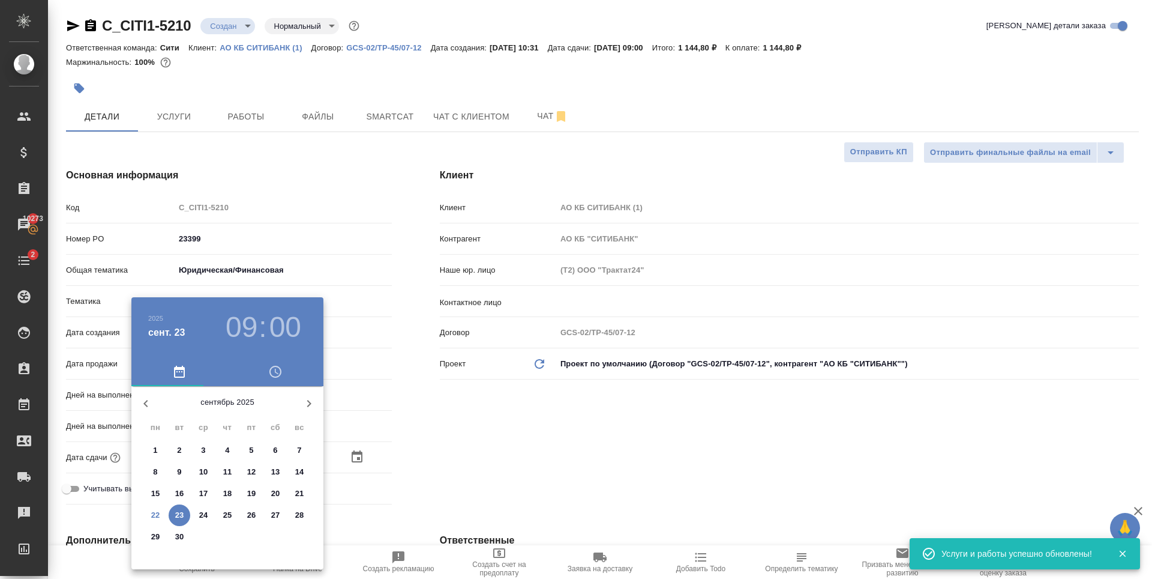
click at [248, 332] on h3 "09" at bounding box center [242, 327] width 32 height 34
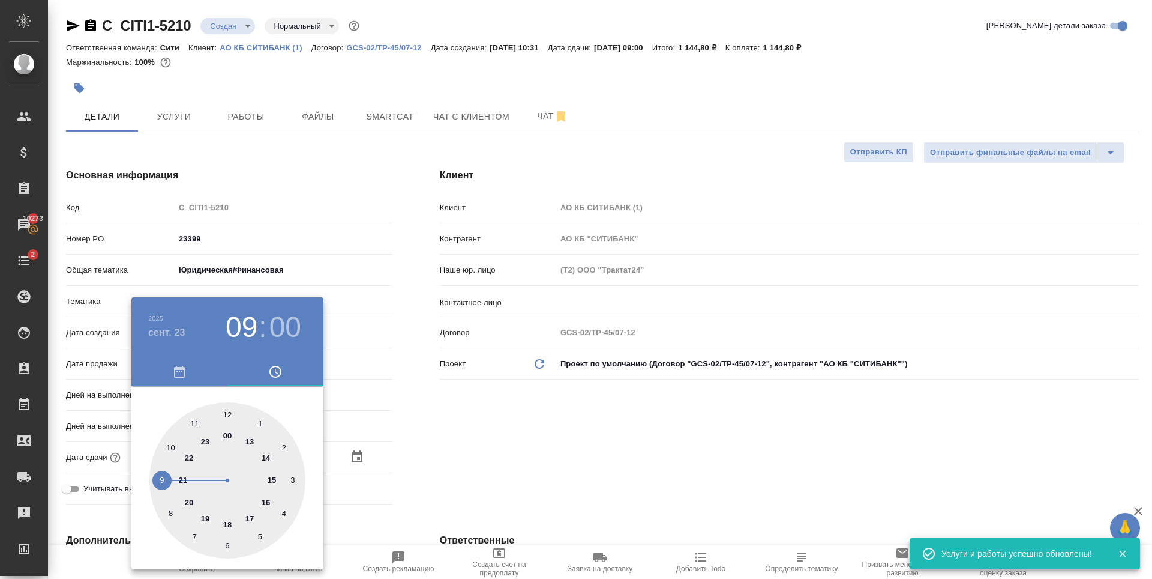
click at [172, 445] on div at bounding box center [227, 480] width 156 height 156
type input "23.09.2025 10:00"
type textarea "x"
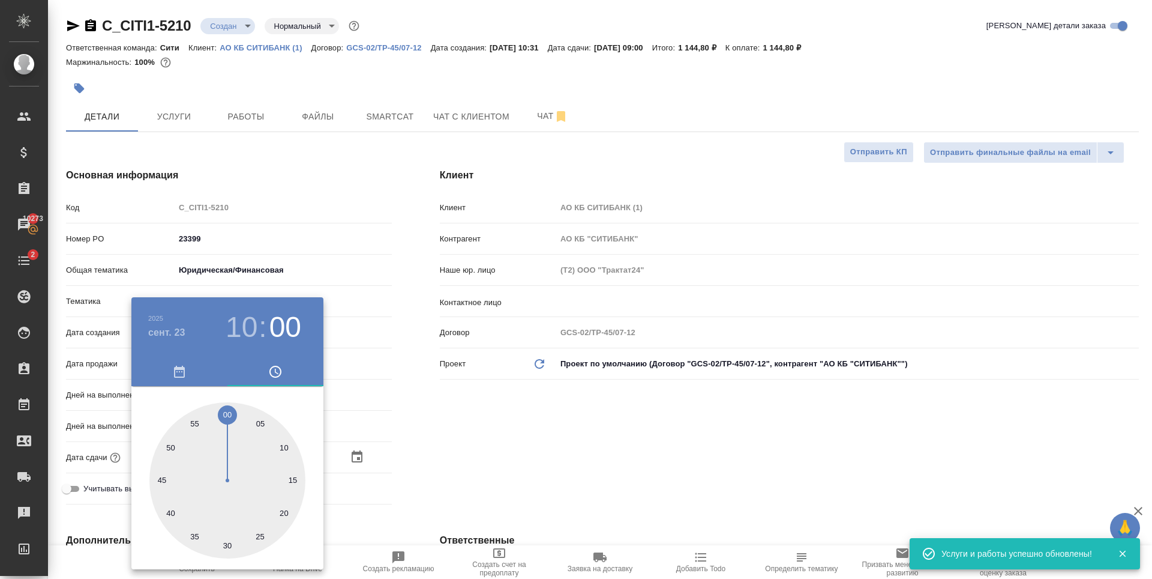
click at [582, 435] on div at bounding box center [576, 289] width 1152 height 579
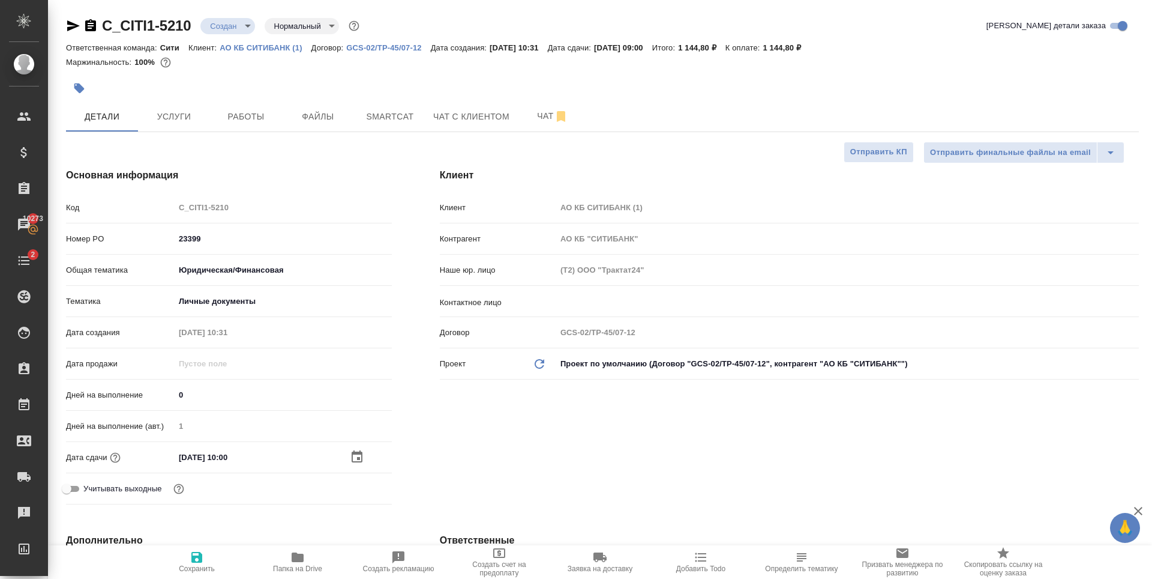
drag, startPoint x: 202, startPoint y: 558, endPoint x: 288, endPoint y: 530, distance: 90.9
click at [201, 558] on icon "button" at bounding box center [196, 557] width 11 height 11
type textarea "x"
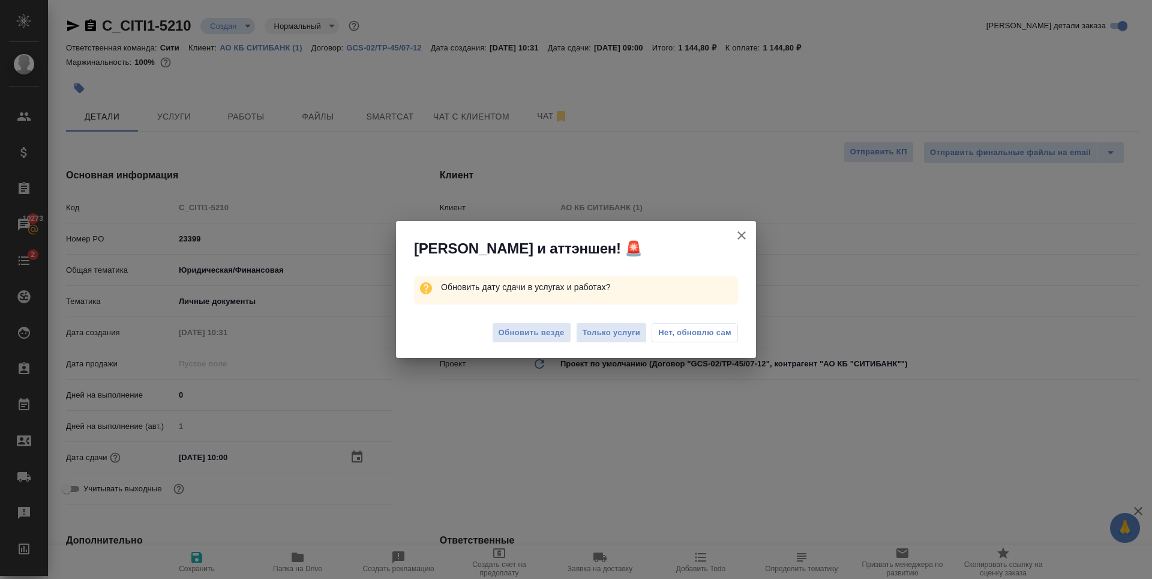
type textarea "x"
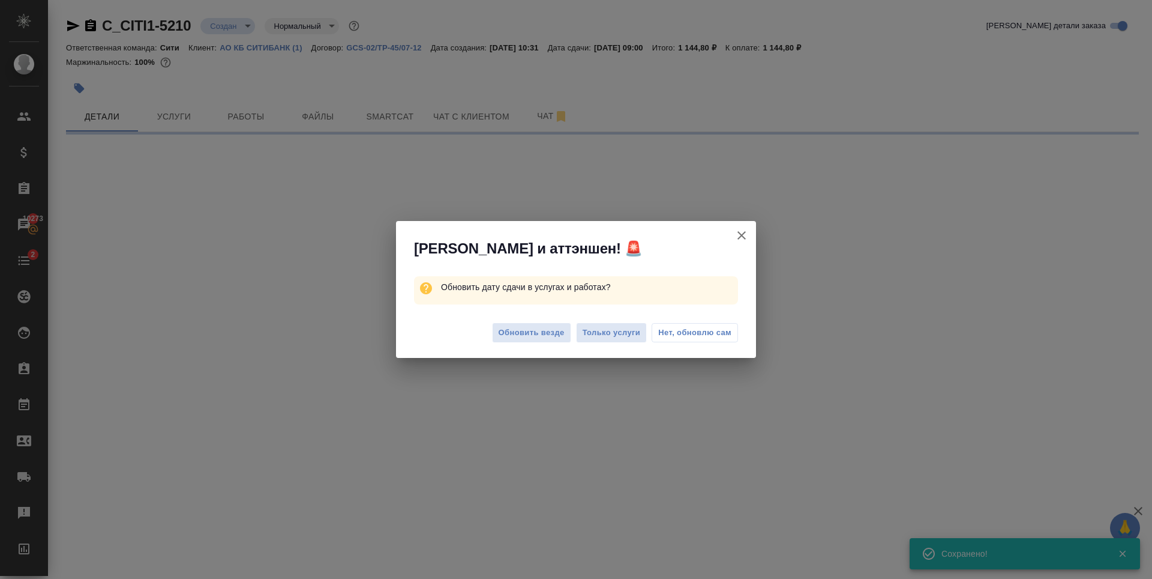
select select "RU"
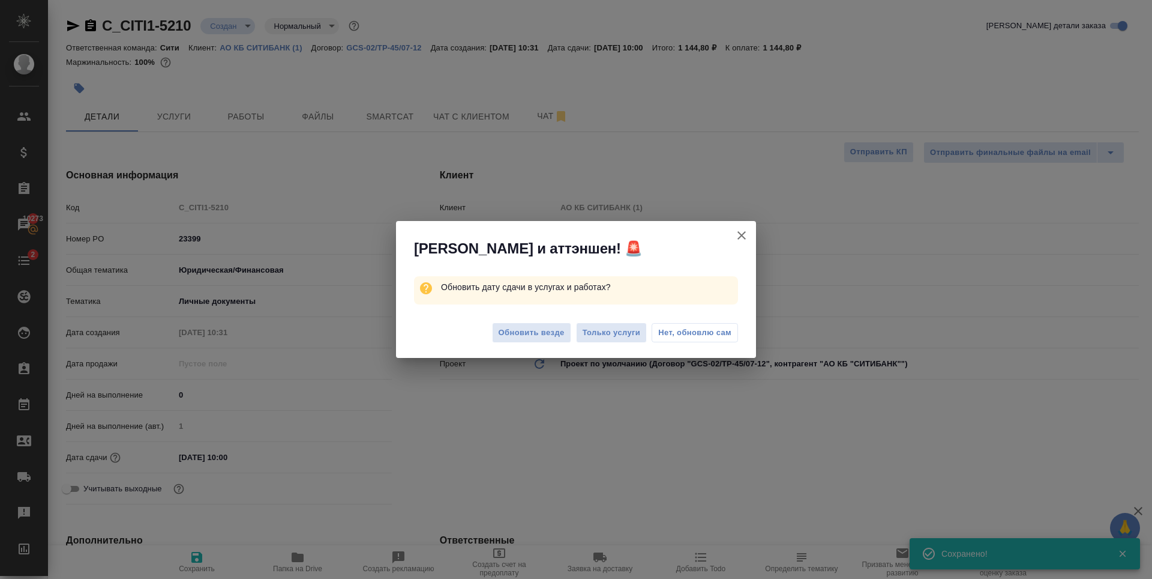
type textarea "x"
click at [549, 333] on span "Обновить везде" at bounding box center [532, 333] width 66 height 14
type textarea "x"
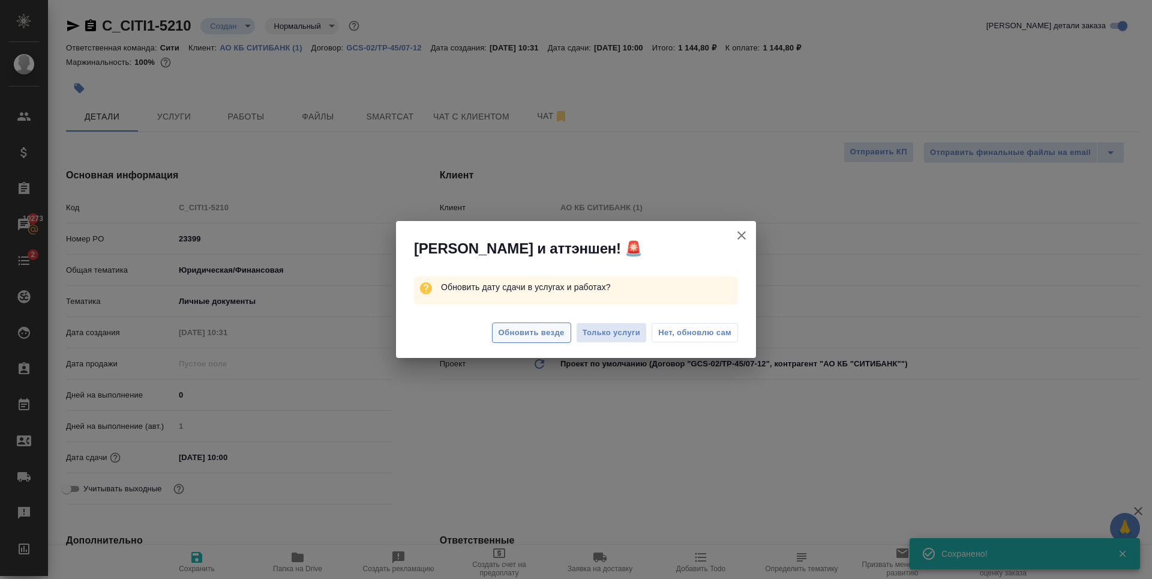
type textarea "x"
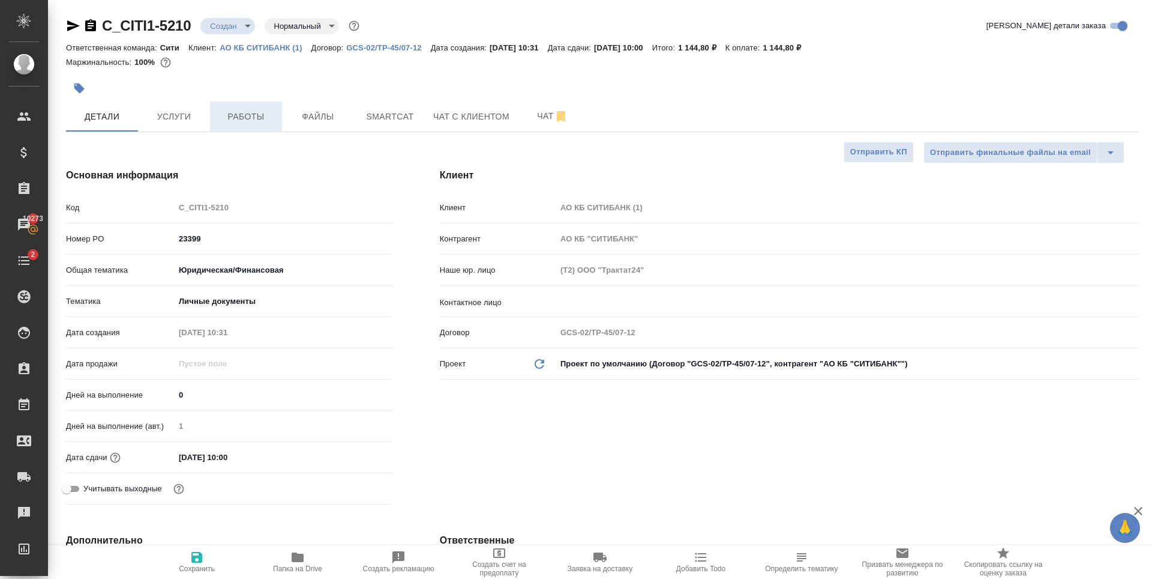
click at [251, 113] on span "Работы" at bounding box center [246, 116] width 58 height 15
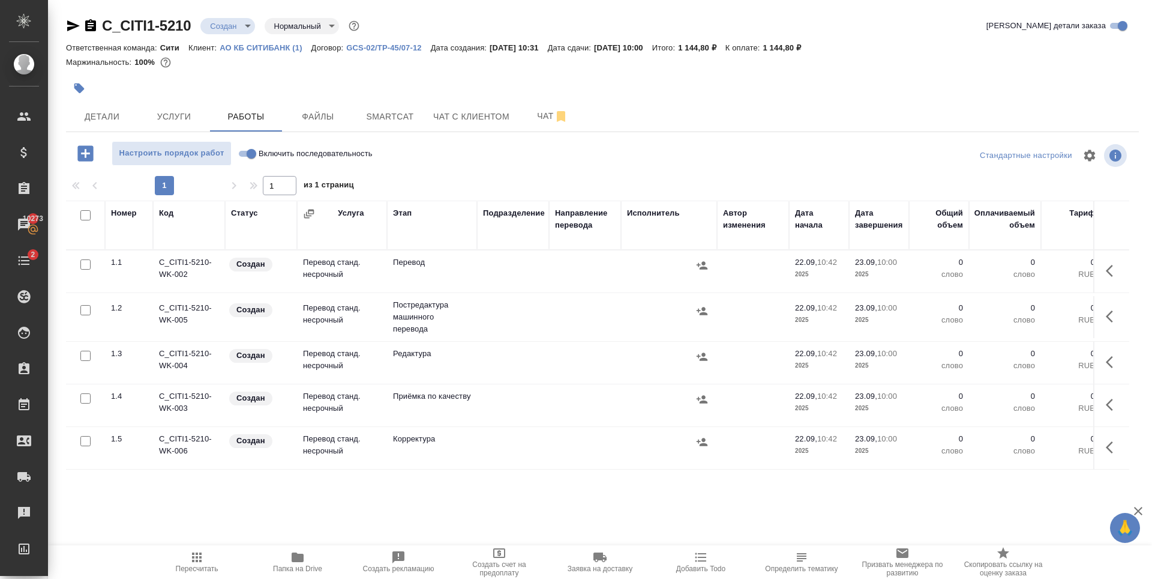
drag, startPoint x: 85, startPoint y: 311, endPoint x: 77, endPoint y: 364, distance: 53.4
click at [86, 311] on input "checkbox" at bounding box center [85, 310] width 10 height 10
checkbox input "true"
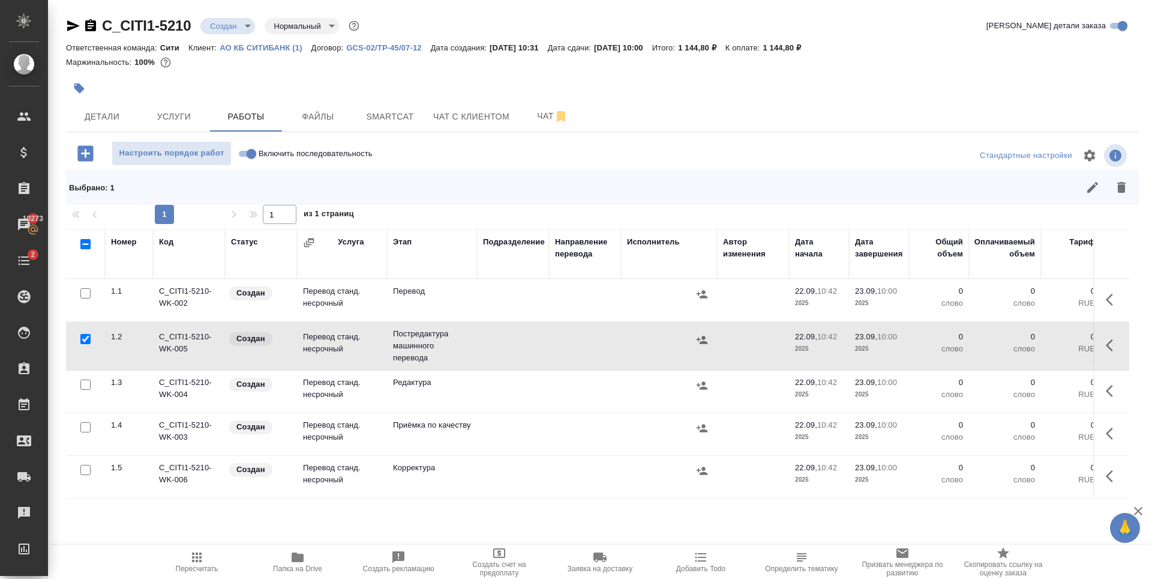
click at [88, 381] on input "checkbox" at bounding box center [85, 384] width 10 height 10
checkbox input "true"
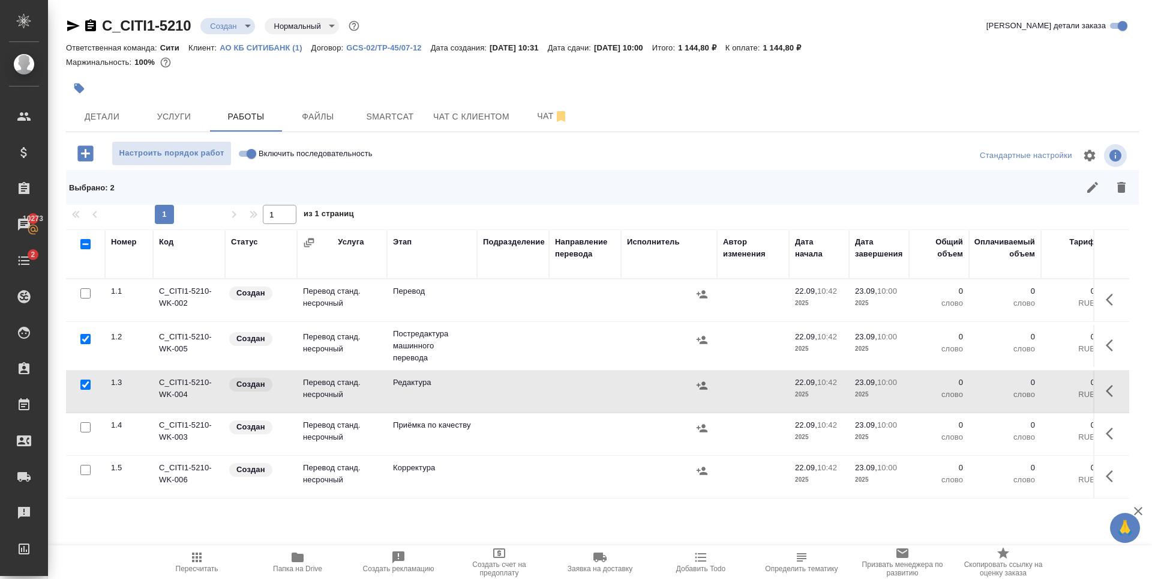
drag, startPoint x: 86, startPoint y: 470, endPoint x: 91, endPoint y: 467, distance: 6.2
click at [86, 471] on input "checkbox" at bounding box center [85, 470] width 10 height 10
checkbox input "true"
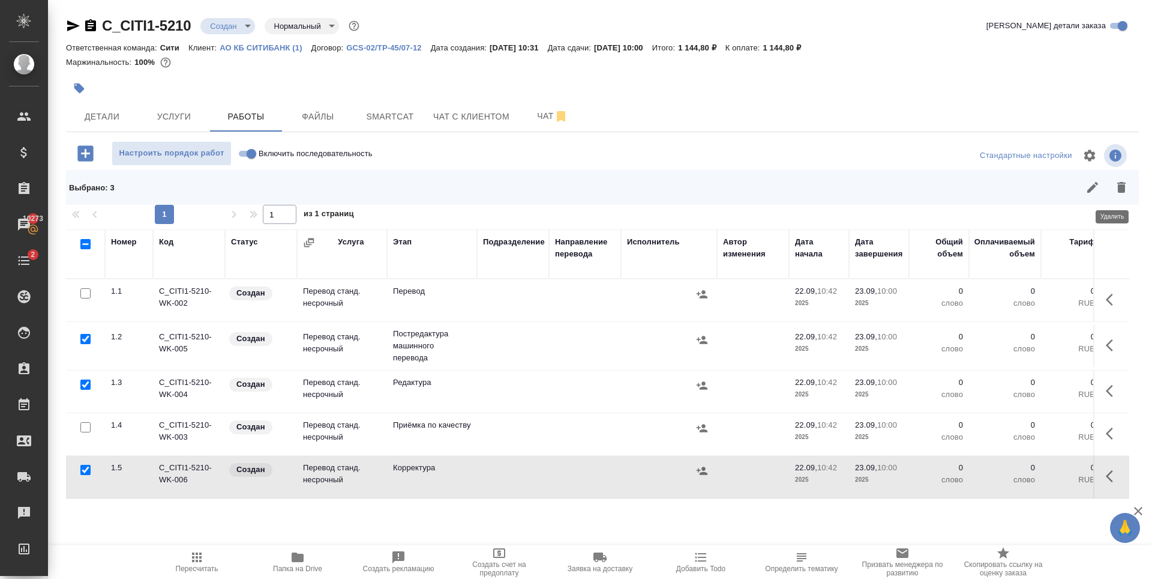
click at [1115, 181] on icon "button" at bounding box center [1122, 187] width 14 height 14
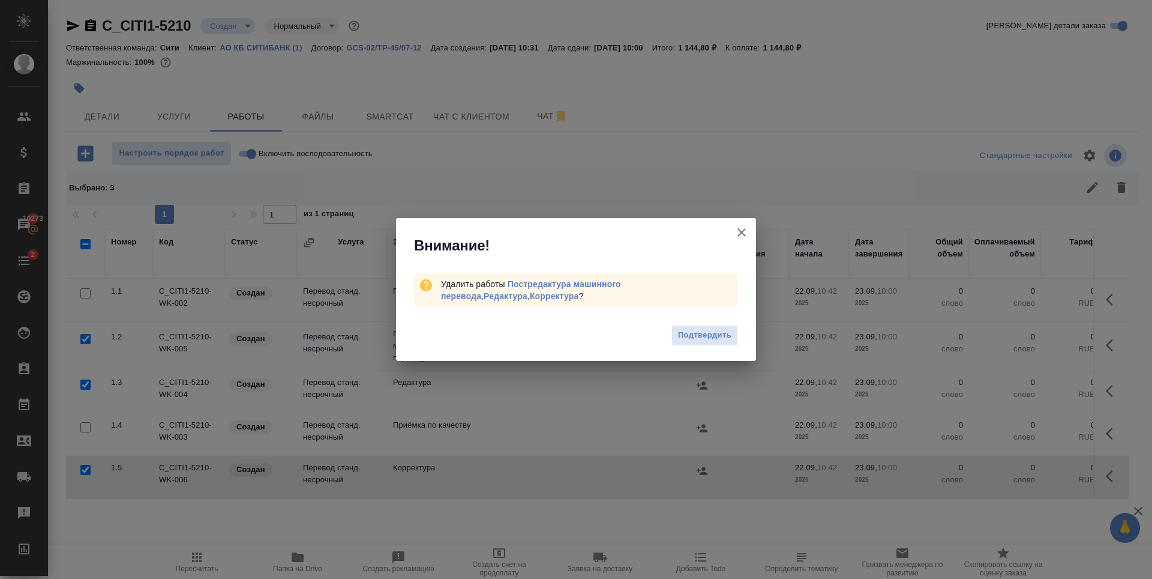
click at [705, 335] on span "Подтвердить" at bounding box center [704, 335] width 53 height 14
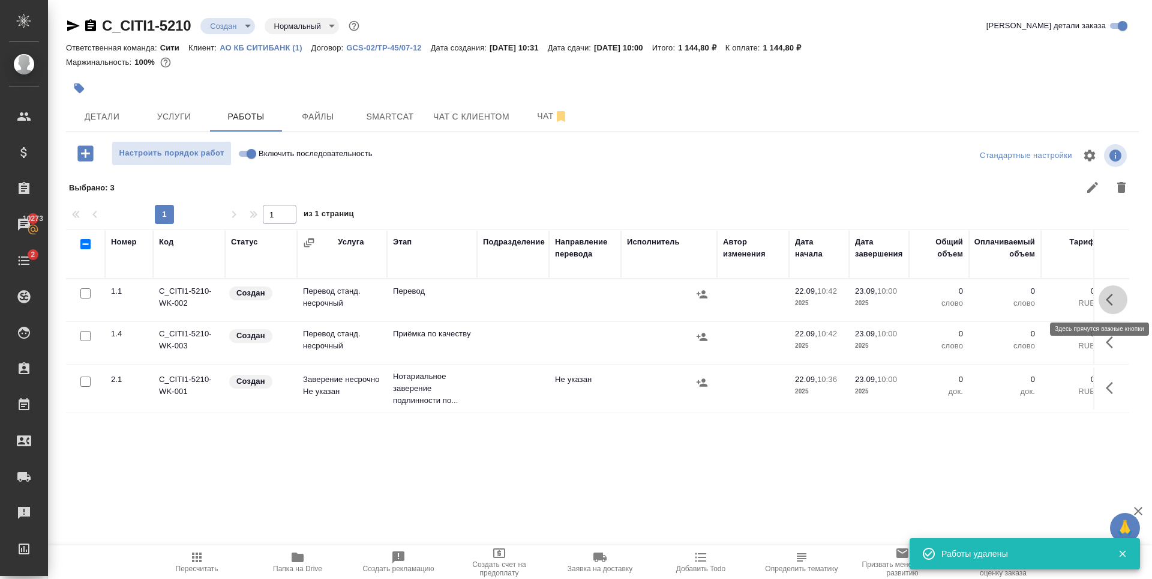
click at [1106, 300] on icon "button" at bounding box center [1113, 299] width 14 height 14
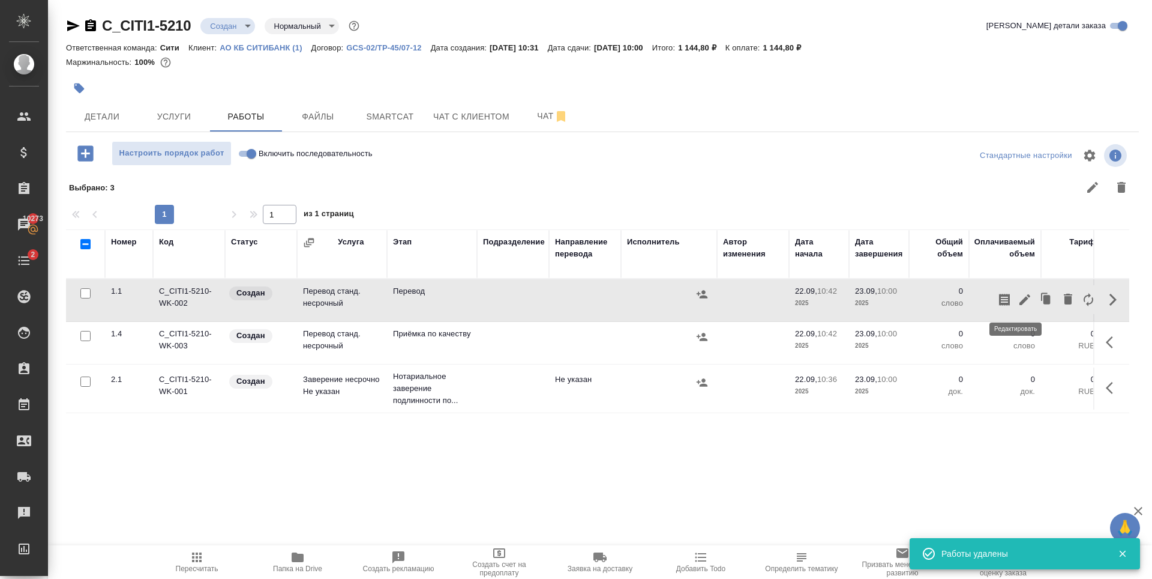
click at [1022, 297] on icon "button" at bounding box center [1025, 299] width 14 height 14
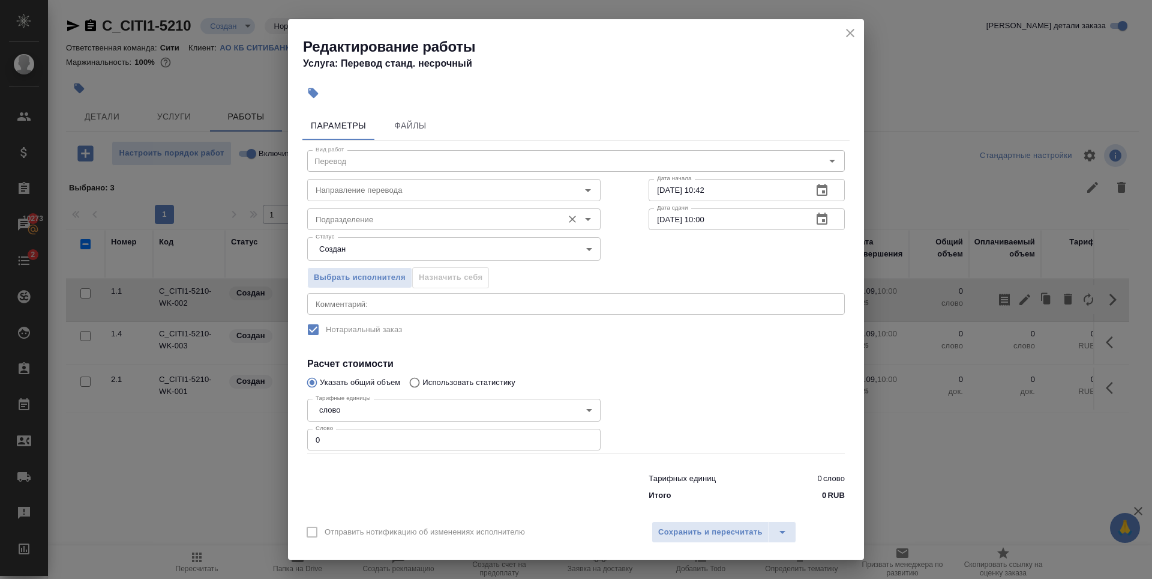
click at [378, 220] on input "Подразделение" at bounding box center [434, 219] width 246 height 14
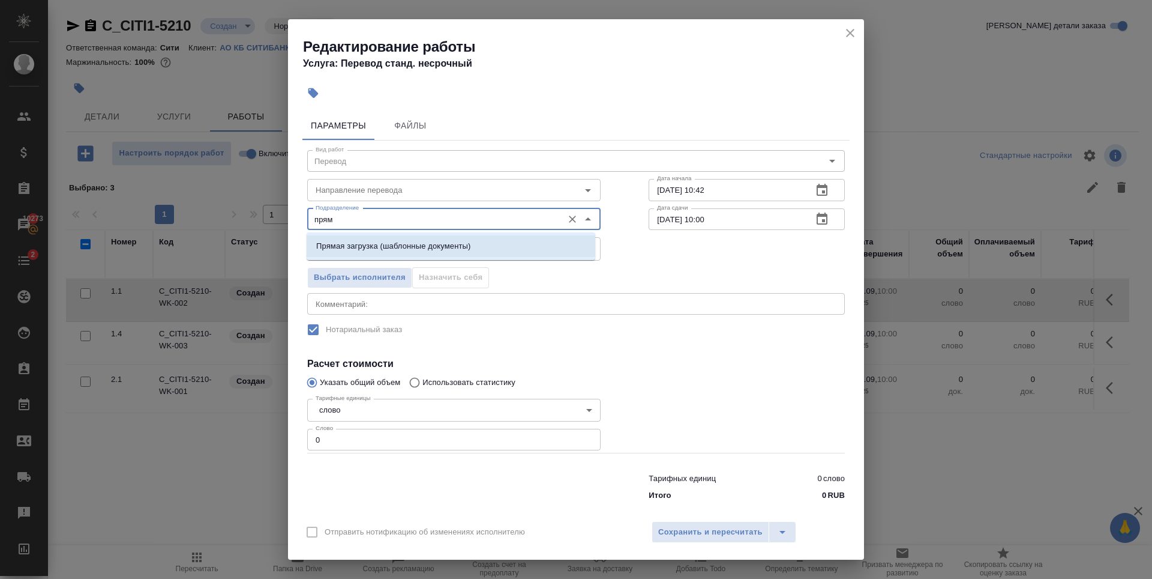
click at [419, 235] on li "Прямая загрузка (шаблонные документы)" at bounding box center [451, 246] width 289 height 22
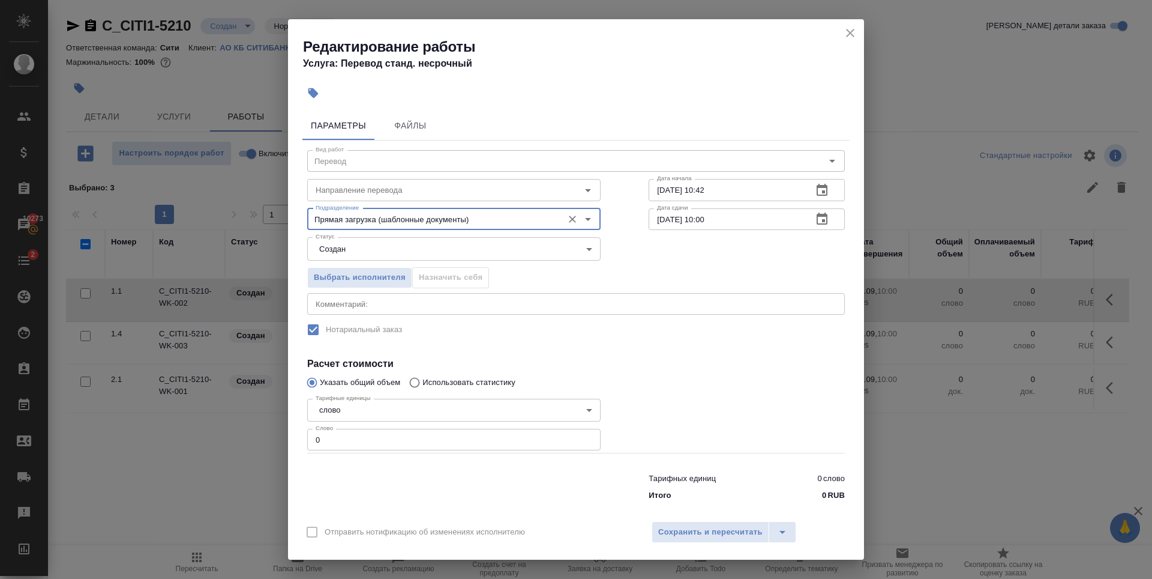
type input "Прямая загрузка (шаблонные документы)"
type input "1"
click at [582, 436] on input "1" at bounding box center [453, 440] width 293 height 22
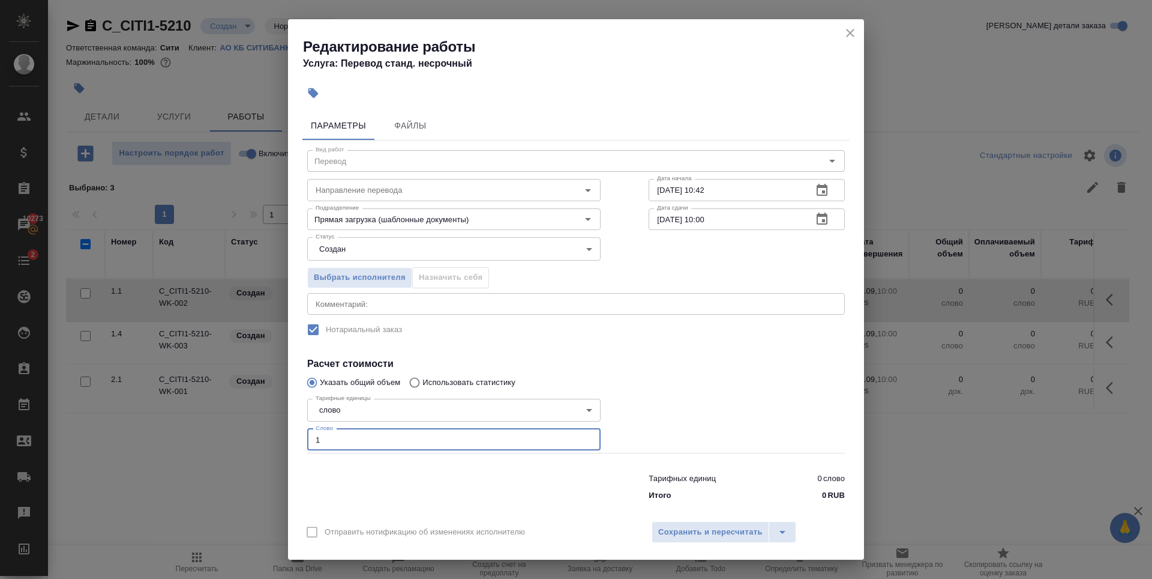
click at [649, 392] on div at bounding box center [747, 423] width 244 height 107
click at [817, 223] on icon "button" at bounding box center [822, 218] width 11 height 12
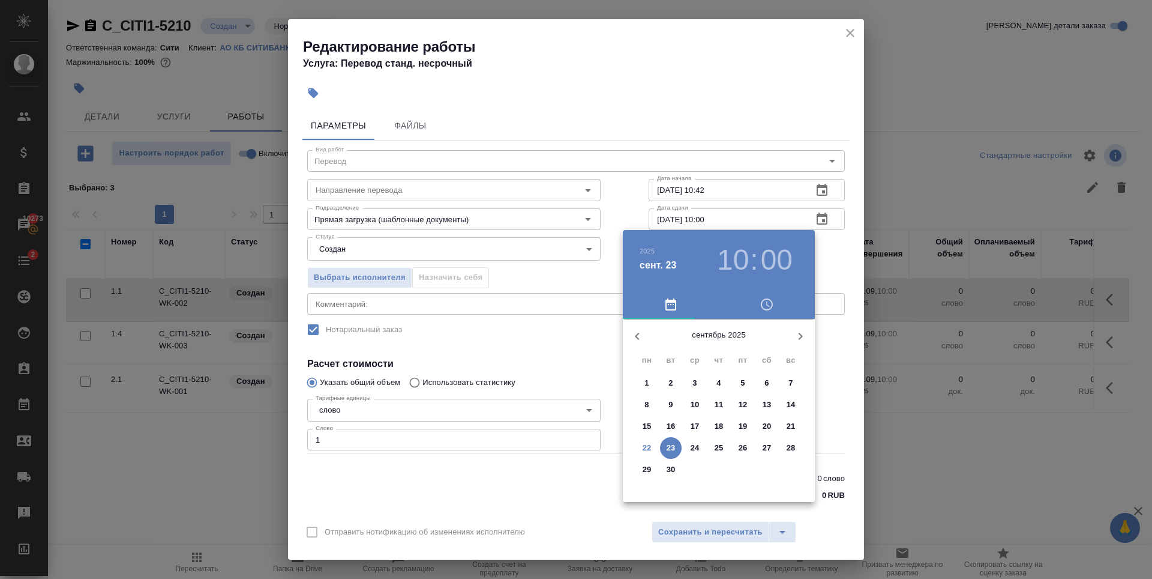
click at [729, 269] on h3 "10" at bounding box center [733, 260] width 32 height 34
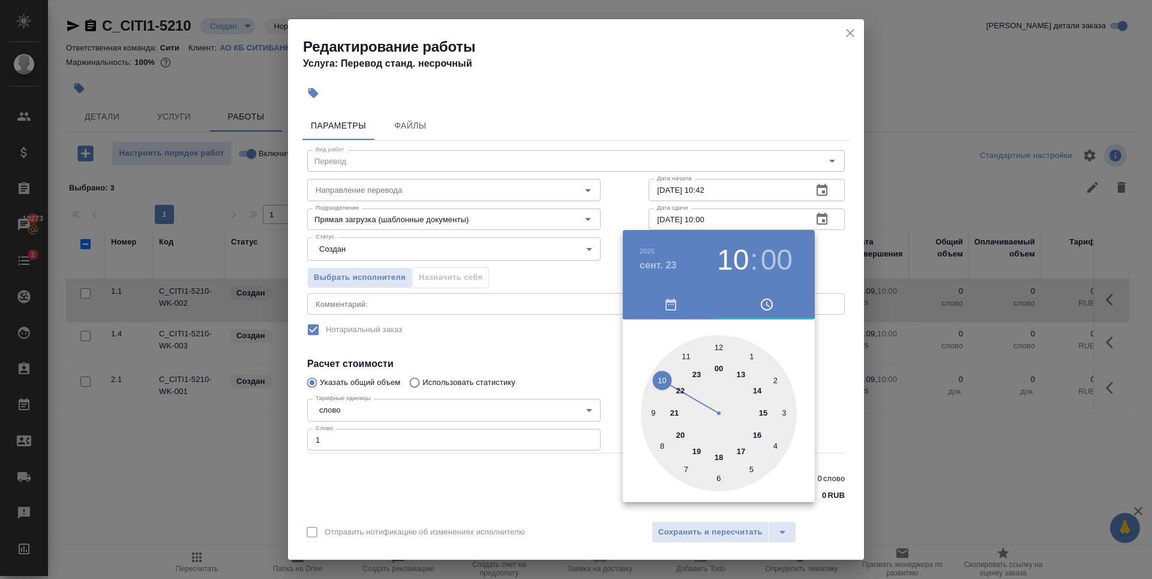
click at [652, 413] on div at bounding box center [719, 413] width 156 height 156
type input "23.09.2025 09:00"
click at [712, 74] on div at bounding box center [576, 289] width 1152 height 579
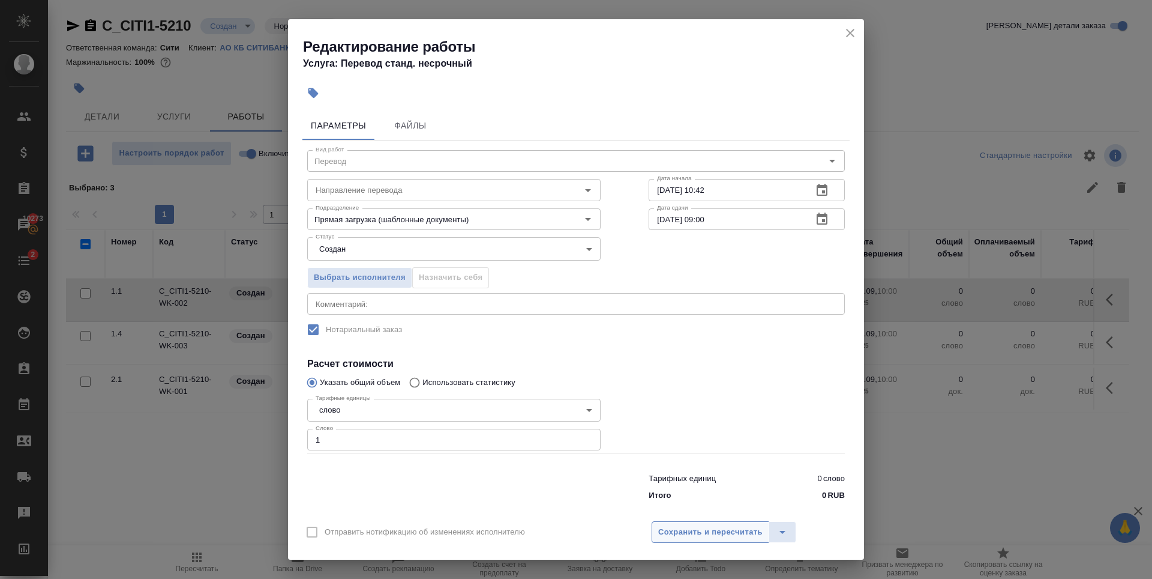
click at [702, 525] on span "Сохранить и пересчитать" at bounding box center [710, 532] width 104 height 14
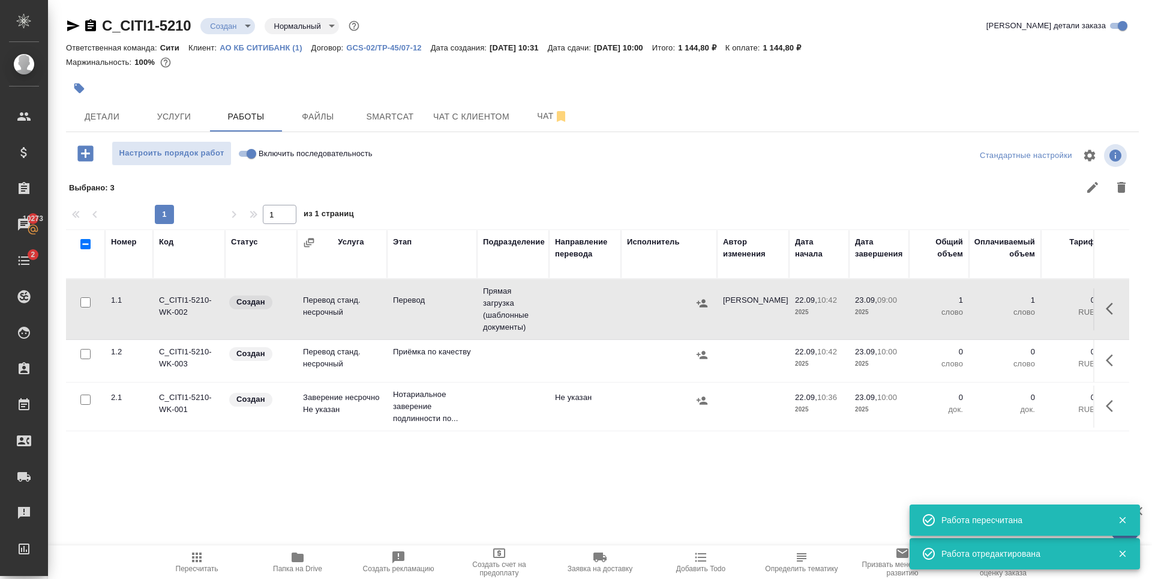
click at [1106, 360] on icon "button" at bounding box center [1113, 360] width 14 height 14
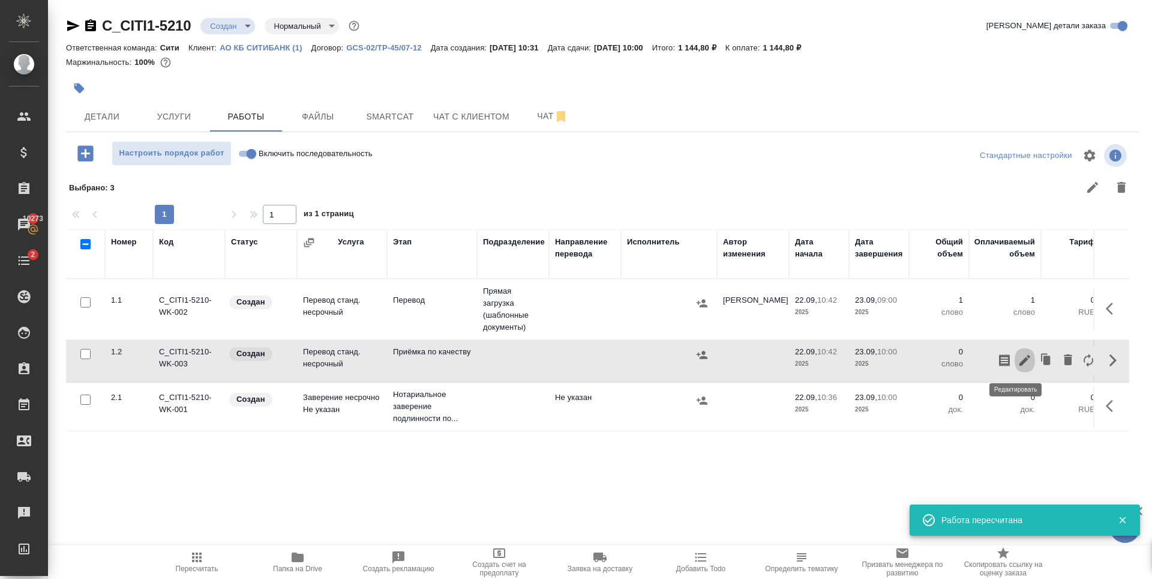
click at [1020, 360] on icon "button" at bounding box center [1025, 360] width 11 height 11
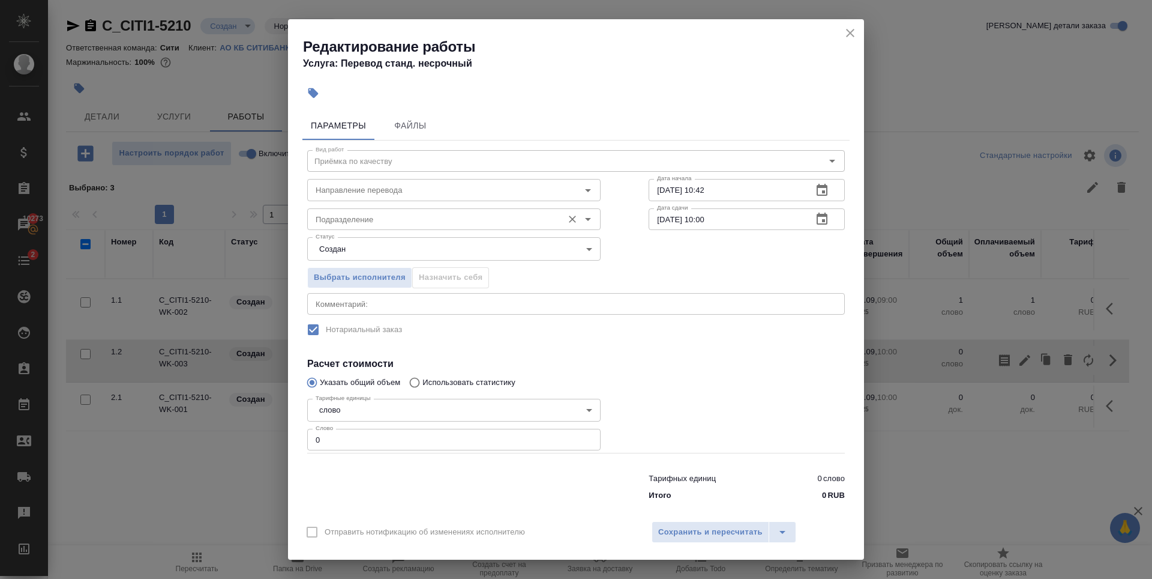
click at [405, 218] on input "Подразделение" at bounding box center [434, 219] width 246 height 14
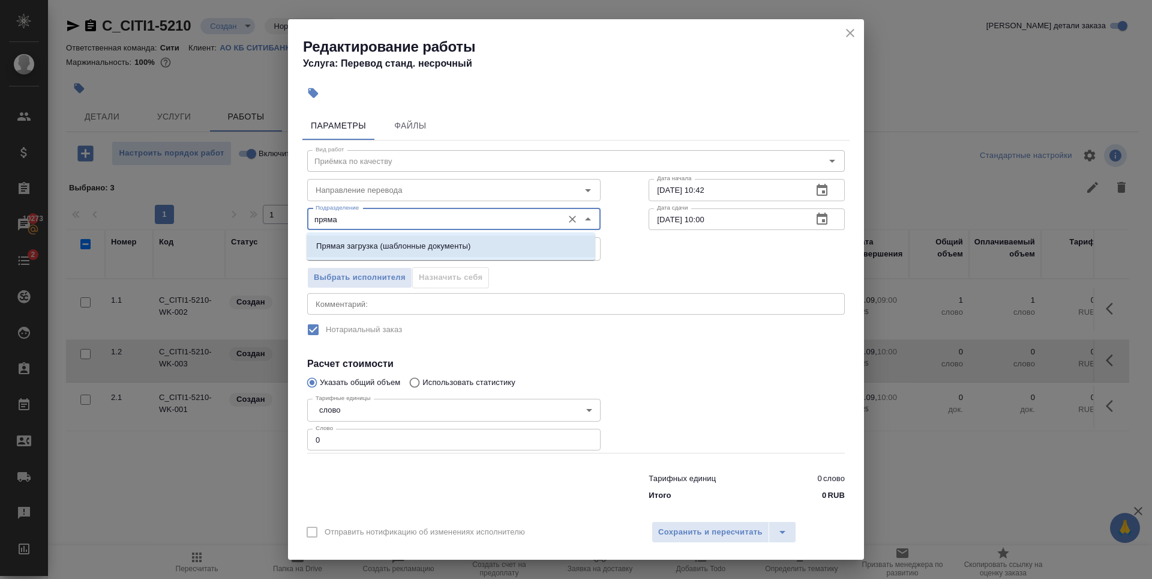
click at [426, 241] on p "Прямая загрузка (шаблонные документы)" at bounding box center [393, 246] width 154 height 12
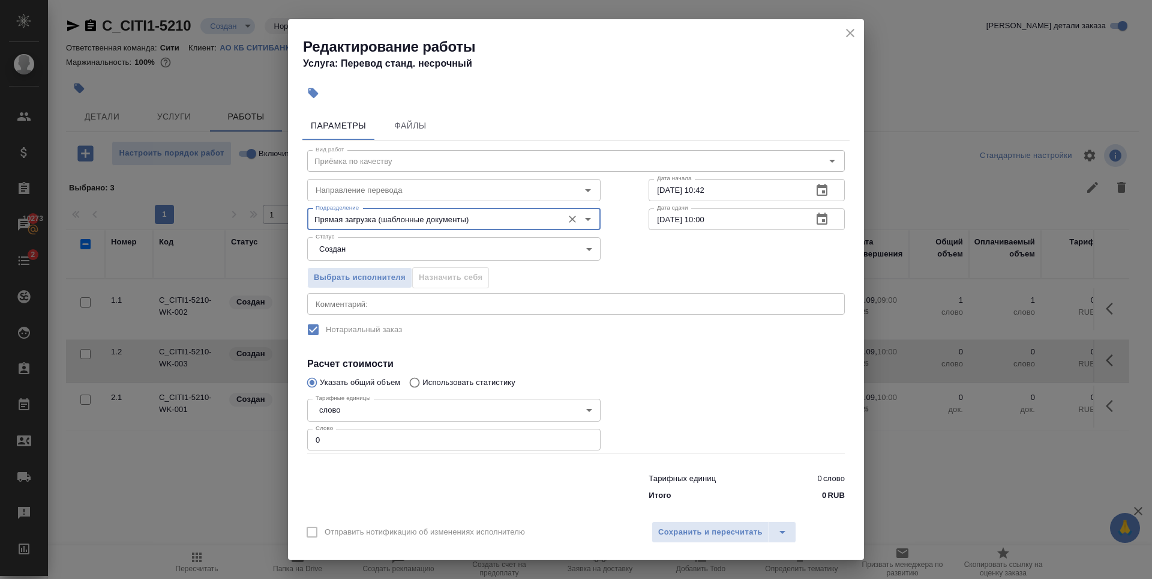
type input "Прямая загрузка (шаблонные документы)"
type input "1"
click at [583, 438] on input "1" at bounding box center [453, 440] width 293 height 22
drag, startPoint x: 696, startPoint y: 360, endPoint x: 709, endPoint y: 210, distance: 150.7
click at [696, 360] on h4 "Расчет стоимости" at bounding box center [576, 364] width 538 height 14
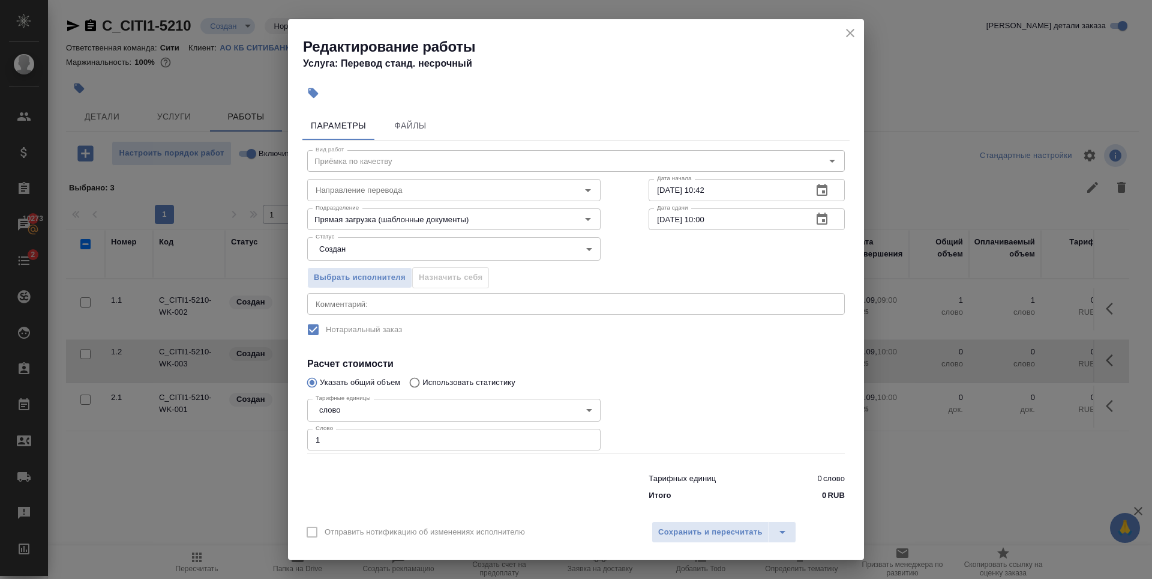
click at [810, 193] on button "button" at bounding box center [822, 190] width 29 height 29
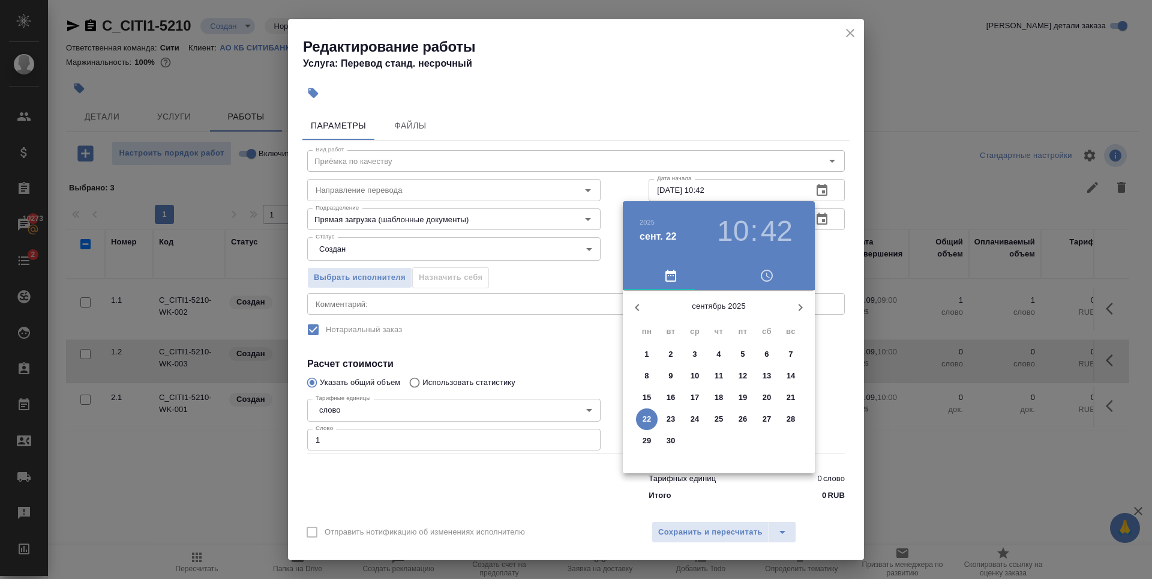
click at [671, 422] on p "23" at bounding box center [671, 419] width 9 height 12
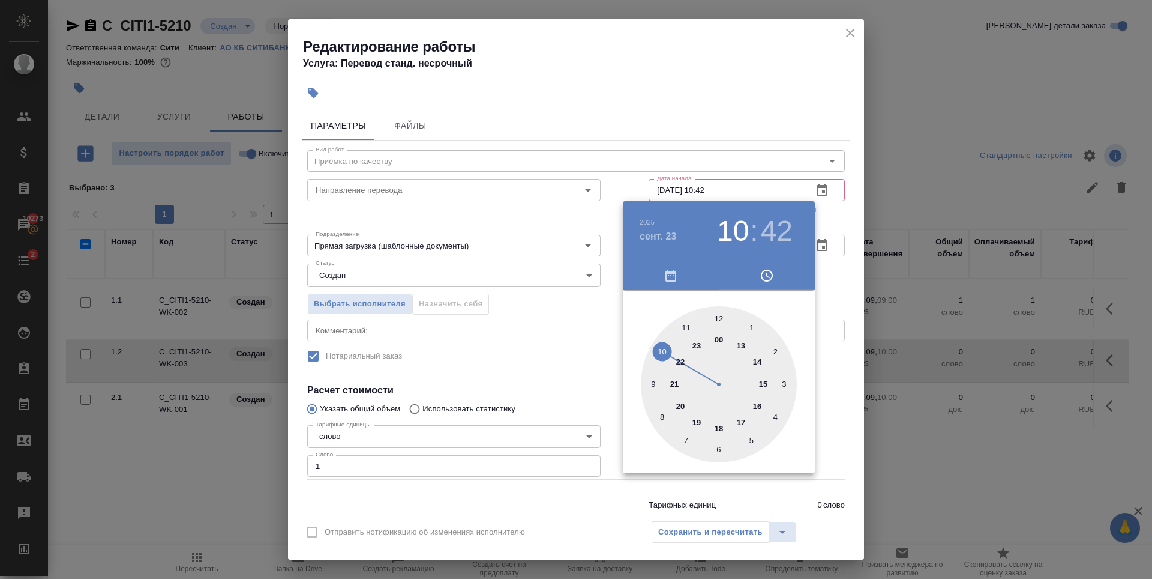
click at [654, 383] on div at bounding box center [719, 384] width 156 height 156
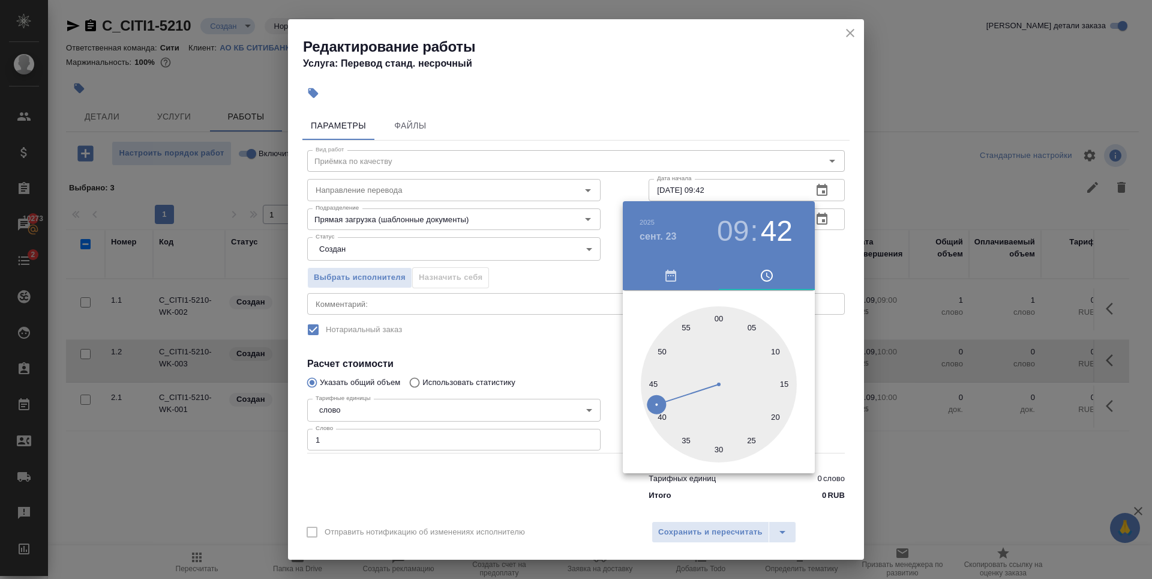
click at [723, 316] on div at bounding box center [719, 384] width 156 height 156
click at [720, 315] on div at bounding box center [719, 384] width 156 height 156
type input "23.09.2025 09:00"
click at [726, 56] on div at bounding box center [576, 289] width 1152 height 579
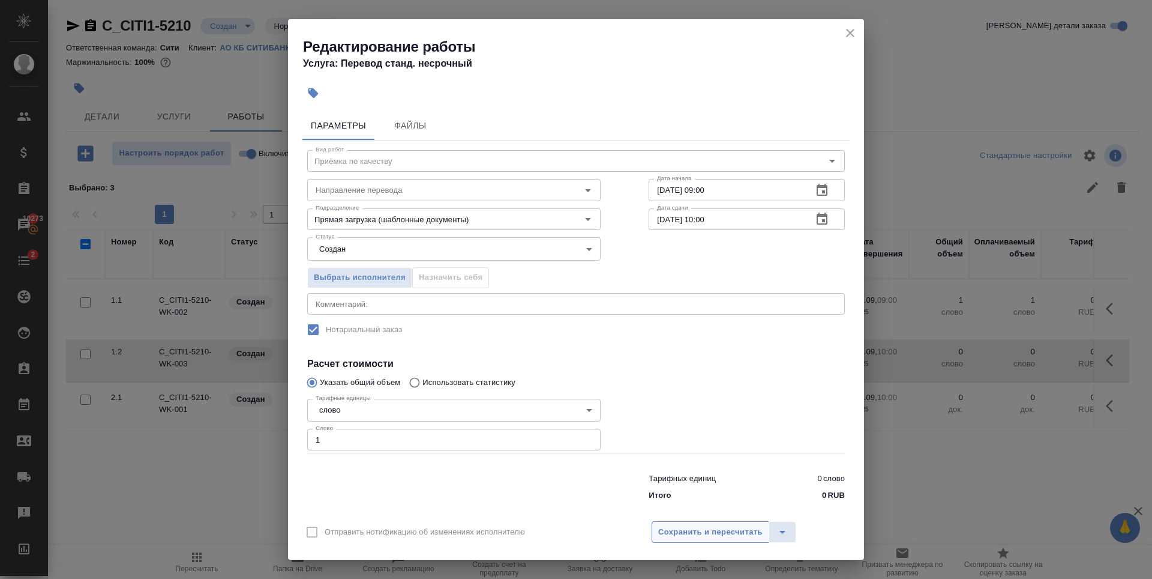
click at [743, 532] on span "Сохранить и пересчитать" at bounding box center [710, 532] width 104 height 14
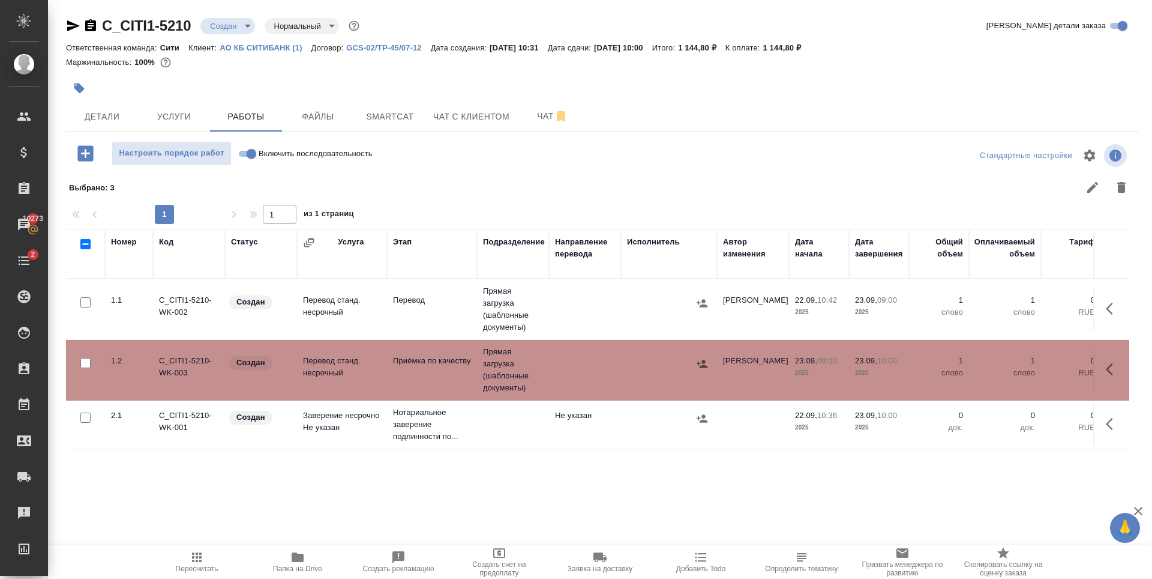
click at [336, 91] on div at bounding box center [423, 88] width 715 height 26
click at [220, 22] on body "🙏 .cls-1 fill:#fff; AWATERA Zaytseva Svetlana Клиенты Спецификации Заказы 10273…" at bounding box center [576, 289] width 1152 height 579
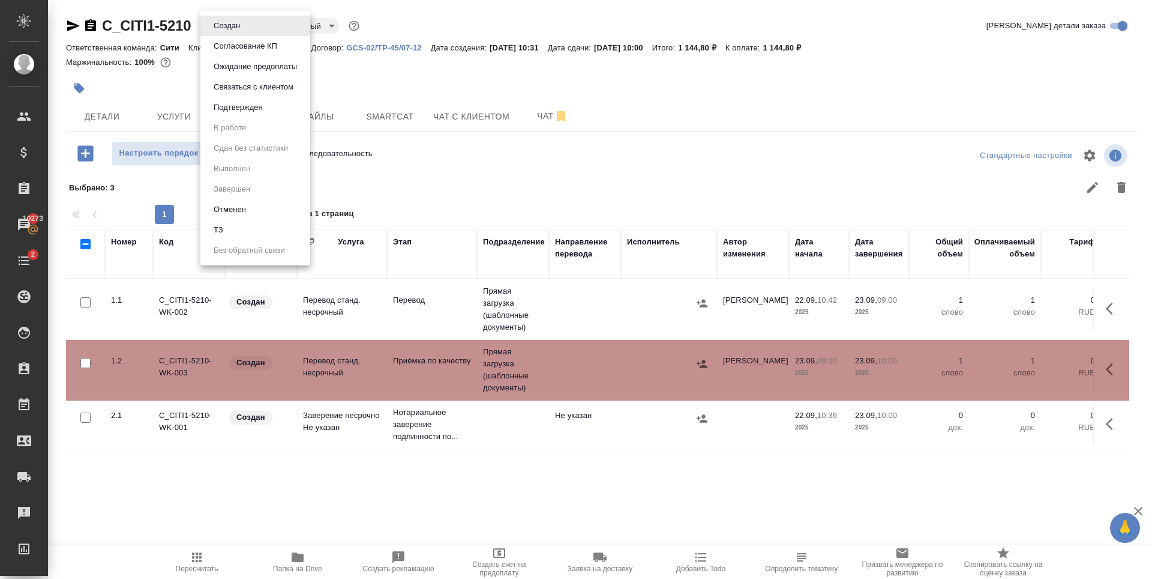
click at [109, 115] on div at bounding box center [576, 289] width 1152 height 579
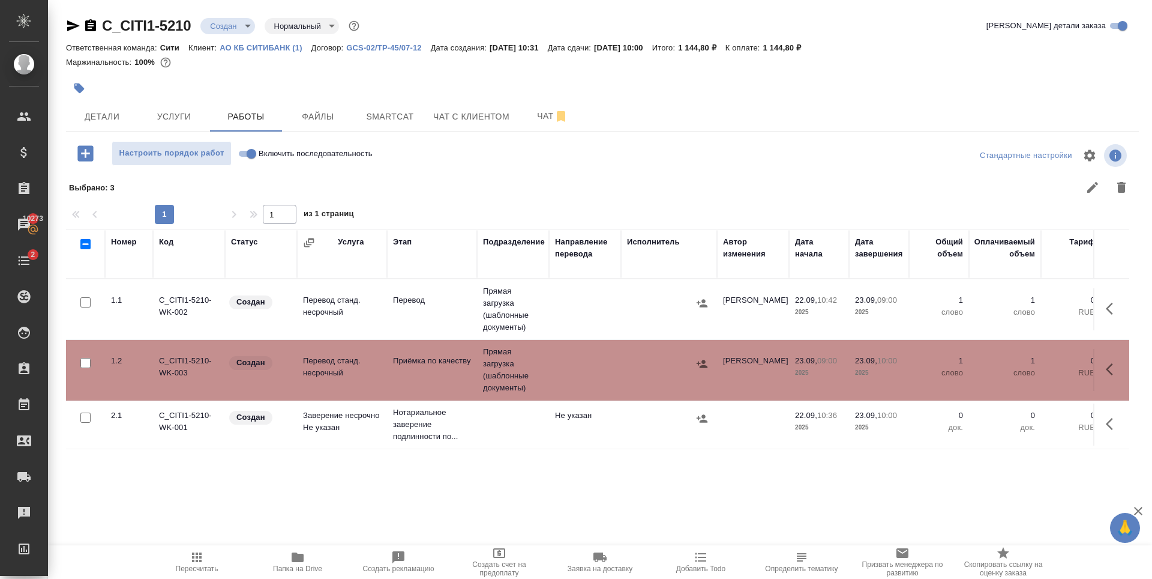
click at [109, 115] on span "Детали" at bounding box center [102, 116] width 58 height 15
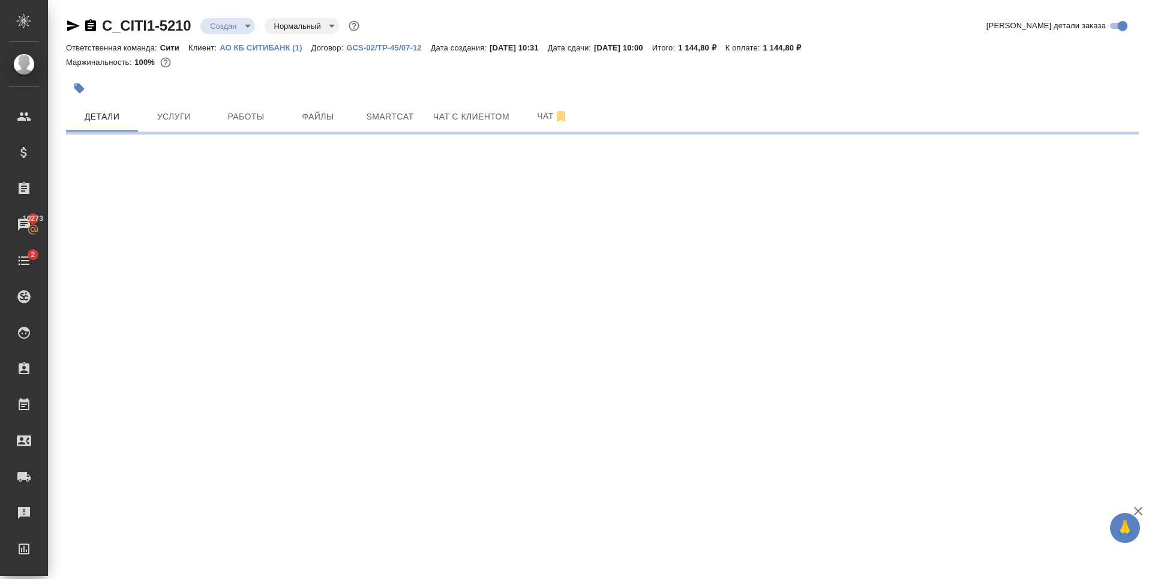
select select "RU"
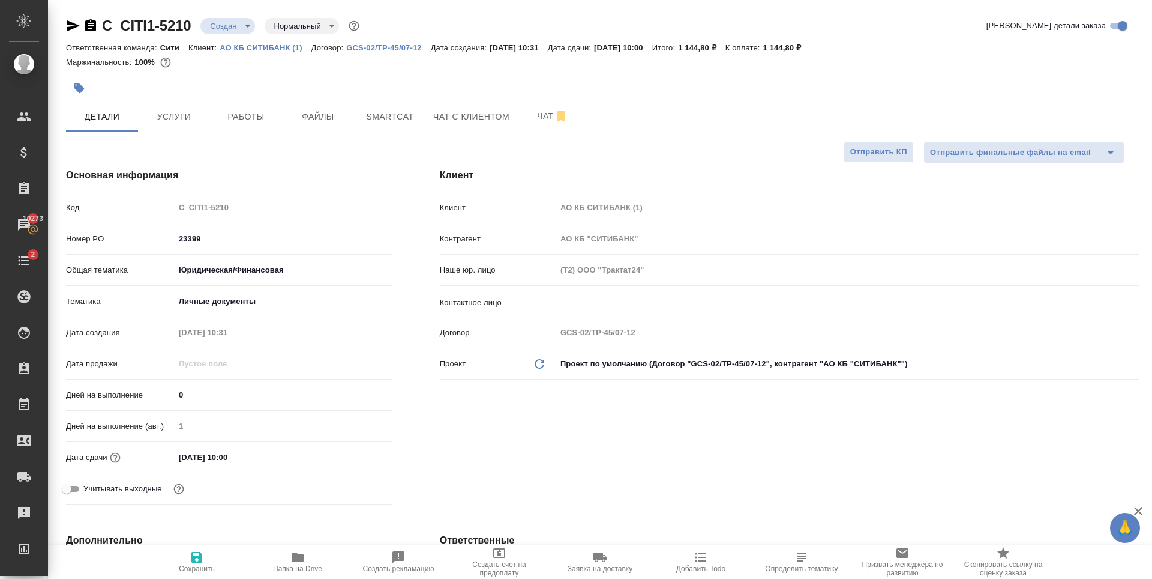
type textarea "x"
click at [233, 21] on body "🙏 .cls-1 fill:#fff; AWATERA Zaytseva Svetlana Клиенты Спецификации Заказы 10273…" at bounding box center [576, 289] width 1152 height 579
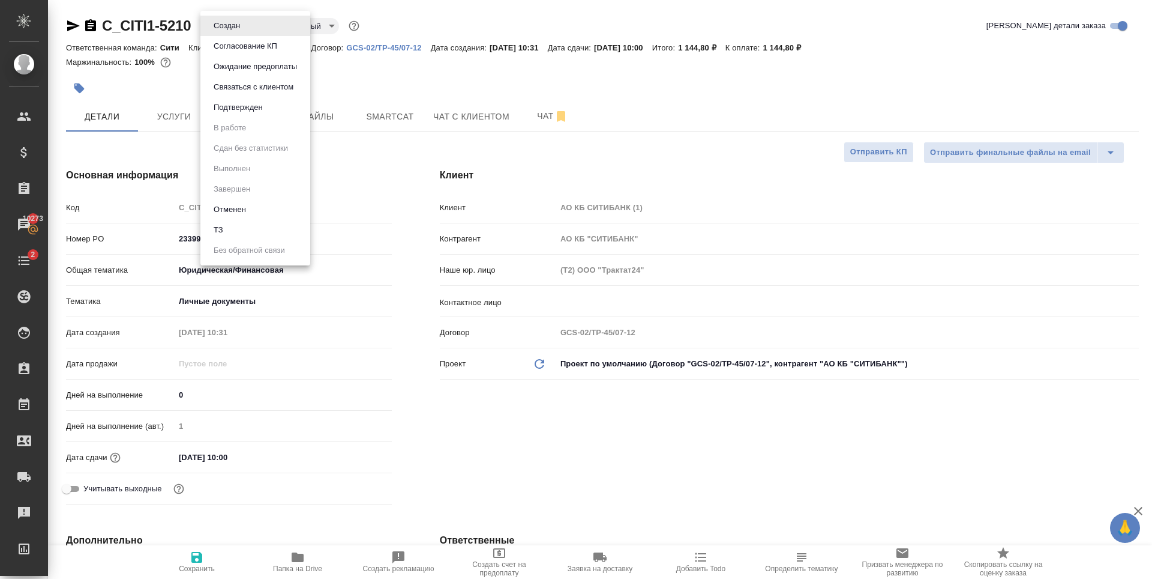
click at [270, 107] on li "Подтвержден" at bounding box center [255, 107] width 110 height 20
type textarea "x"
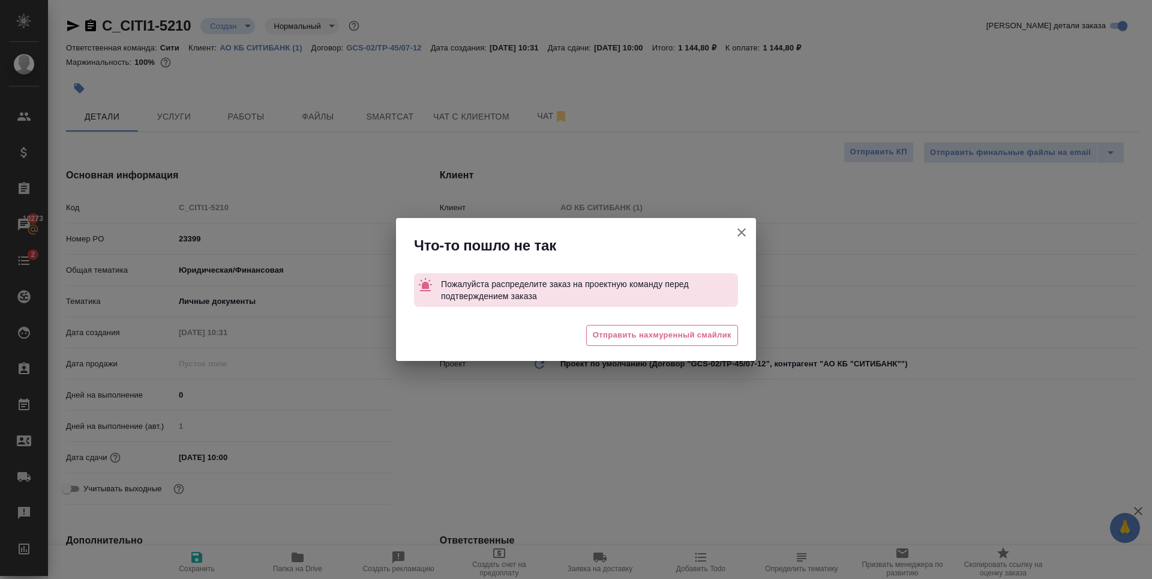
click at [746, 232] on icon "button" at bounding box center [742, 232] width 14 height 14
type textarea "x"
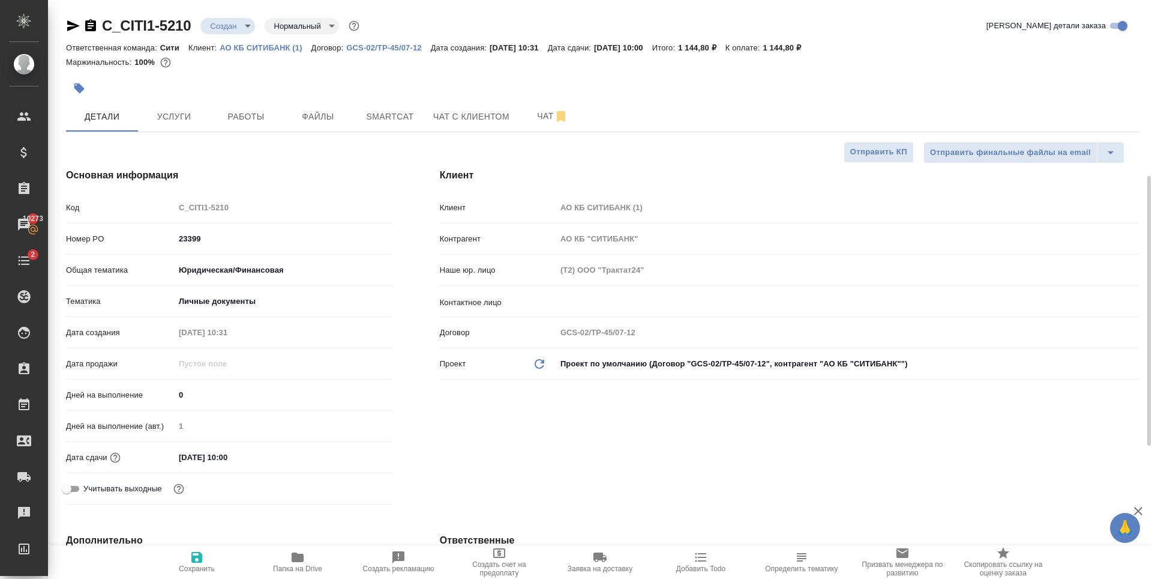
scroll to position [240, 0]
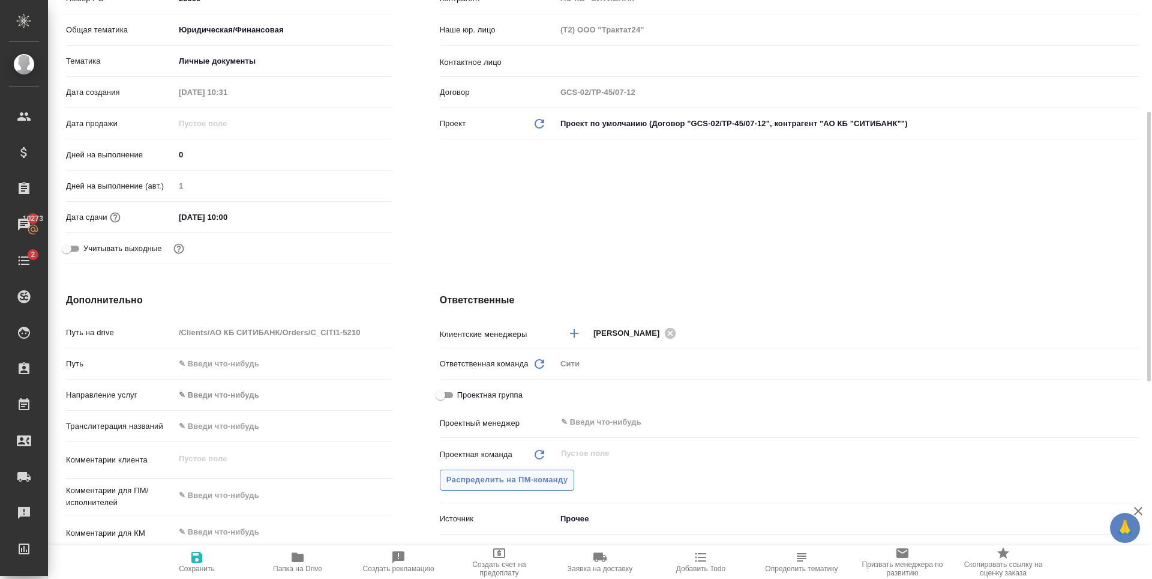
click at [550, 484] on span "Распределить на ПМ-команду" at bounding box center [508, 480] width 122 height 14
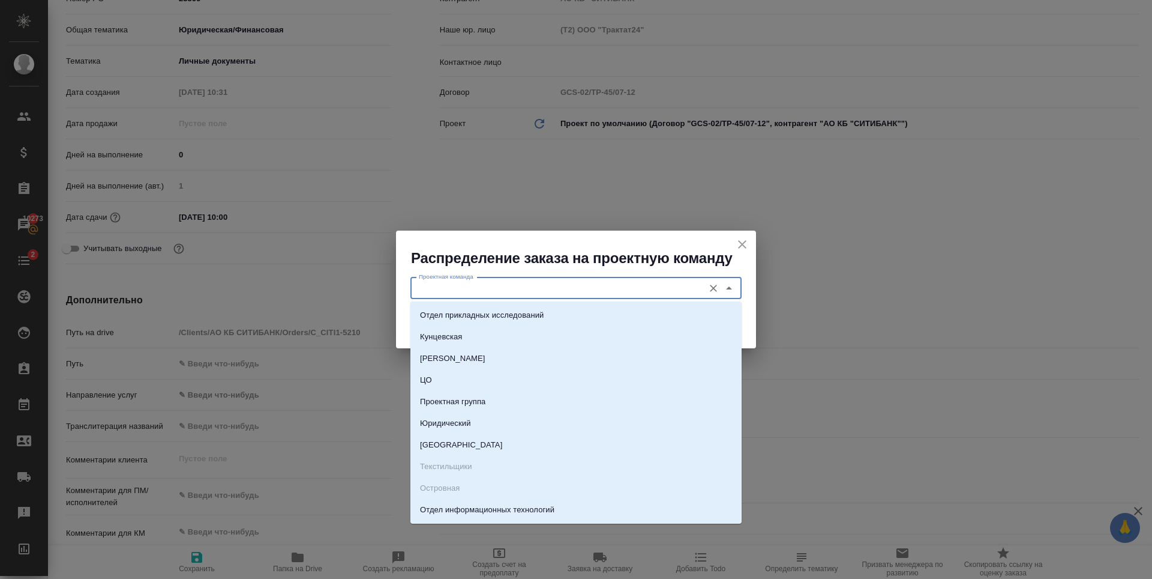
click at [523, 285] on input "Проектная команда" at bounding box center [556, 288] width 284 height 14
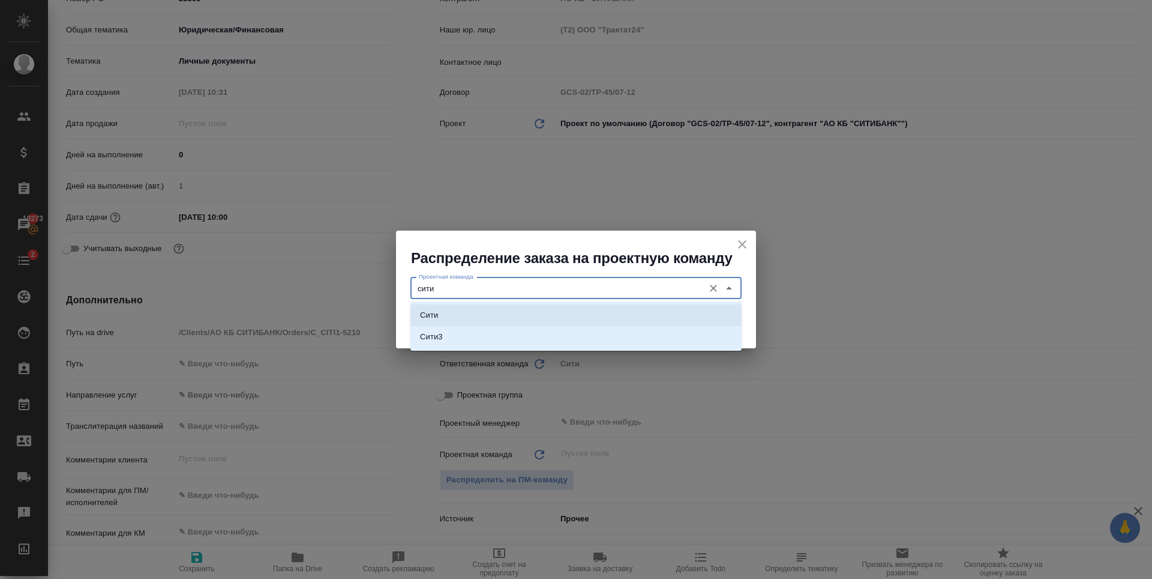
click at [550, 315] on li "Сити" at bounding box center [576, 315] width 331 height 22
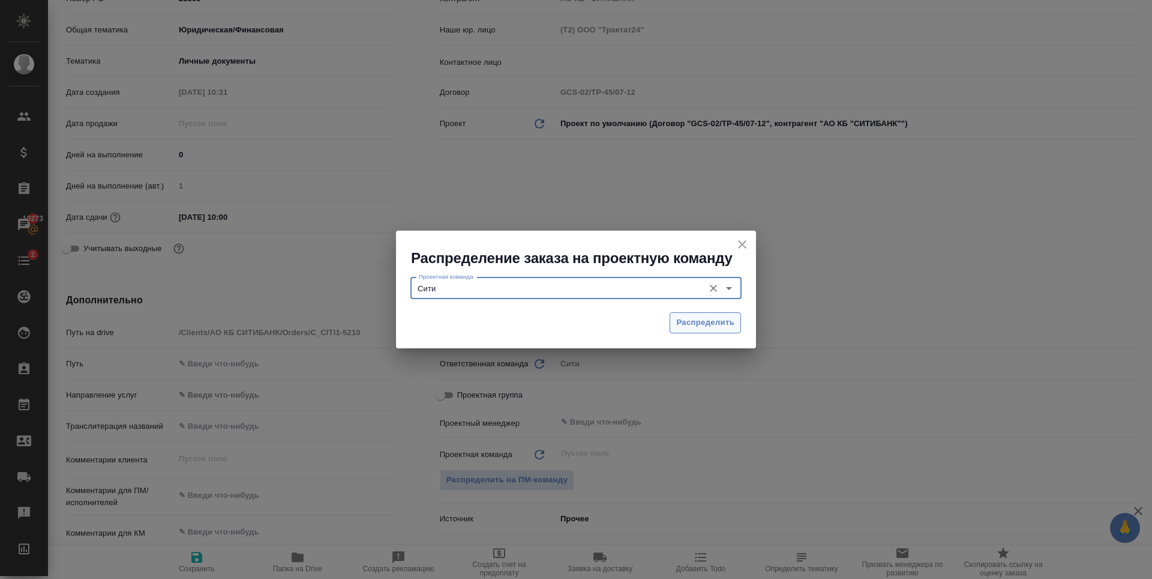
type input "Сити"
click at [706, 318] on span "Распределить" at bounding box center [705, 323] width 58 height 14
type textarea "x"
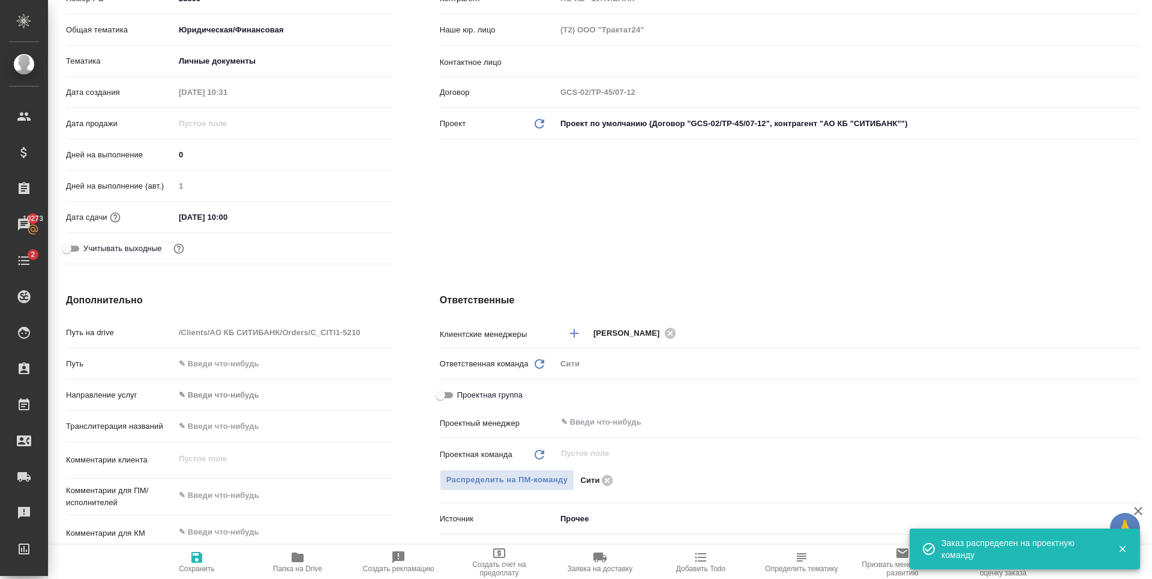
type textarea "x"
click at [202, 503] on textarea at bounding box center [283, 495] width 217 height 20
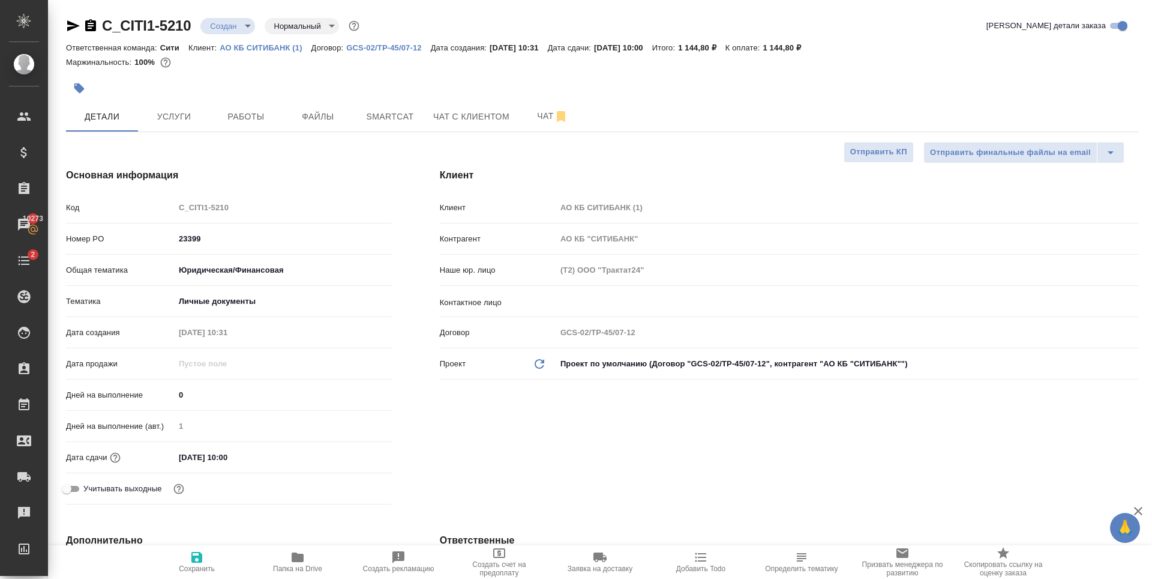
type textarea "x"
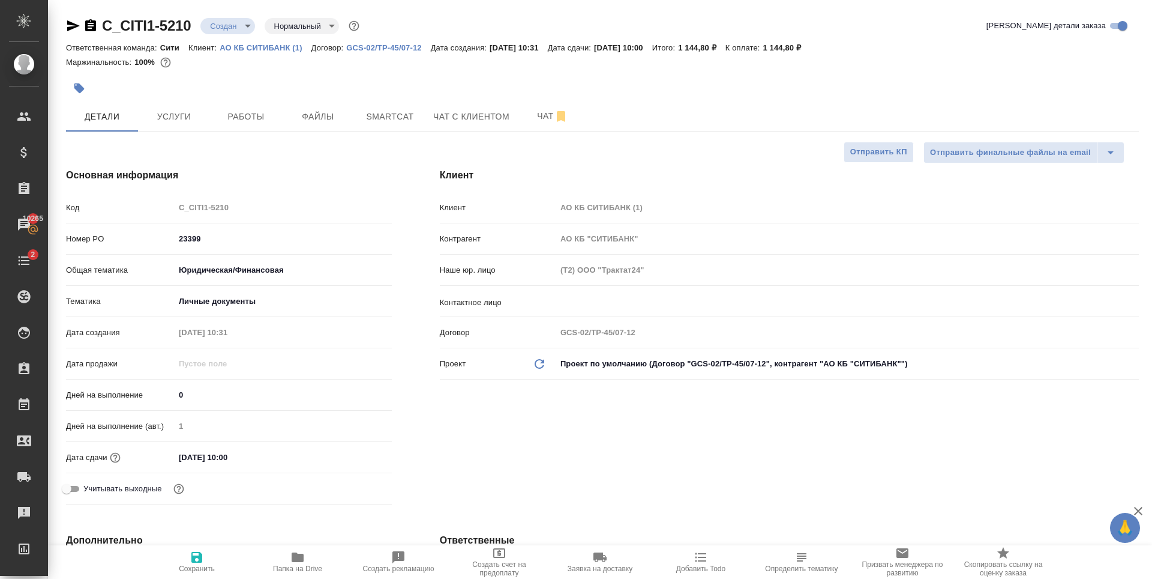
type textarea "x"
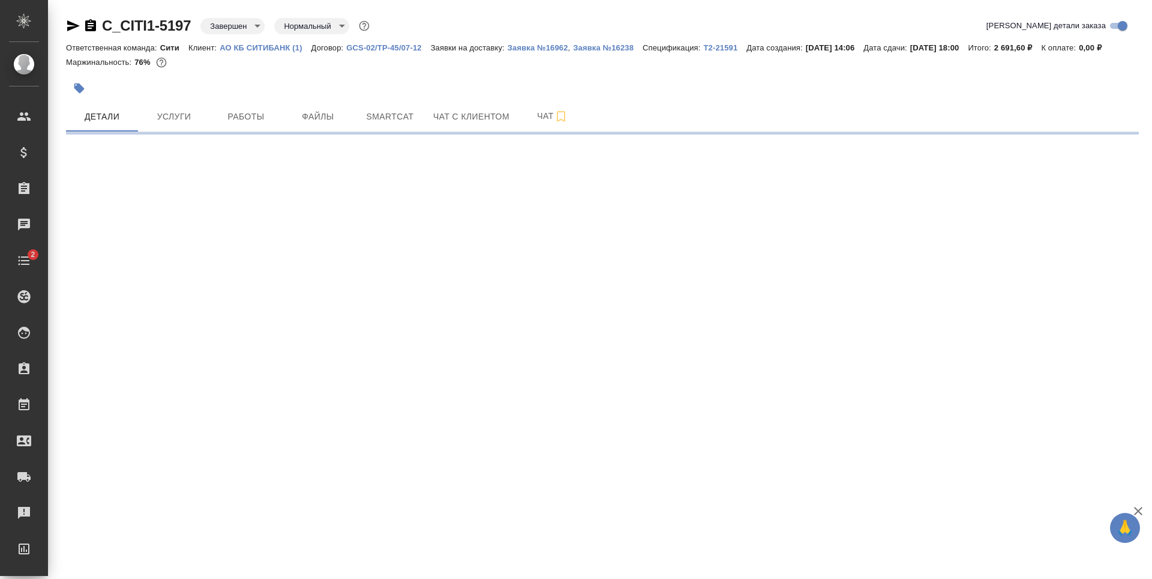
select select "RU"
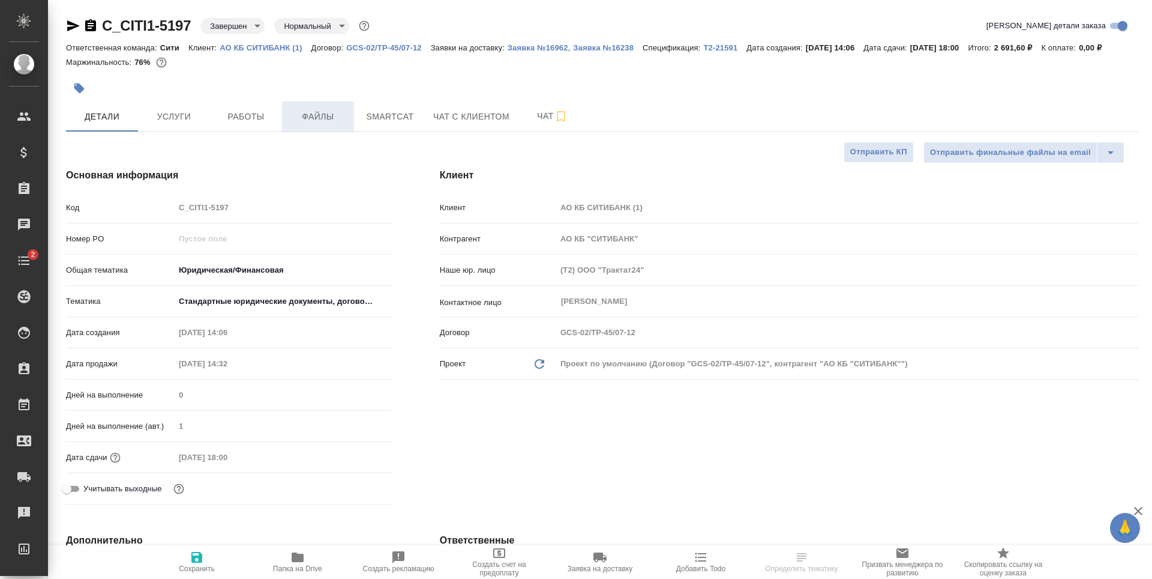
type textarea "x"
click at [190, 124] on span "Услуги" at bounding box center [174, 116] width 58 height 15
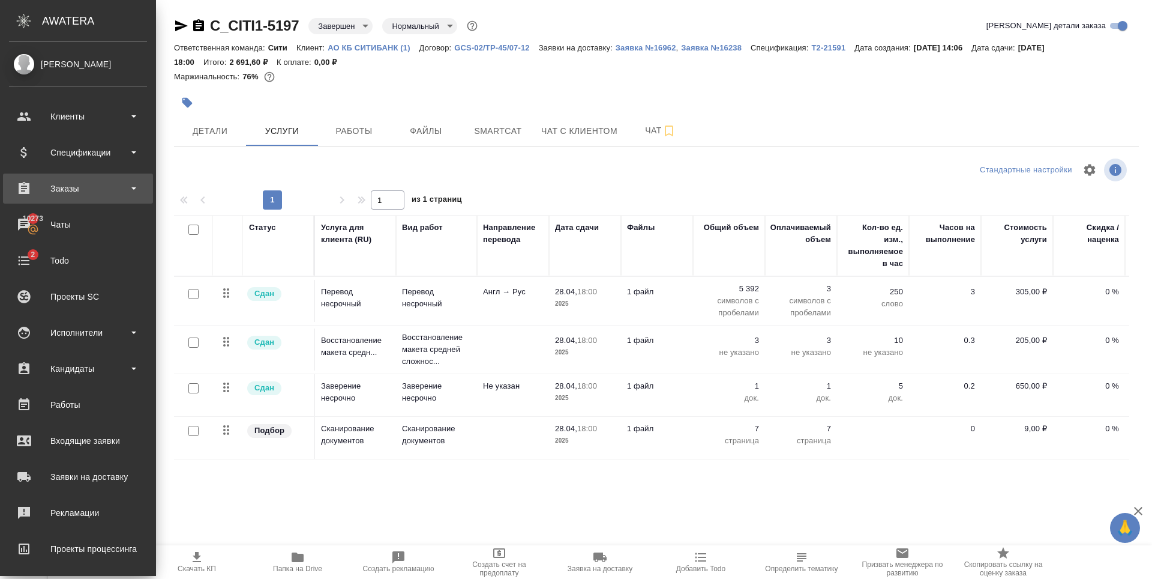
click at [94, 196] on div "Заказы" at bounding box center [78, 188] width 138 height 18
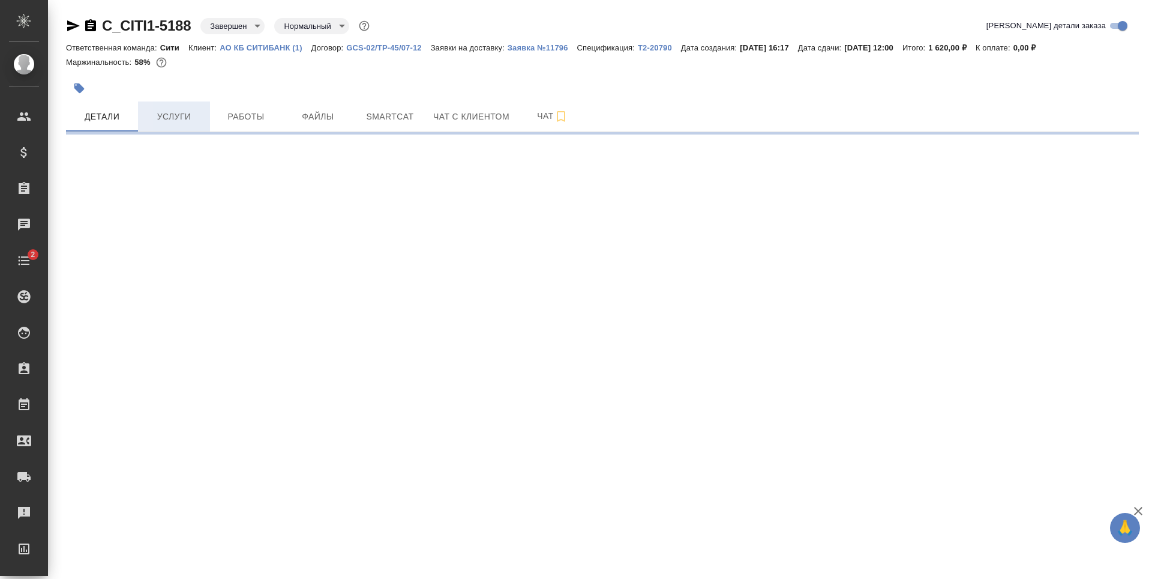
select select "RU"
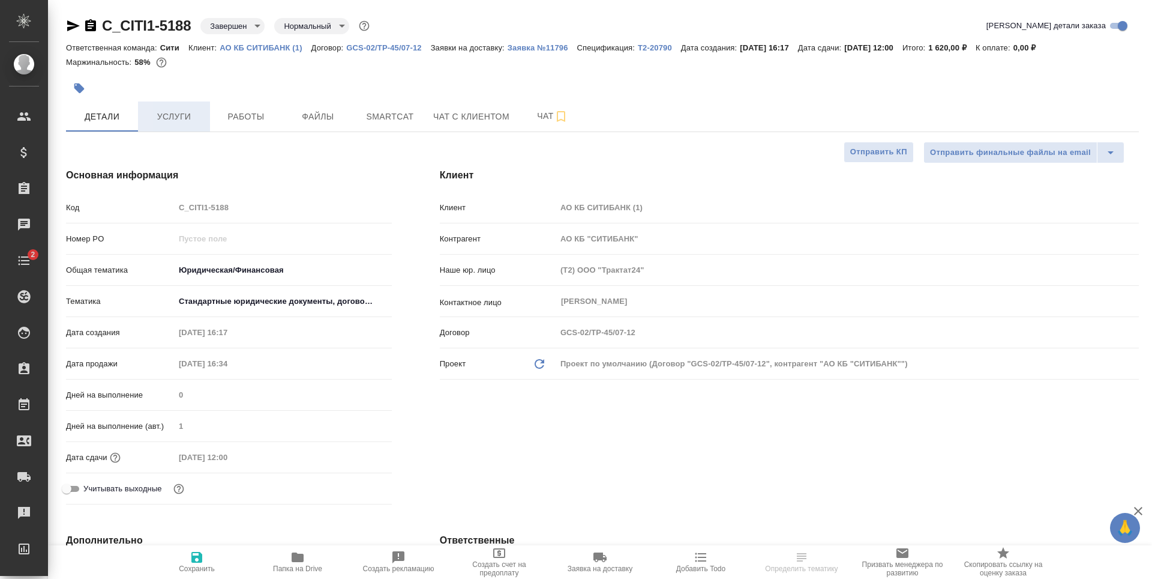
type textarea "x"
click at [175, 118] on span "Услуги" at bounding box center [174, 116] width 58 height 15
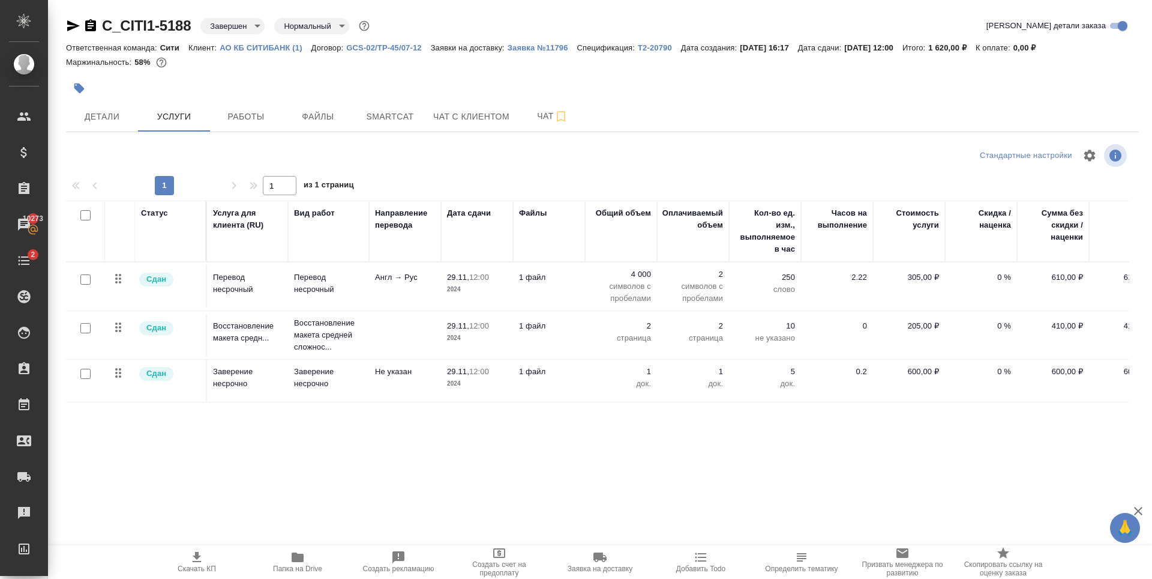
click at [277, 51] on p "АО КБ СИТИБАНК (1)" at bounding box center [265, 47] width 91 height 9
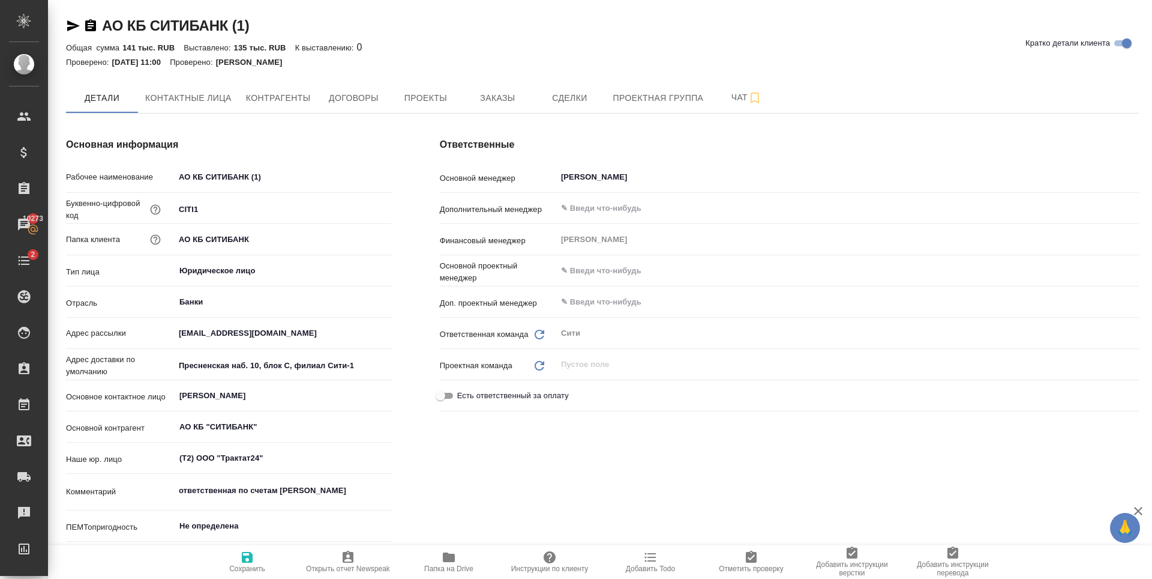
click at [432, 557] on span "Папка на Drive" at bounding box center [449, 561] width 86 height 23
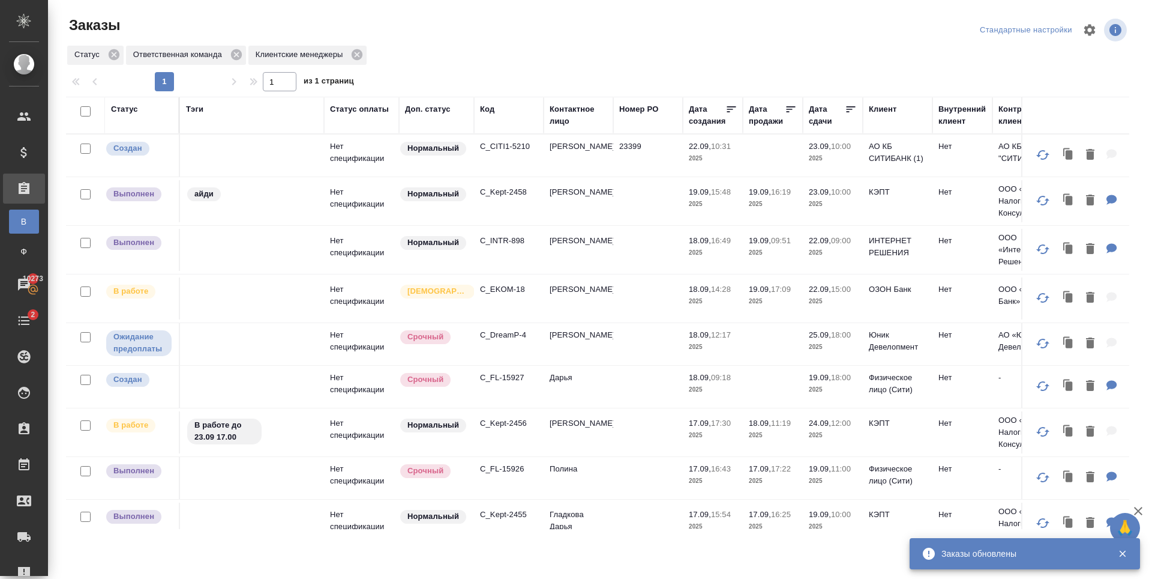
scroll to position [562, 0]
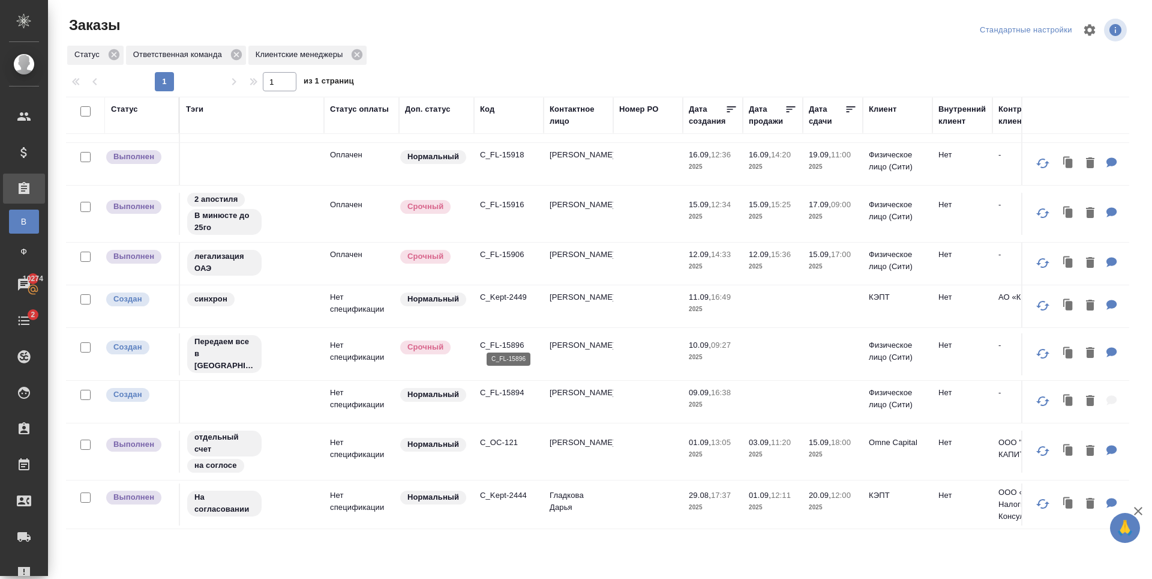
click at [507, 340] on p "C_FL-15896" at bounding box center [509, 345] width 58 height 12
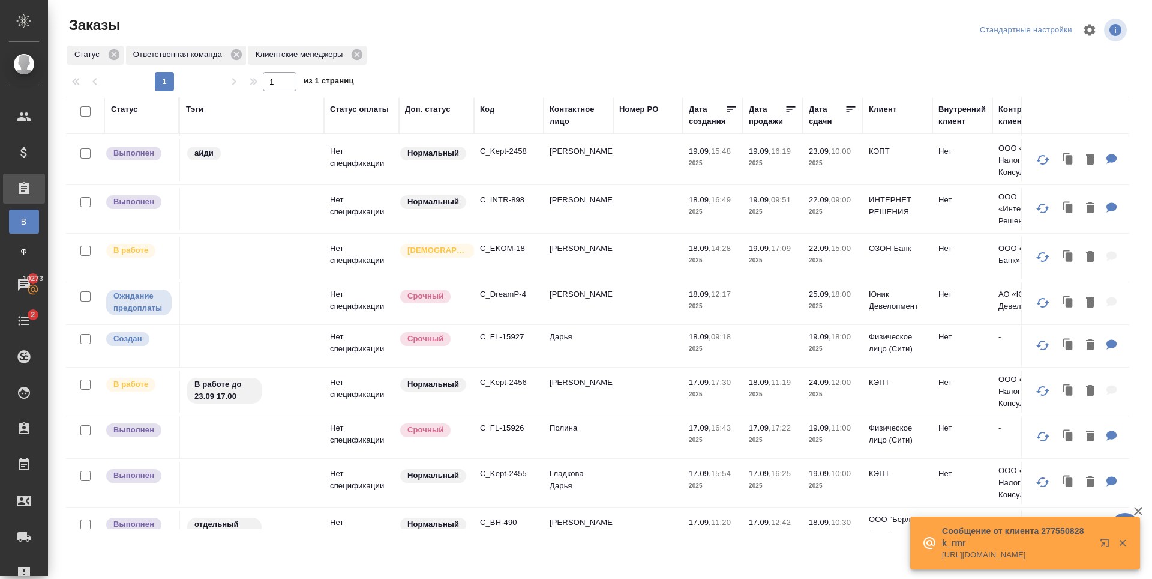
scroll to position [0, 0]
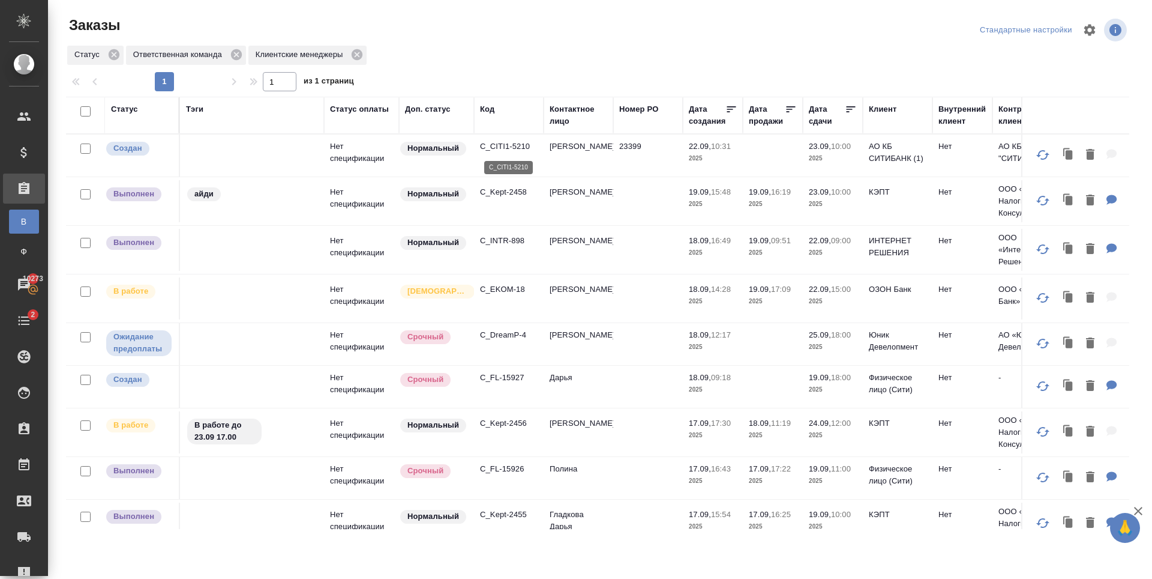
click at [505, 147] on p "C_CITI1-5210" at bounding box center [509, 146] width 58 height 12
click at [496, 149] on p "C_CITI1-5210" at bounding box center [509, 146] width 58 height 12
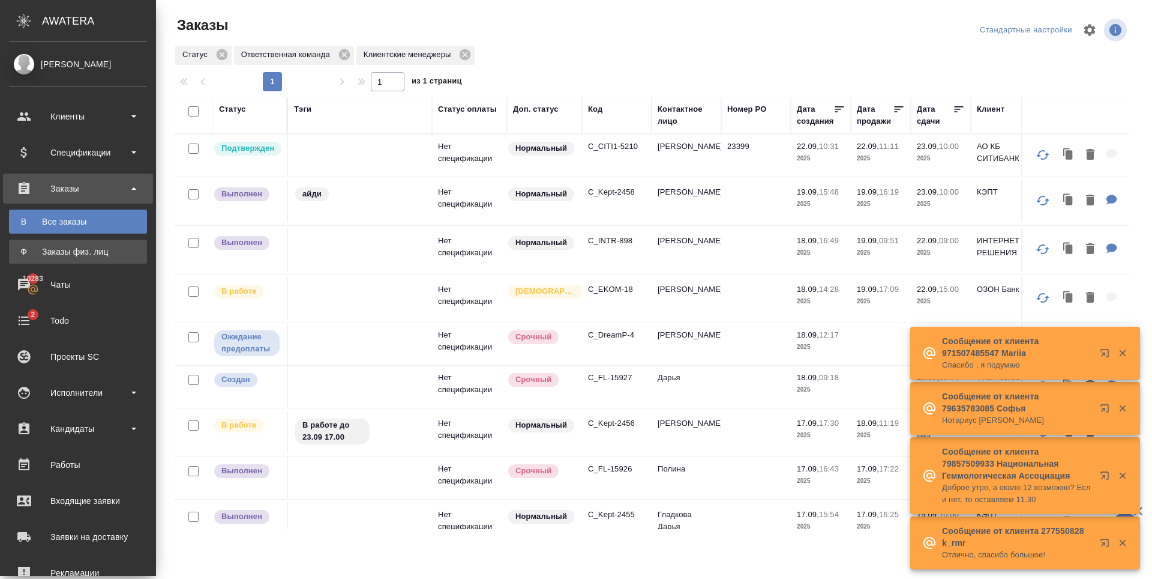
click at [76, 257] on link "Ф Заказы физ. лиц" at bounding box center [78, 251] width 138 height 24
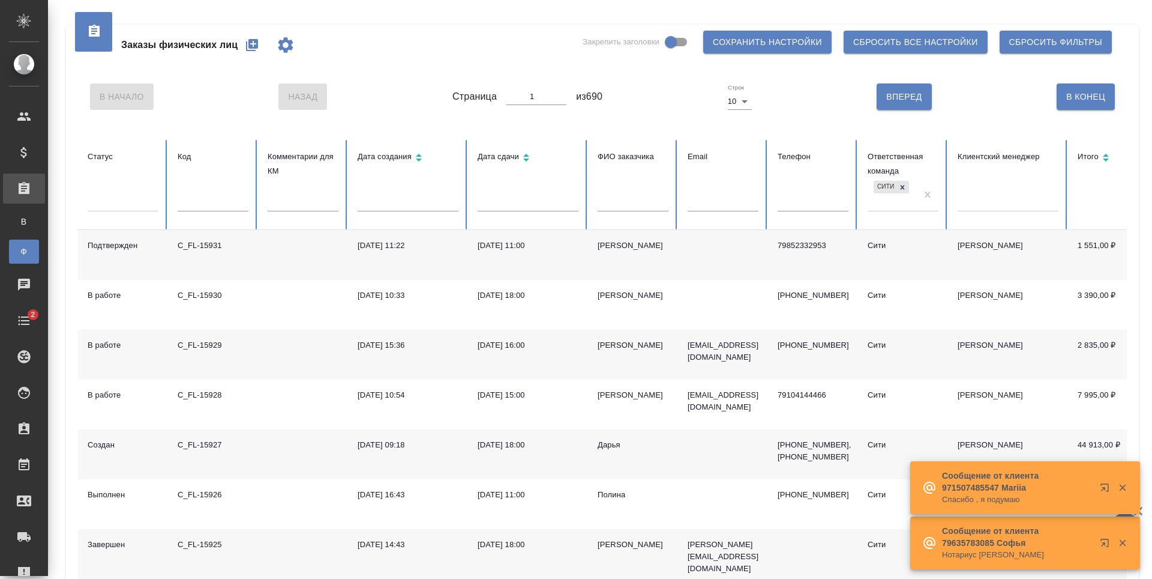
click at [252, 46] on icon "button" at bounding box center [252, 45] width 12 height 12
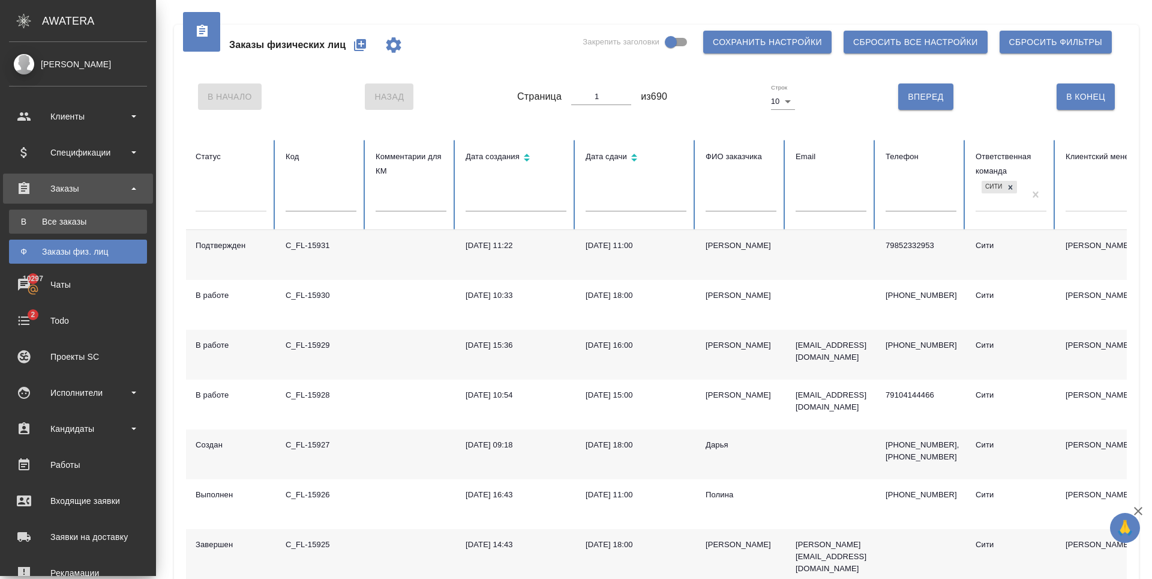
click at [59, 220] on div "Все заказы" at bounding box center [78, 221] width 126 height 12
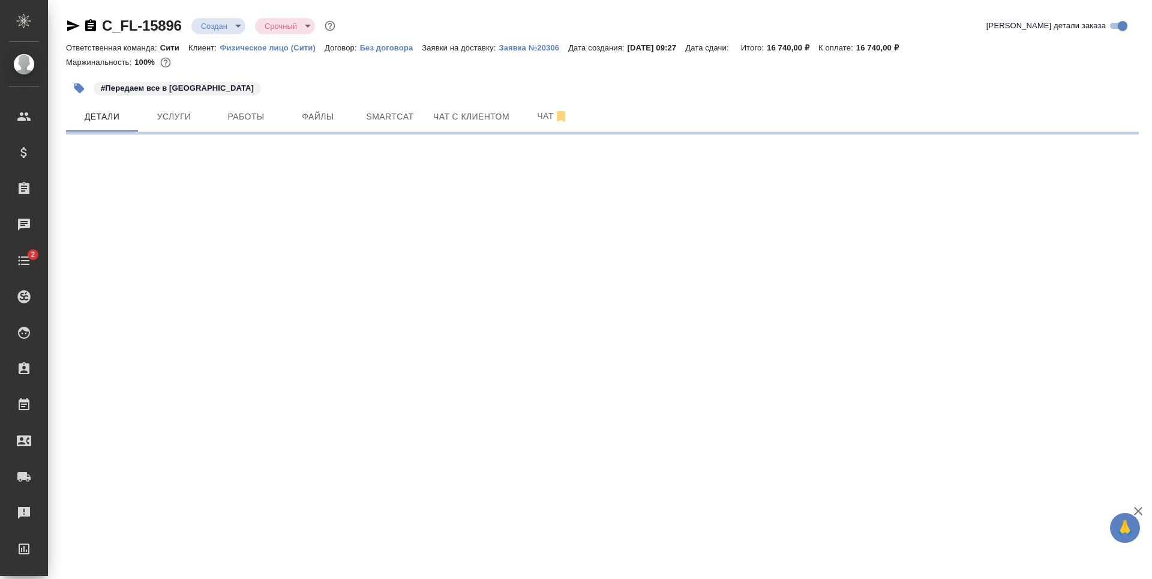
select select "RU"
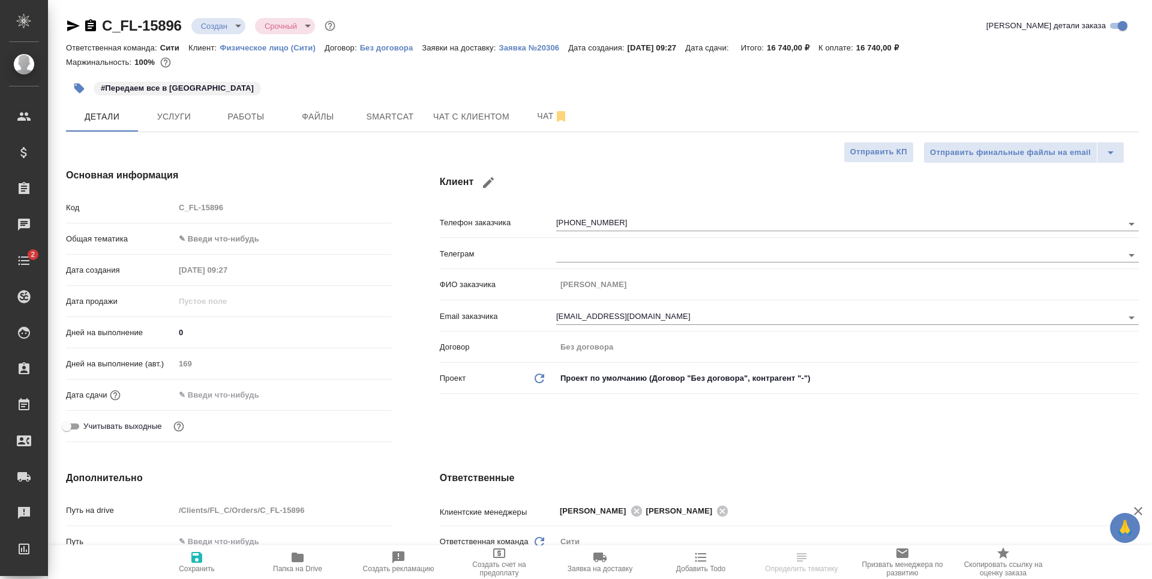
type textarea "x"
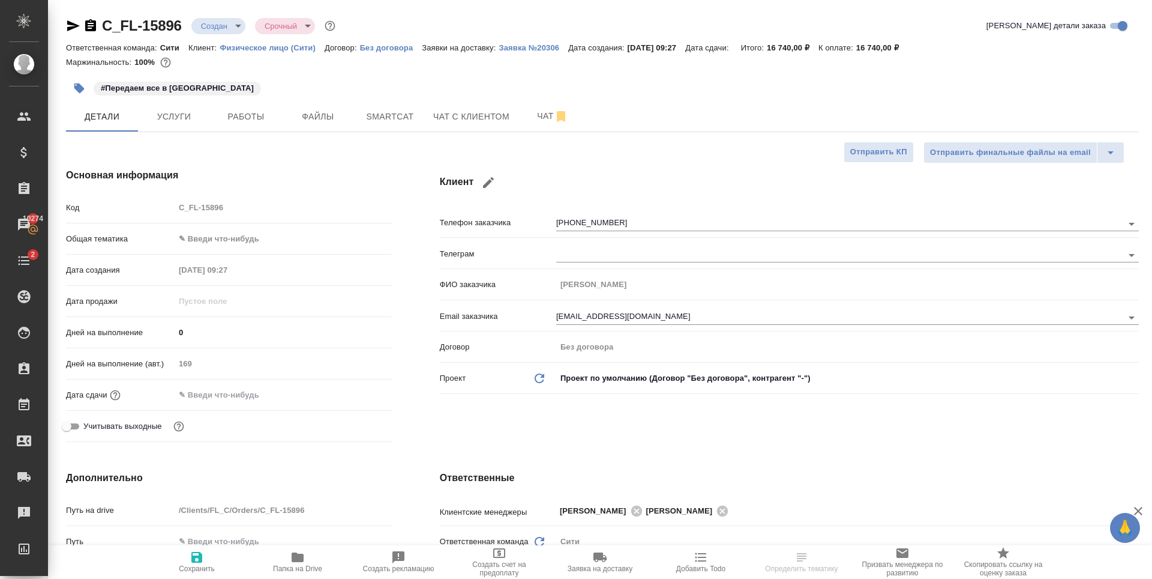
type textarea "x"
click at [469, 110] on span "Чат с клиентом" at bounding box center [471, 116] width 76 height 15
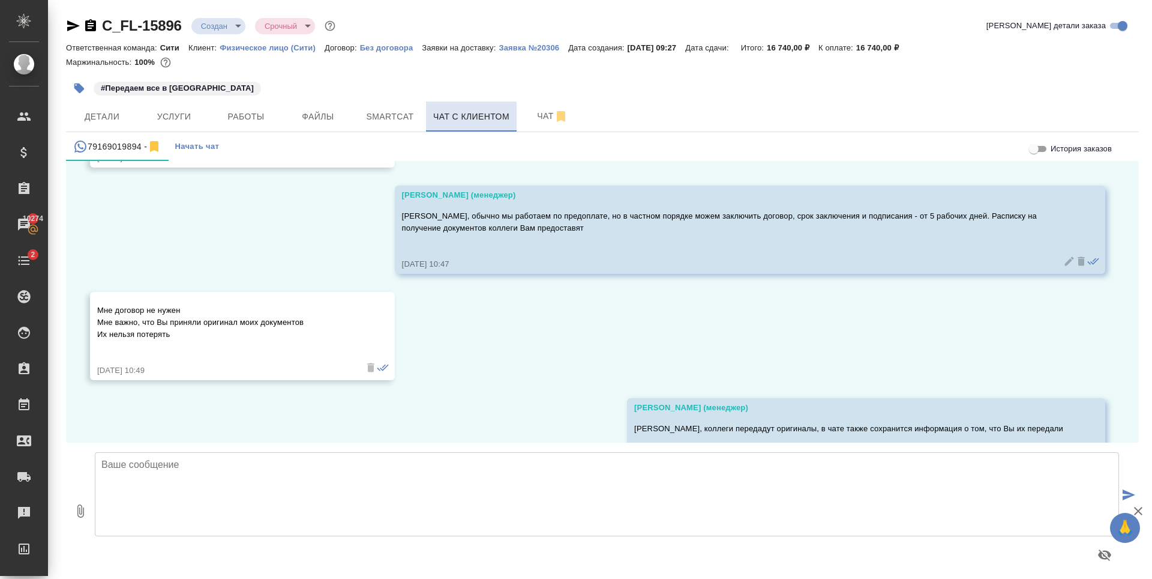
scroll to position [6737, 0]
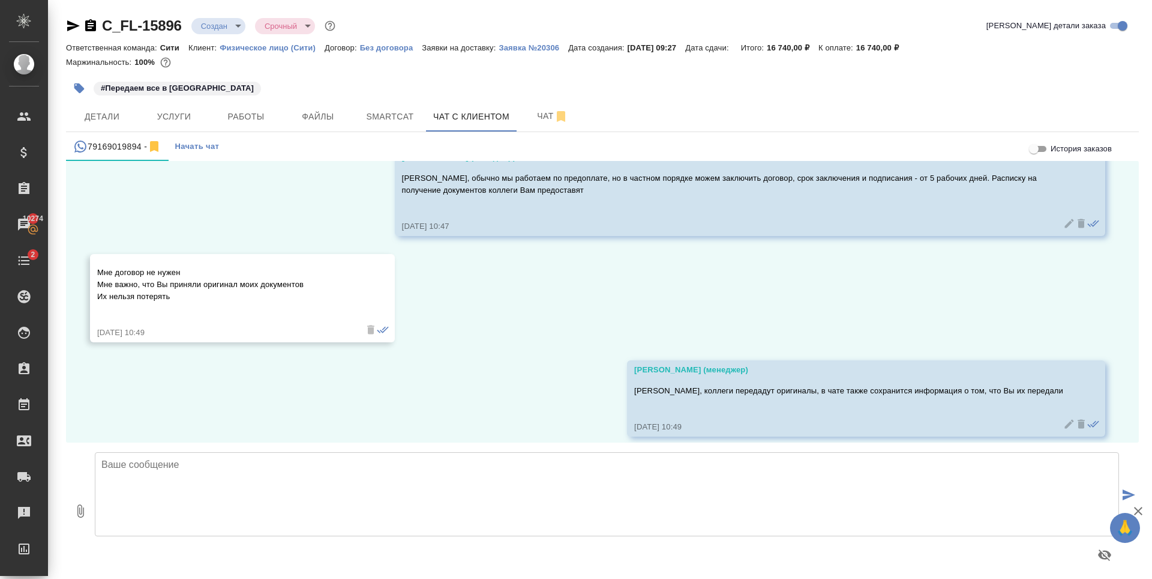
click at [153, 277] on p "Мне договор не нужен Мне важно, что Вы приняли оригинал моих документов Их нель…" at bounding box center [225, 284] width 256 height 36
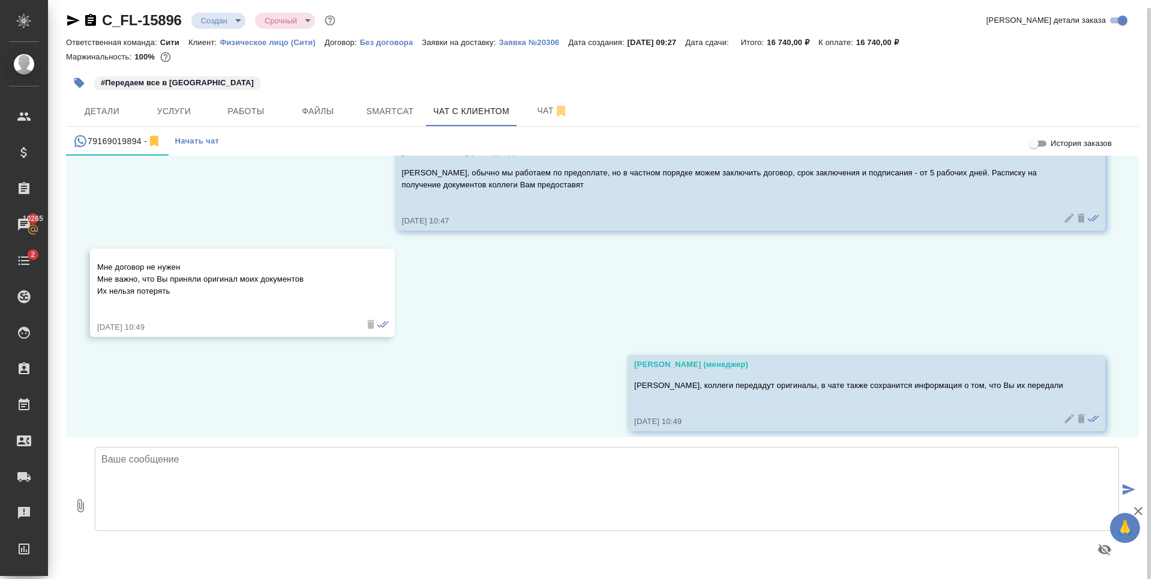
scroll to position [7, 0]
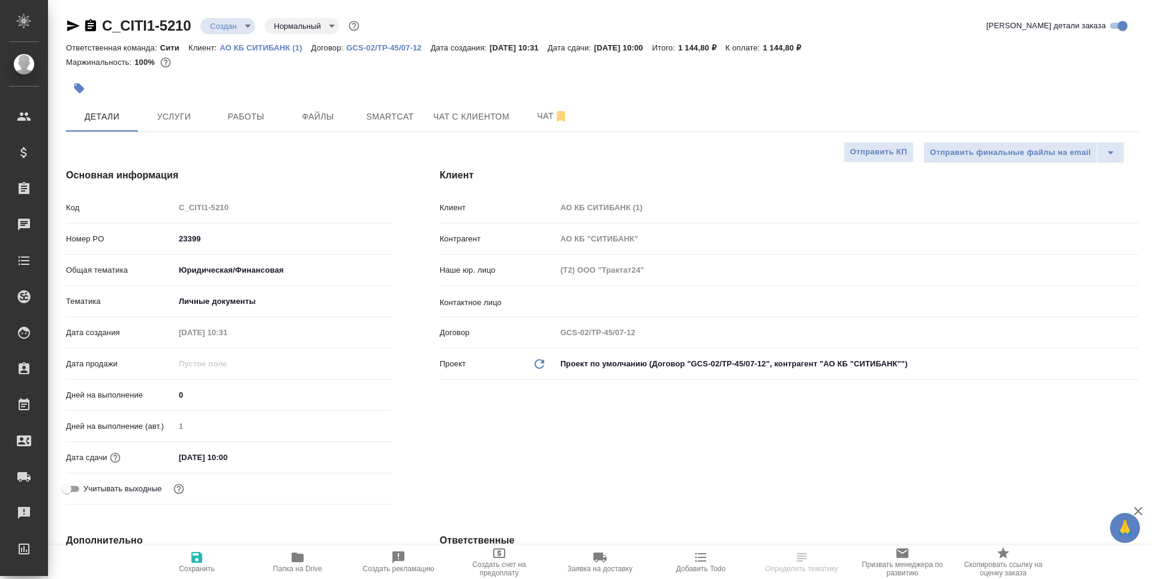
select select "RU"
type textarea "x"
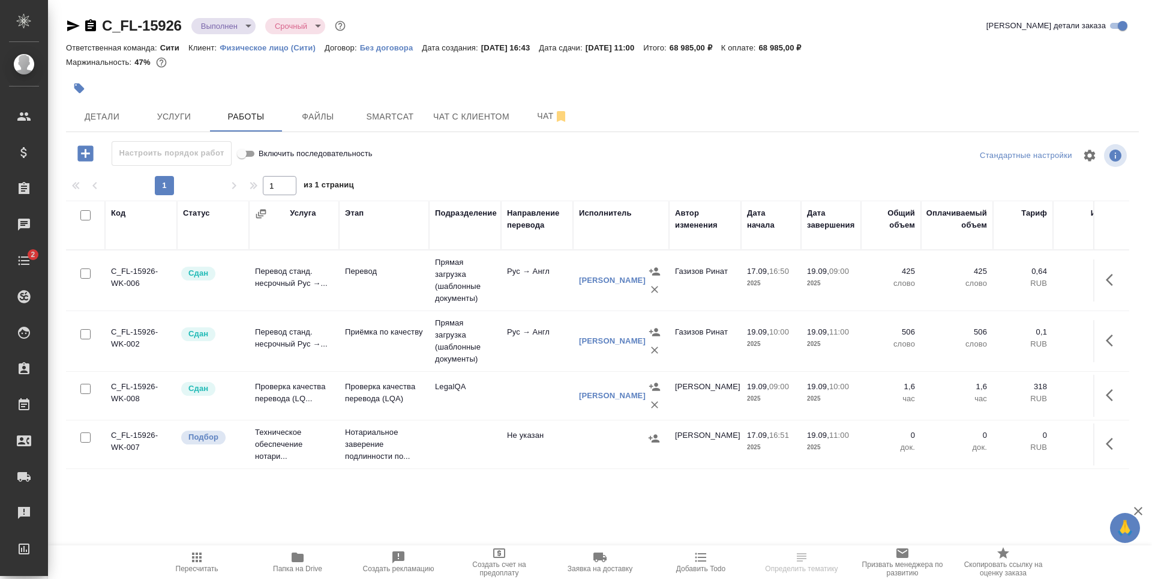
click at [288, 561] on span "Папка на Drive" at bounding box center [297, 561] width 86 height 23
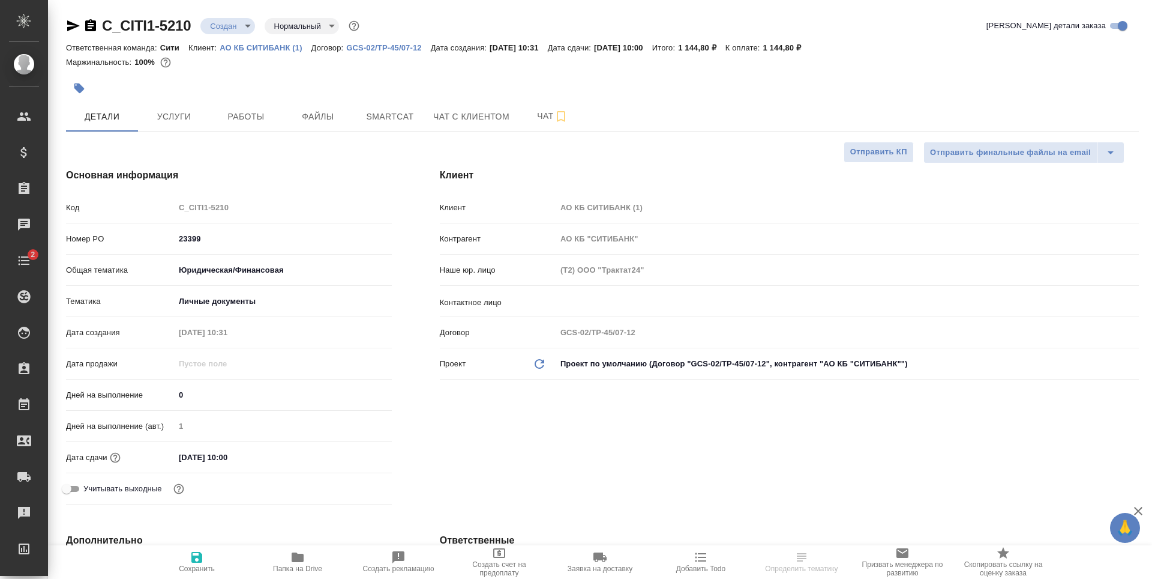
select select "RU"
click at [244, 116] on span "Работы" at bounding box center [246, 116] width 58 height 15
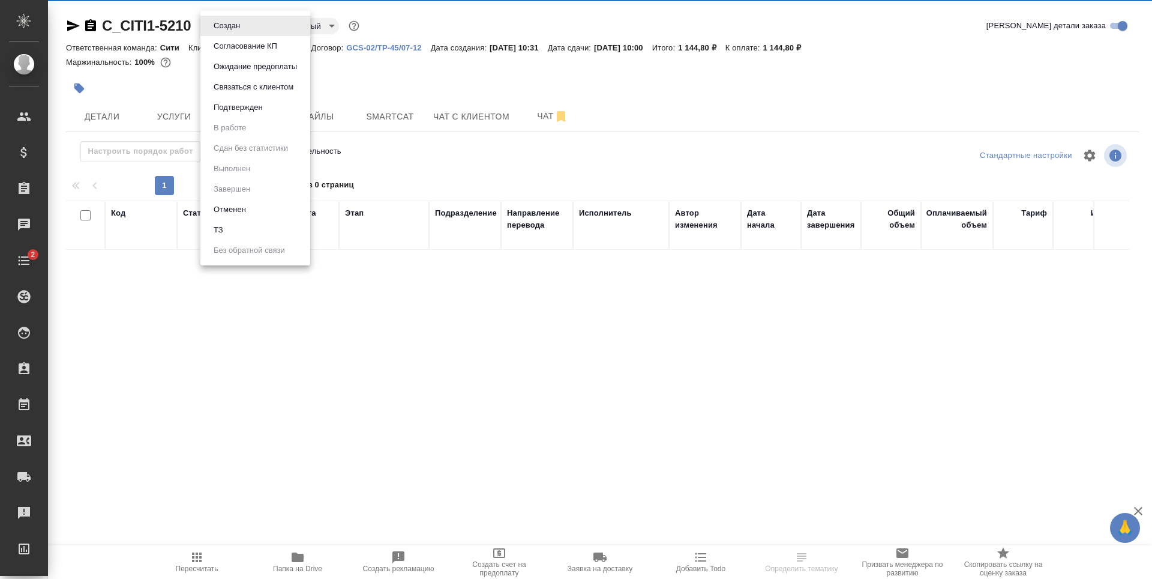
click at [212, 19] on body "🙏 .cls-1 fill:#fff; AWATERA Zaytseva Svetlana Клиенты Спецификации Заказы Чаты …" at bounding box center [576, 289] width 1152 height 579
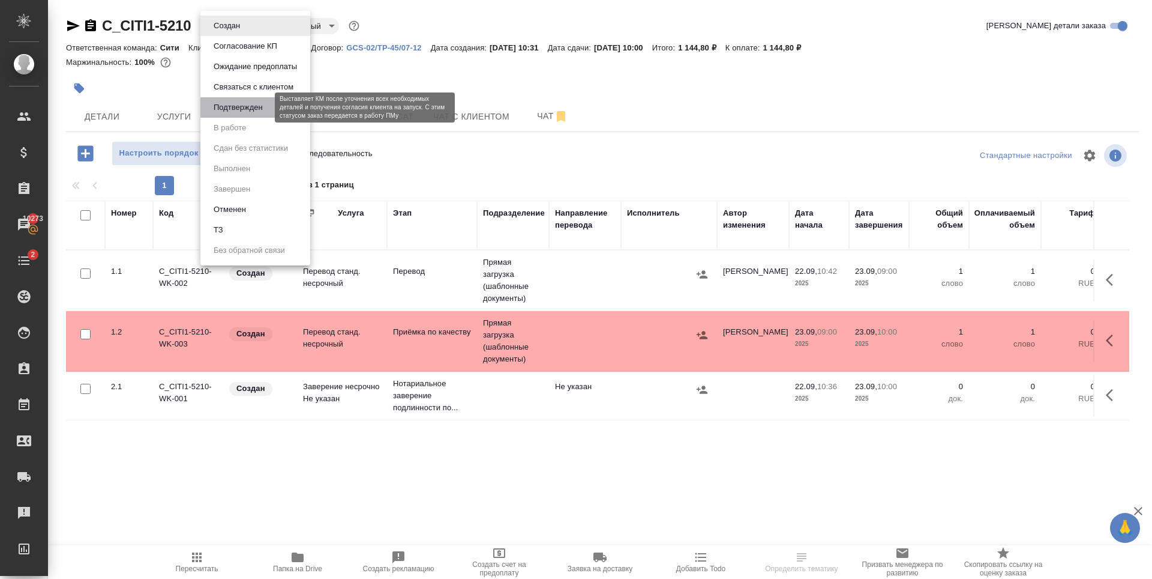
click at [240, 108] on button "Подтвержден" at bounding box center [238, 107] width 56 height 13
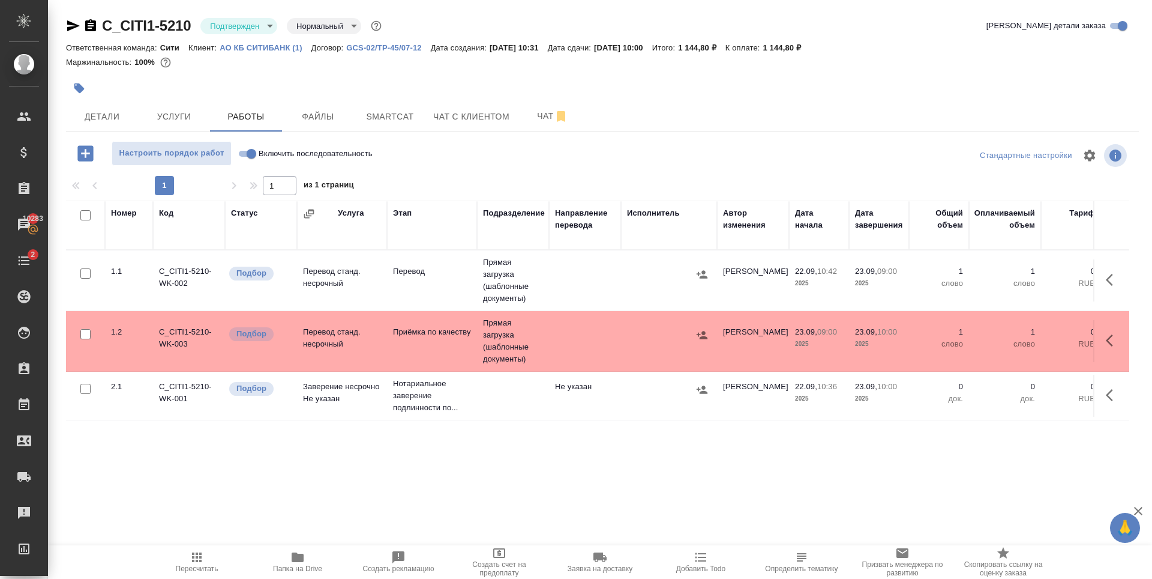
click at [233, 48] on p "АО КБ СИТИБАНК (1)" at bounding box center [265, 47] width 91 height 9
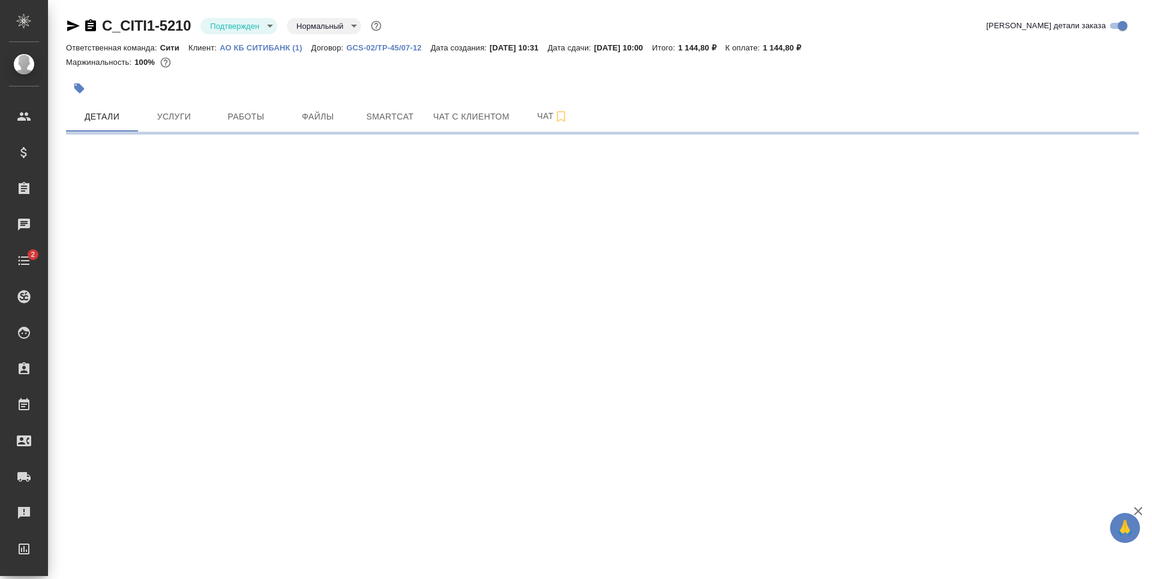
select select "RU"
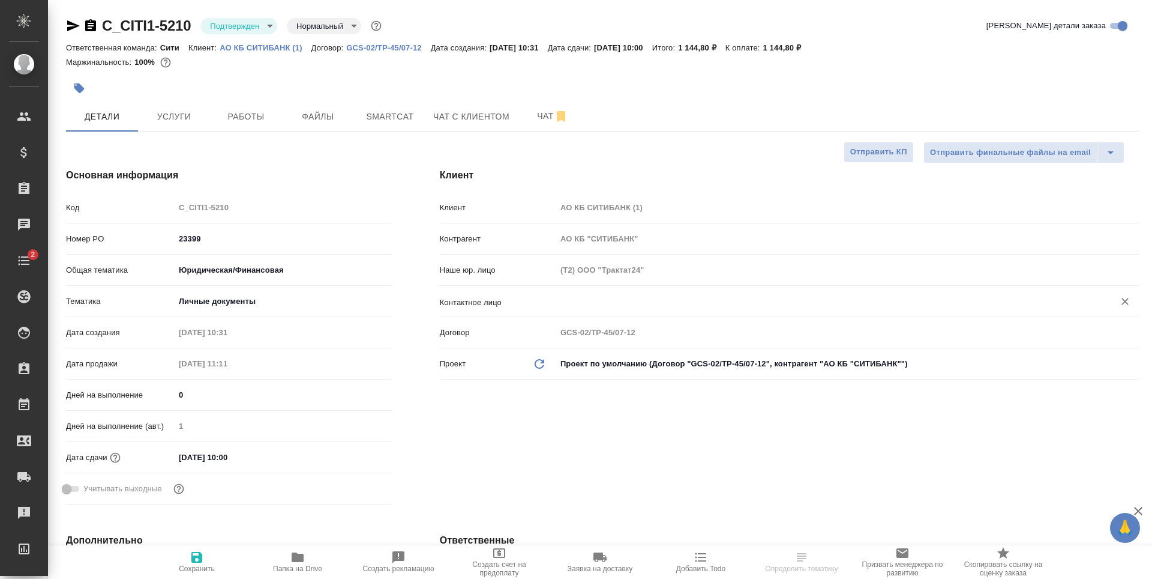
type textarea "x"
click at [618, 301] on input "text" at bounding box center [827, 301] width 535 height 14
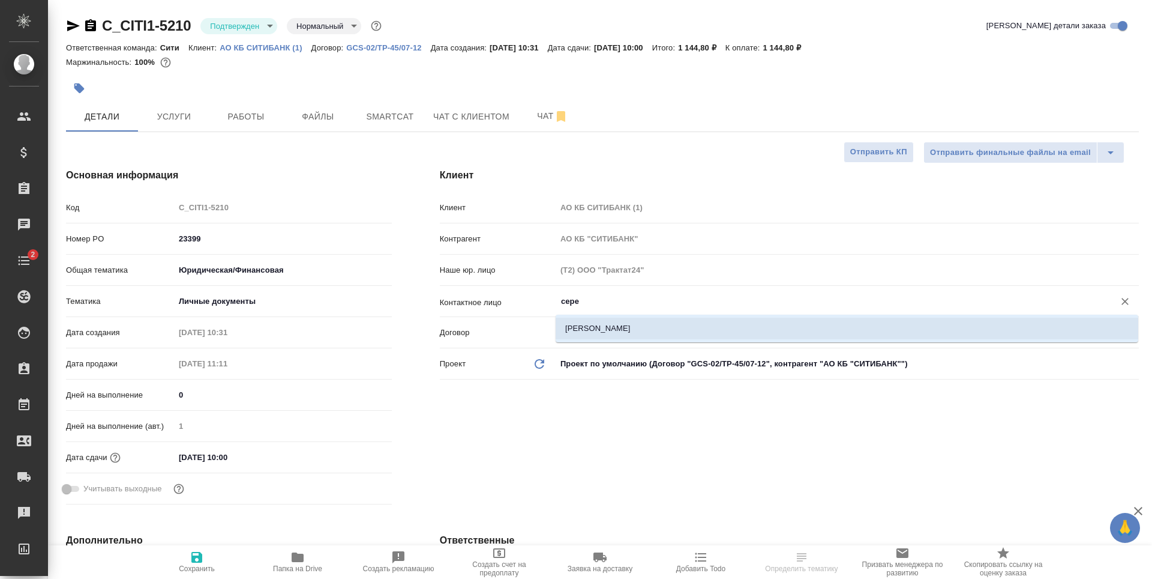
click at [620, 329] on li "[PERSON_NAME]" at bounding box center [847, 329] width 583 height 22
type input "[PERSON_NAME]"
type textarea "x"
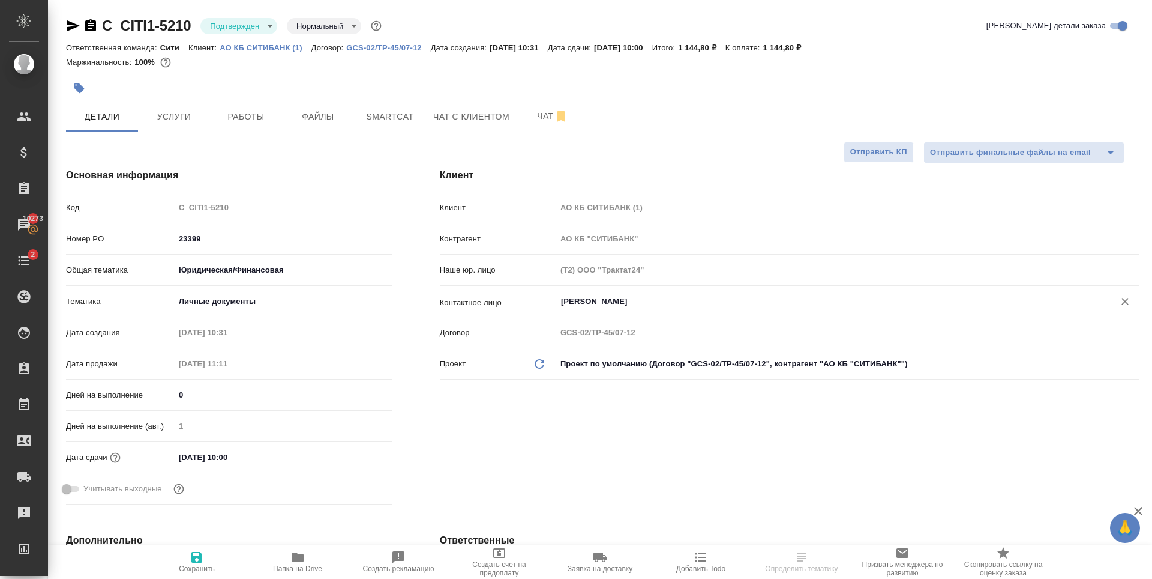
type input "[PERSON_NAME]"
click at [202, 570] on span "Сохранить" at bounding box center [197, 568] width 36 height 8
type textarea "x"
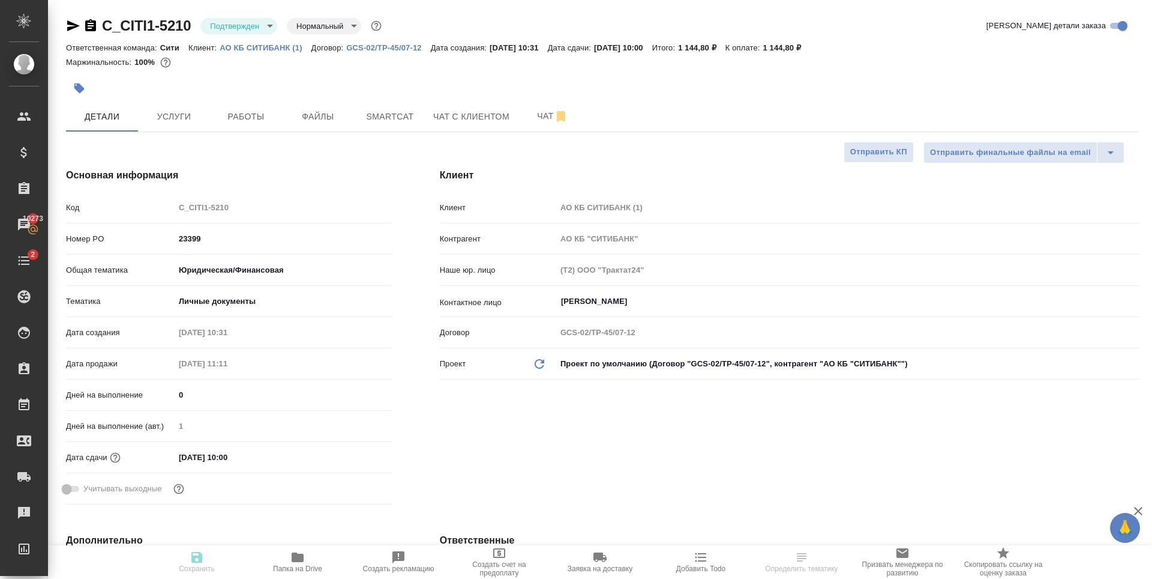
type textarea "x"
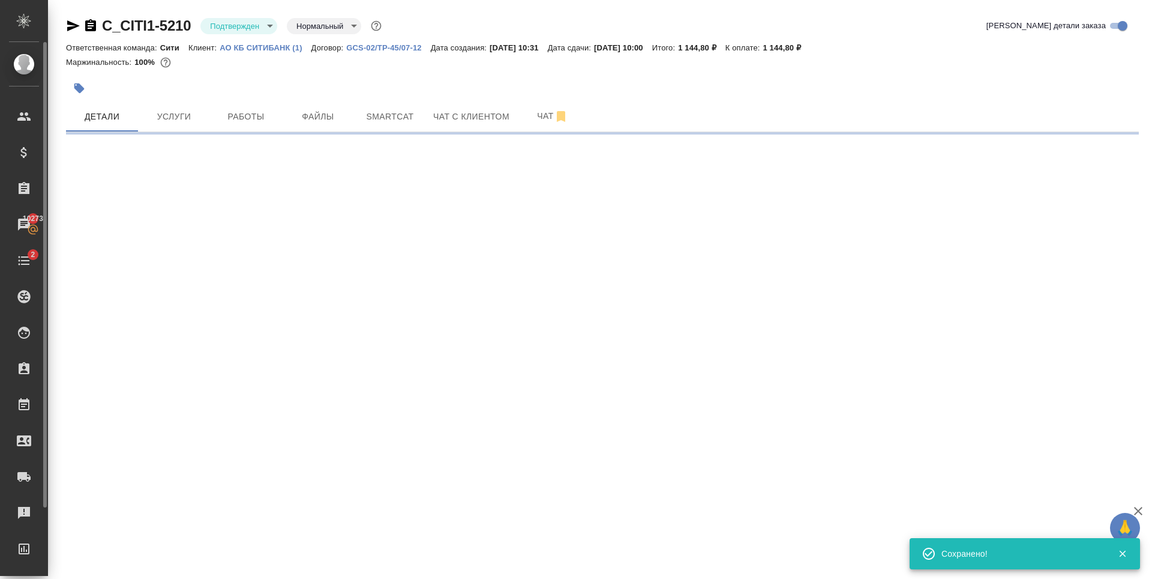
select select "RU"
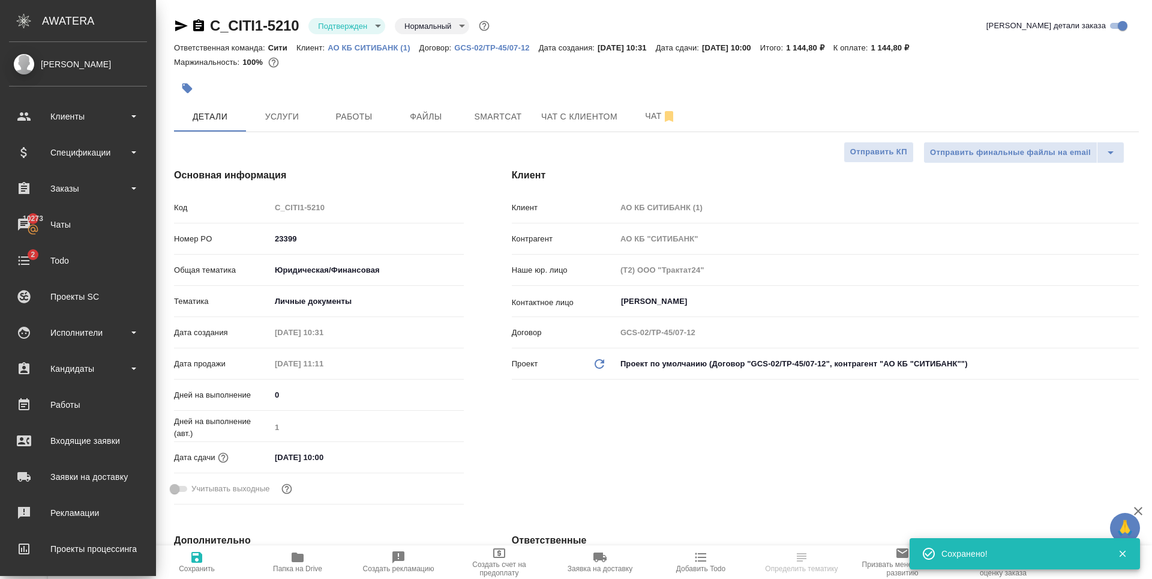
type textarea "x"
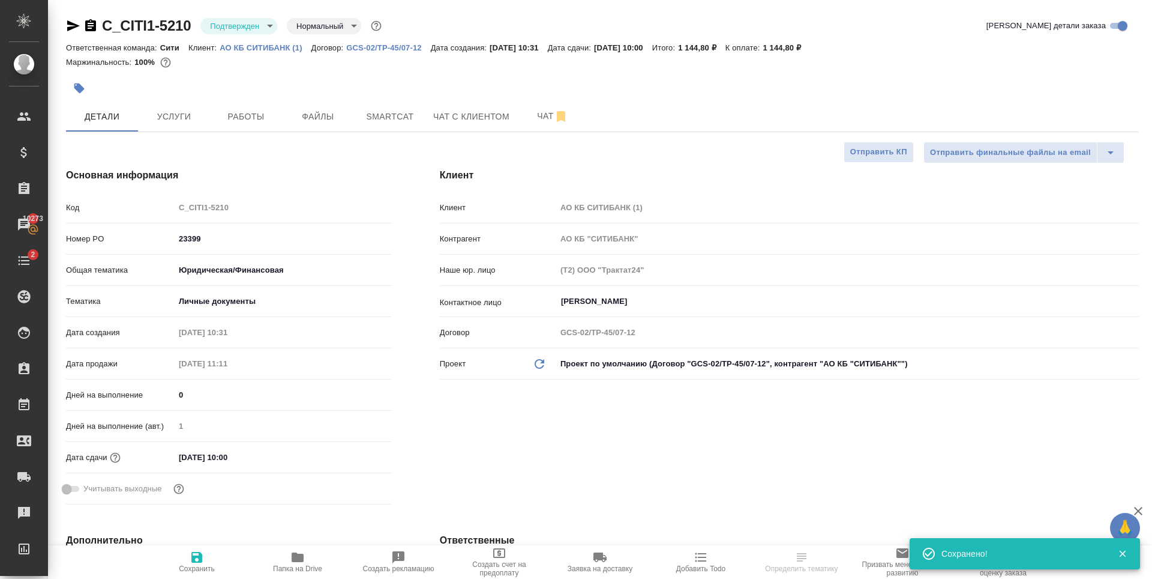
type textarea "x"
select select "RU"
type textarea "x"
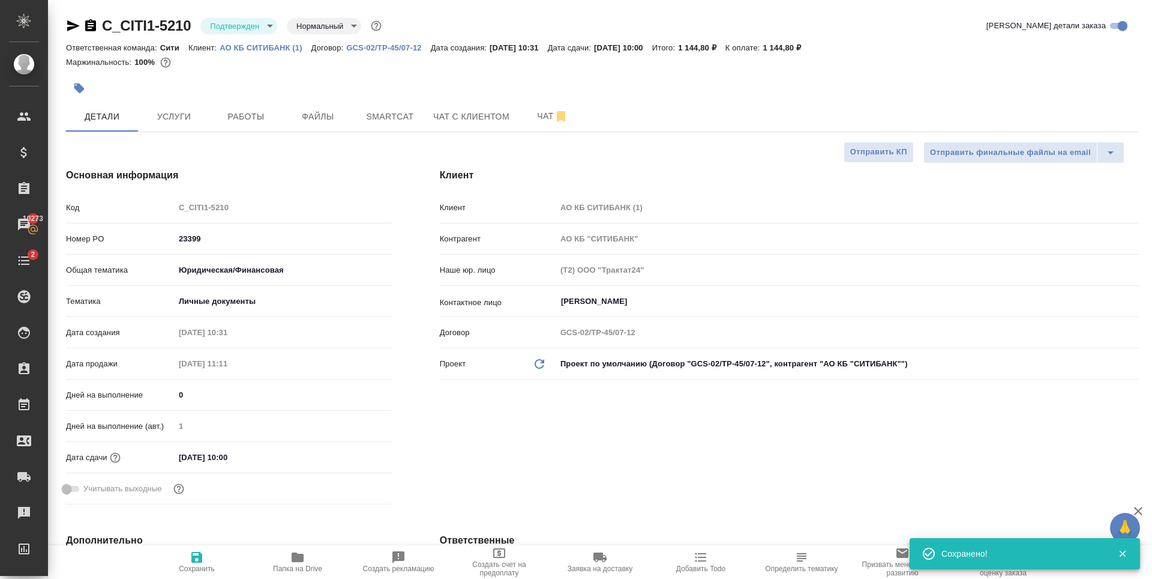
type textarea "x"
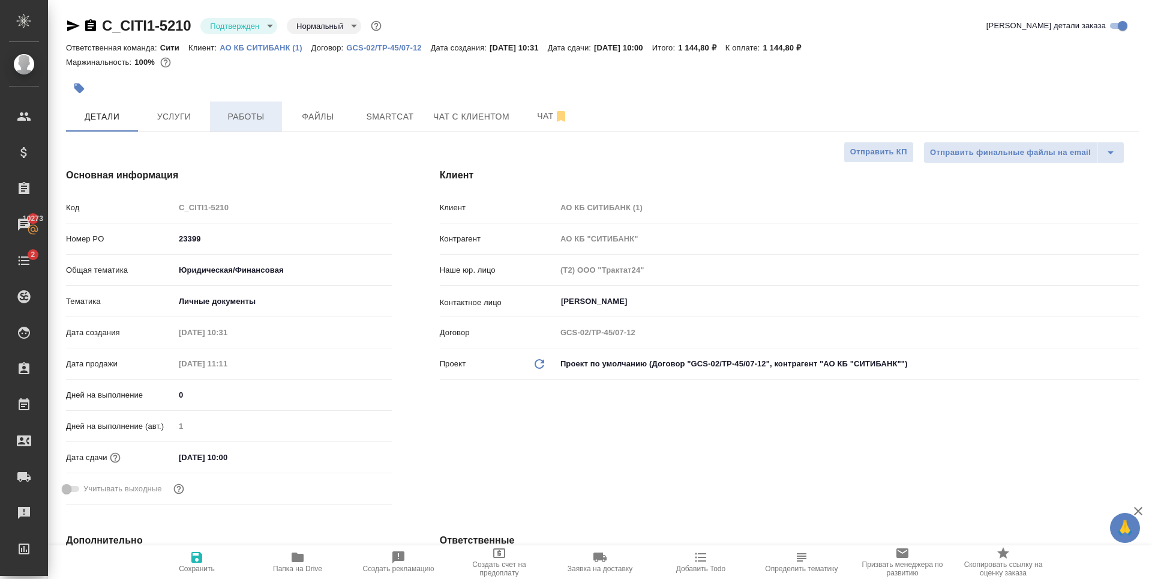
click at [234, 109] on span "Работы" at bounding box center [246, 116] width 58 height 15
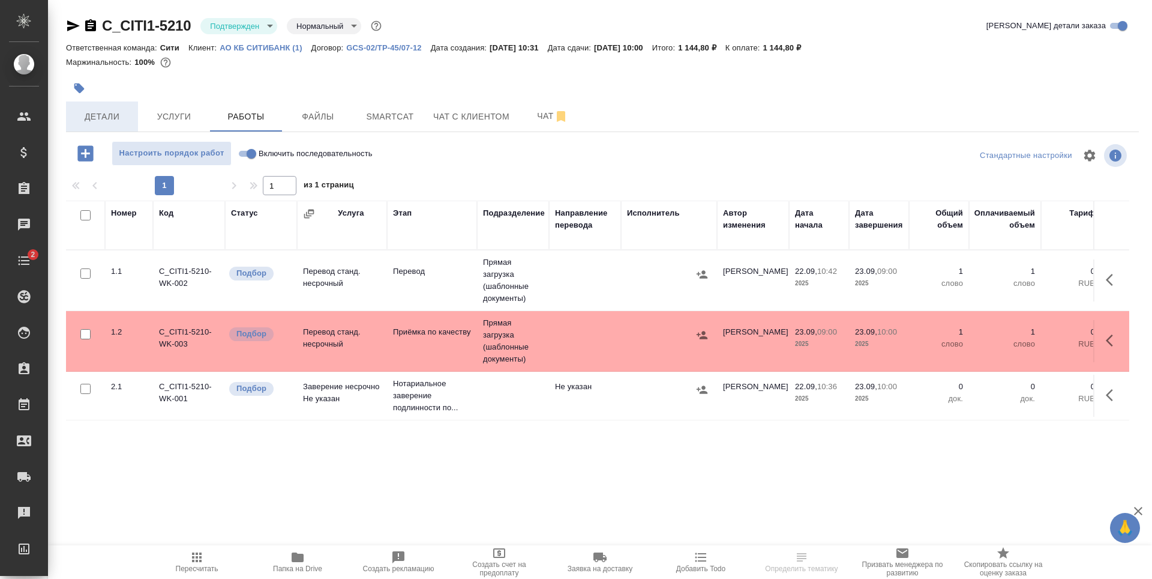
click at [119, 120] on span "Детали" at bounding box center [102, 116] width 58 height 15
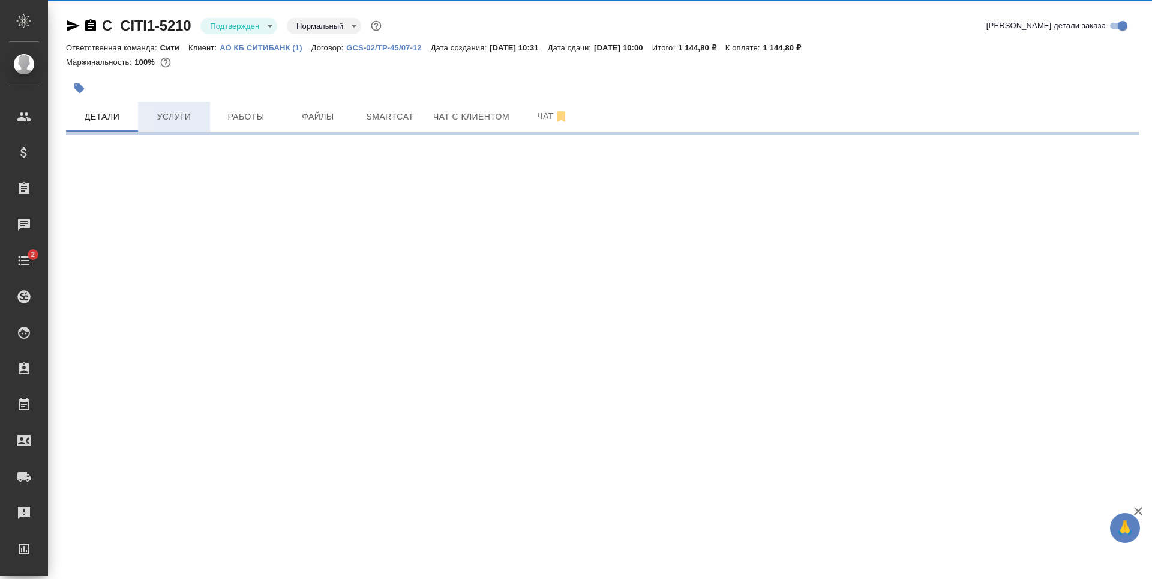
select select "RU"
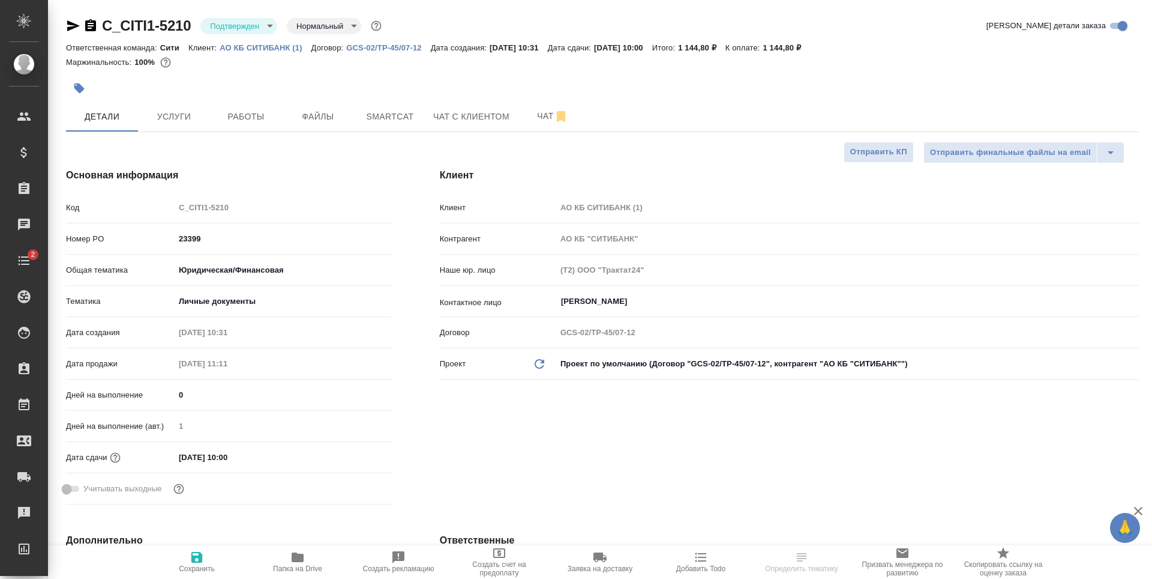
type textarea "x"
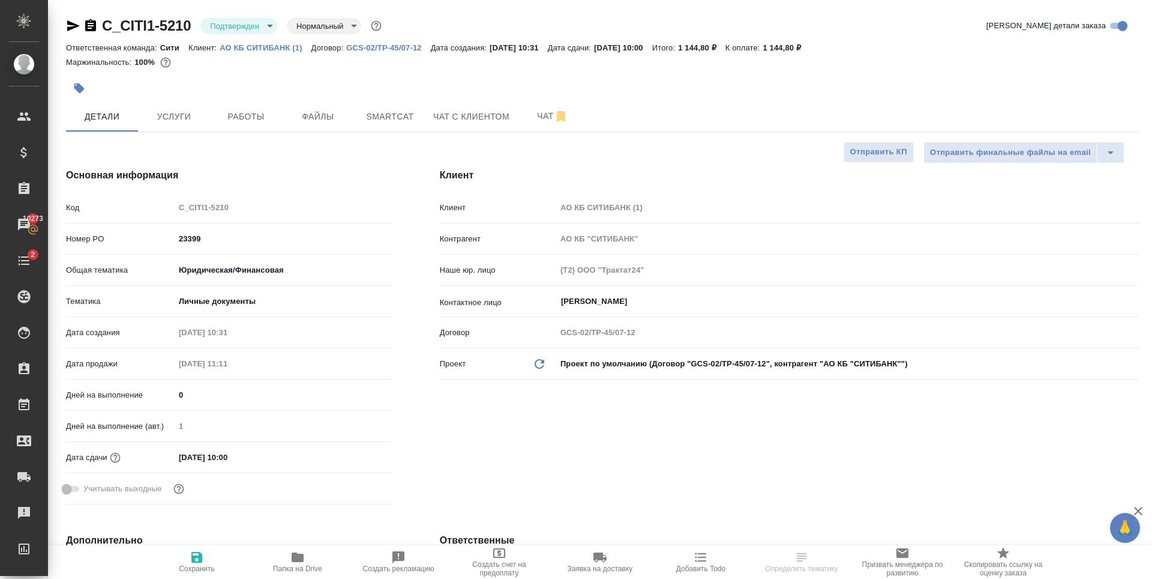
type textarea "x"
click at [224, 120] on span "Работы" at bounding box center [246, 116] width 58 height 15
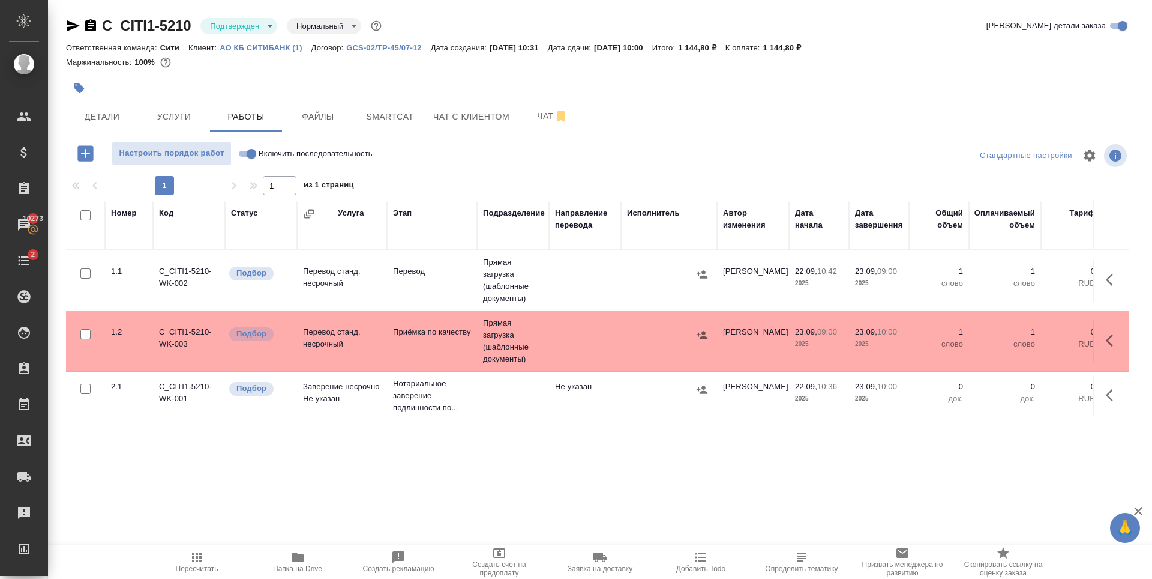
click at [559, 276] on td at bounding box center [585, 280] width 72 height 42
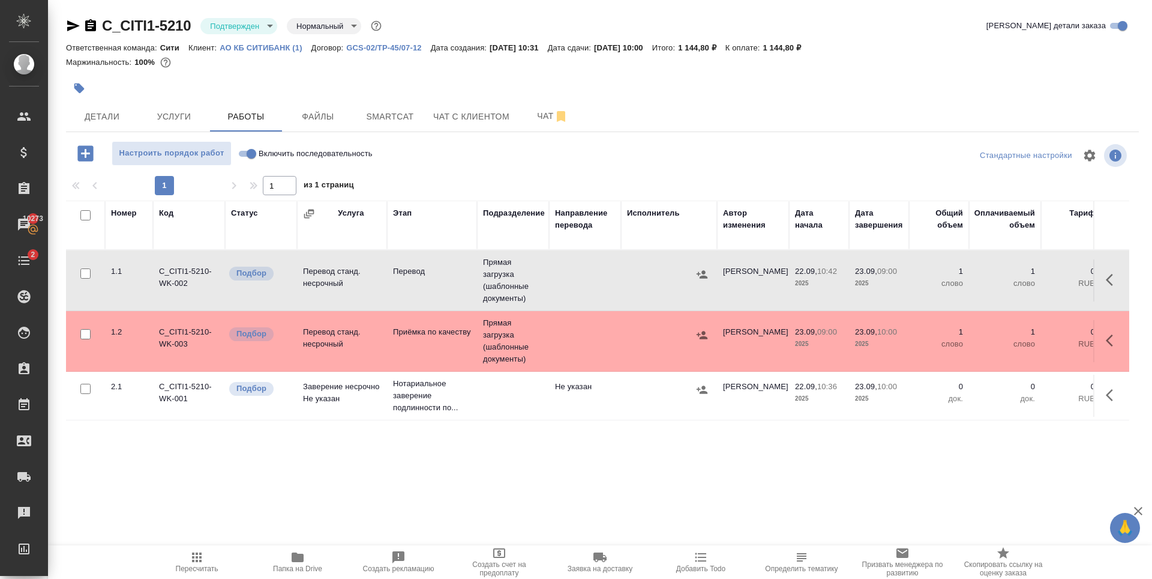
click at [559, 276] on td at bounding box center [585, 280] width 72 height 42
click at [193, 112] on span "Услуги" at bounding box center [174, 116] width 58 height 15
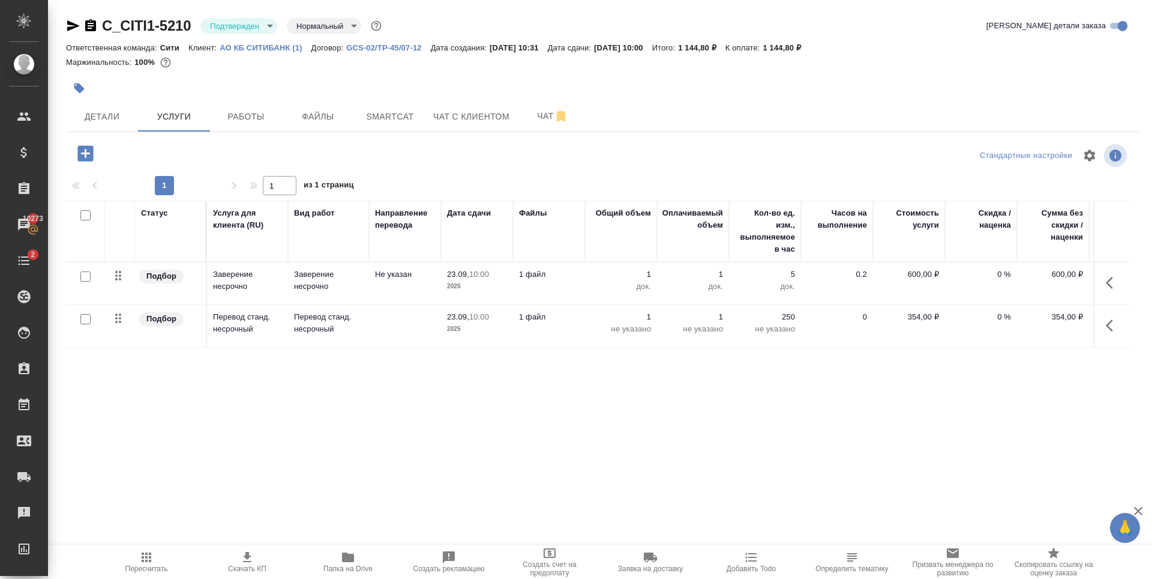
click at [387, 333] on td at bounding box center [405, 326] width 72 height 42
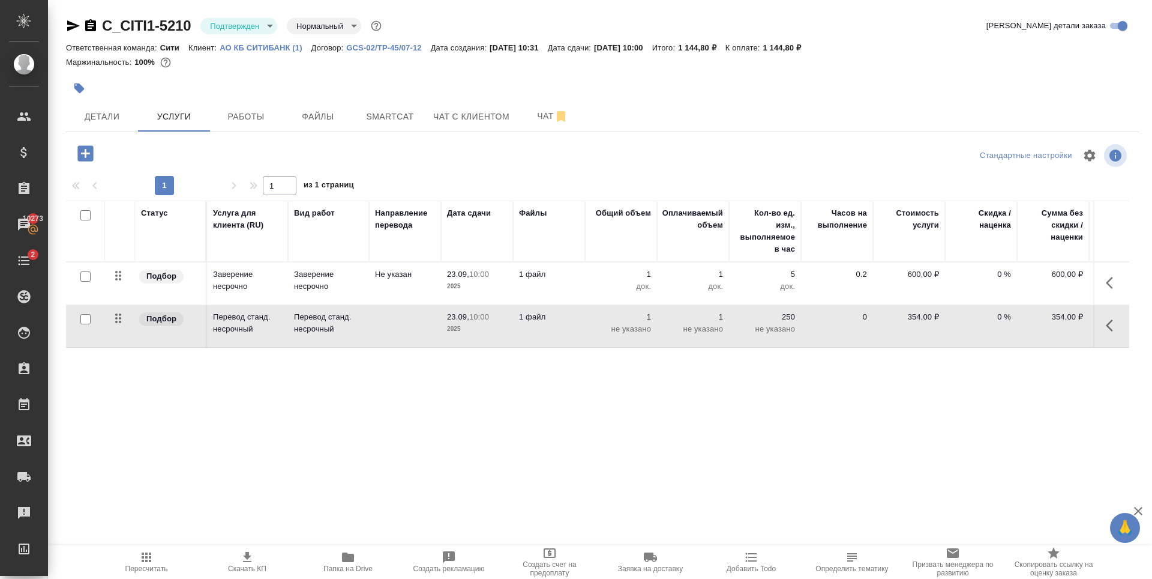
click at [387, 333] on td at bounding box center [405, 326] width 72 height 42
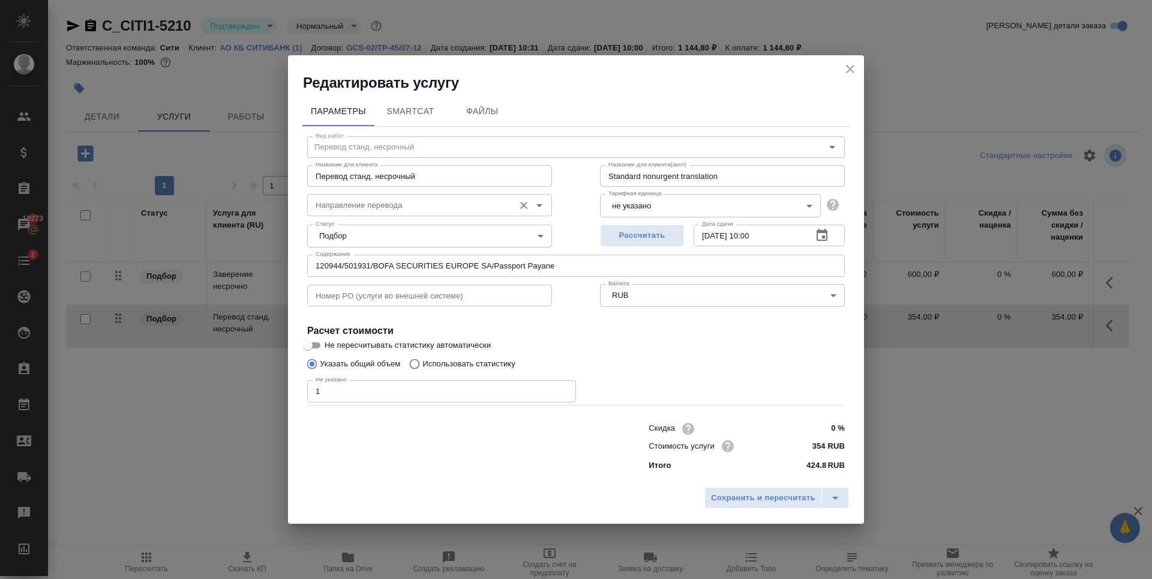
click at [385, 211] on input "Направление перевода" at bounding box center [409, 204] width 197 height 14
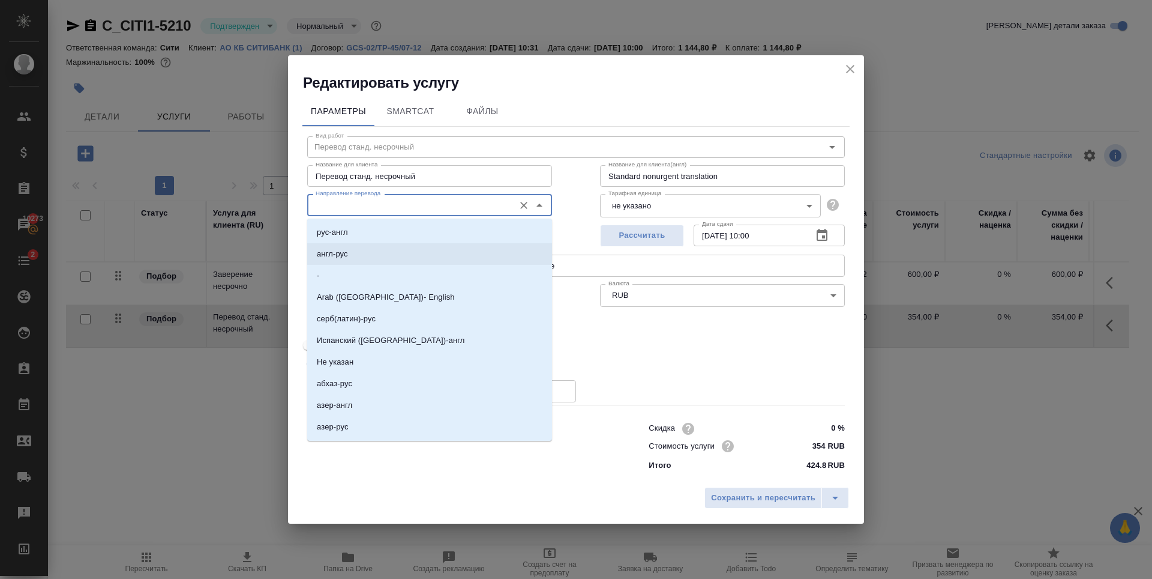
click at [379, 254] on li "англ-рус" at bounding box center [429, 254] width 245 height 22
type input "англ-рус"
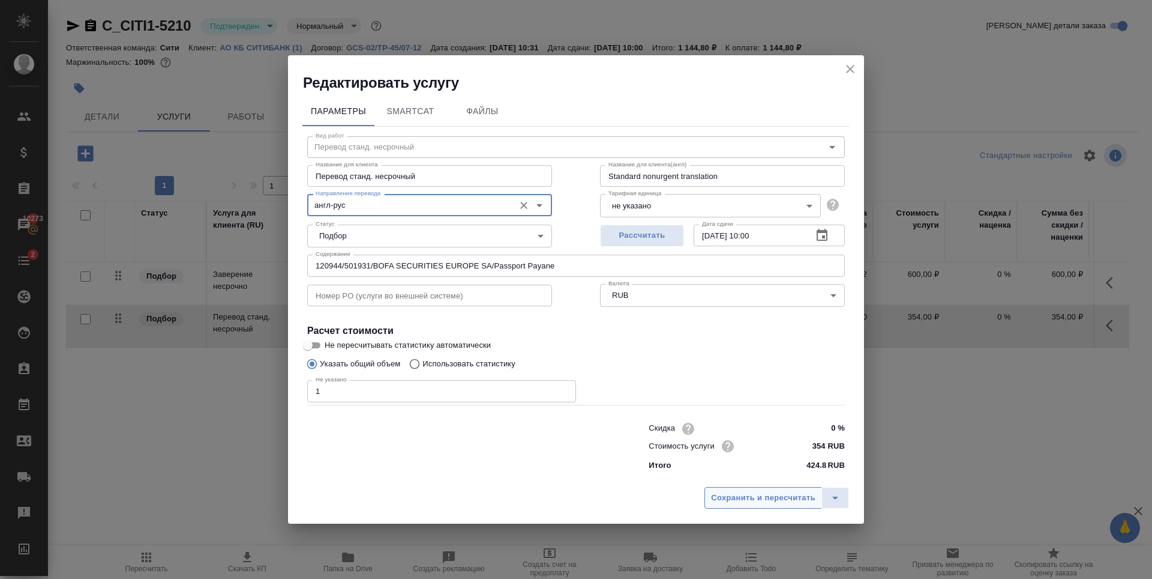
click at [771, 502] on span "Сохранить и пересчитать" at bounding box center [763, 498] width 104 height 14
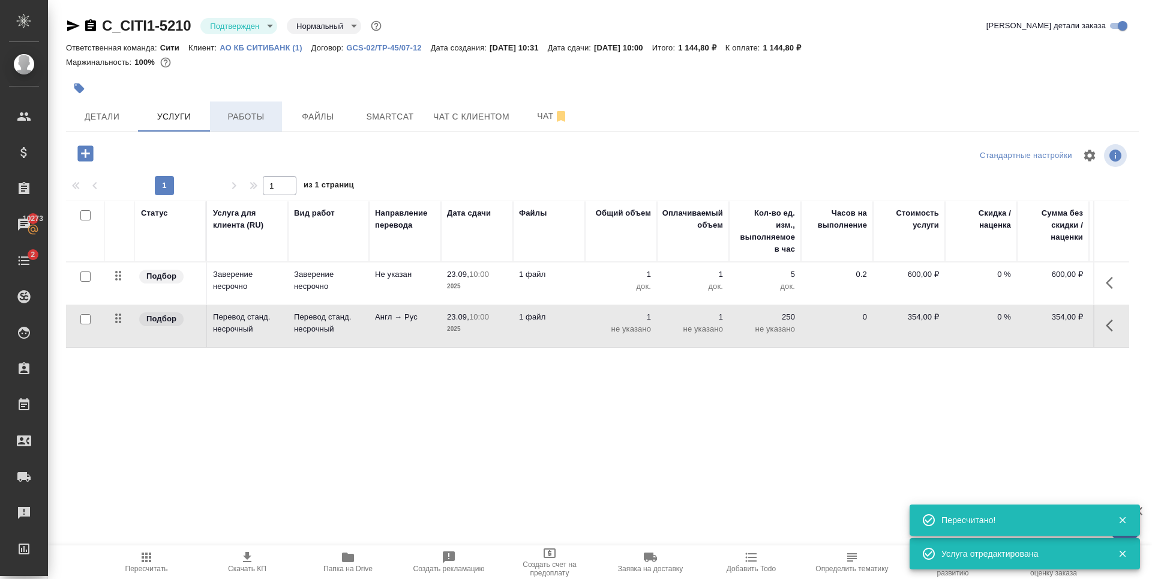
click at [218, 116] on span "Работы" at bounding box center [246, 116] width 58 height 15
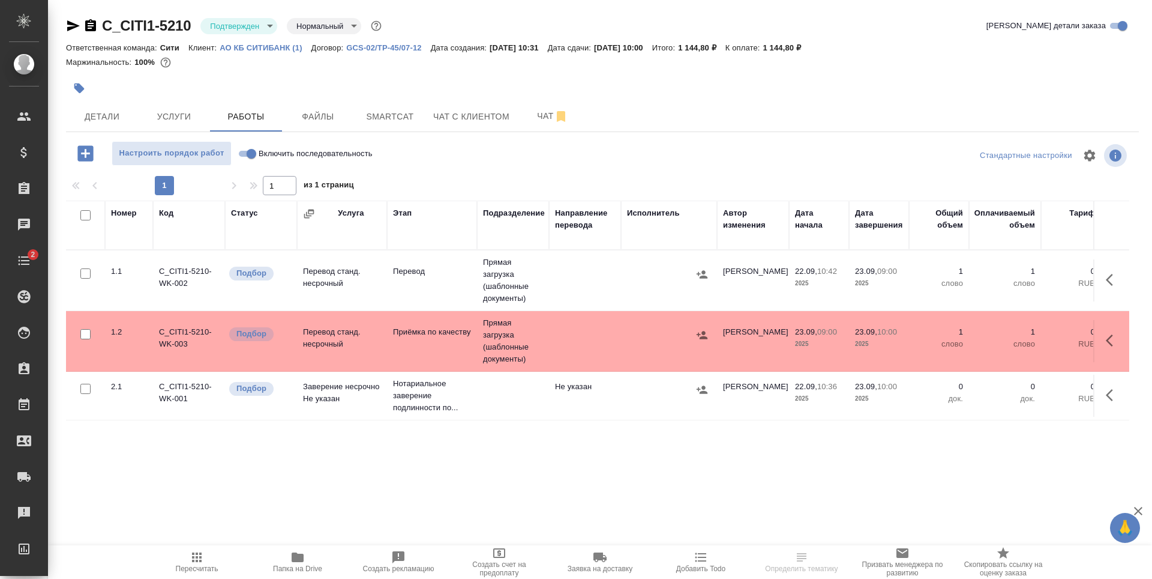
click at [597, 265] on td at bounding box center [585, 280] width 72 height 42
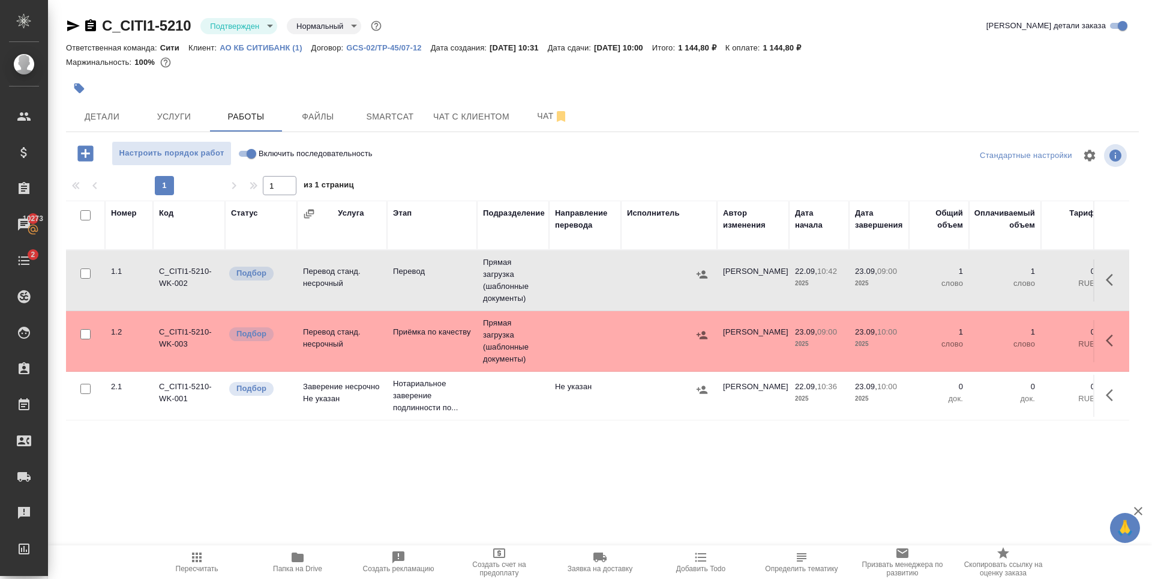
click at [588, 342] on td at bounding box center [585, 341] width 72 height 42
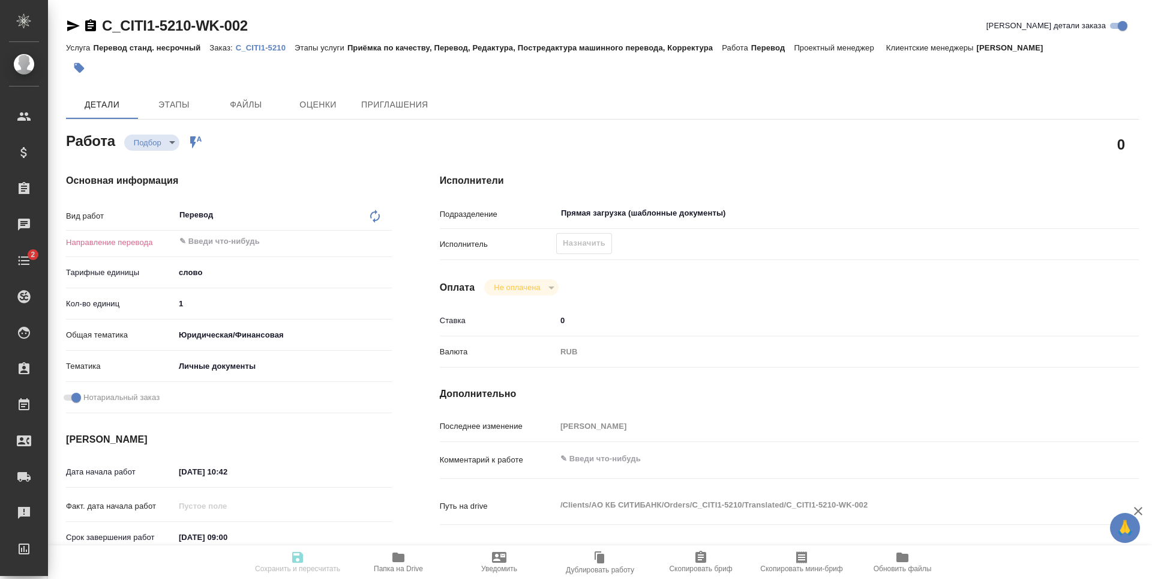
type textarea "x"
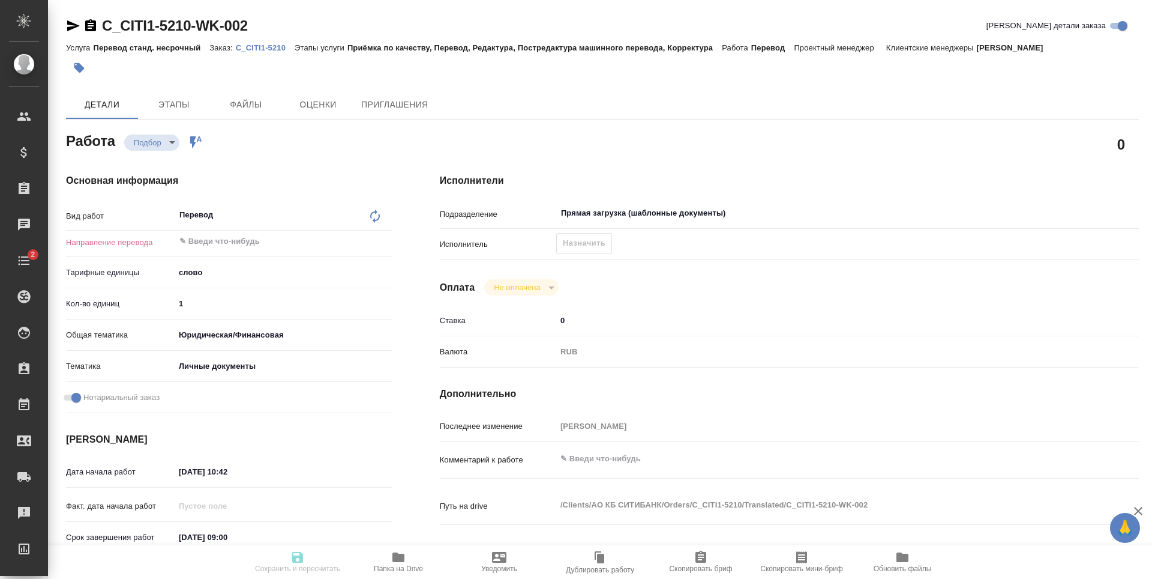
type textarea "x"
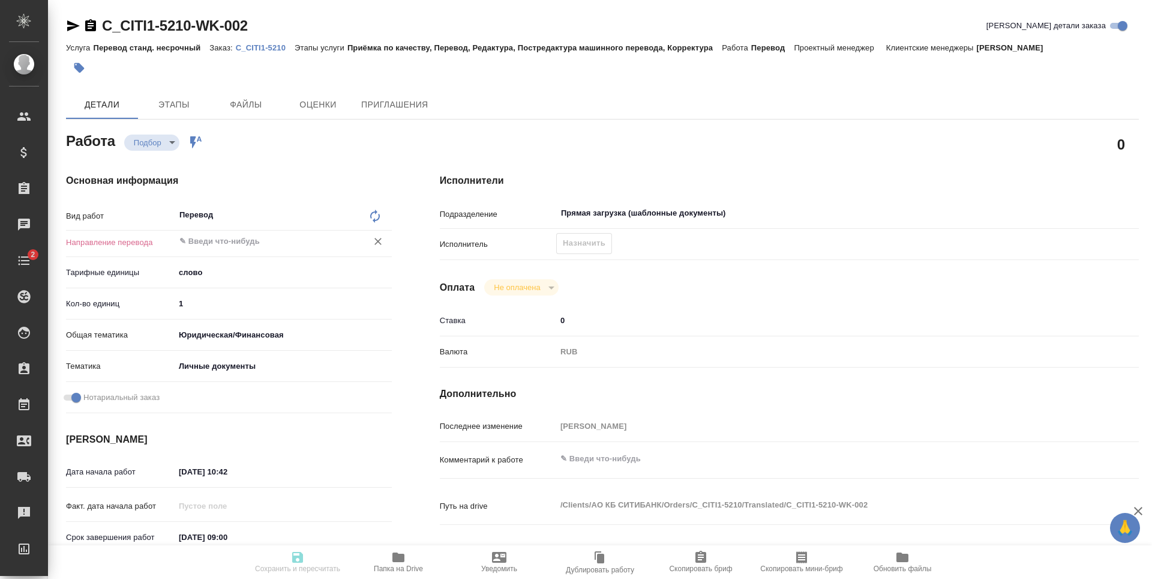
click at [239, 245] on input "text" at bounding box center [263, 241] width 170 height 14
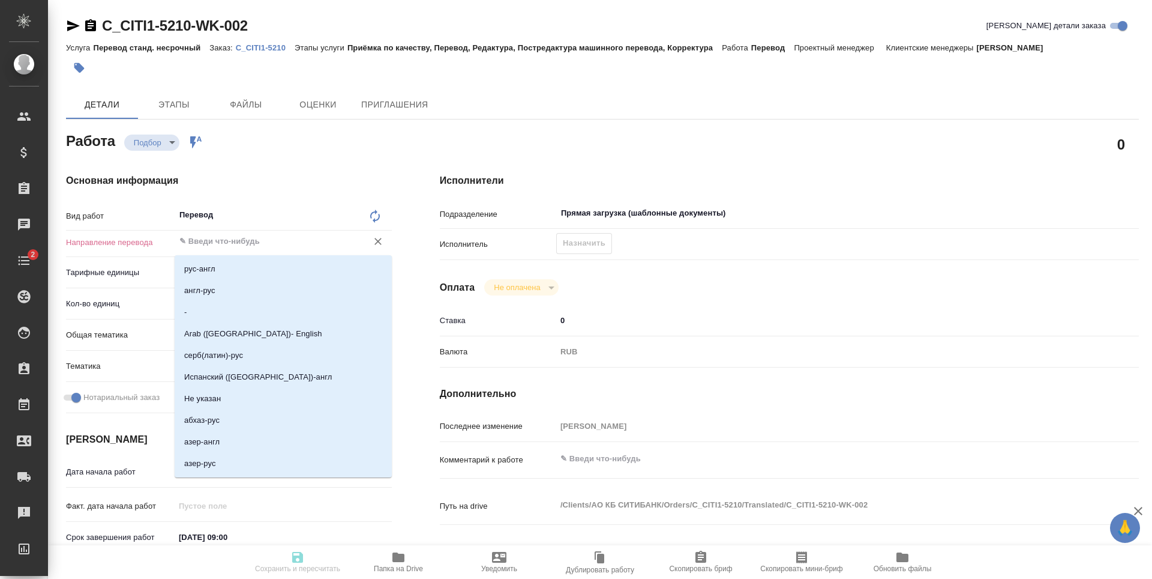
type textarea "x"
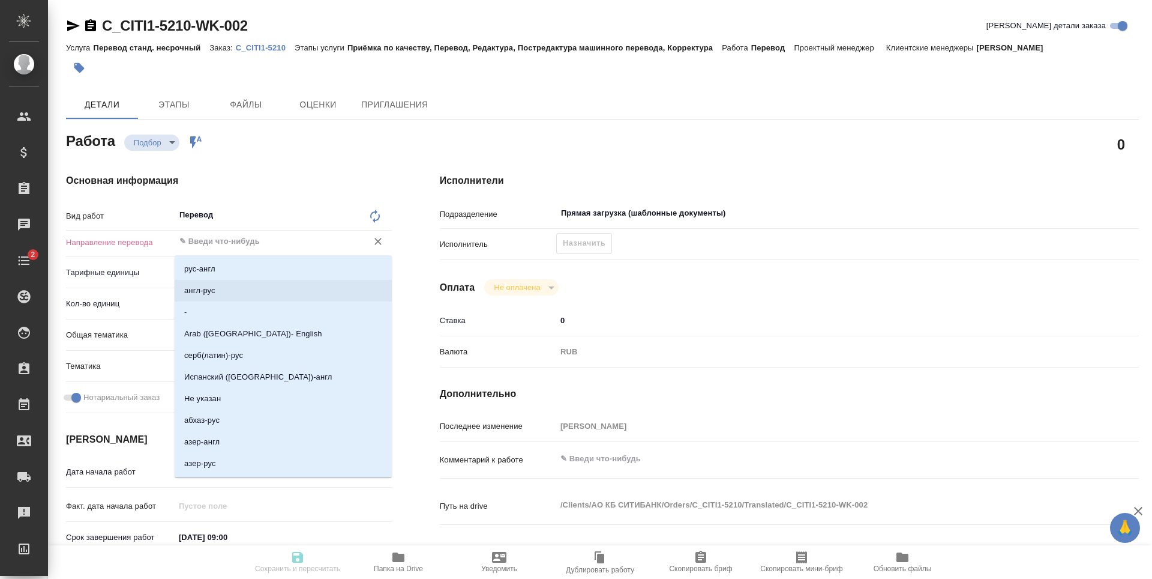
click at [277, 283] on li "англ-рус" at bounding box center [283, 291] width 217 height 22
type textarea "x"
type input "англ-рус"
type textarea "x"
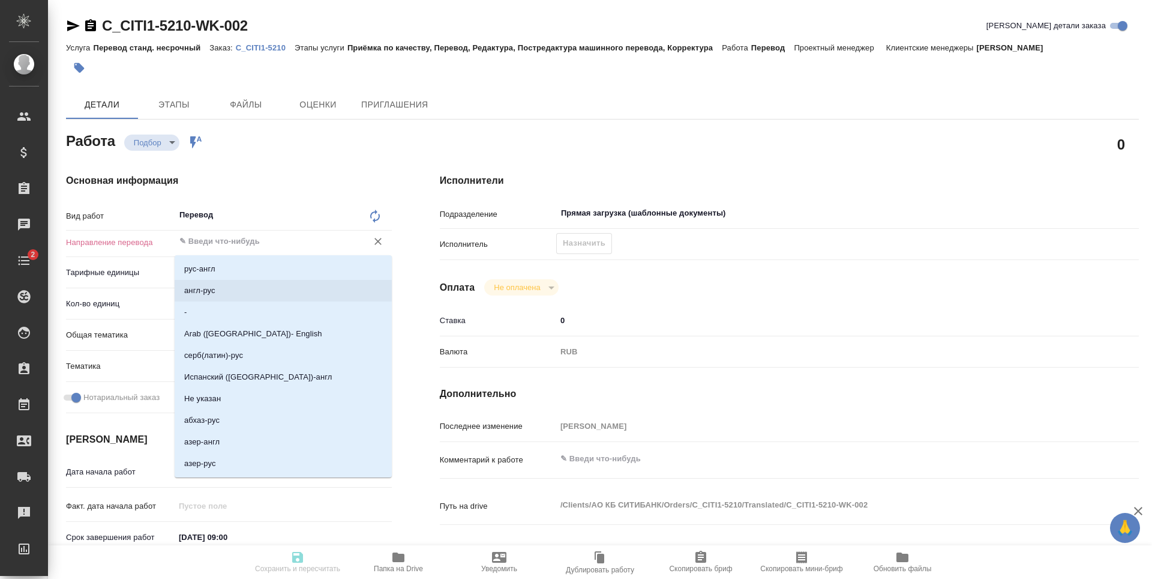
type textarea "x"
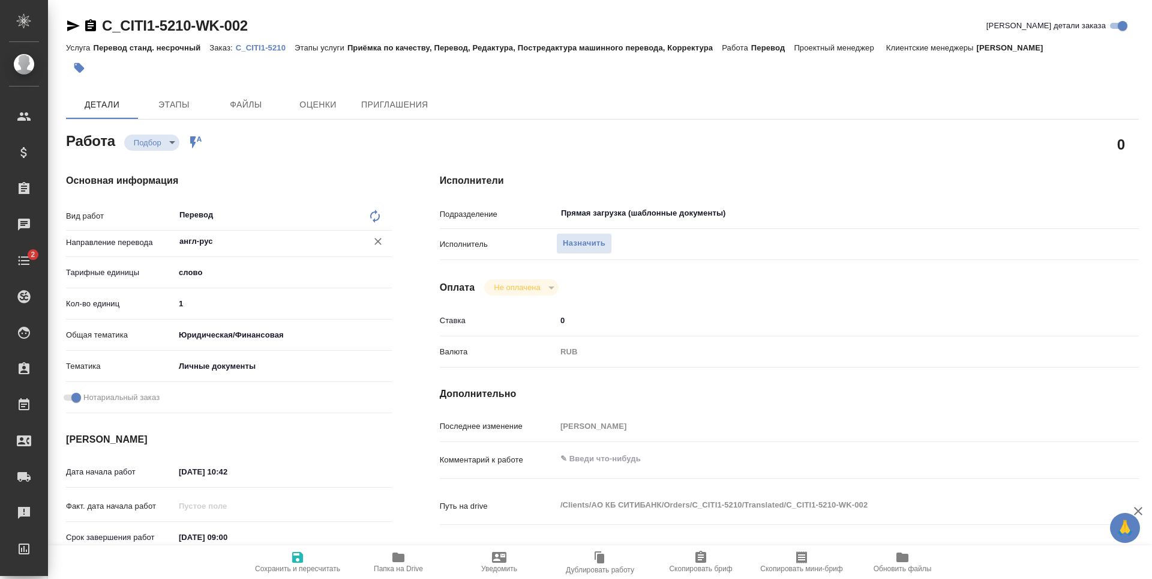
type textarea "x"
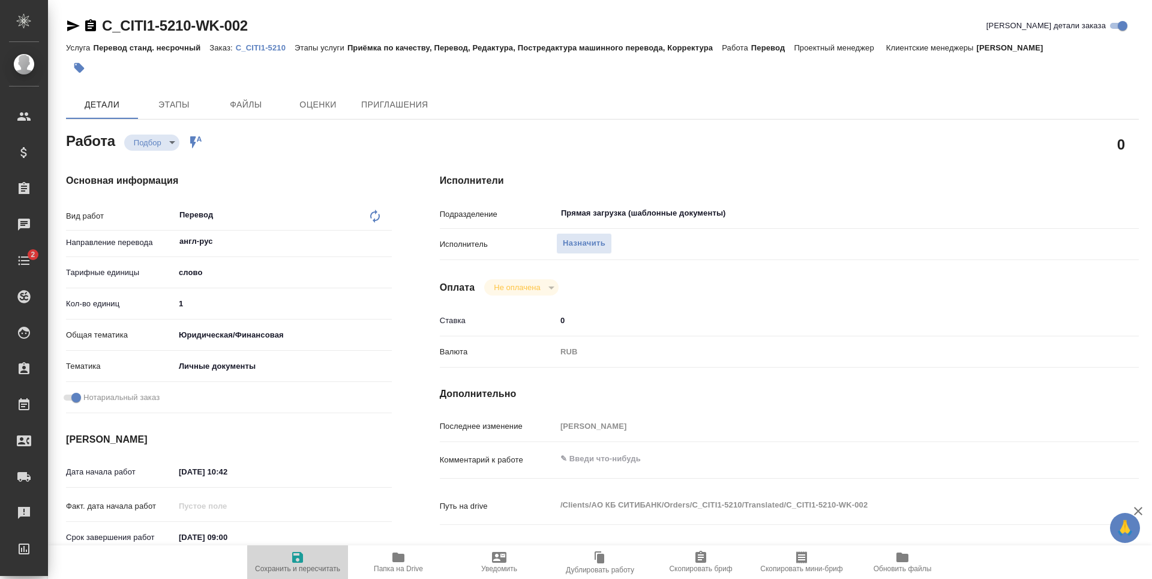
click at [281, 564] on span "Сохранить и пересчитать" at bounding box center [297, 568] width 85 height 8
type textarea "x"
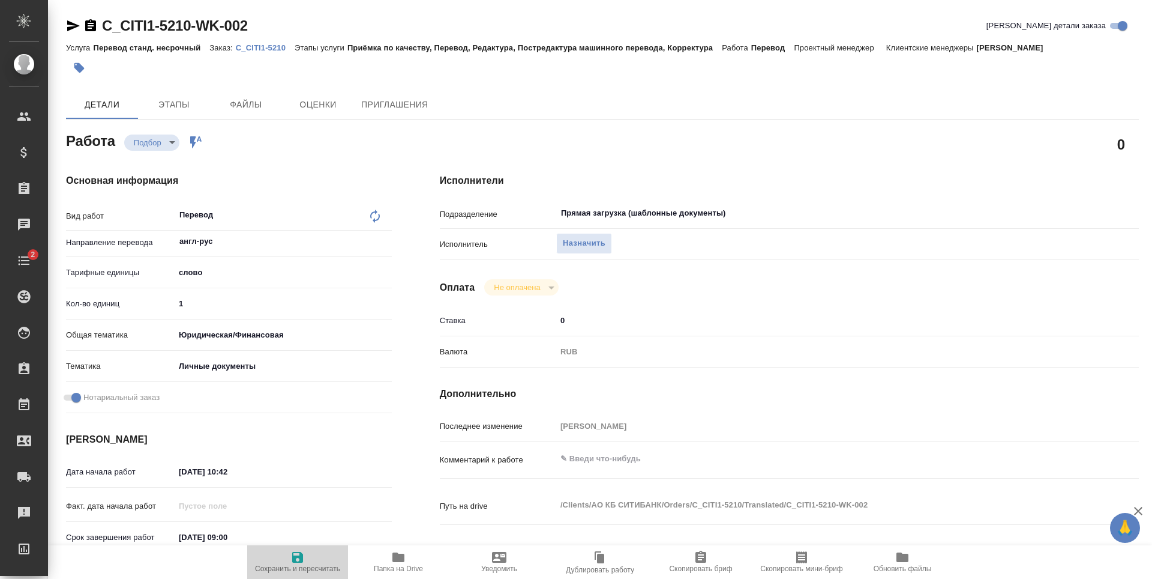
type textarea "x"
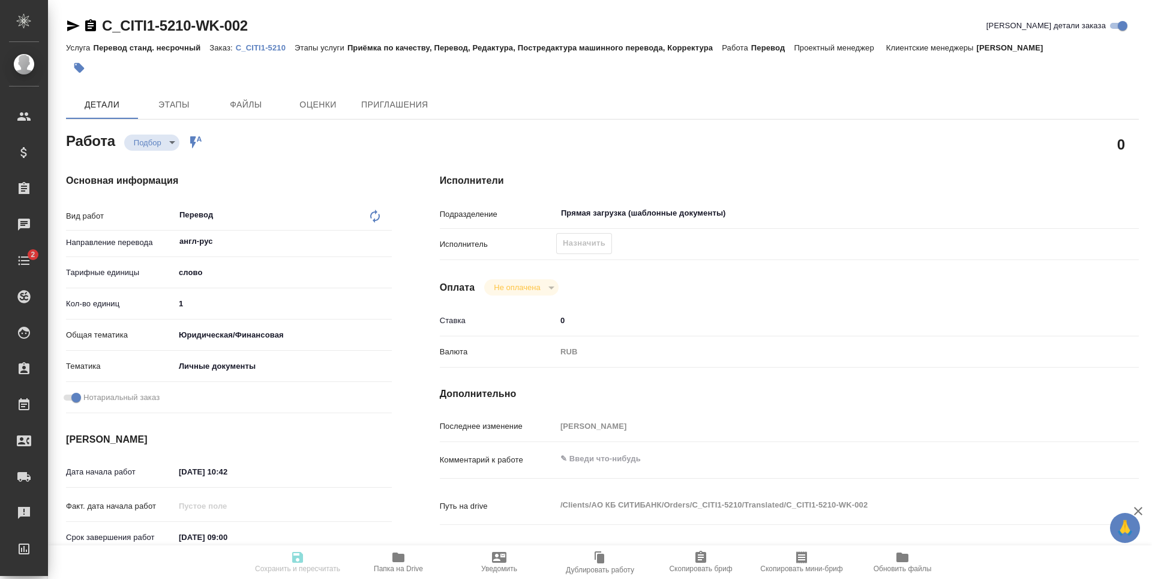
type textarea "x"
type input "recruiting"
type textarea "Перевод"
type textarea "x"
type input "англ-рус"
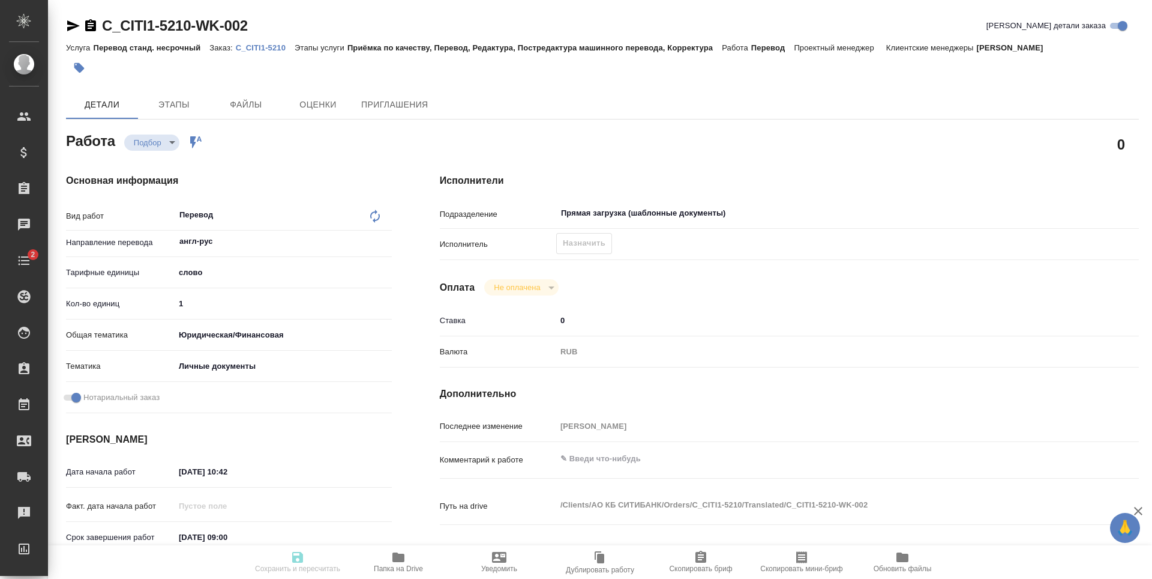
type input "5a8b1489cc6b4906c91bfd90"
type input "1"
type input "yr-fn"
type input "5a8b8b956a9677013d343cfe"
checkbox input "true"
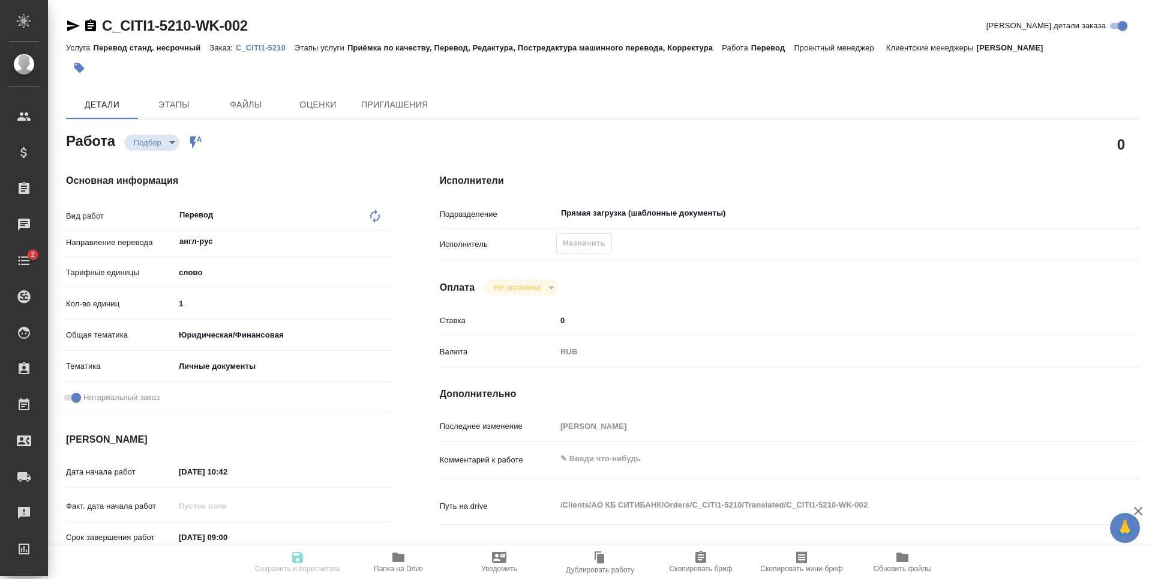
type input "22.09.2025 10:42"
type input "[DATE] 09:00"
type input "[DATE] 10:00"
type input "Прямая загрузка (шаблонные документы)"
type input "notPayed"
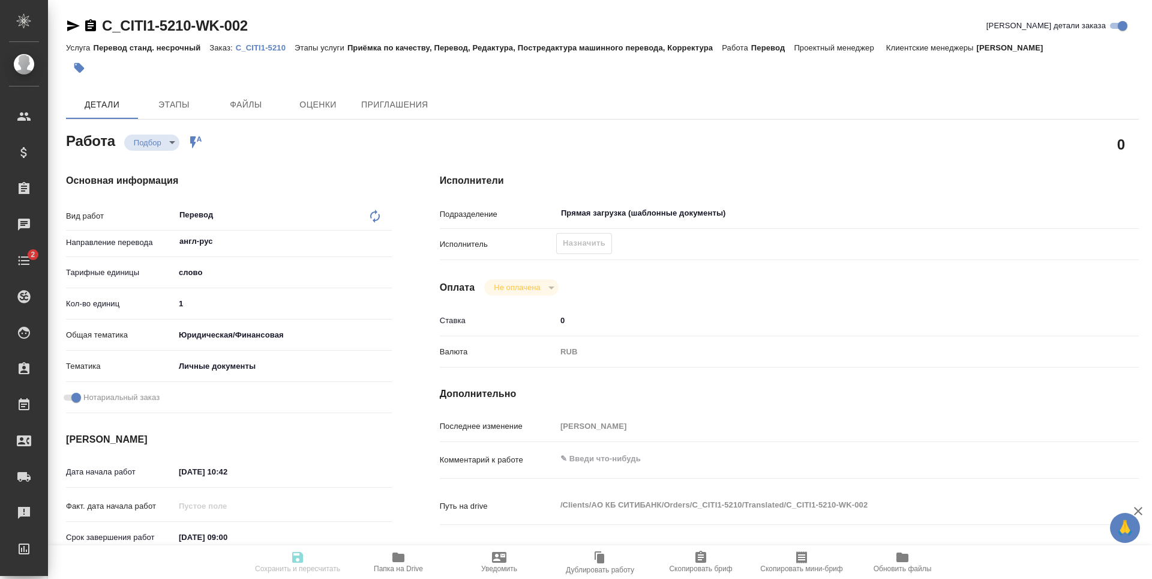
type input "0"
type input "RUB"
type input "[PERSON_NAME]"
type textarea "x"
type textarea "/Clients/АО КБ СИТИБАНК/Orders/C_CITI1-5210/Translated/C_CITI1-5210-WK-002"
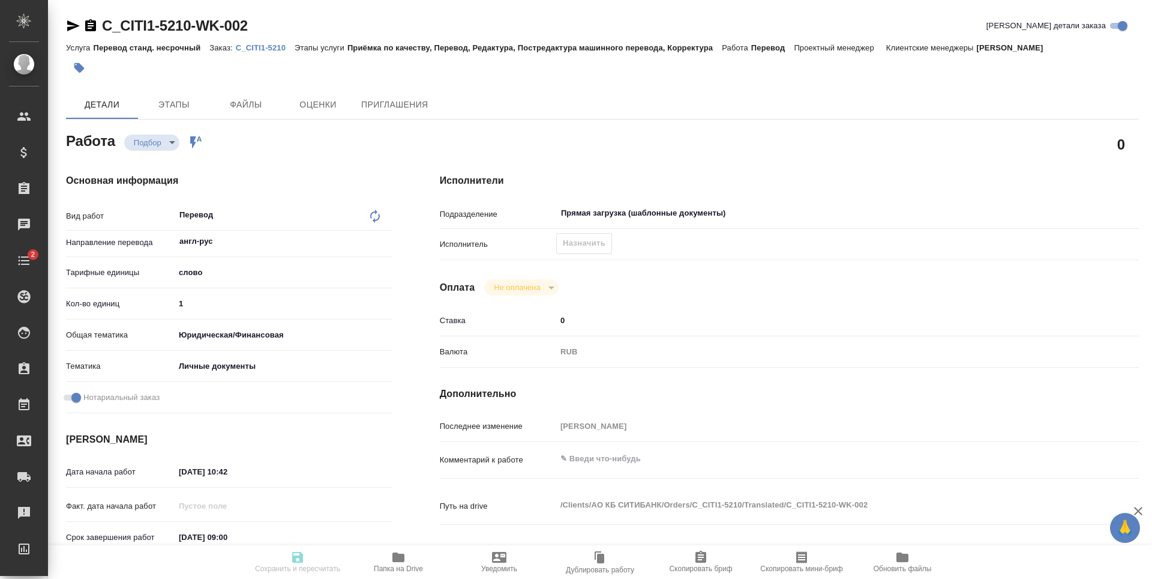
type textarea "x"
type input "C_CITI1-5210"
type input "23399"
type input "Перевод станд. несрочный"
type input "Приёмка по качеству, Перевод, Редактура, Постредактура машинного перевода, Корр…"
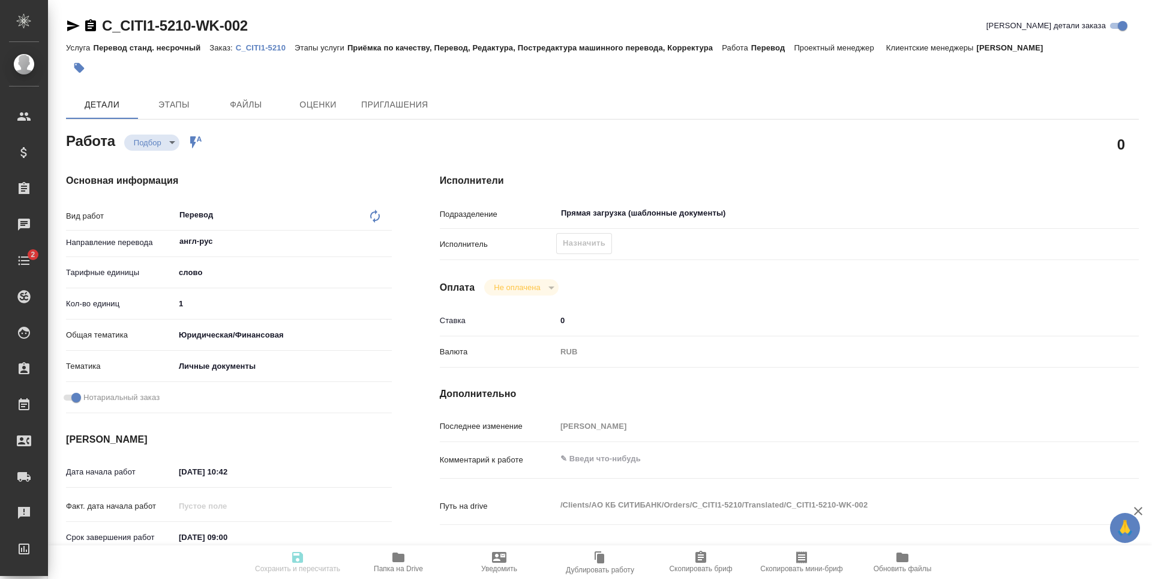
type input "[PERSON_NAME]"
type input "/Clients/АО КБ СИТИБАНК/Orders/C_CITI1-5210"
type textarea "x"
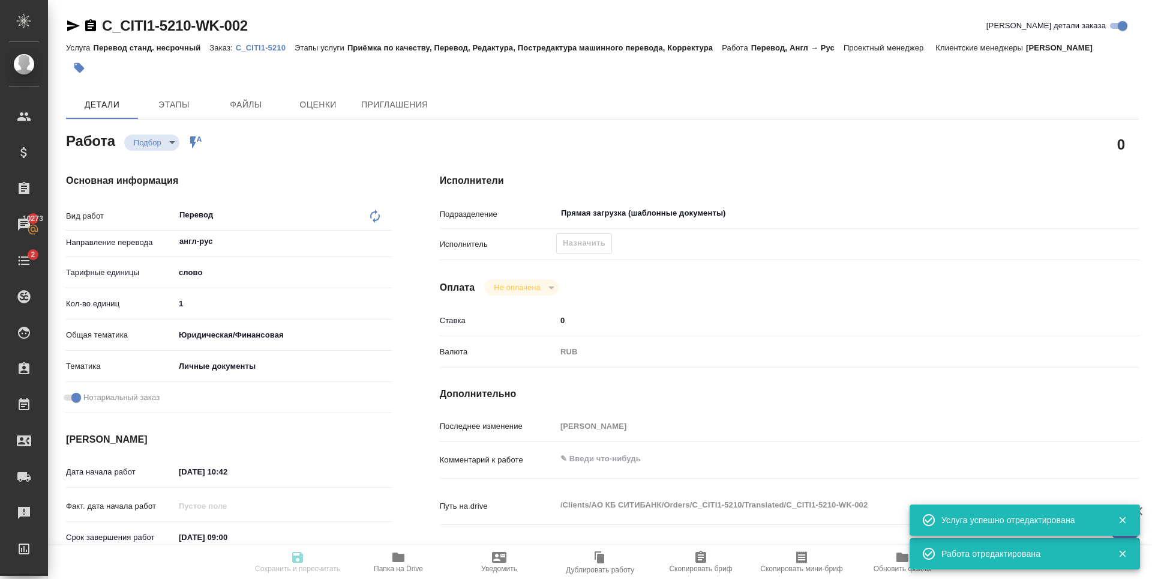
type textarea "x"
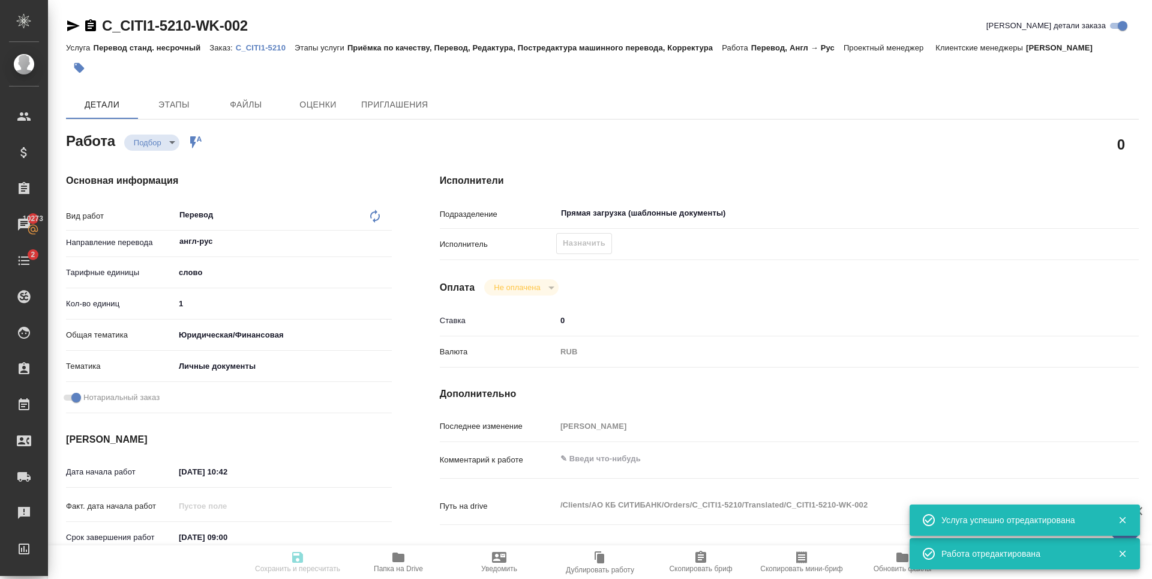
type textarea "x"
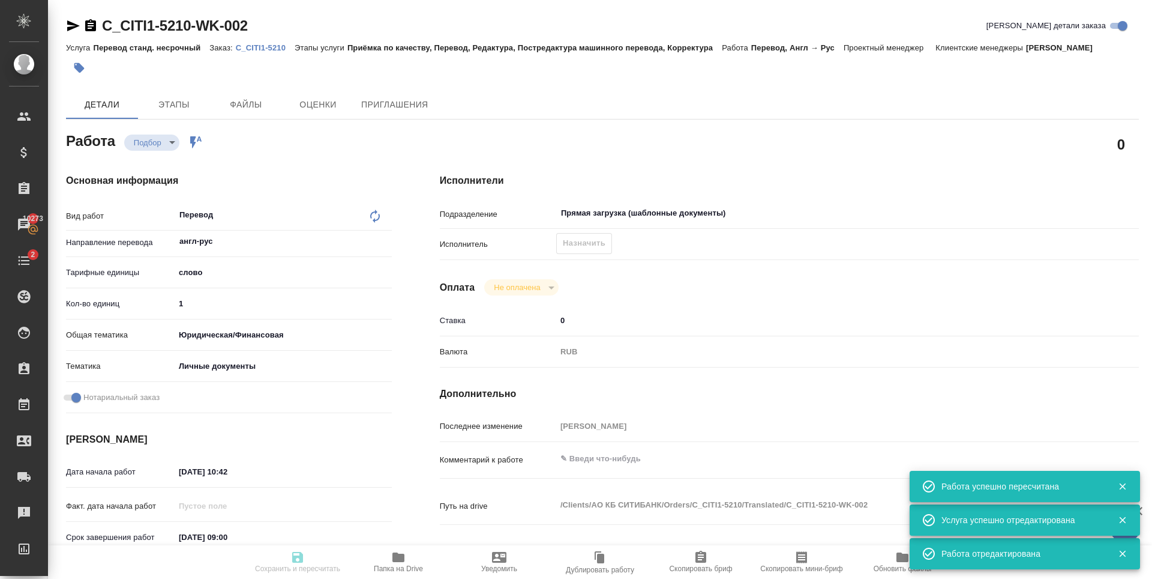
type input "recruiting"
type textarea "Перевод"
type textarea "x"
type input "англ-рус"
type input "5a8b1489cc6b4906c91bfd90"
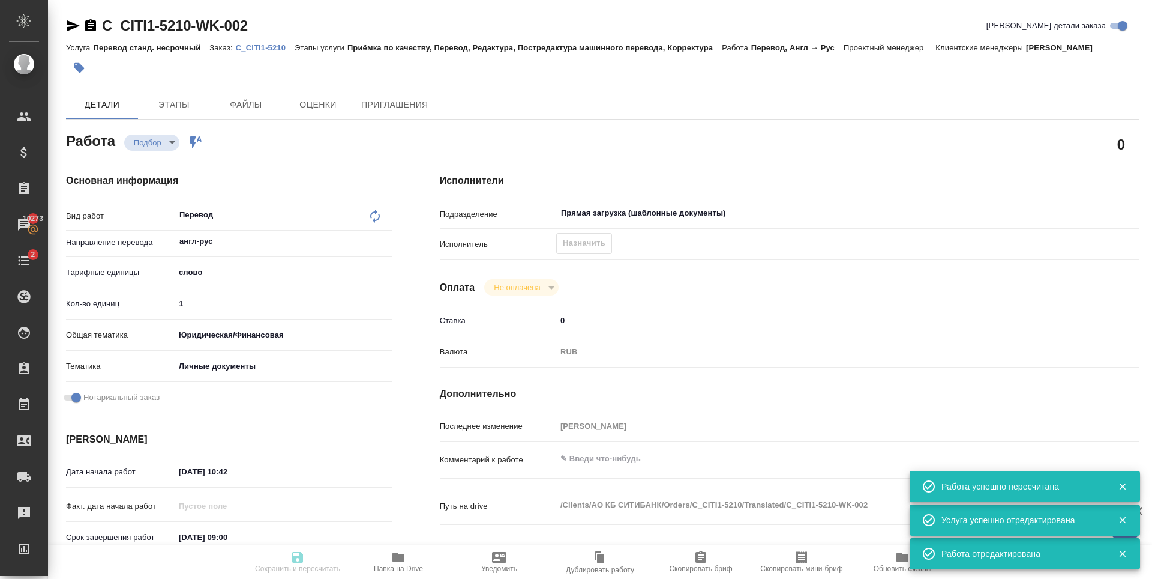
type input "1"
type input "yr-fn"
type input "5a8b8b956a9677013d343cfe"
checkbox input "true"
type input "22.09.2025 10:42"
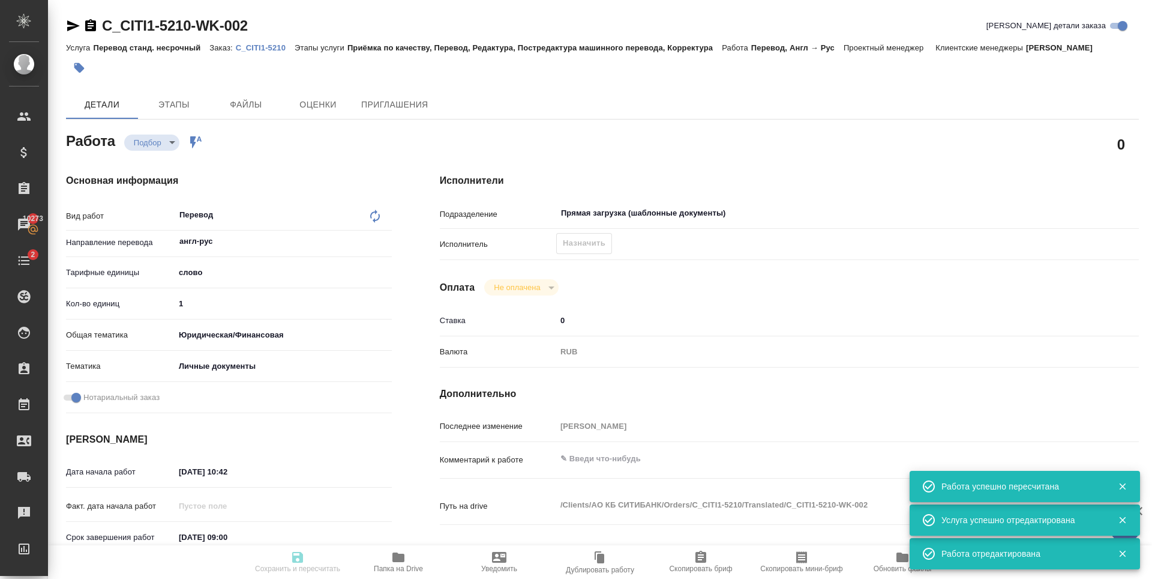
type input "[DATE] 09:00"
type input "[DATE] 10:00"
type input "Прямая загрузка (шаблонные документы)"
type input "notPayed"
type input "0"
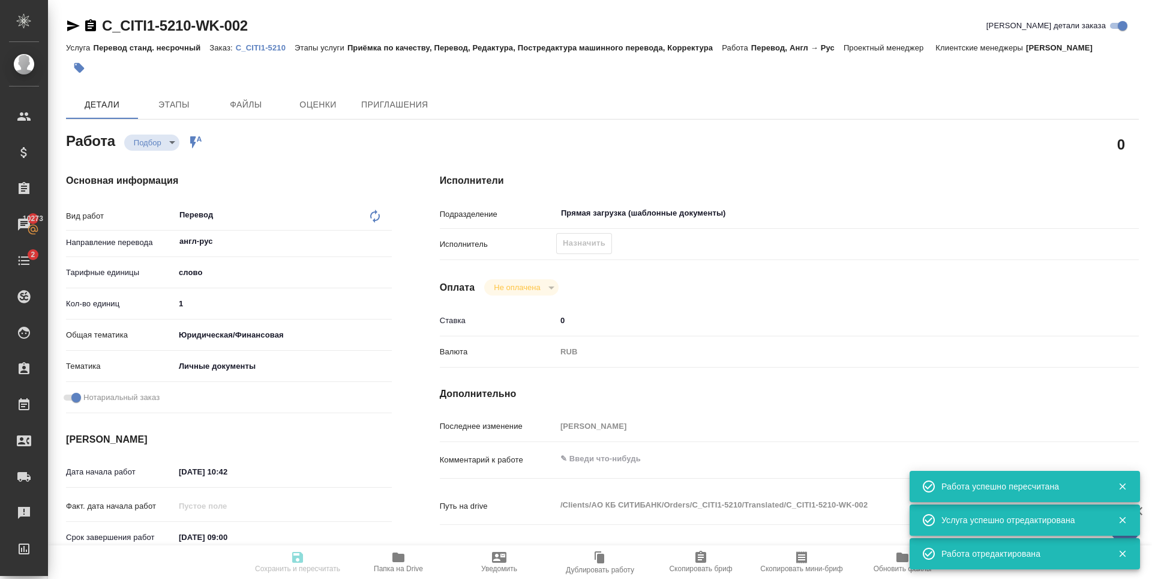
type input "RUB"
type input "[PERSON_NAME]"
type textarea "x"
type textarea "/Clients/АО КБ СИТИБАНК/Orders/C_CITI1-5210/Translated/C_CITI1-5210-WK-002"
type textarea "x"
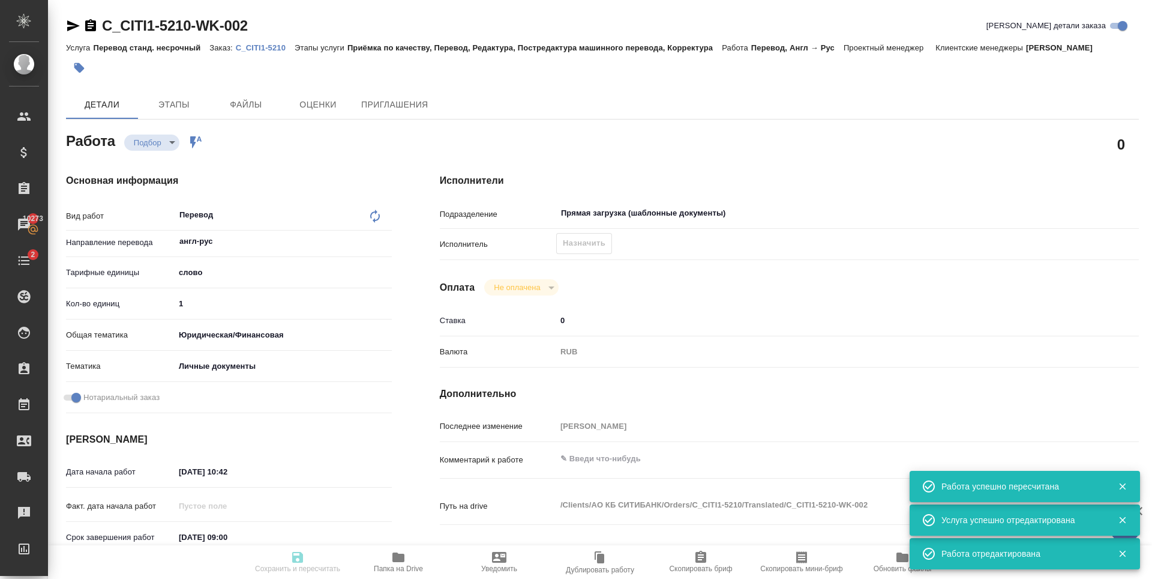
type input "C_CITI1-5210"
type input "23399"
type input "Перевод станд. несрочный"
type input "Приёмка по качеству, Перевод, Редактура, Постредактура машинного перевода, Корр…"
type input "[PERSON_NAME]"
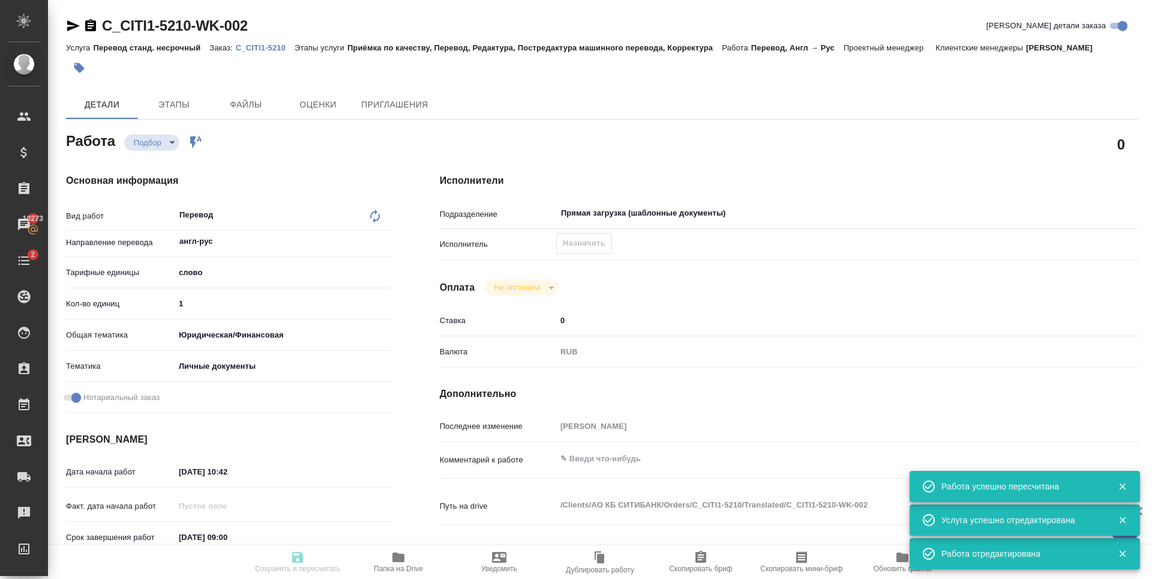
type input "/Clients/АО КБ СИТИБАНК/Orders/C_CITI1-5210"
type textarea "x"
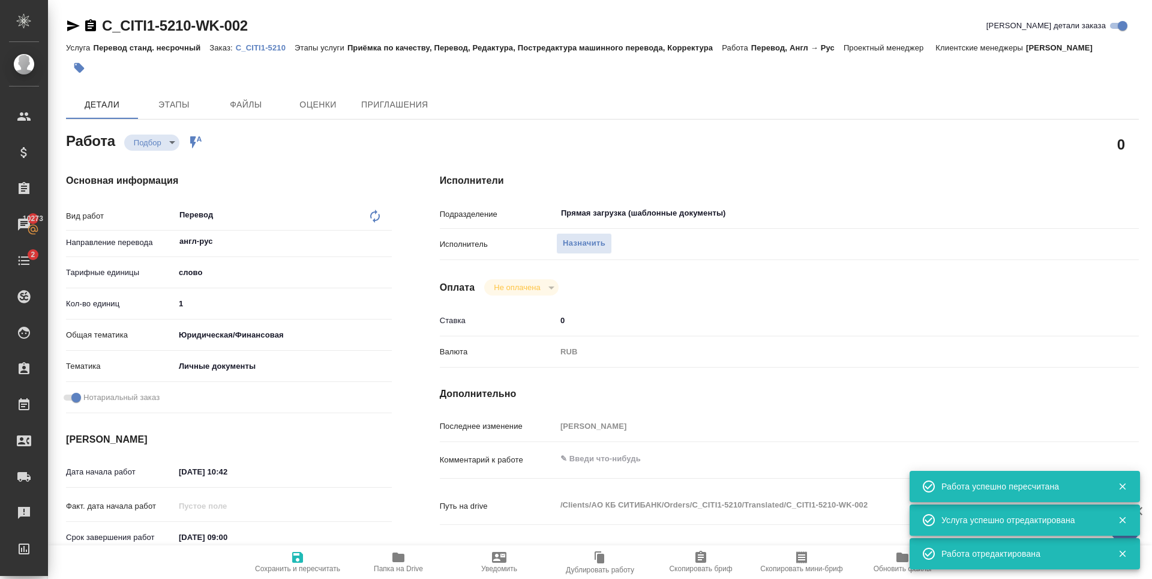
type textarea "x"
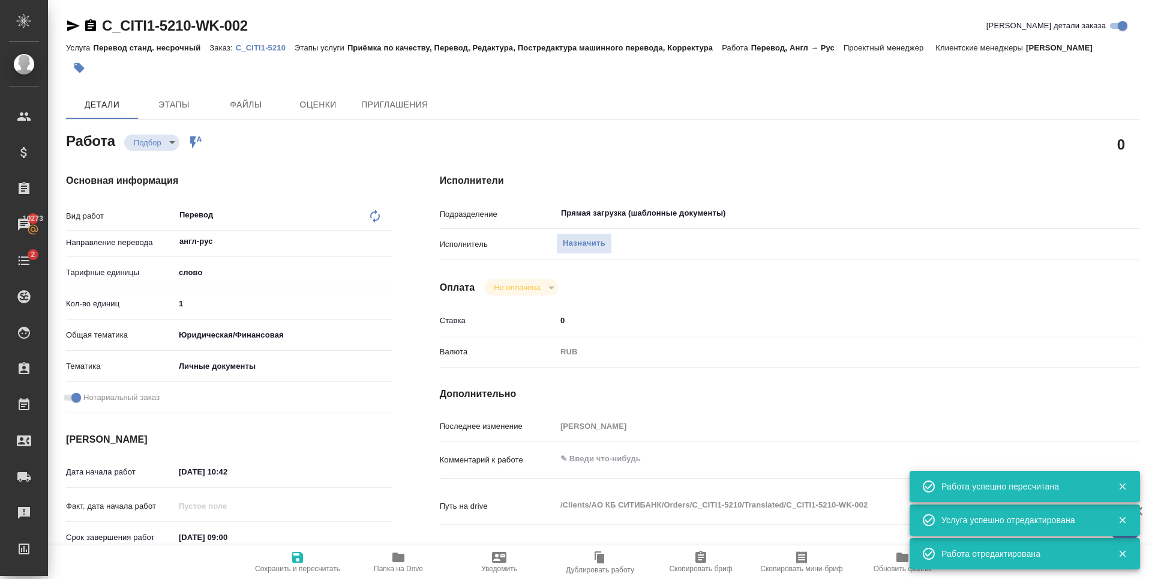
type textarea "x"
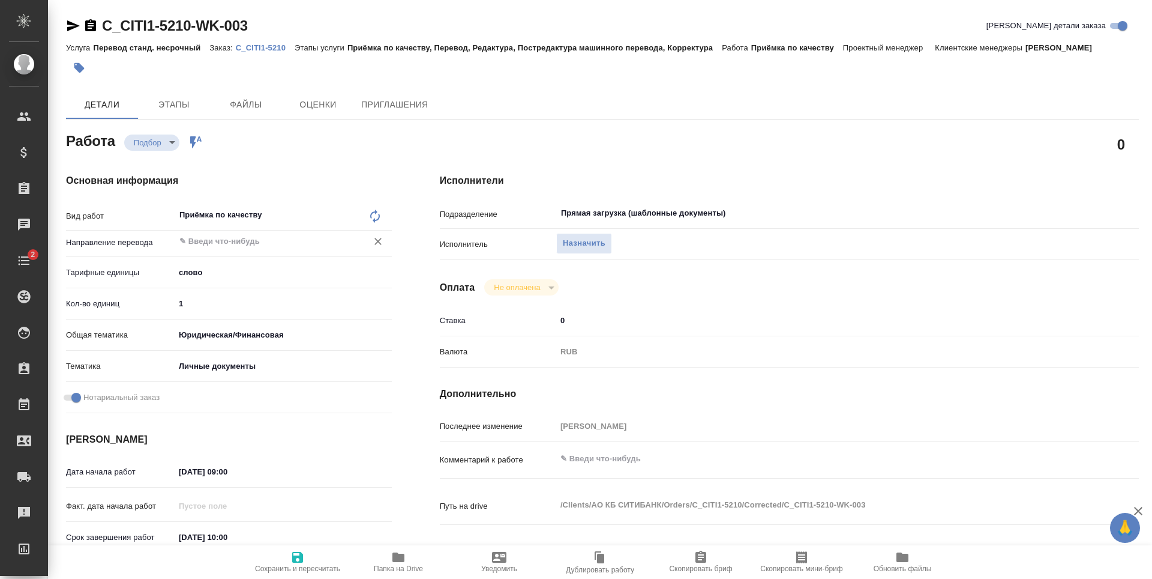
click at [242, 248] on input "text" at bounding box center [263, 241] width 170 height 14
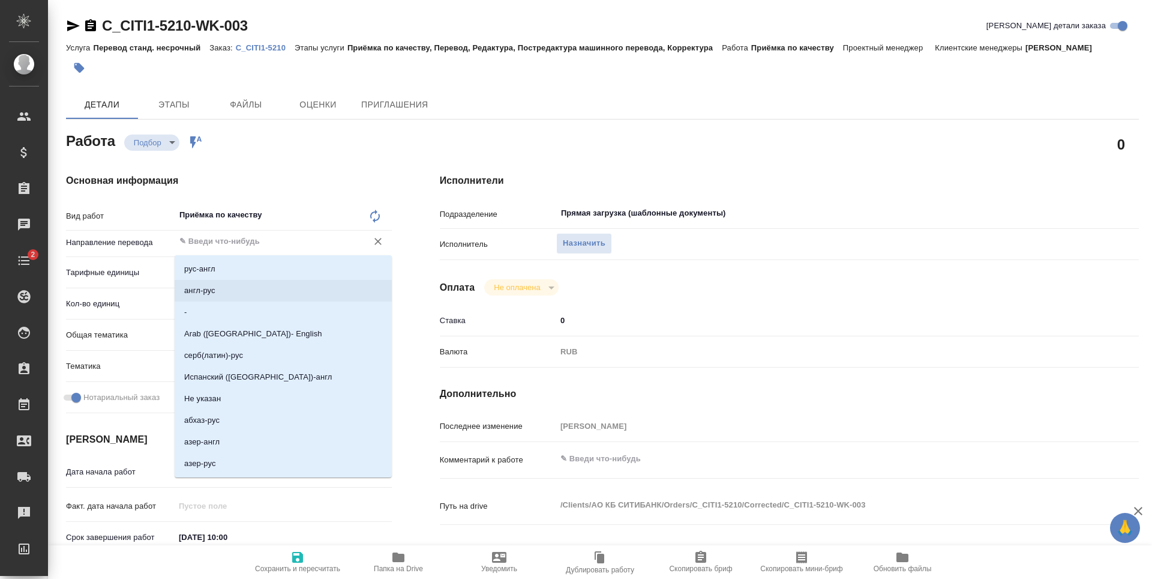
click at [232, 288] on li "англ-рус" at bounding box center [283, 291] width 217 height 22
type input "англ-рус"
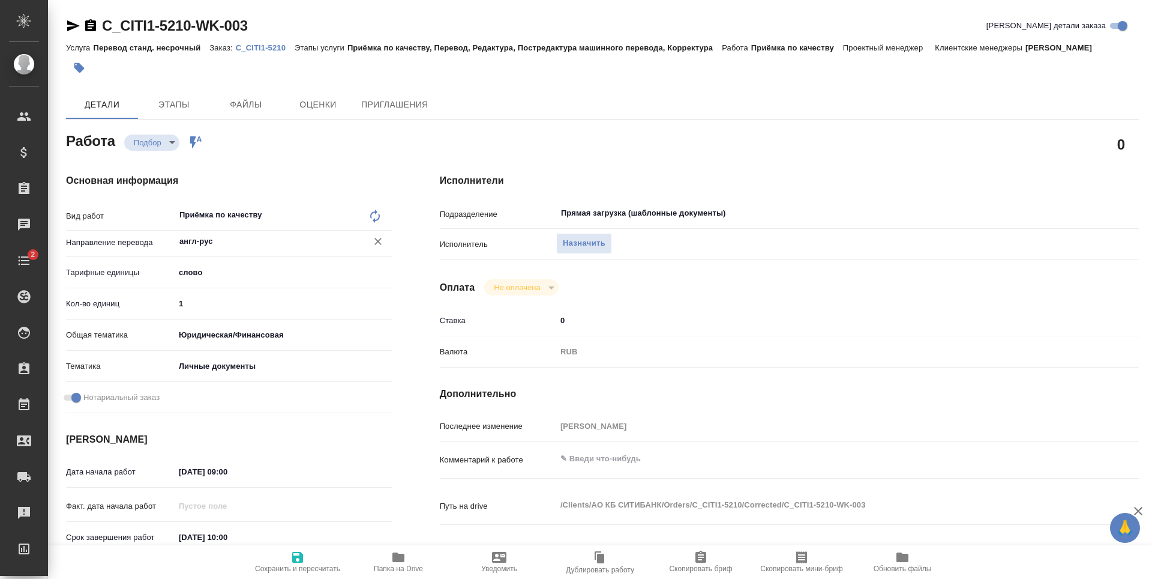
click at [295, 565] on span "Сохранить и пересчитать" at bounding box center [297, 568] width 85 height 8
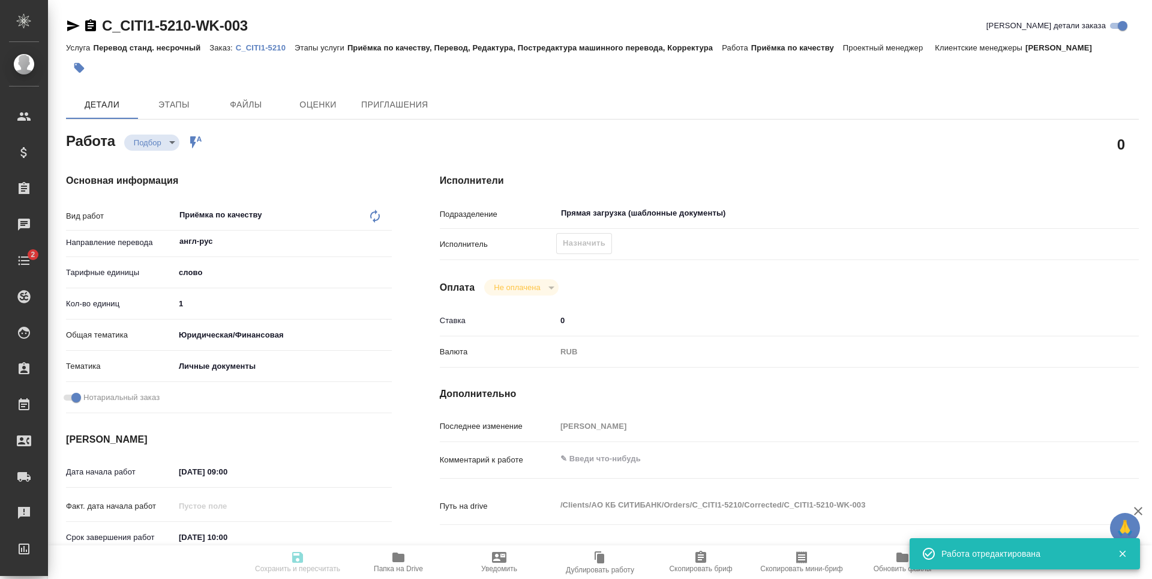
type input "recruiting"
type input "англ-рус"
type input "5a8b1489cc6b4906c91bfd90"
type input "1"
type input "yr-fn"
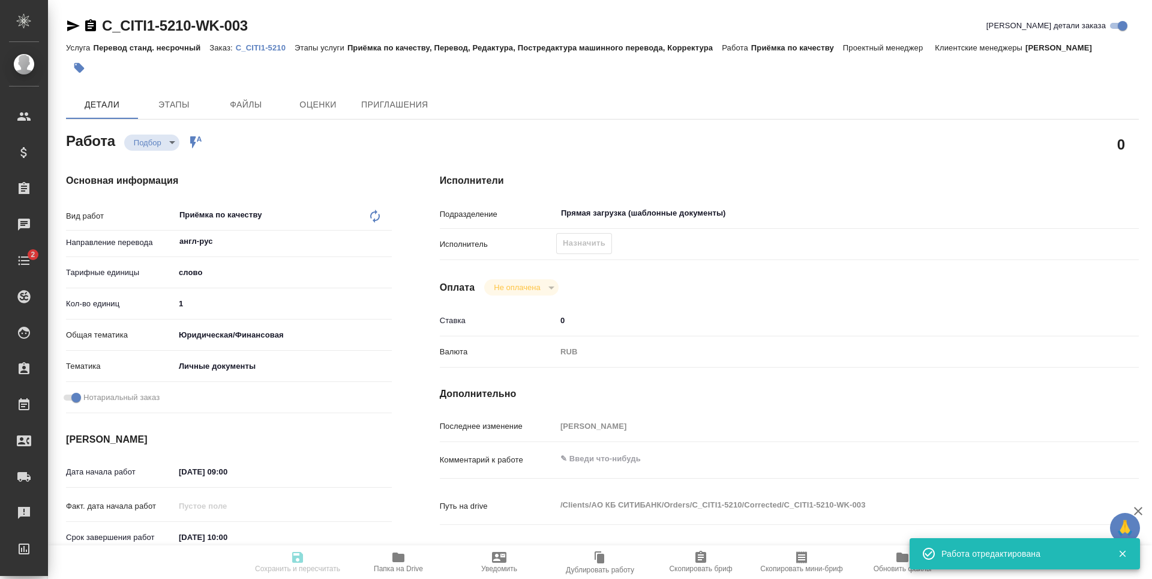
type input "5a8b8b956a9677013d343cfe"
checkbox input "true"
type input "[DATE] 09:00"
type input "[DATE] 10:00"
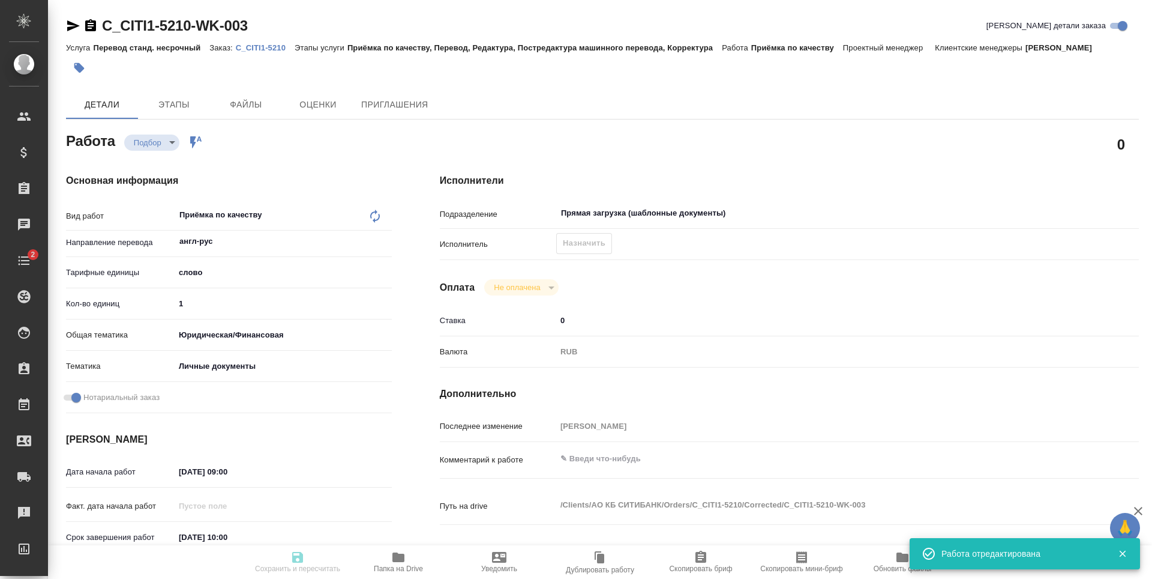
type input "Прямая загрузка (шаблонные документы)"
type input "notPayed"
type input "0"
type input "RUB"
type input "[PERSON_NAME]"
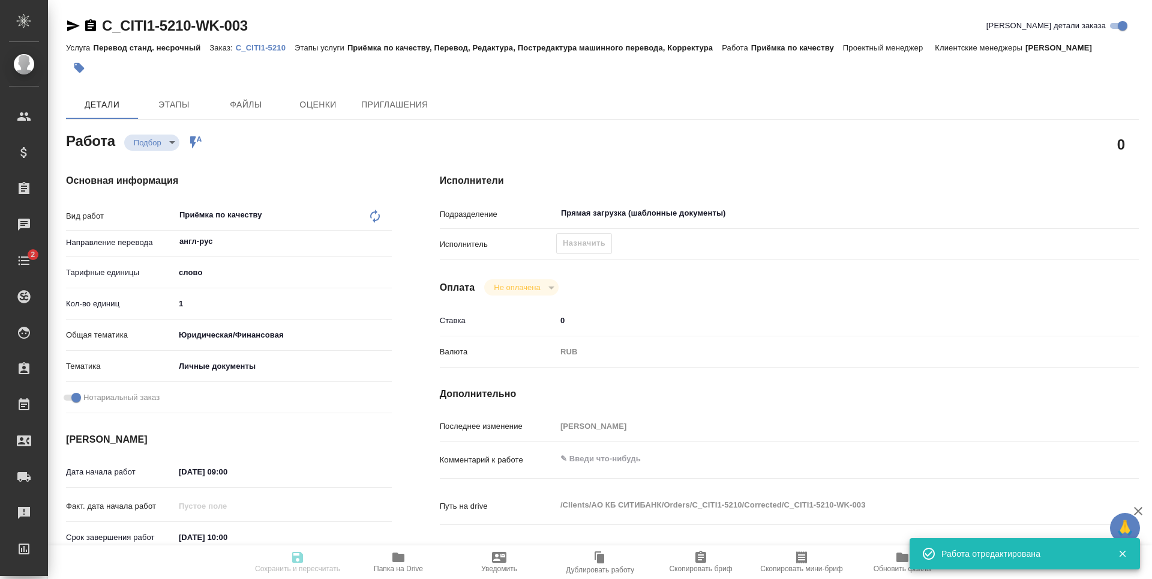
type input "C_CITI1-5210"
type input "23399"
type input "Перевод станд. несрочный"
type input "Приёмка по качеству, Перевод, Редактура, Постредактура машинного перевода, Корр…"
type input "[PERSON_NAME]"
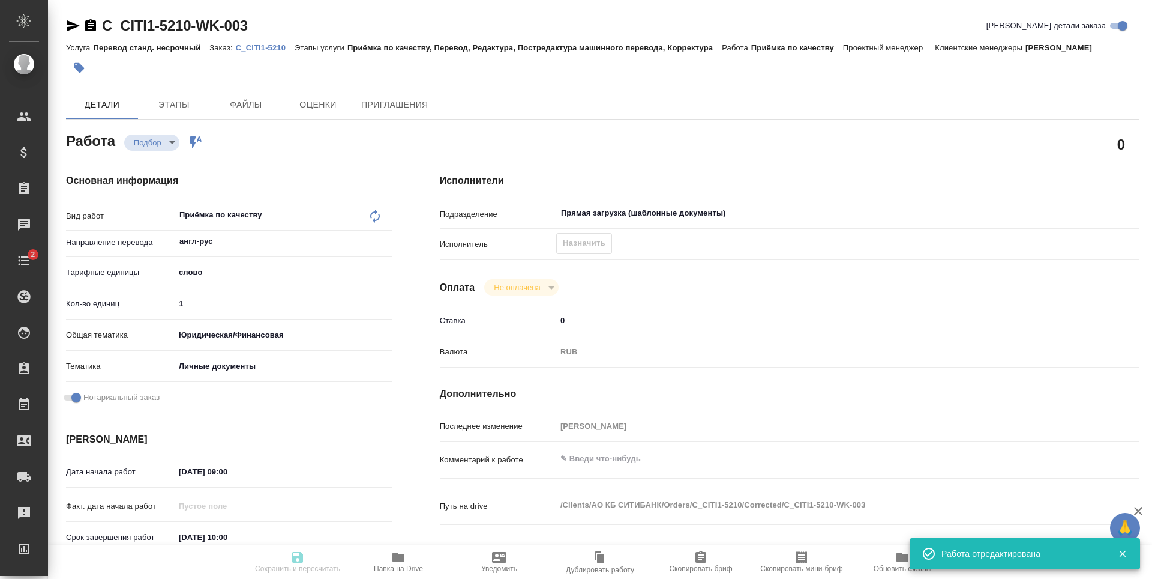
type input "/Clients/АО КБ СИТИБАНК/Orders/C_CITI1-5210"
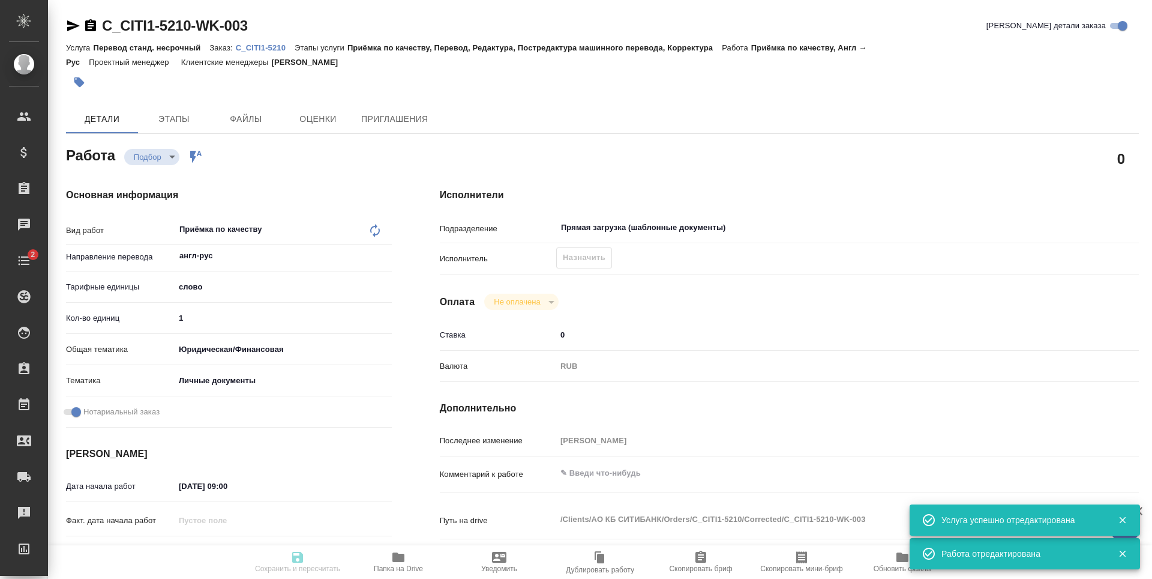
type input "recruiting"
type input "англ-рус"
type input "5a8b1489cc6b4906c91bfd90"
type input "1"
type input "yr-fn"
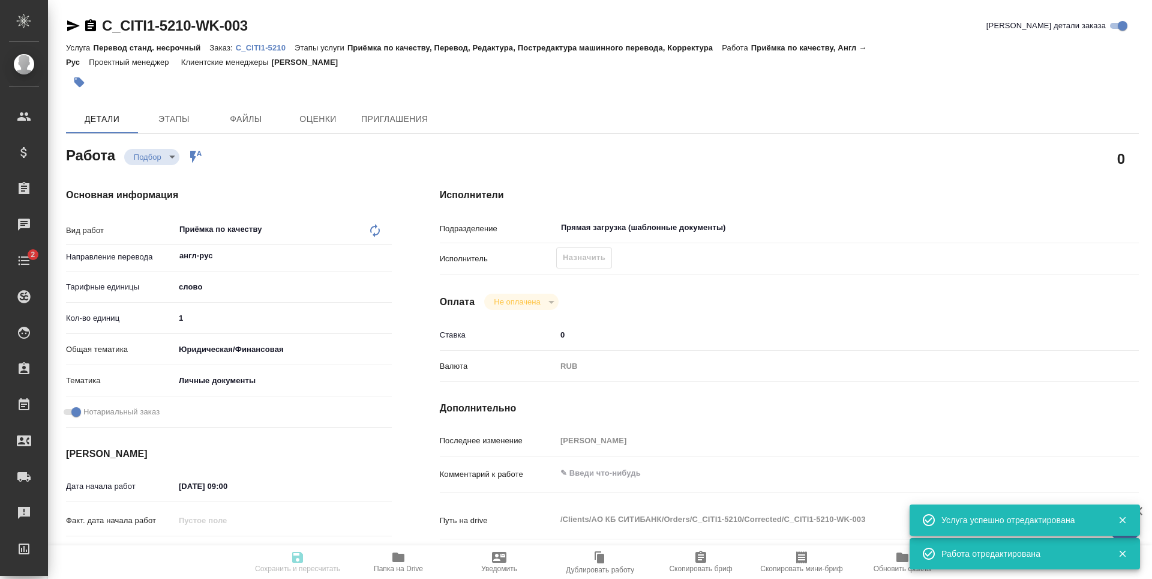
type input "5a8b8b956a9677013d343cfe"
checkbox input "true"
type input "[DATE] 09:00"
type input "[DATE] 10:00"
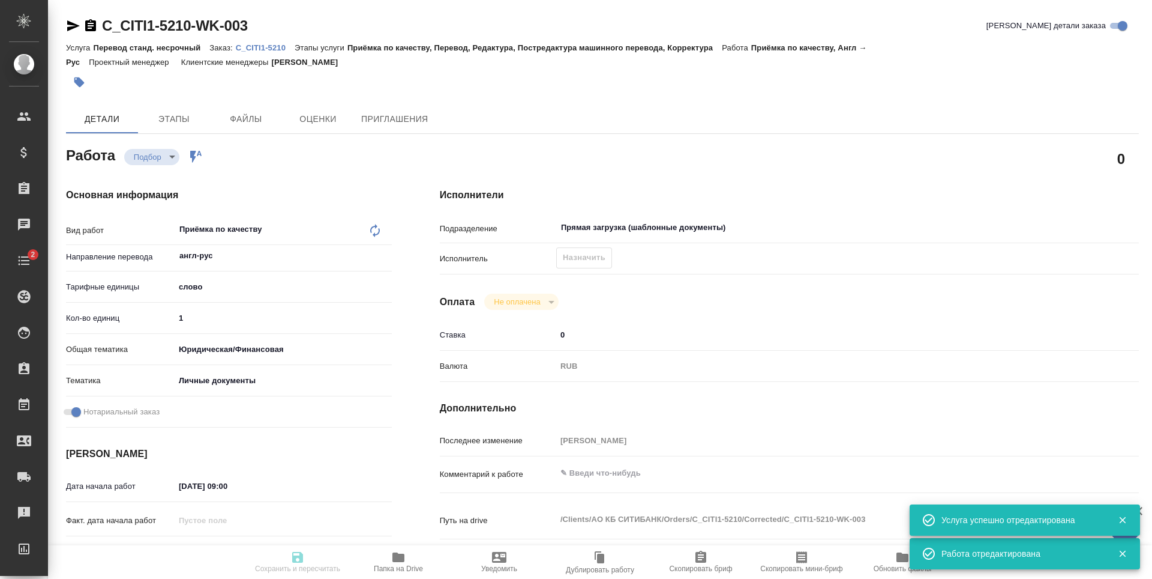
type input "Прямая загрузка (шаблонные документы)"
type input "notPayed"
type input "0"
type input "RUB"
type input "[PERSON_NAME]"
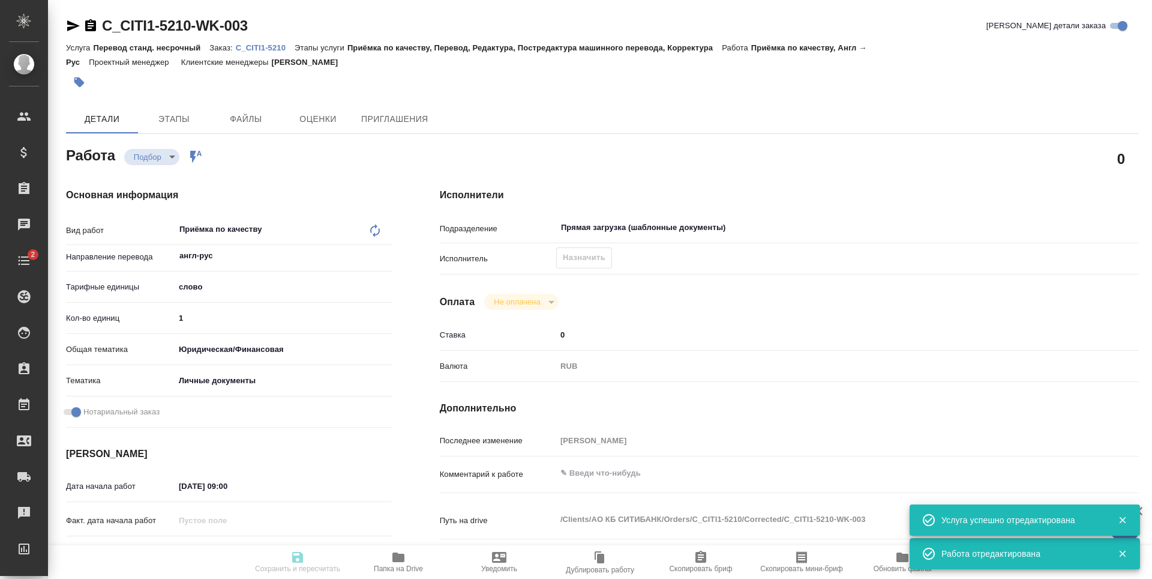
type input "C_CITI1-5210"
type input "23399"
type input "Перевод станд. несрочный"
type input "Приёмка по качеству, Перевод, Редактура, Постредактура машинного перевода, Корр…"
type input "[PERSON_NAME]"
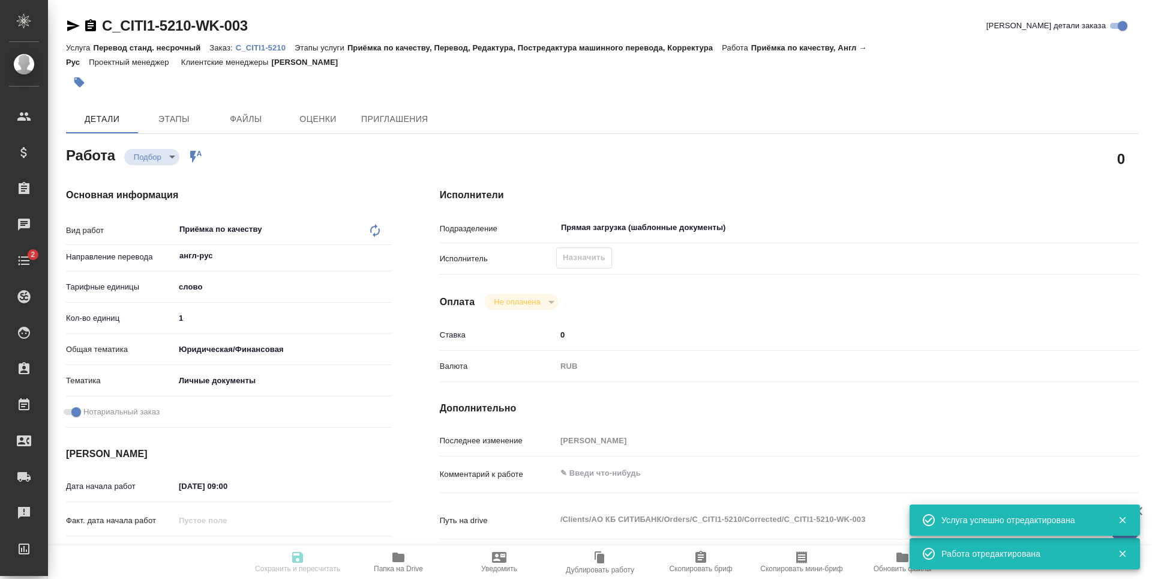
type input "/Clients/АО КБ СИТИБАНК/Orders/C_CITI1-5210"
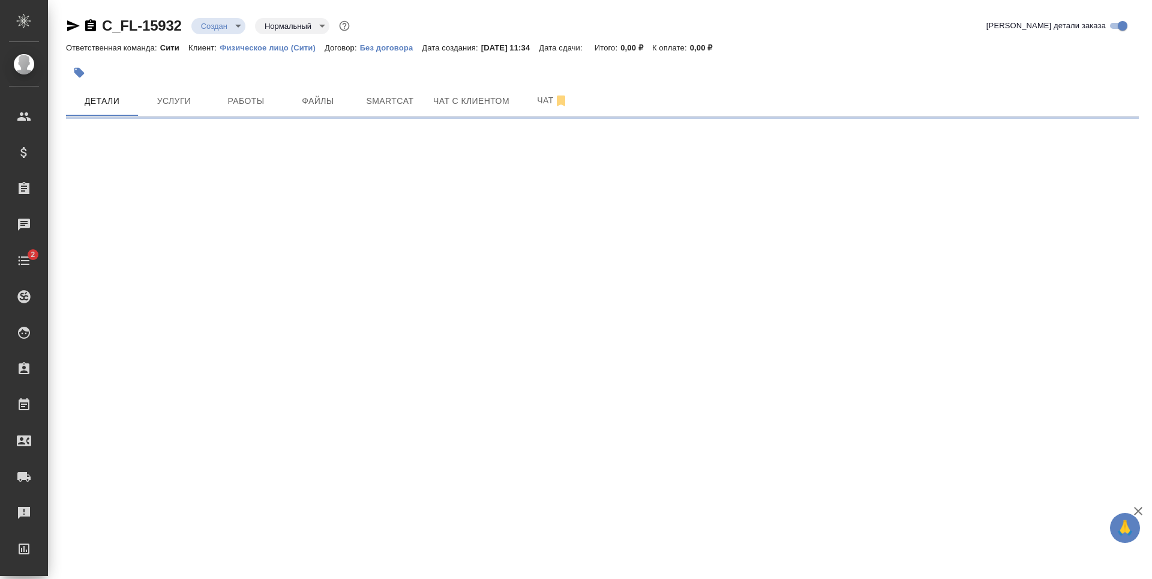
select select "RU"
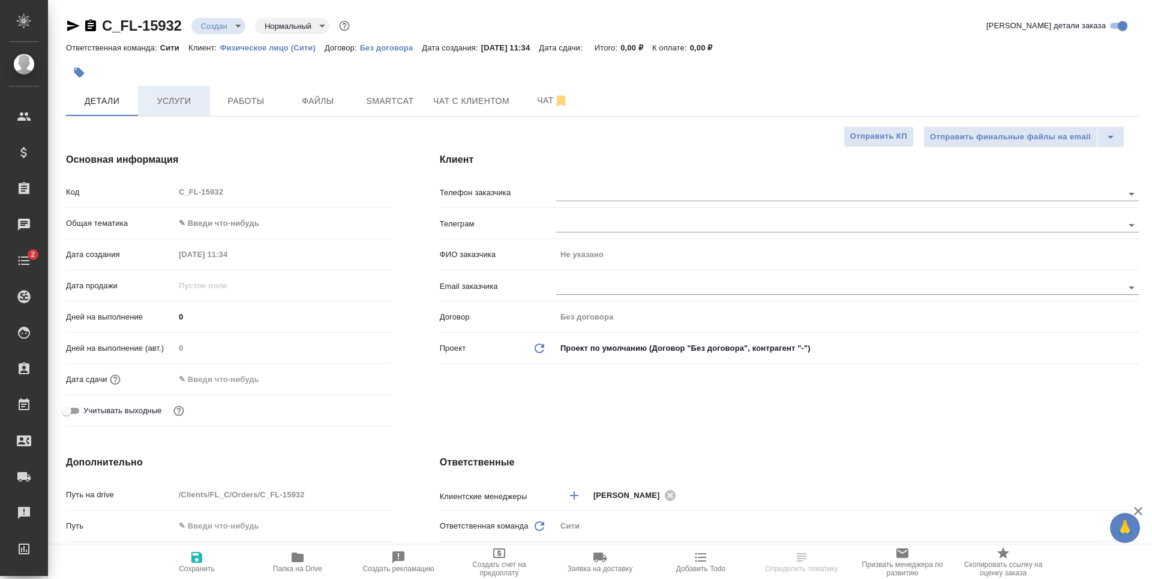
type textarea "x"
click at [334, 101] on span "Файлы" at bounding box center [318, 101] width 58 height 15
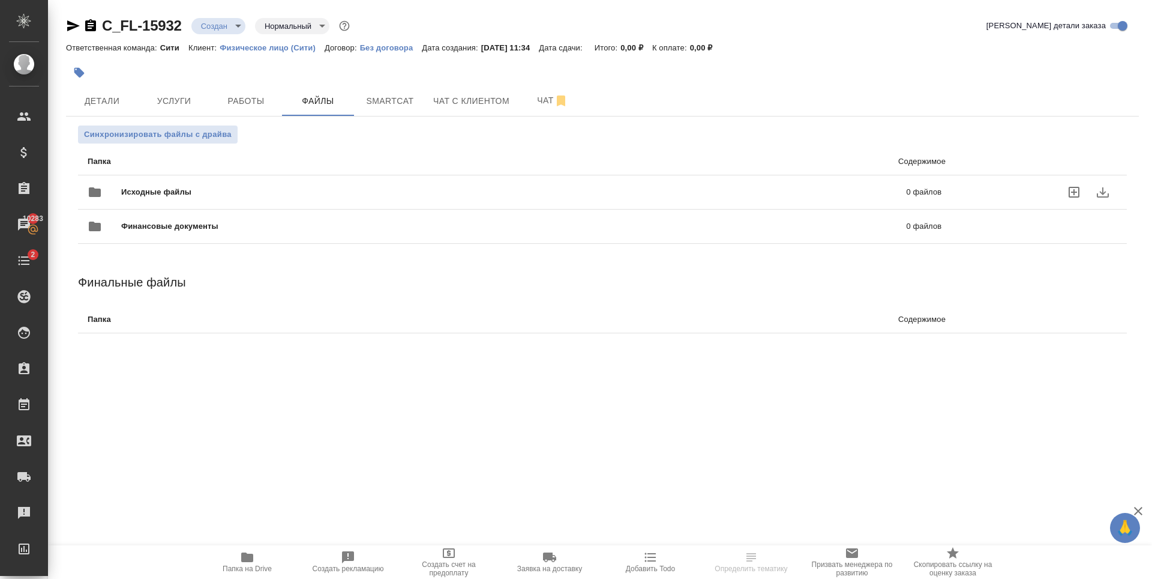
click at [1076, 195] on icon "uploadFiles" at bounding box center [1074, 192] width 14 height 14
click at [0, 0] on input "uploadFiles" at bounding box center [0, 0] width 0 height 0
click at [199, 97] on span "Услуги" at bounding box center [174, 101] width 58 height 15
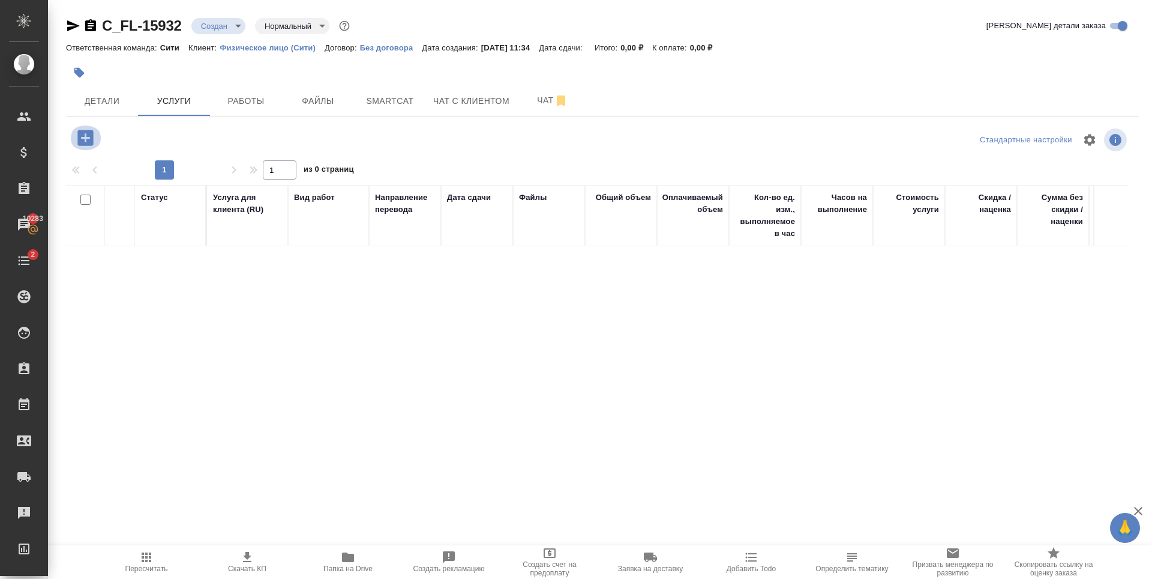
click at [87, 133] on icon "button" at bounding box center [85, 138] width 16 height 16
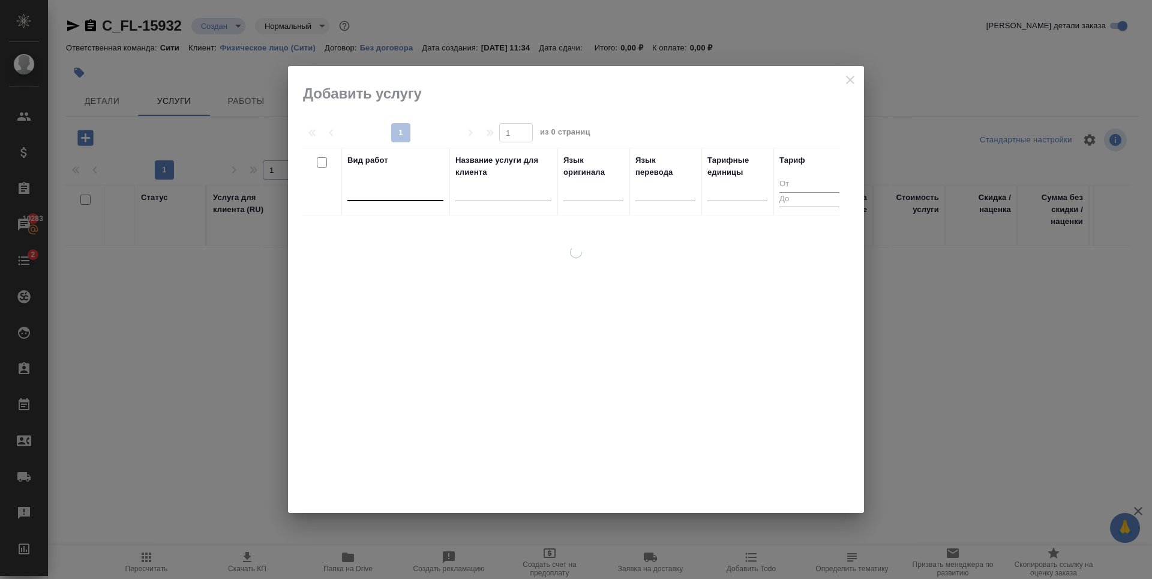
click at [391, 188] on div at bounding box center [396, 188] width 96 height 17
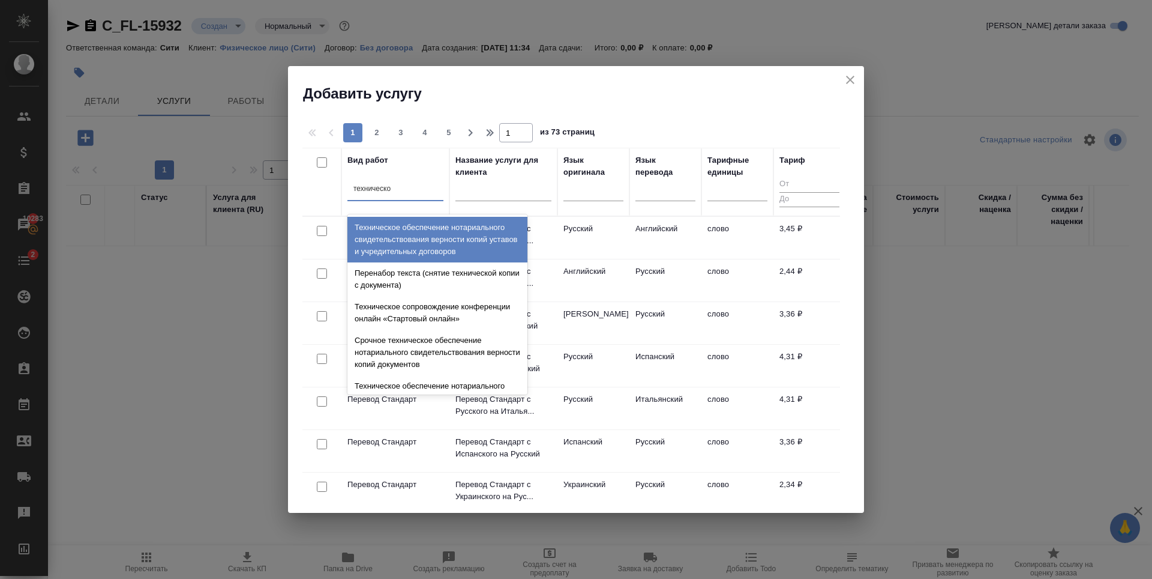
type input "техническое"
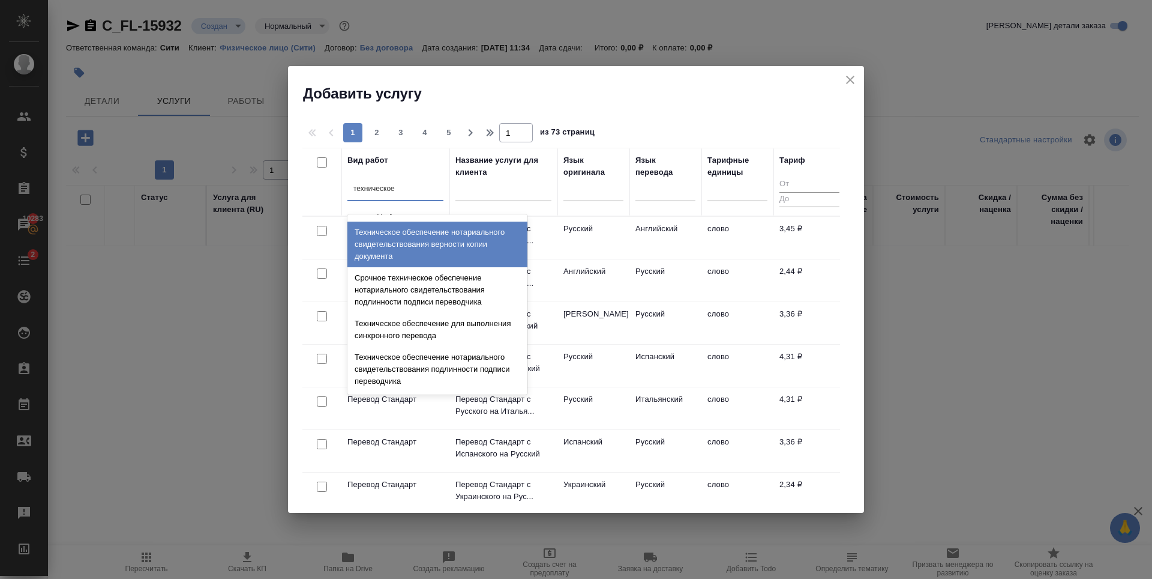
scroll to position [180, 0]
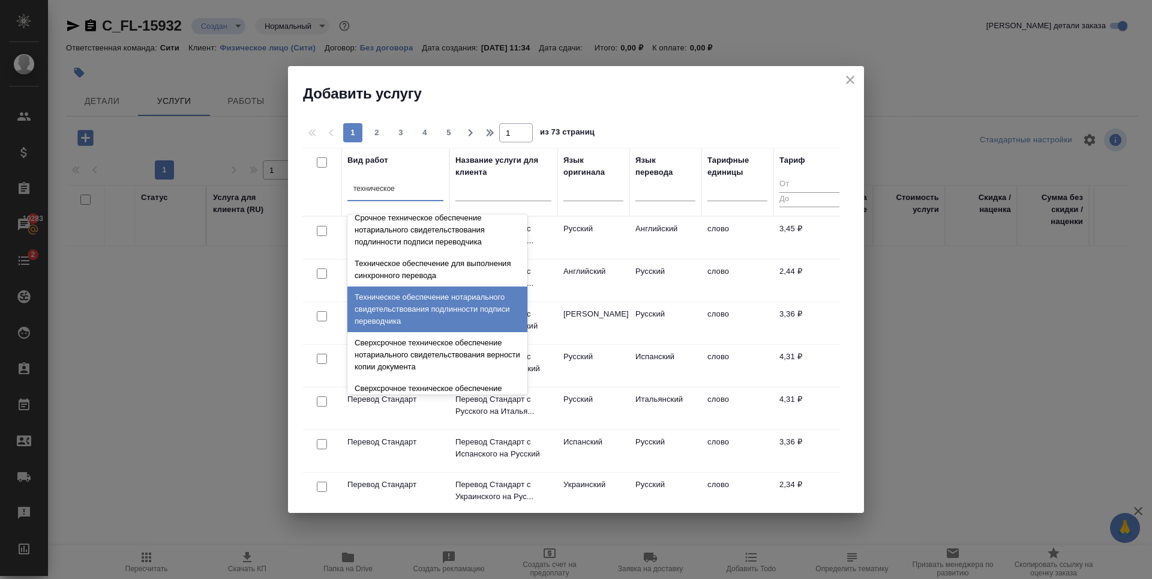
click at [415, 308] on div "Техническое обеспечение нотариального свидетельствования подлинности подписи пе…" at bounding box center [438, 309] width 180 height 46
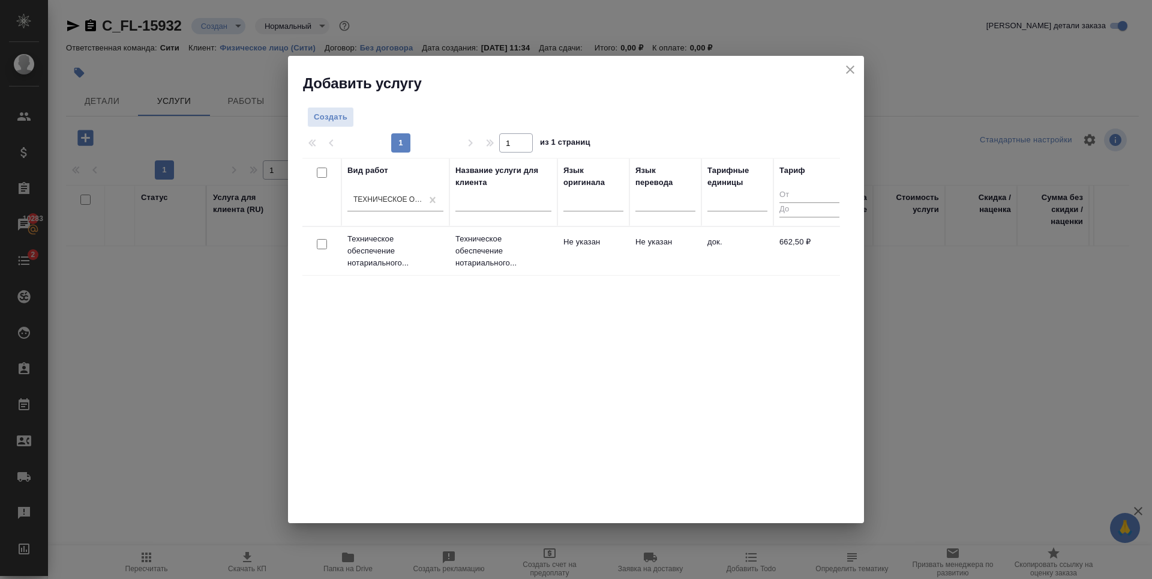
click at [324, 243] on input "checkbox" at bounding box center [322, 244] width 10 height 10
checkbox input "true"
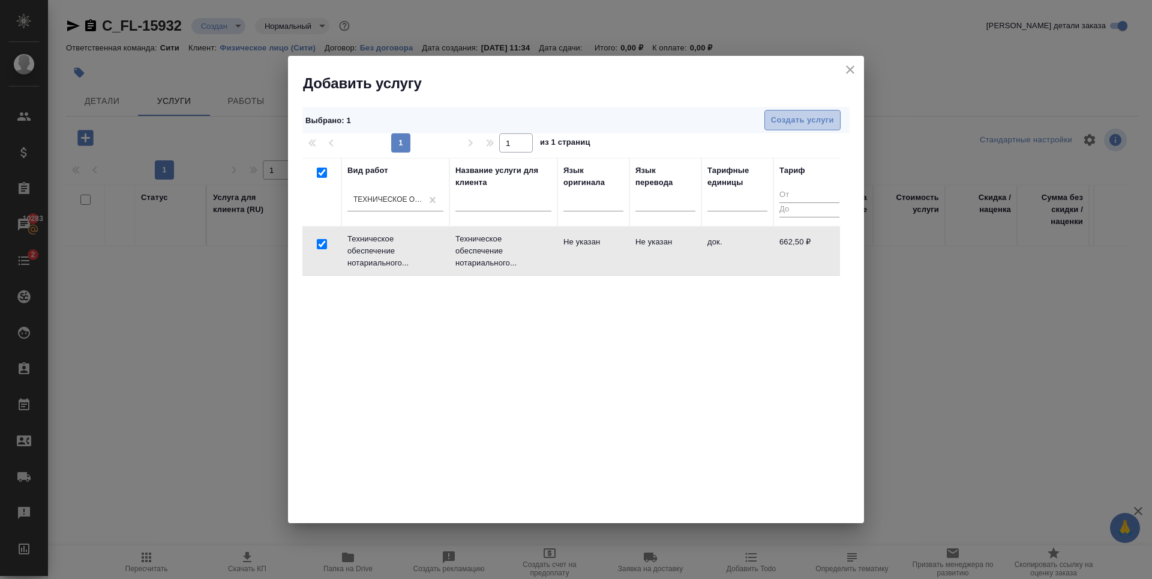
click at [809, 115] on span "Создать услуги" at bounding box center [802, 120] width 63 height 14
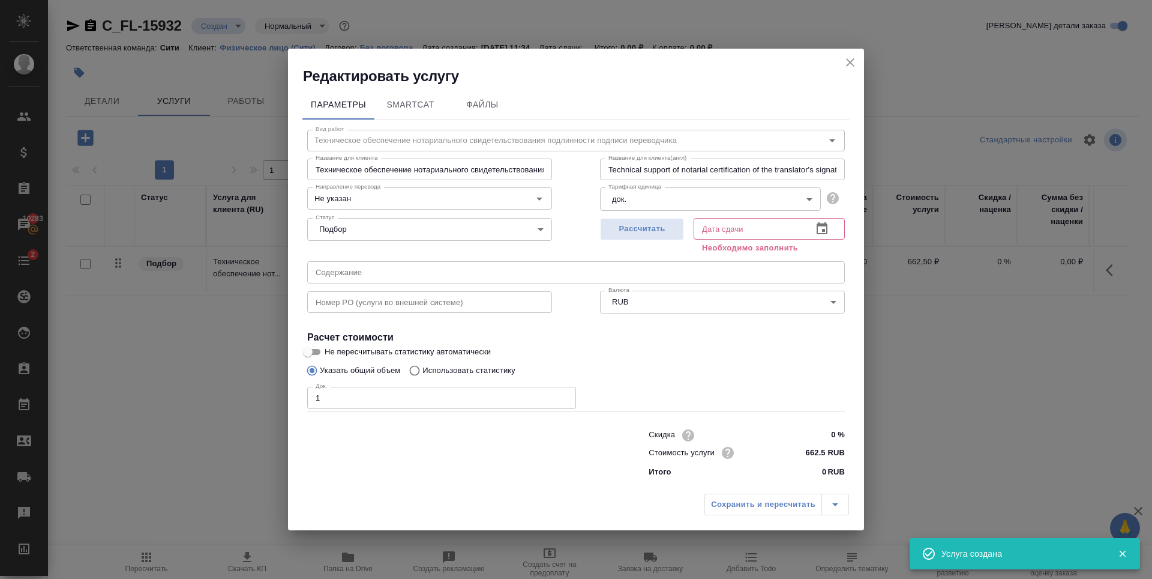
type input "1"
click at [563, 396] on input "1" at bounding box center [441, 398] width 269 height 22
click at [669, 227] on span "Рассчитать" at bounding box center [642, 229] width 71 height 14
type input "22.09.2025 11:47"
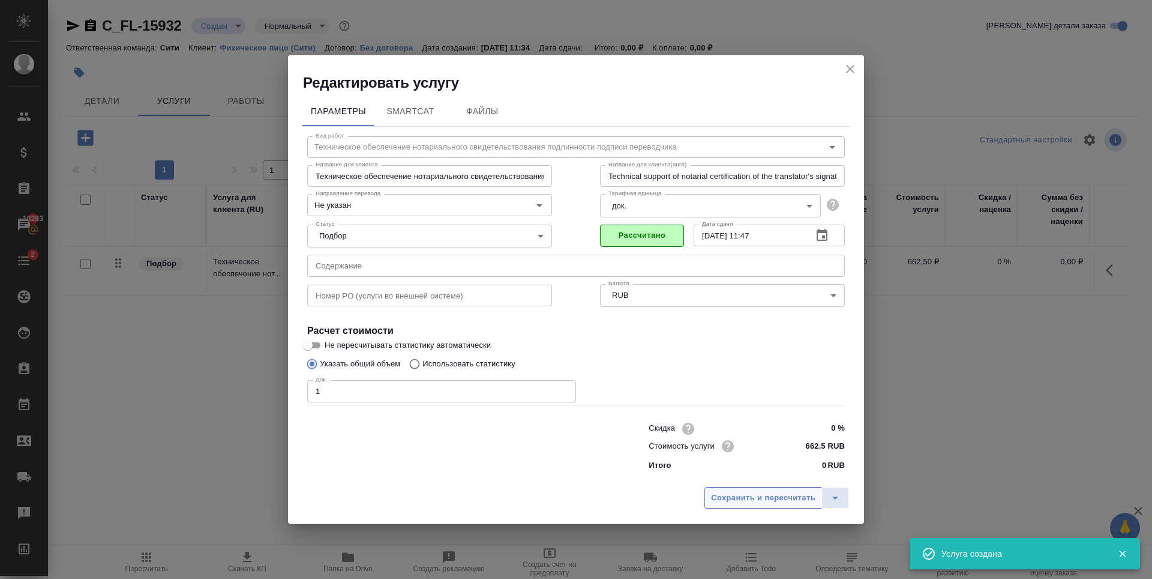
click at [768, 502] on span "Сохранить и пересчитать" at bounding box center [763, 498] width 104 height 14
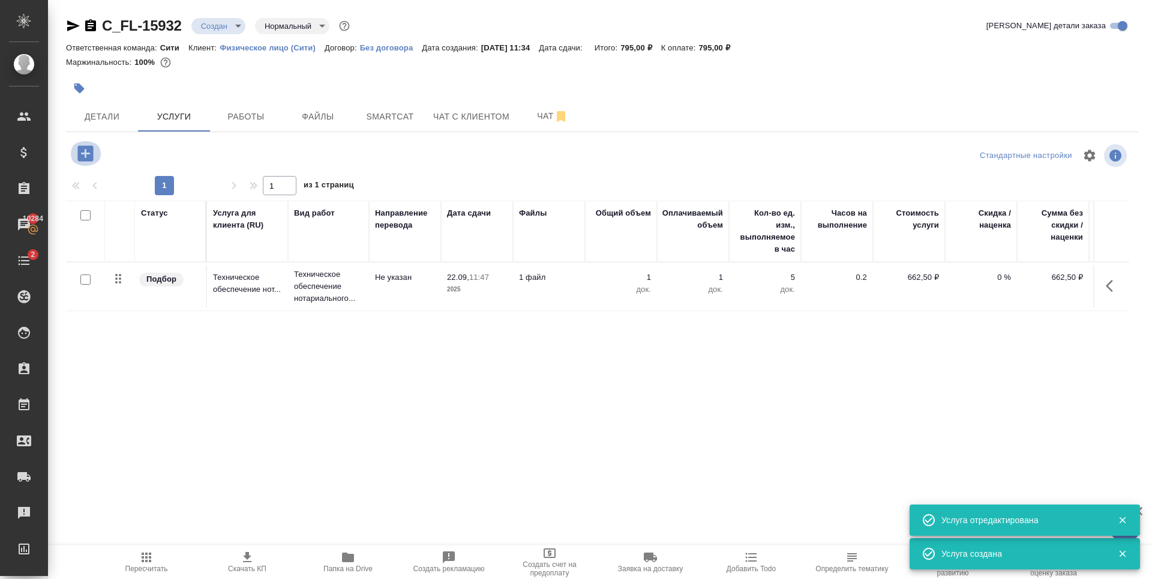
click at [92, 154] on icon "button" at bounding box center [85, 153] width 16 height 16
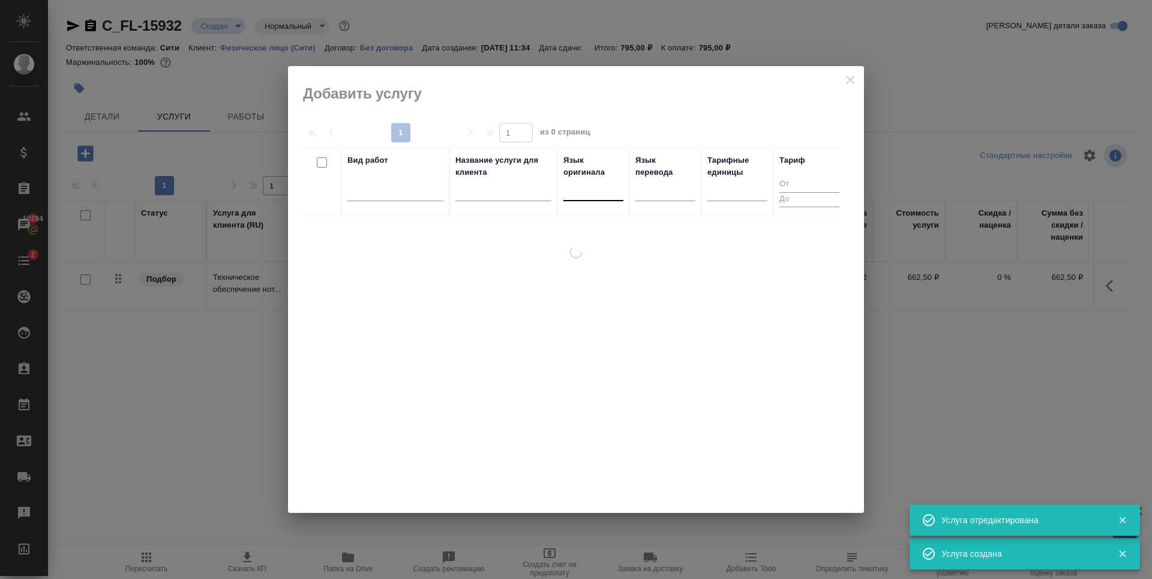
click at [577, 193] on div at bounding box center [594, 188] width 60 height 17
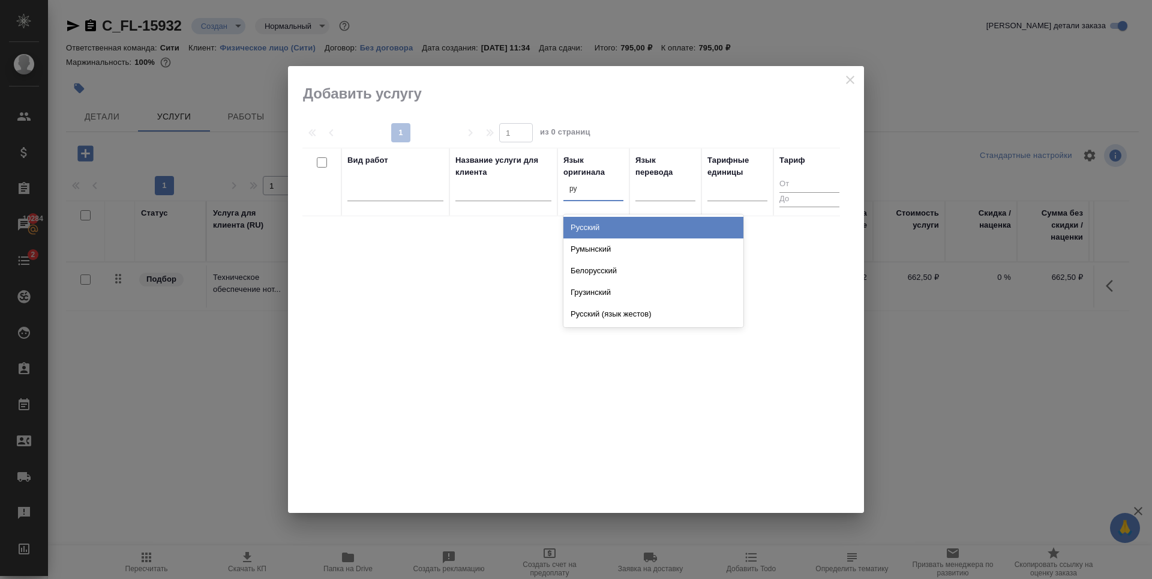
type input "рус"
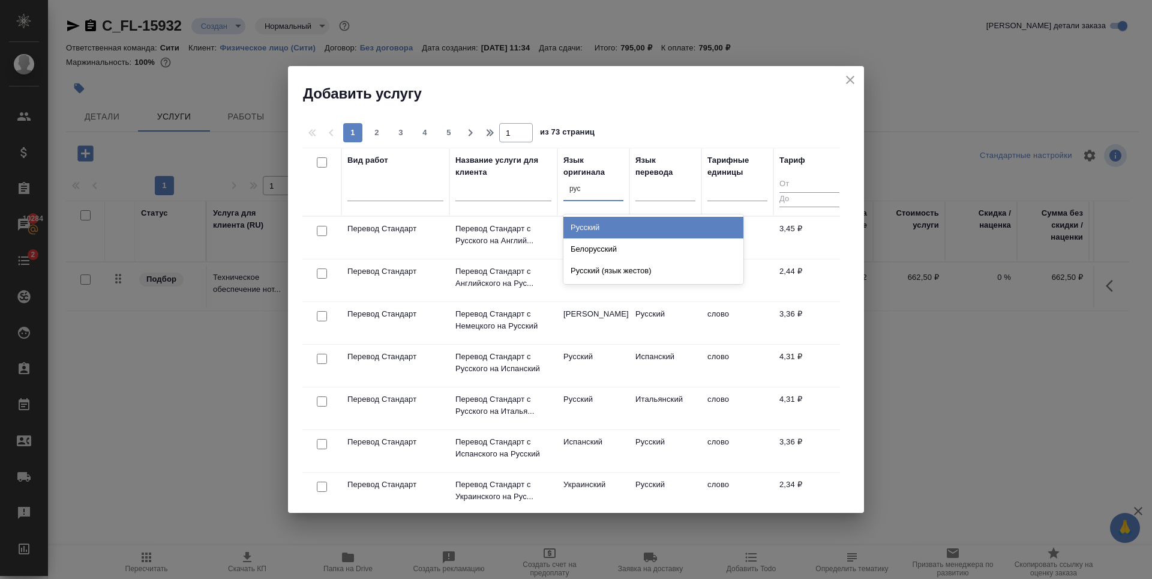
click at [623, 225] on div "Русский" at bounding box center [654, 228] width 180 height 22
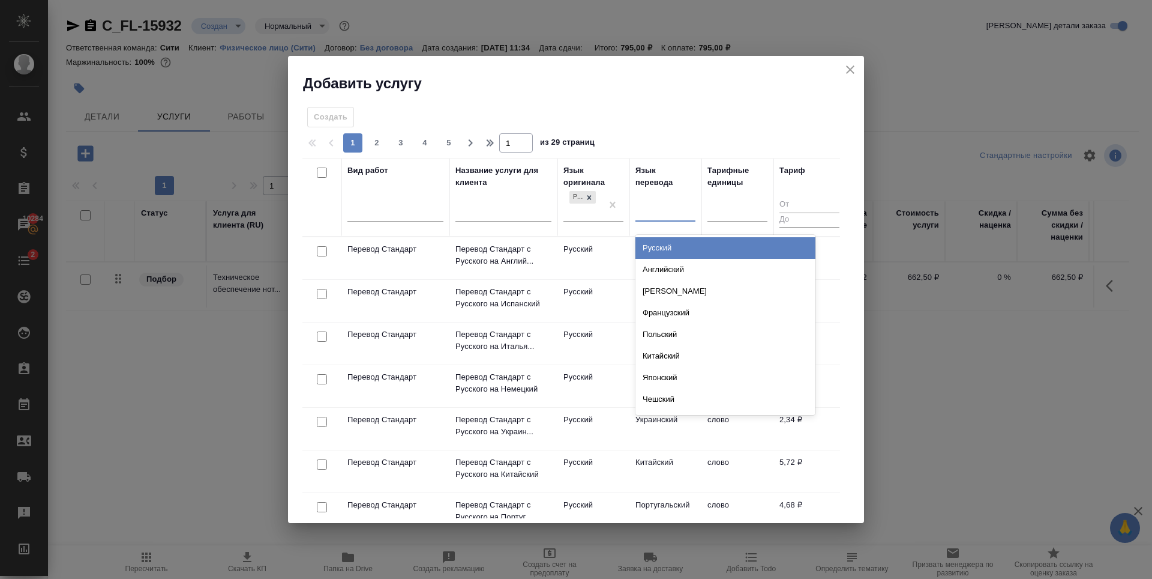
click at [660, 211] on div at bounding box center [666, 209] width 60 height 17
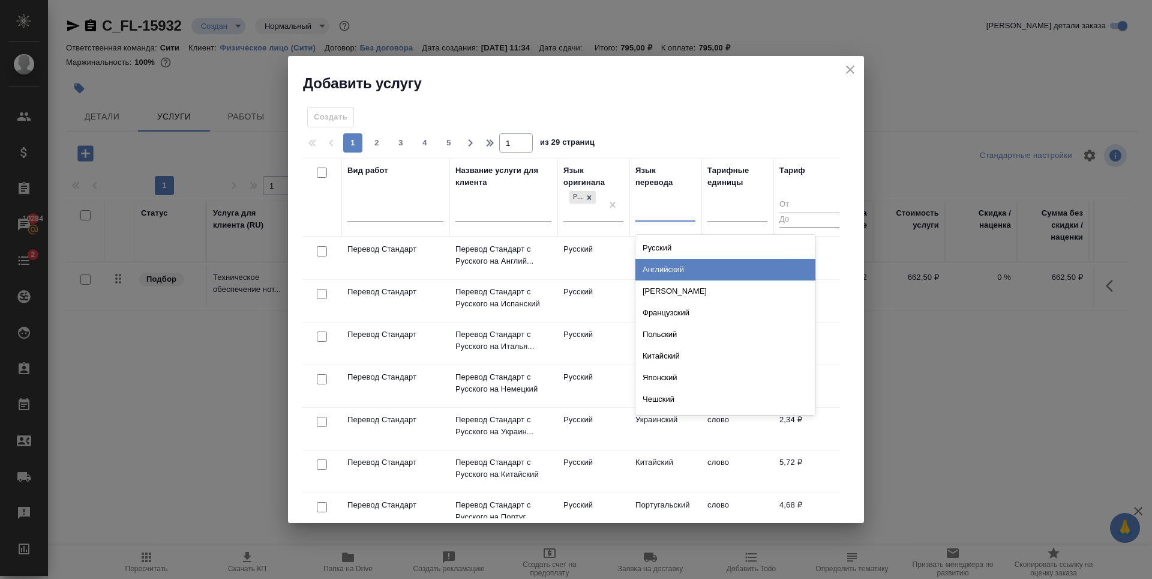
click at [679, 269] on div "Английский" at bounding box center [726, 270] width 180 height 22
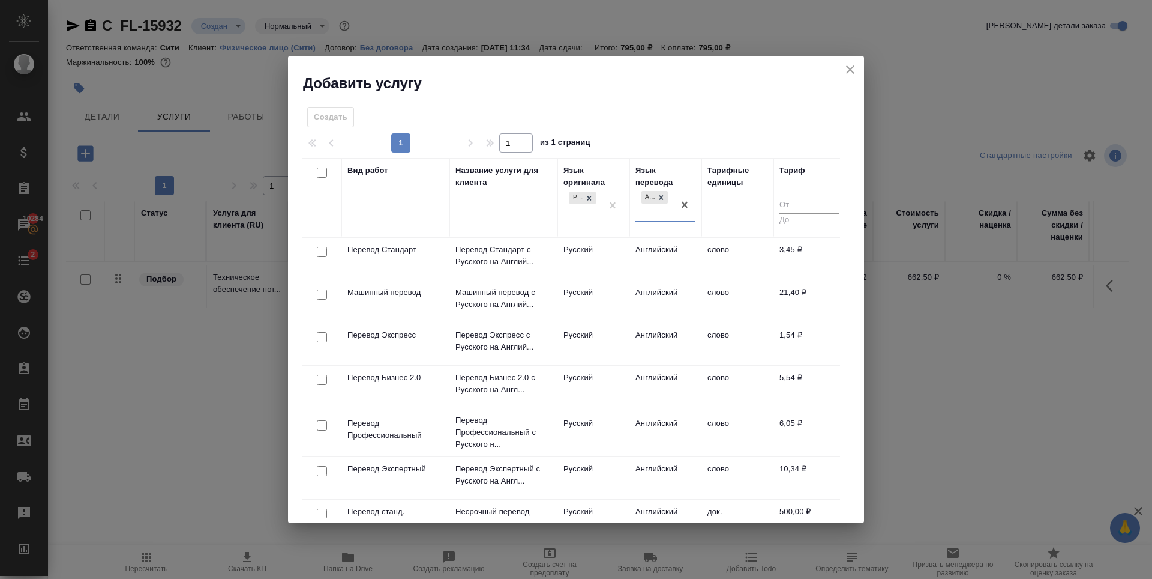
click at [322, 251] on input "checkbox" at bounding box center [322, 252] width 10 height 10
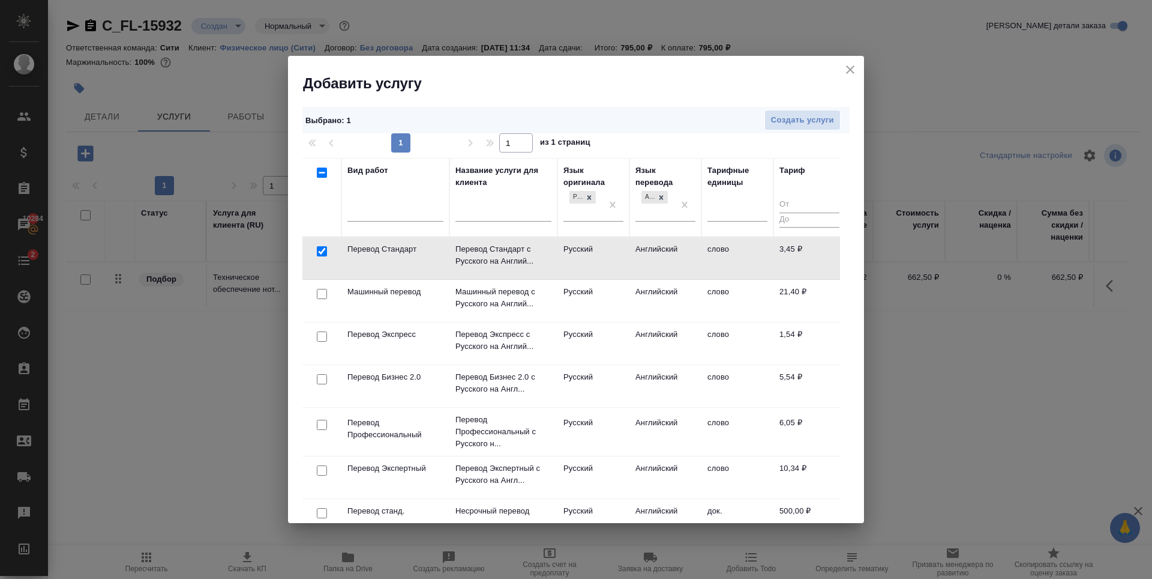
click at [322, 251] on input "checkbox" at bounding box center [322, 251] width 10 height 10
checkbox input "false"
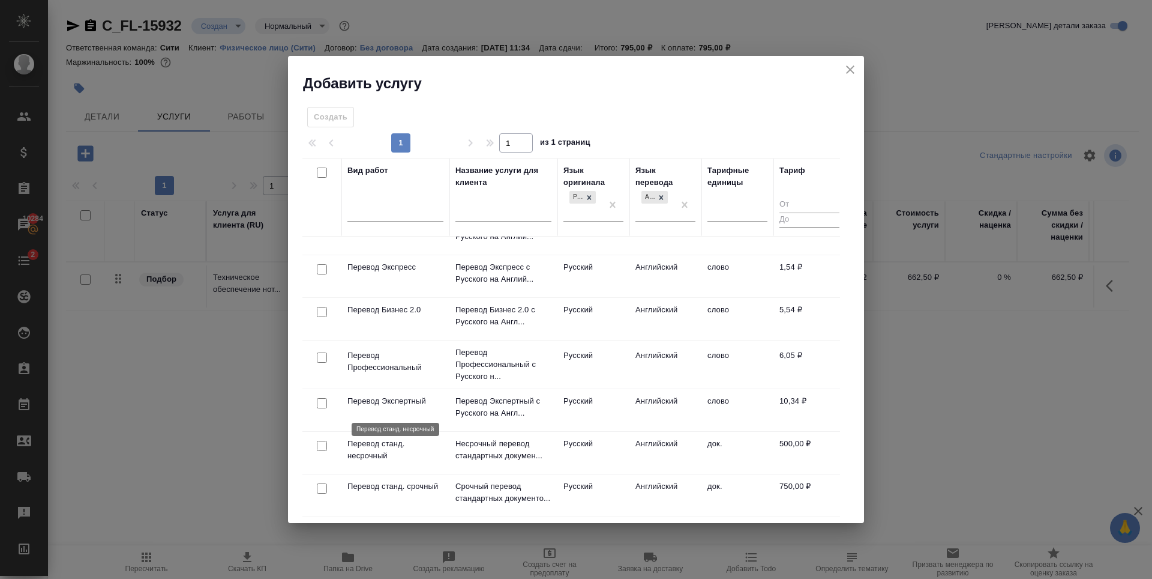
scroll to position [120, 0]
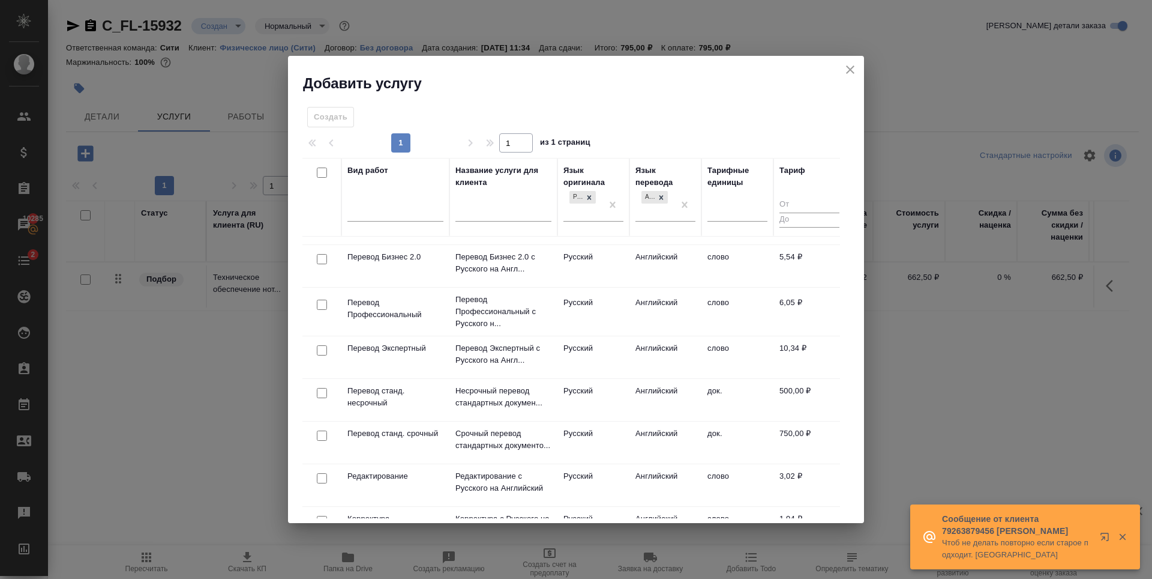
click at [319, 395] on input "checkbox" at bounding box center [322, 393] width 10 height 10
checkbox input "true"
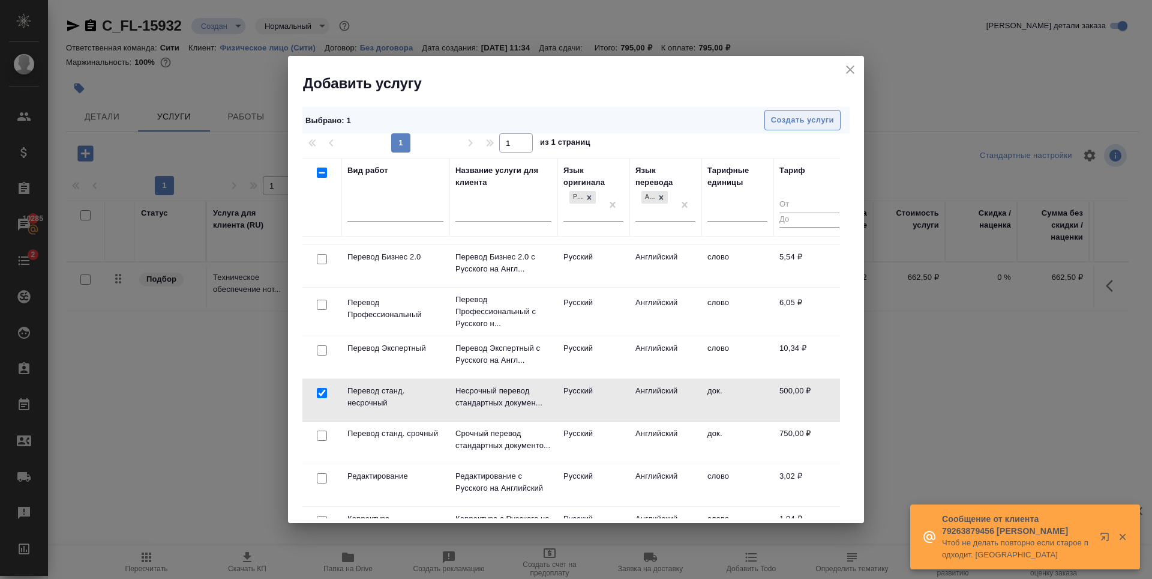
click at [811, 116] on span "Создать услуги" at bounding box center [802, 120] width 63 height 14
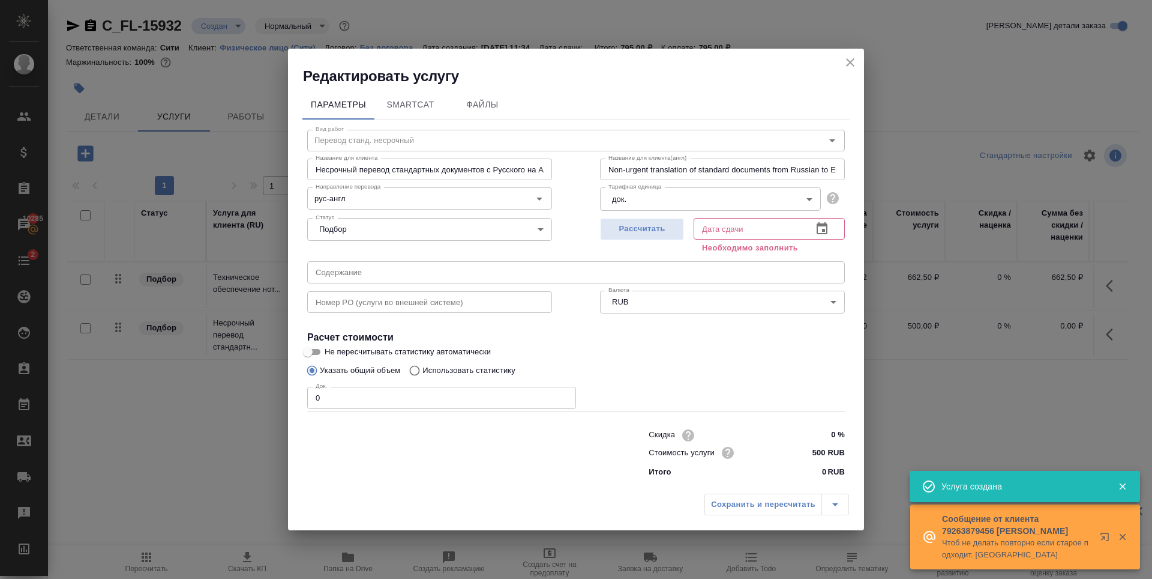
type input "1"
click at [564, 396] on input "1" at bounding box center [441, 398] width 269 height 22
click at [642, 232] on span "Рассчитать" at bounding box center [642, 229] width 71 height 14
type input "22.09.2025 11:36"
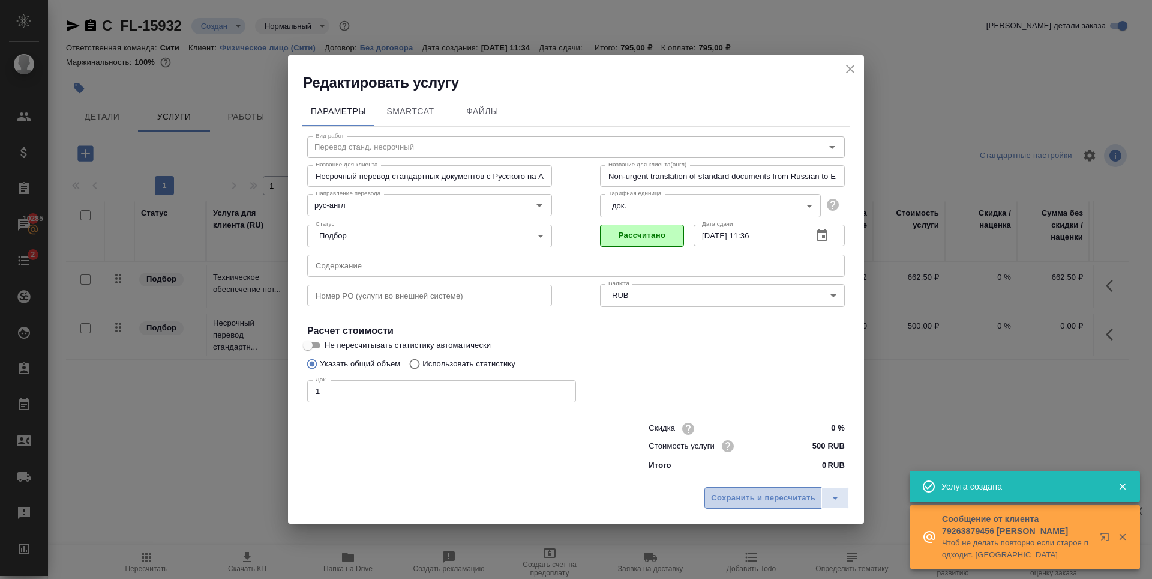
click at [733, 502] on span "Сохранить и пересчитать" at bounding box center [763, 498] width 104 height 14
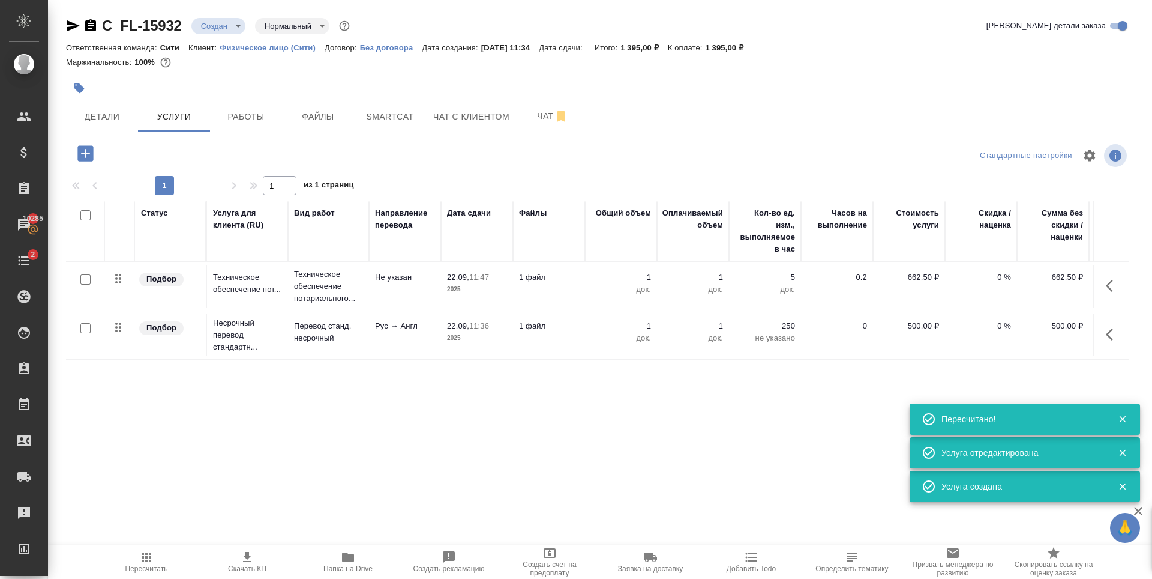
click at [85, 152] on icon "button" at bounding box center [85, 153] width 16 height 16
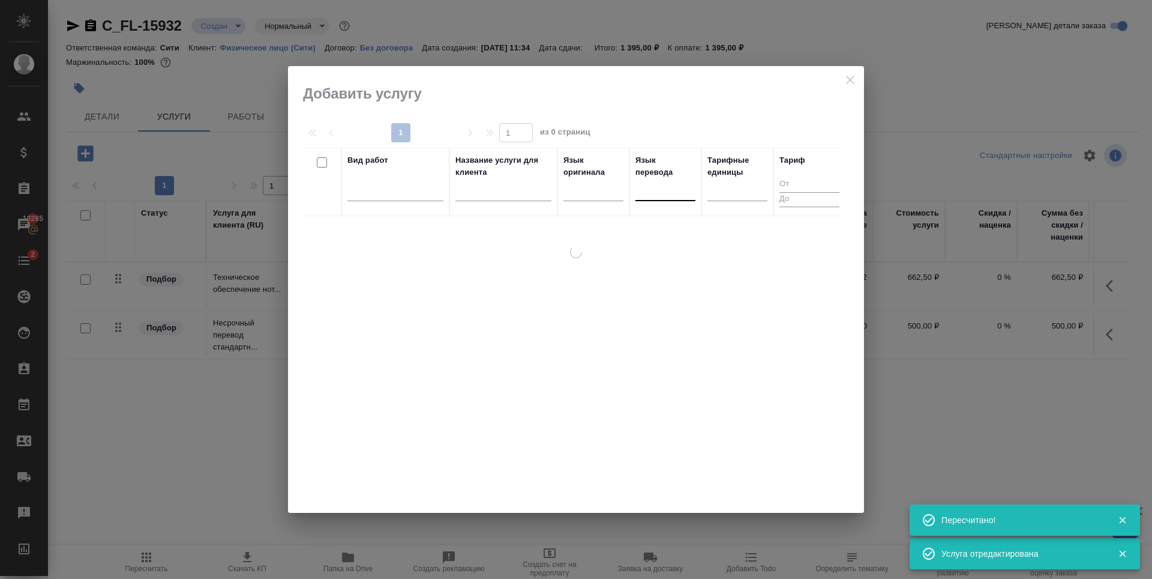
click at [661, 185] on div at bounding box center [666, 188] width 60 height 17
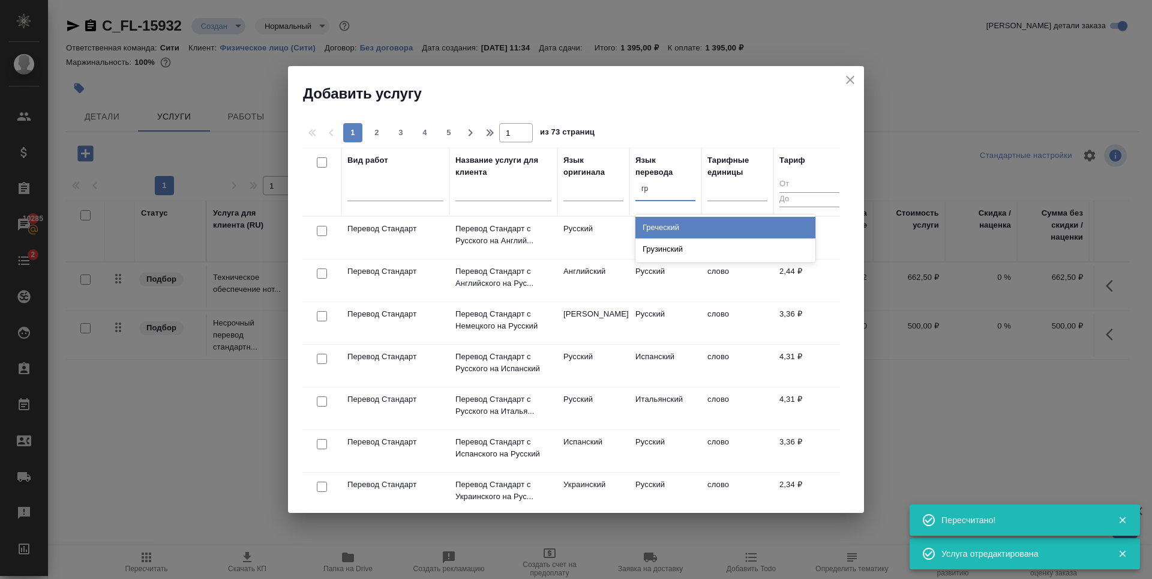
type input "гру"
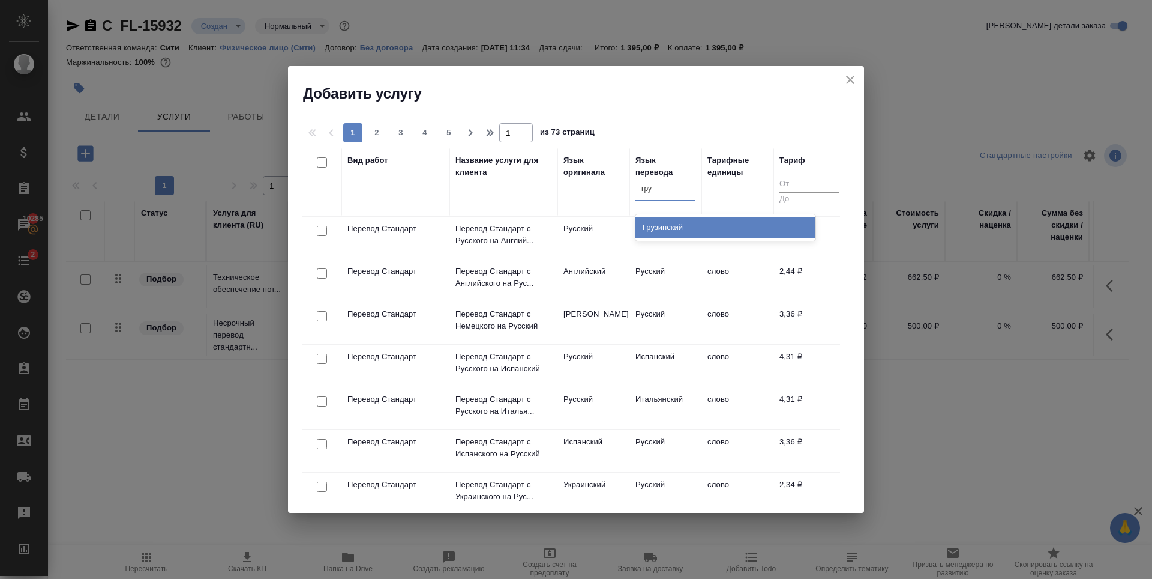
click at [669, 229] on div "Грузинский" at bounding box center [726, 228] width 180 height 22
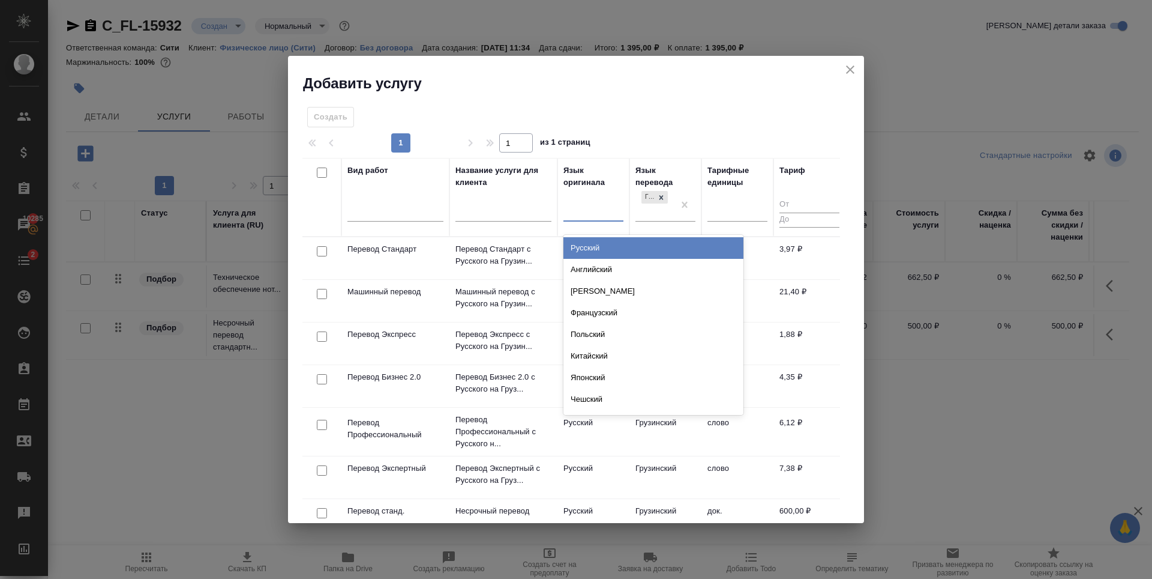
click at [594, 211] on div at bounding box center [594, 209] width 60 height 17
click at [583, 248] on div "Русский" at bounding box center [654, 248] width 180 height 22
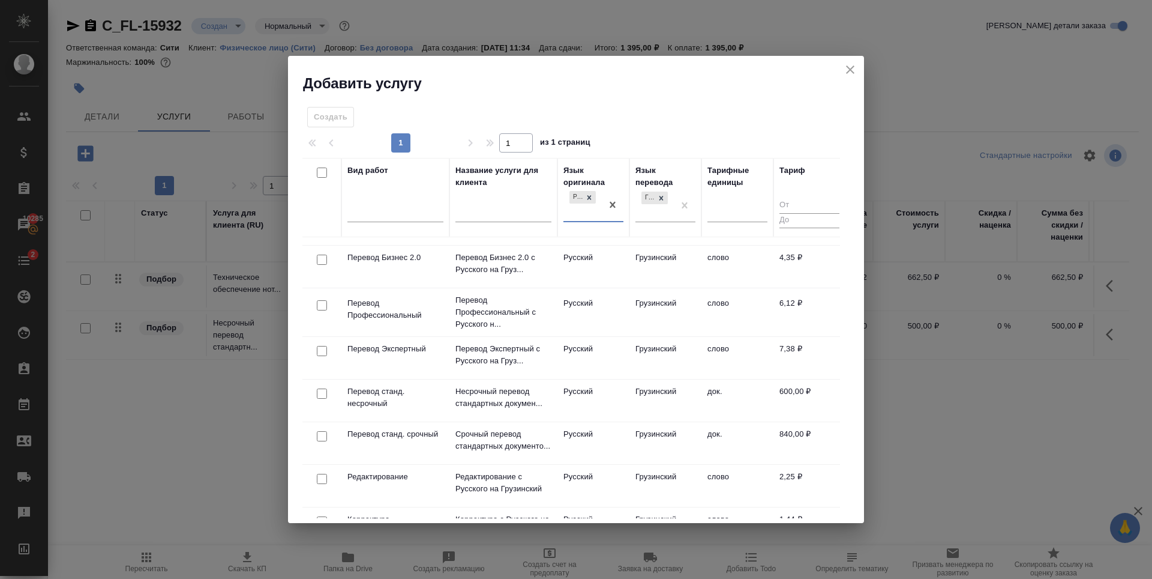
click at [322, 391] on input "checkbox" at bounding box center [322, 393] width 10 height 10
checkbox input "true"
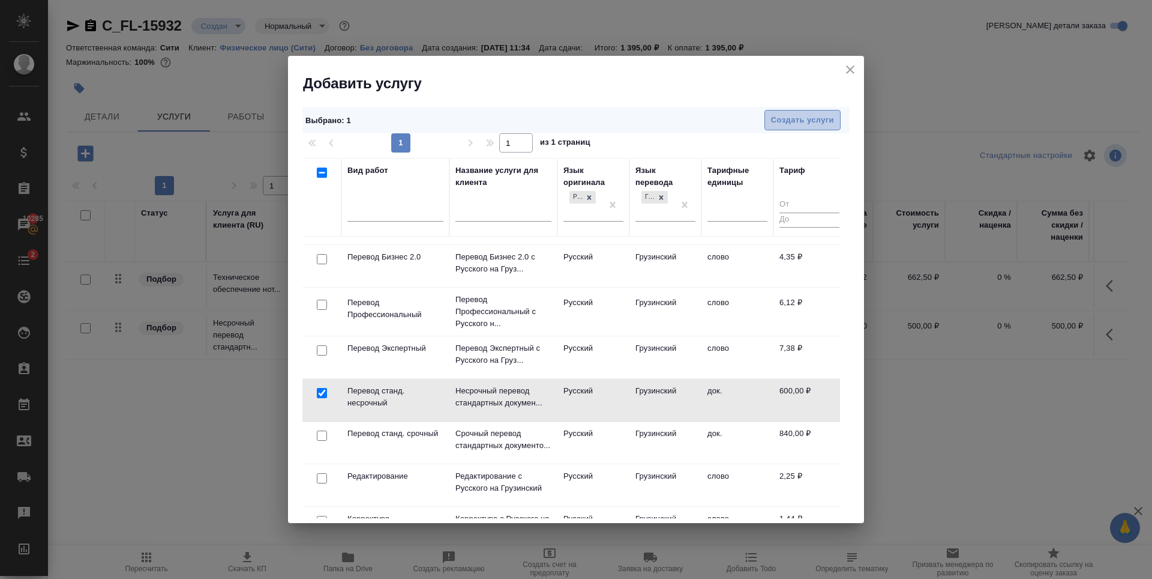
click at [810, 119] on span "Создать услуги" at bounding box center [802, 120] width 63 height 14
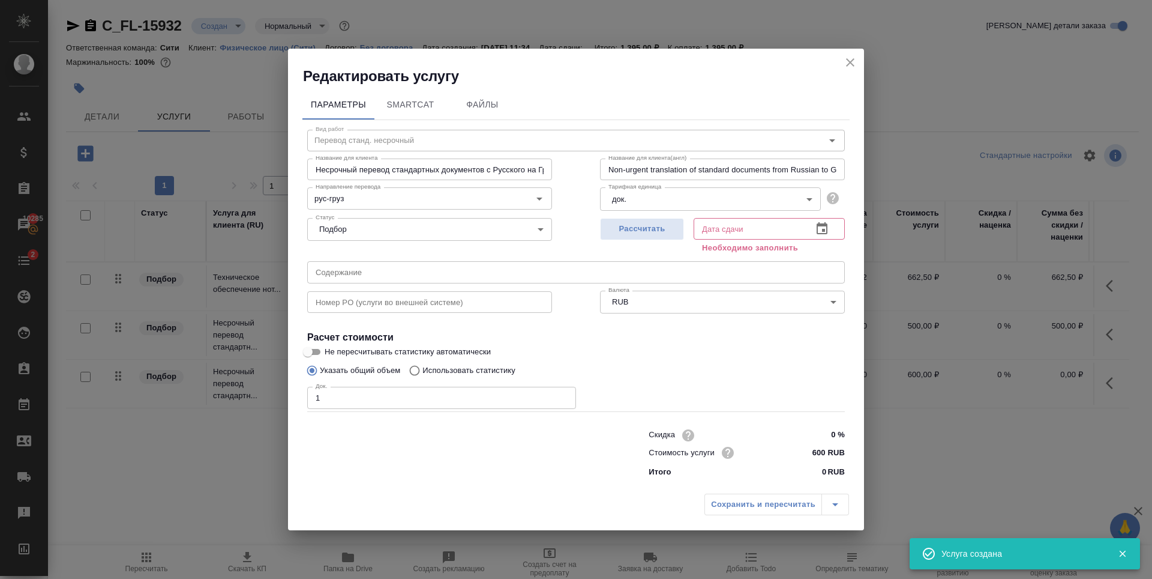
type input "1"
click at [565, 394] on input "1" at bounding box center [441, 398] width 269 height 22
click at [658, 223] on span "Рассчитать" at bounding box center [642, 229] width 71 height 14
type input "22.09.2025 11:36"
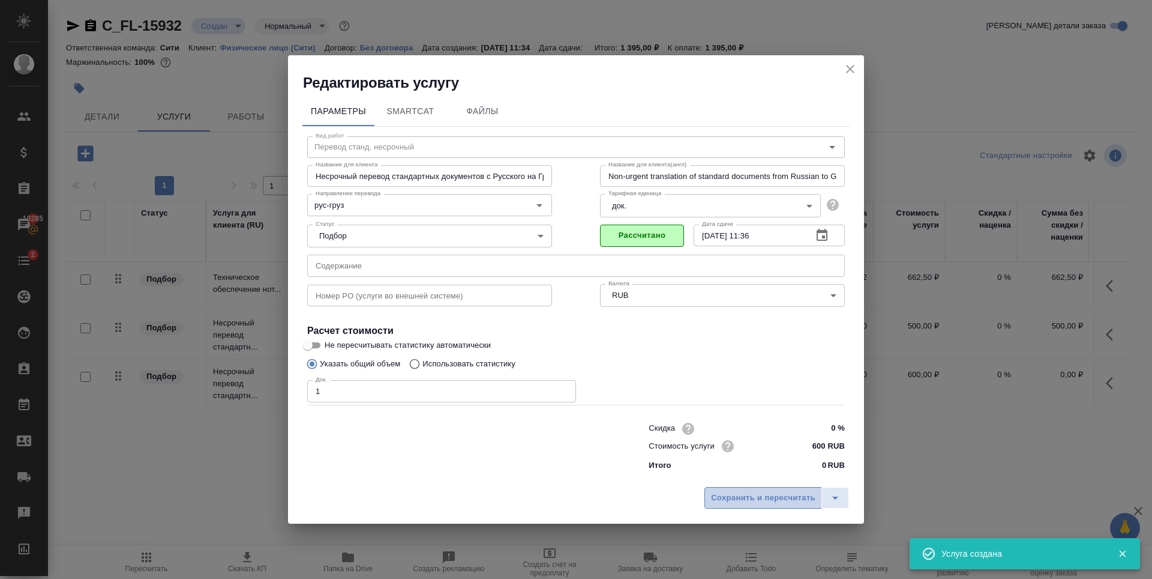
click at [758, 494] on span "Сохранить и пересчитать" at bounding box center [763, 498] width 104 height 14
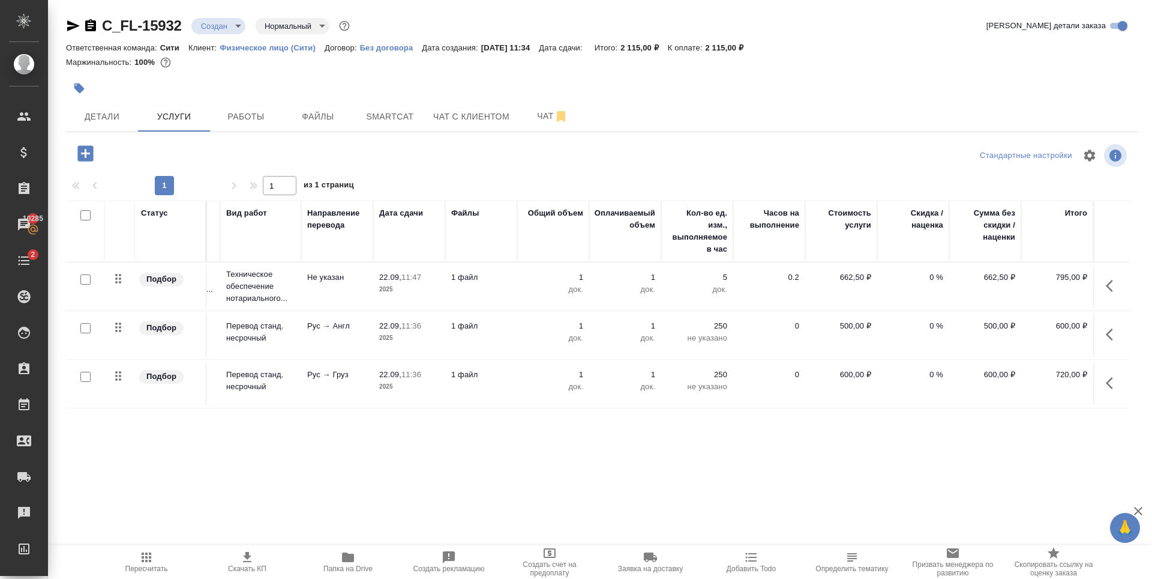
scroll to position [0, 0]
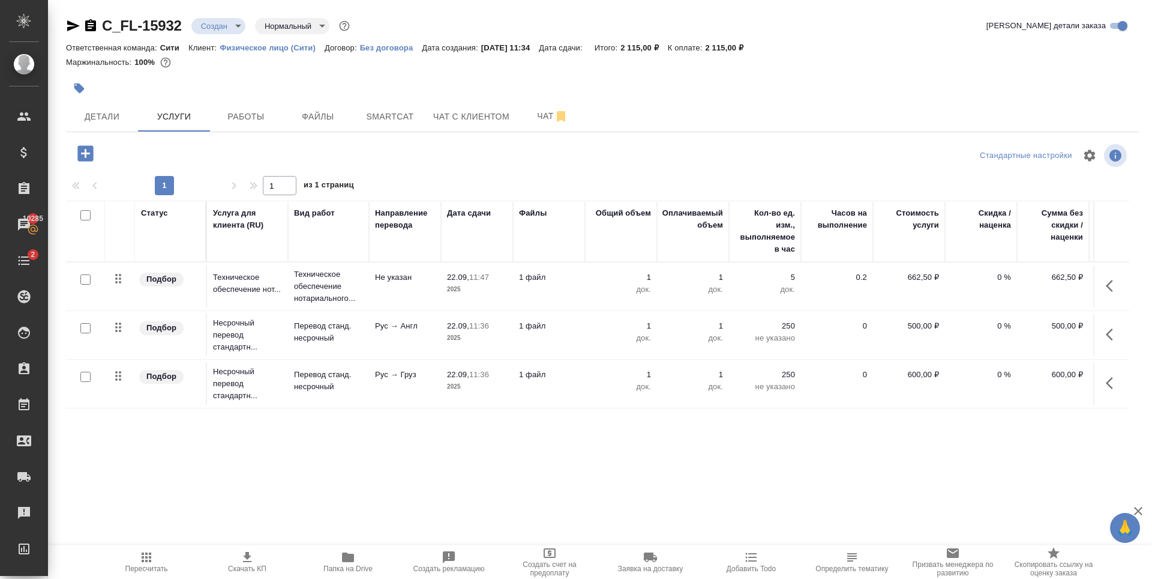
click at [645, 284] on p "док." at bounding box center [621, 289] width 60 height 12
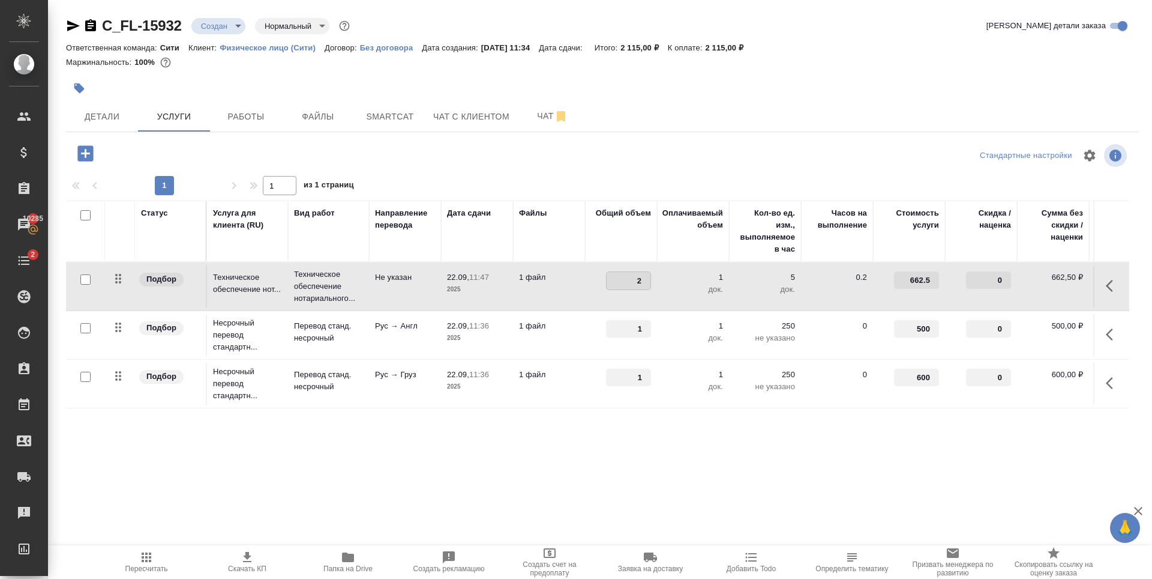
type input "2"
click at [649, 278] on input "2" at bounding box center [629, 280] width 44 height 17
click at [657, 150] on div at bounding box center [603, 155] width 358 height 29
click at [607, 141] on div at bounding box center [603, 155] width 358 height 29
click at [200, 151] on span "Сохранить и пересчитать" at bounding box center [170, 152] width 104 height 14
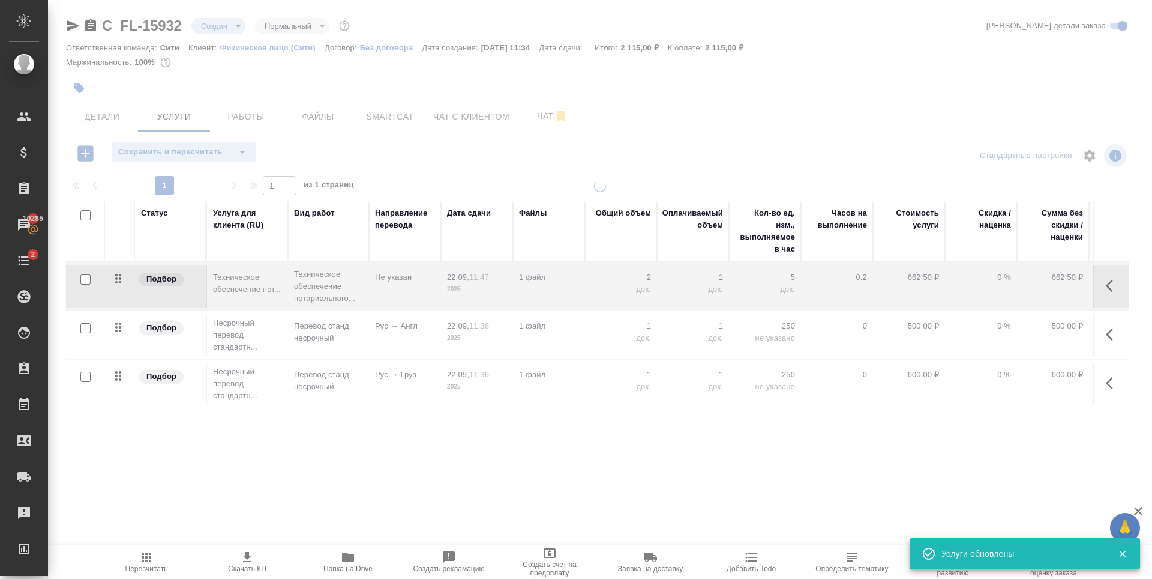
click at [562, 164] on div at bounding box center [603, 155] width 358 height 29
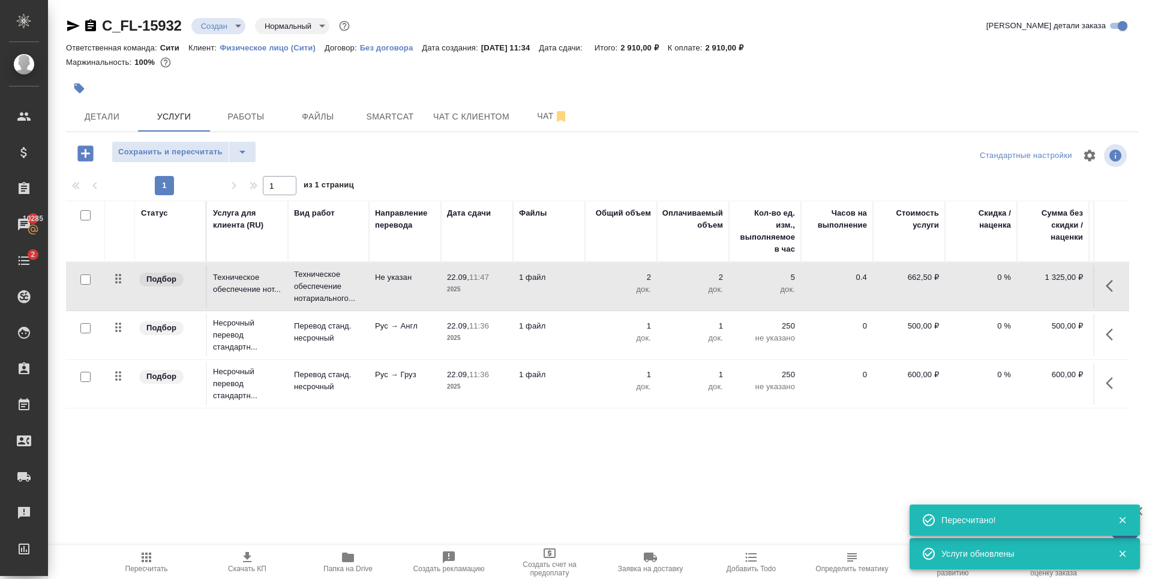
click at [648, 137] on div "C_FL-15932 Создан new Нормальный normal Кратко детали заказа Ответственная кома…" at bounding box center [602, 244] width 1086 height 489
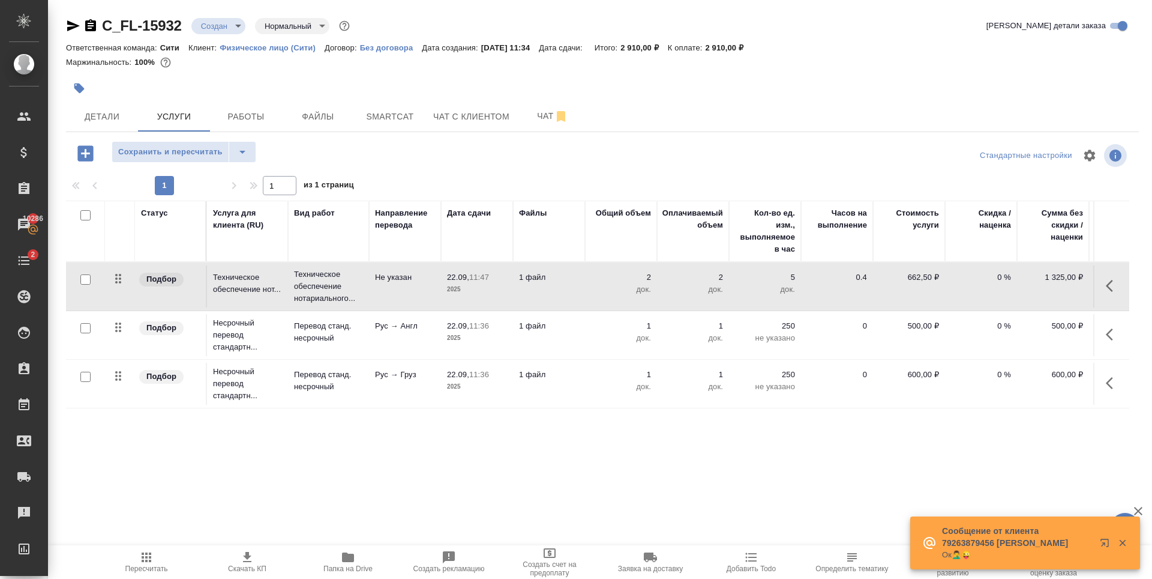
click at [682, 134] on div "C_FL-15932 Создан new Нормальный normal Кратко детали заказа Ответственная кома…" at bounding box center [602, 244] width 1086 height 489
click at [208, 152] on span "Сохранить и пересчитать" at bounding box center [170, 152] width 104 height 14
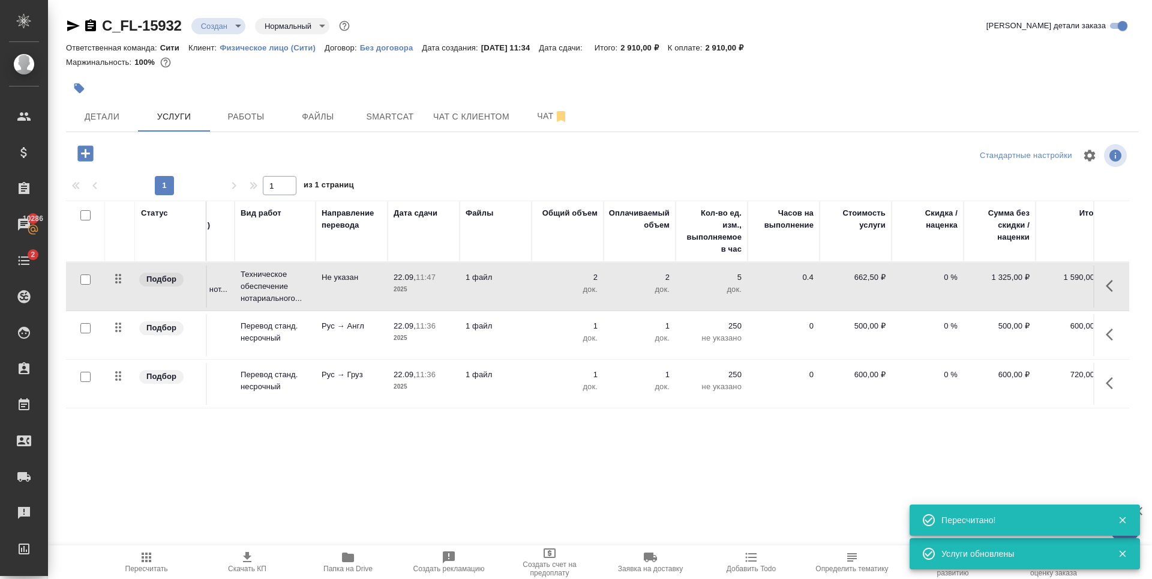
scroll to position [0, 68]
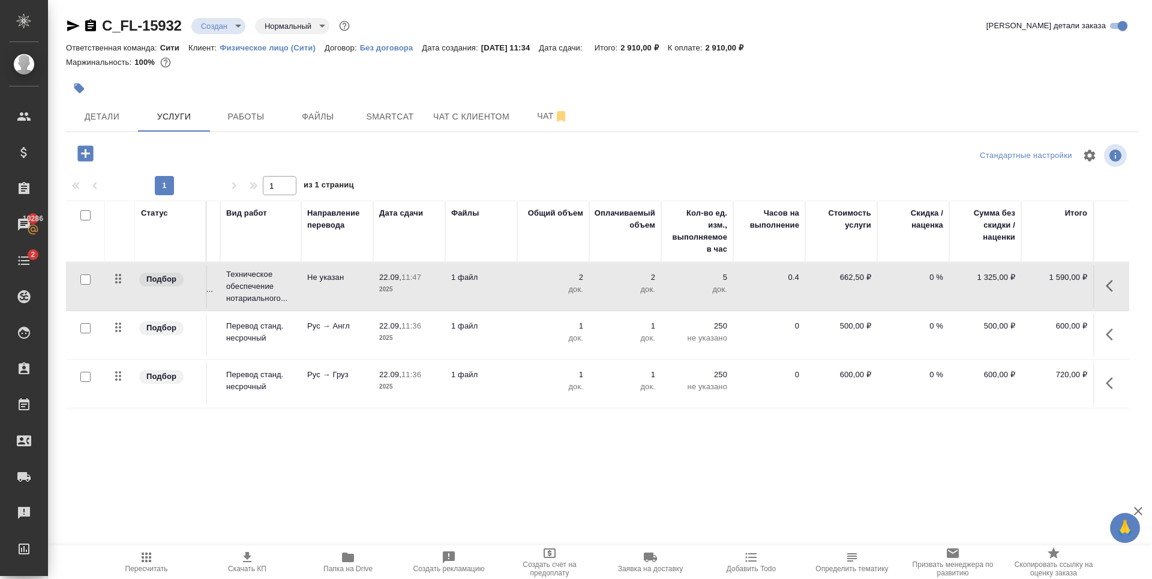
click at [86, 327] on input "checkbox" at bounding box center [85, 328] width 10 height 10
checkbox input "true"
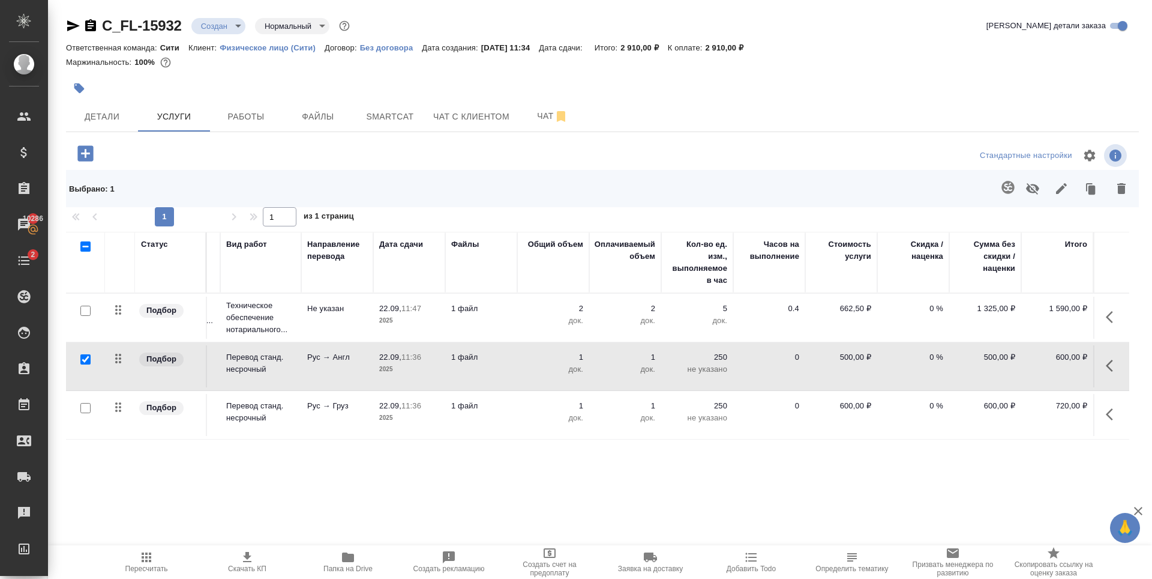
click at [82, 405] on input "checkbox" at bounding box center [85, 408] width 10 height 10
checkbox input "true"
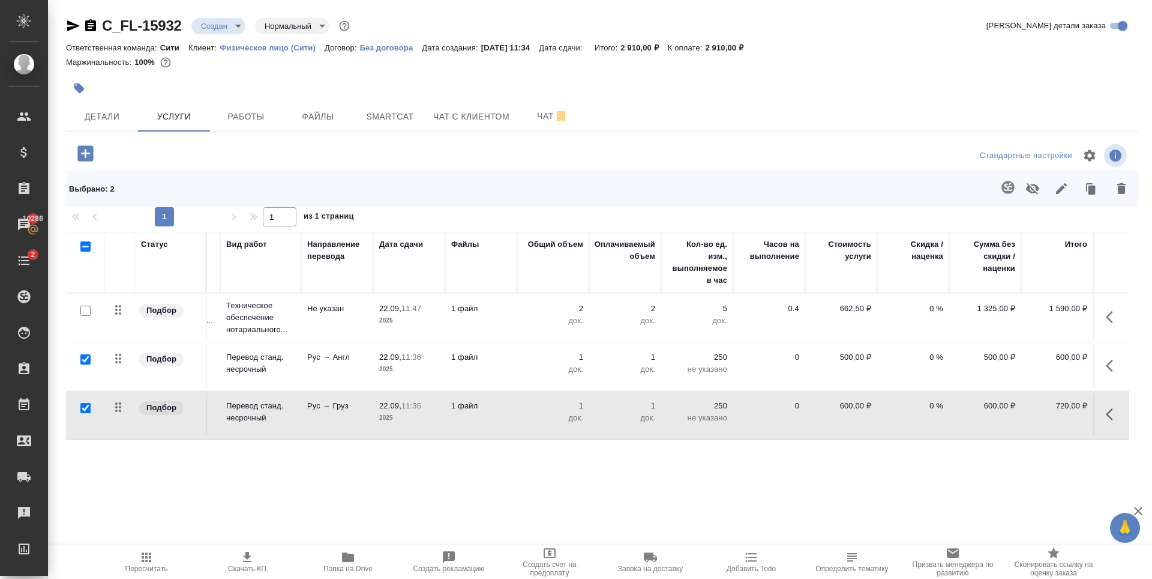
click at [639, 98] on div at bounding box center [423, 88] width 715 height 26
click at [191, 148] on div at bounding box center [245, 153] width 358 height 25
click at [152, 557] on icon "button" at bounding box center [146, 557] width 14 height 14
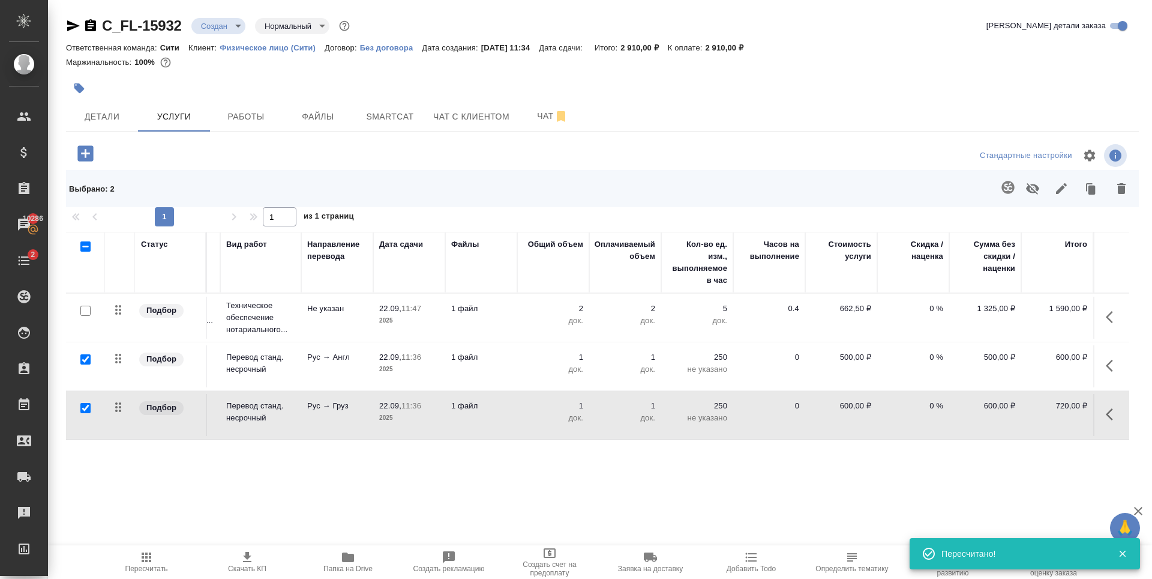
click at [392, 148] on div at bounding box center [245, 153] width 358 height 25
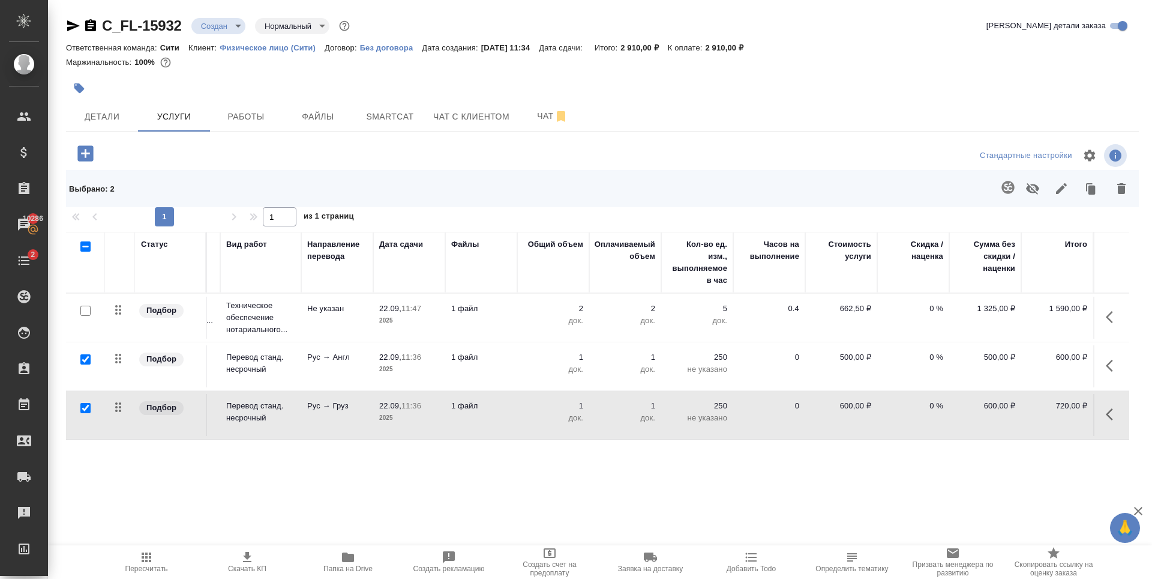
click at [767, 81] on div at bounding box center [423, 88] width 715 height 26
click at [373, 453] on div "Статус Услуга для клиента (RU) Вид работ Направление перевода Дата сдачи Файлы …" at bounding box center [598, 361] width 1064 height 258
click at [85, 402] on div at bounding box center [85, 408] width 27 height 17
click at [85, 360] on input "checkbox" at bounding box center [85, 359] width 10 height 10
checkbox input "false"
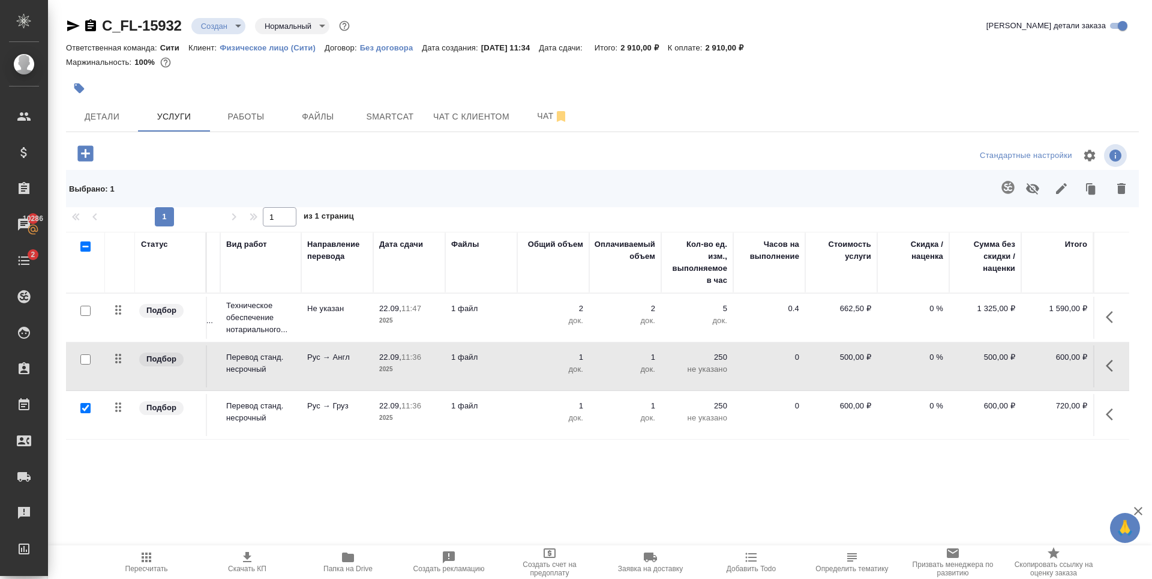
click at [82, 412] on input "checkbox" at bounding box center [85, 408] width 10 height 10
checkbox input "false"
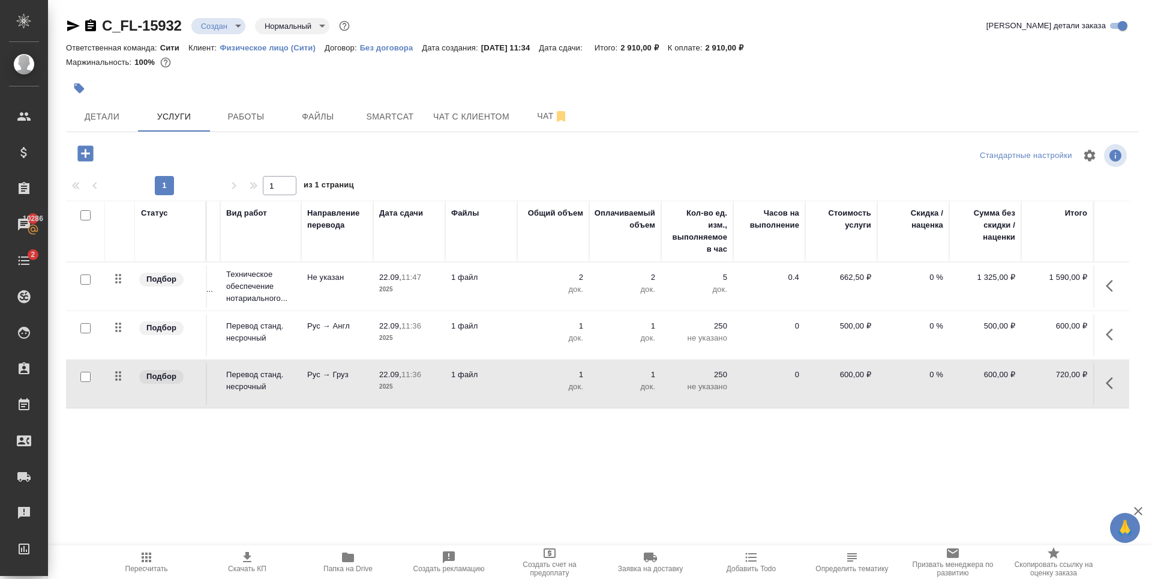
click at [241, 433] on div "Статус Услуга для клиента (RU) Вид работ Направление перевода Дата сдачи Файлы …" at bounding box center [598, 329] width 1064 height 258
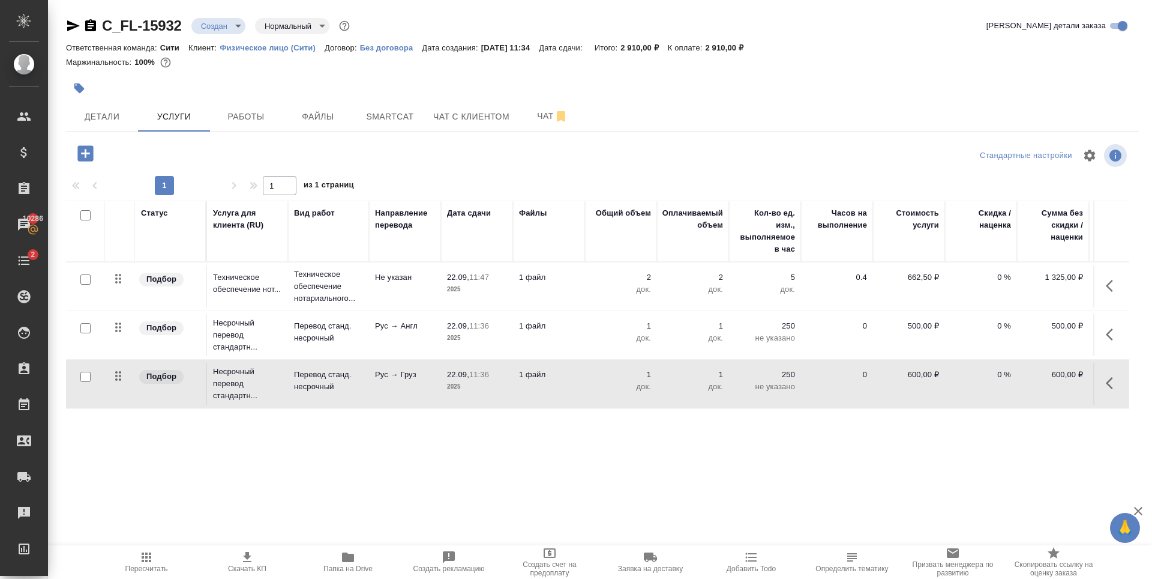
click at [177, 429] on div "Статус Услуга для клиента (RU) Вид работ Направление перевода Дата сдачи Файлы …" at bounding box center [598, 329] width 1064 height 258
click at [255, 79] on div at bounding box center [423, 88] width 715 height 26
click at [324, 110] on span "Файлы" at bounding box center [318, 116] width 58 height 15
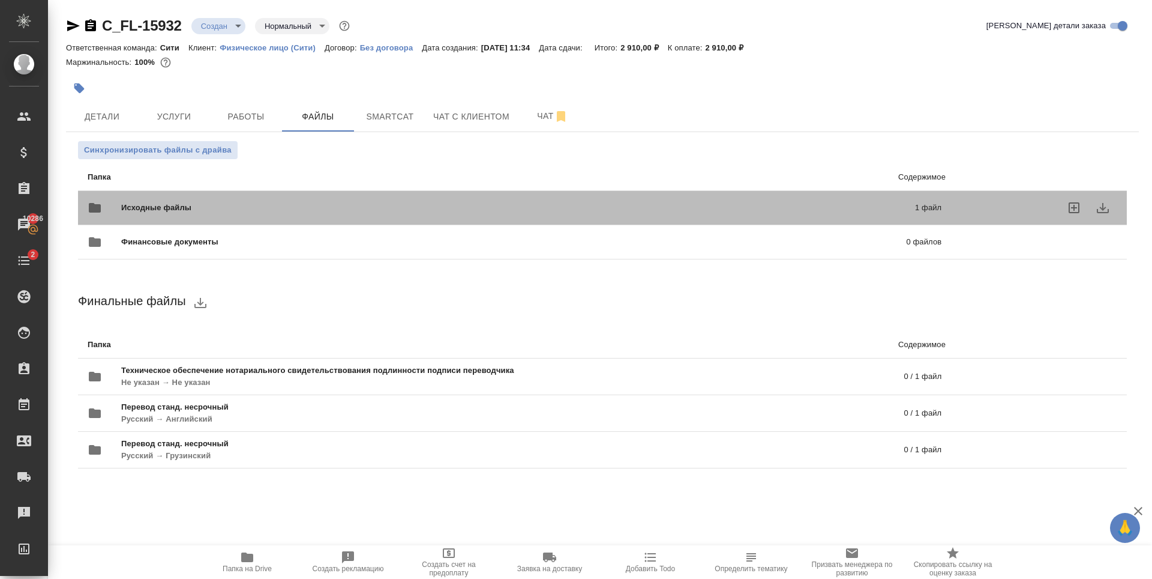
click at [852, 210] on p "1 файл" at bounding box center [747, 208] width 388 height 12
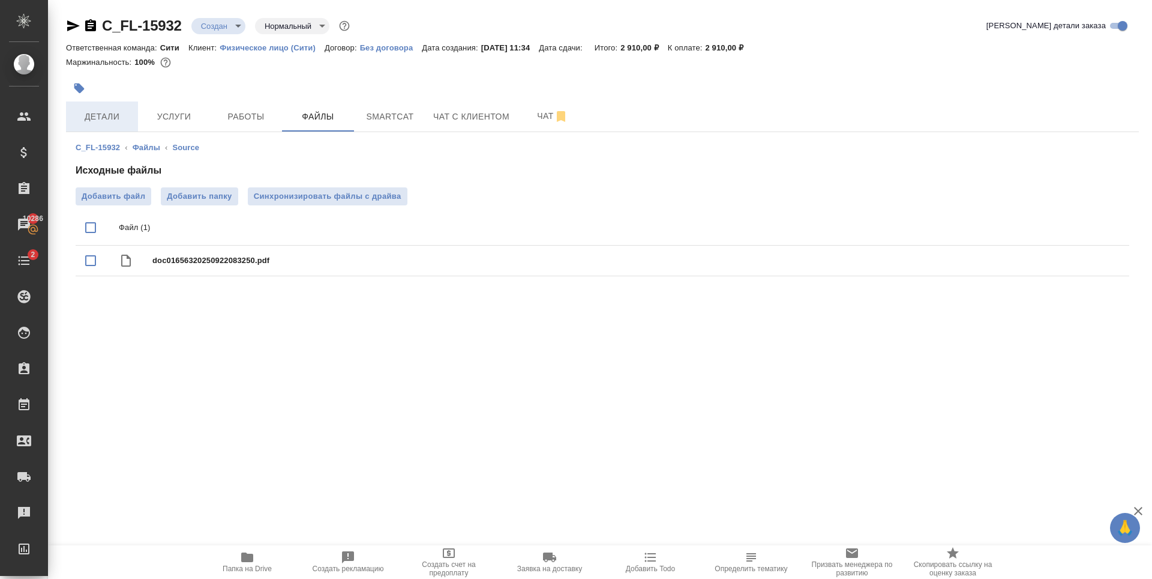
click at [100, 113] on span "Детали" at bounding box center [102, 116] width 58 height 15
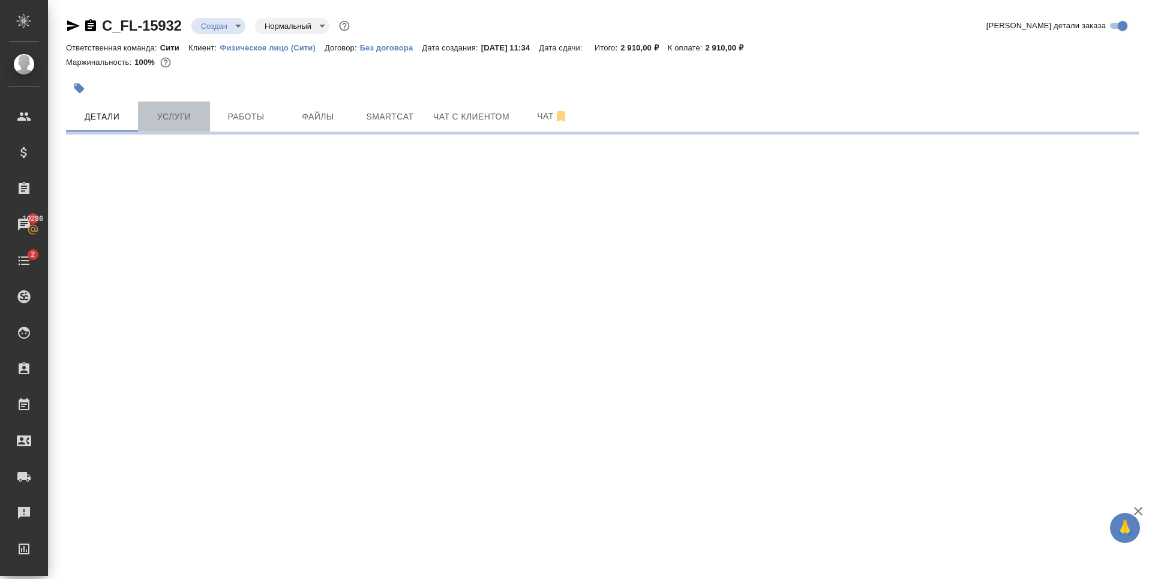
click at [185, 130] on button "Услуги" at bounding box center [174, 116] width 72 height 30
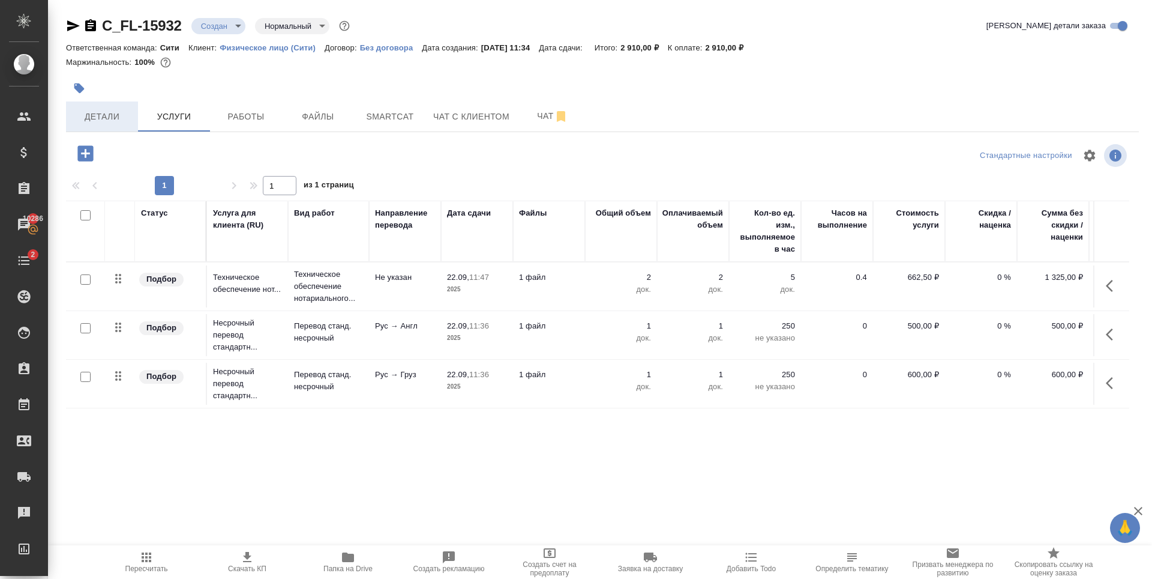
click at [100, 113] on span "Детали" at bounding box center [102, 116] width 58 height 15
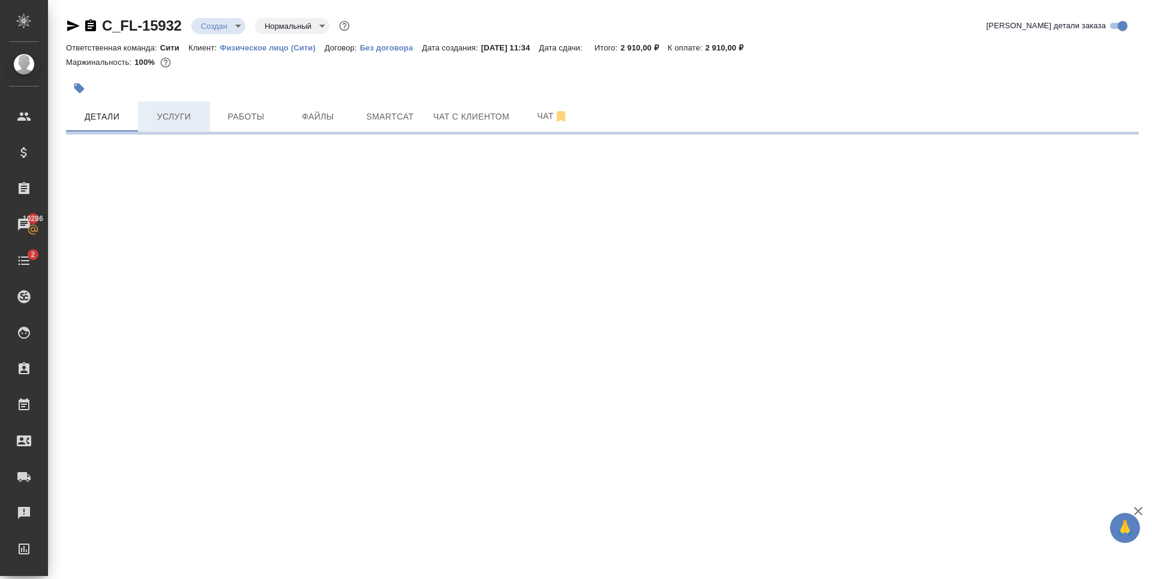
select select "RU"
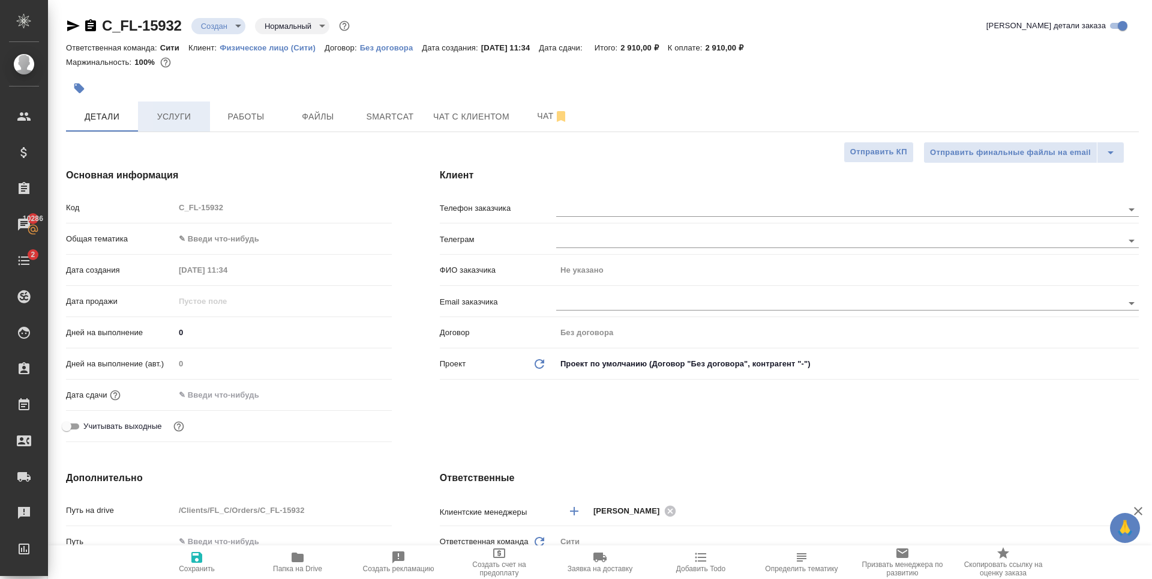
type textarea "x"
click at [591, 206] on input "text" at bounding box center [819, 209] width 526 height 14
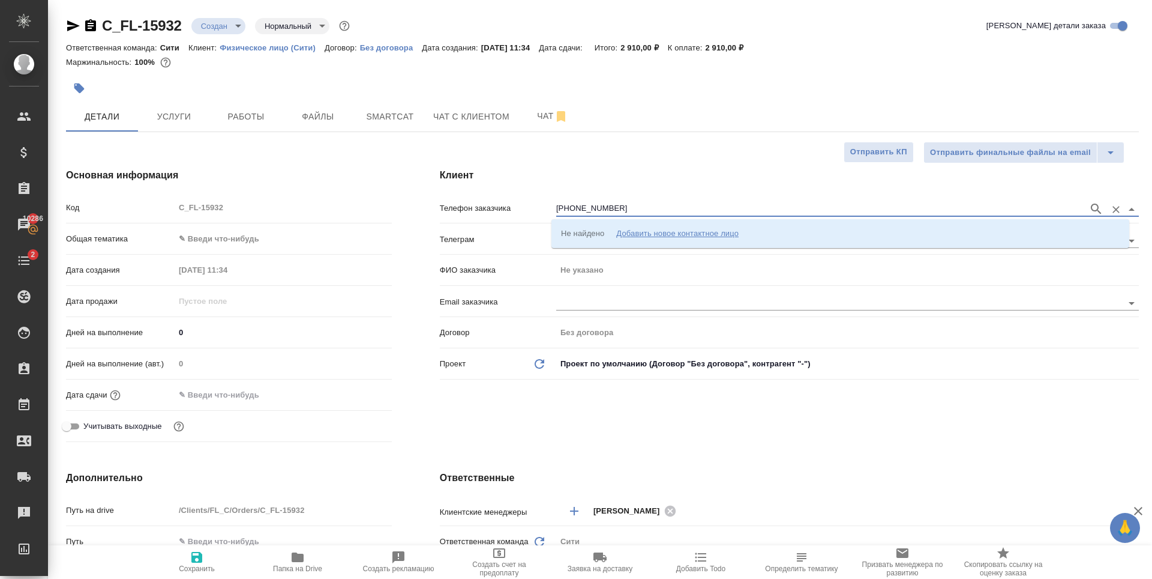
type input "+79104567654"
click at [600, 235] on div "Не найдено" at bounding box center [582, 233] width 43 height 12
type input "+7 910 456 76 54"
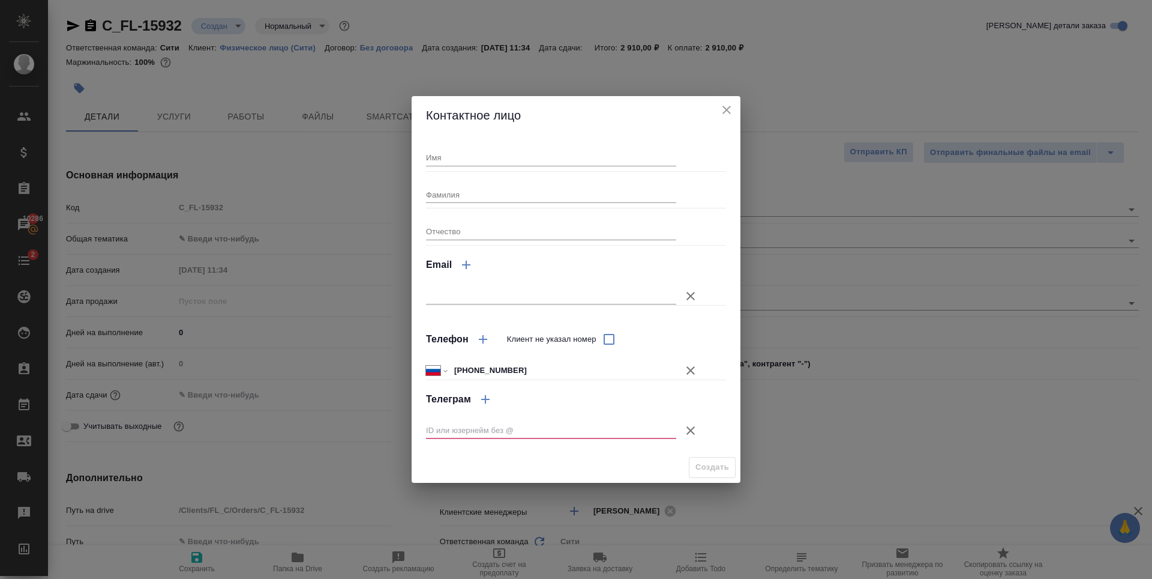
click at [691, 430] on icon "button" at bounding box center [691, 430] width 8 height 8
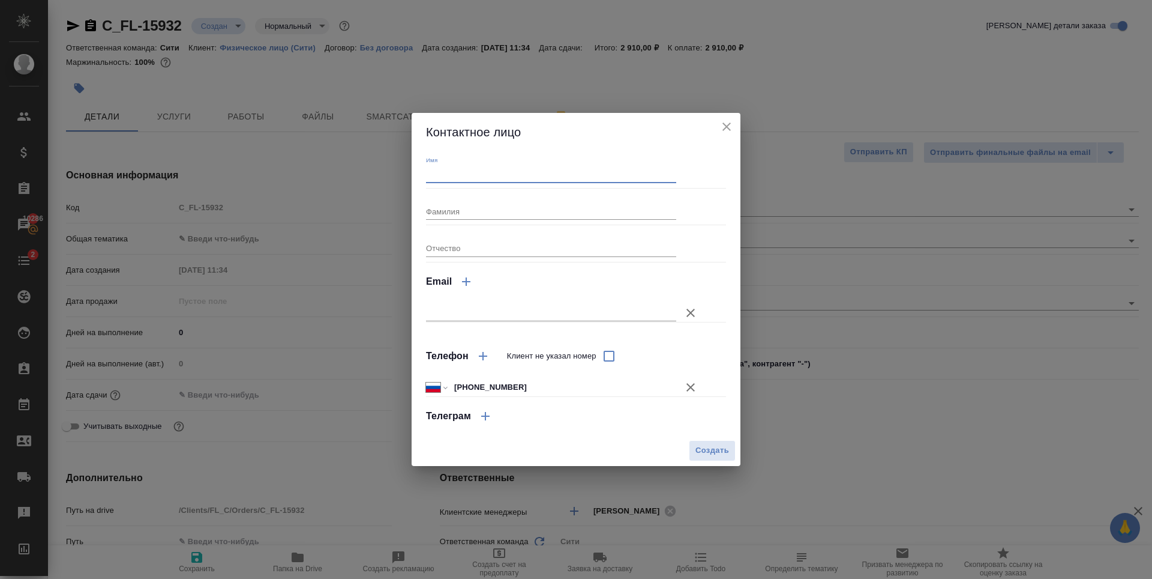
click at [483, 168] on input "Имя" at bounding box center [551, 174] width 250 height 17
type input "Y"
type input "Никита"
click at [704, 456] on span "Создать" at bounding box center [713, 451] width 34 height 14
type input "Никита"
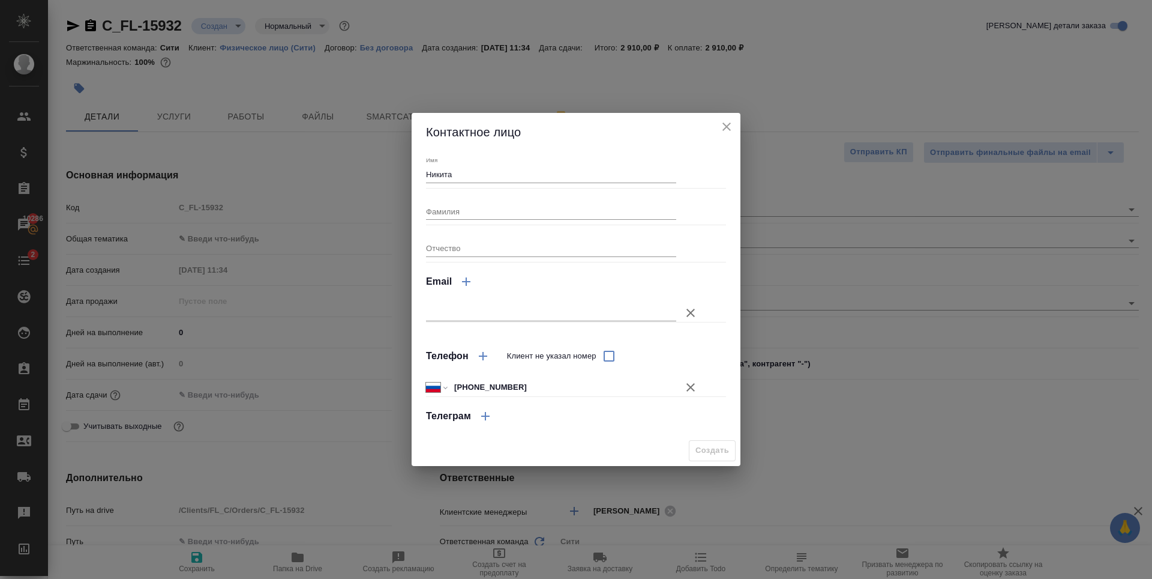
type textarea "x"
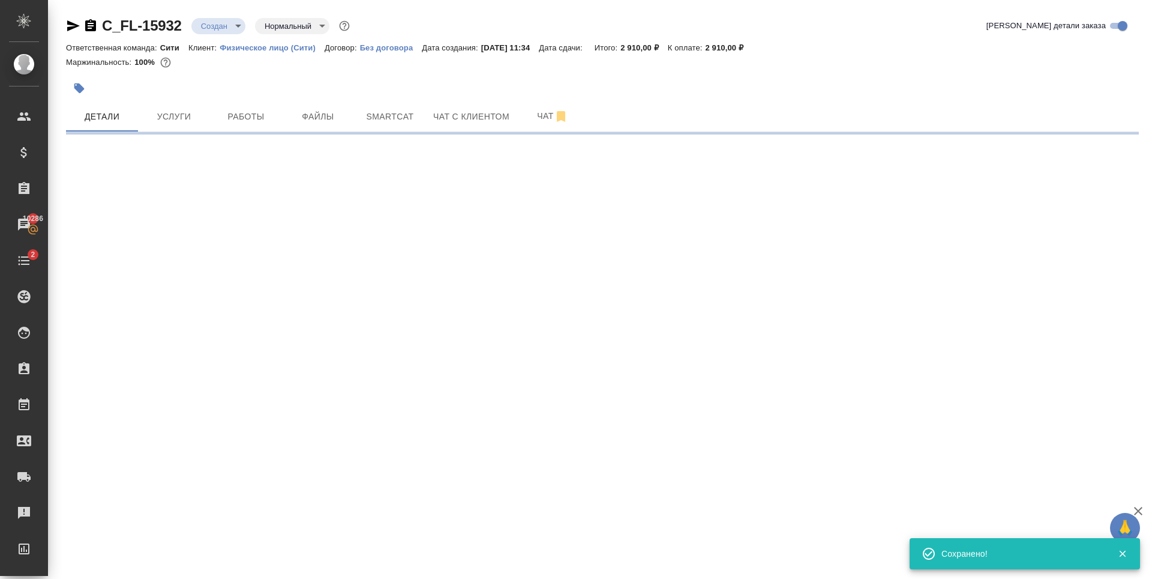
type input "holyTrinity"
select select "RU"
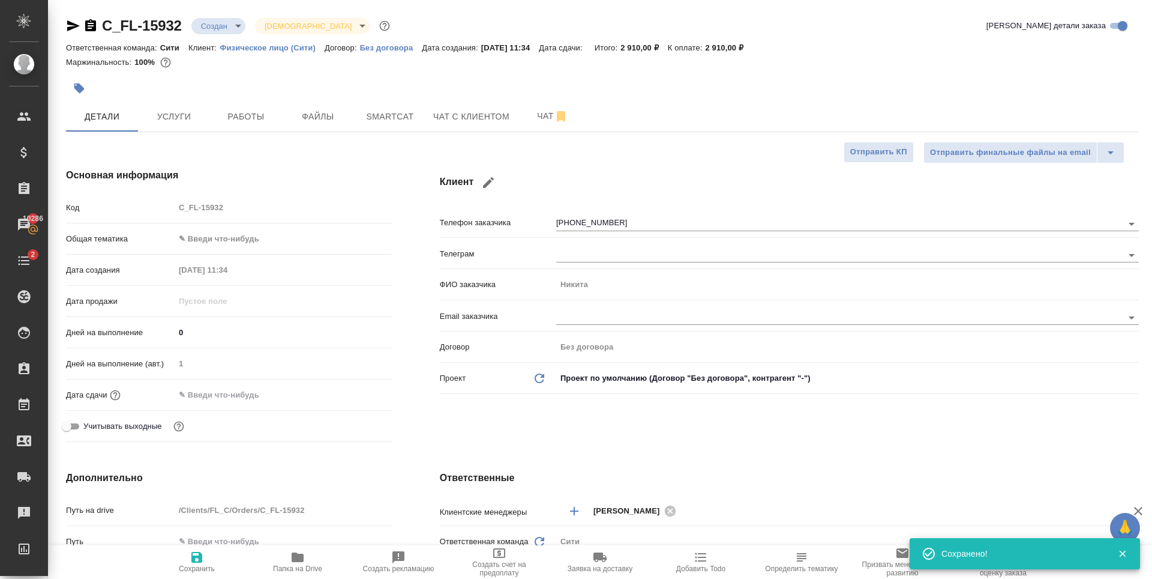
type textarea "x"
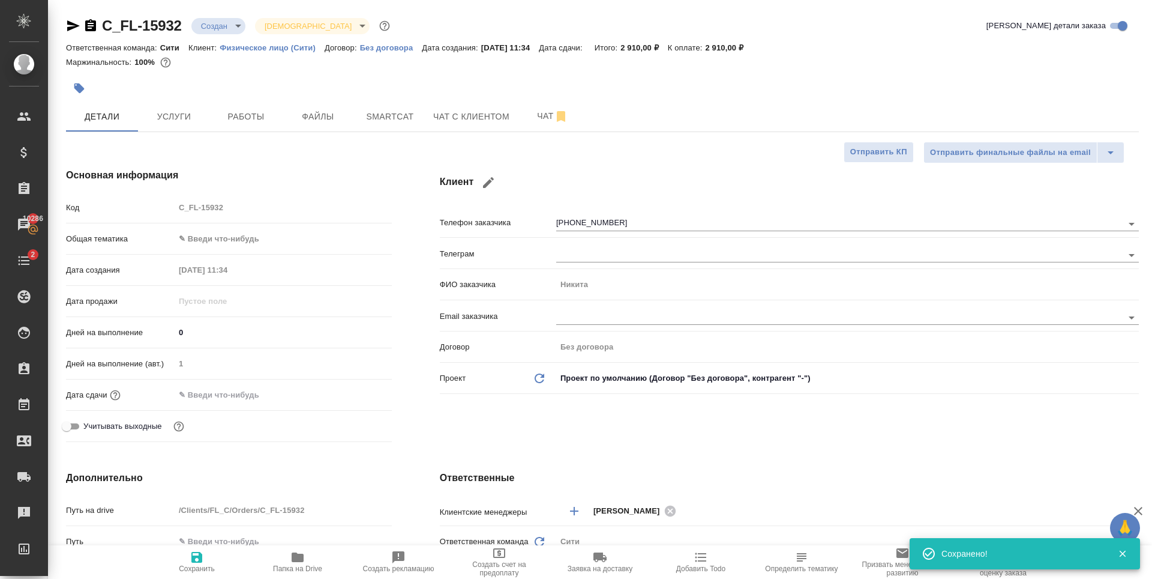
type textarea "x"
click at [439, 111] on span "Чат с клиентом" at bounding box center [471, 116] width 76 height 15
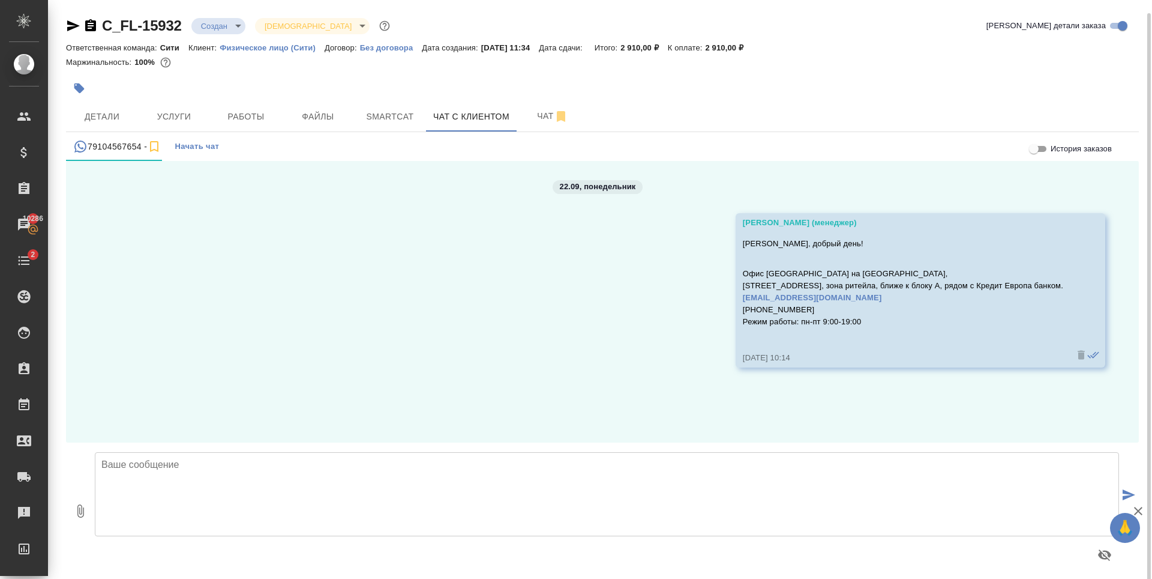
scroll to position [7, 0]
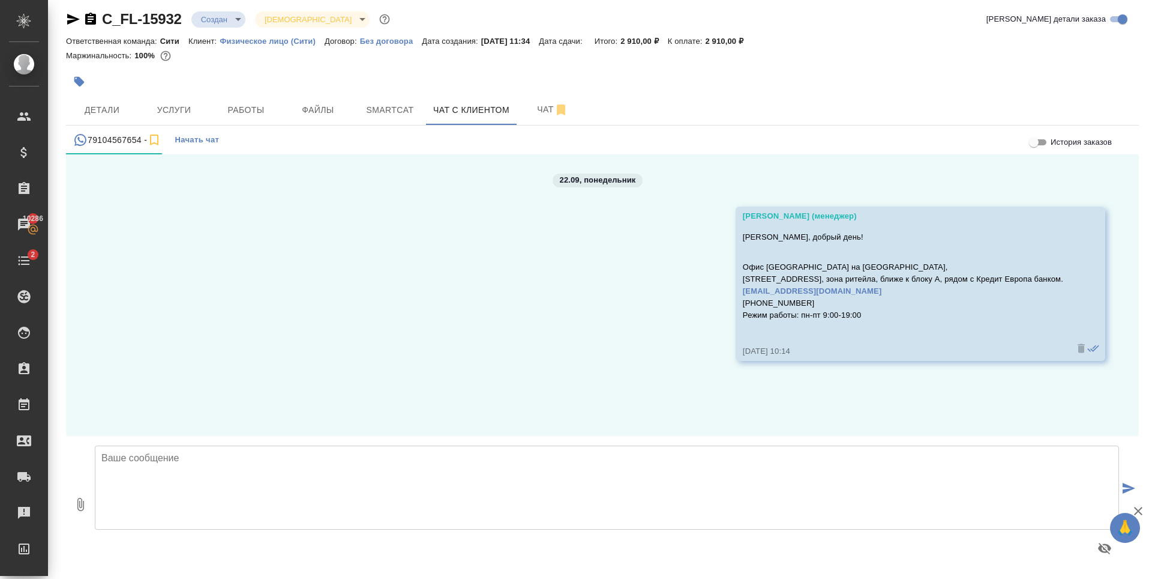
click at [247, 477] on textarea at bounding box center [607, 487] width 1025 height 84
paste textarea "Срок исполнения: одни рабочие сутки Стоимость срочного заказа составит: 2340 ру…"
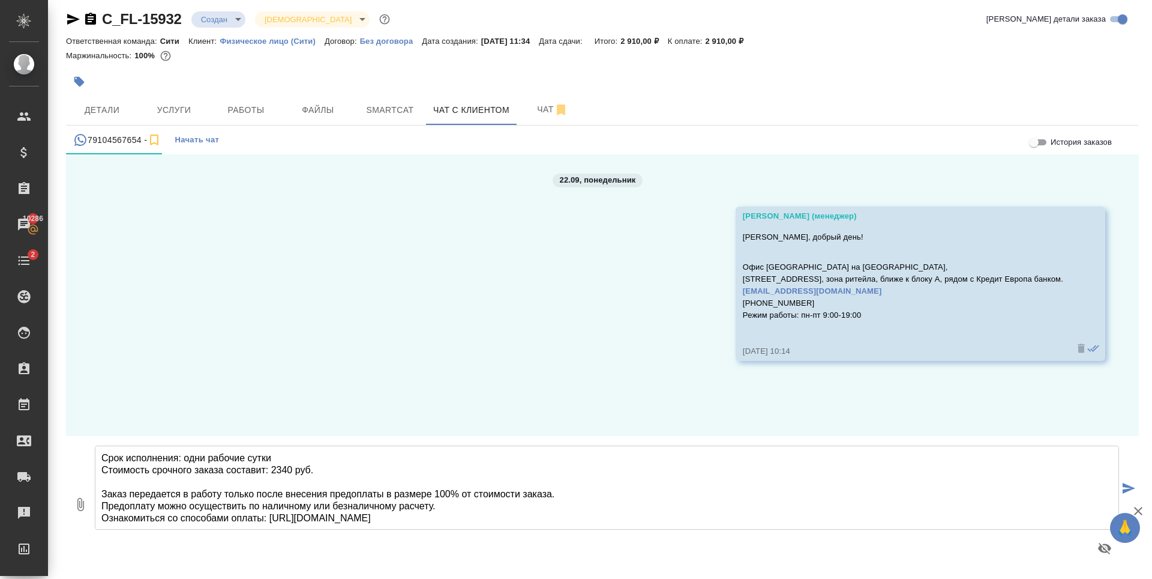
scroll to position [30, 0]
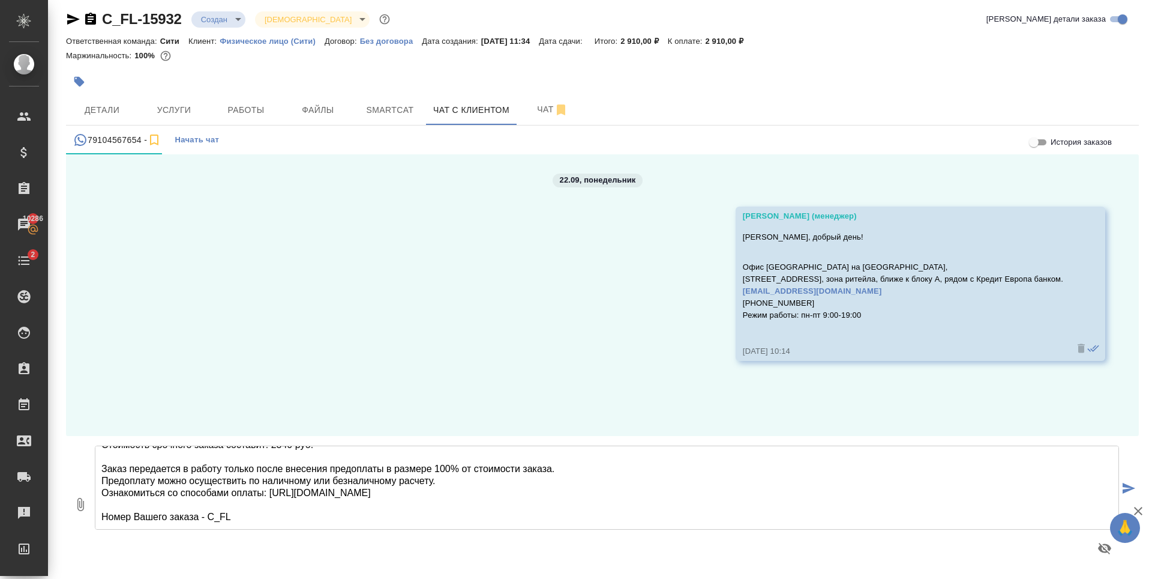
click at [231, 514] on textarea "Срок исполнения: одни рабочие сутки Стоимость срочного заказа составит: 2340 ру…" at bounding box center [607, 487] width 1025 height 84
click at [310, 477] on textarea "Срок исполнения: одни рабочие сутки Стоимость срочного заказа составит: 2340 ру…" at bounding box center [607, 487] width 1025 height 84
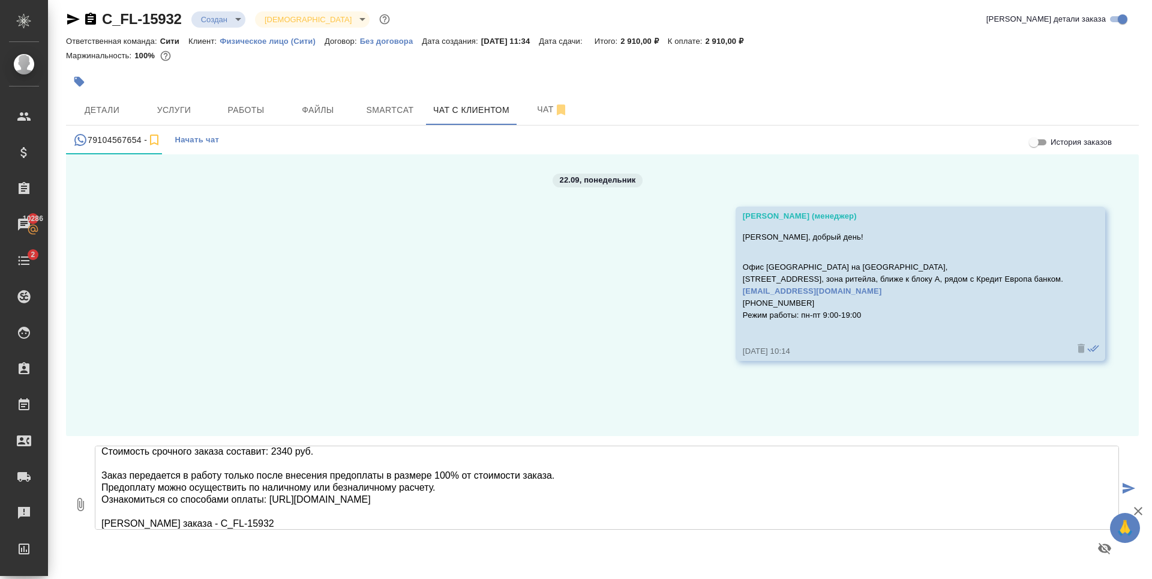
scroll to position [7, 0]
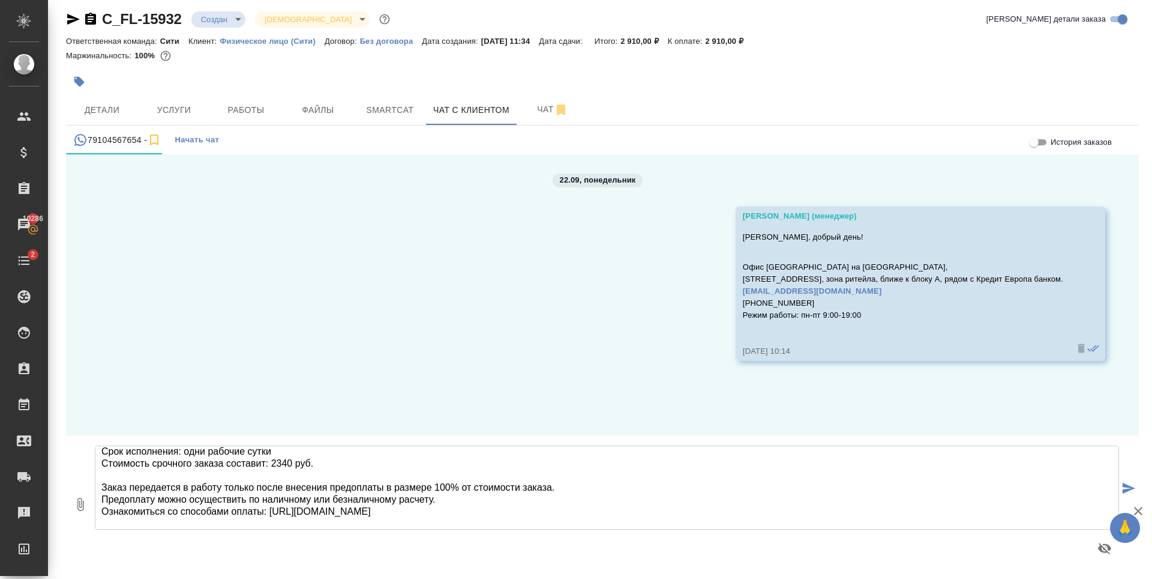
drag, startPoint x: 290, startPoint y: 465, endPoint x: 274, endPoint y: 467, distance: 17.0
click at [274, 467] on textarea "Срок исполнения: одни рабочие сутки Стоимость срочного заказа составит: 2340 ру…" at bounding box center [607, 487] width 1025 height 84
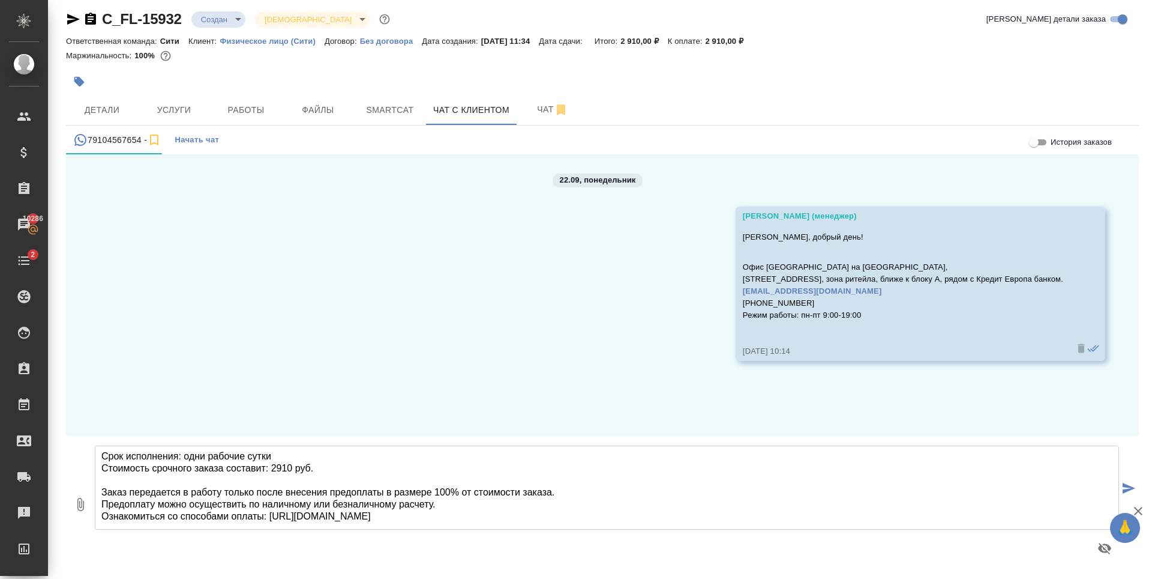
scroll to position [0, 0]
drag, startPoint x: 273, startPoint y: 458, endPoint x: 184, endPoint y: 460, distance: 88.8
click at [184, 460] on textarea "Срок исполнения: одни рабочие сутки Стоимость срочного заказа составит: 2910 ру…" at bounding box center [607, 487] width 1025 height 84
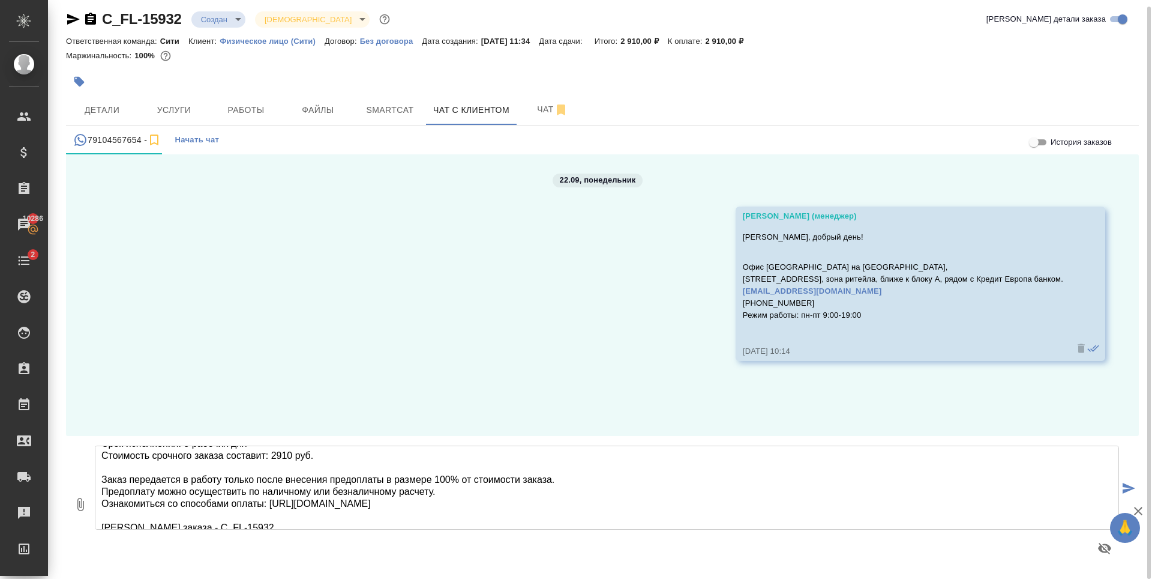
scroll to position [37, 0]
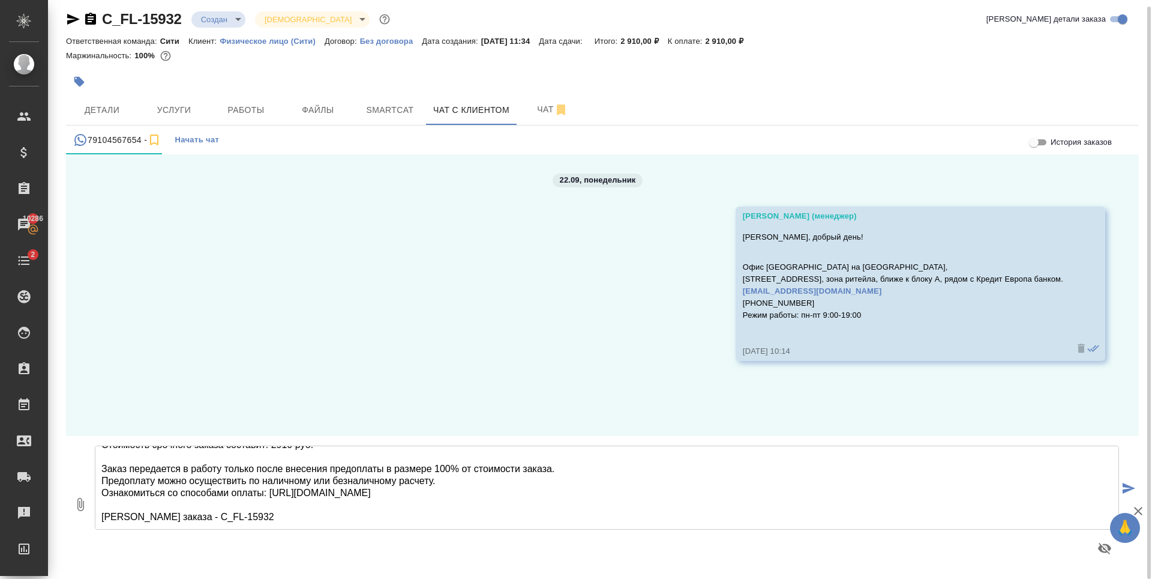
click at [486, 475] on textarea "Срок исполнения: 3 рабочих дня Стоимость срочного заказа составит: 2910 руб. За…" at bounding box center [607, 487] width 1025 height 84
click at [256, 507] on textarea "Срок исполнения: 3 рабочих дня Стоимость срочного заказа составит: 2910 руб. За…" at bounding box center [607, 487] width 1025 height 84
click at [279, 514] on textarea "Срок исполнения: 3 рабочих дня Стоимость срочного заказа составит: 2910 руб. За…" at bounding box center [607, 487] width 1025 height 84
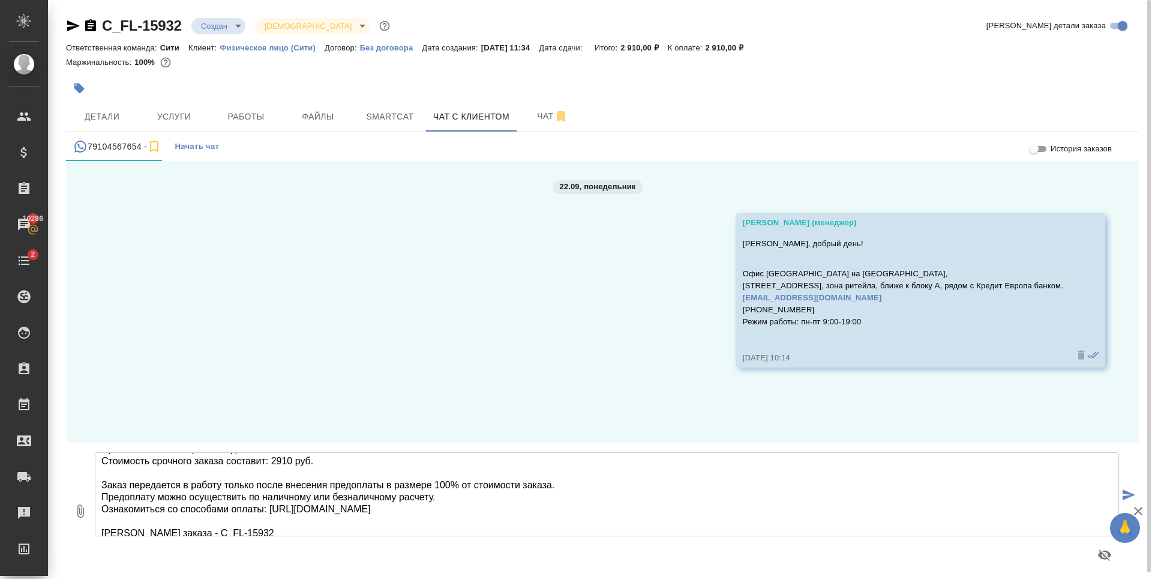
scroll to position [0, 0]
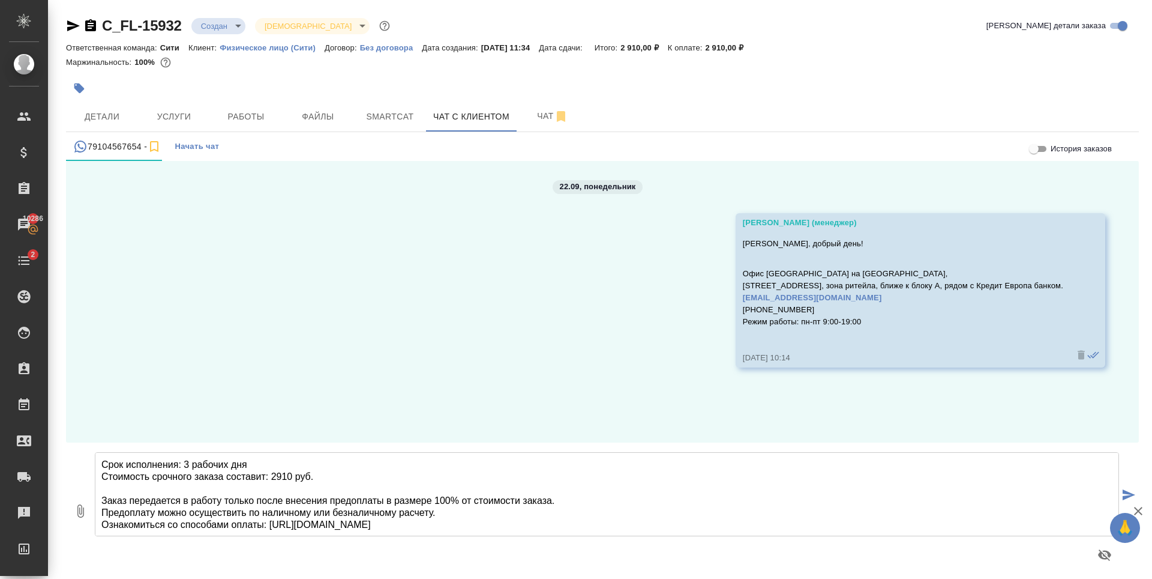
type textarea "Срок исполнения: 3 рабочих дня Стоимость срочного заказа составит: 2910 руб. За…"
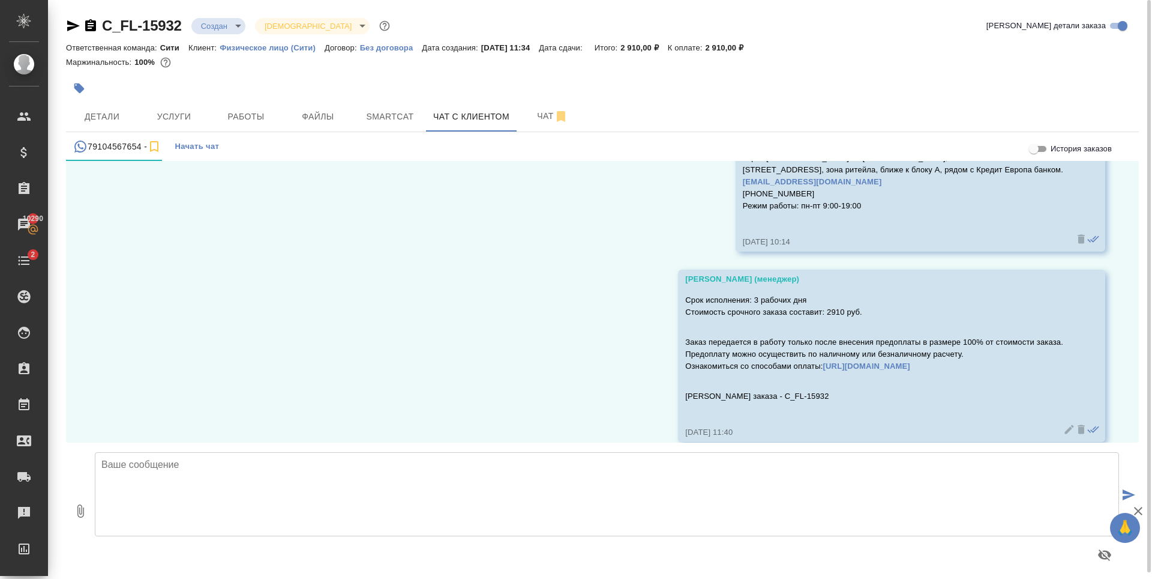
scroll to position [133, 0]
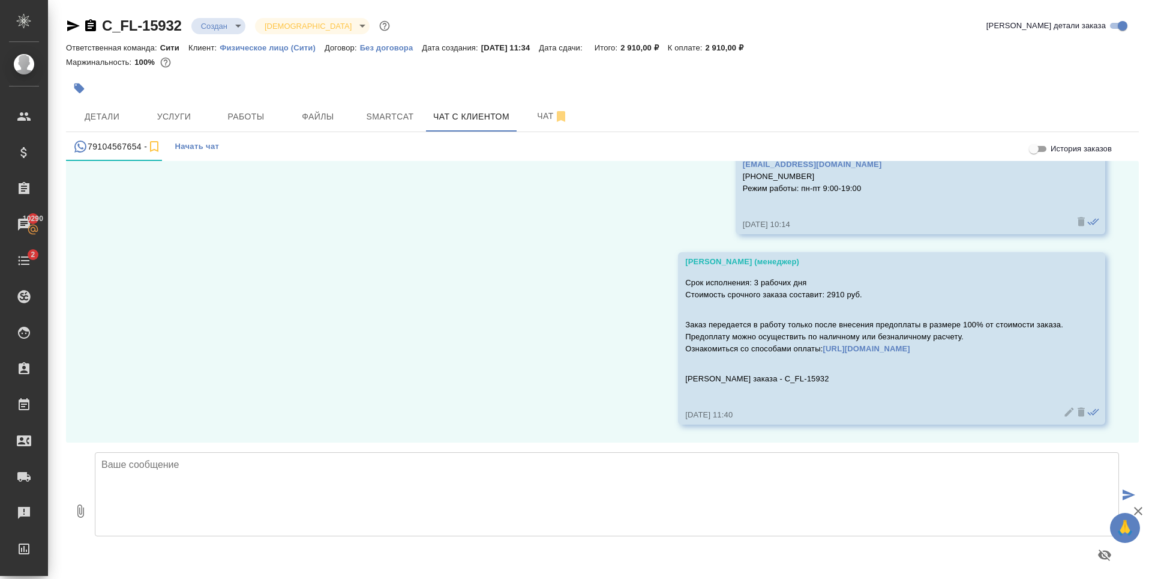
click at [586, 336] on div "22.09, понедельник Касаткина Александра (менеджер) Никита, добрый день! Офис Мо…" at bounding box center [602, 301] width 1073 height 281
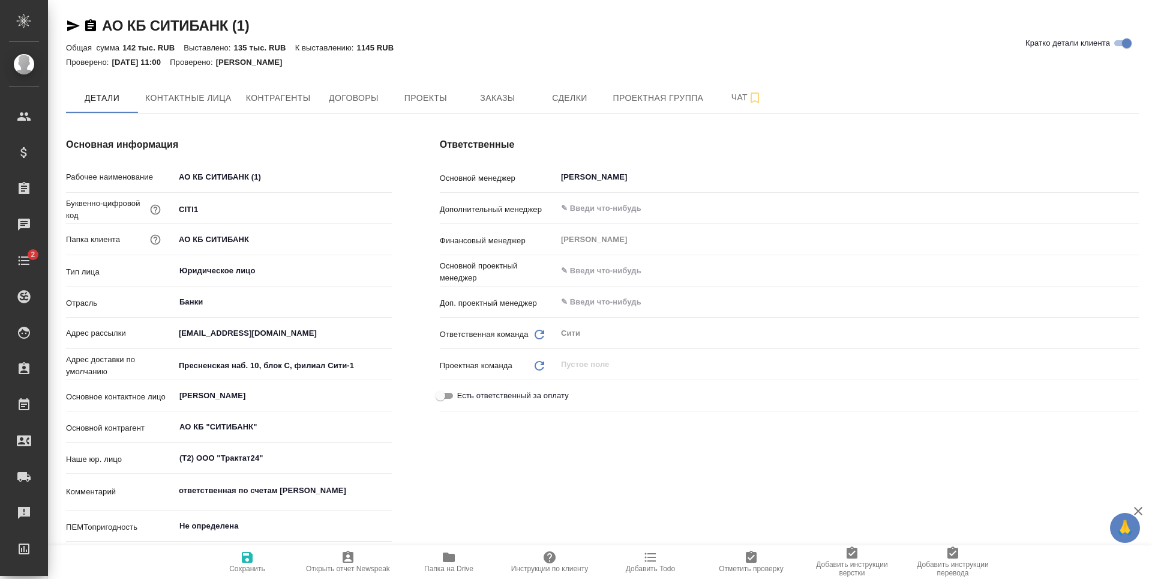
click at [442, 562] on icon "button" at bounding box center [449, 557] width 14 height 14
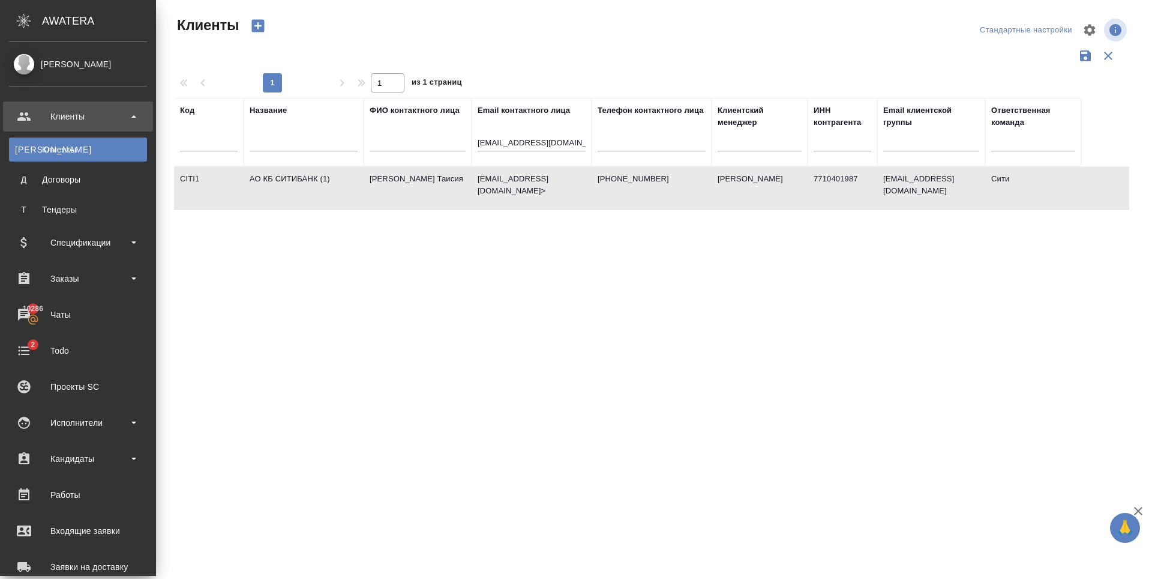
select select "RU"
click at [81, 277] on div "Заказы" at bounding box center [78, 278] width 138 height 18
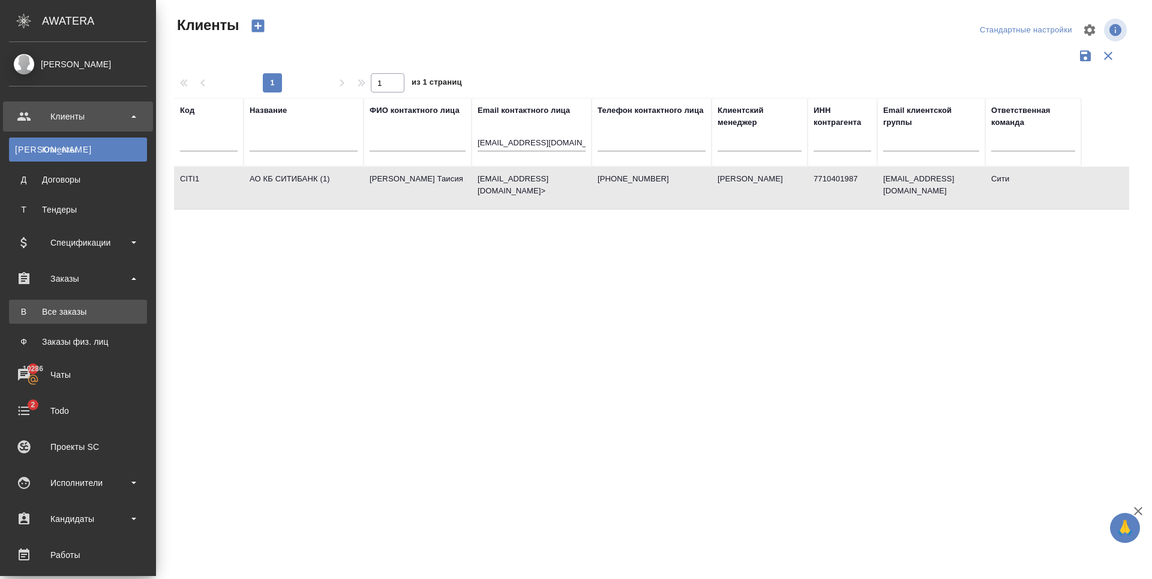
click at [80, 313] on div "Все заказы" at bounding box center [78, 311] width 126 height 12
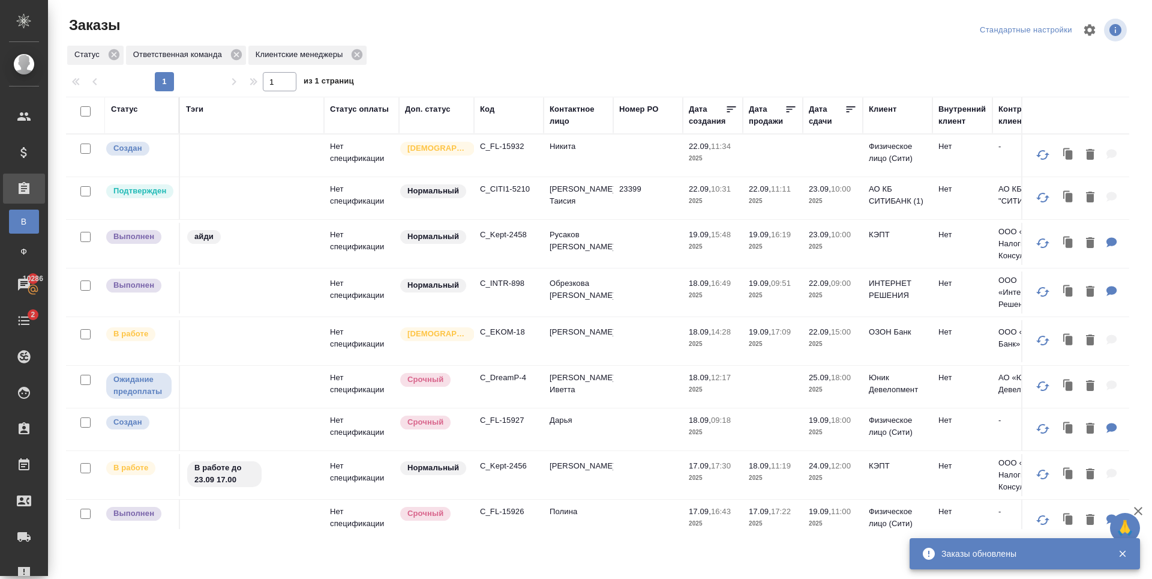
click at [495, 333] on p "C_EKOM-18" at bounding box center [509, 332] width 58 height 12
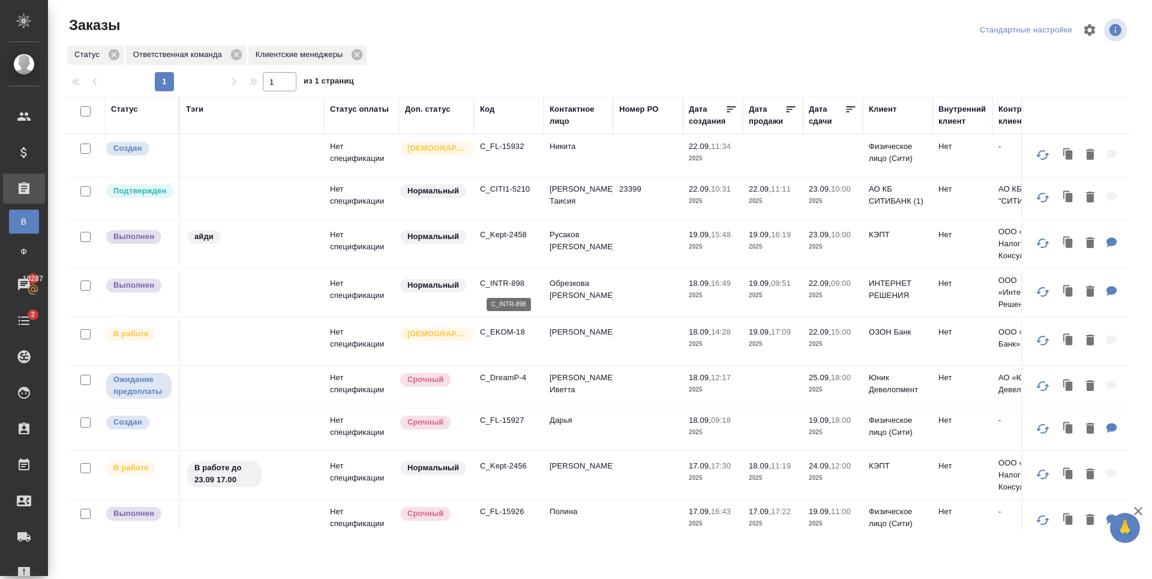
click at [499, 283] on p "C_INTR-898" at bounding box center [509, 283] width 58 height 12
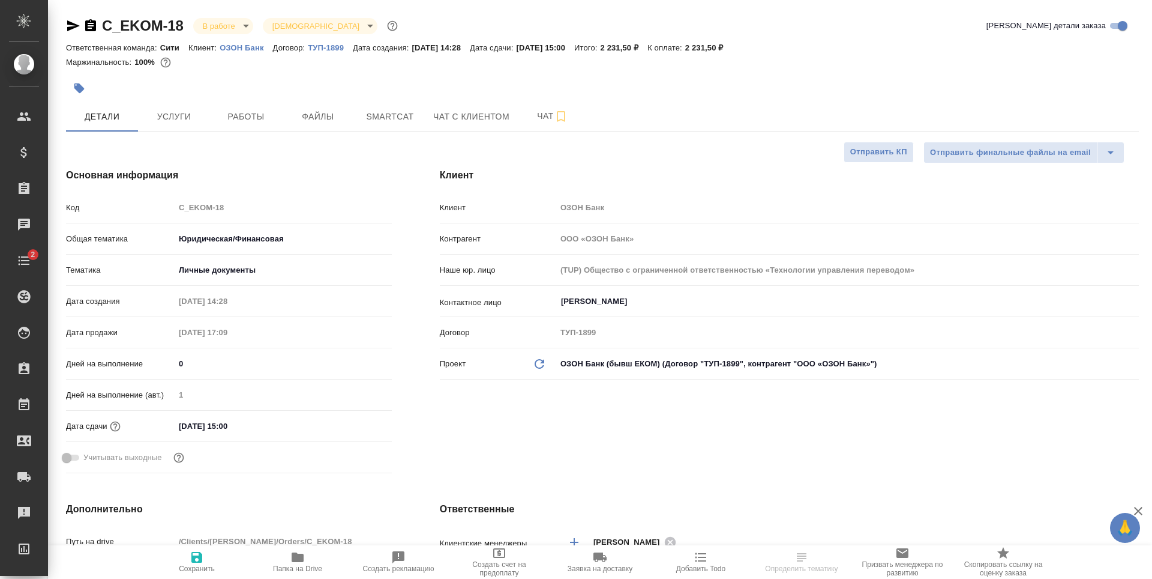
select select "RU"
click at [232, 113] on span "Работы" at bounding box center [246, 116] width 58 height 15
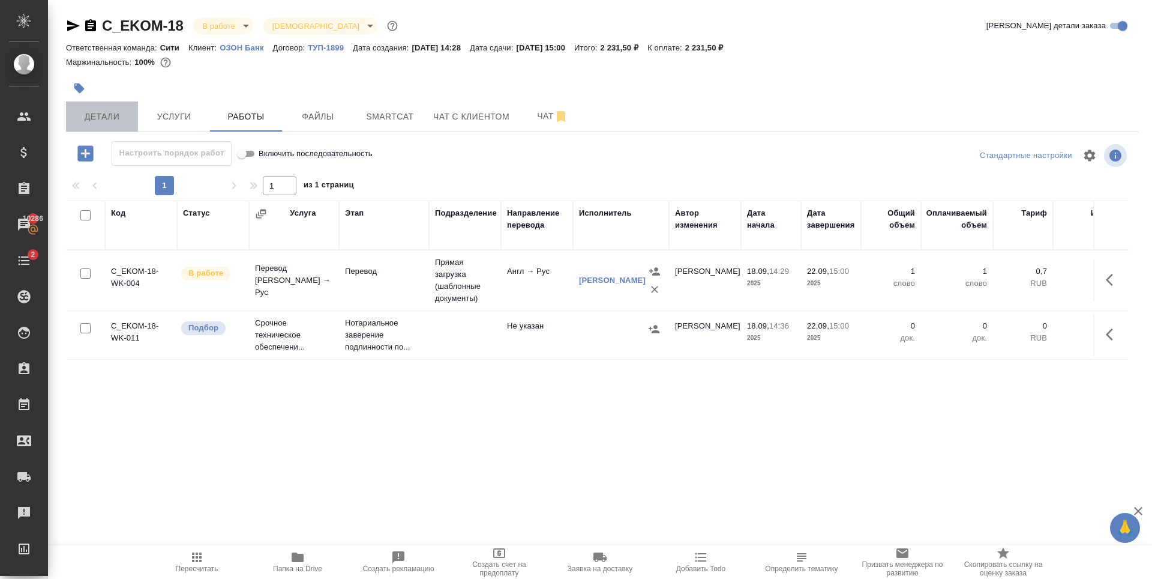
click at [126, 110] on span "Детали" at bounding box center [102, 116] width 58 height 15
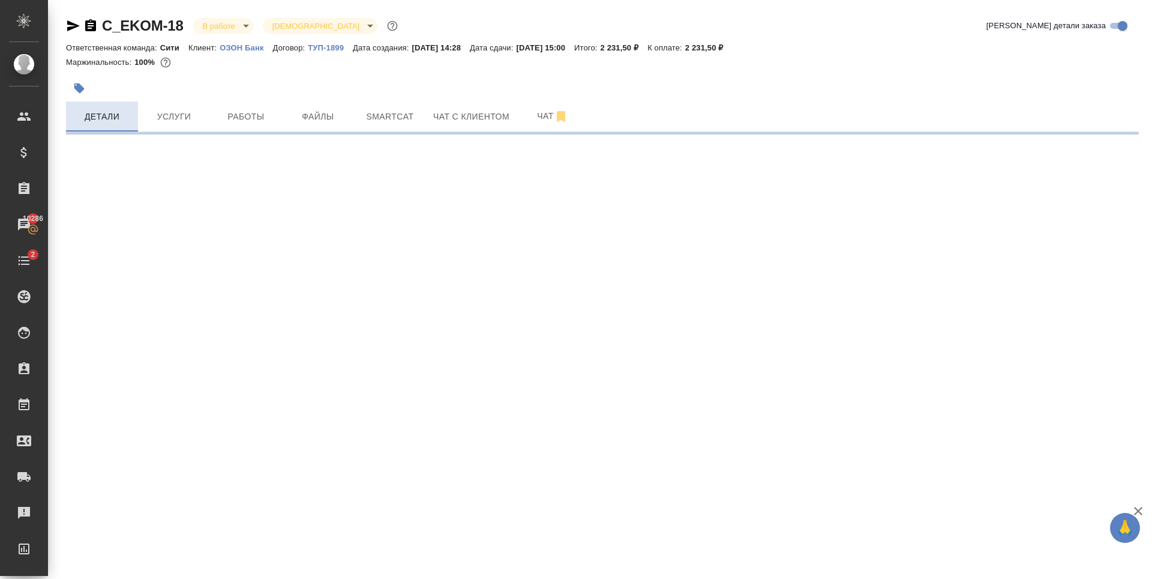
select select "RU"
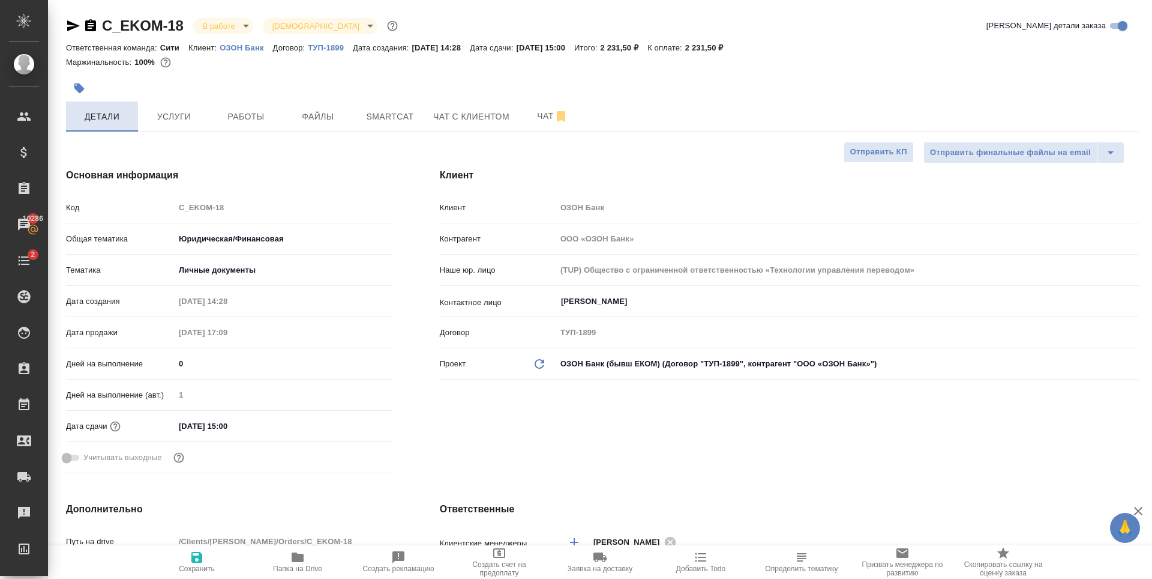
type textarea "x"
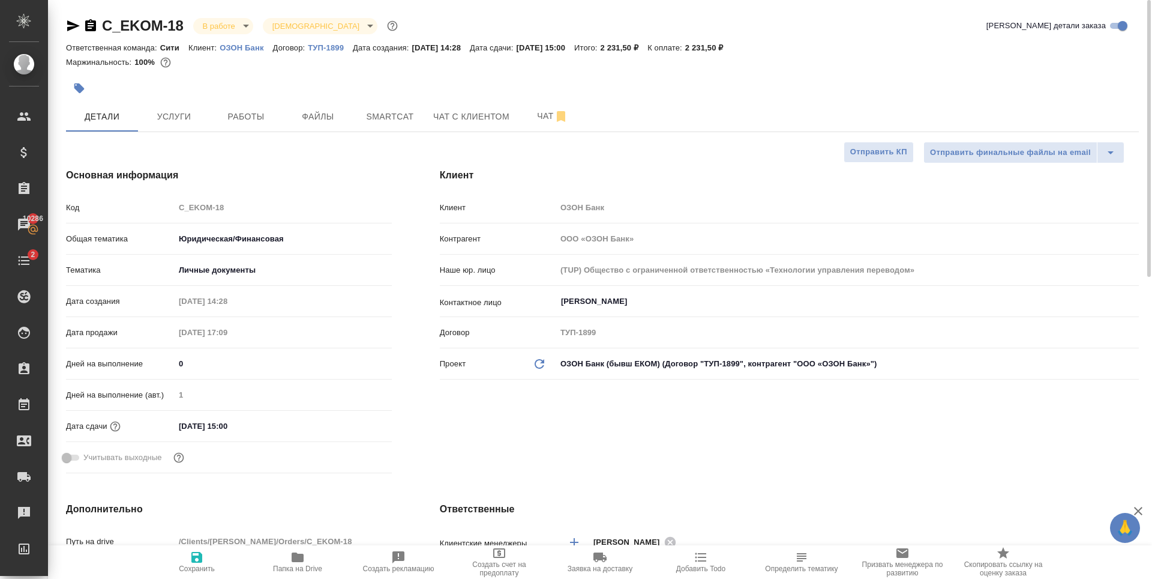
type textarea "x"
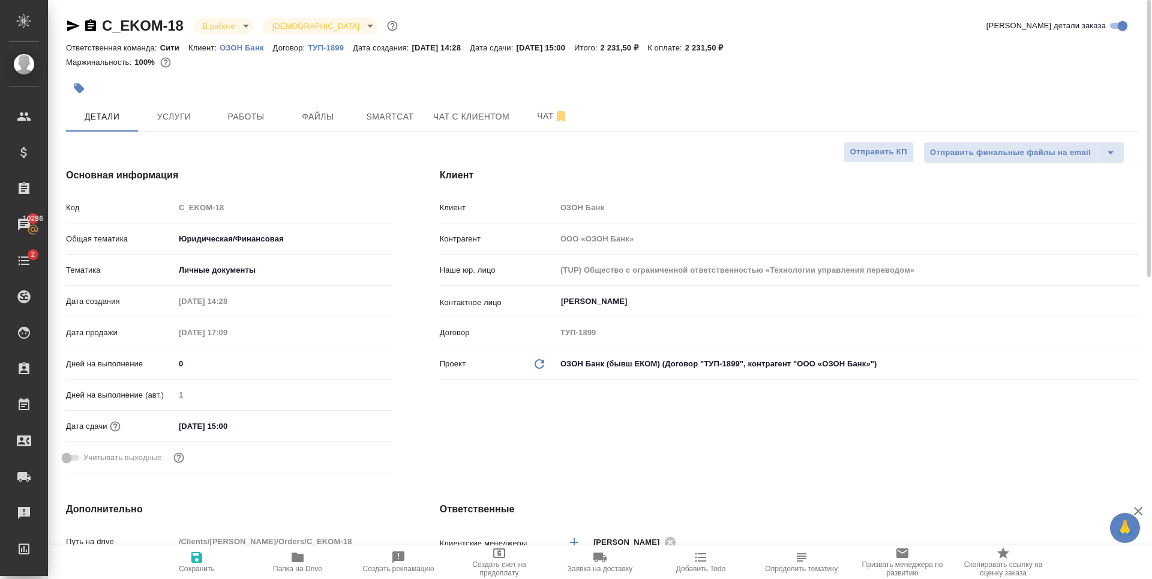
type textarea "x"
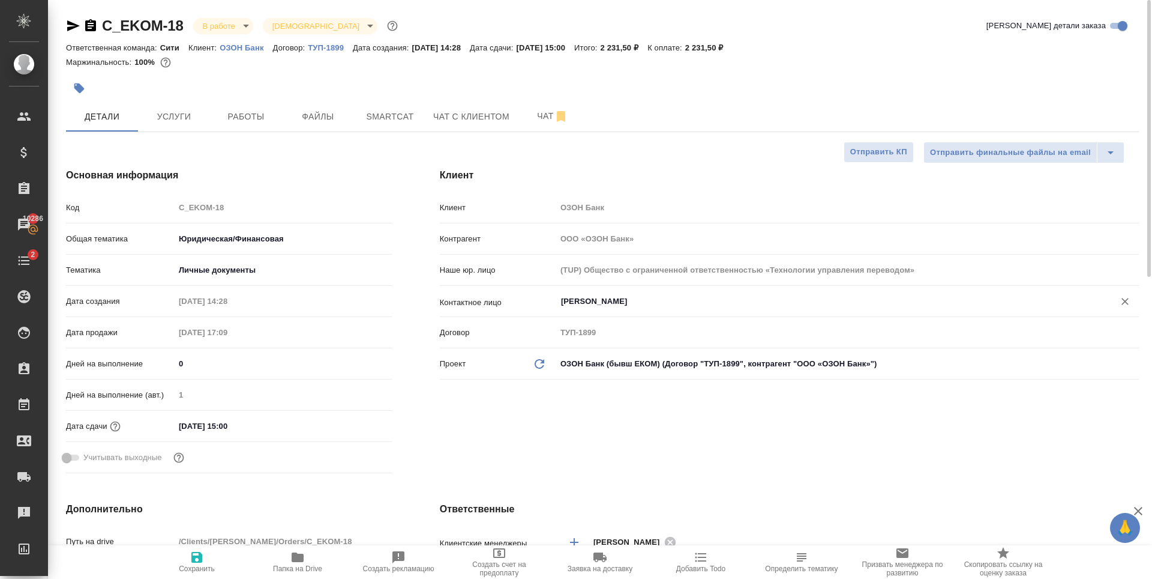
click at [608, 298] on input "Тихомирова Надежда" at bounding box center [827, 301] width 535 height 14
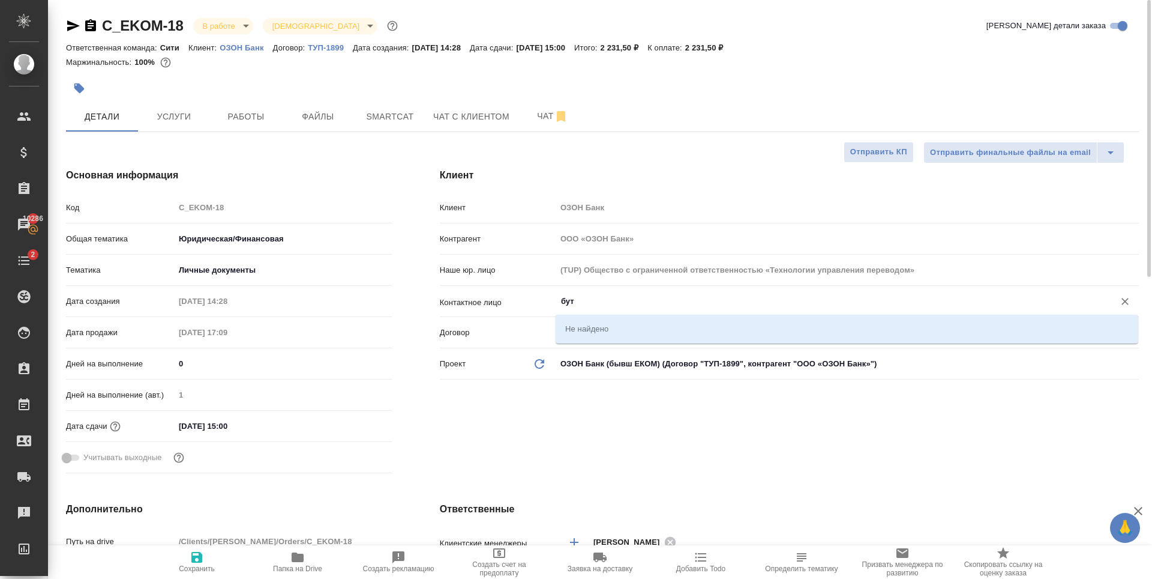
type input "буто"
click at [797, 299] on input "буто" at bounding box center [827, 301] width 535 height 14
type textarea "x"
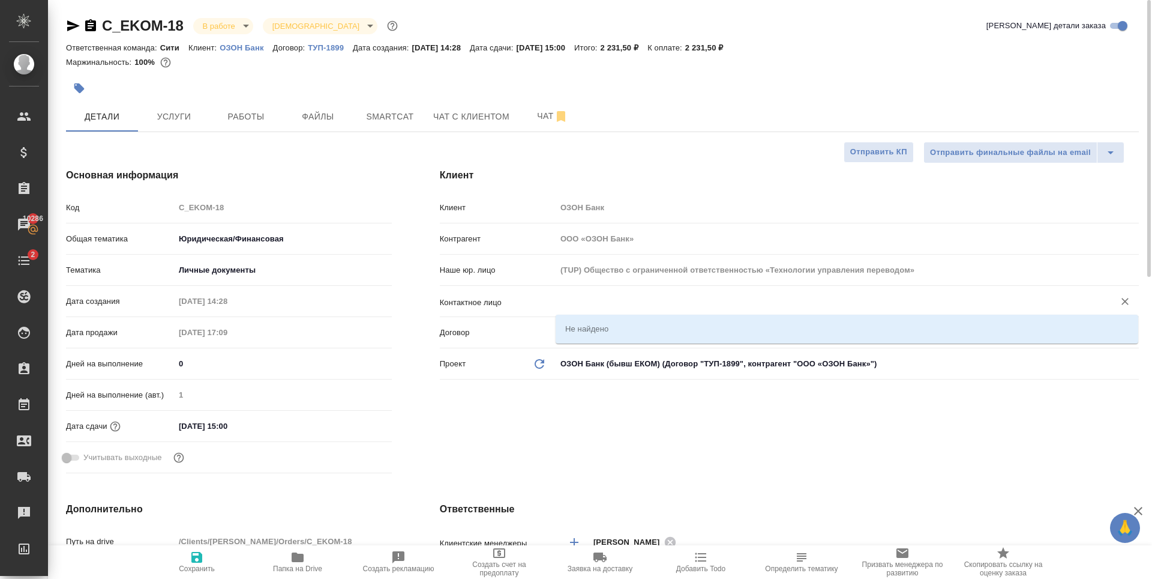
type textarea "x"
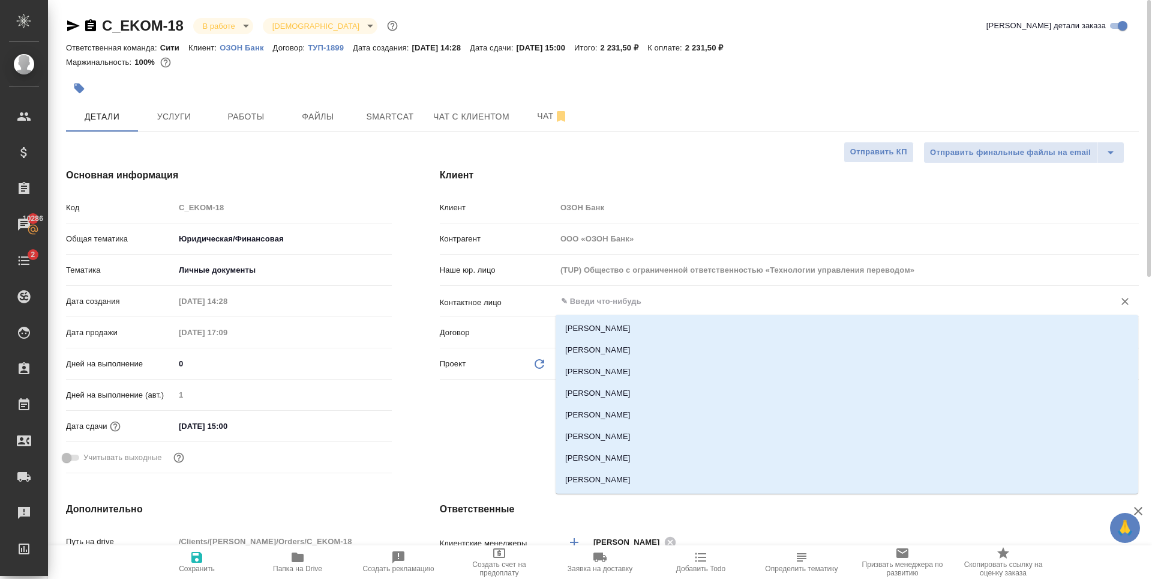
click at [681, 131] on hr at bounding box center [602, 131] width 1073 height 1
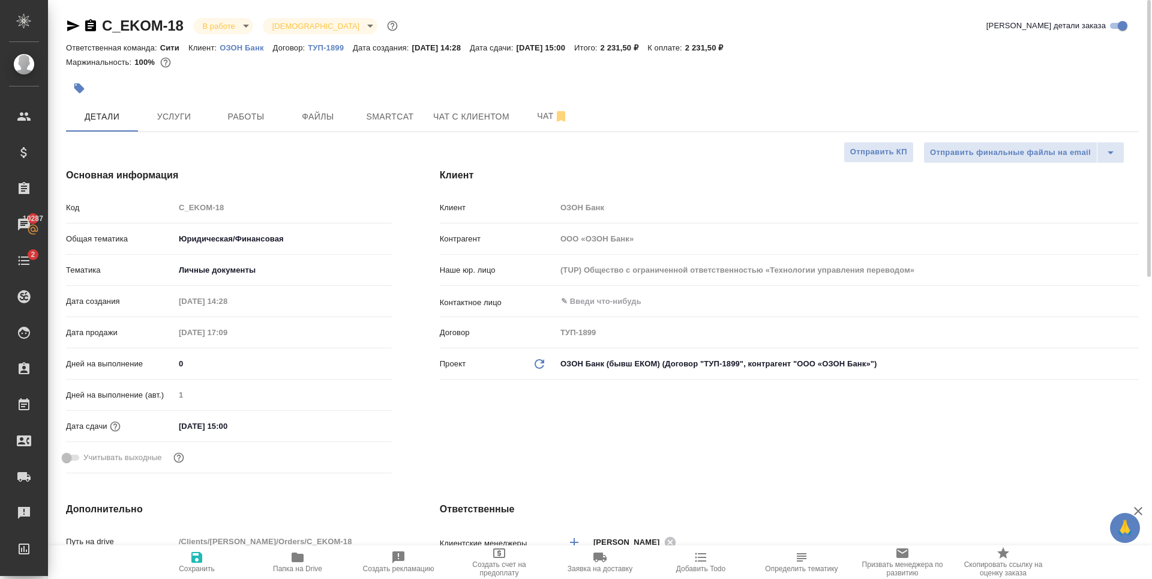
type textarea "x"
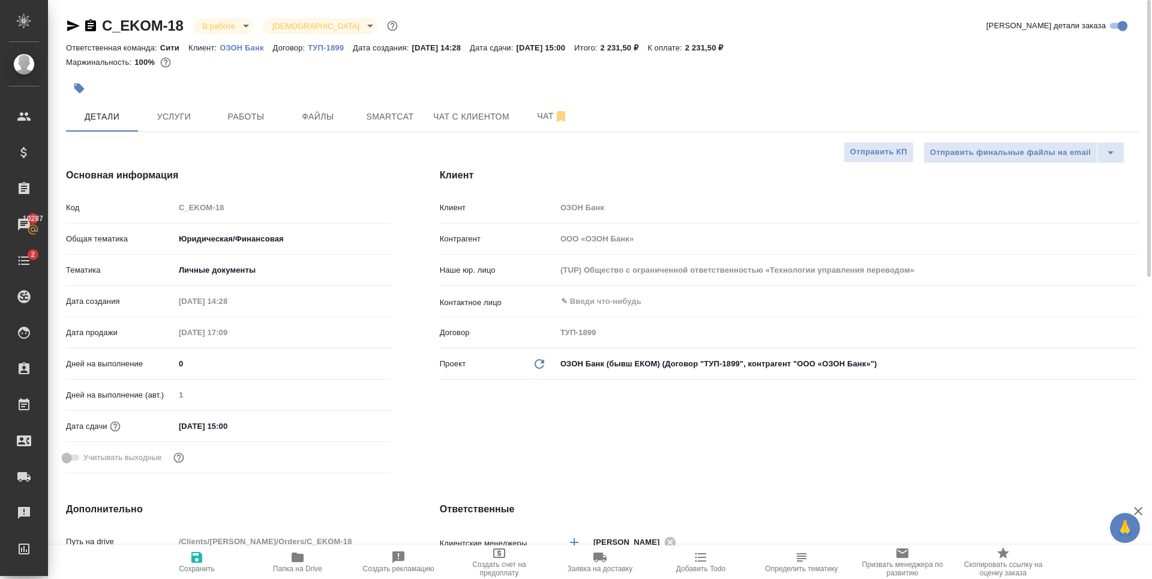
type textarea "x"
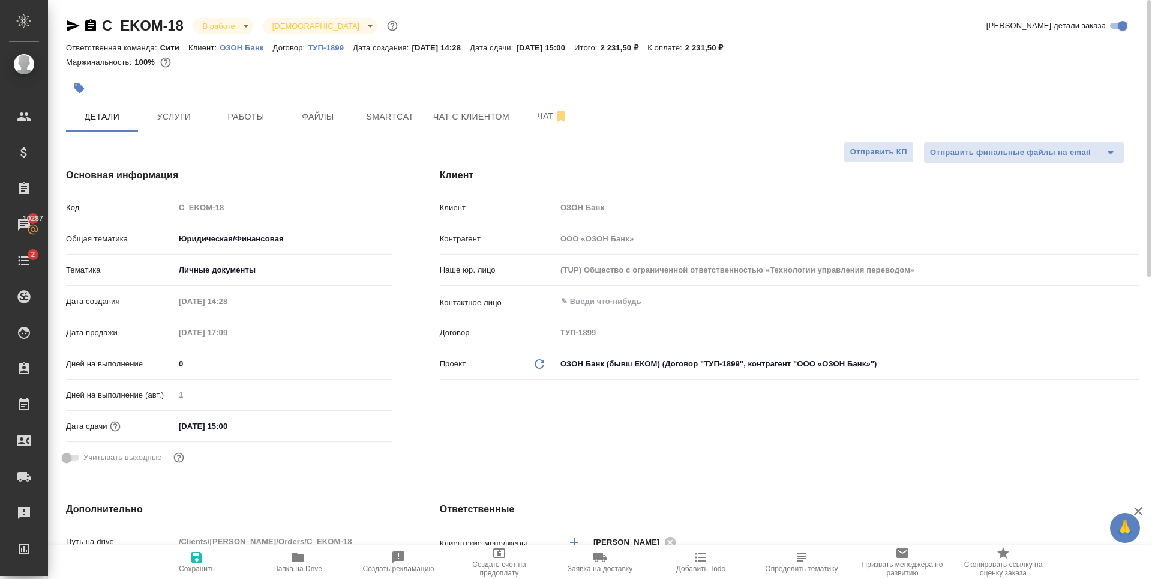
type textarea "x"
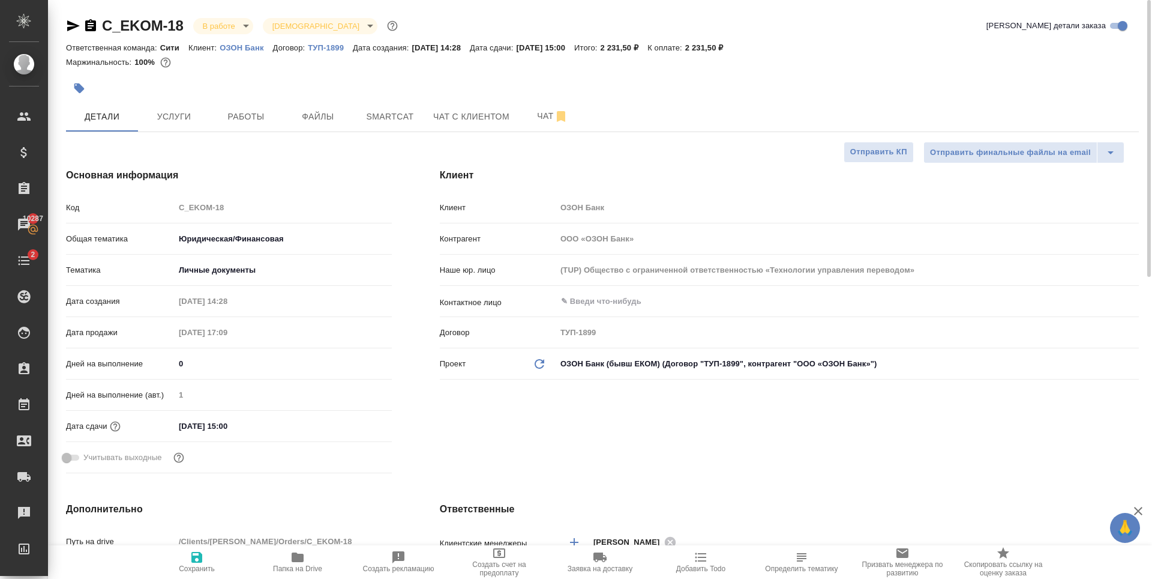
type textarea "x"
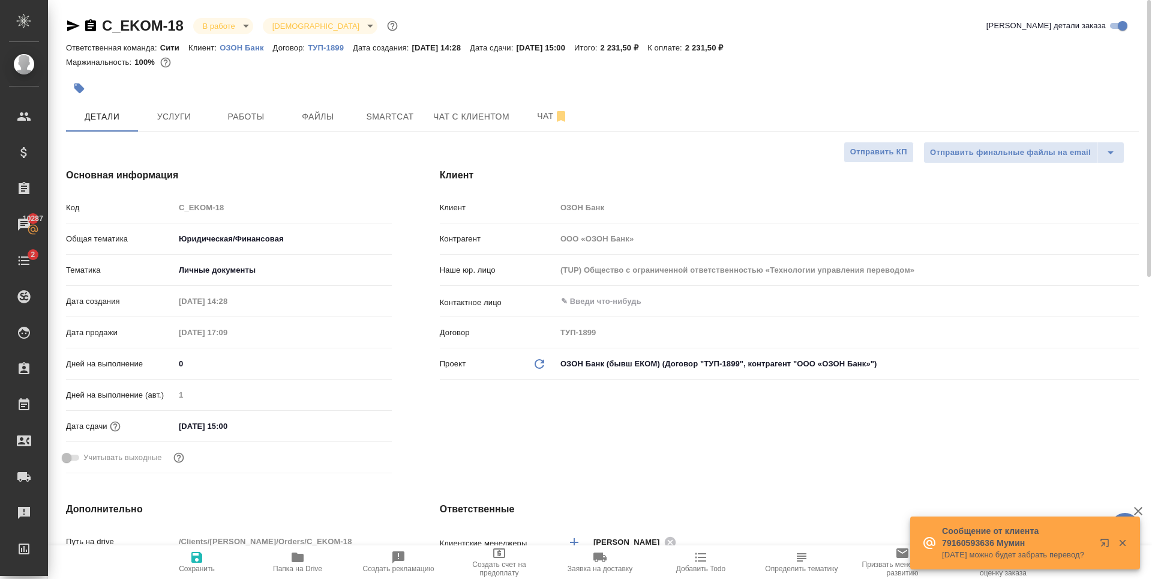
click at [771, 105] on div "Детали Услуги Работы Файлы Smartcat Чат с клиентом Чат" at bounding box center [602, 116] width 1073 height 30
click at [224, 113] on span "Работы" at bounding box center [246, 116] width 58 height 15
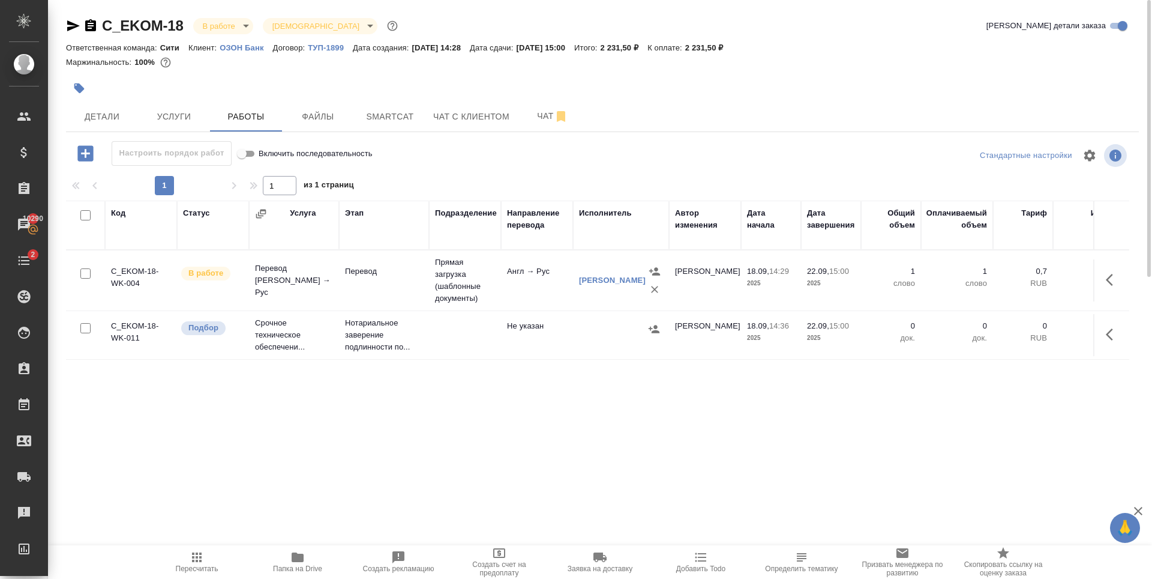
click at [700, 285] on td "[PERSON_NAME]" at bounding box center [705, 280] width 72 height 42
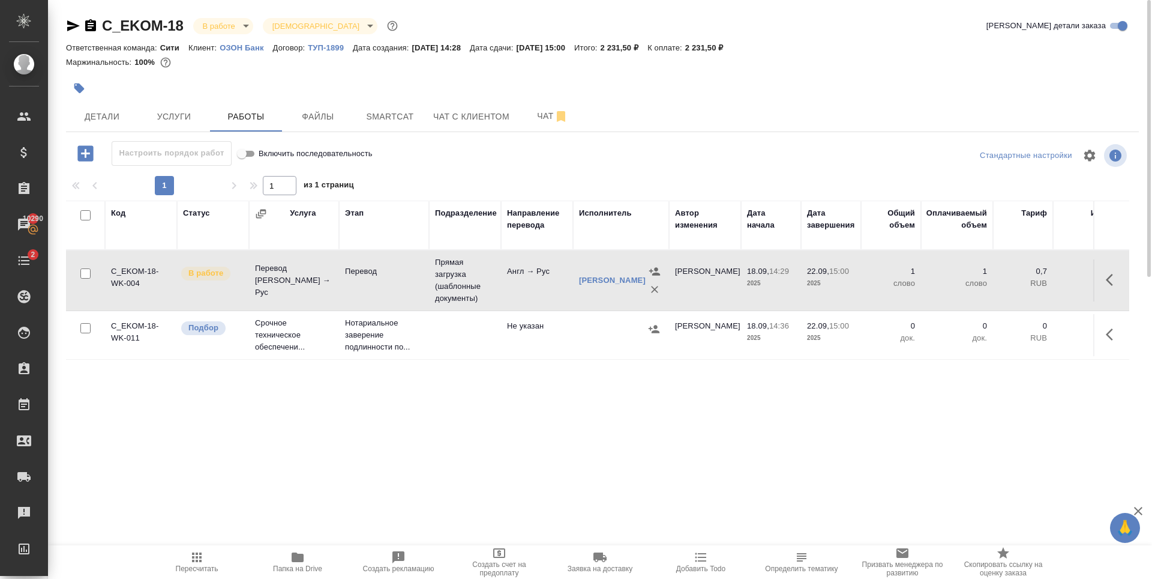
click at [700, 285] on td "[PERSON_NAME]" at bounding box center [705, 280] width 72 height 42
click at [541, 395] on div "Код Статус Услуга Этап Подразделение Направление перевода Исполнитель Автор изм…" at bounding box center [598, 335] width 1064 height 270
click at [191, 116] on span "Услуги" at bounding box center [174, 116] width 58 height 15
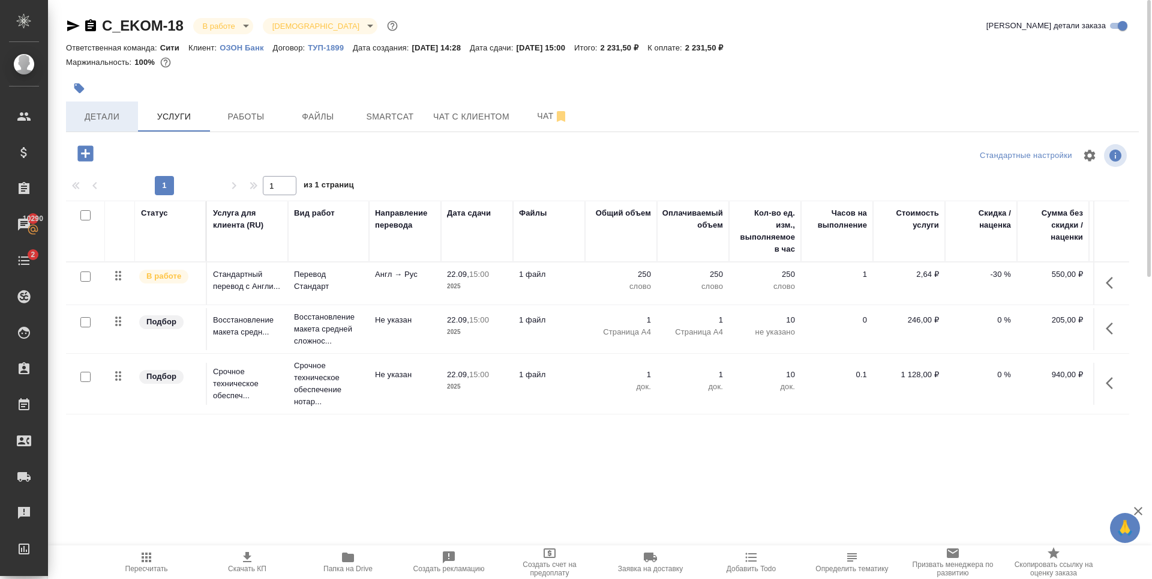
click at [89, 125] on button "Детали" at bounding box center [102, 116] width 72 height 30
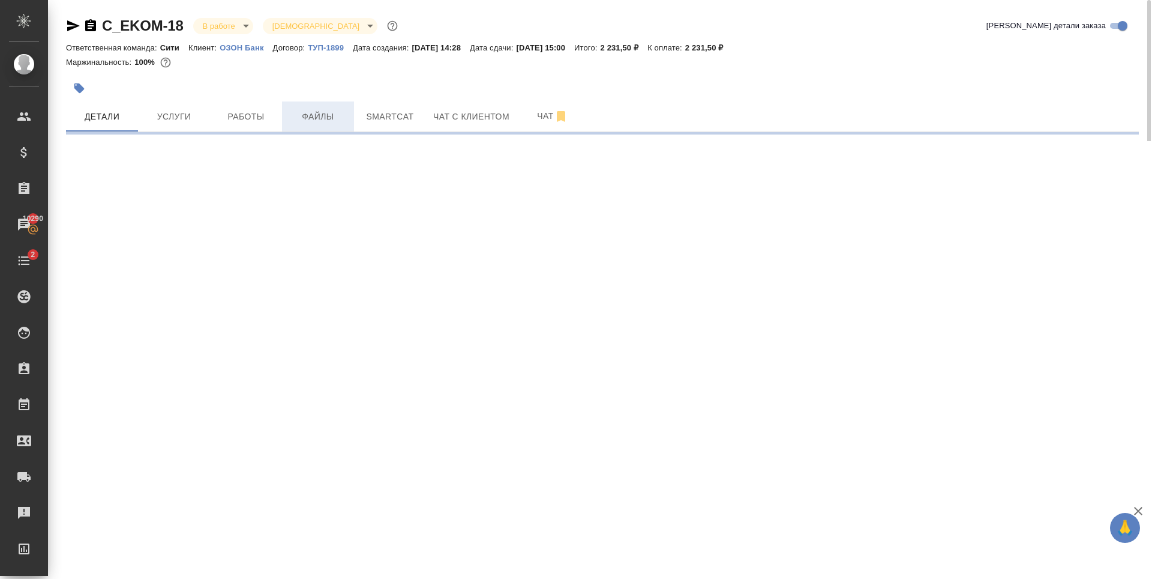
click at [296, 124] on span "Файлы" at bounding box center [318, 116] width 58 height 15
select select "RU"
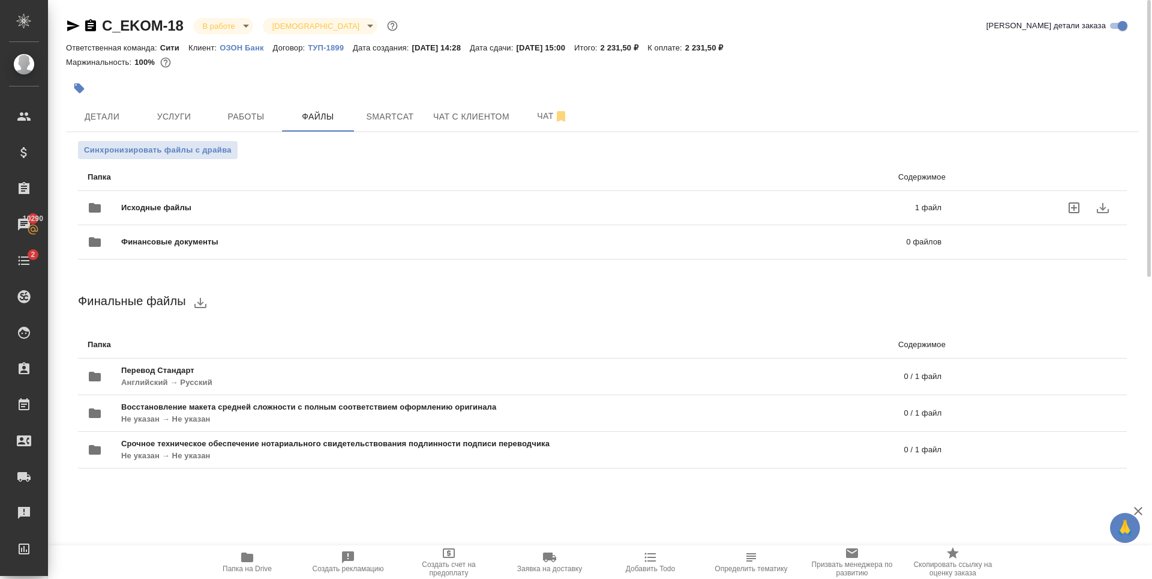
click at [441, 191] on div "Исходные файлы 1 файл" at bounding box center [515, 207] width 878 height 53
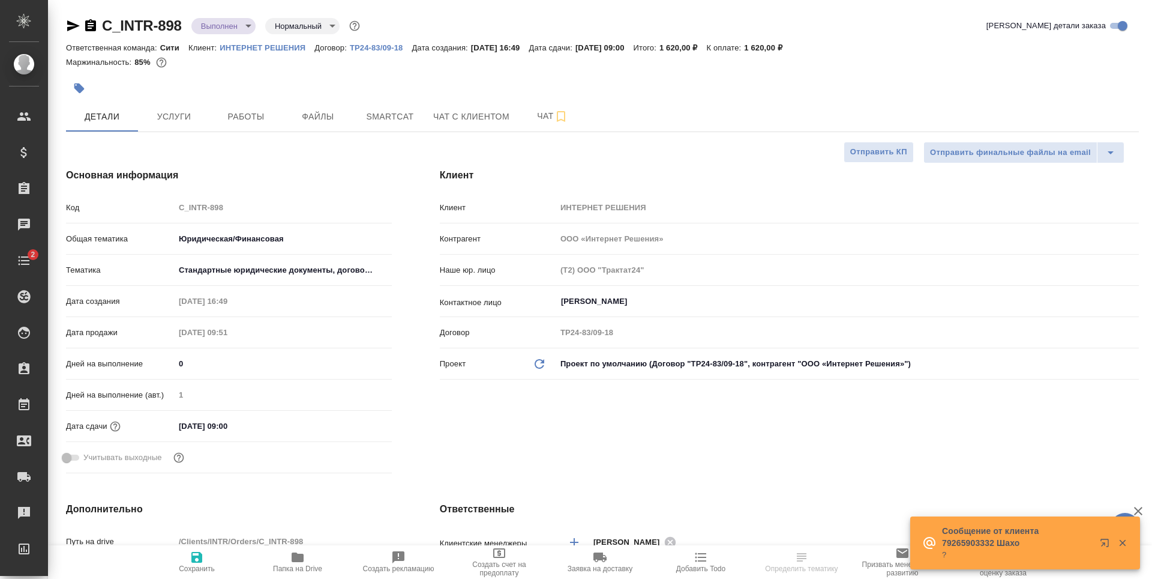
select select "RU"
type textarea "x"
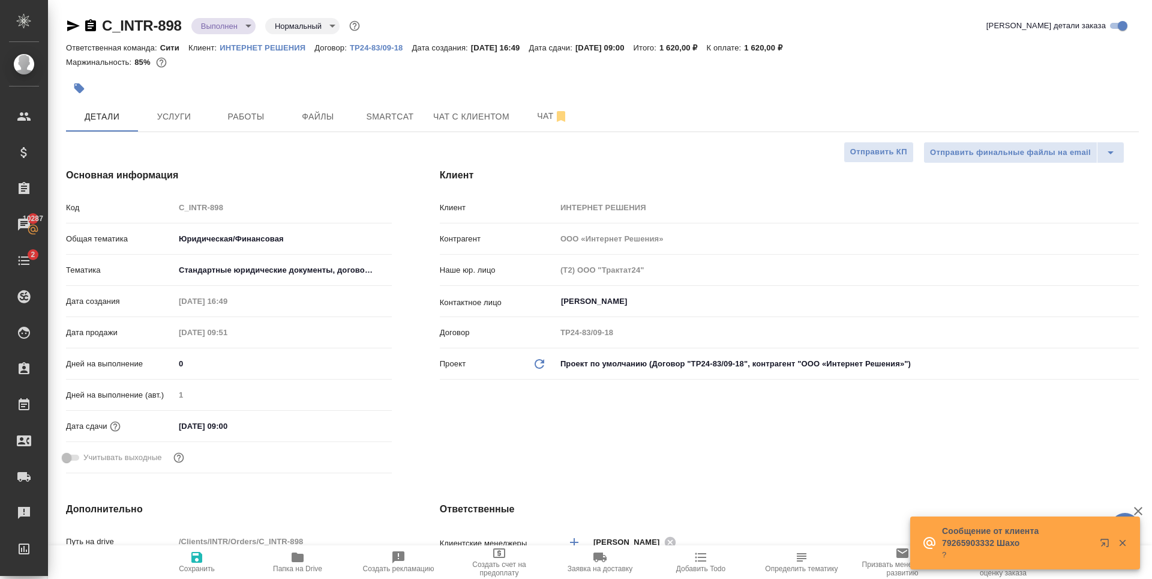
type textarea "x"
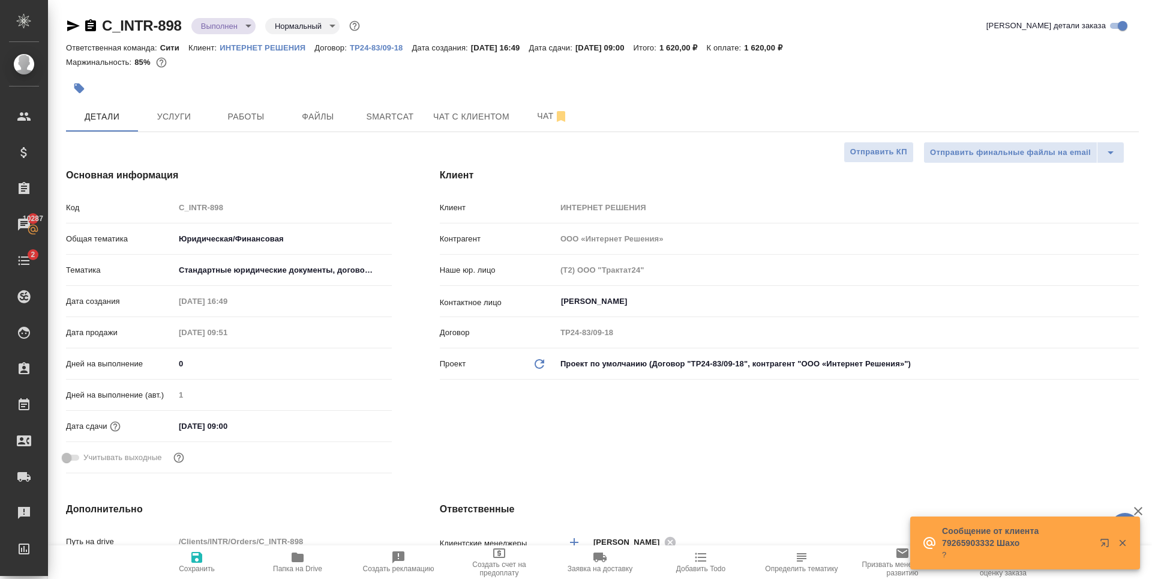
type textarea "x"
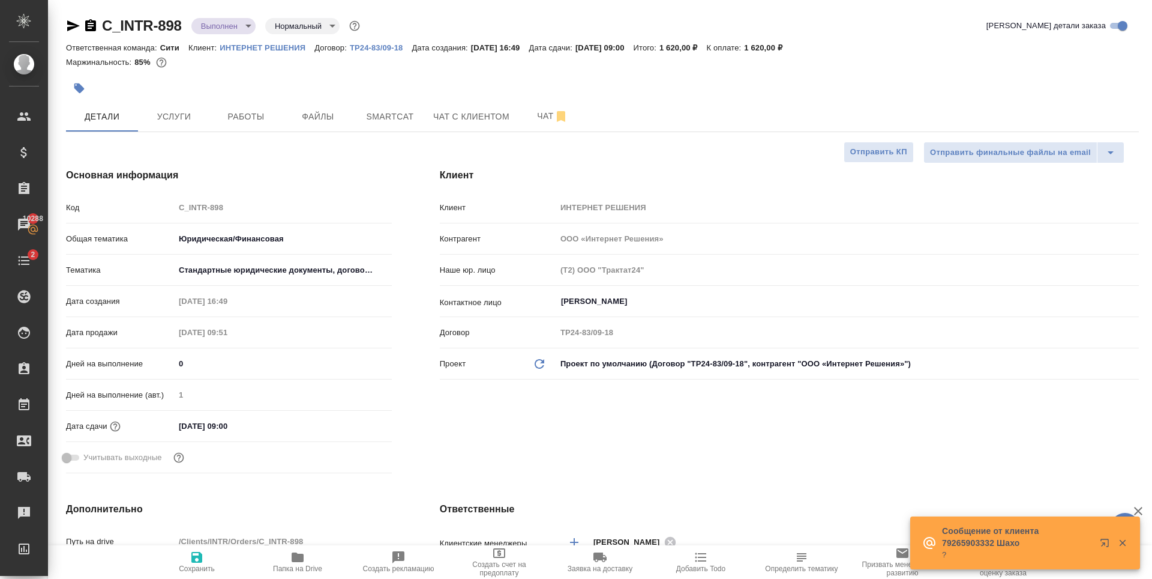
type textarea "x"
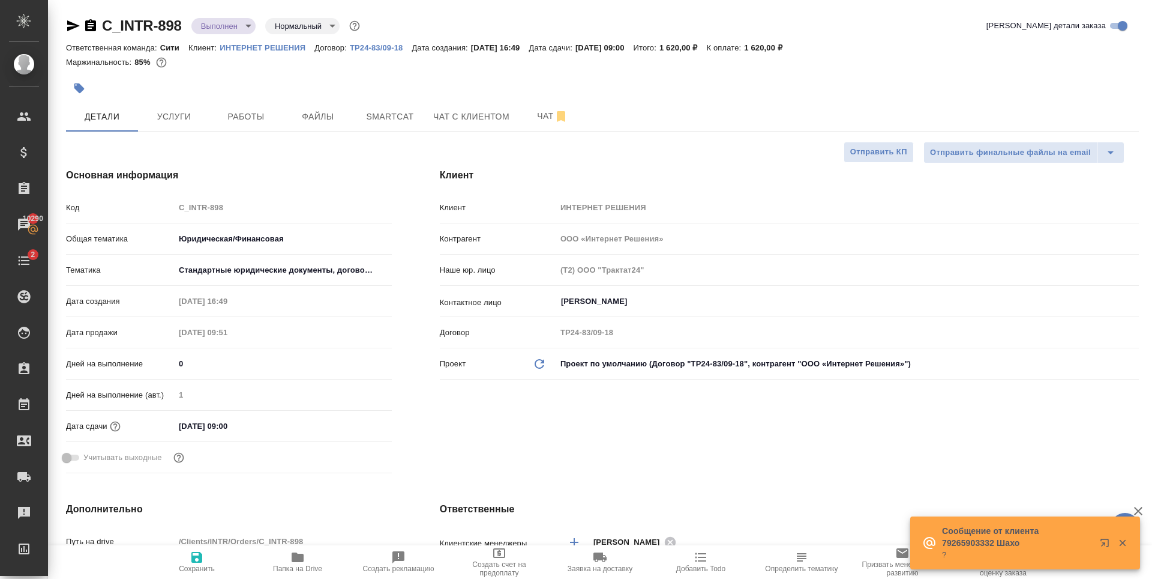
type textarea "x"
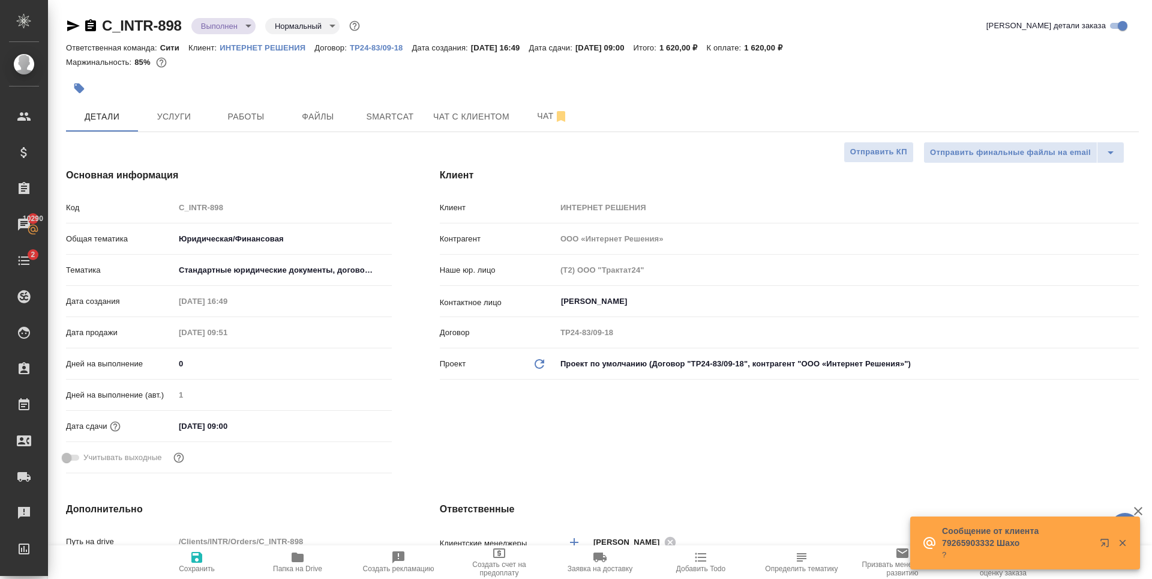
type textarea "x"
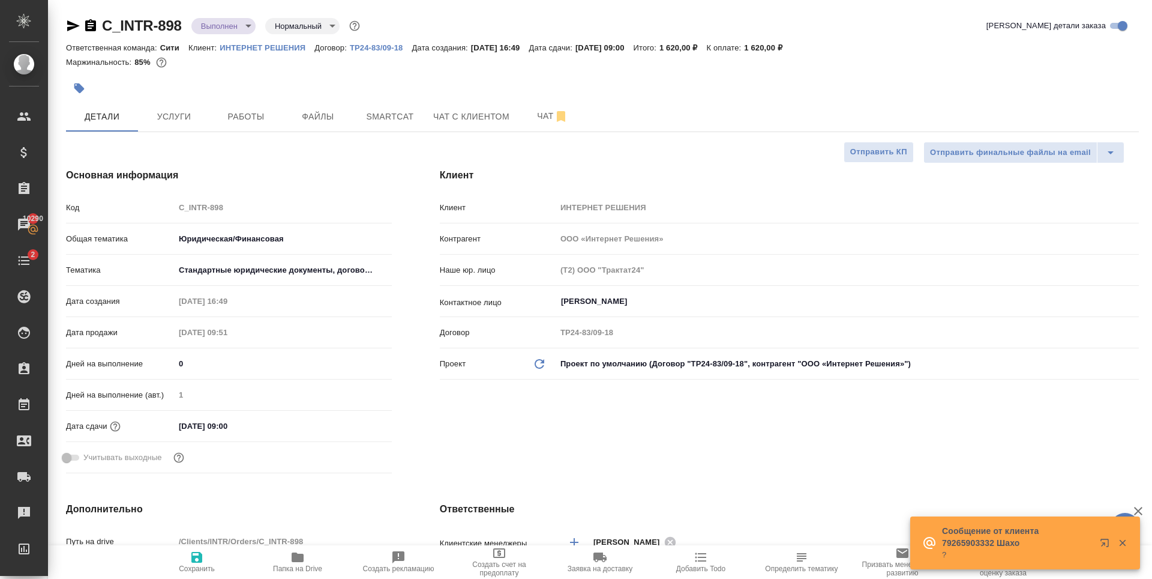
type textarea "x"
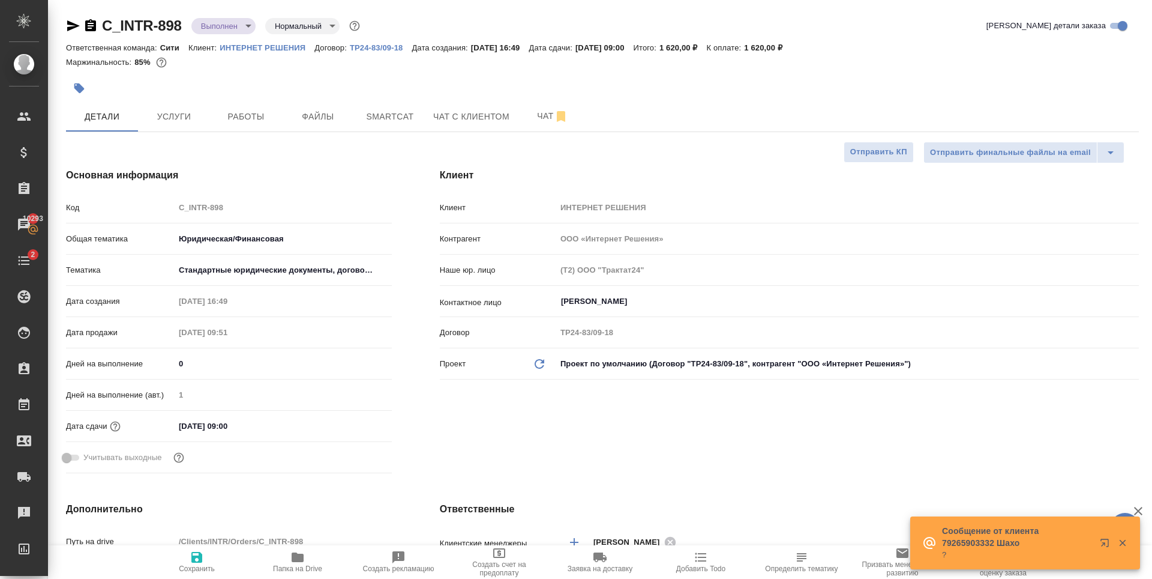
type textarea "x"
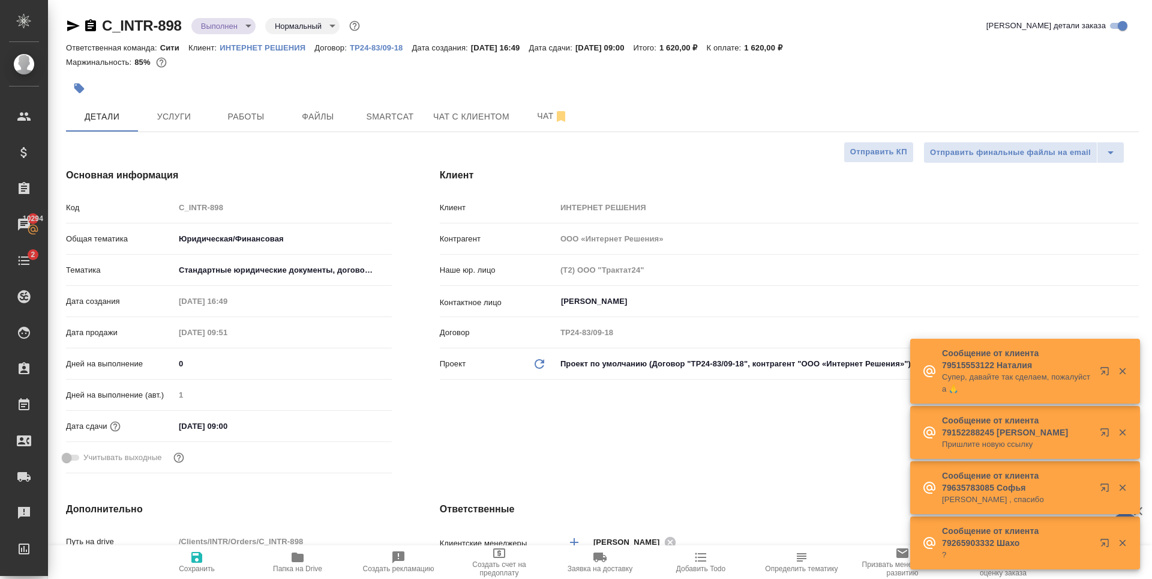
type textarea "x"
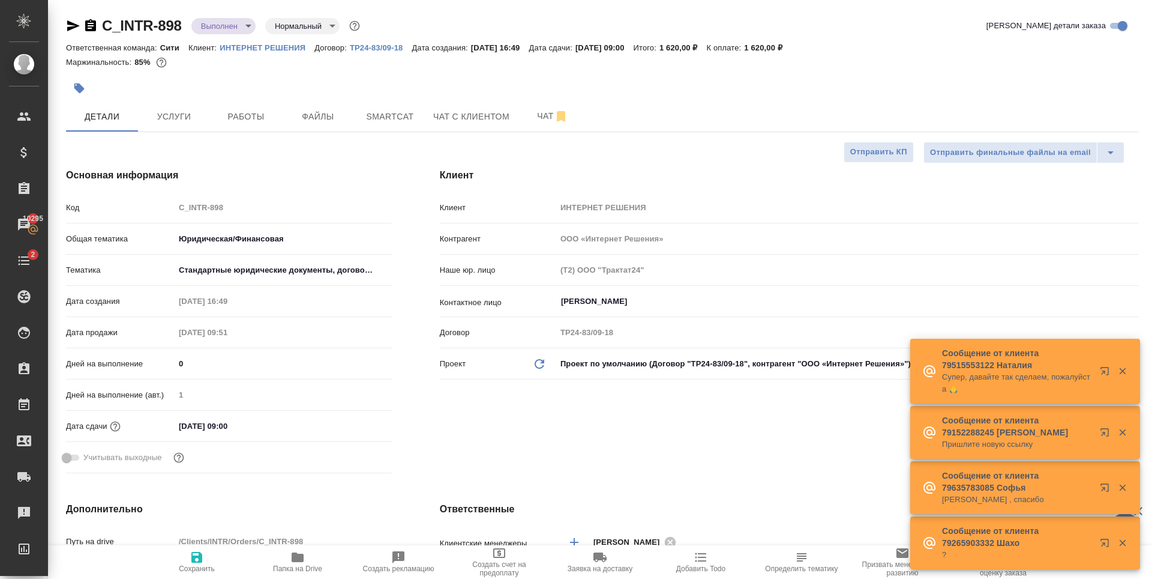
type textarea "x"
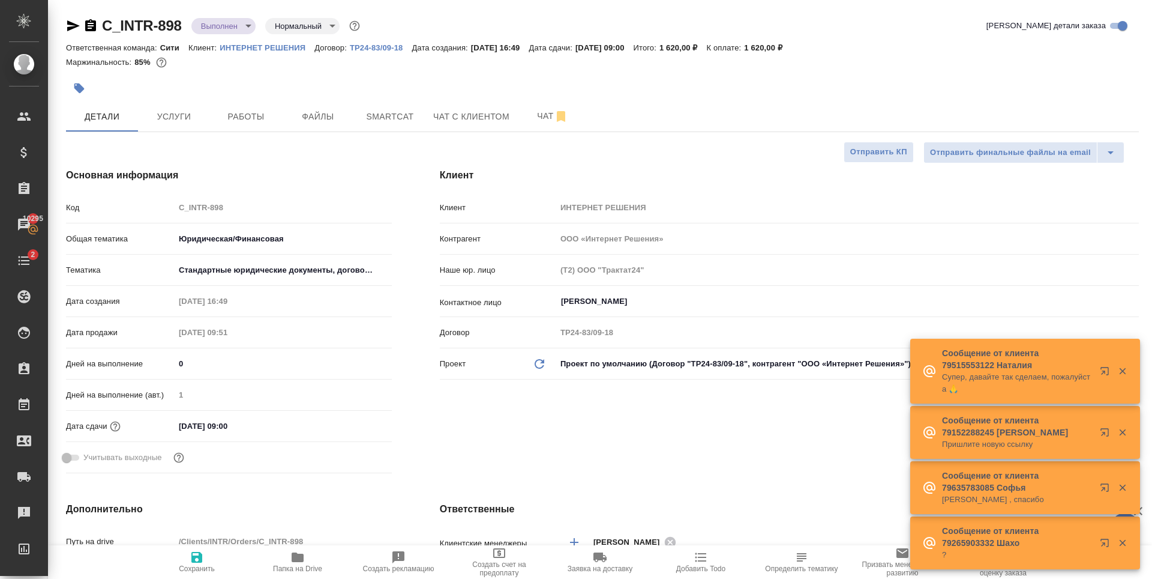
type textarea "x"
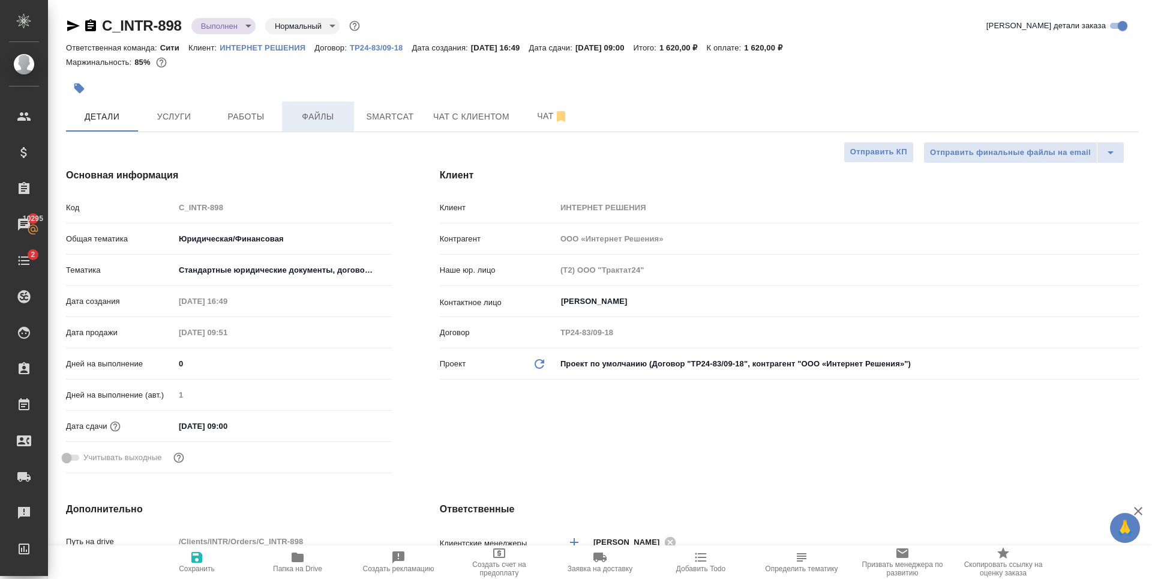
click at [286, 109] on button "Файлы" at bounding box center [318, 116] width 72 height 30
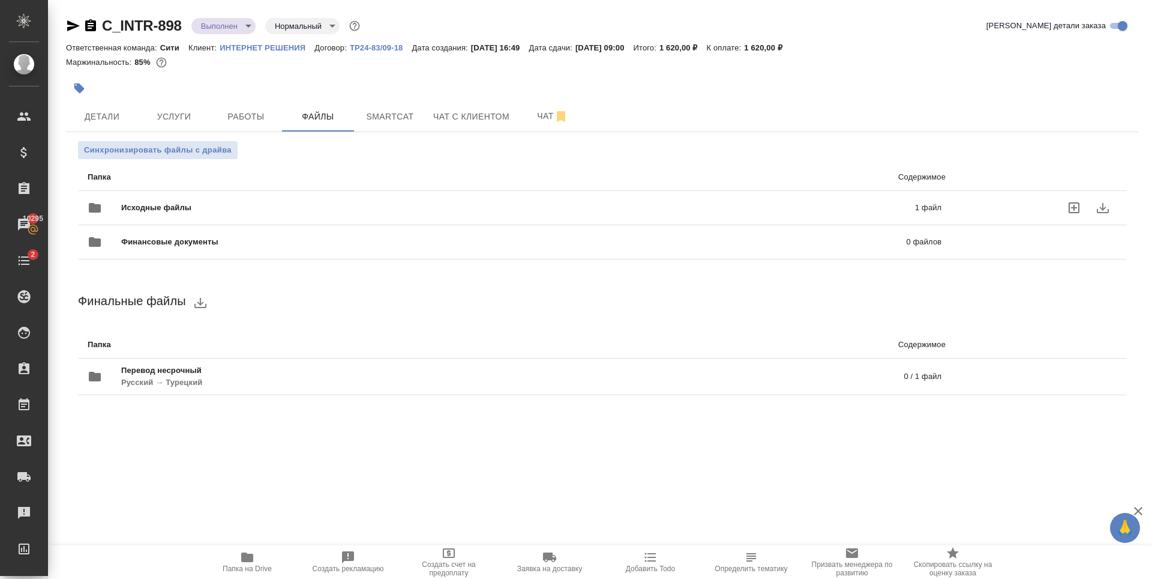
click at [245, 190] on div "Исходные файлы 1 файл" at bounding box center [515, 207] width 878 height 53
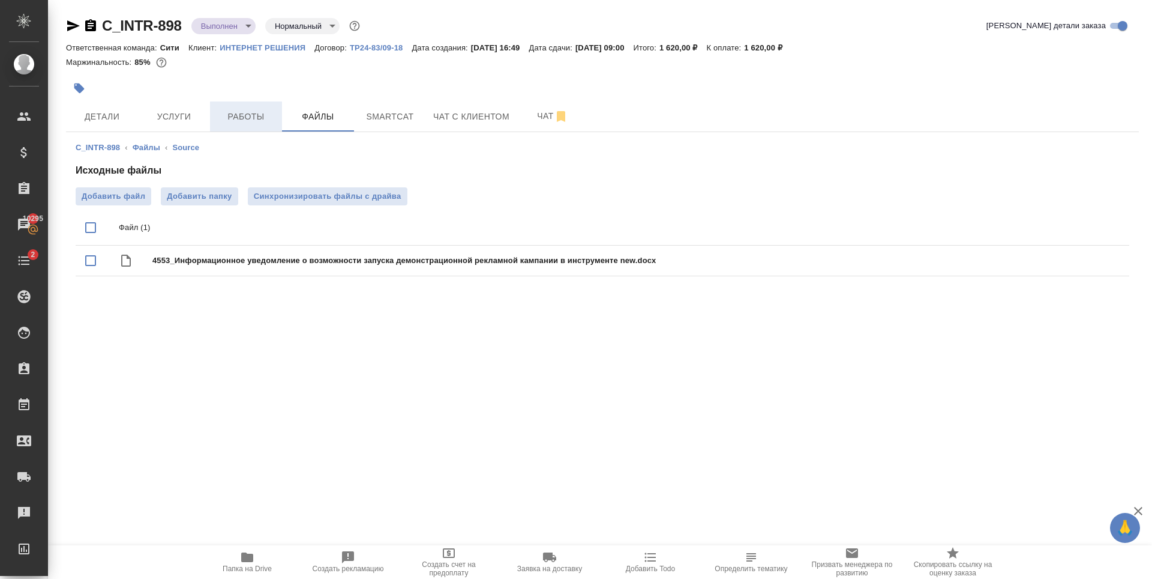
click at [256, 115] on span "Работы" at bounding box center [246, 116] width 58 height 15
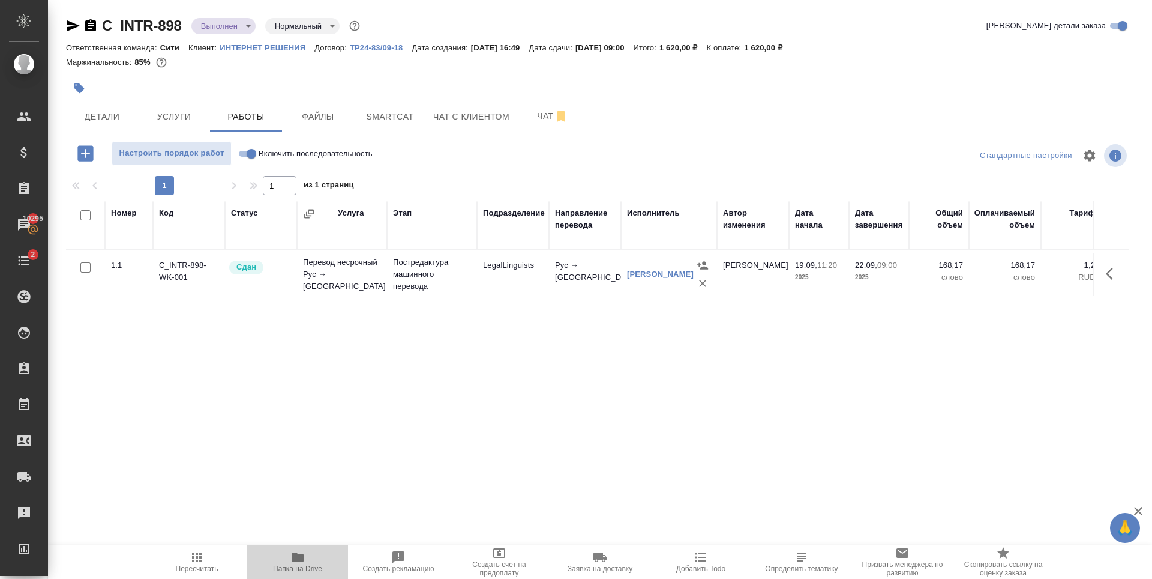
click at [287, 558] on span "Папка на Drive" at bounding box center [297, 561] width 86 height 23
click at [92, 115] on span "Детали" at bounding box center [102, 116] width 58 height 15
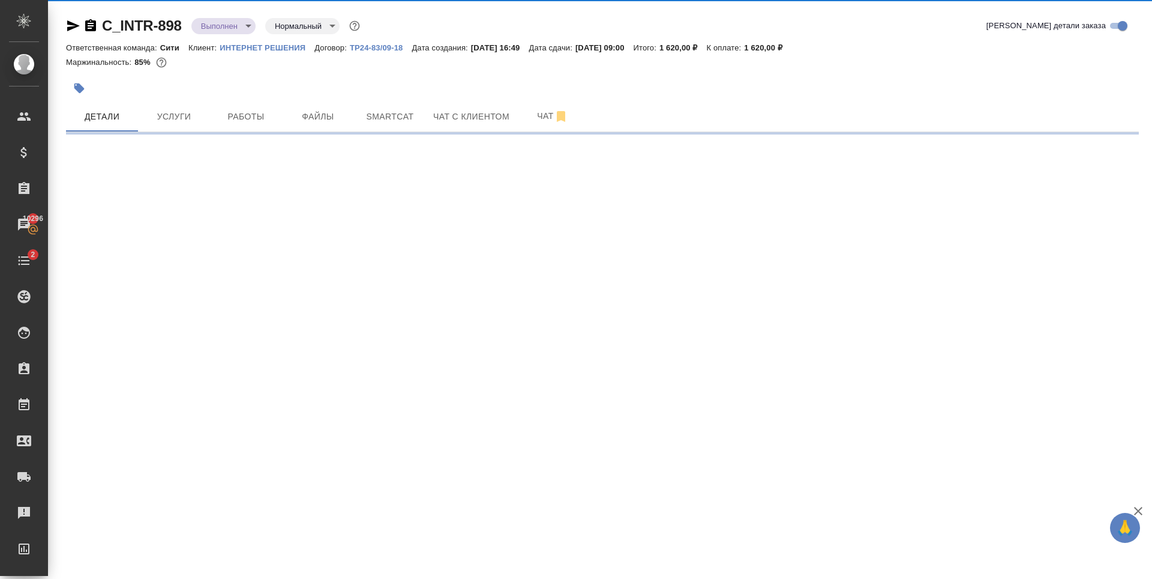
select select "RU"
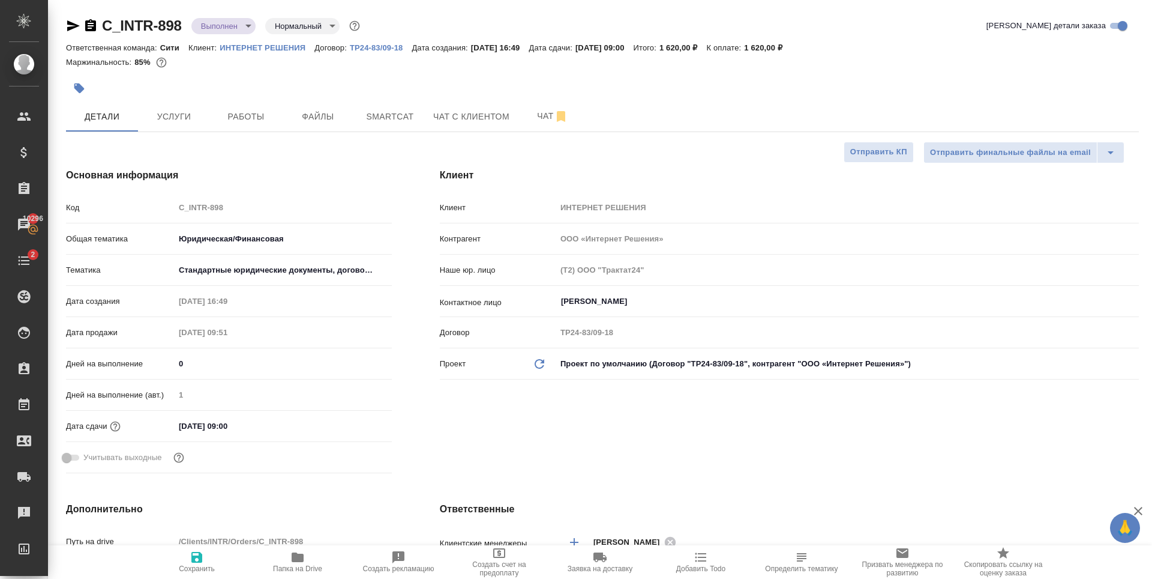
type textarea "x"
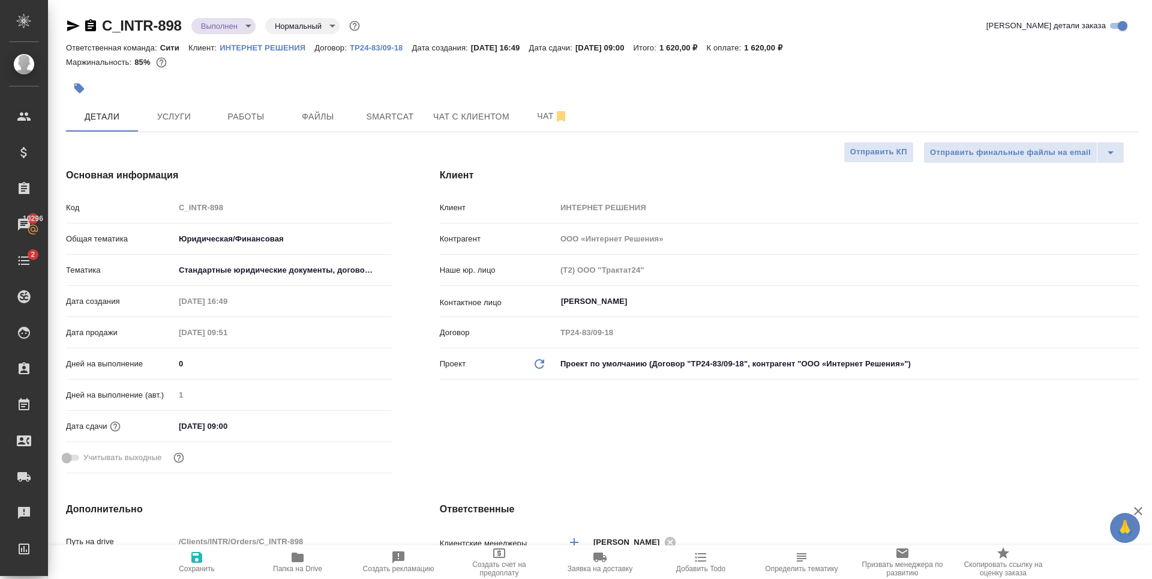
type textarea "x"
click at [224, 21] on body "🙏 .cls-1 fill:#fff; AWATERA Zaytseva Svetlana Клиенты Спецификации Заказы 10296…" at bounding box center [576, 289] width 1152 height 579
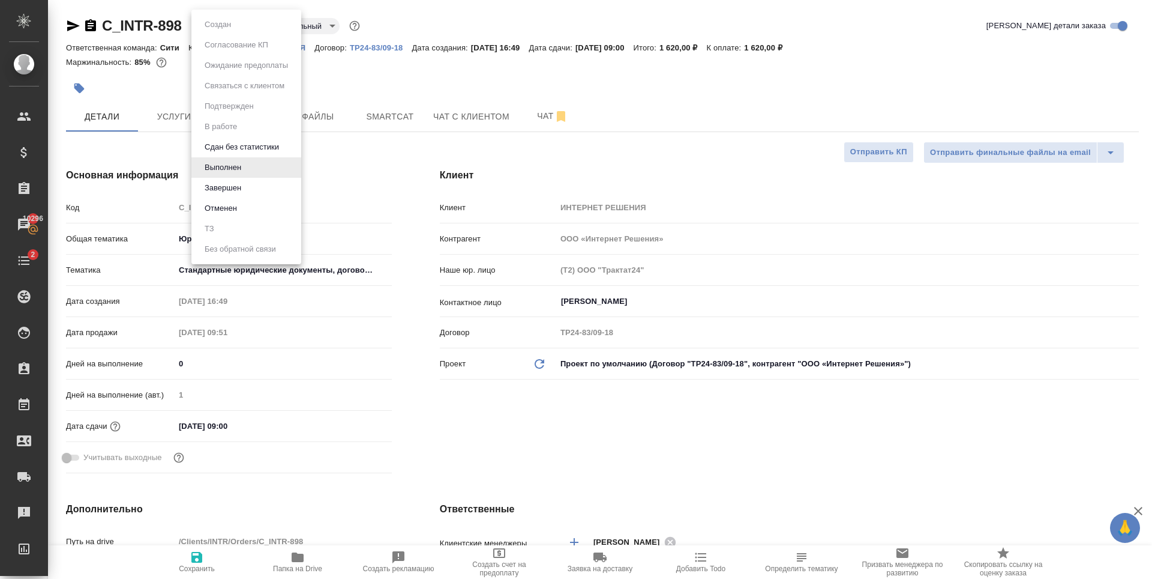
click at [164, 118] on div at bounding box center [576, 289] width 1152 height 579
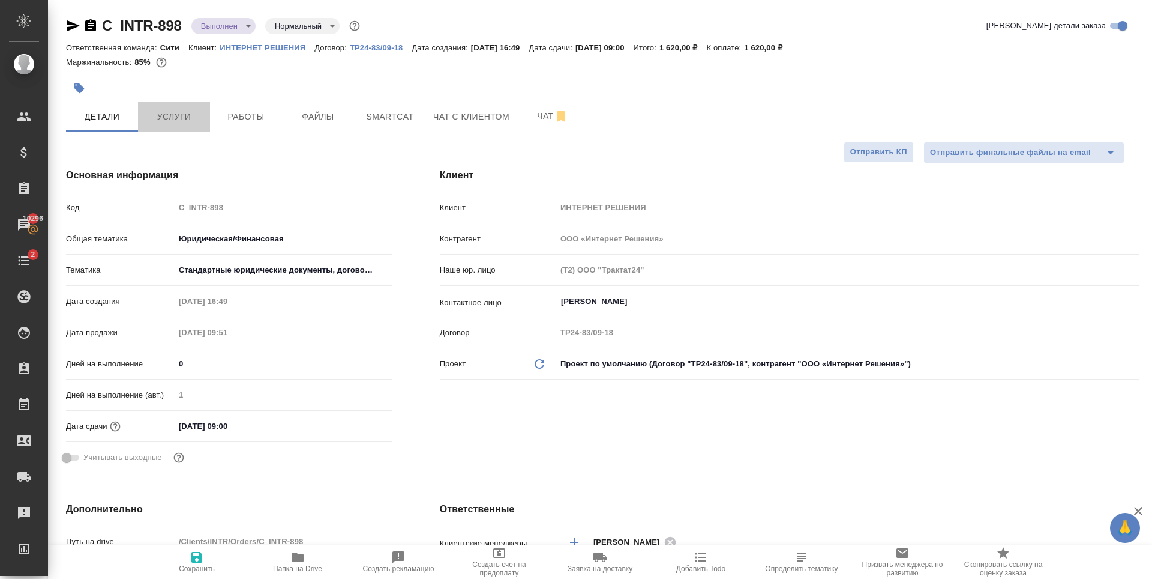
click at [164, 117] on span "Услуги" at bounding box center [174, 116] width 58 height 15
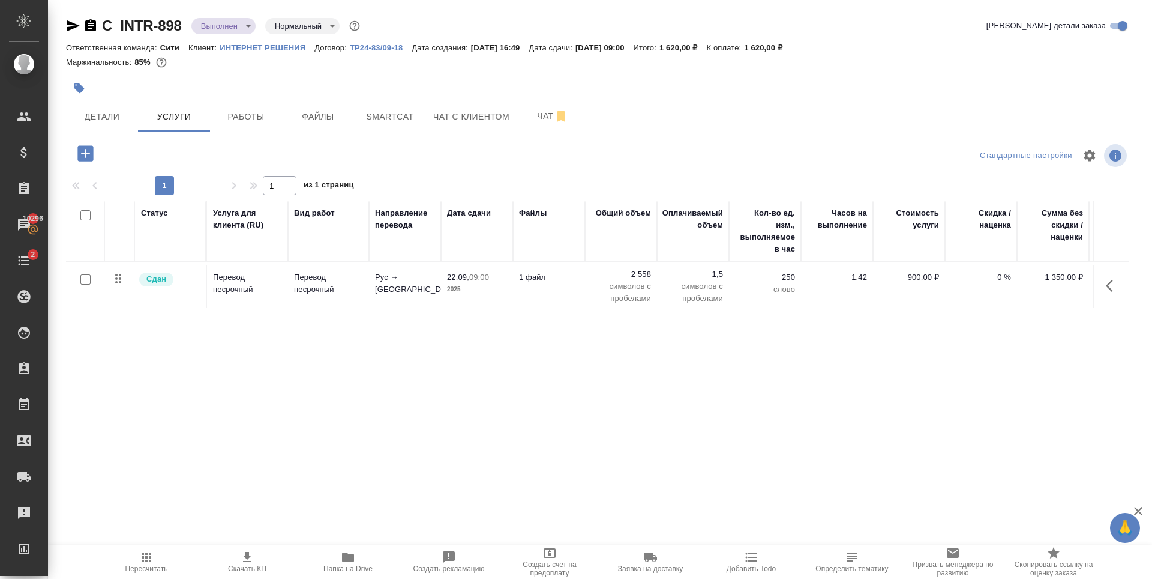
click at [274, 290] on p "Перевод несрочный" at bounding box center [247, 283] width 69 height 24
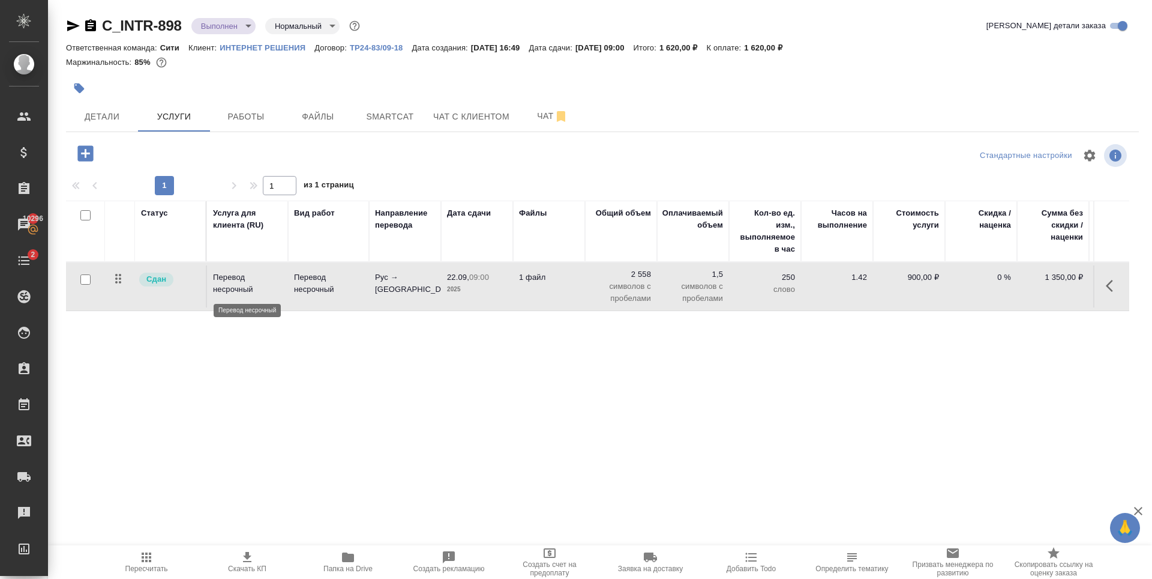
click at [274, 290] on p "Перевод несрочный" at bounding box center [247, 283] width 69 height 24
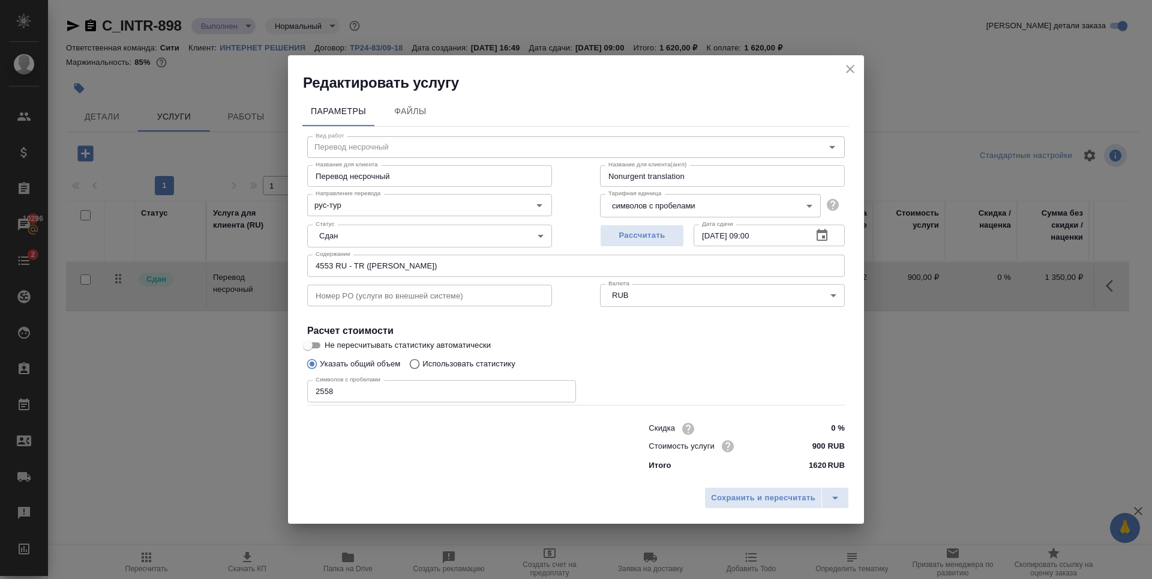
click at [850, 67] on icon "close" at bounding box center [850, 69] width 14 height 14
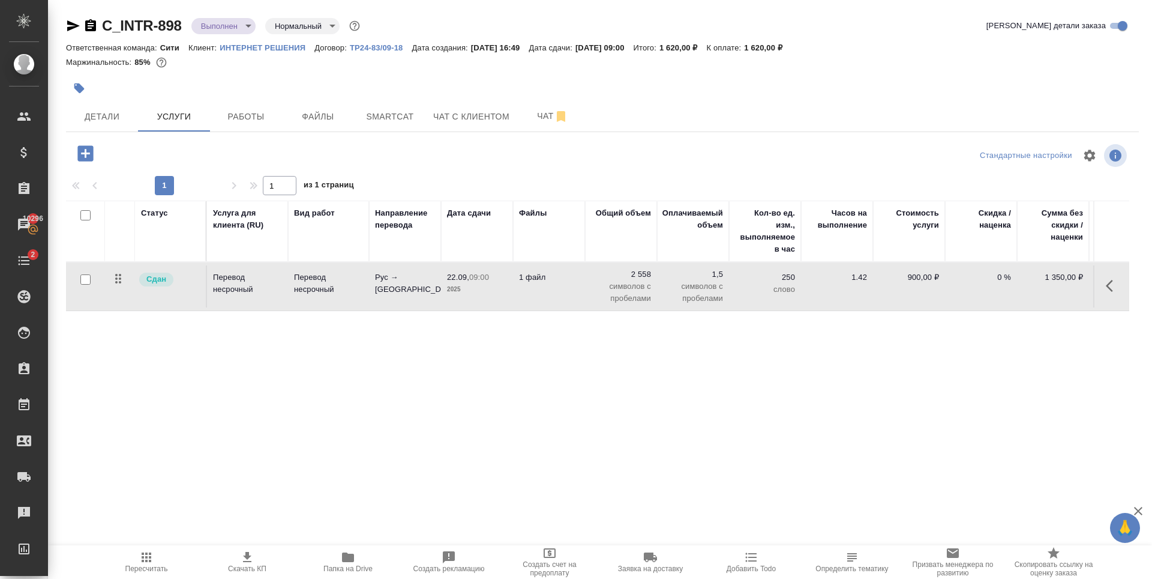
click at [212, 26] on body "🙏 .cls-1 fill:#fff; AWATERA Zaytseva Svetlana Клиенты Спецификации Заказы 10296…" at bounding box center [576, 289] width 1152 height 579
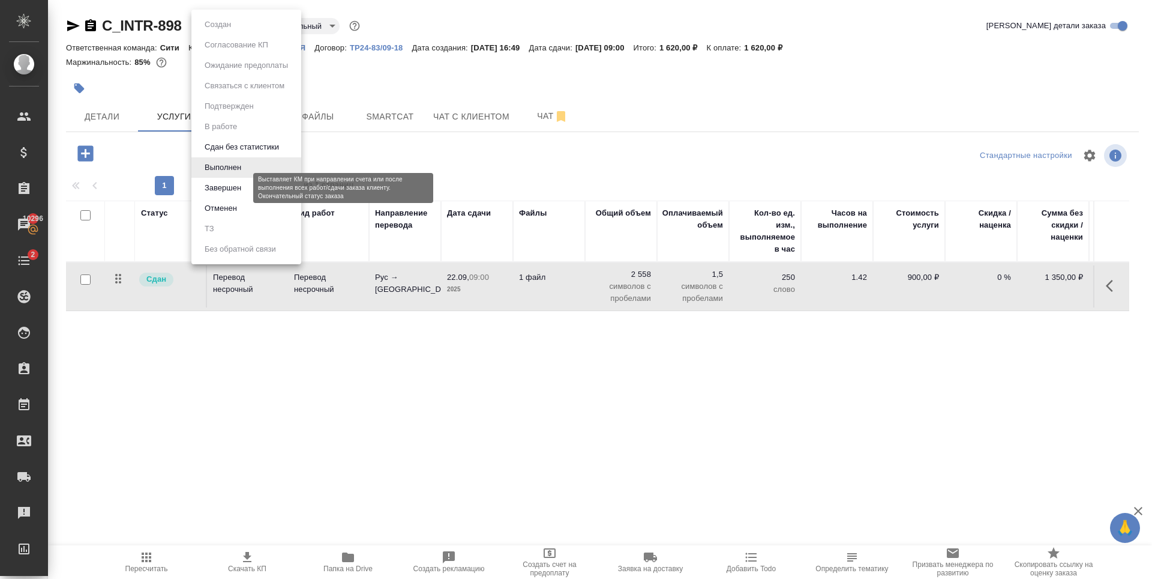
click at [229, 185] on button "Завершен" at bounding box center [223, 187] width 44 height 13
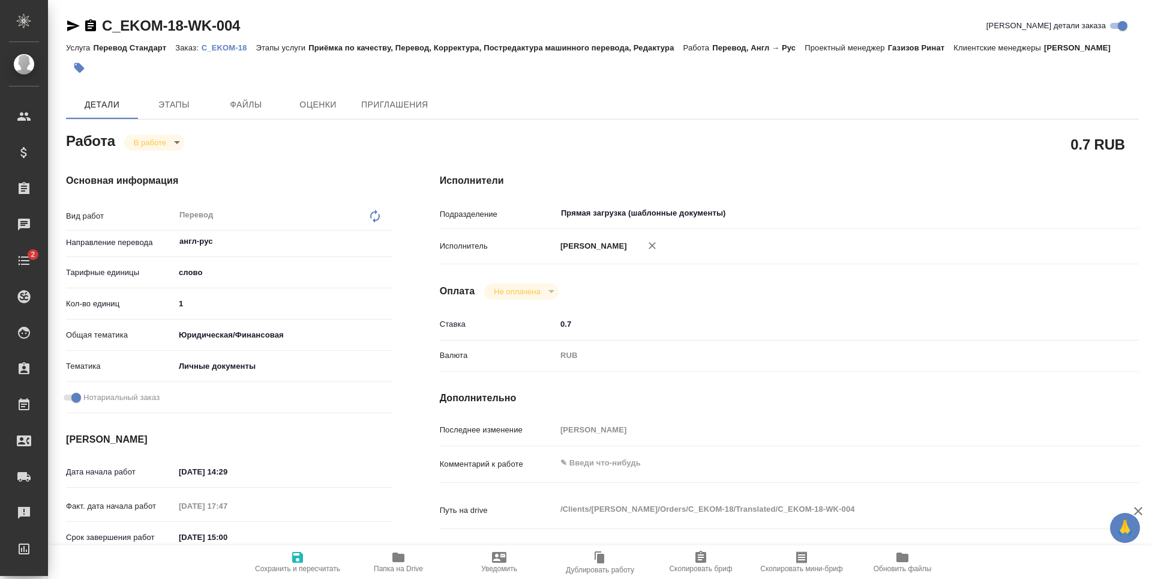
type textarea "x"
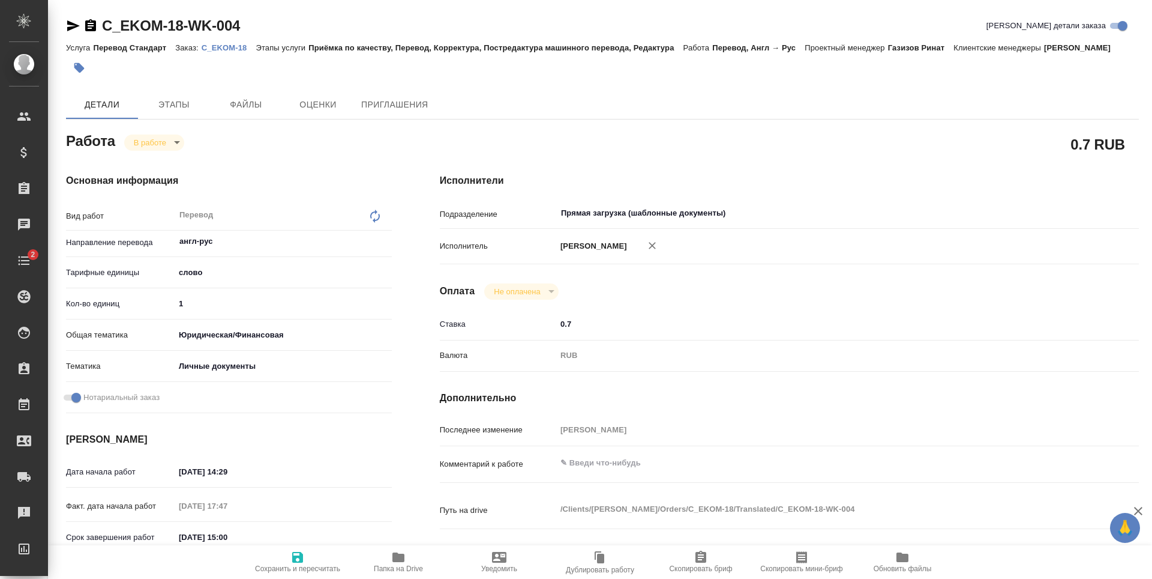
type textarea "x"
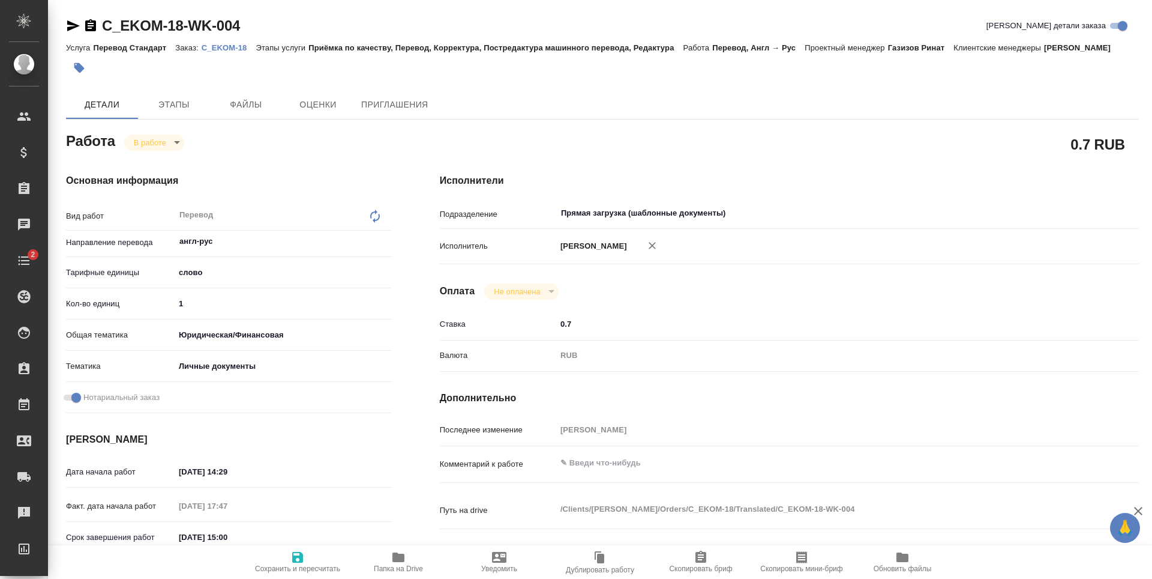
type textarea "x"
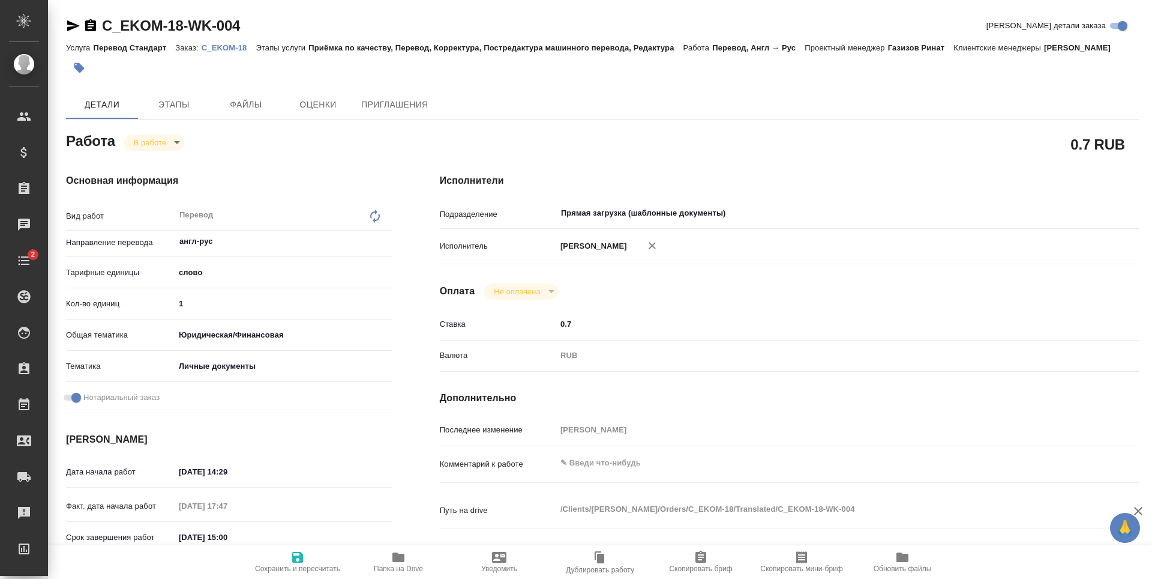
type textarea "x"
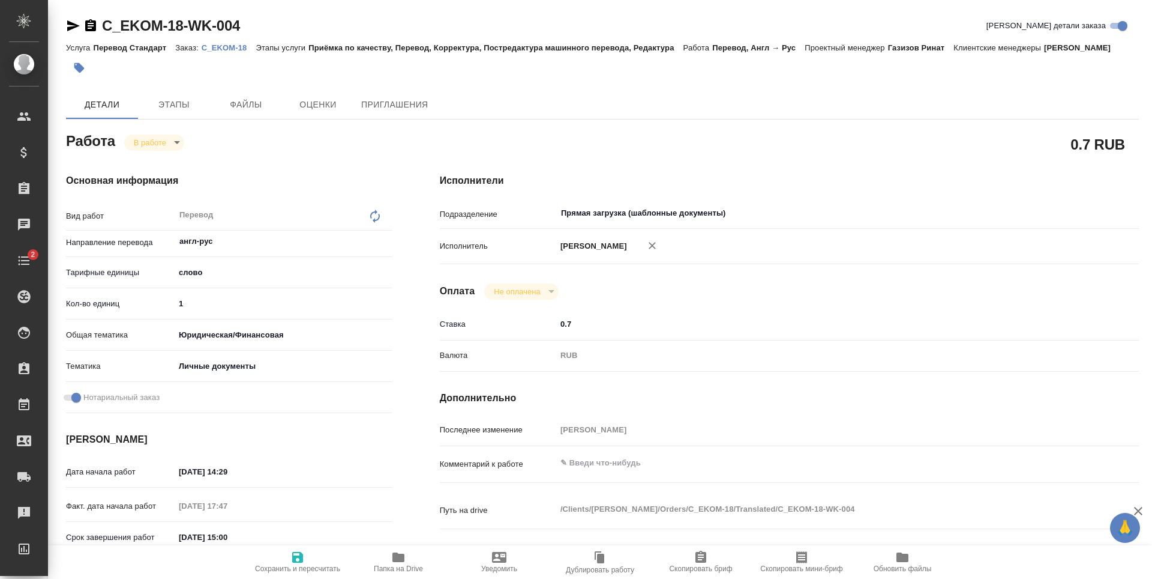
type textarea "x"
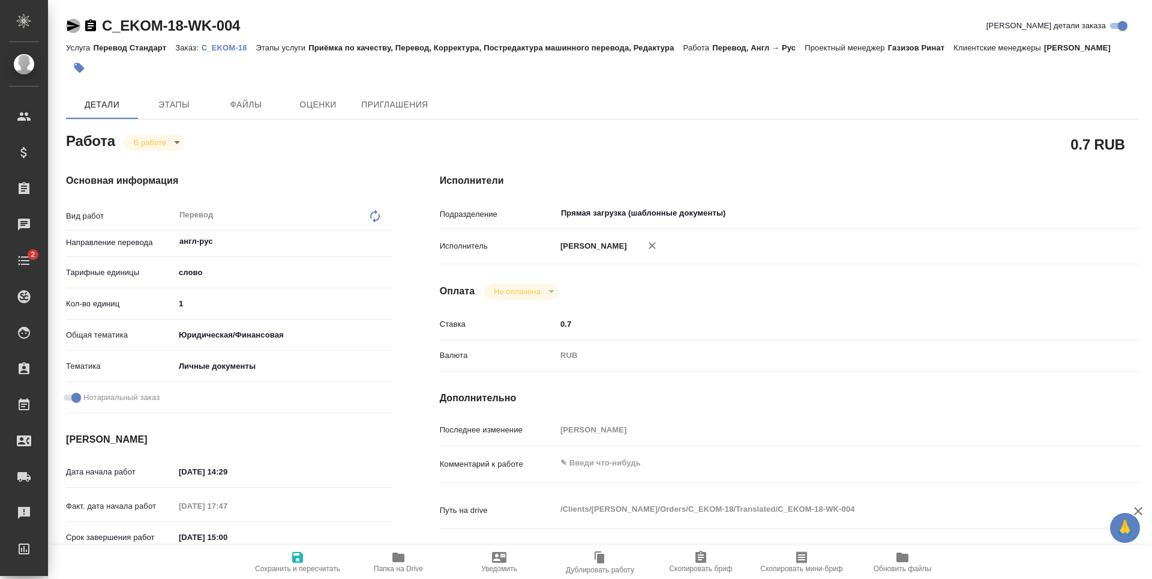
click at [67, 24] on icon "button" at bounding box center [73, 26] width 14 height 14
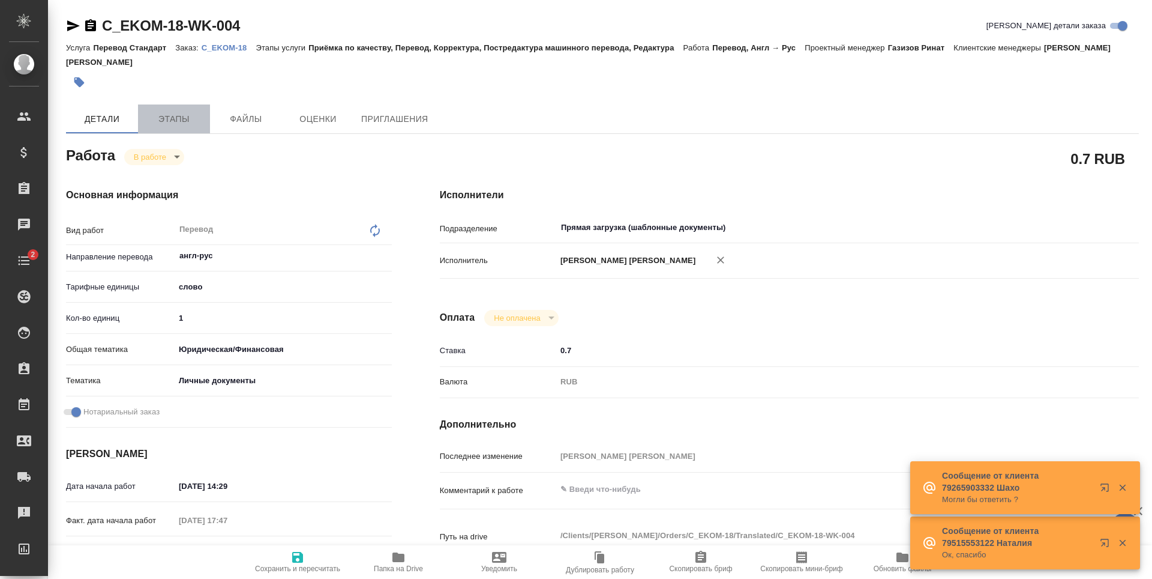
click at [160, 112] on span "Этапы" at bounding box center [174, 119] width 58 height 15
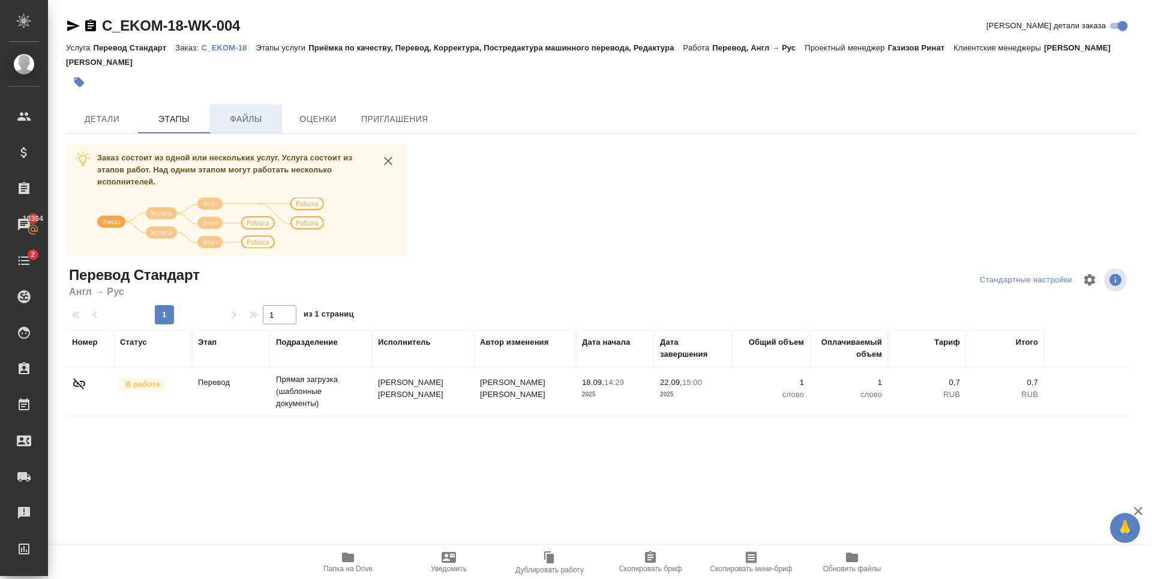
click at [247, 112] on span "Файлы" at bounding box center [246, 119] width 58 height 15
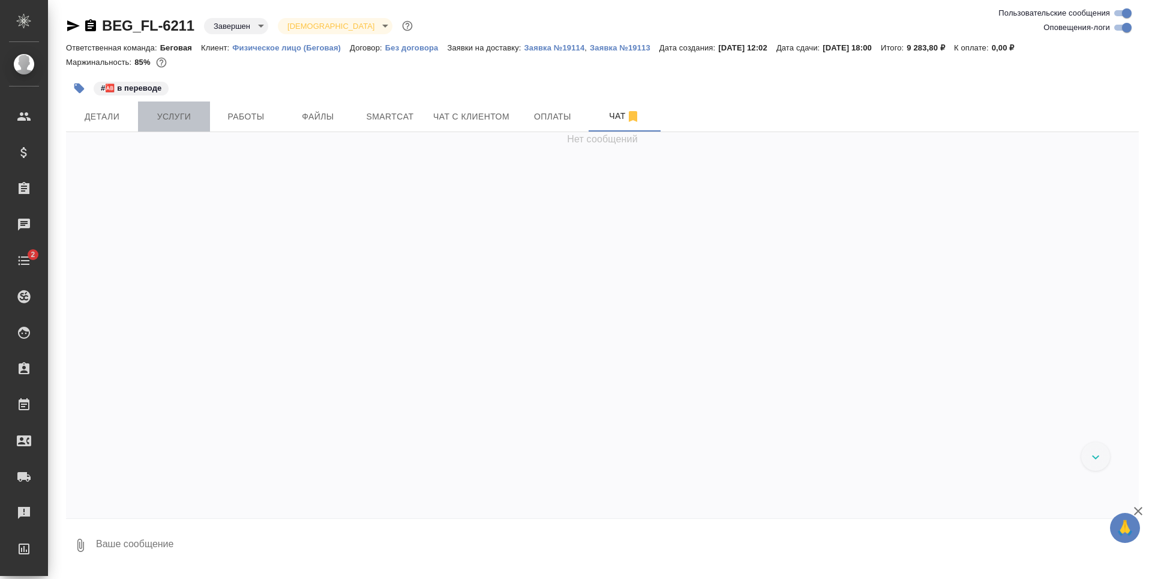
click at [191, 114] on span "Услуги" at bounding box center [174, 116] width 58 height 15
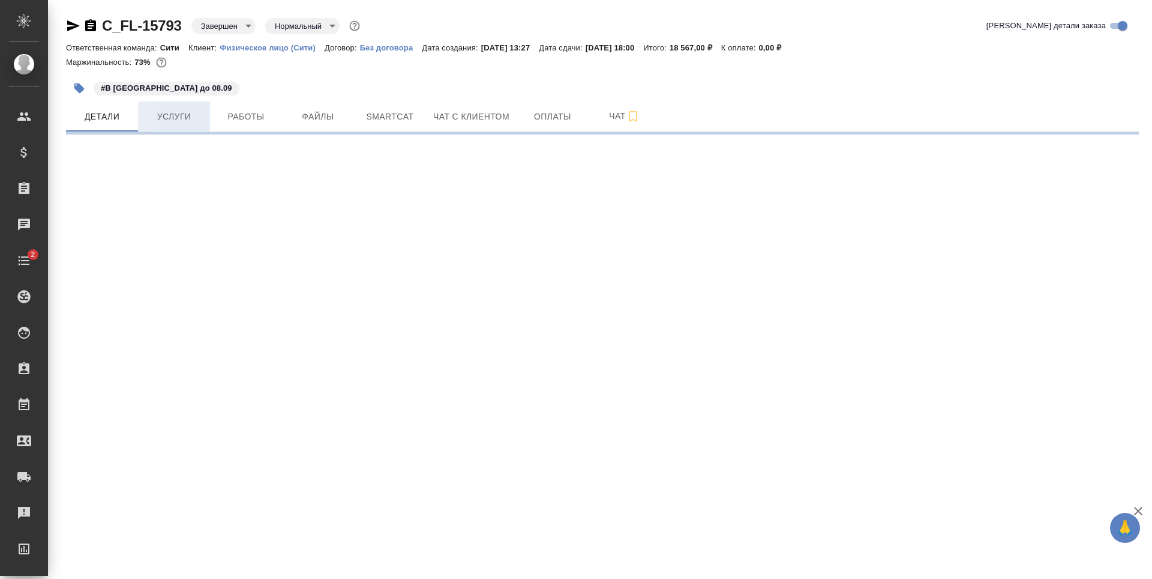
click at [172, 118] on span "Услуги" at bounding box center [174, 116] width 58 height 15
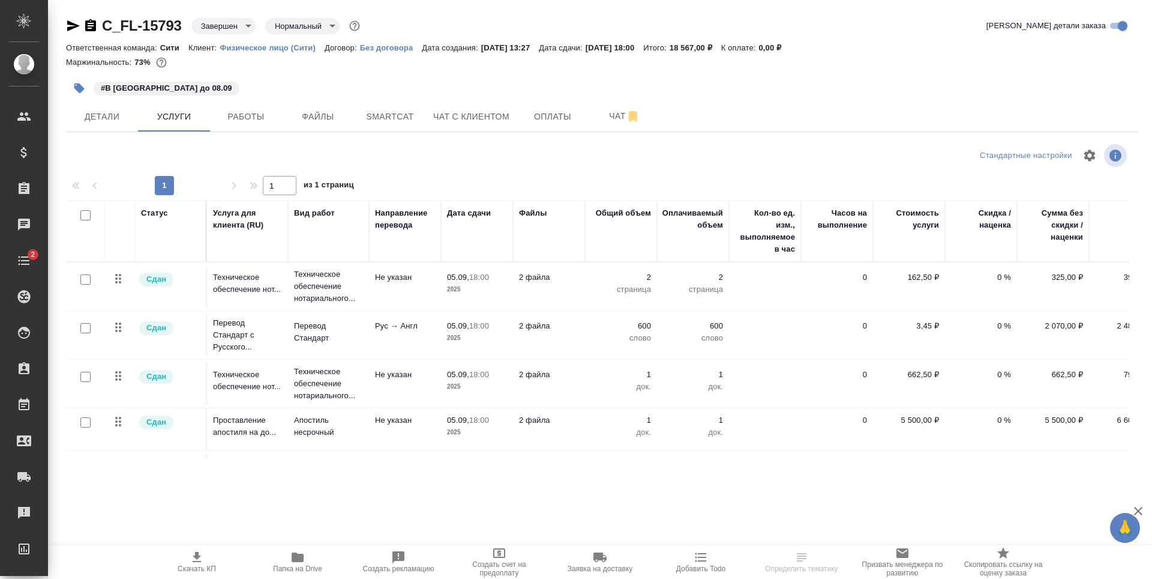
scroll to position [147, 0]
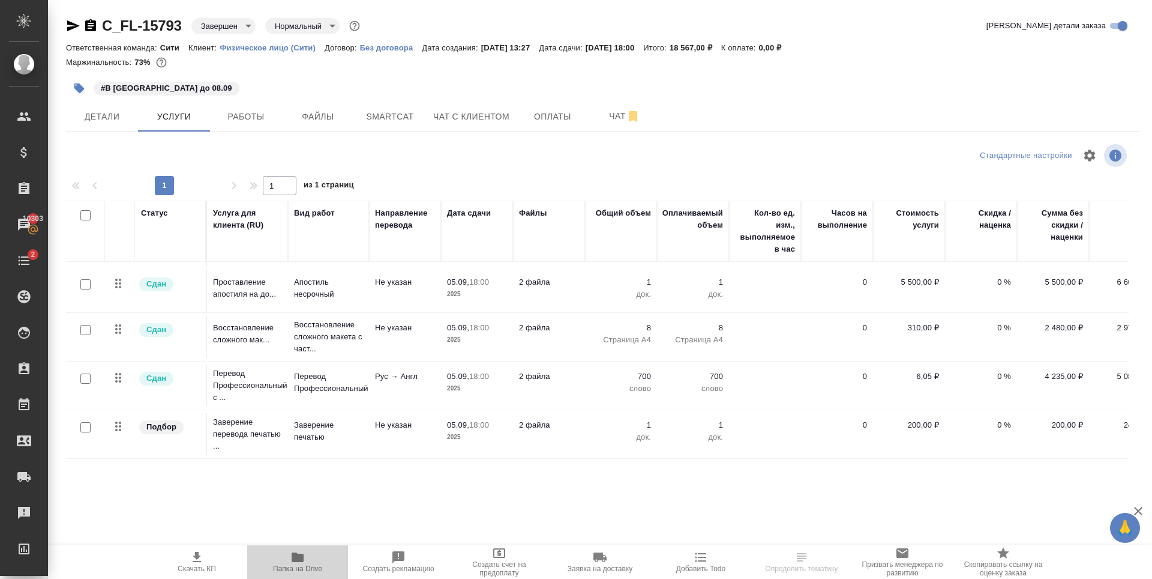
click at [305, 567] on span "Папка на Drive" at bounding box center [297, 568] width 49 height 8
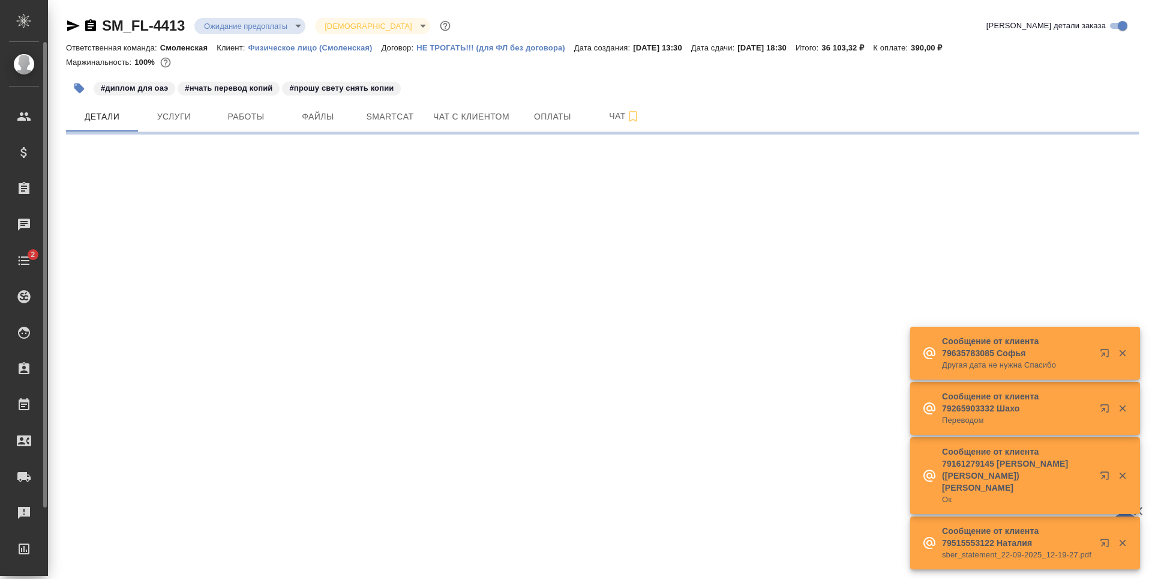
select select "RU"
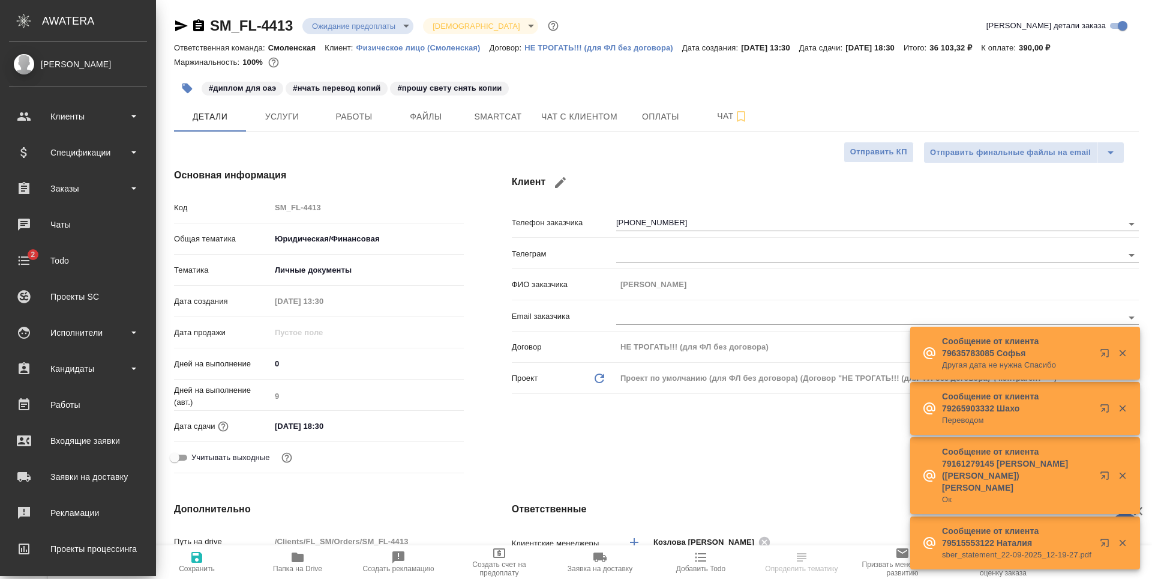
type textarea "x"
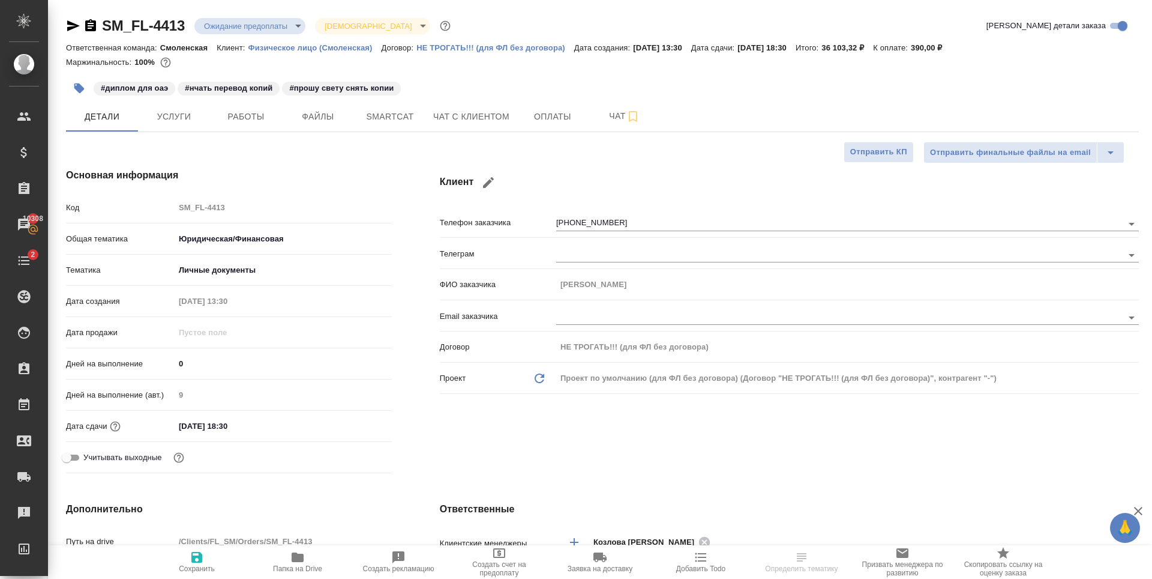
type textarea "x"
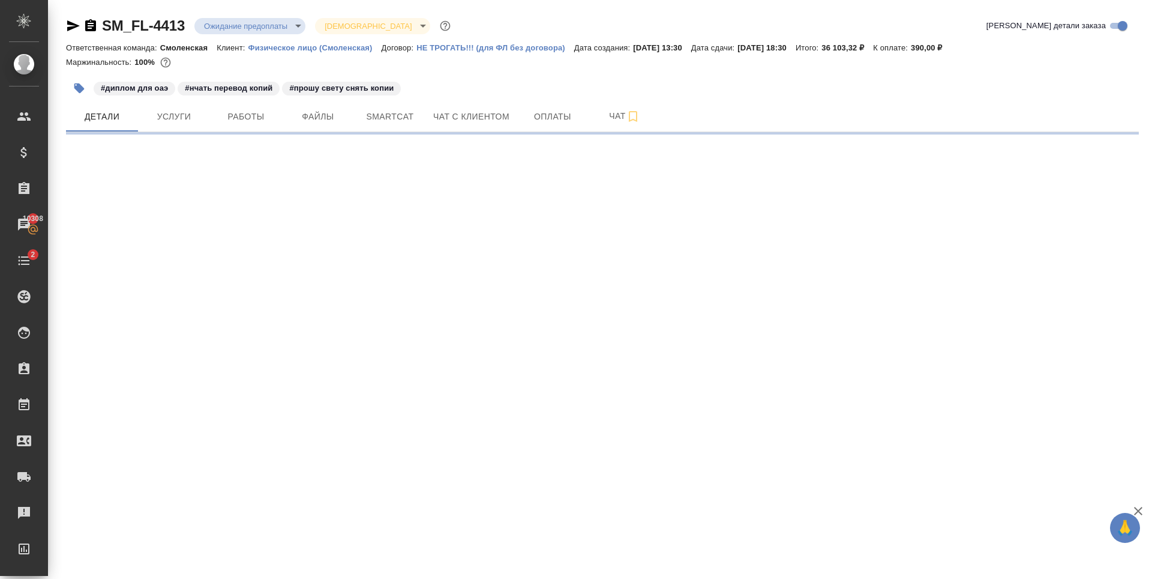
select select "RU"
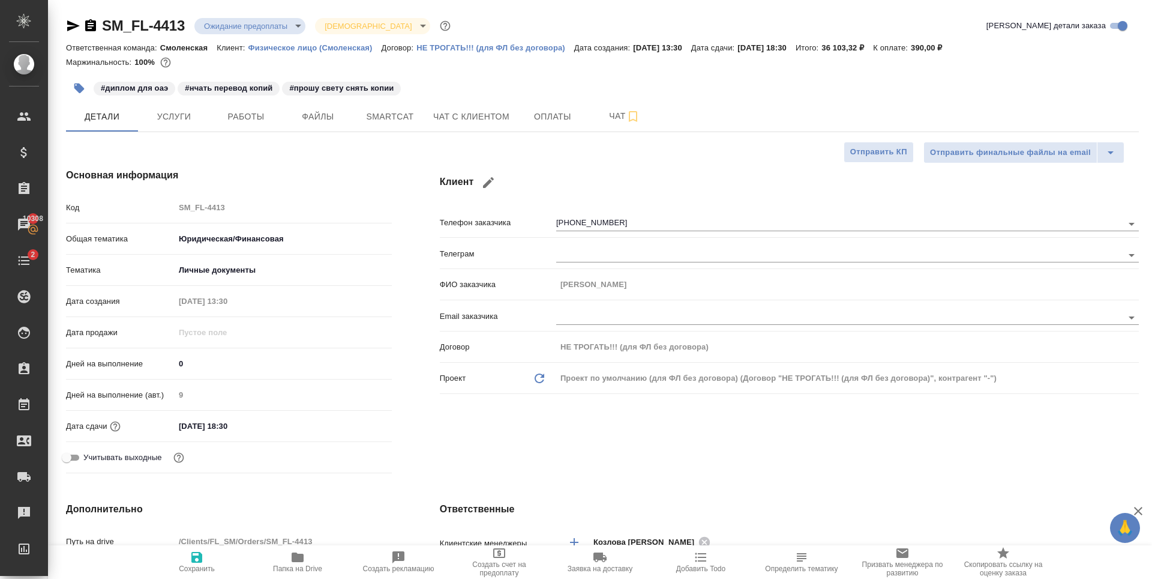
type textarea "x"
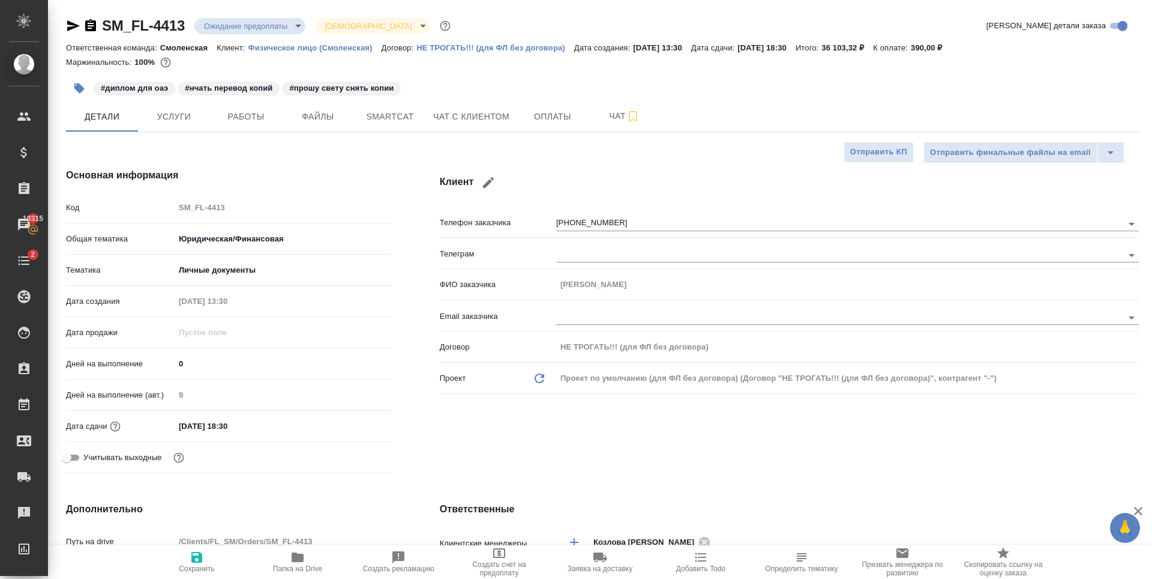
type textarea "x"
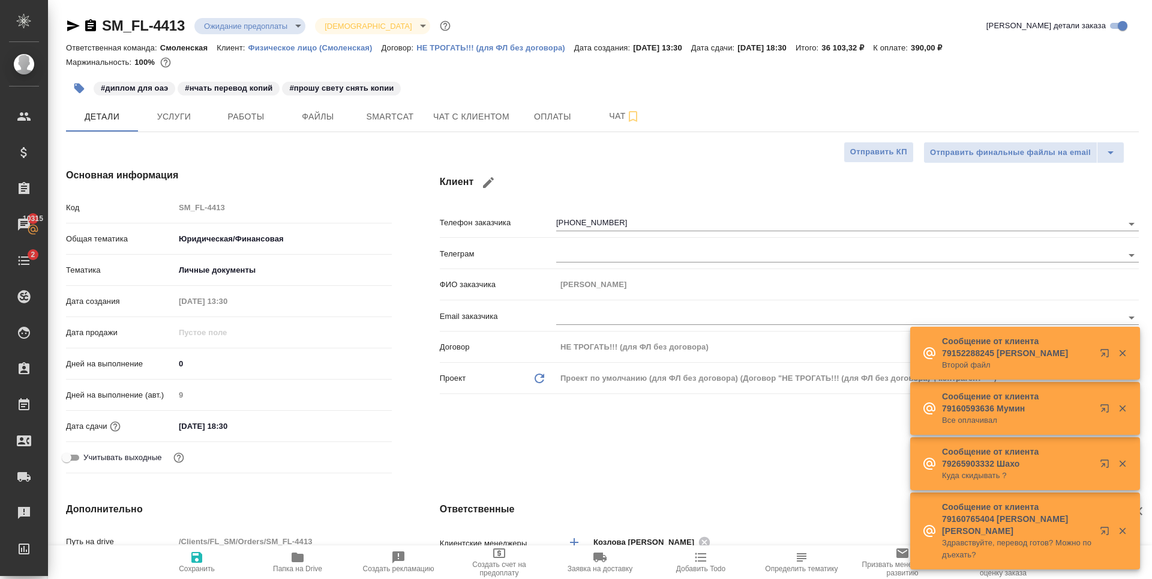
type textarea "x"
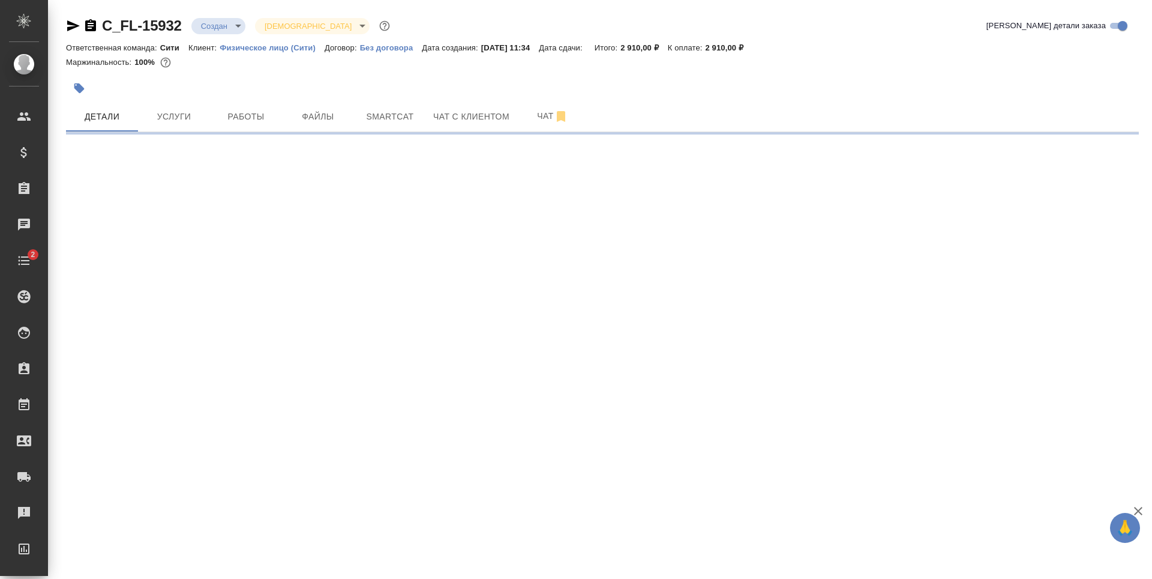
select select "RU"
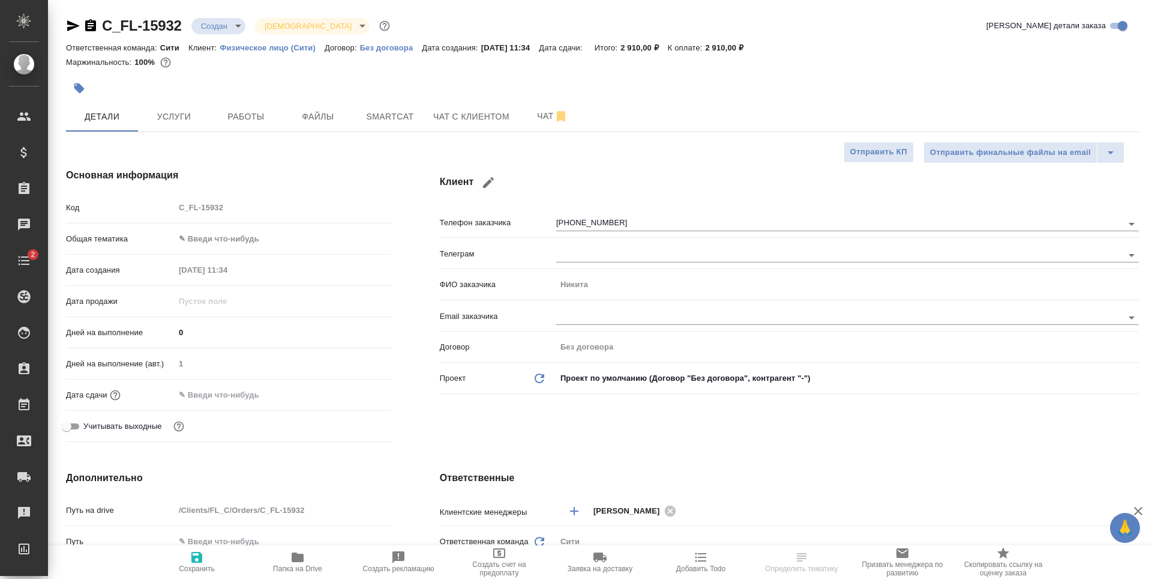
type textarea "x"
click at [232, 239] on body "🙏 .cls-1 fill:#fff; AWATERA [PERSON_NAME] Спецификации Заказы 10315 Чаты 2 Todo…" at bounding box center [576, 289] width 1152 height 579
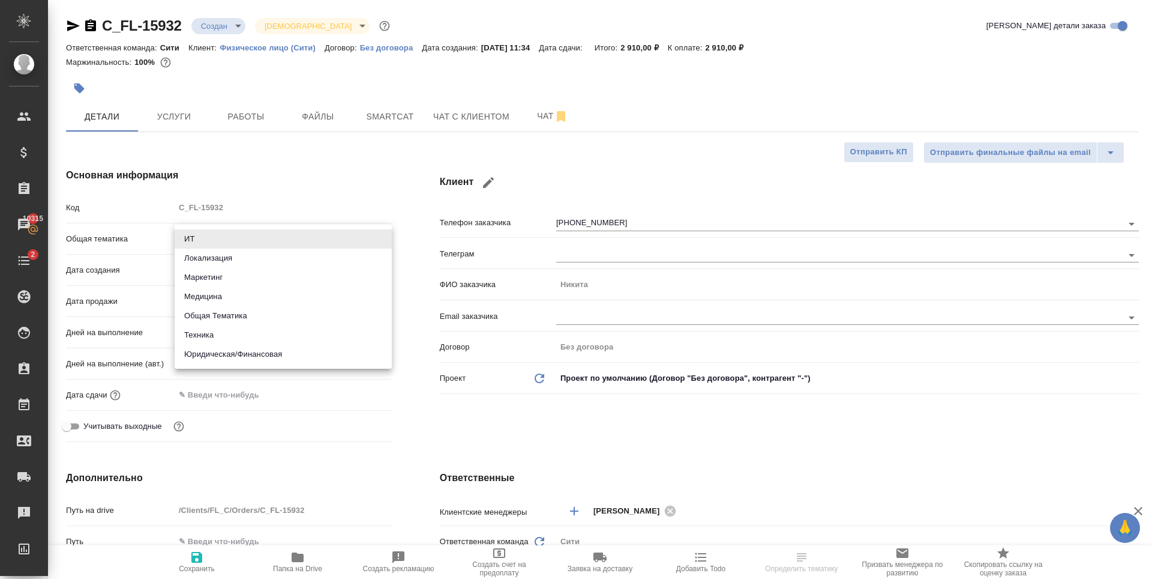
click at [245, 352] on li "Юридическая/Финансовая" at bounding box center [283, 354] width 217 height 19
type input "yr-fn"
type textarea "x"
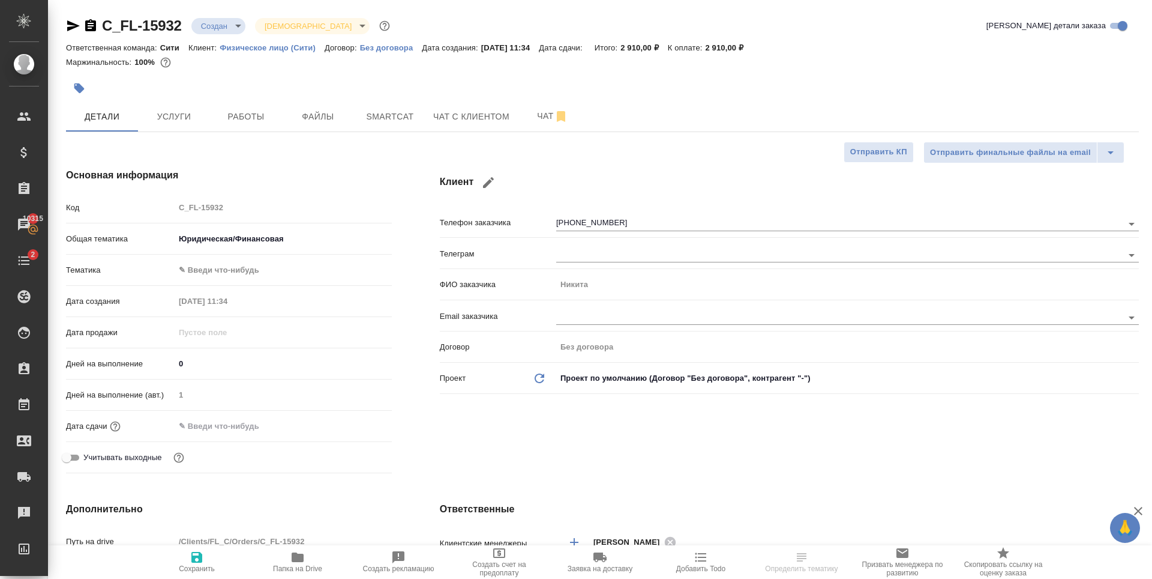
click at [246, 263] on body "🙏 .cls-1 fill:#fff; AWATERA [PERSON_NAME] Спецификации Заказы 10315 Чаты 2 Todo…" at bounding box center [576, 289] width 1152 height 579
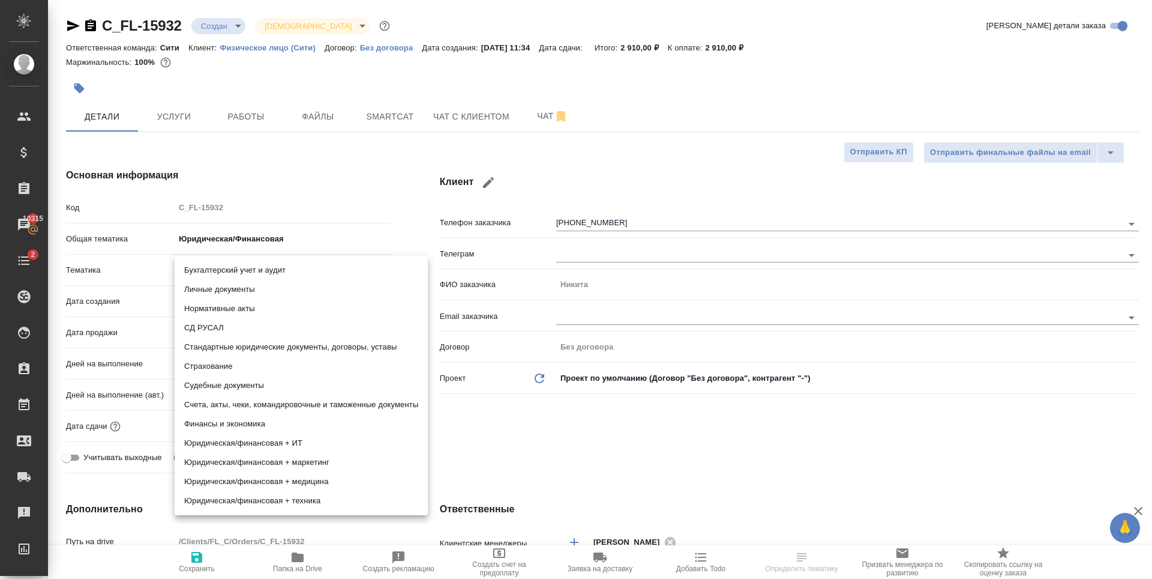
click at [248, 290] on li "Личные документы" at bounding box center [301, 289] width 253 height 19
type textarea "x"
type input "5a8b8b956a9677013d343cfe"
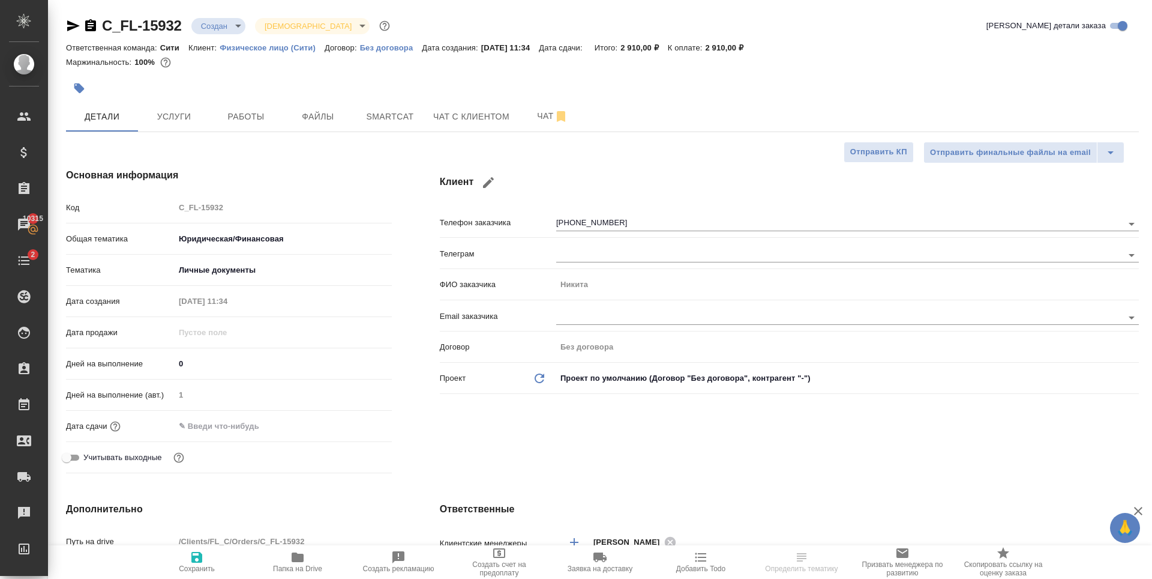
drag, startPoint x: 198, startPoint y: 559, endPoint x: 209, endPoint y: 492, distance: 68.2
click at [198, 559] on icon "button" at bounding box center [197, 557] width 14 height 14
type textarea "x"
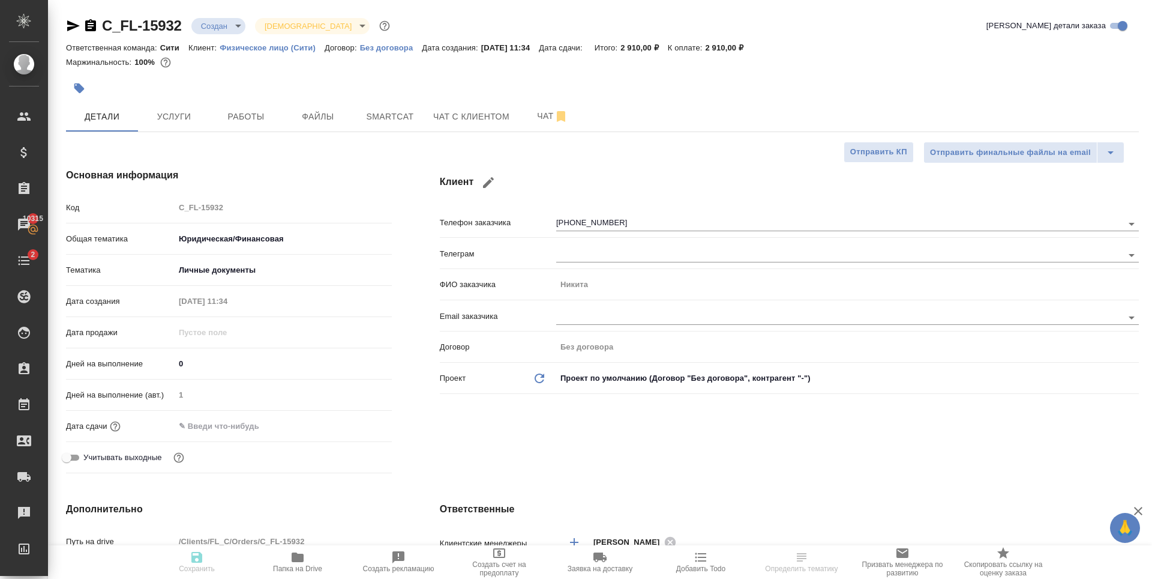
type textarea "x"
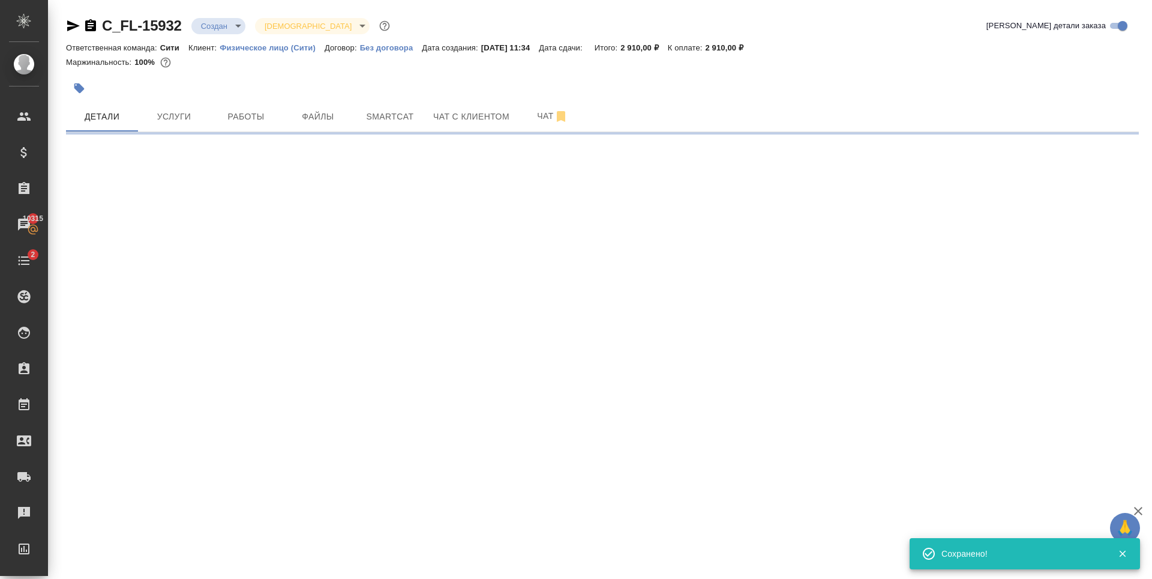
select select "RU"
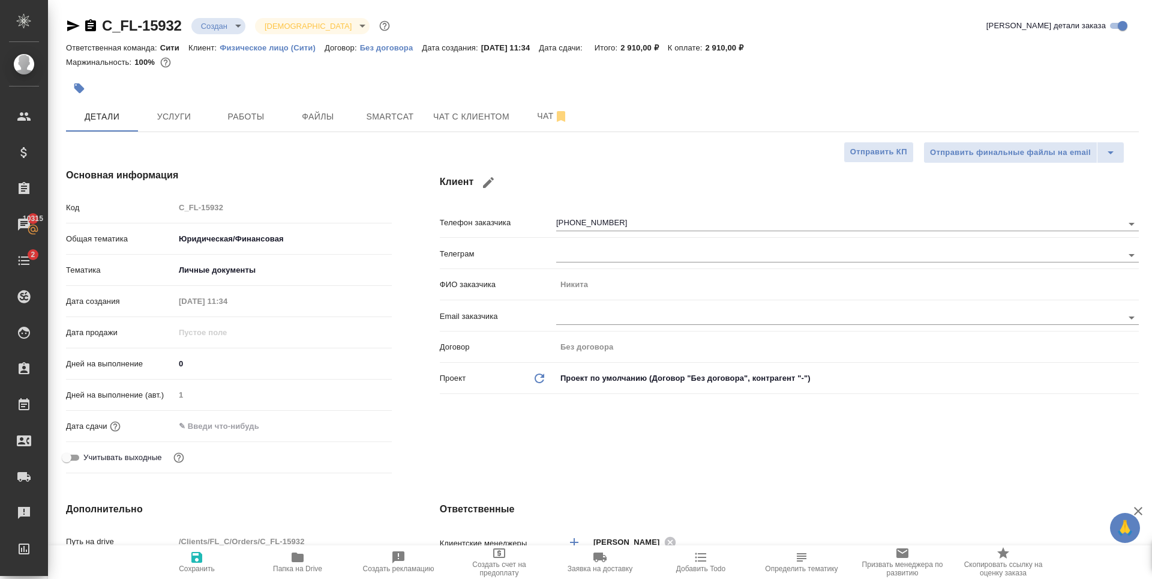
type textarea "x"
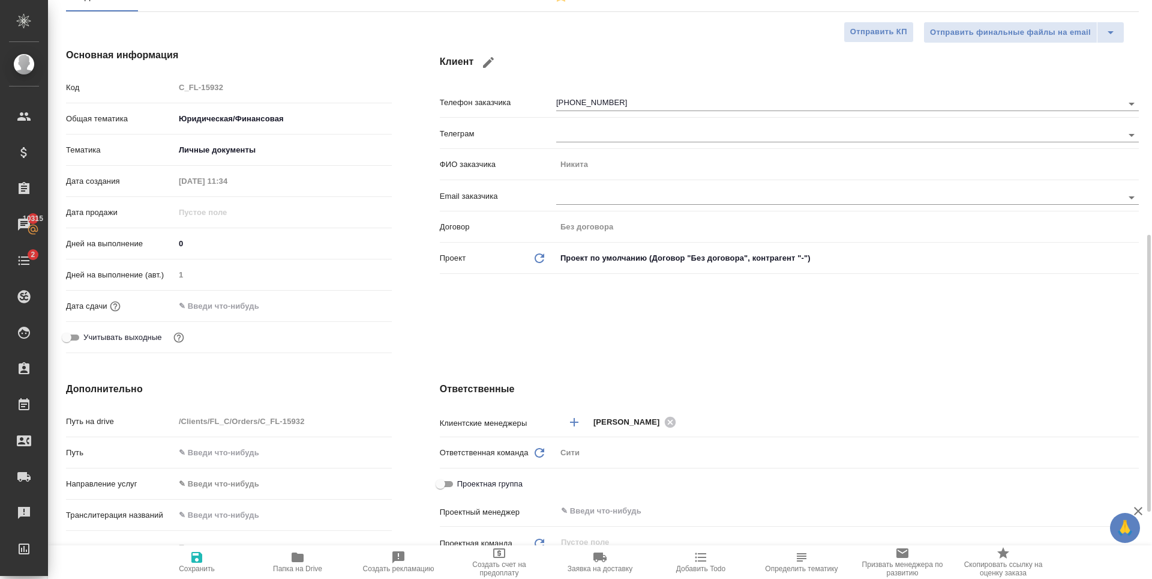
scroll to position [240, 0]
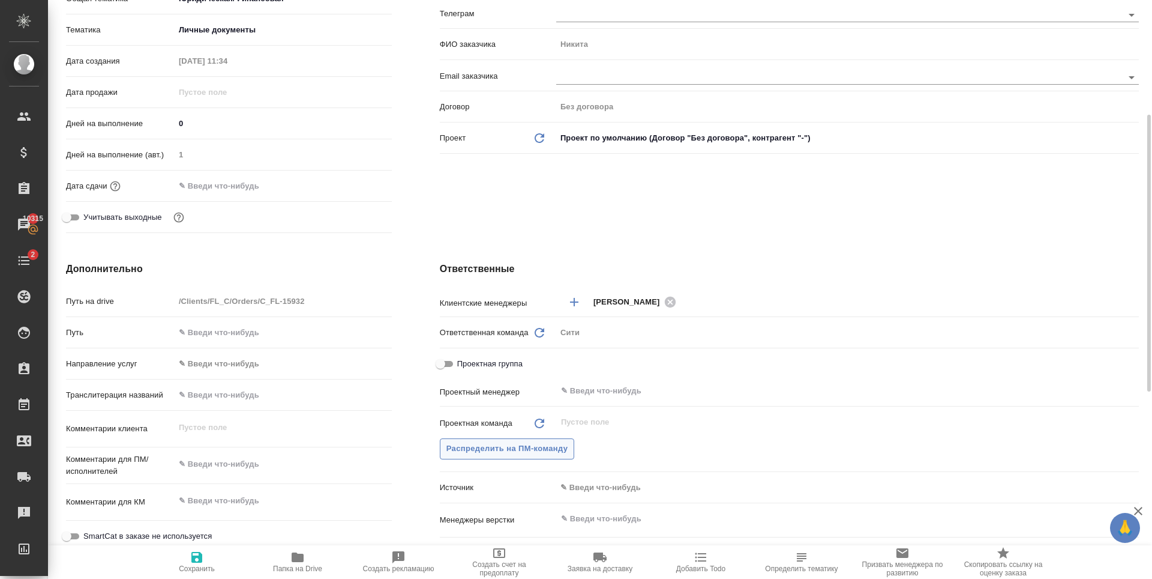
click at [546, 449] on span "Распределить на ПМ-команду" at bounding box center [508, 449] width 122 height 14
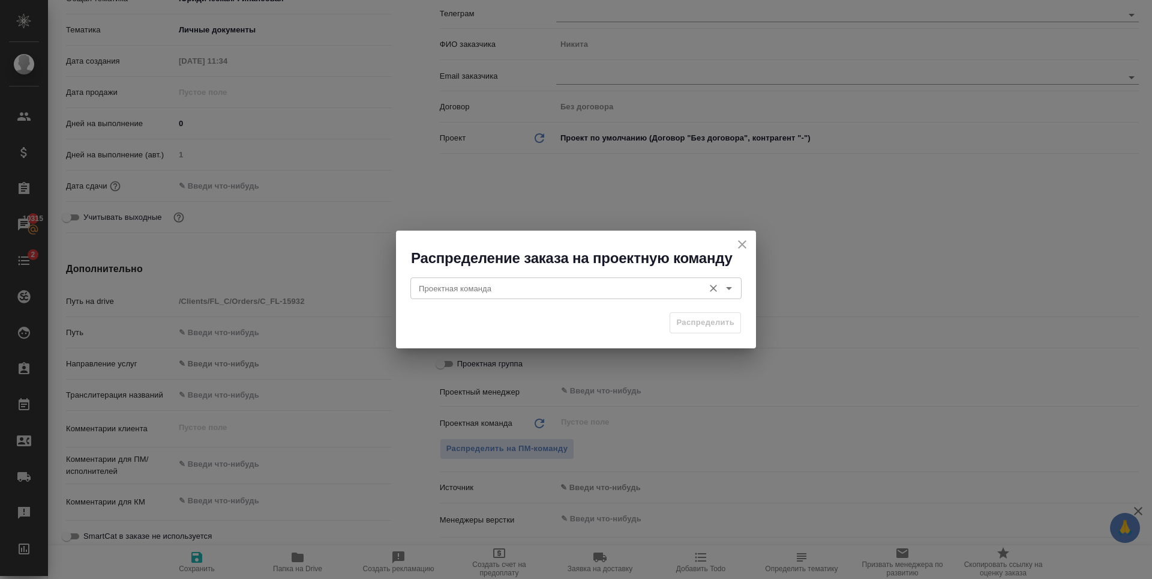
click at [511, 286] on input "Проектная команда" at bounding box center [556, 288] width 284 height 14
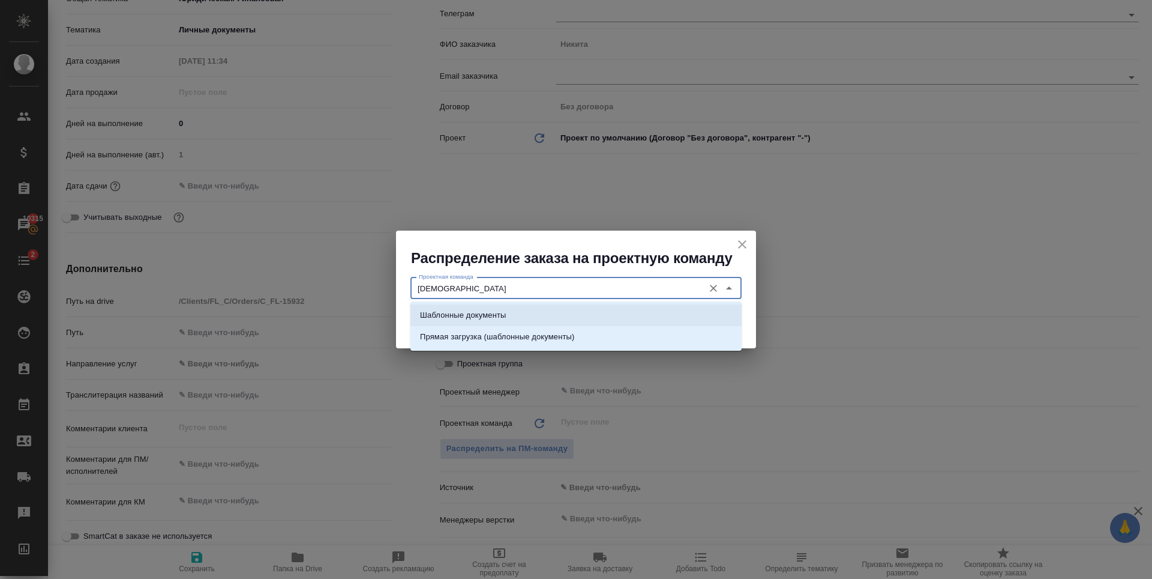
click at [500, 319] on p "Шаблонные документы" at bounding box center [463, 315] width 86 height 12
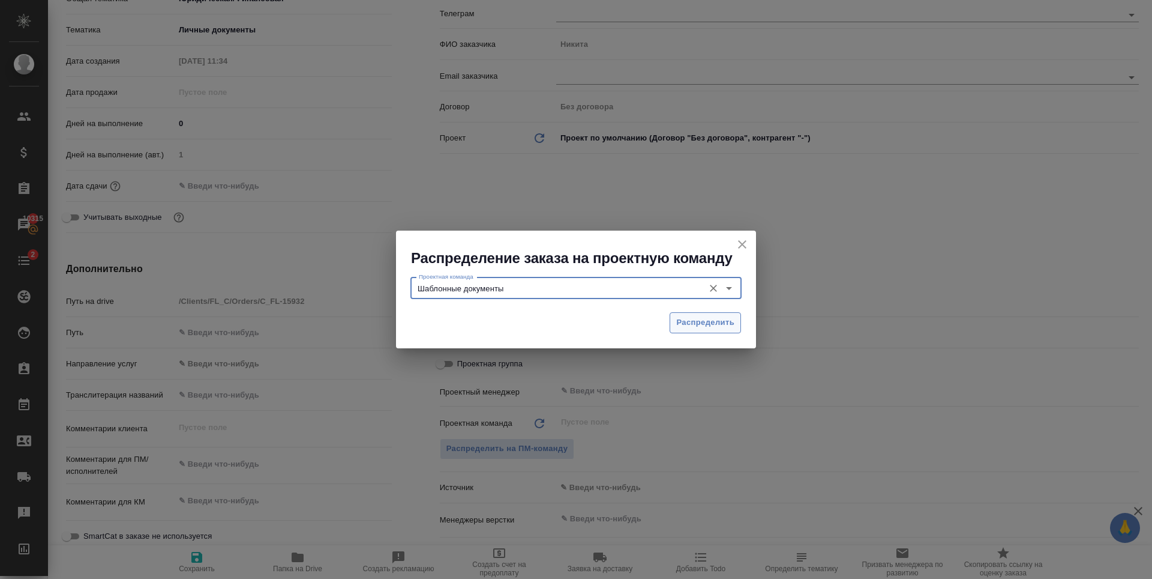
type input "Шаблонные документы"
click at [706, 319] on span "Распределить" at bounding box center [705, 323] width 58 height 14
type textarea "x"
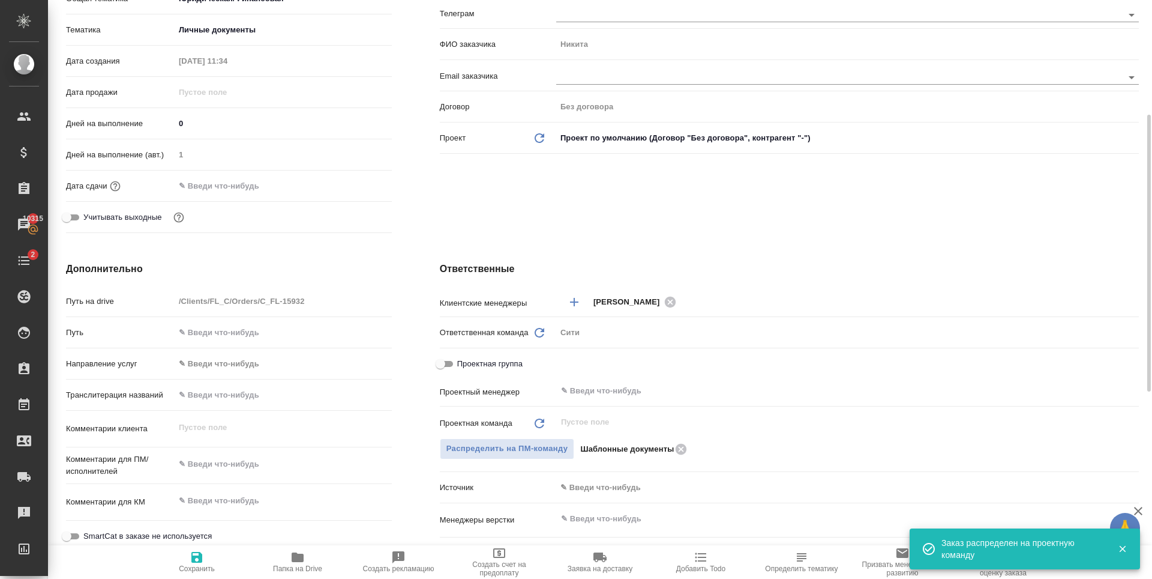
type textarea "x"
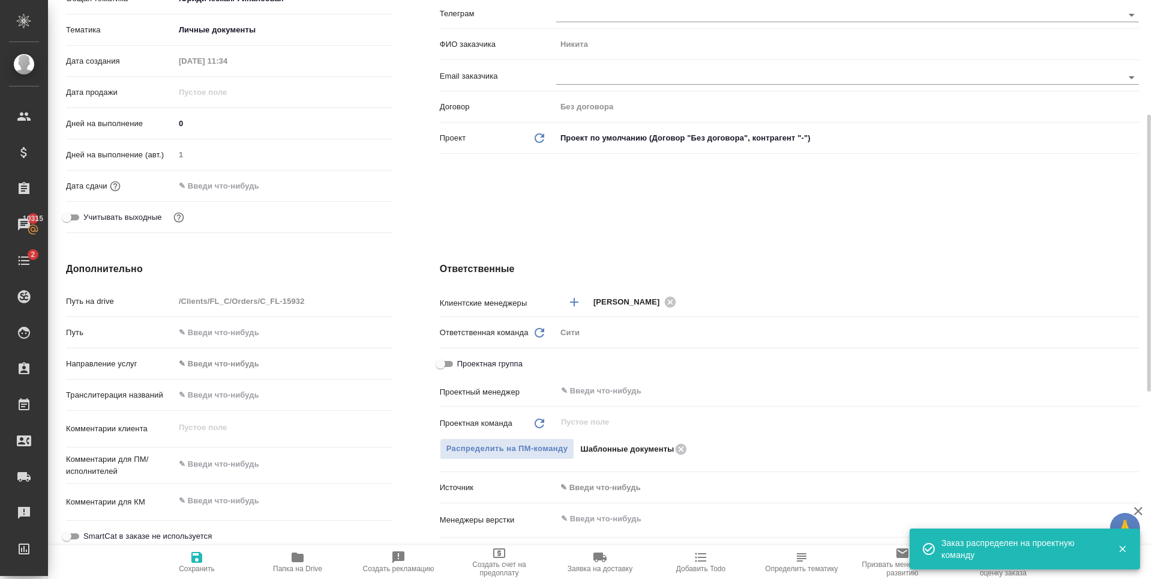
type textarea "x"
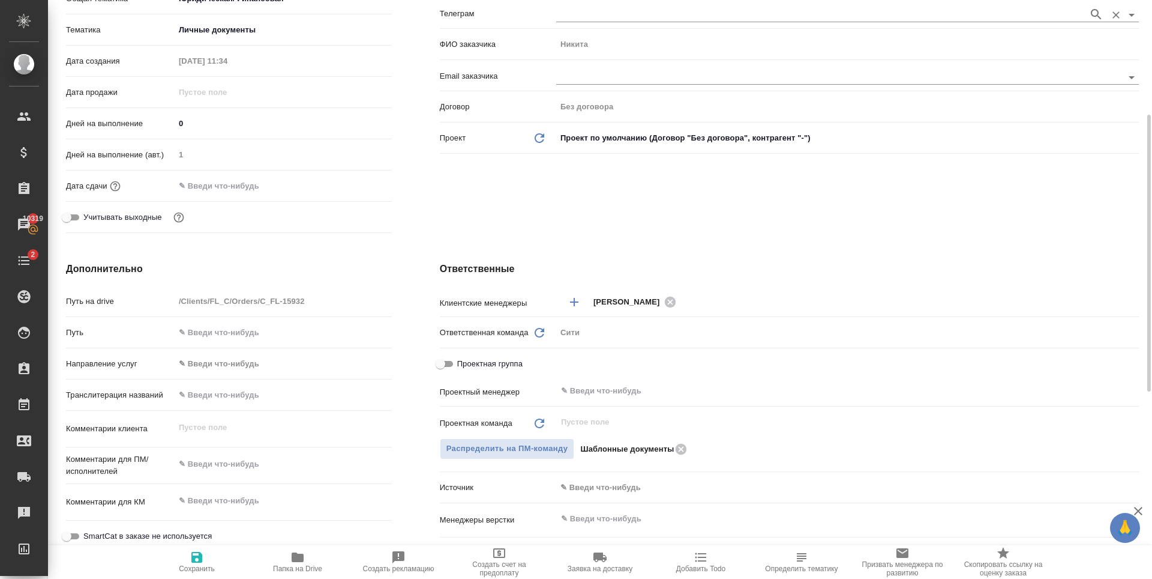
type textarea "x"
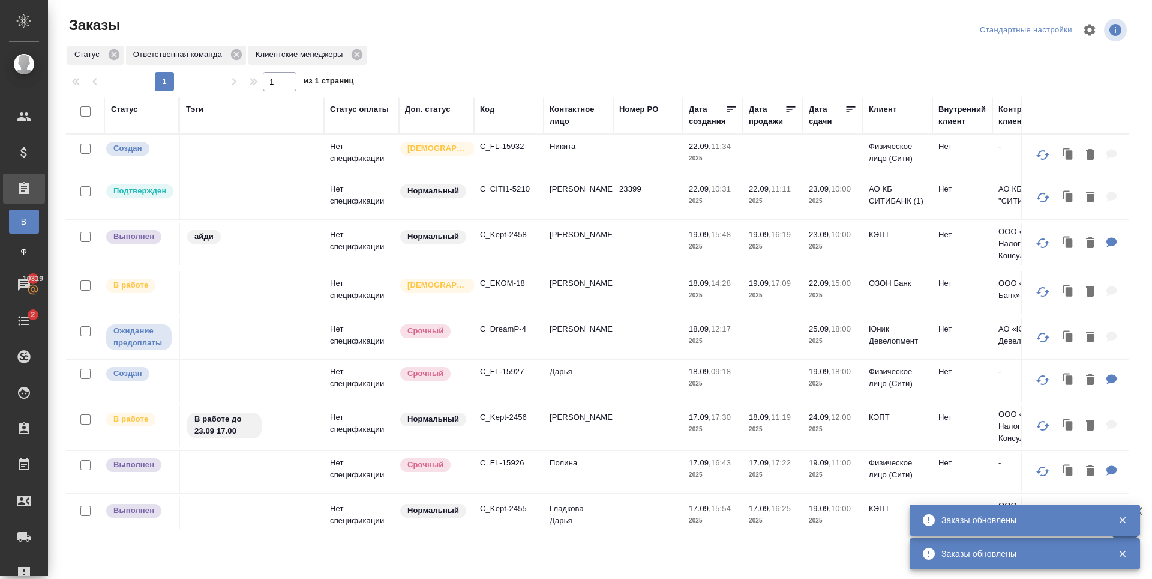
scroll to position [180, 0]
